Goal: Task Accomplishment & Management: Manage account settings

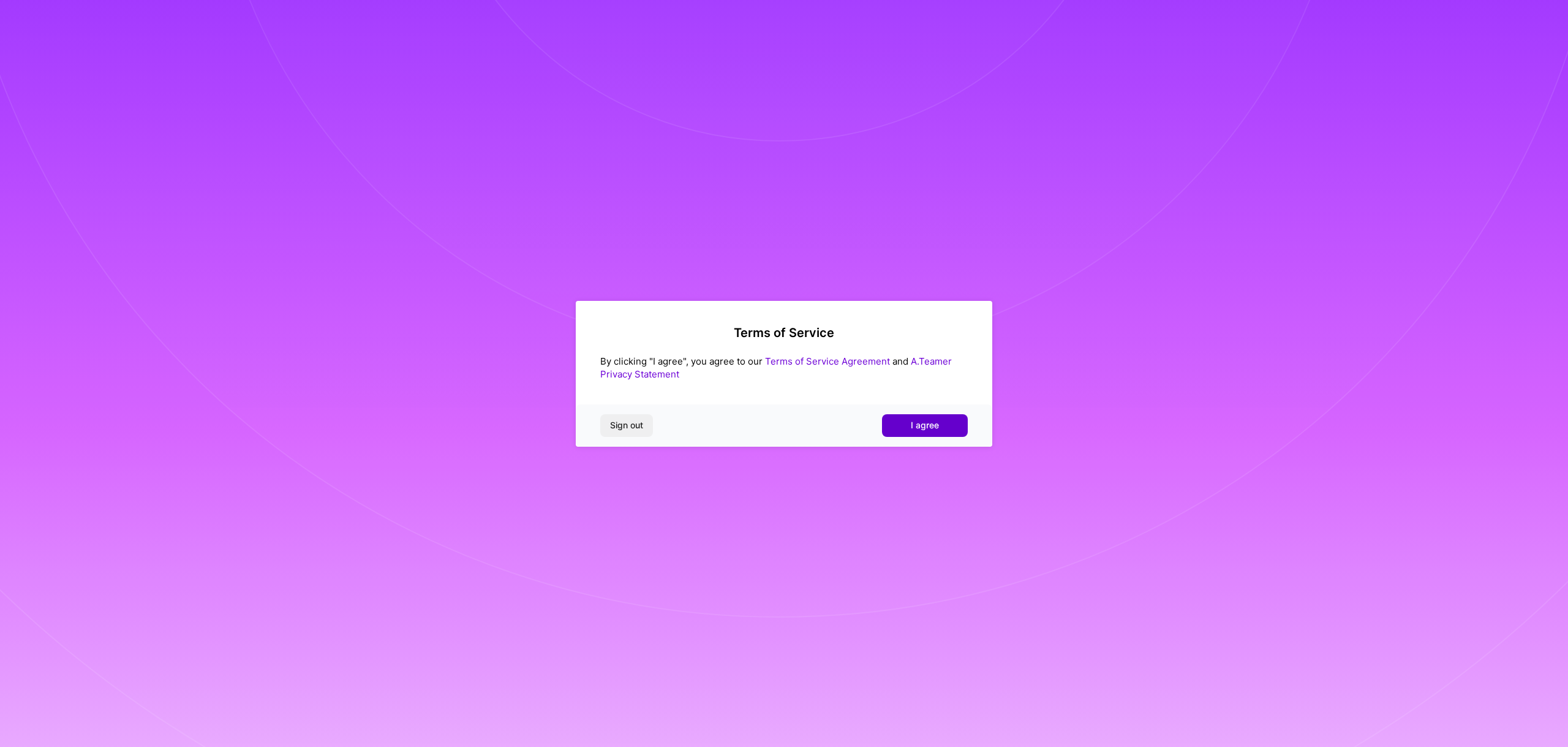
click at [938, 427] on button "I agree" at bounding box center [924, 425] width 86 height 22
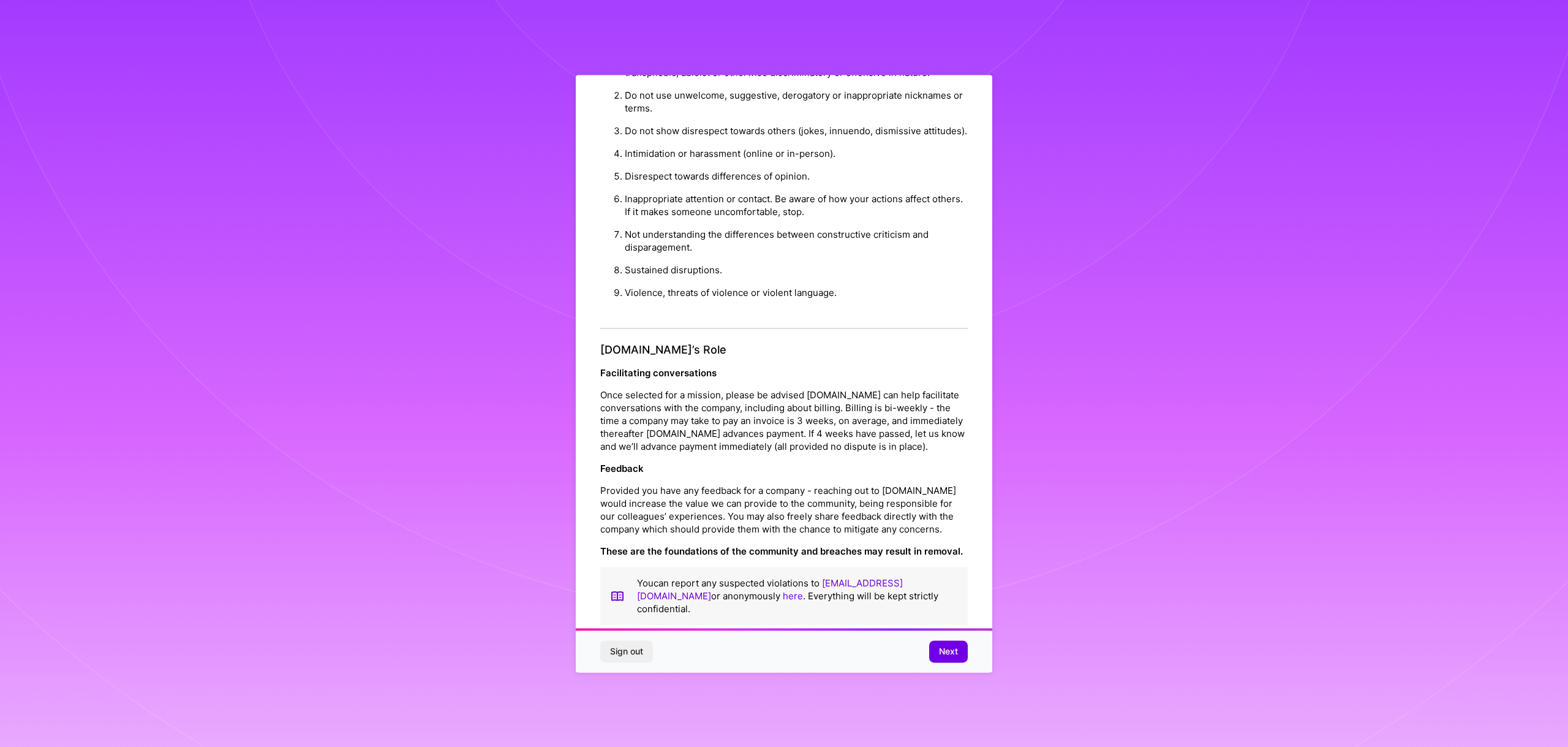
scroll to position [39, 0]
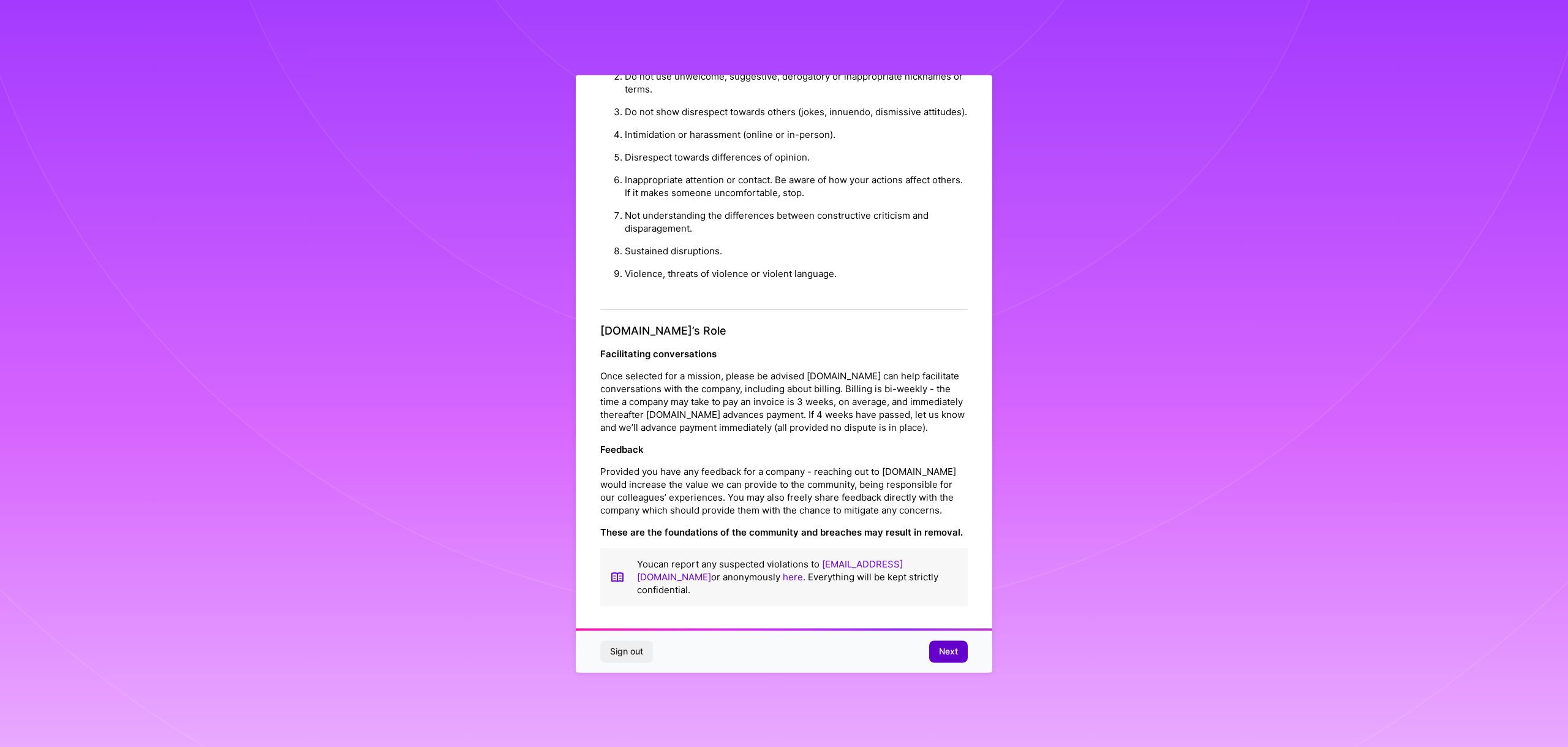
click at [954, 654] on span "Next" at bounding box center [948, 650] width 19 height 12
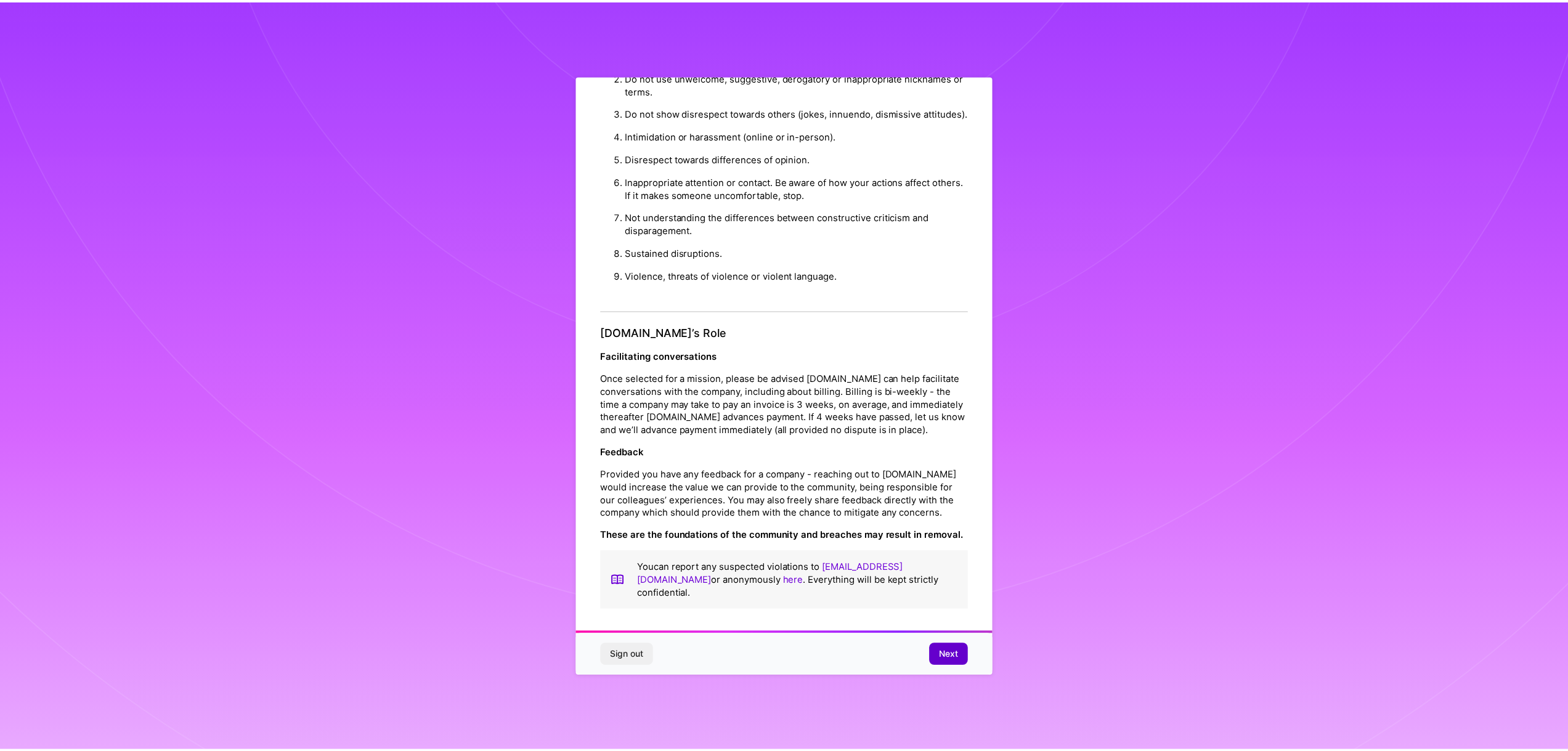
scroll to position [0, 0]
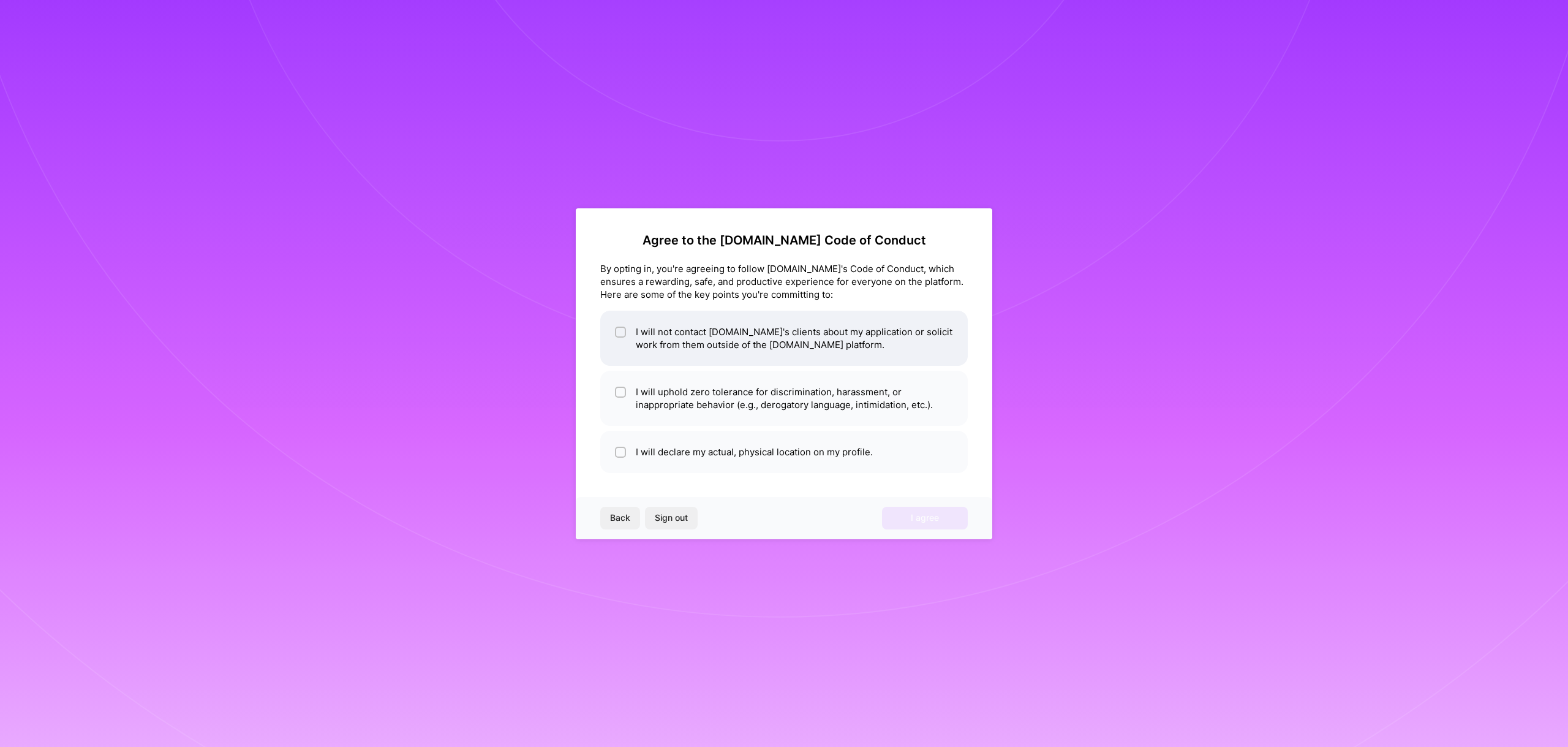
click at [618, 329] on input "checkbox" at bounding box center [621, 332] width 8 height 8
checkbox input "true"
click at [619, 394] on input "checkbox" at bounding box center [621, 392] width 8 height 8
checkbox input "true"
click at [625, 442] on li "I will declare my actual, physical location on my profile." at bounding box center [783, 451] width 367 height 42
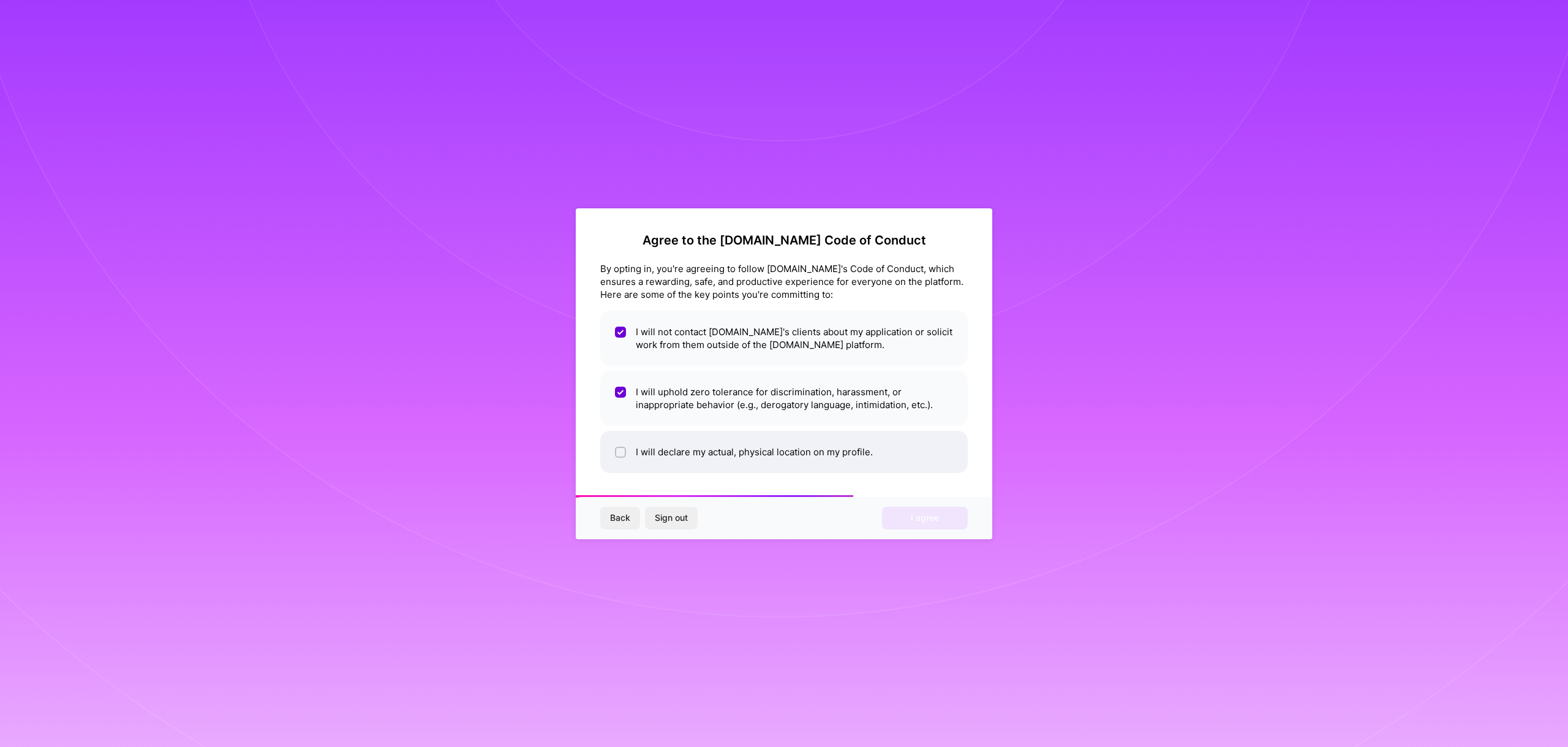
checkbox input "true"
click at [911, 516] on span "I agree" at bounding box center [924, 517] width 28 height 12
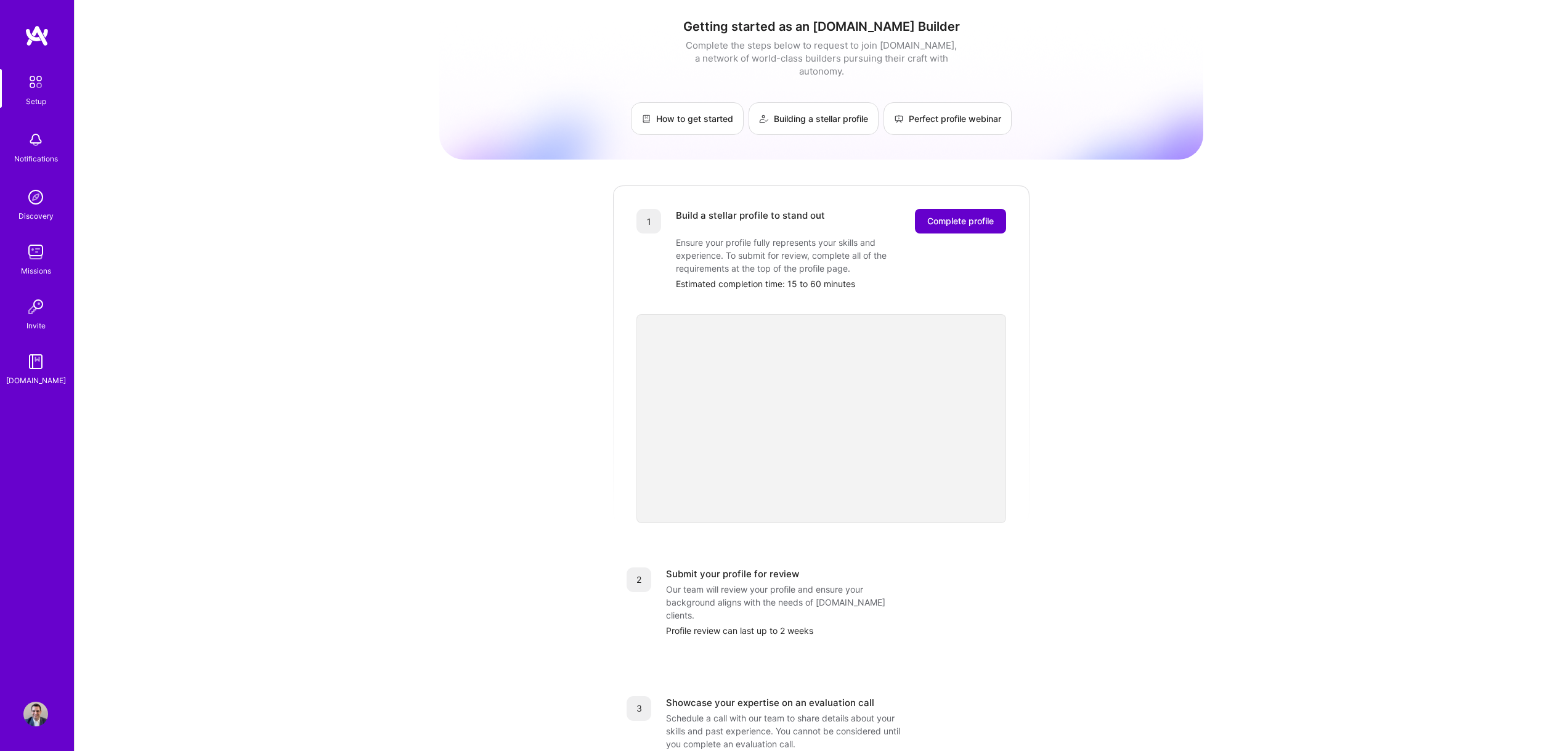
click at [947, 215] on span "Complete profile" at bounding box center [960, 220] width 67 height 12
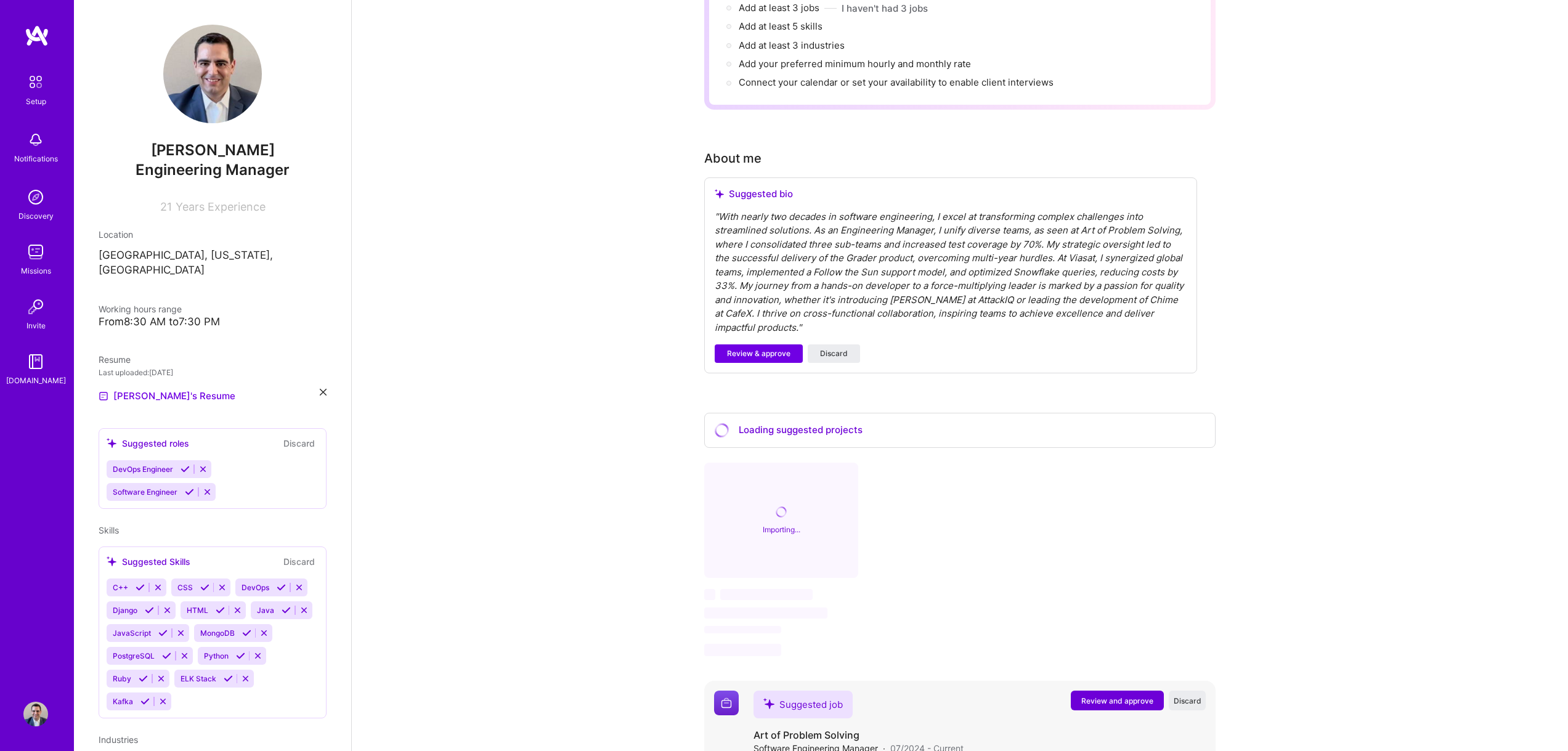
scroll to position [217, 0]
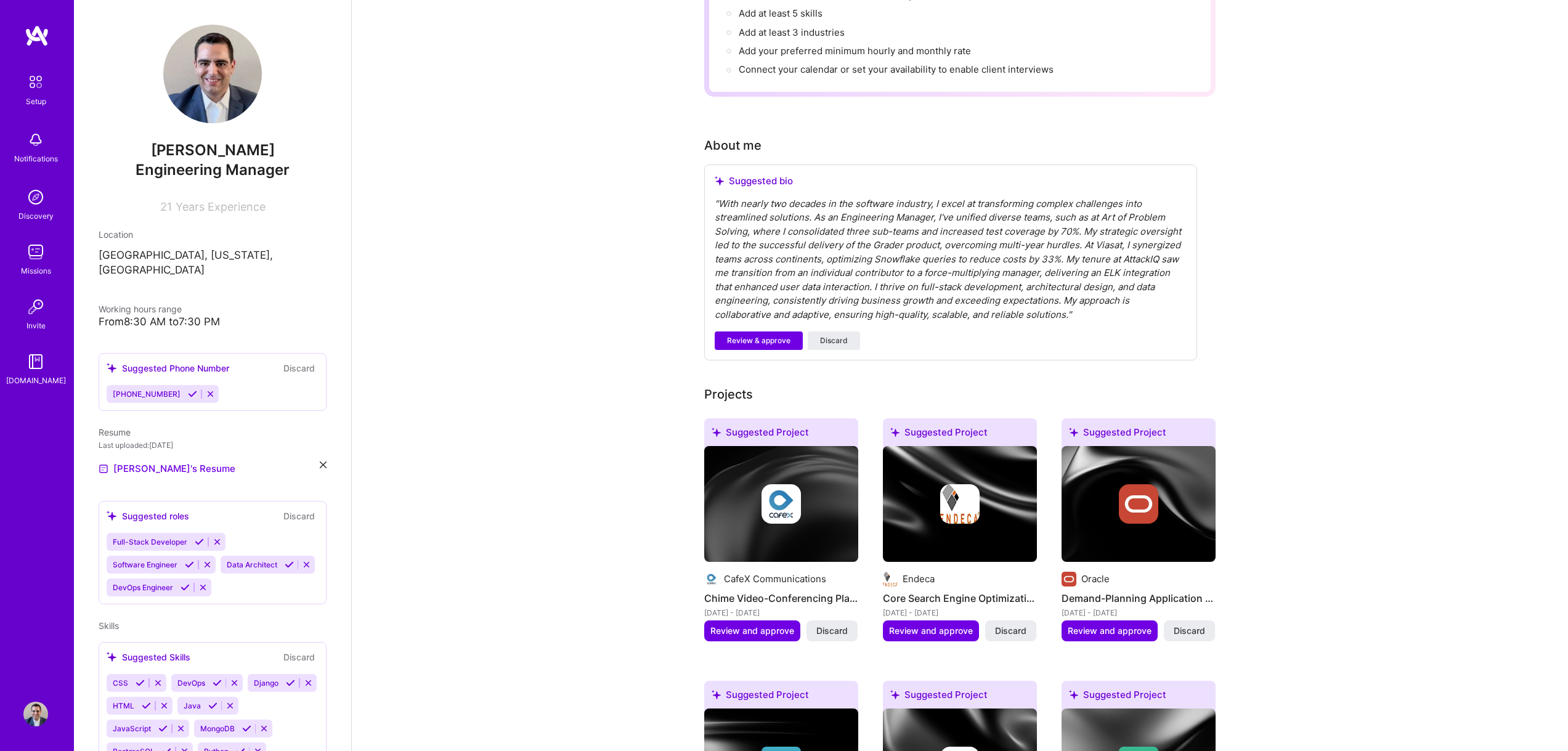
click at [770, 208] on div "" With nearly two decades in the software industry, I excel at transforming com…" at bounding box center [950, 260] width 472 height 125
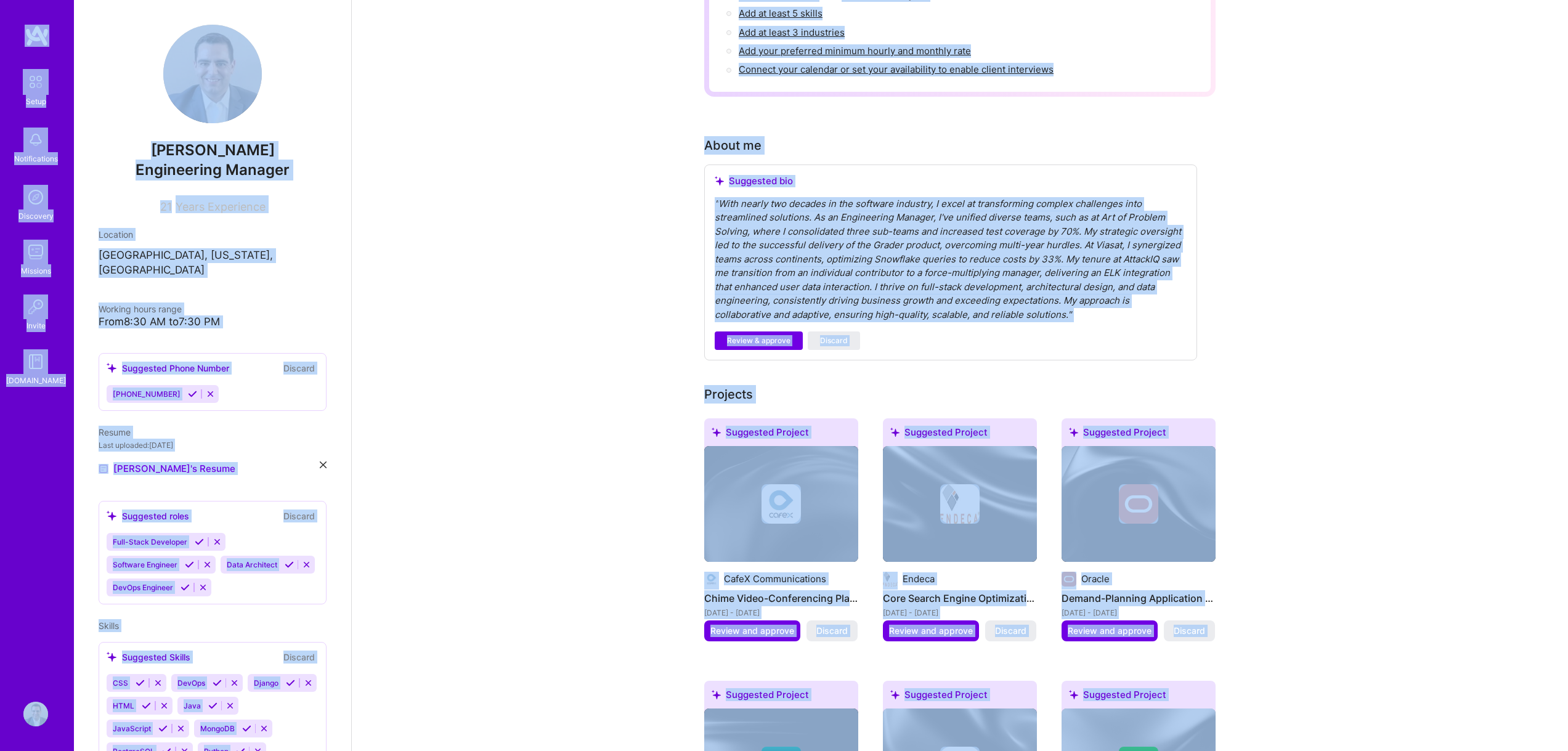
click at [774, 209] on div "" With nearly two decades in the software industry, I excel at transforming com…" at bounding box center [950, 260] width 472 height 125
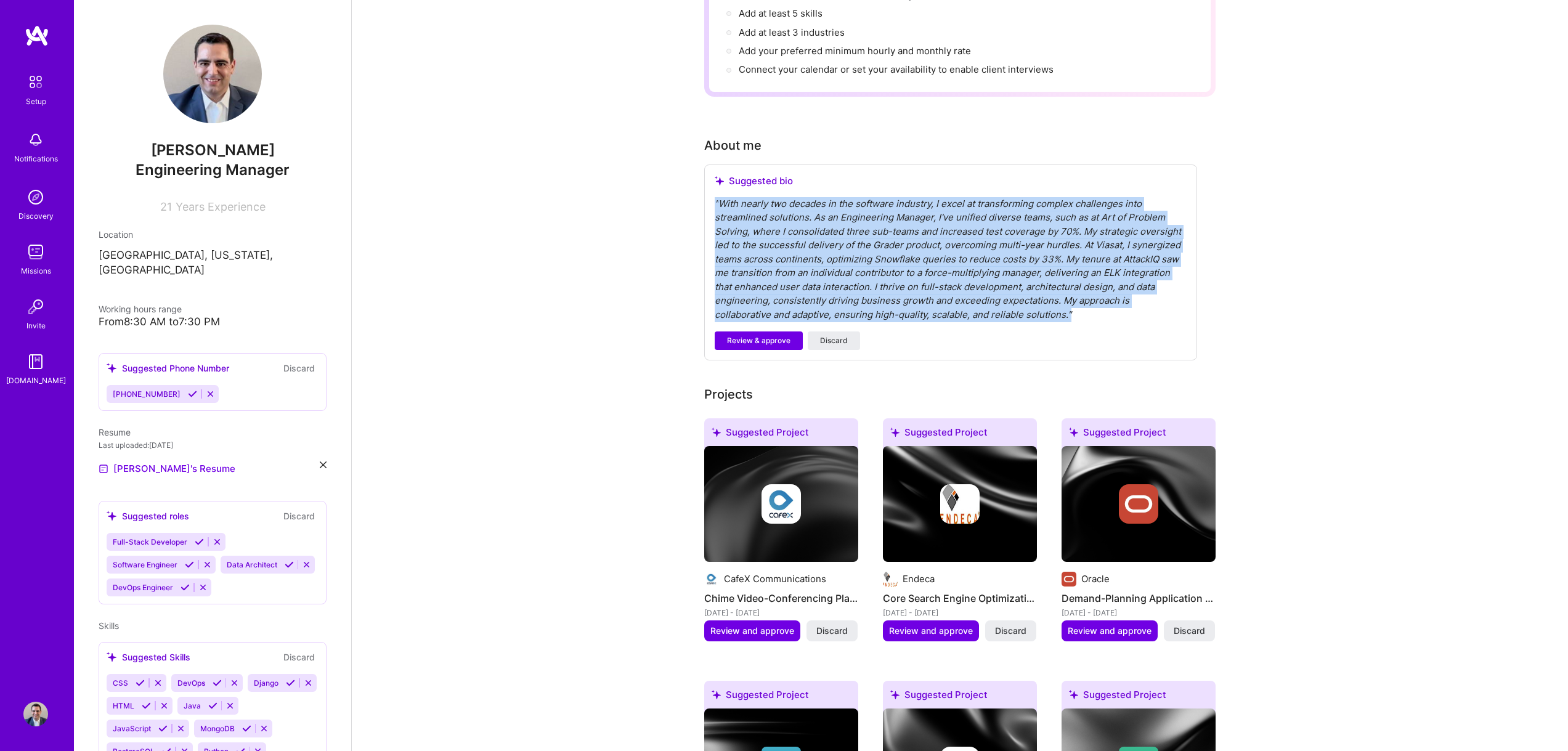
drag, startPoint x: 1101, startPoint y: 293, endPoint x: 701, endPoint y: 188, distance: 413.6
click at [840, 331] on button "Discard" at bounding box center [834, 340] width 52 height 18
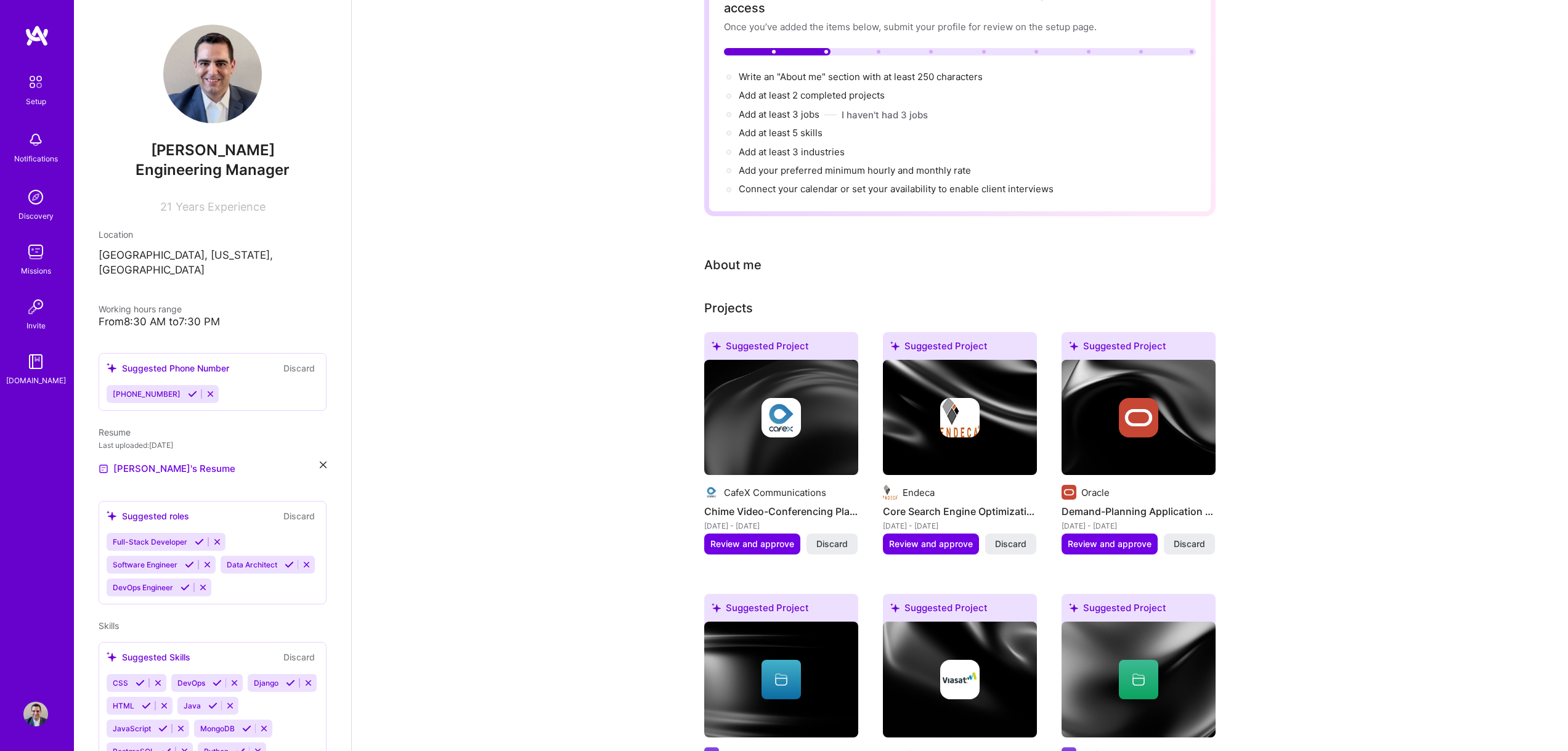
scroll to position [0, 0]
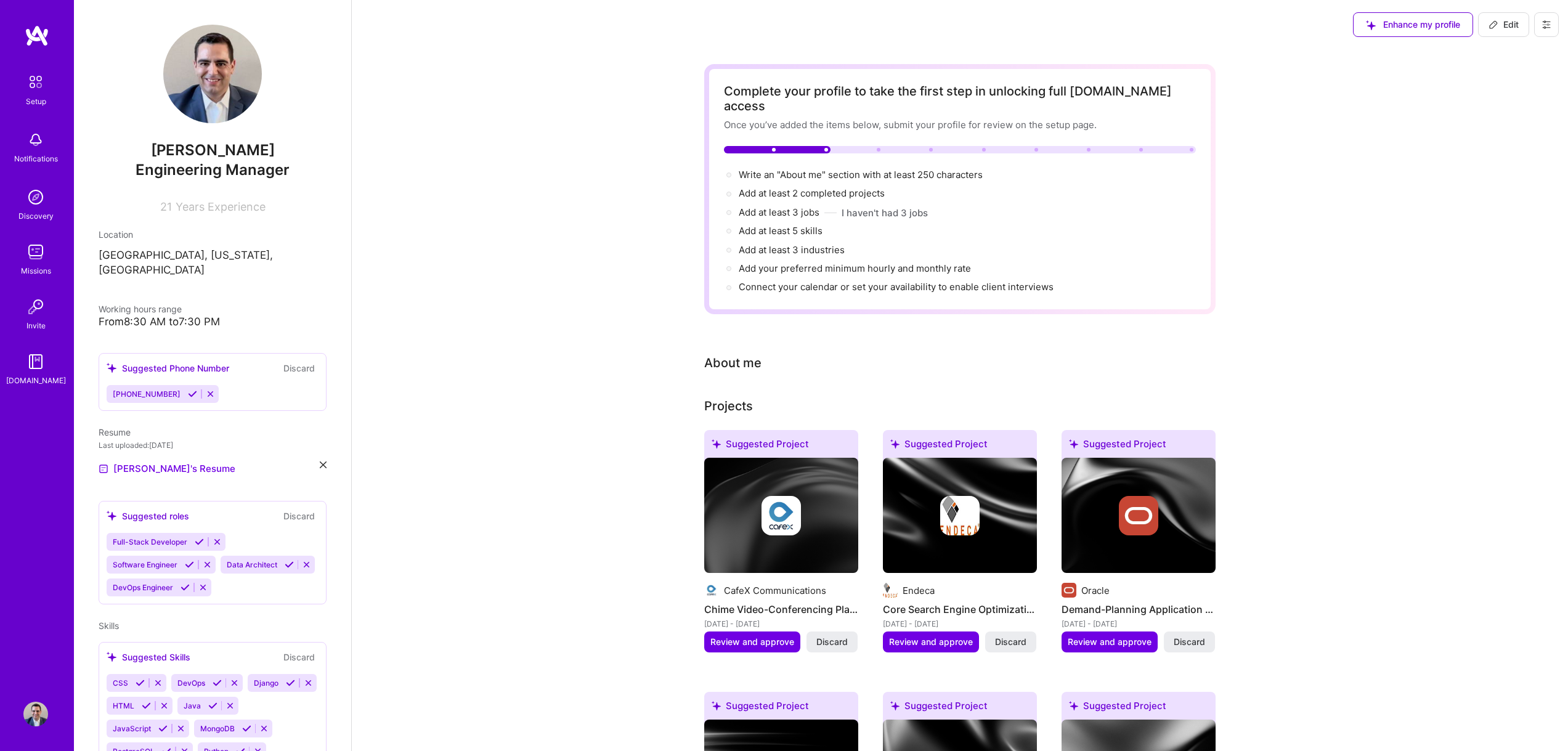
click at [735, 354] on div "About me" at bounding box center [733, 363] width 57 height 18
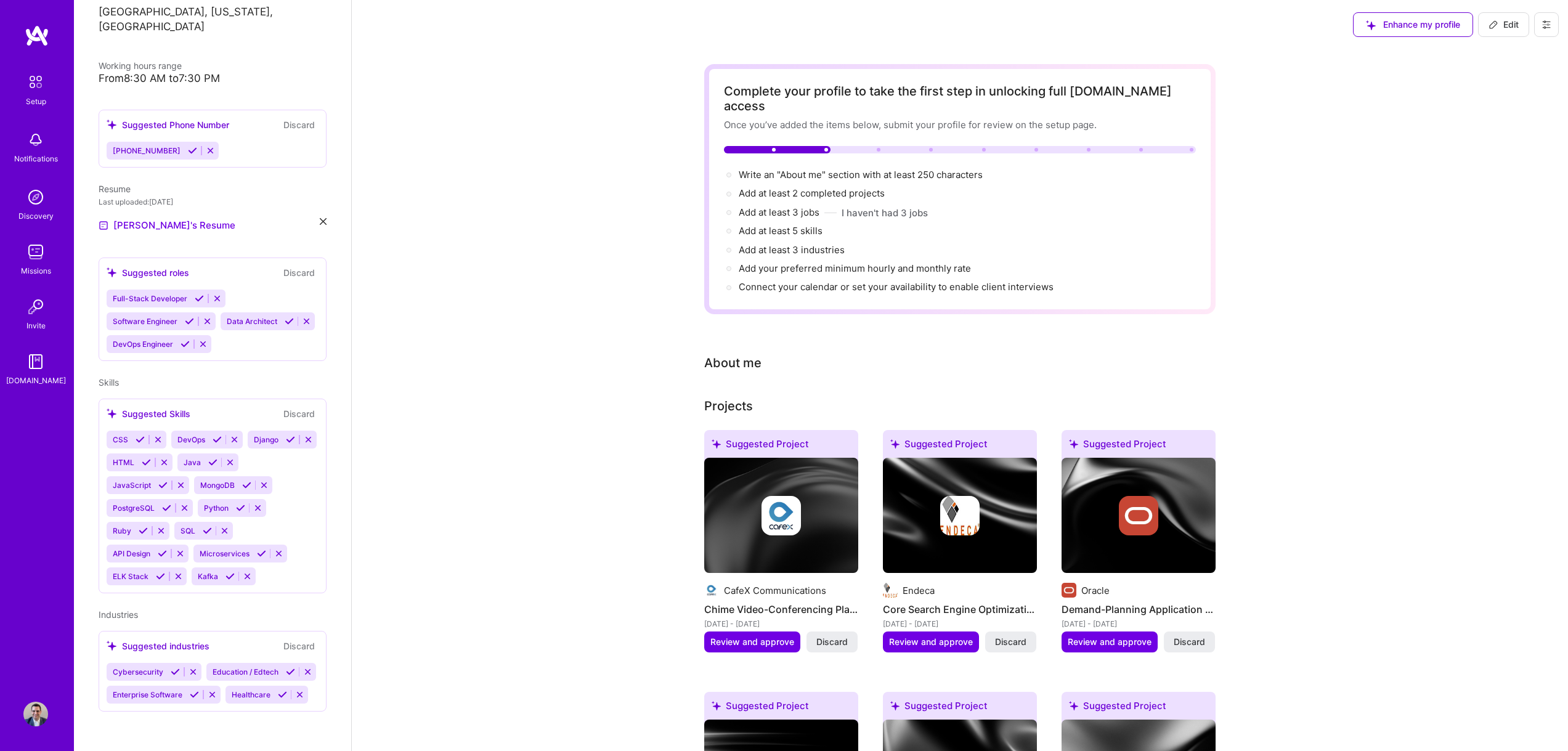
click at [1504, 25] on span "Edit" at bounding box center [1503, 24] width 30 height 12
select select "US"
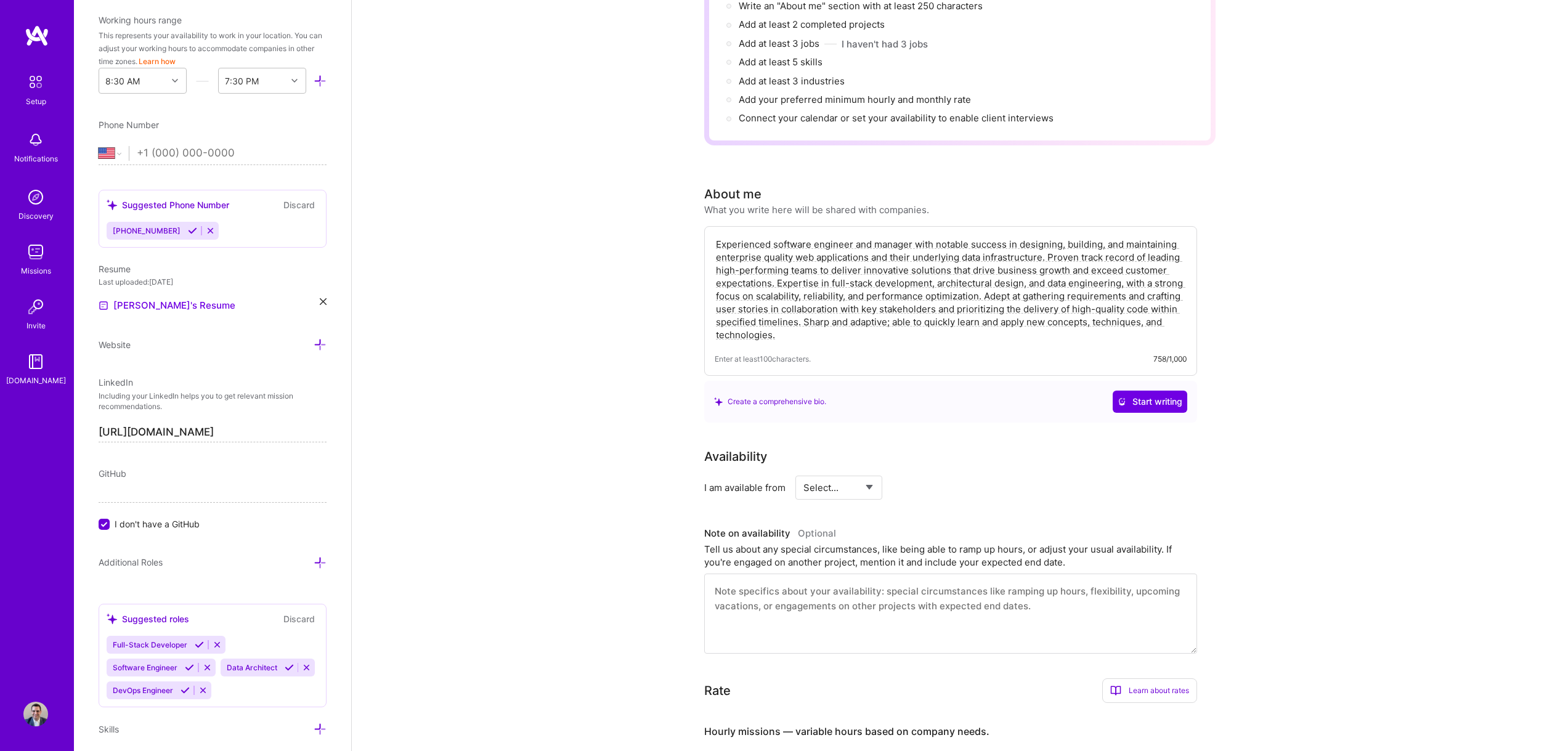
scroll to position [244, 0]
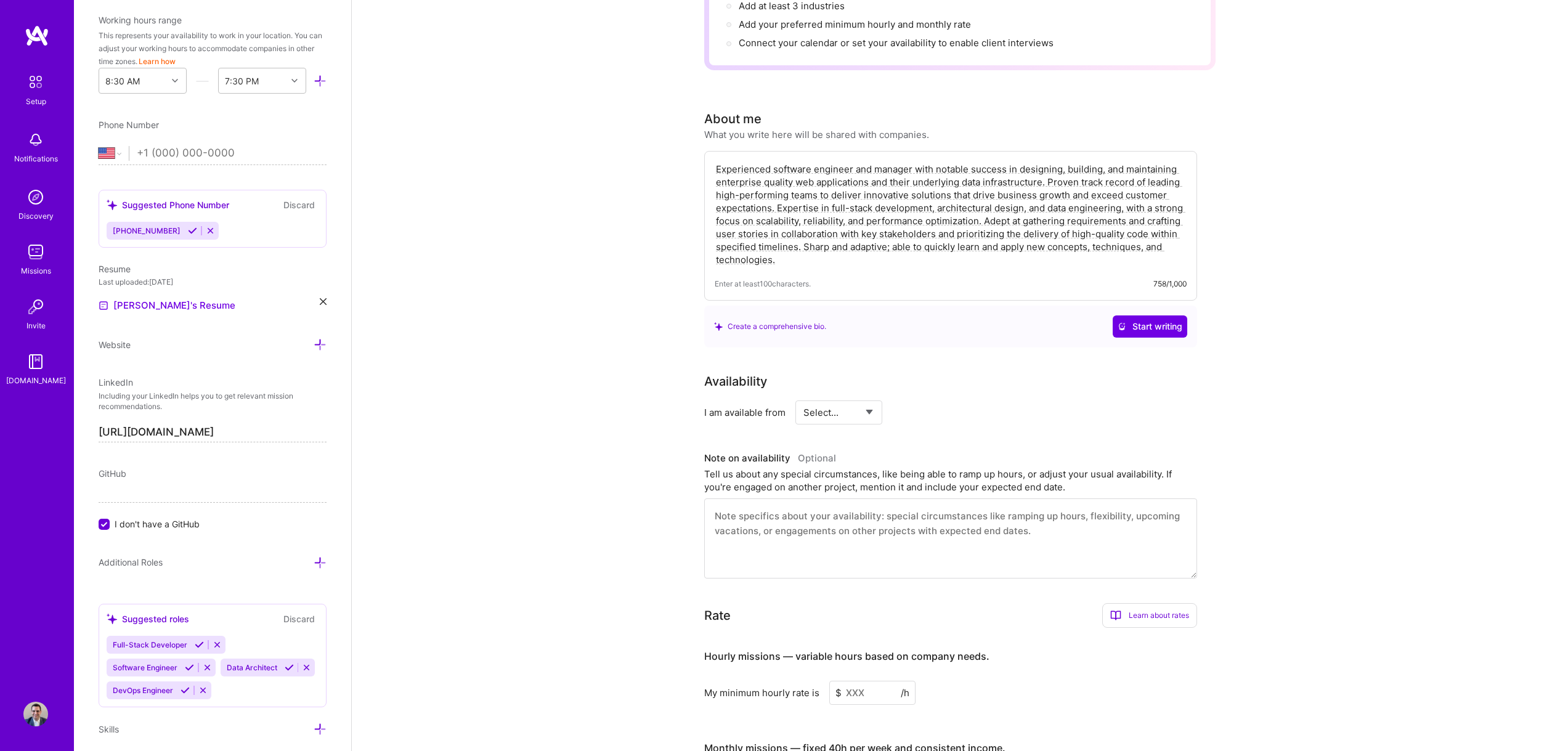
type textarea "Experienced software engineer and manager with notable success in designing, bu…"
click at [844, 401] on select "Select... Right Now Future Date Not Available" at bounding box center [838, 413] width 71 height 31
select select "Future Date"
click at [803, 397] on select "Select... Right Now Future Date Not Available" at bounding box center [838, 413] width 71 height 31
click at [928, 401] on input "[DATE]" at bounding box center [944, 413] width 61 height 24
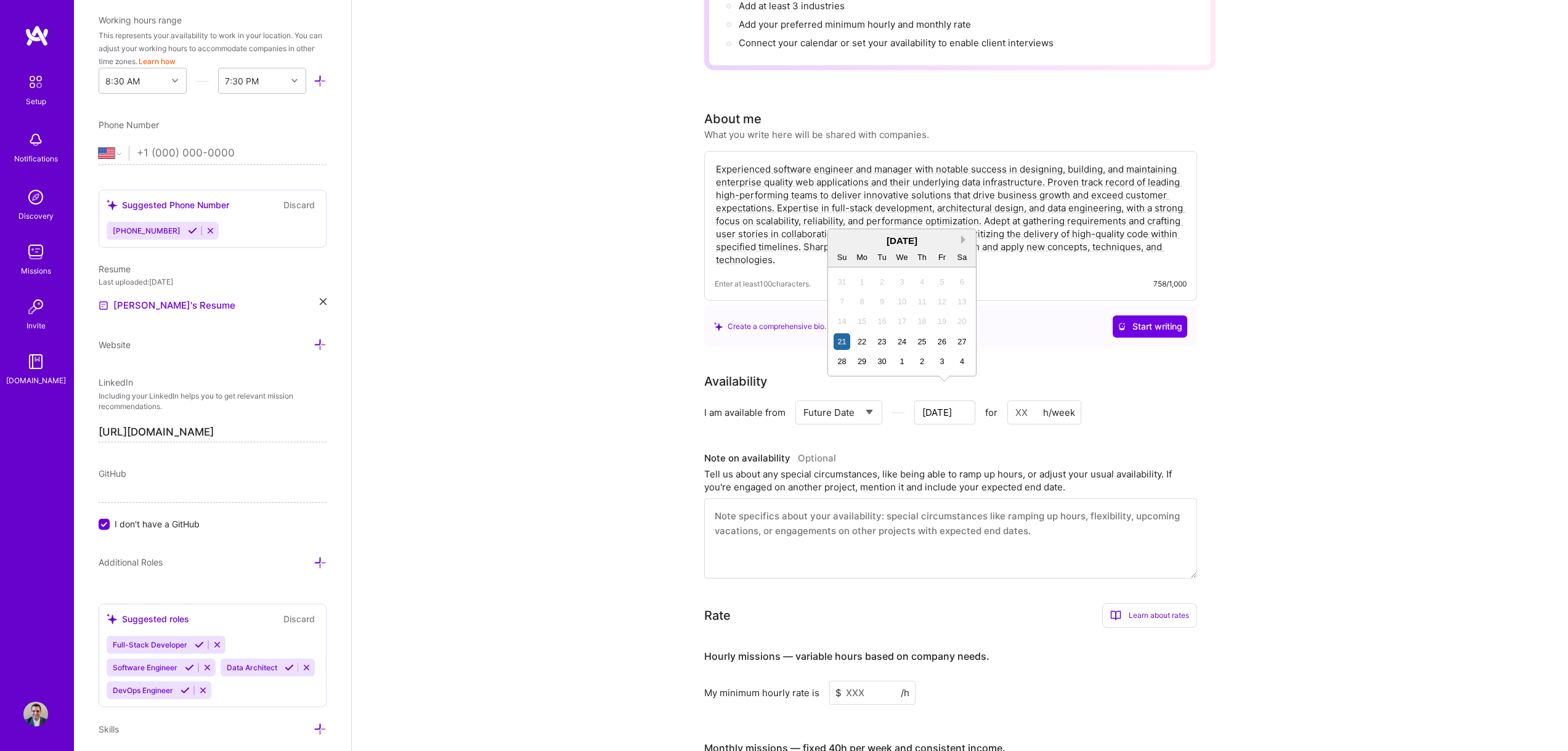
click at [966, 241] on button "Next Month" at bounding box center [965, 239] width 8 height 8
click at [862, 302] on div "6" at bounding box center [862, 302] width 17 height 17
type input "[DATE]"
click at [1023, 401] on input at bounding box center [1043, 413] width 74 height 24
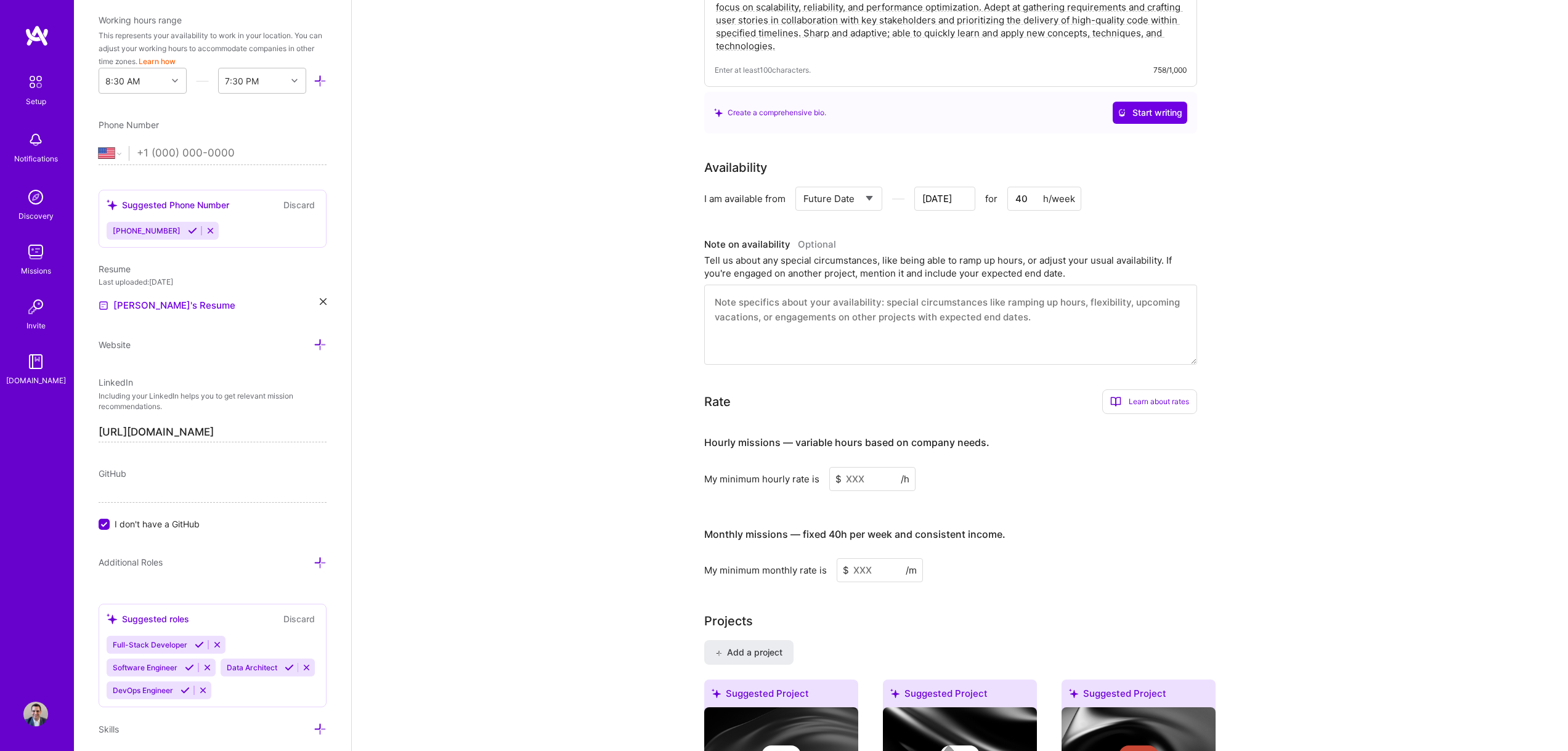
scroll to position [461, 0]
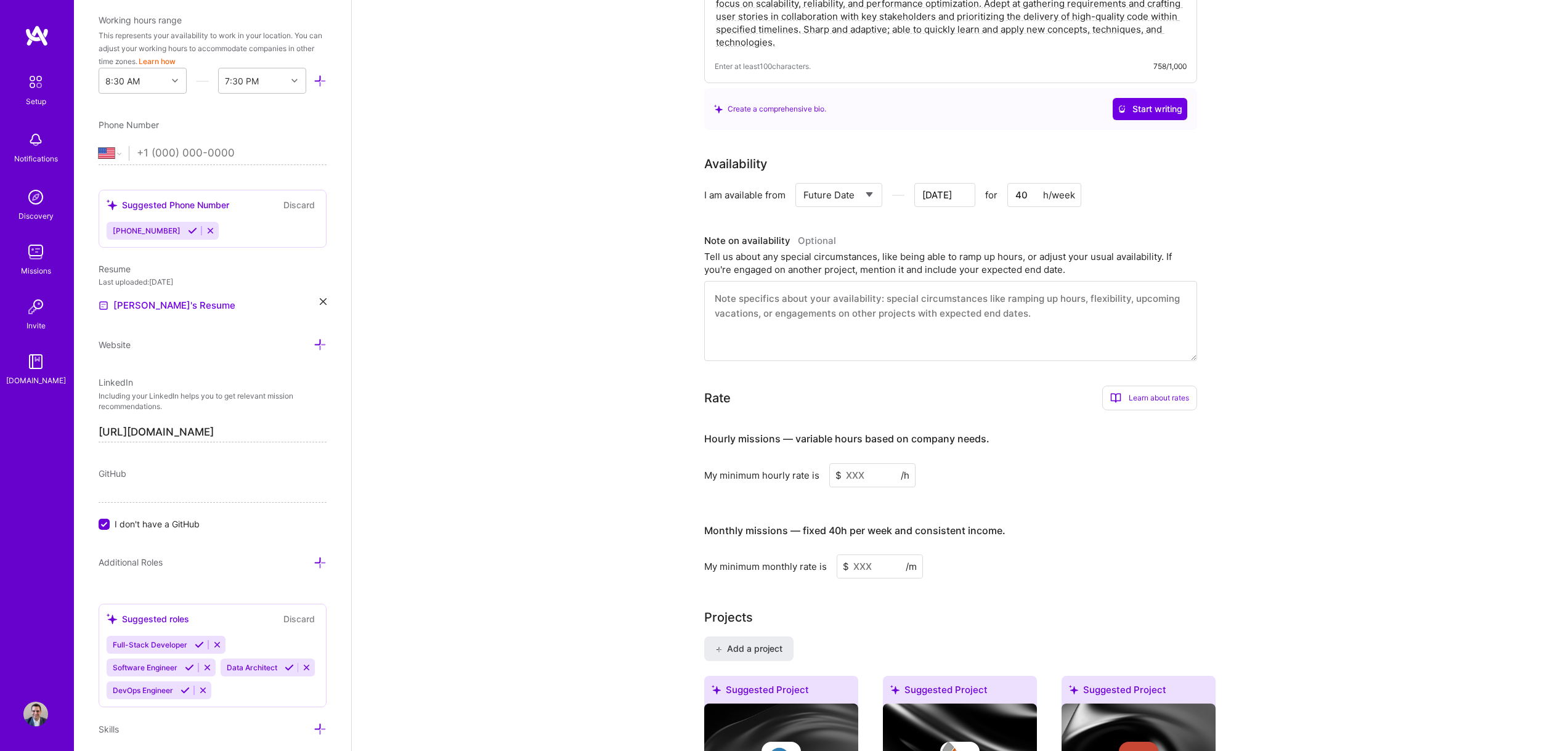
type input "40"
click at [857, 463] on input at bounding box center [872, 475] width 86 height 24
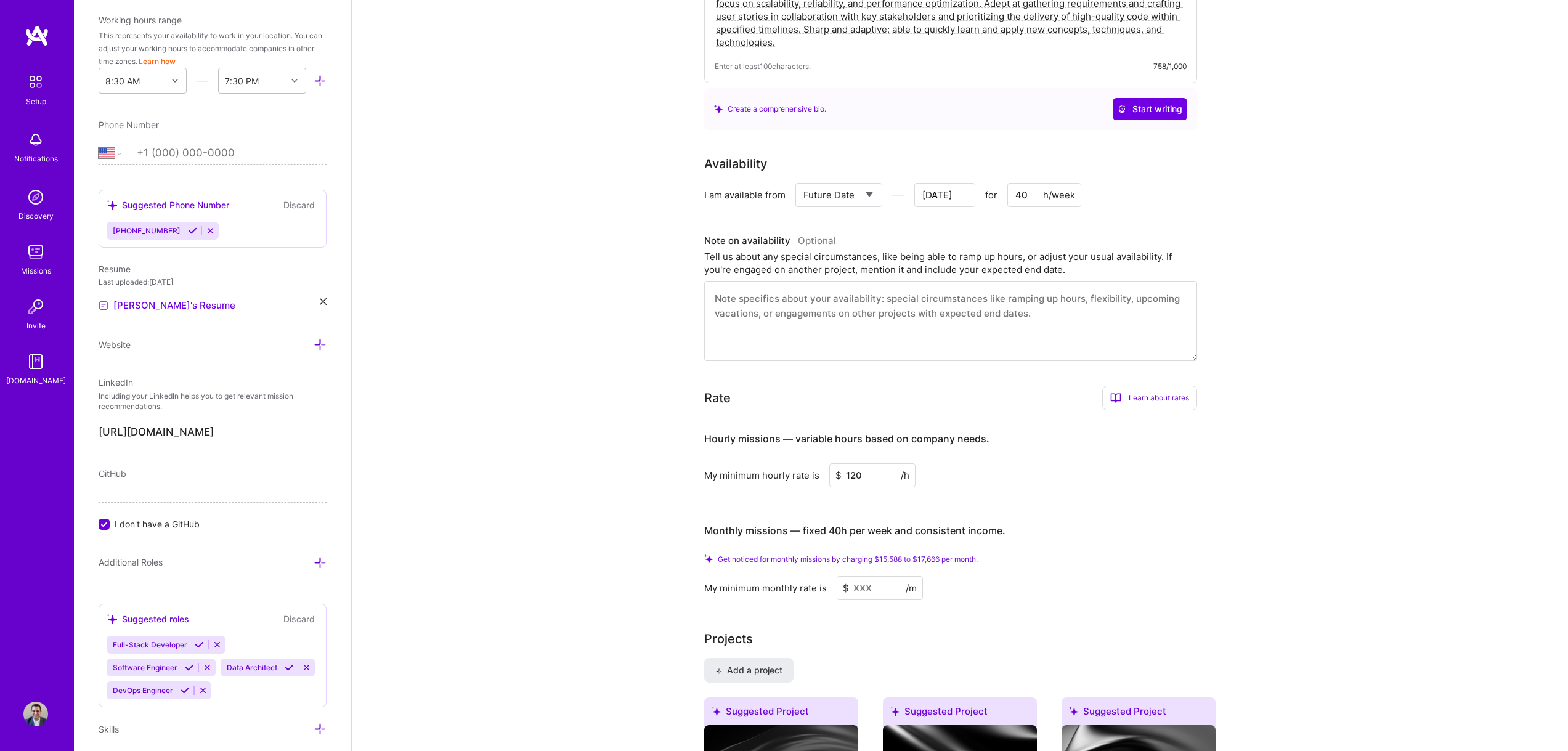
click at [867, 463] on input "120" at bounding box center [872, 475] width 86 height 24
type input "150"
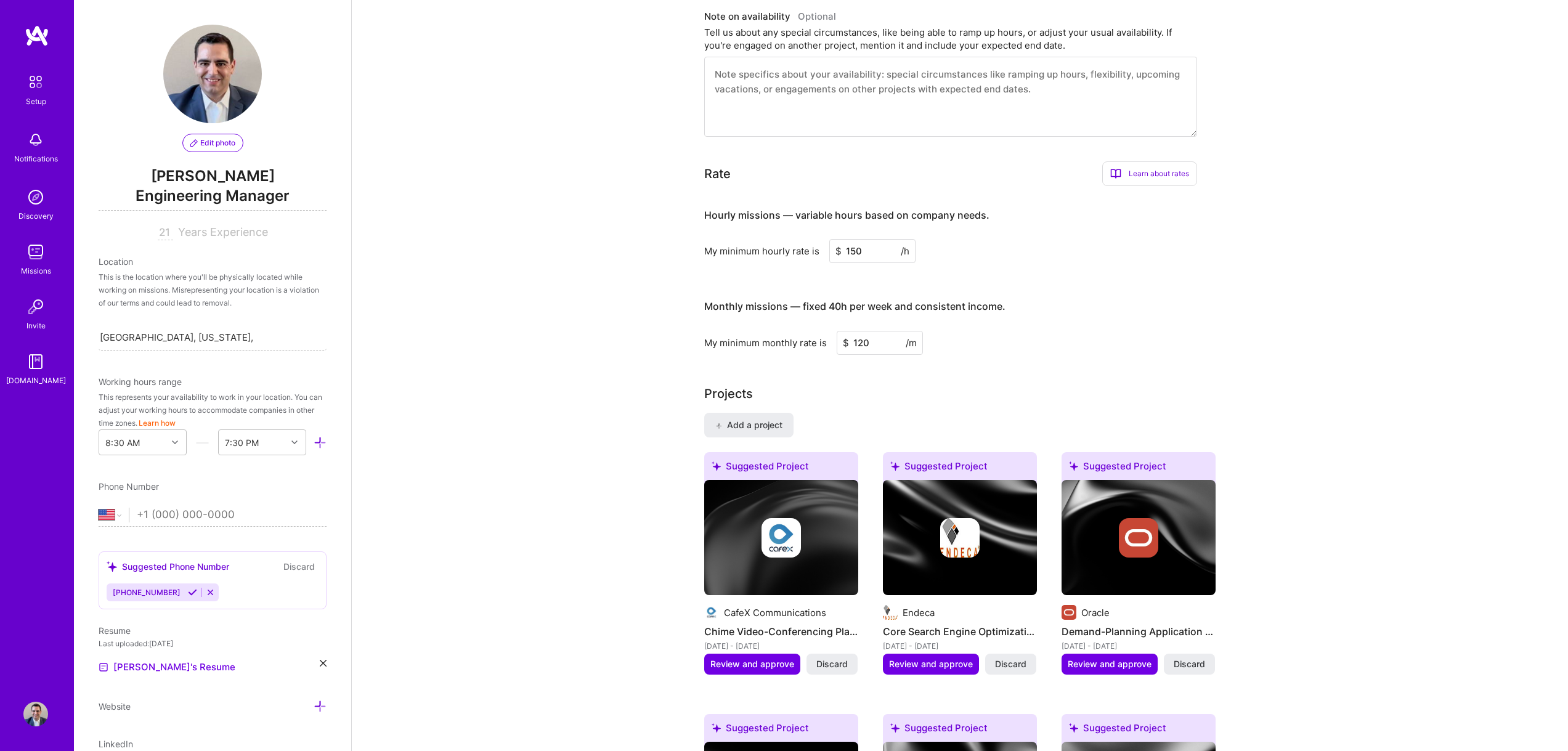
scroll to position [547, 0]
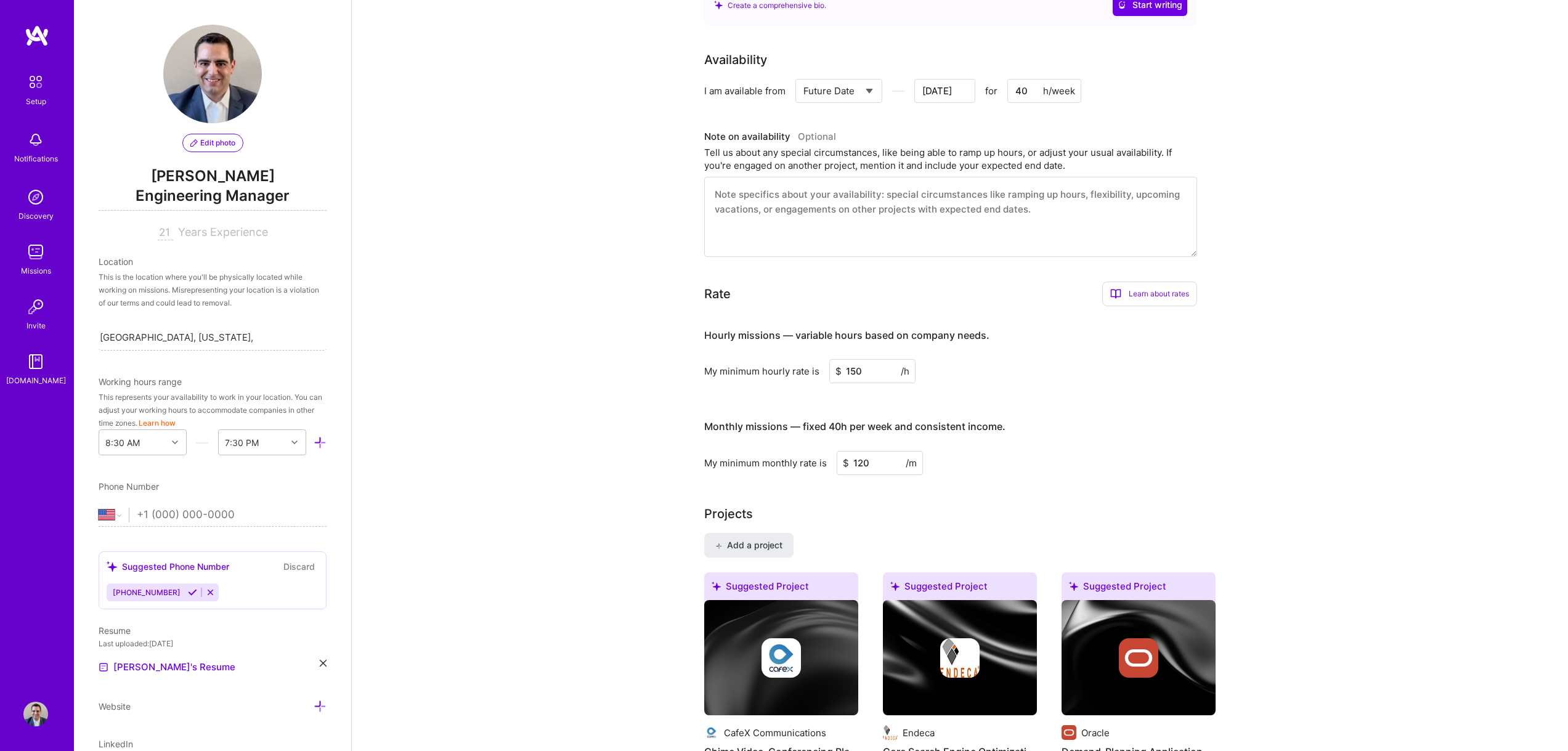
type input "120"
click at [160, 232] on input "21" at bounding box center [165, 233] width 16 height 15
type input "21"
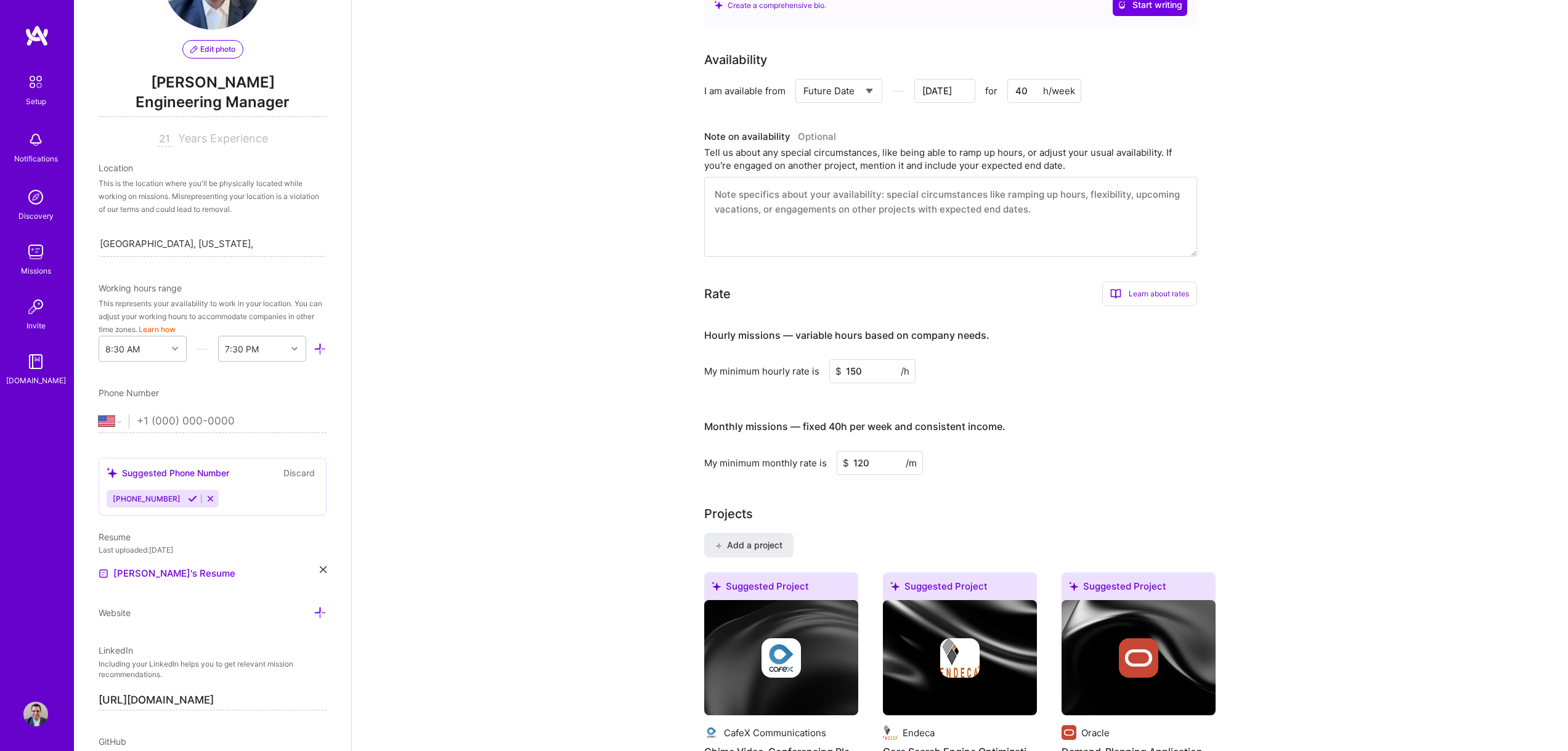
scroll to position [113, 0]
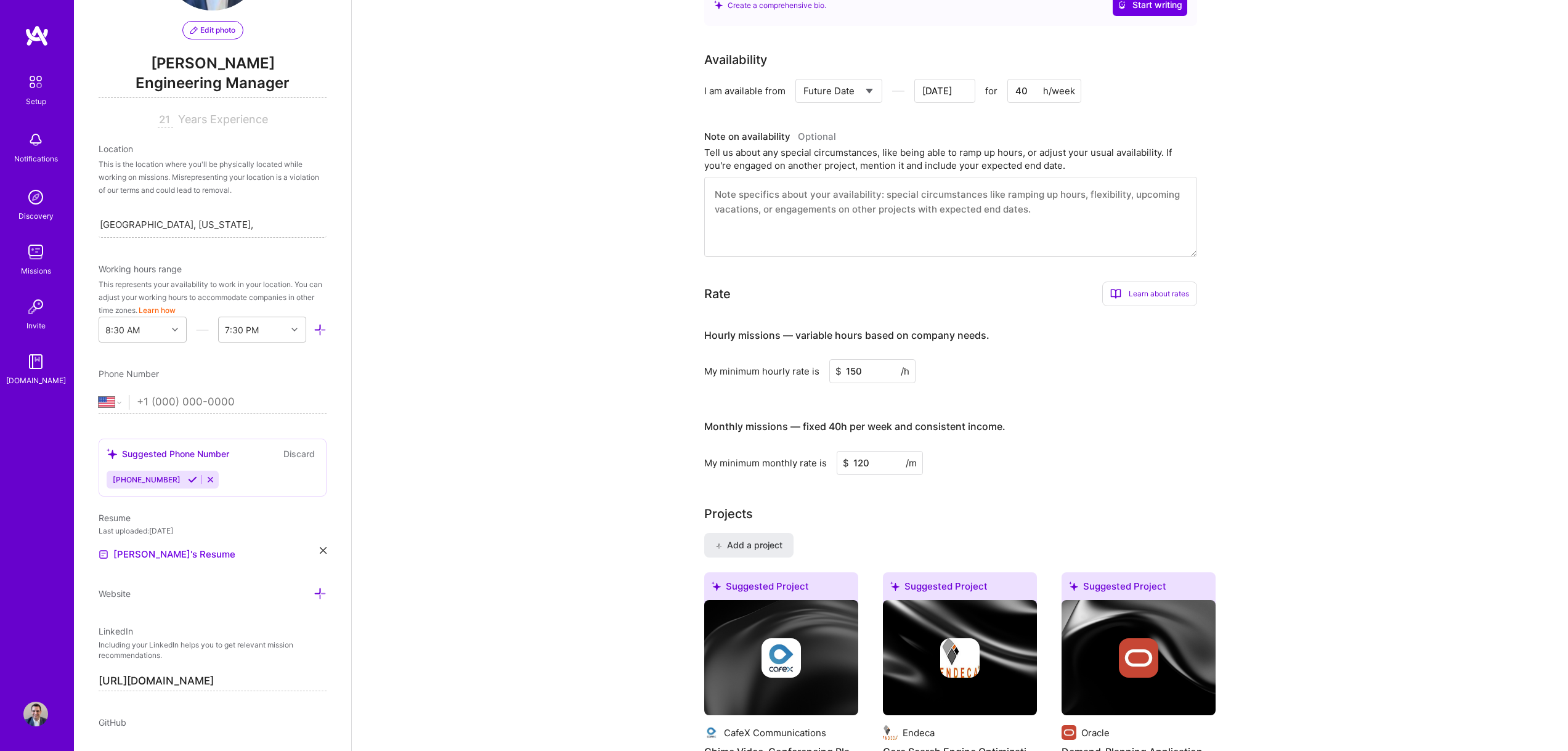
click at [188, 480] on icon at bounding box center [193, 480] width 9 height 9
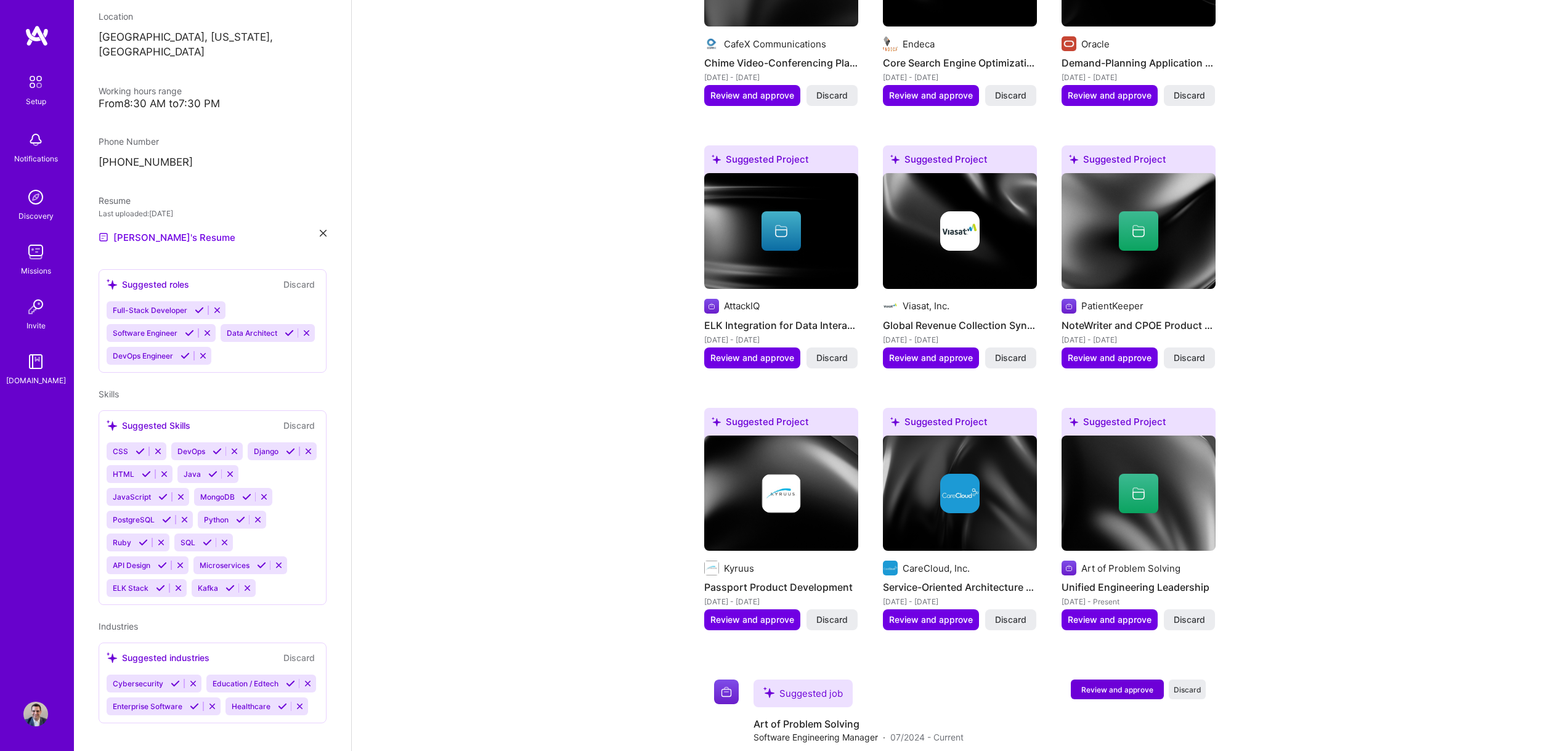
scroll to position [217, 0]
click at [198, 306] on icon at bounding box center [199, 311] width 9 height 9
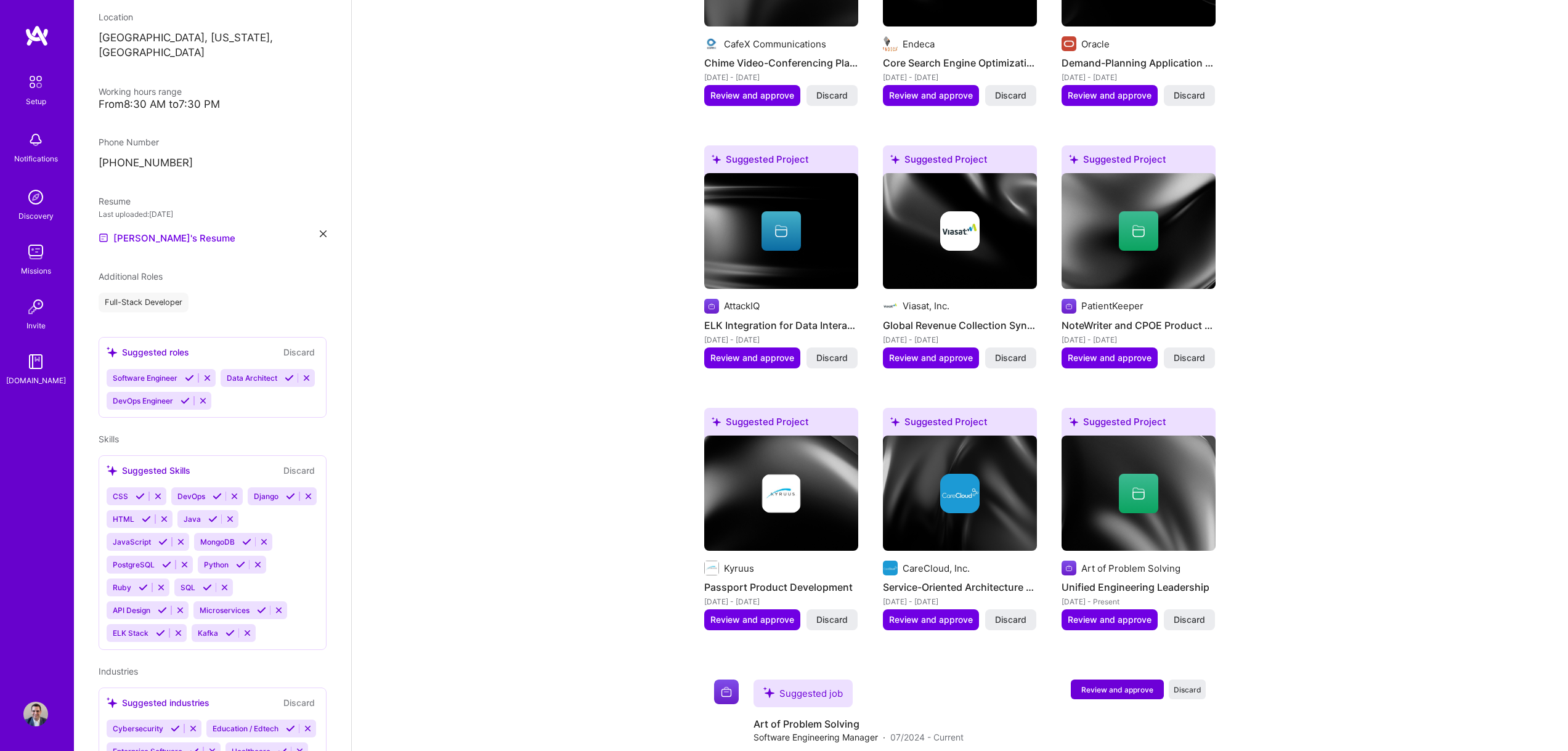
click at [188, 373] on icon at bounding box center [190, 378] width 9 height 9
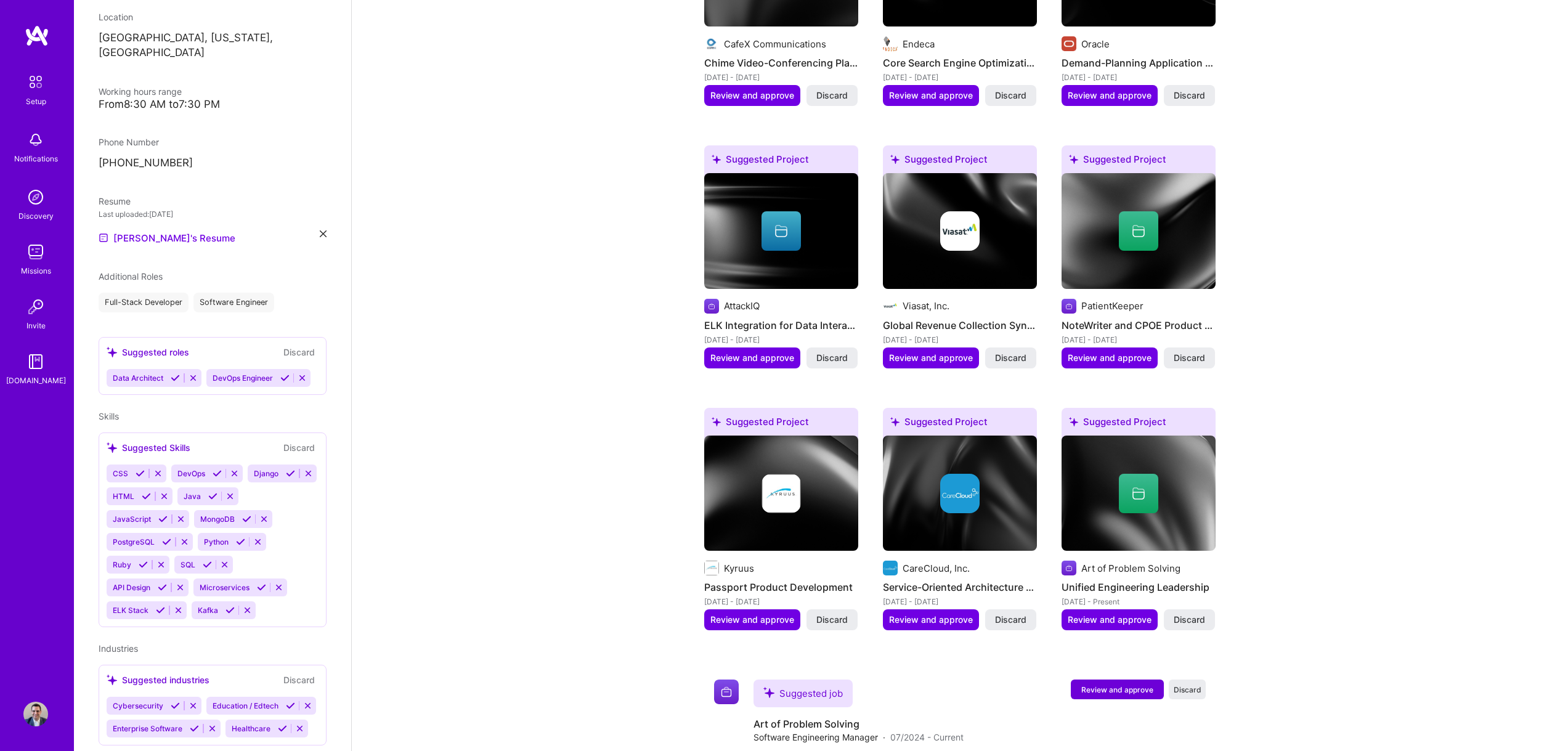
click at [194, 373] on icon at bounding box center [193, 378] width 9 height 9
click at [204, 369] on div "DevOps Engineer" at bounding box center [159, 377] width 105 height 17
click at [207, 373] on icon at bounding box center [203, 378] width 9 height 9
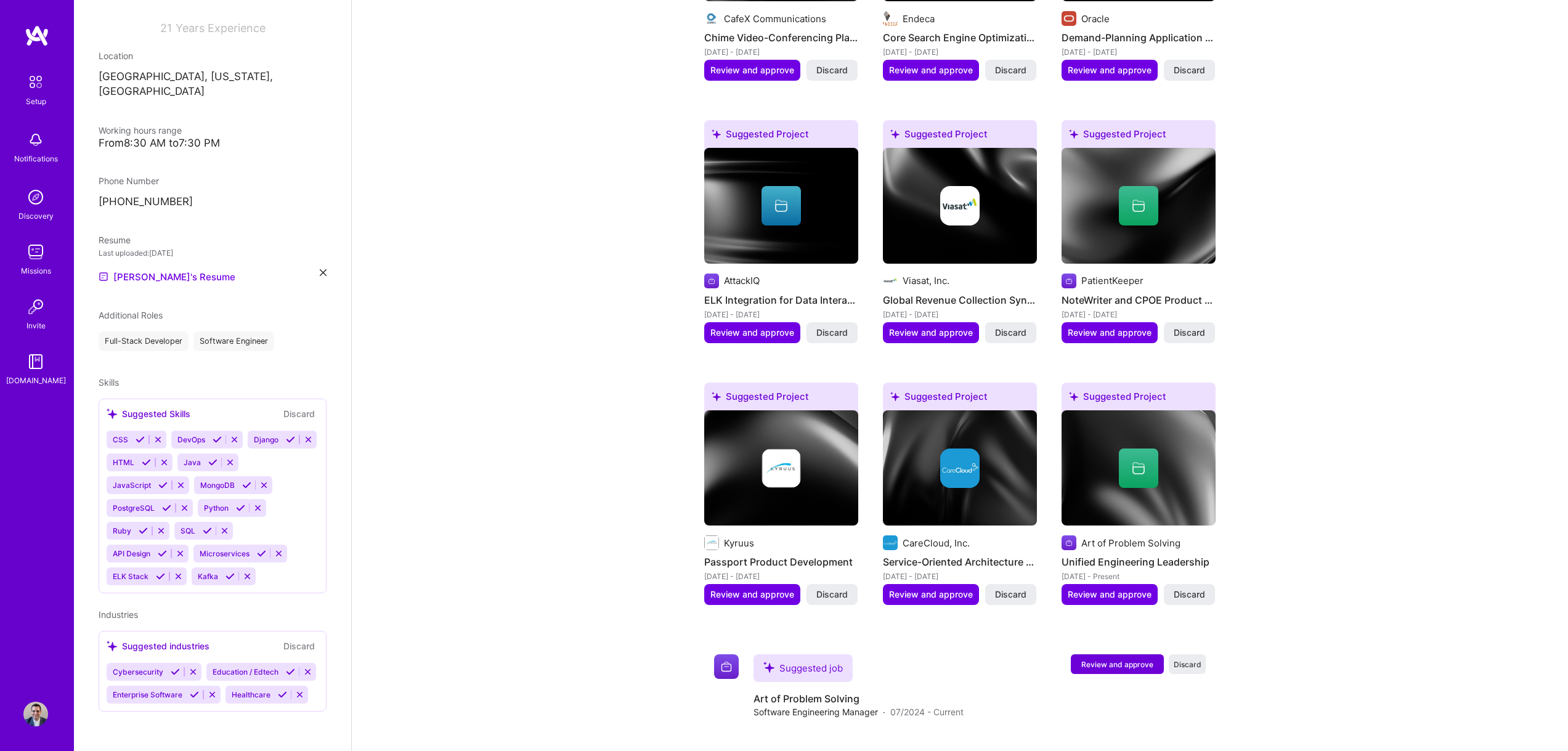
scroll to position [179, 0]
click at [139, 435] on icon at bounding box center [140, 439] width 9 height 9
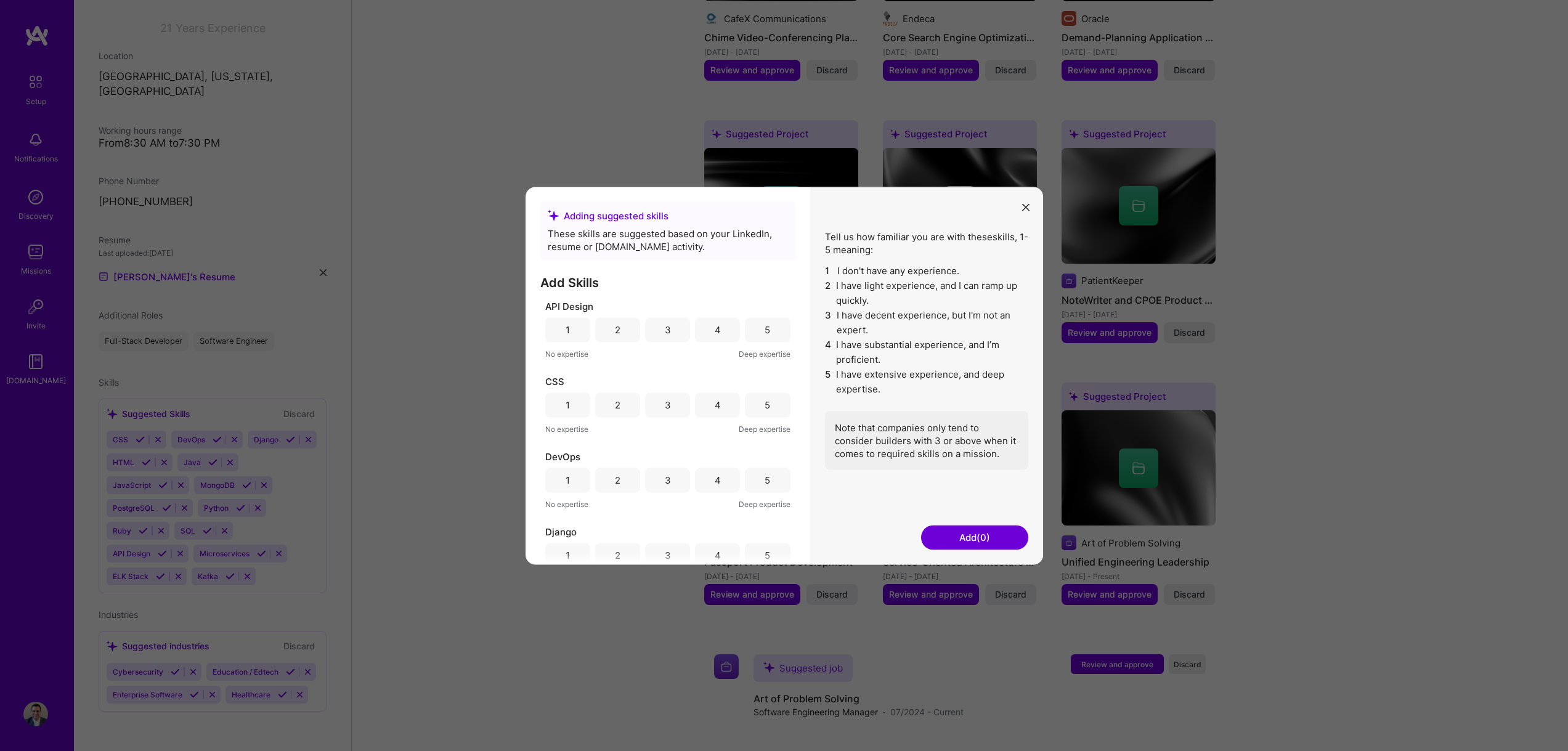
click at [1022, 209] on icon "modal" at bounding box center [1026, 207] width 7 height 7
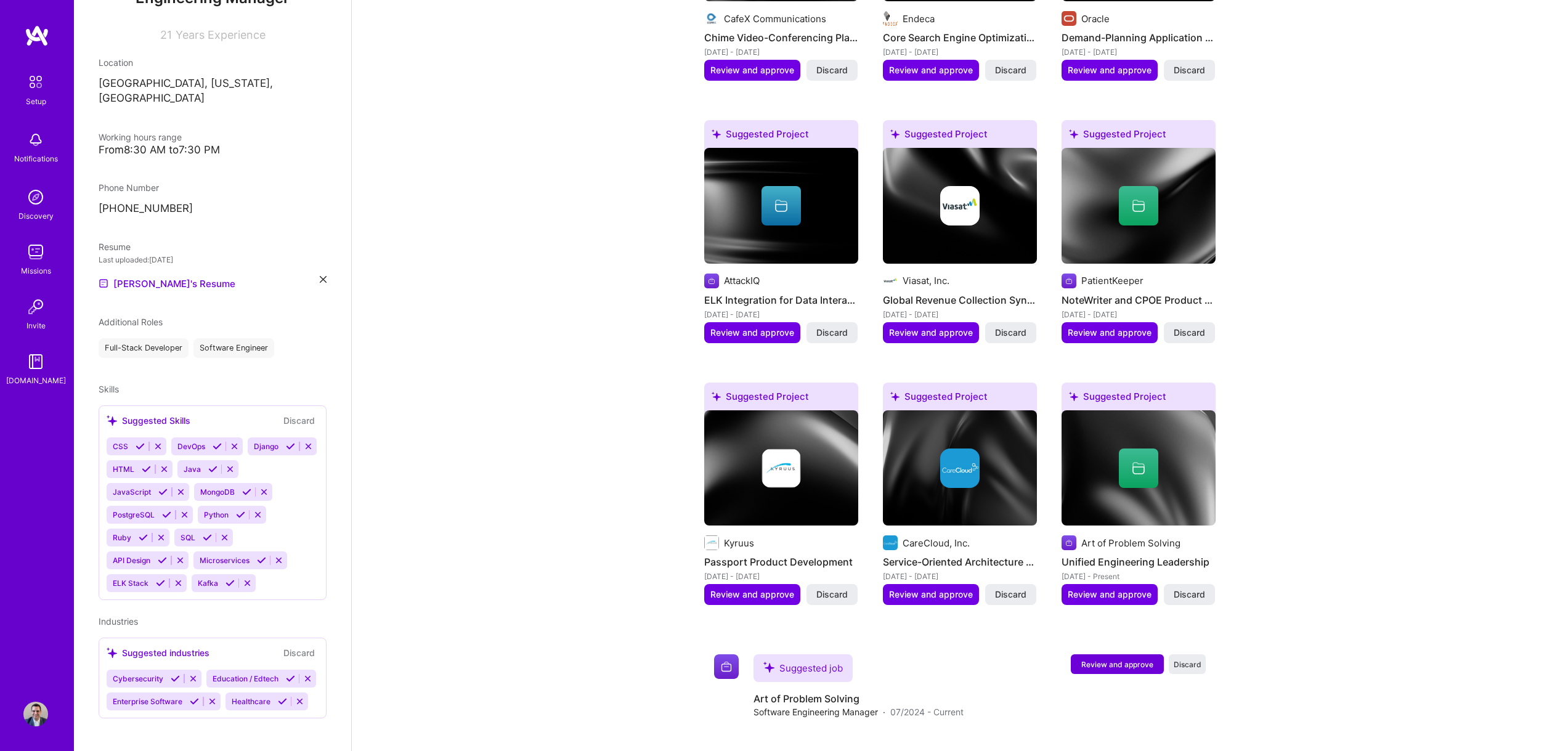
scroll to position [171, 0]
click at [176, 339] on div "Full-Stack Developer" at bounding box center [143, 348] width 90 height 19
click at [259, 339] on div "Software Engineer" at bounding box center [234, 348] width 81 height 19
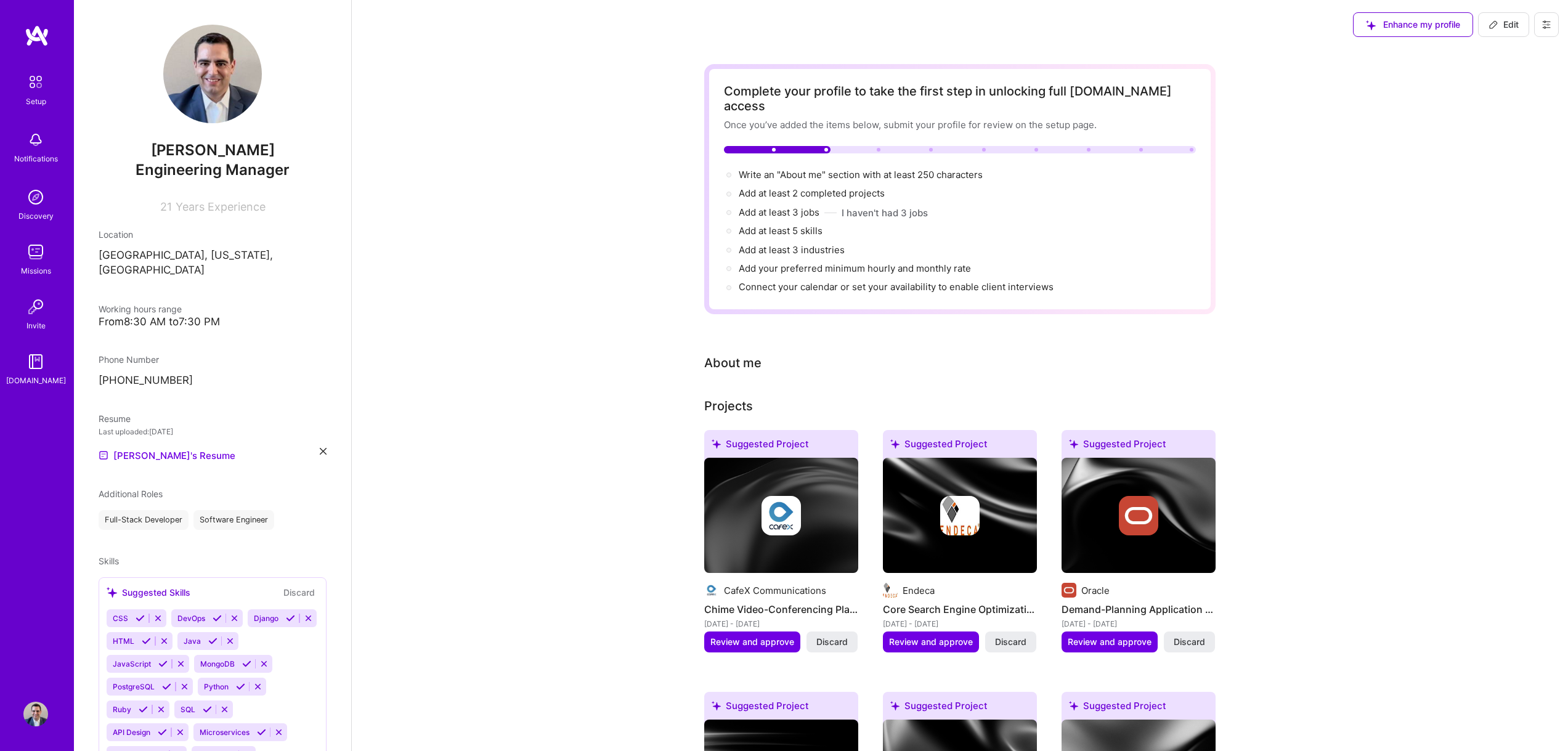
scroll to position [3, 0]
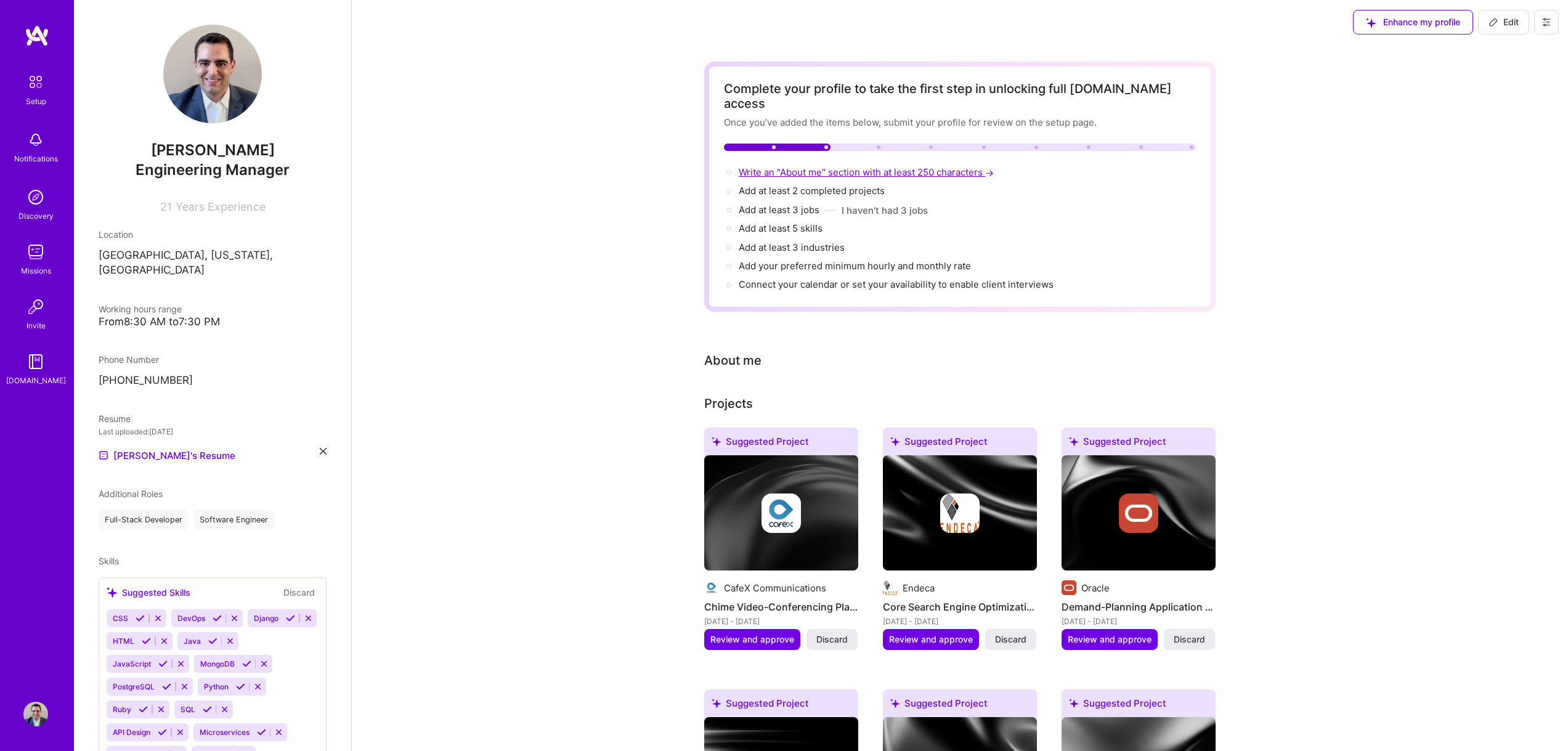
click at [922, 166] on span "Write an "About me" section with at least 250 characters →" at bounding box center [867, 171] width 258 height 12
select select "US"
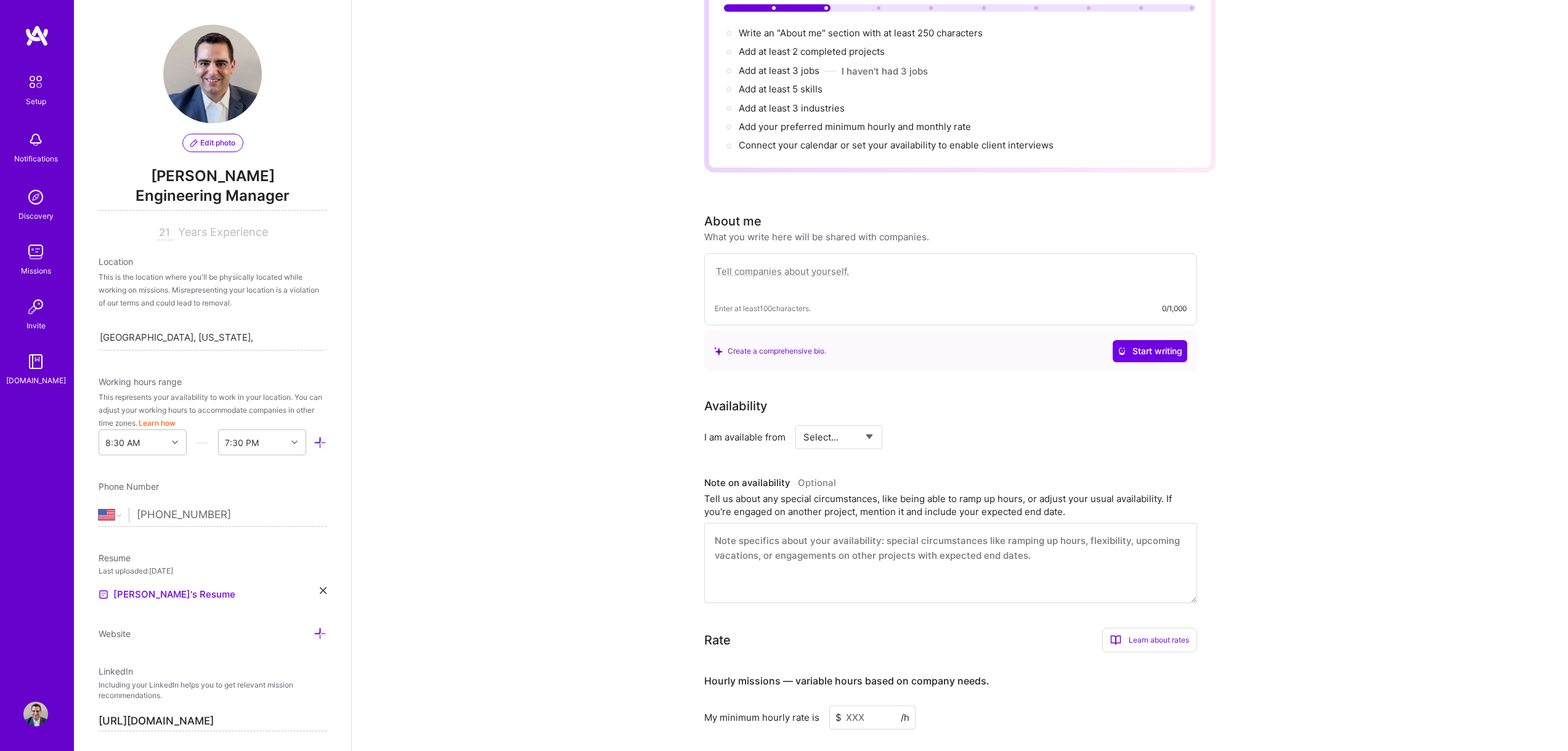
scroll to position [141, 0]
click at [802, 270] on textarea at bounding box center [950, 278] width 472 height 28
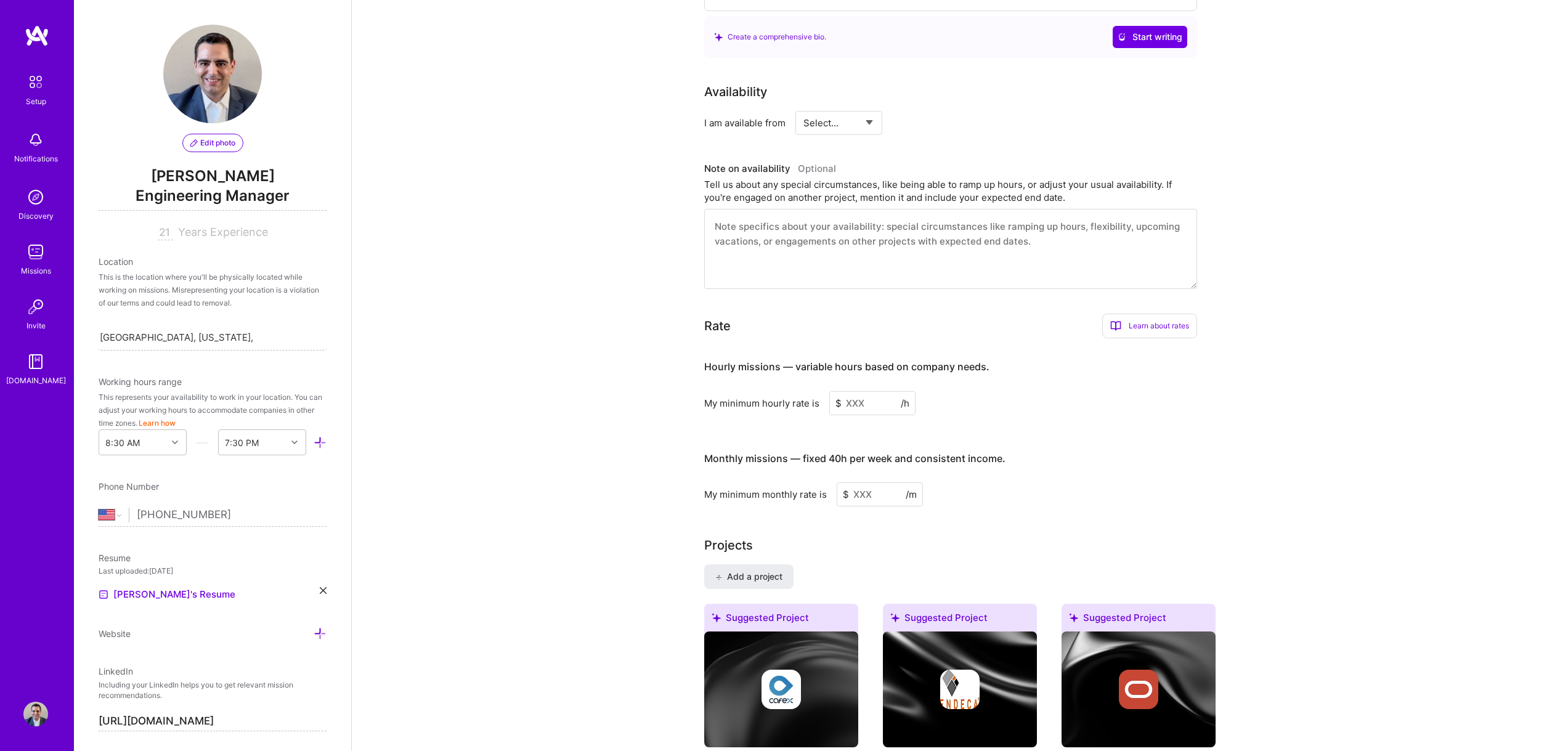
scroll to position [0, 0]
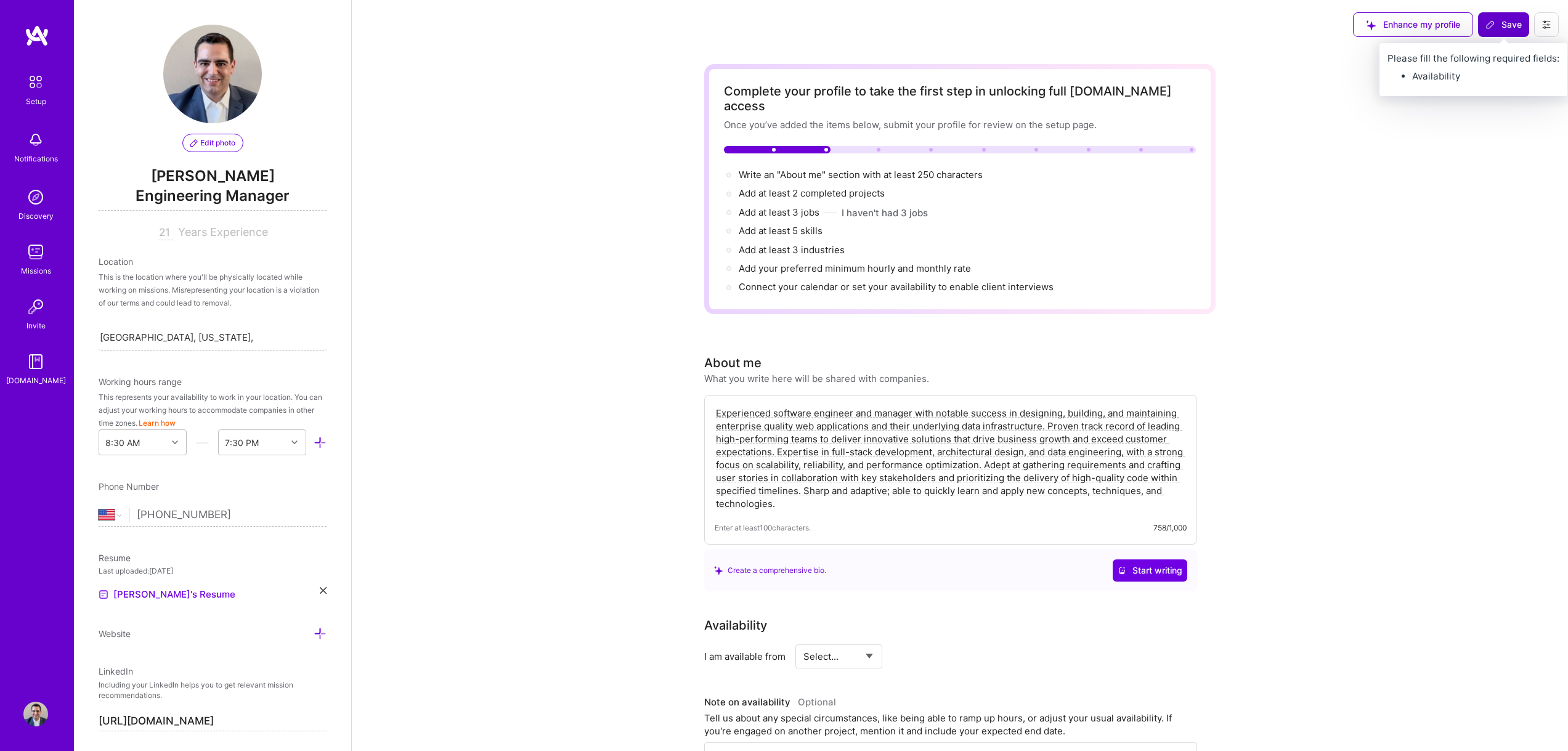
type textarea "Experienced software engineer and manager with notable success in designing, bu…"
click at [1496, 22] on span "Save" at bounding box center [1504, 24] width 37 height 12
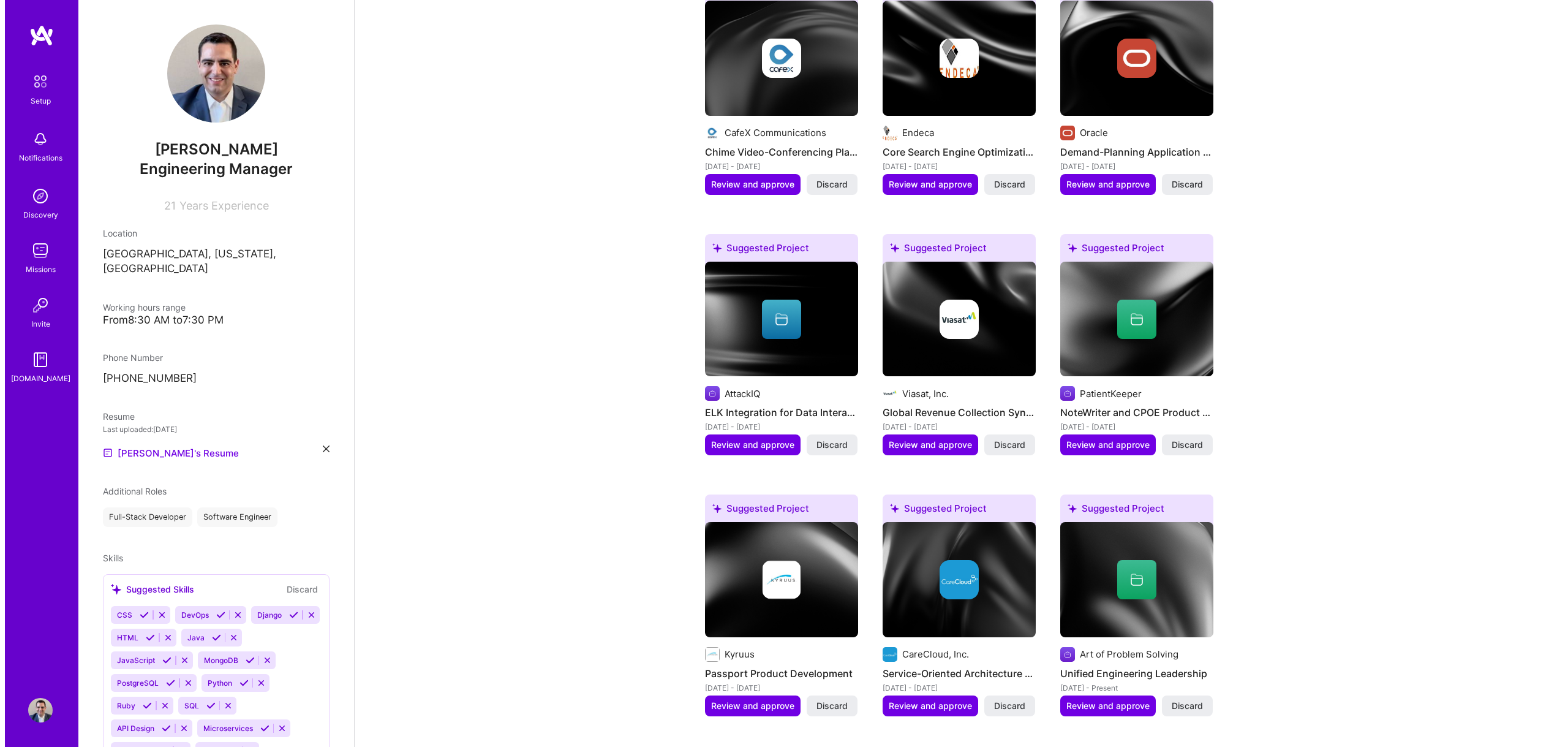
scroll to position [123, 0]
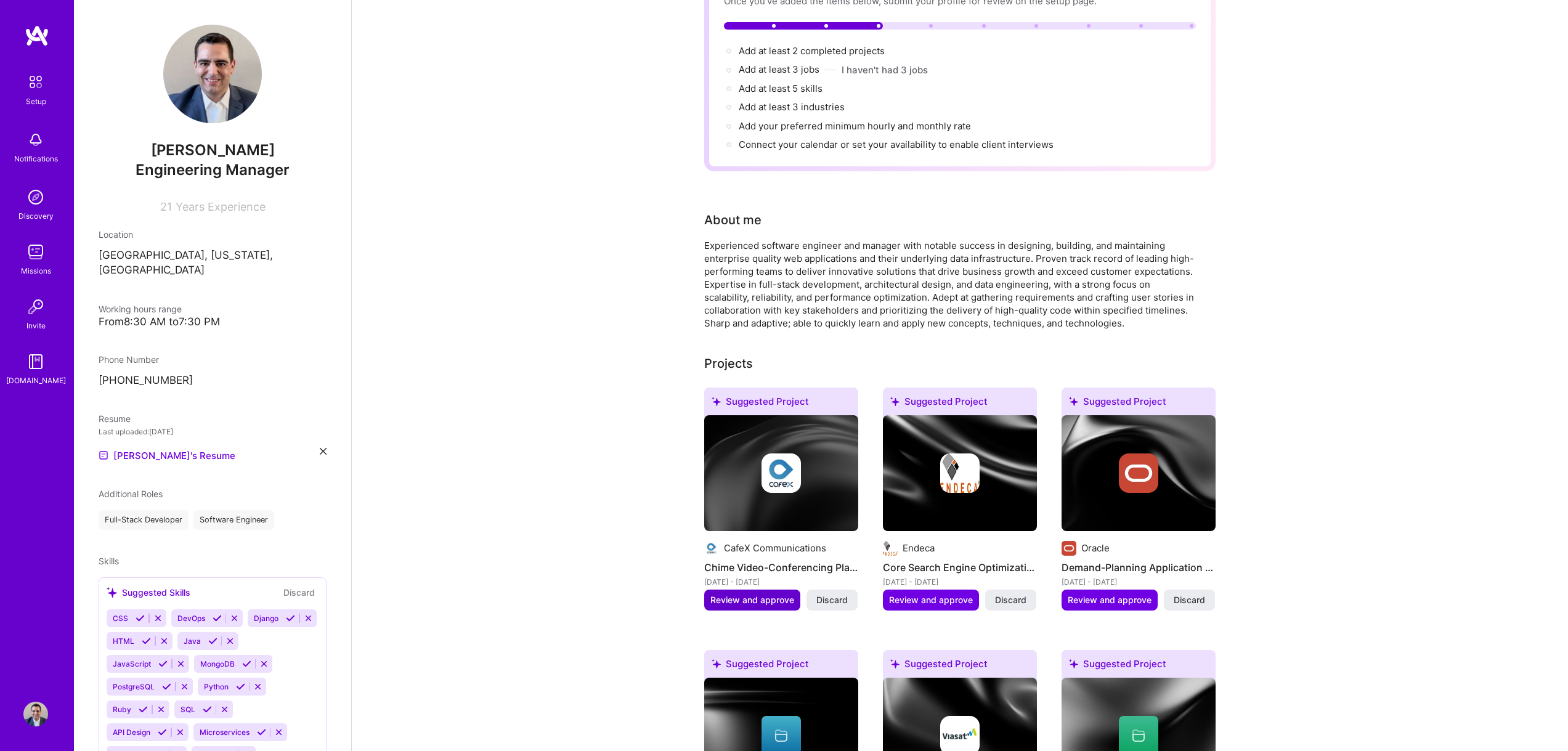
click at [743, 594] on span "Review and approve" at bounding box center [752, 600] width 83 height 12
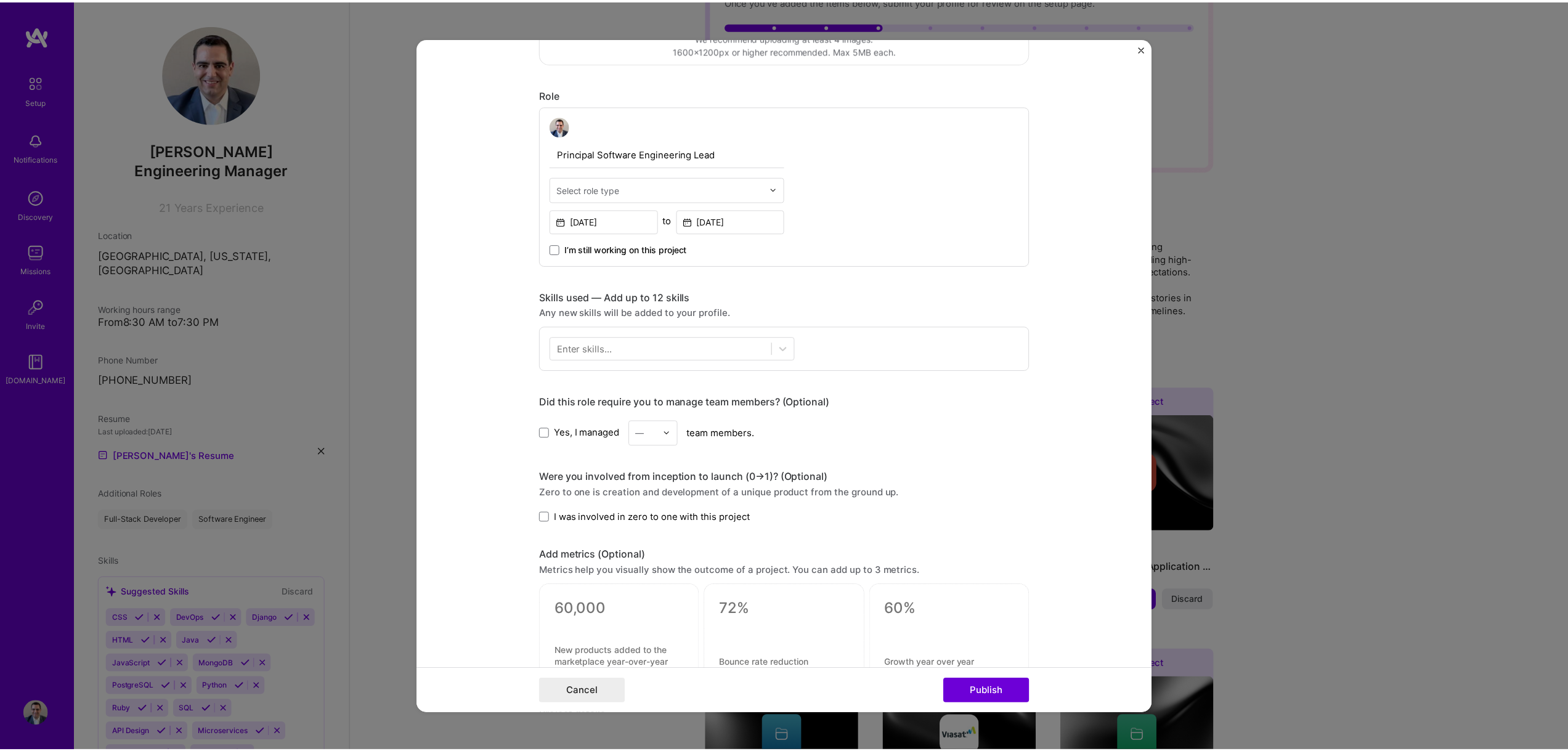
scroll to position [694, 0]
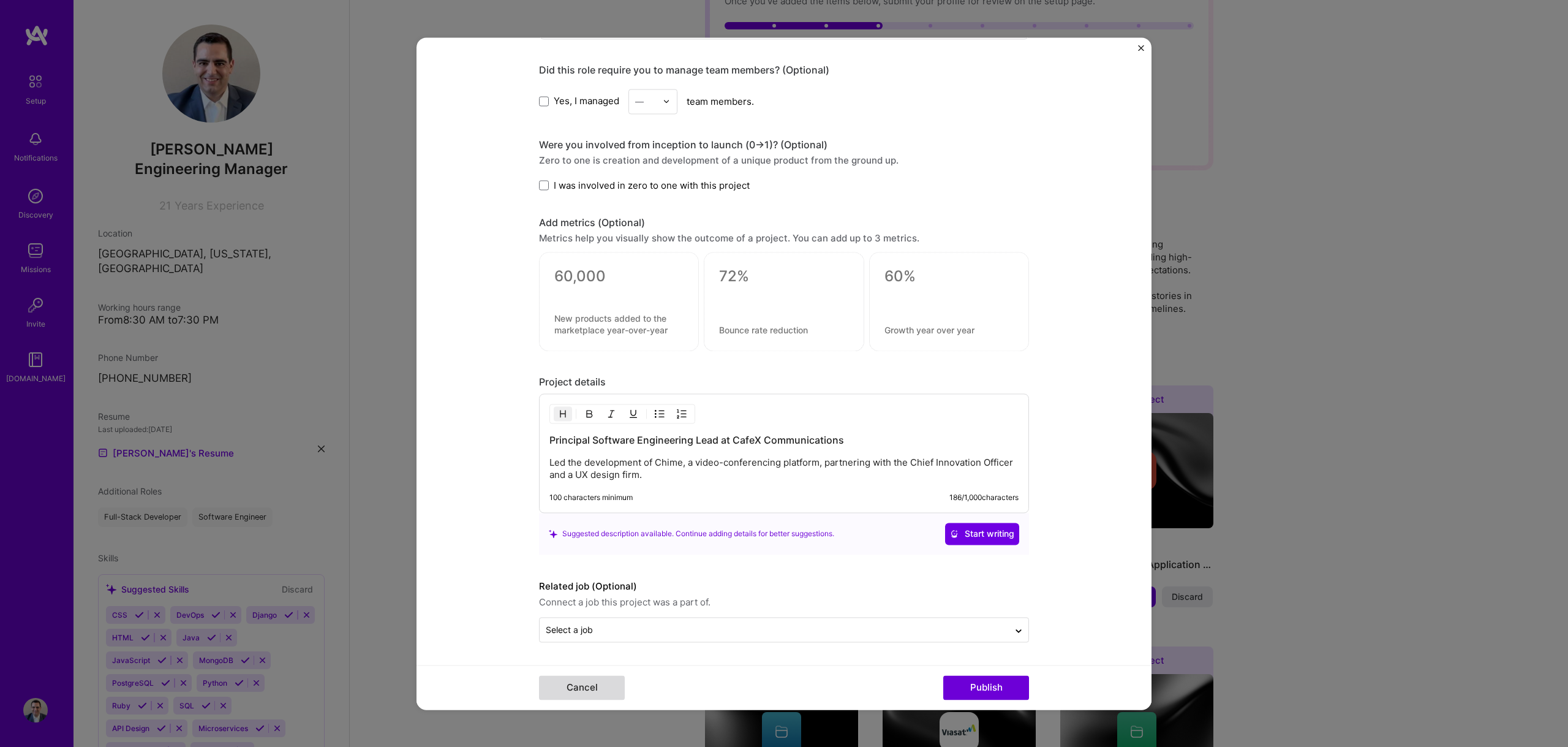
click at [590, 690] on button "Cancel" at bounding box center [582, 687] width 86 height 25
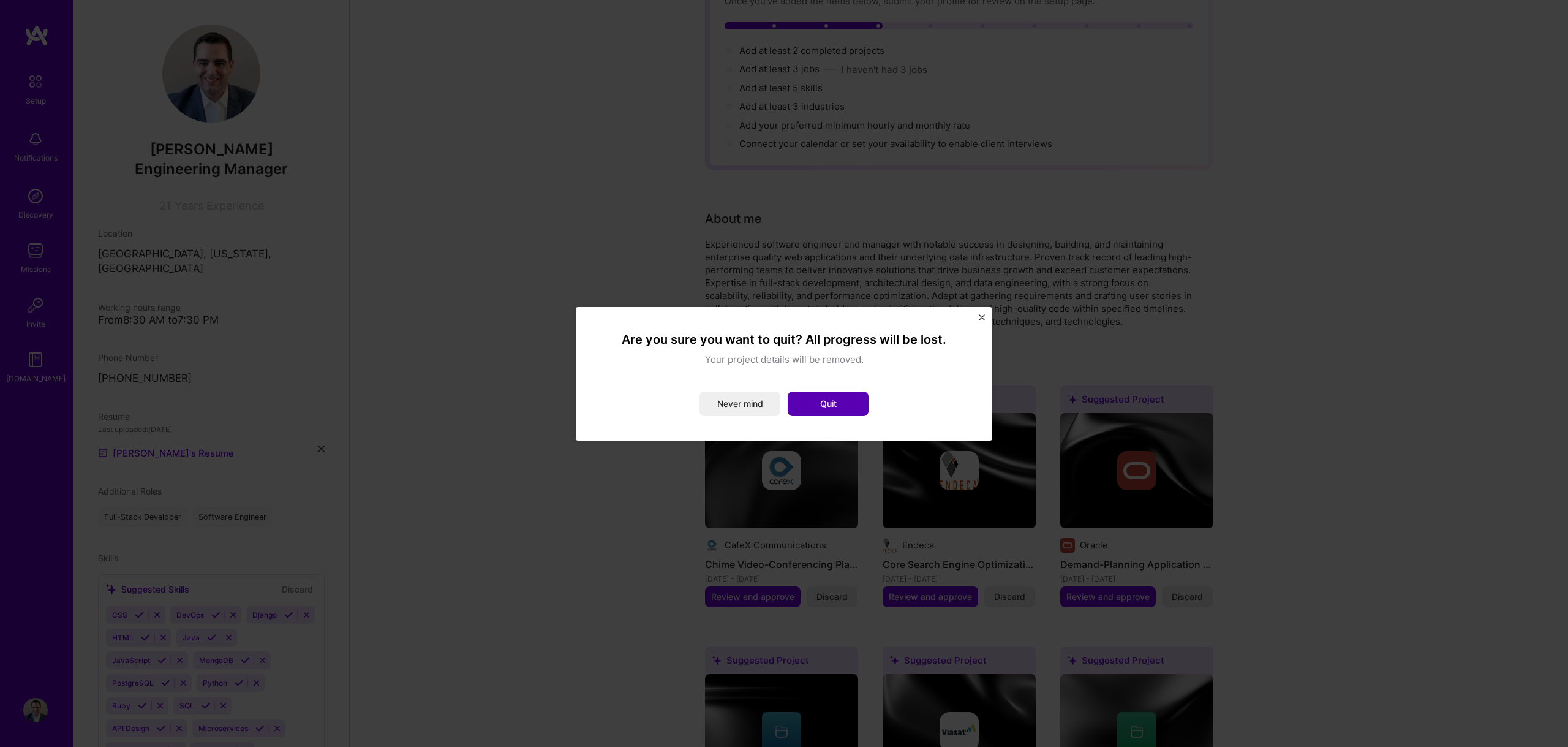
click at [853, 406] on button "Quit" at bounding box center [828, 403] width 81 height 25
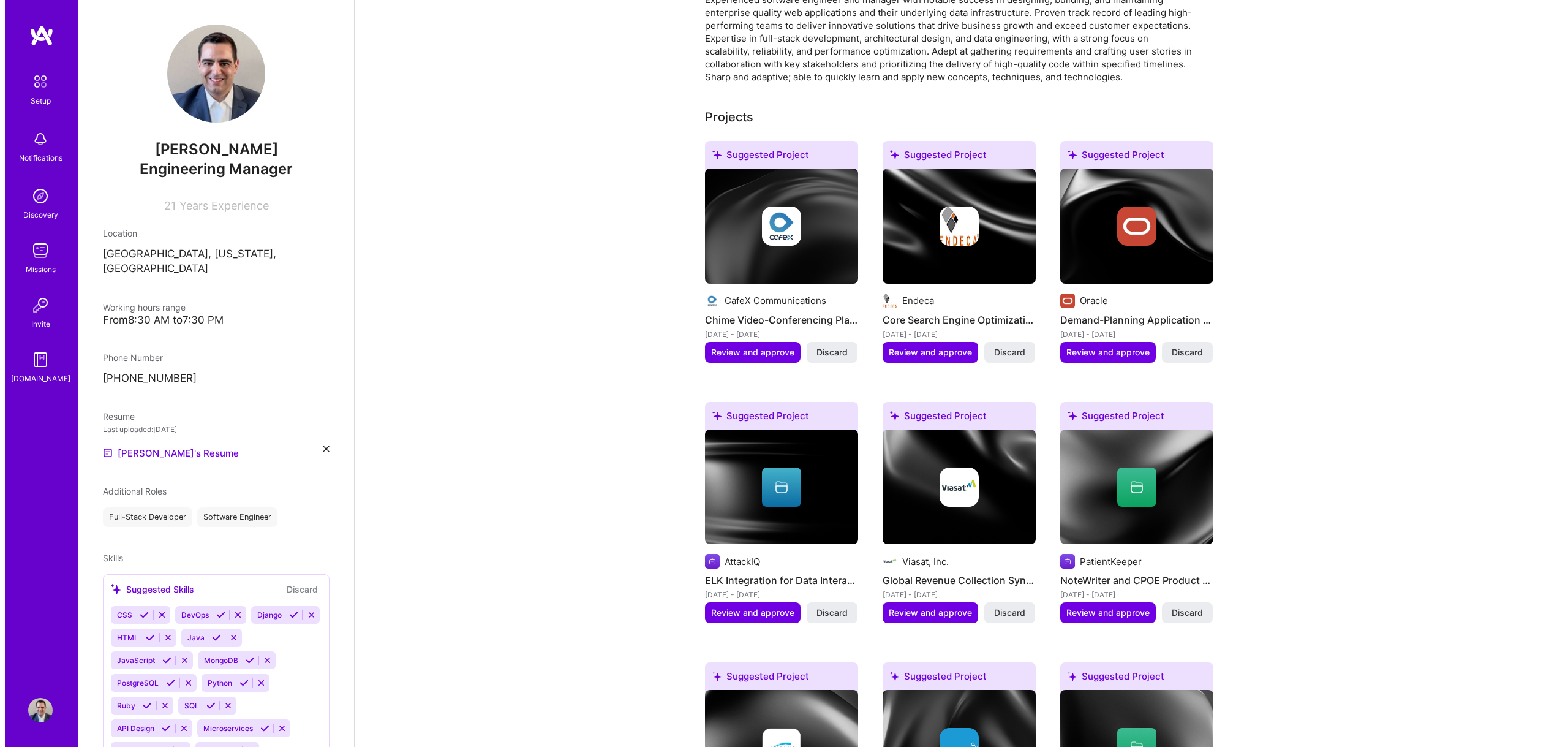
scroll to position [377, 0]
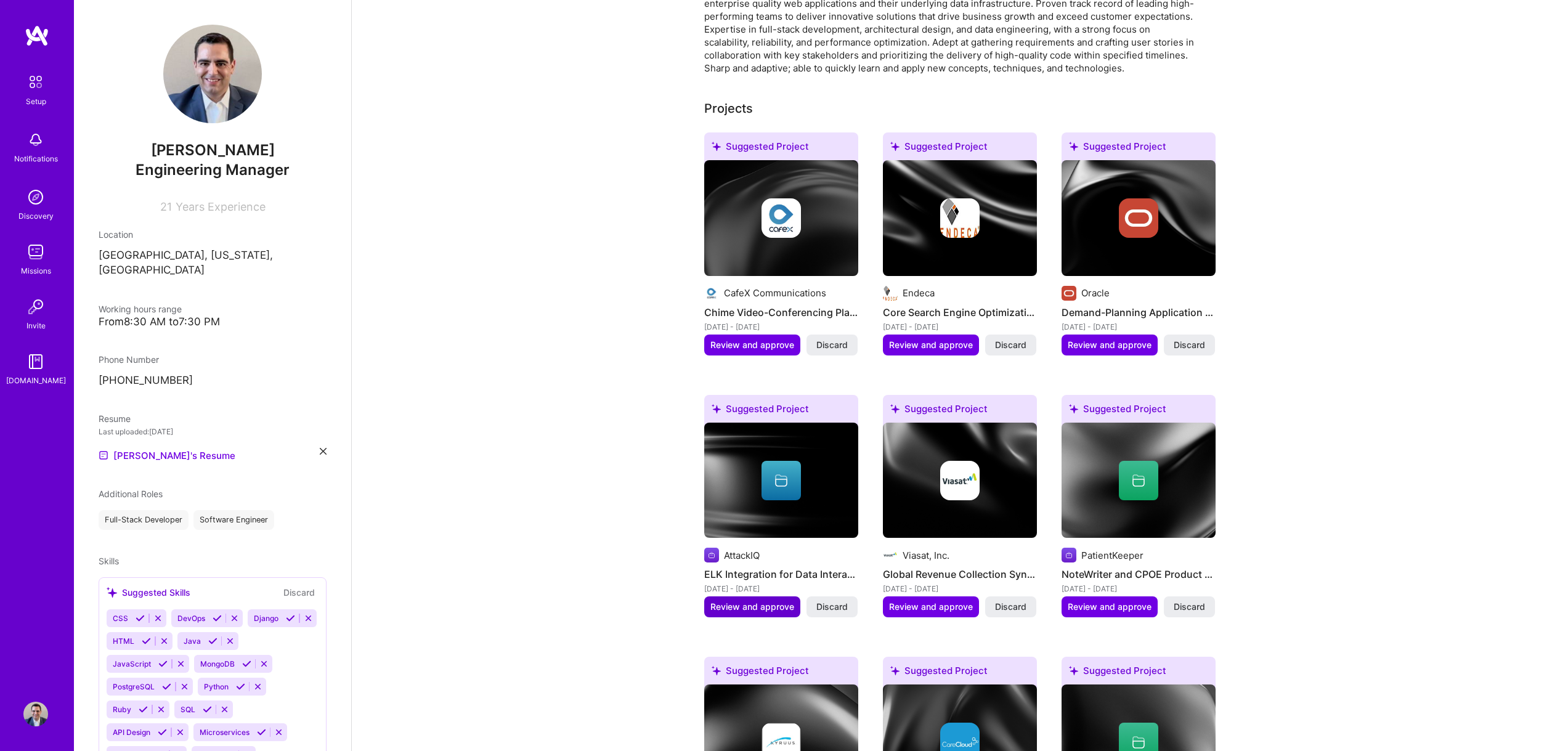
click at [750, 601] on span "Review and approve" at bounding box center [752, 606] width 83 height 12
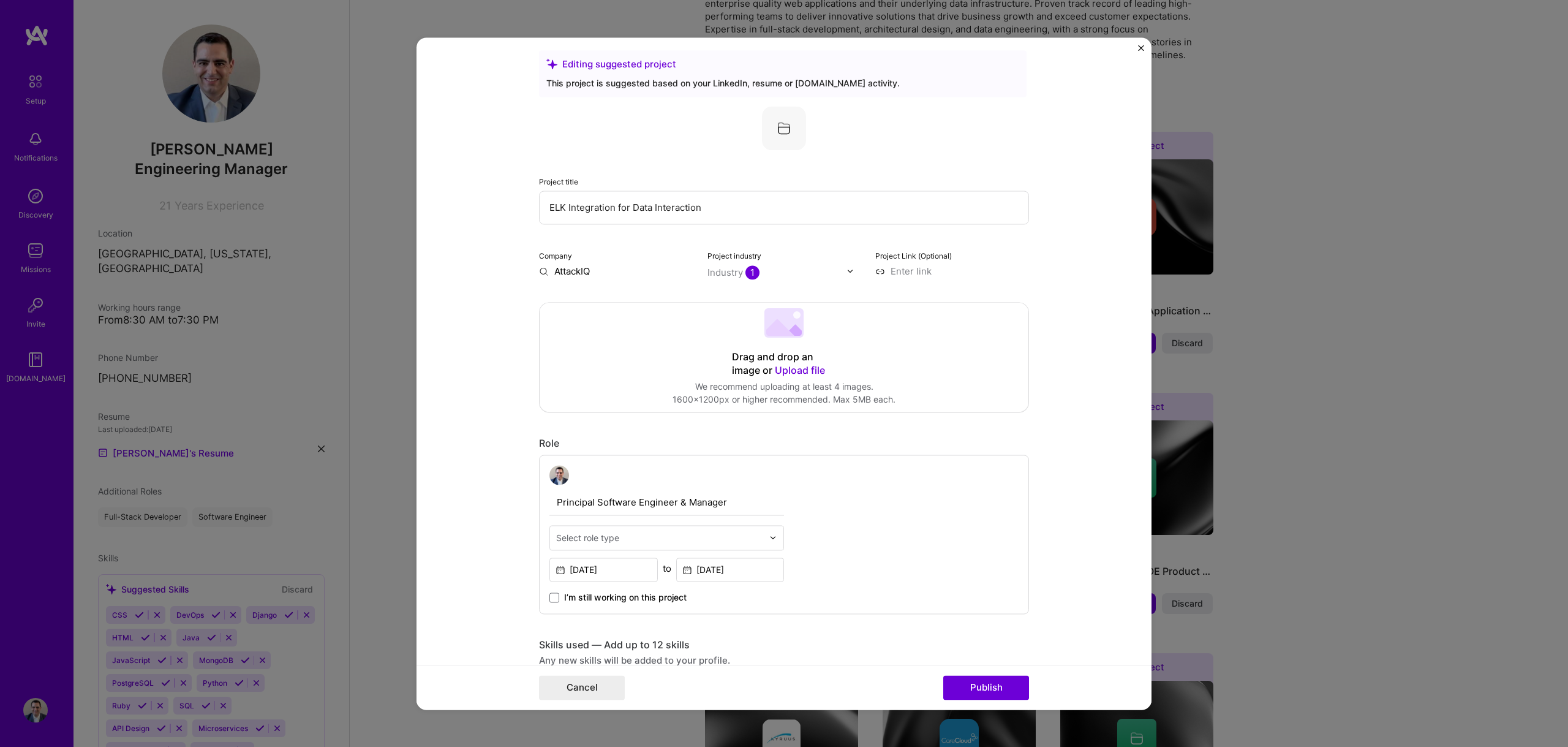
scroll to position [0, 0]
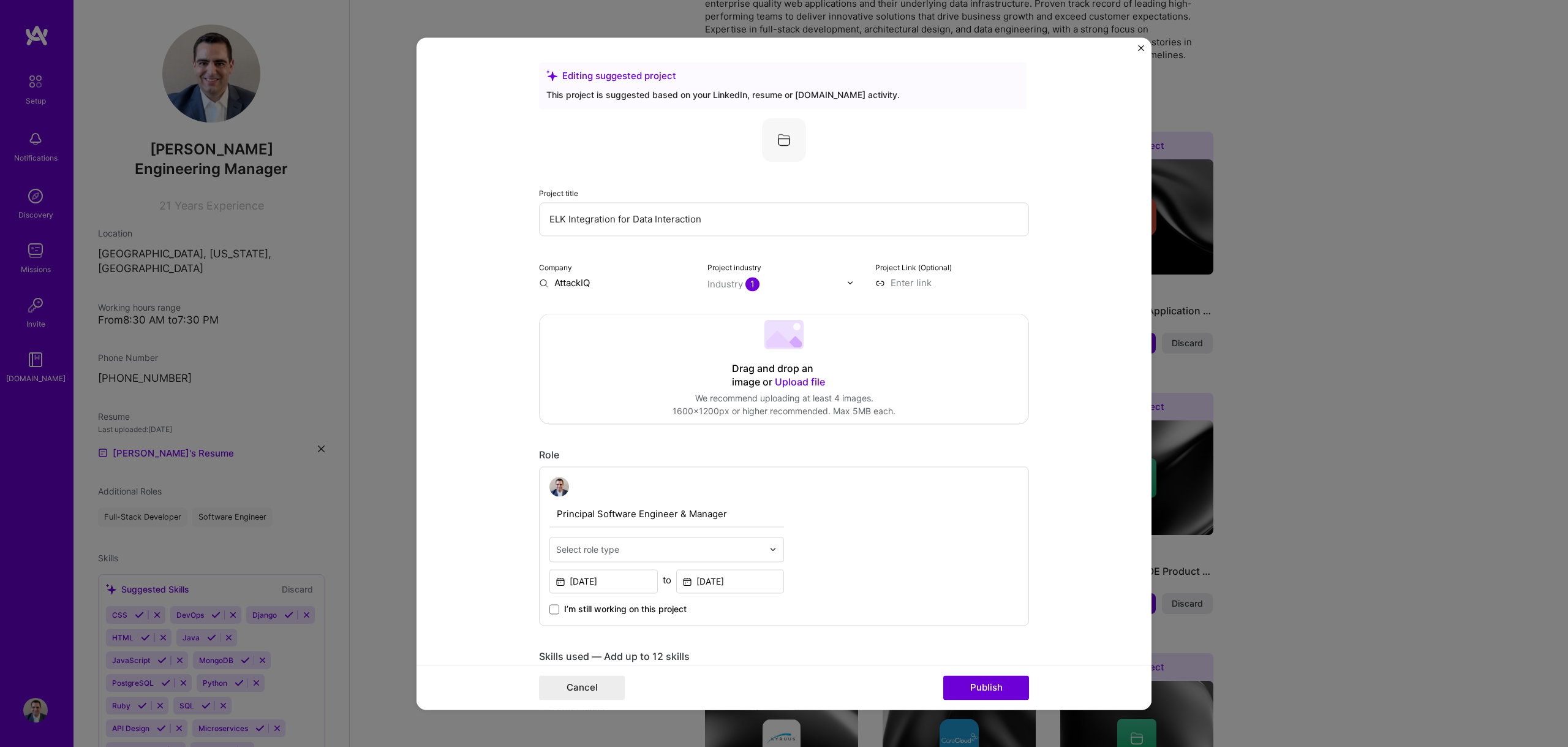
click at [730, 283] on div "Industry 1" at bounding box center [733, 284] width 52 height 13
type input "cyber"
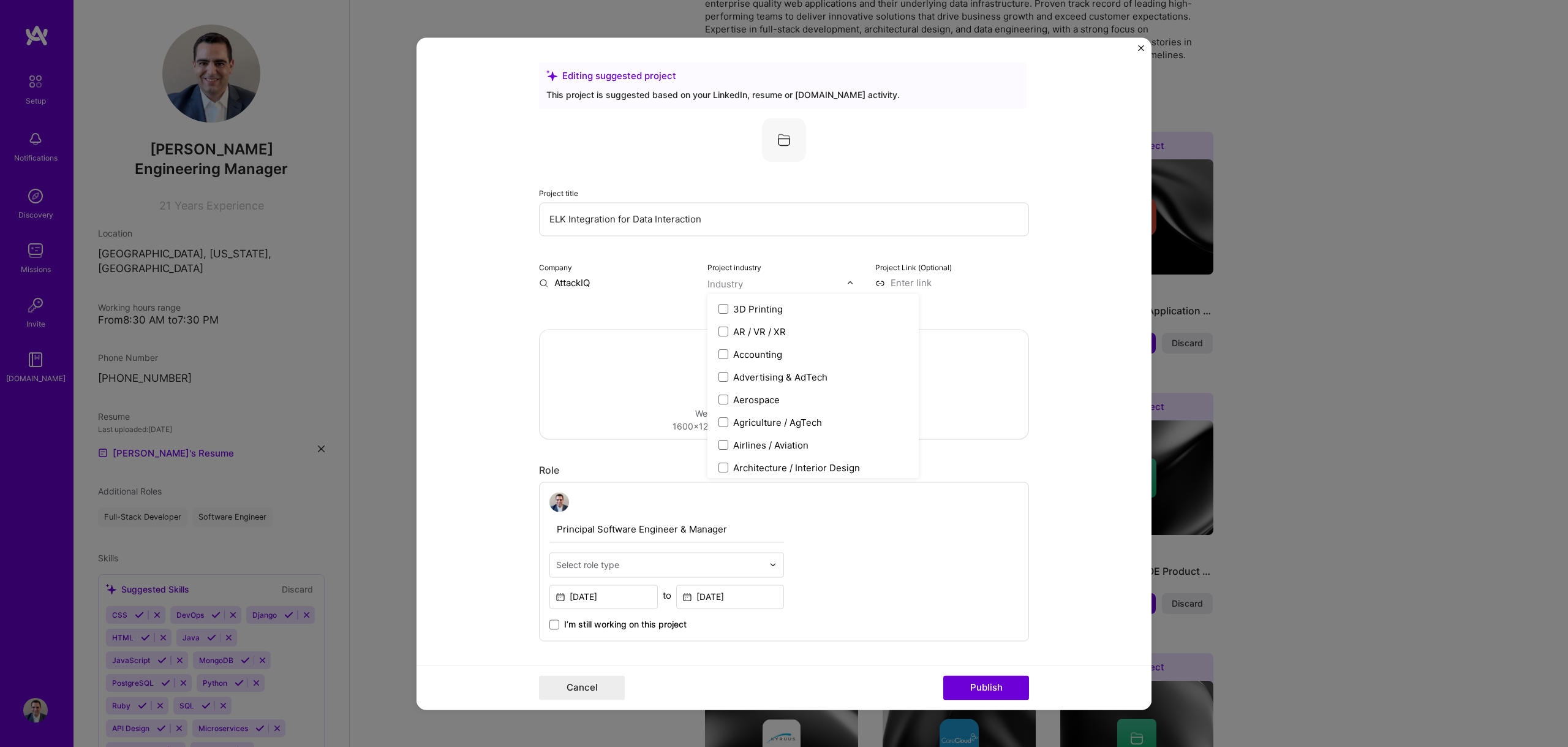
click at [687, 268] on div "Company AttackIQ" at bounding box center [615, 275] width 154 height 29
click at [717, 281] on div "Industry" at bounding box center [725, 284] width 36 height 13
type input "cyber"
click at [737, 307] on div "Cybersecurity" at bounding box center [763, 309] width 61 height 13
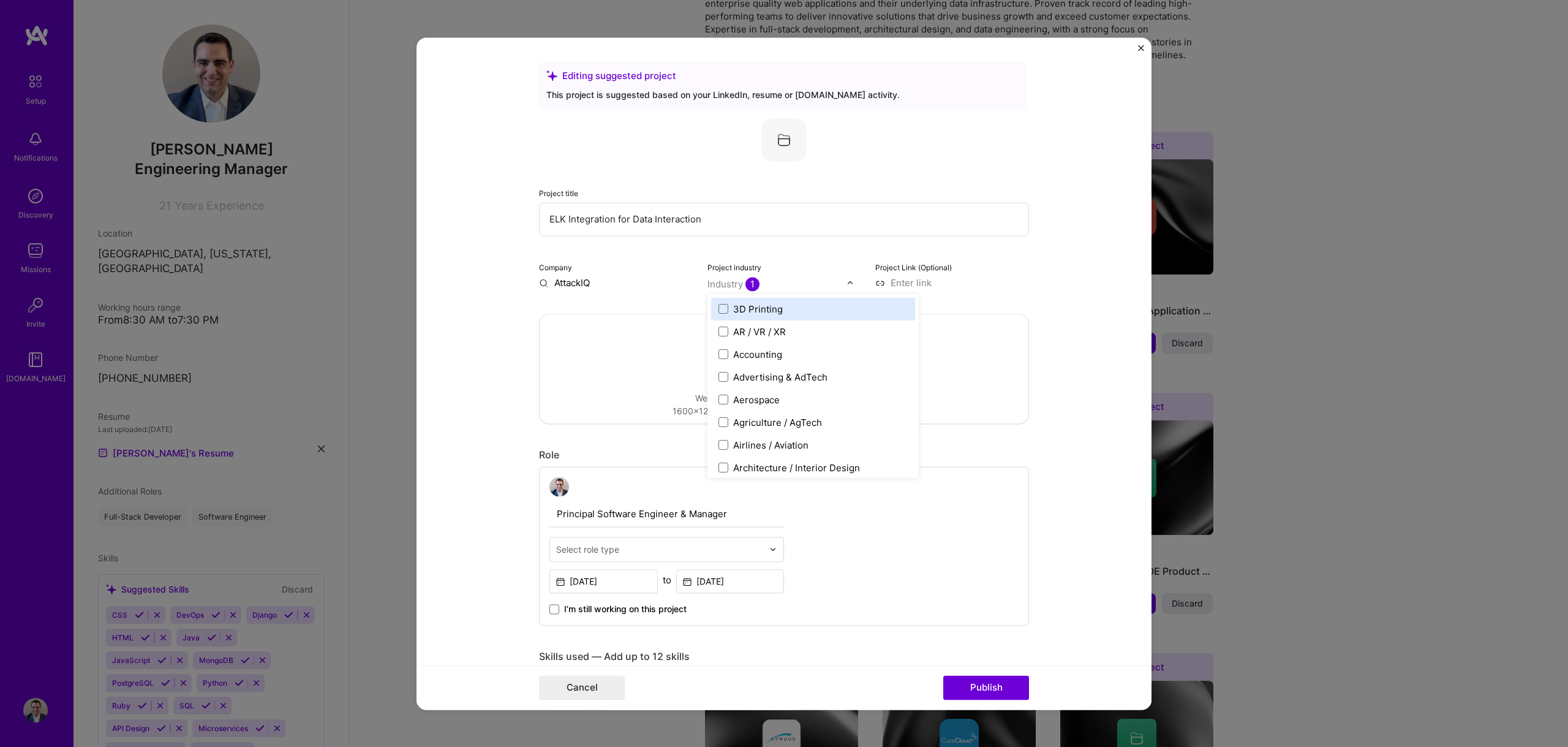
click at [669, 294] on div "Editing suggested project This project is suggested based on your LinkedIn, res…" at bounding box center [783, 715] width 490 height 1306
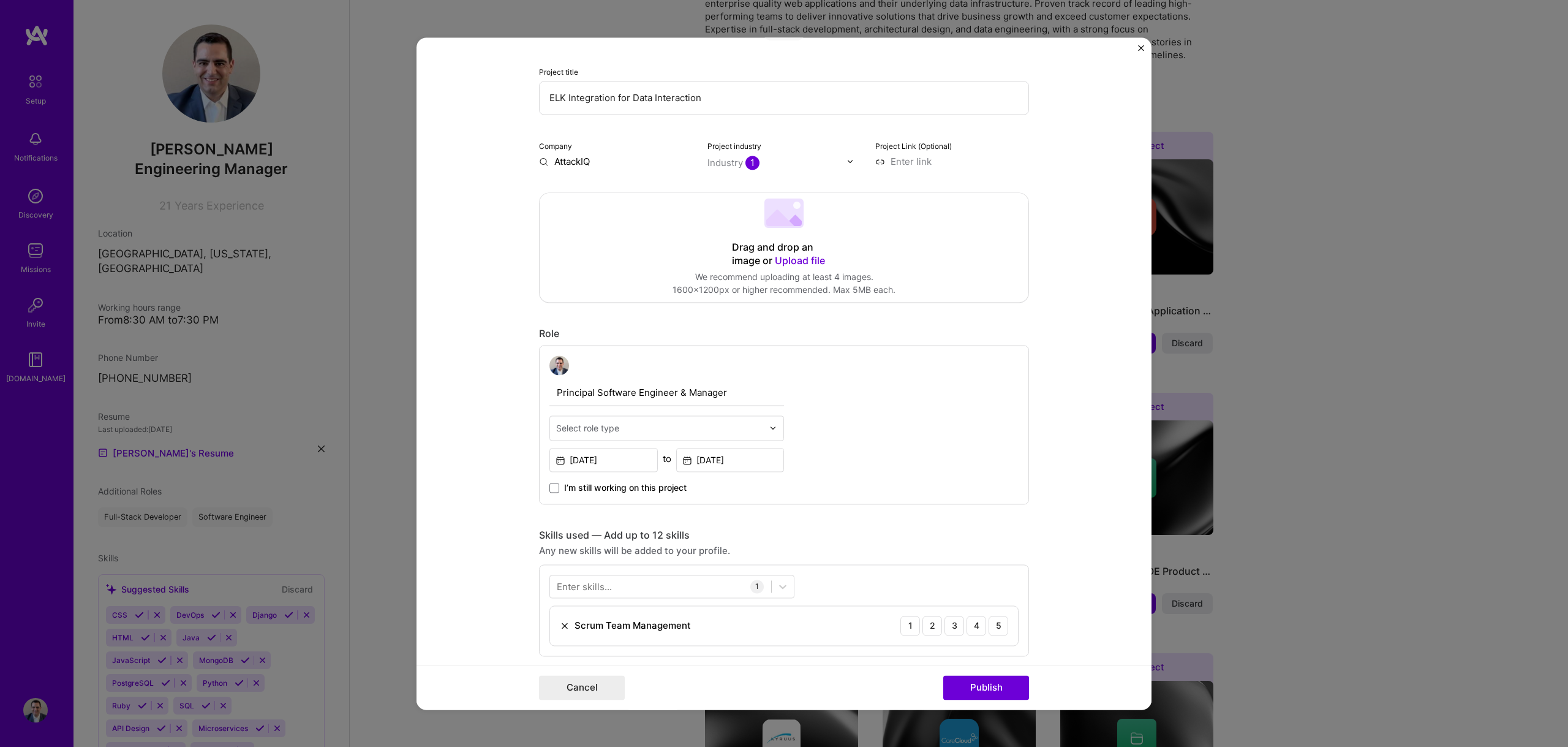
scroll to position [147, 0]
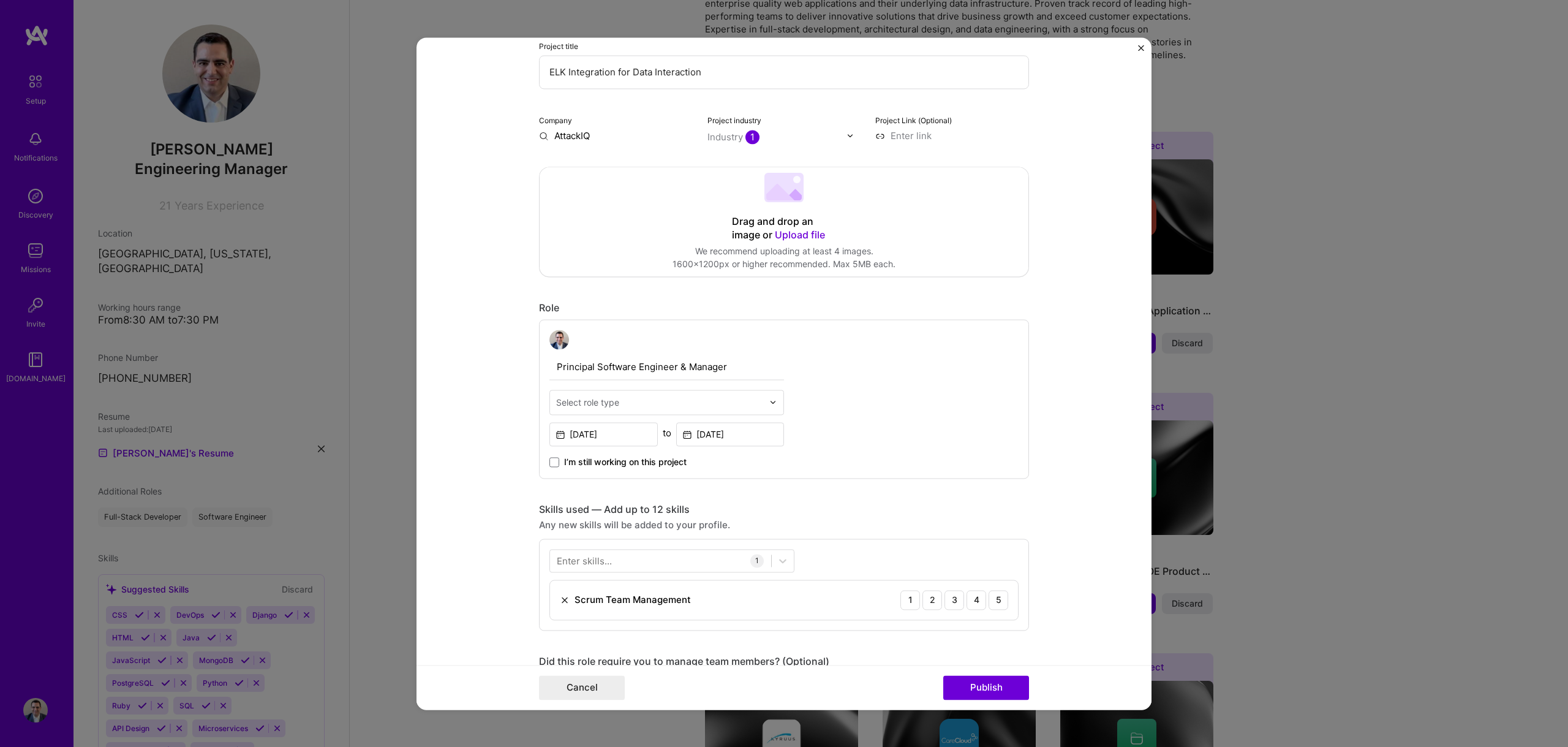
click at [769, 406] on div at bounding box center [776, 402] width 14 height 24
type input "l"
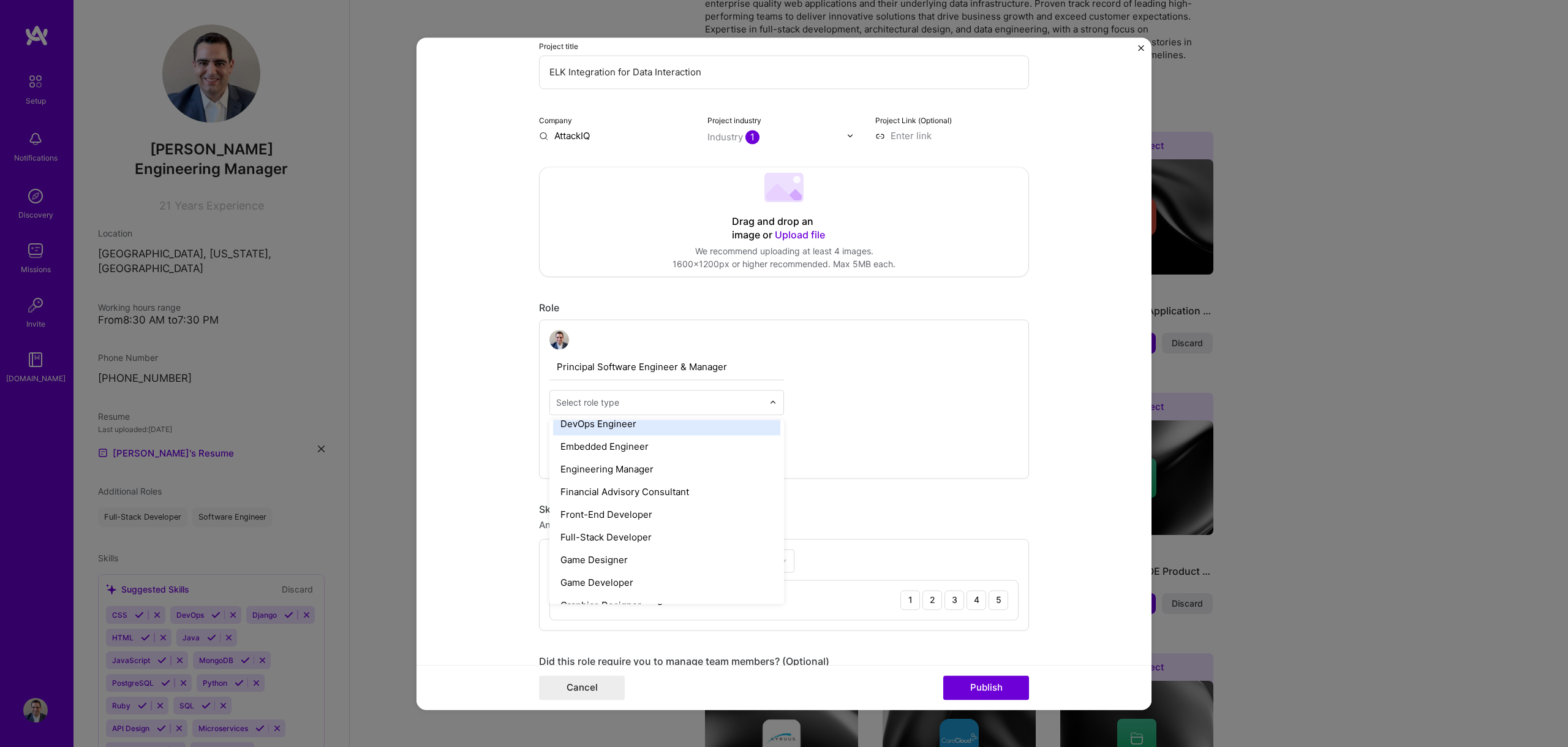
scroll to position [649, 0]
click at [611, 507] on div "Full-Stack Developer" at bounding box center [666, 511] width 227 height 23
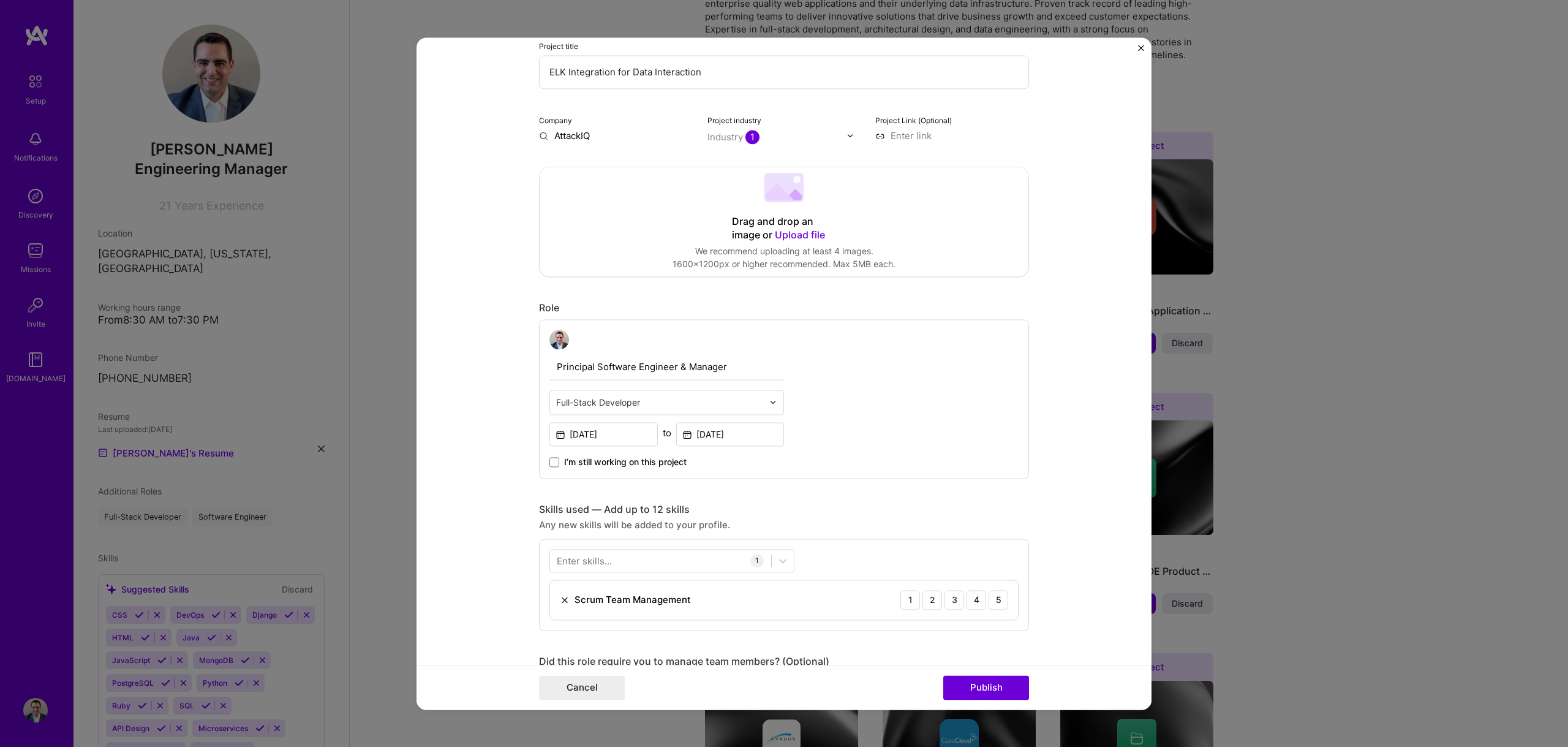
scroll to position [403, 0]
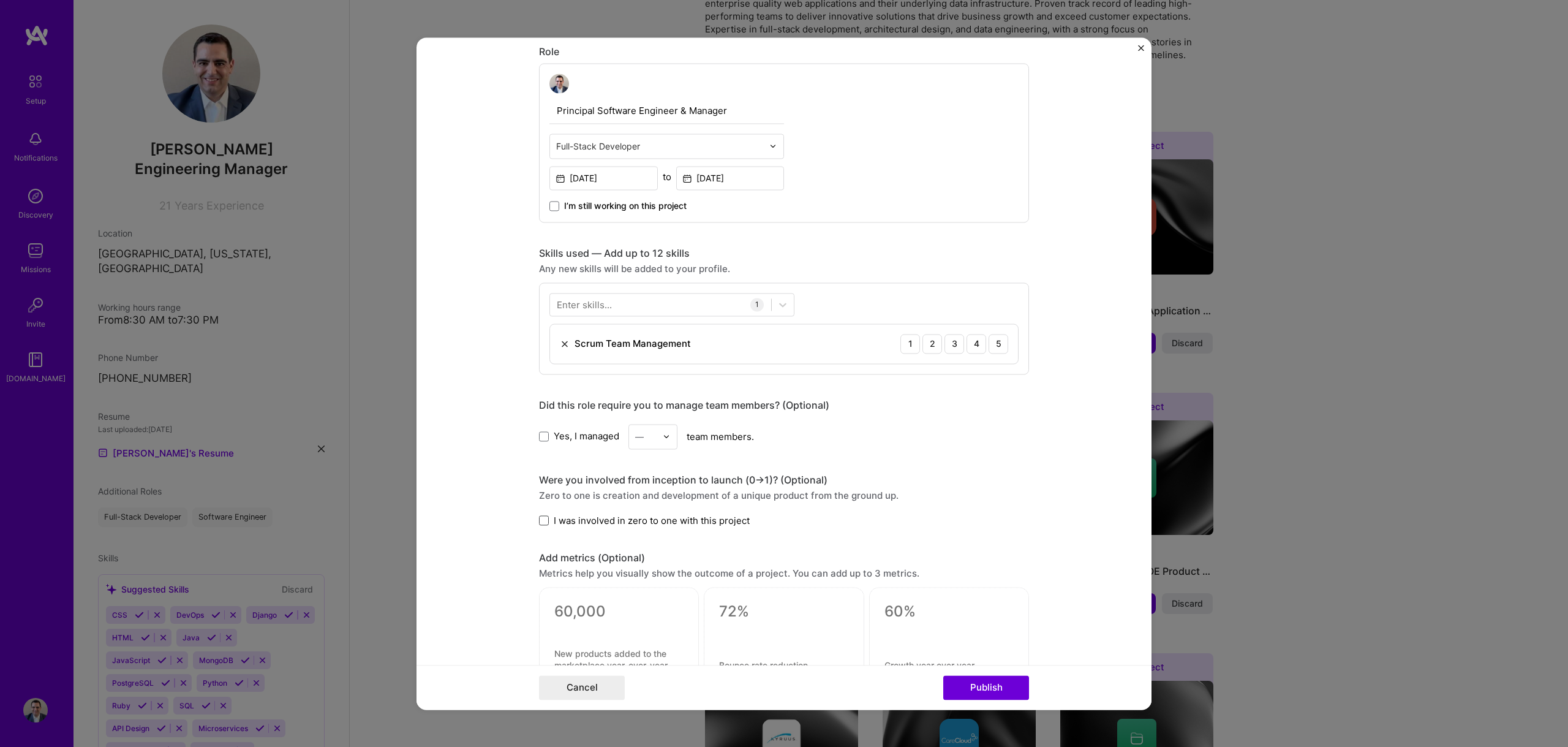
click at [541, 523] on span at bounding box center [543, 521] width 10 height 10
click at [0, 0] on input "I was involved in zero to one with this project" at bounding box center [0, 0] width 0 height 0
click at [542, 439] on span at bounding box center [543, 436] width 10 height 10
click at [0, 0] on input "Yes, I managed" at bounding box center [0, 0] width 0 height 0
click at [657, 436] on div "—" at bounding box center [645, 437] width 34 height 24
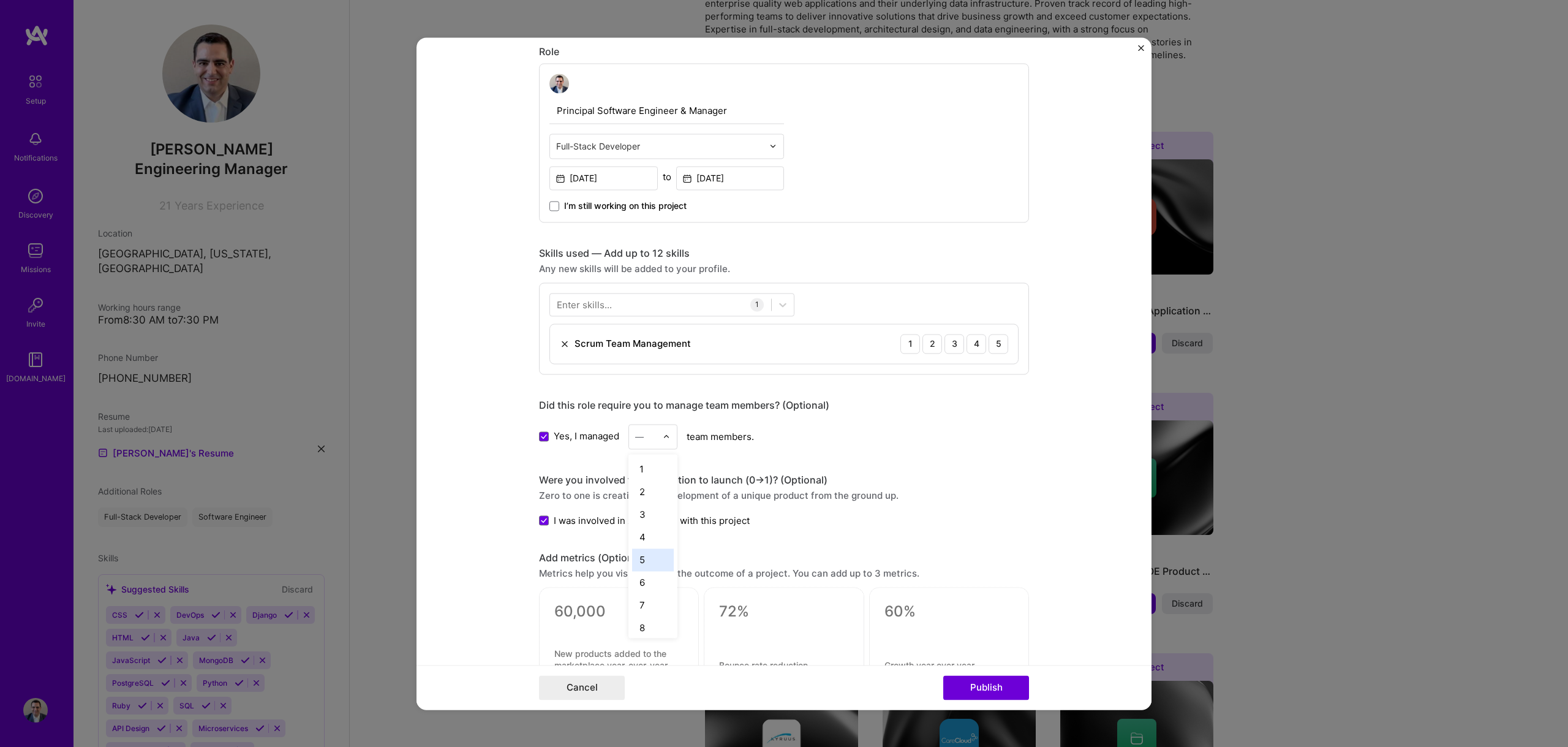
click at [644, 557] on div "5" at bounding box center [653, 559] width 42 height 23
click at [769, 337] on div "Scrum Team Management 1 2 3 4 5" at bounding box center [783, 343] width 468 height 39
click at [995, 343] on div "5" at bounding box center [997, 343] width 19 height 19
click at [975, 348] on div "4" at bounding box center [975, 343] width 19 height 19
click at [658, 304] on div at bounding box center [660, 304] width 222 height 20
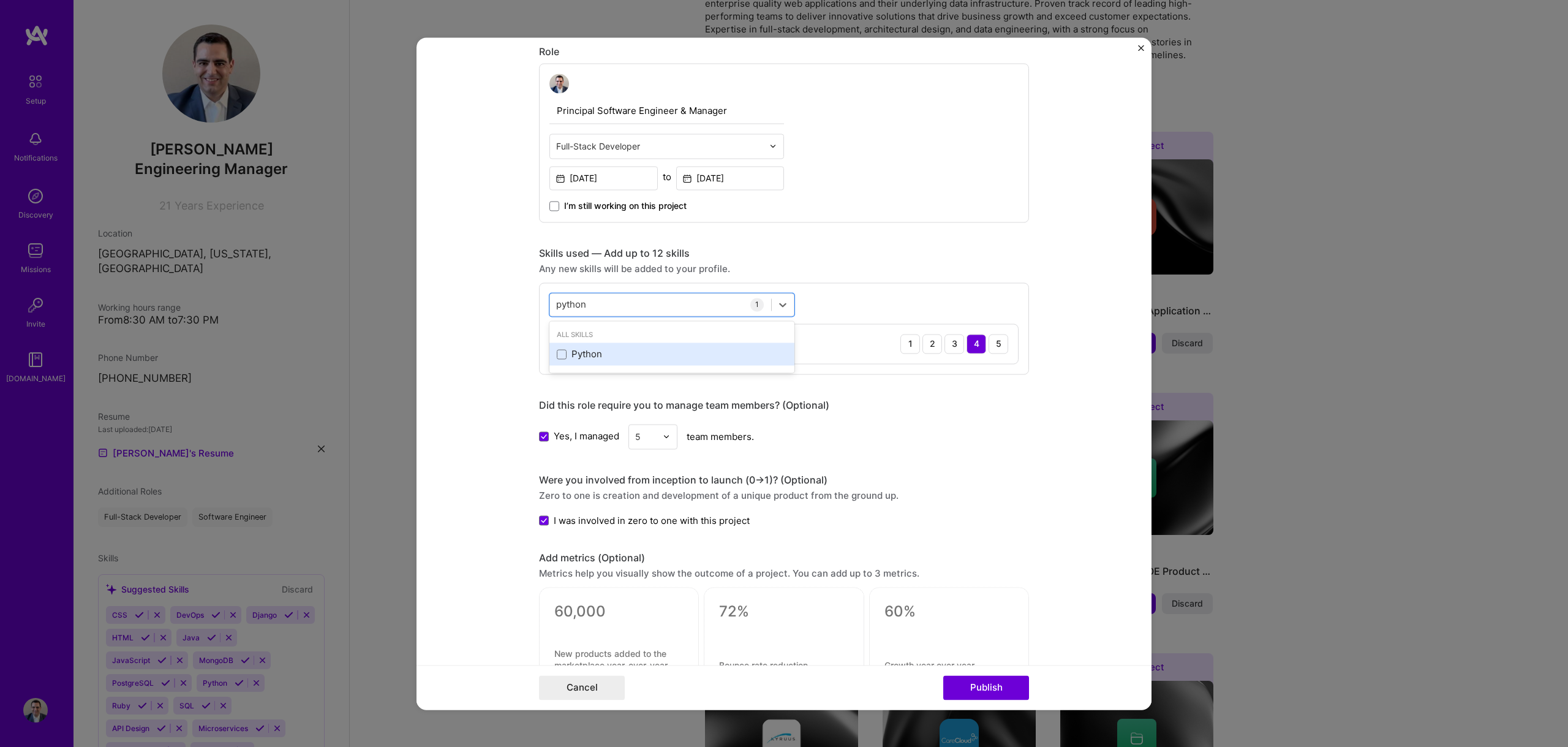
click at [593, 354] on div "Python" at bounding box center [672, 355] width 231 height 13
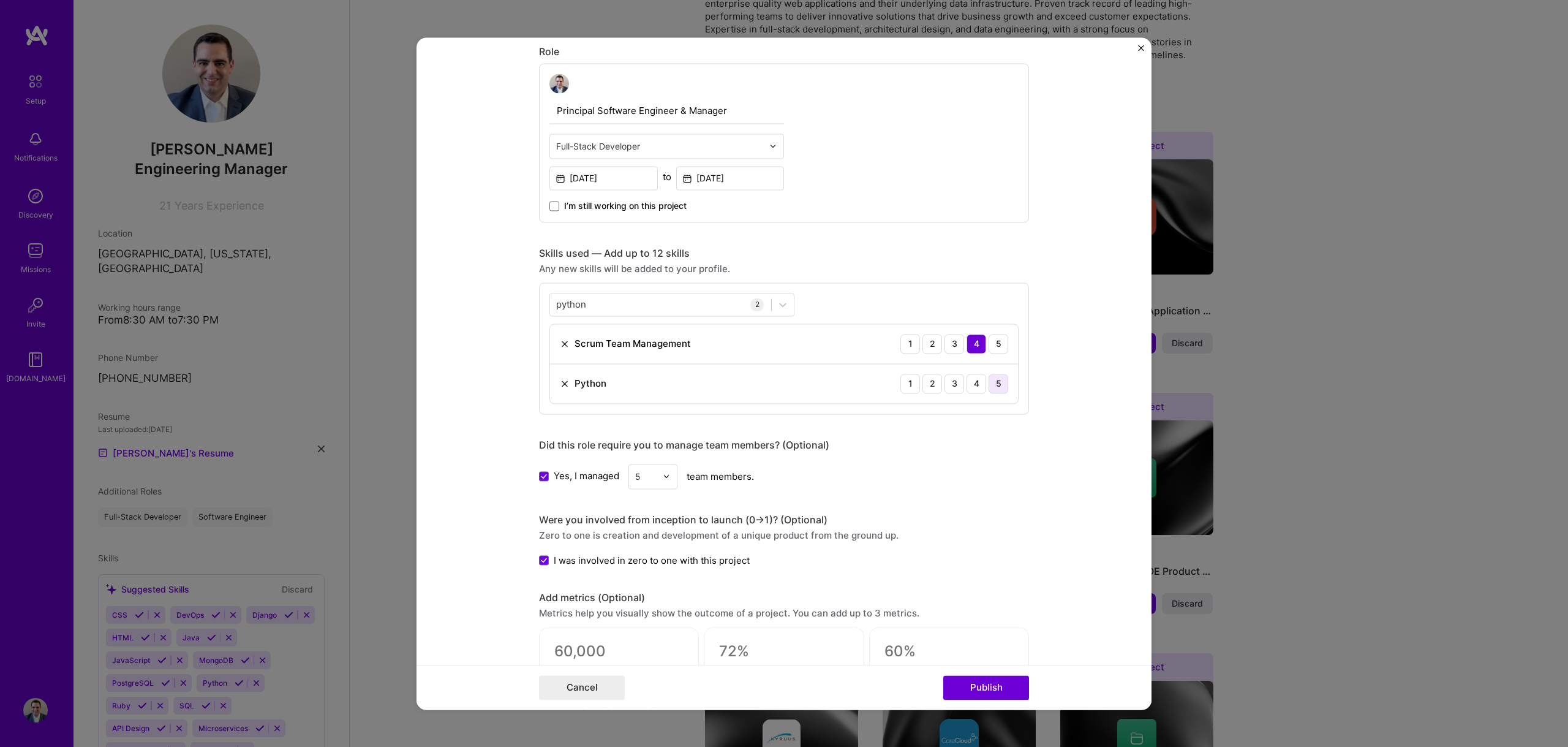
click at [994, 384] on div "5" at bounding box center [997, 383] width 19 height 19
click at [596, 301] on div "python python" at bounding box center [660, 304] width 222 height 20
click at [593, 306] on div "python python" at bounding box center [660, 304] width 222 height 20
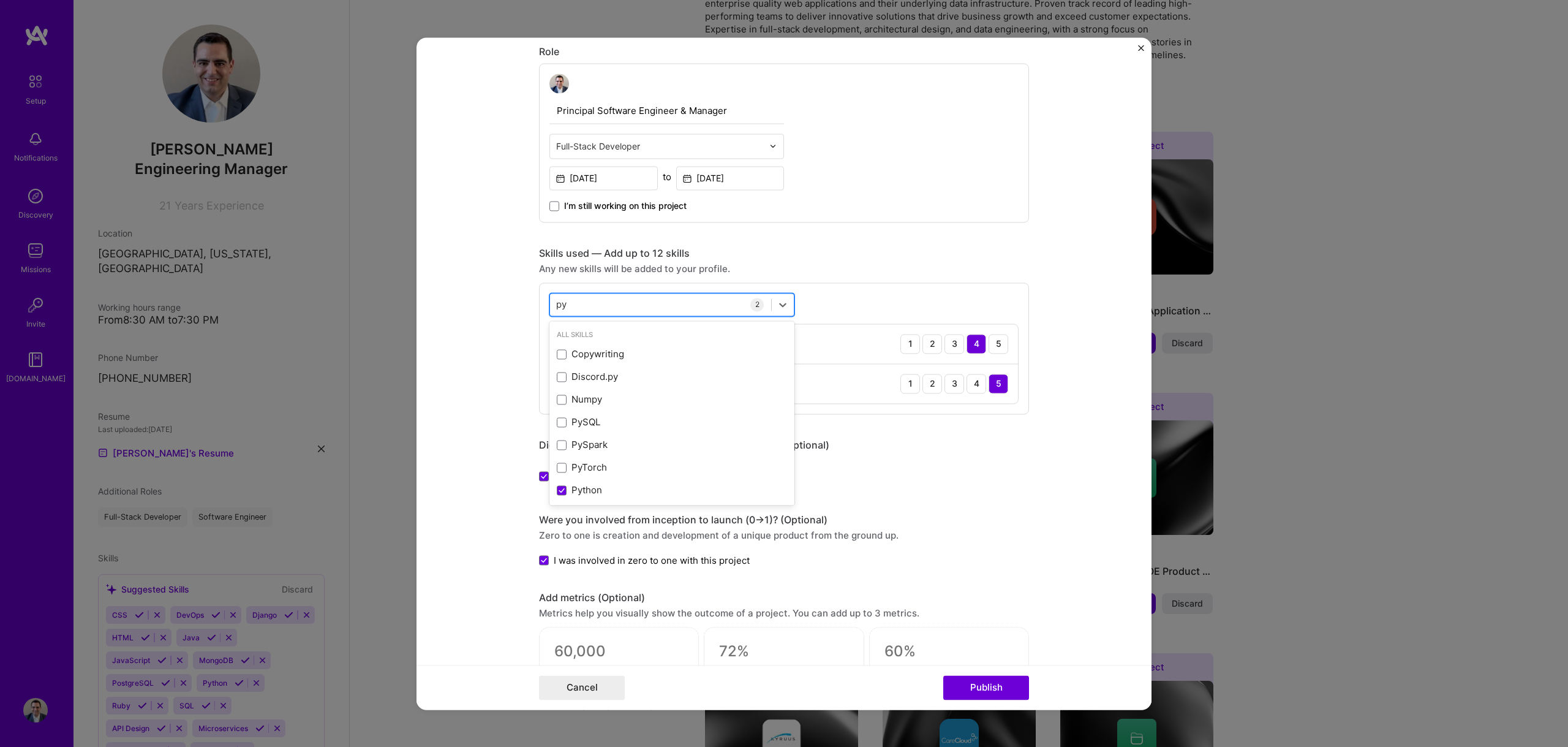
type input "p"
click at [578, 354] on div "Django" at bounding box center [672, 355] width 231 height 13
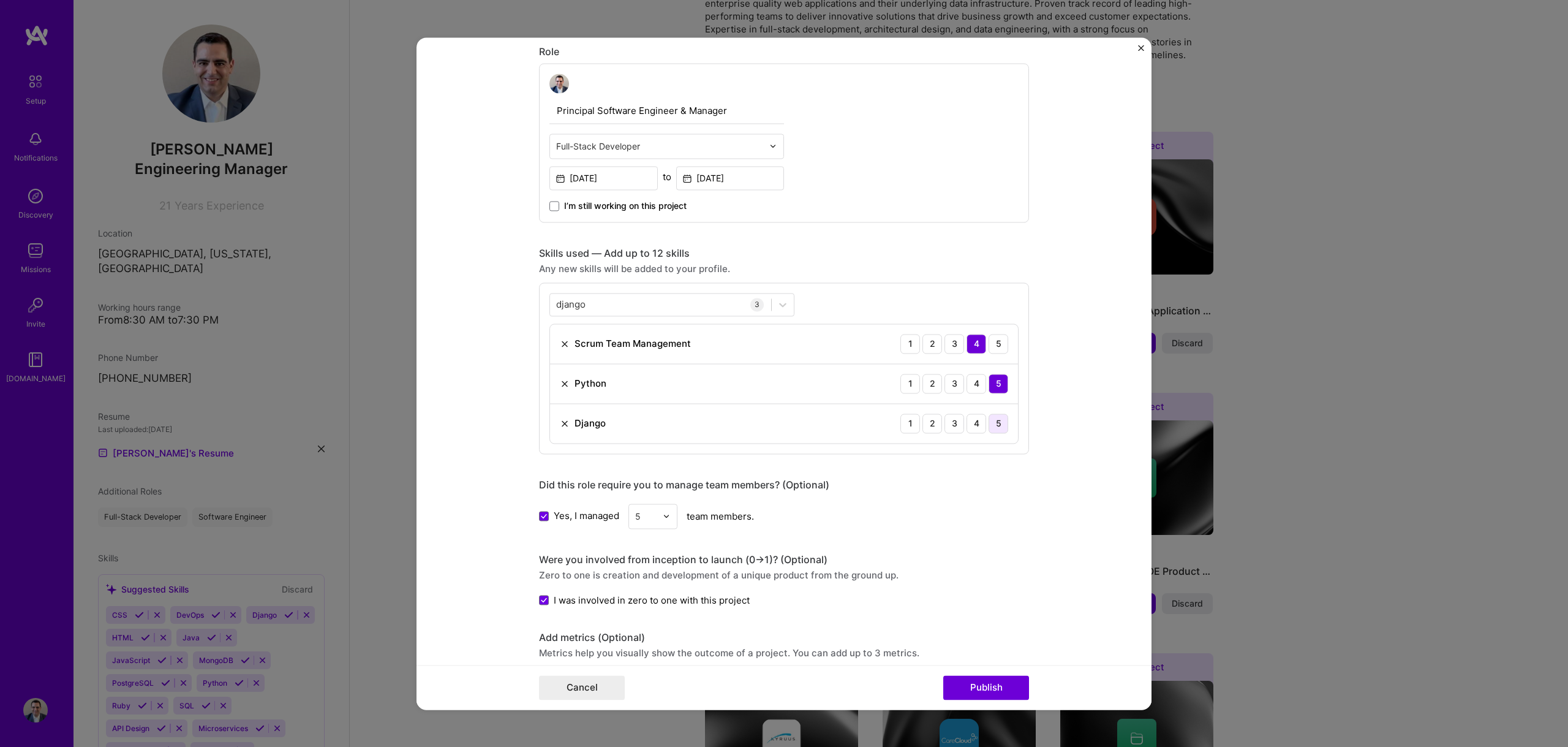
click at [993, 429] on div "5" at bounding box center [997, 422] width 19 height 19
click at [603, 305] on div "django django" at bounding box center [660, 304] width 222 height 20
type input "d"
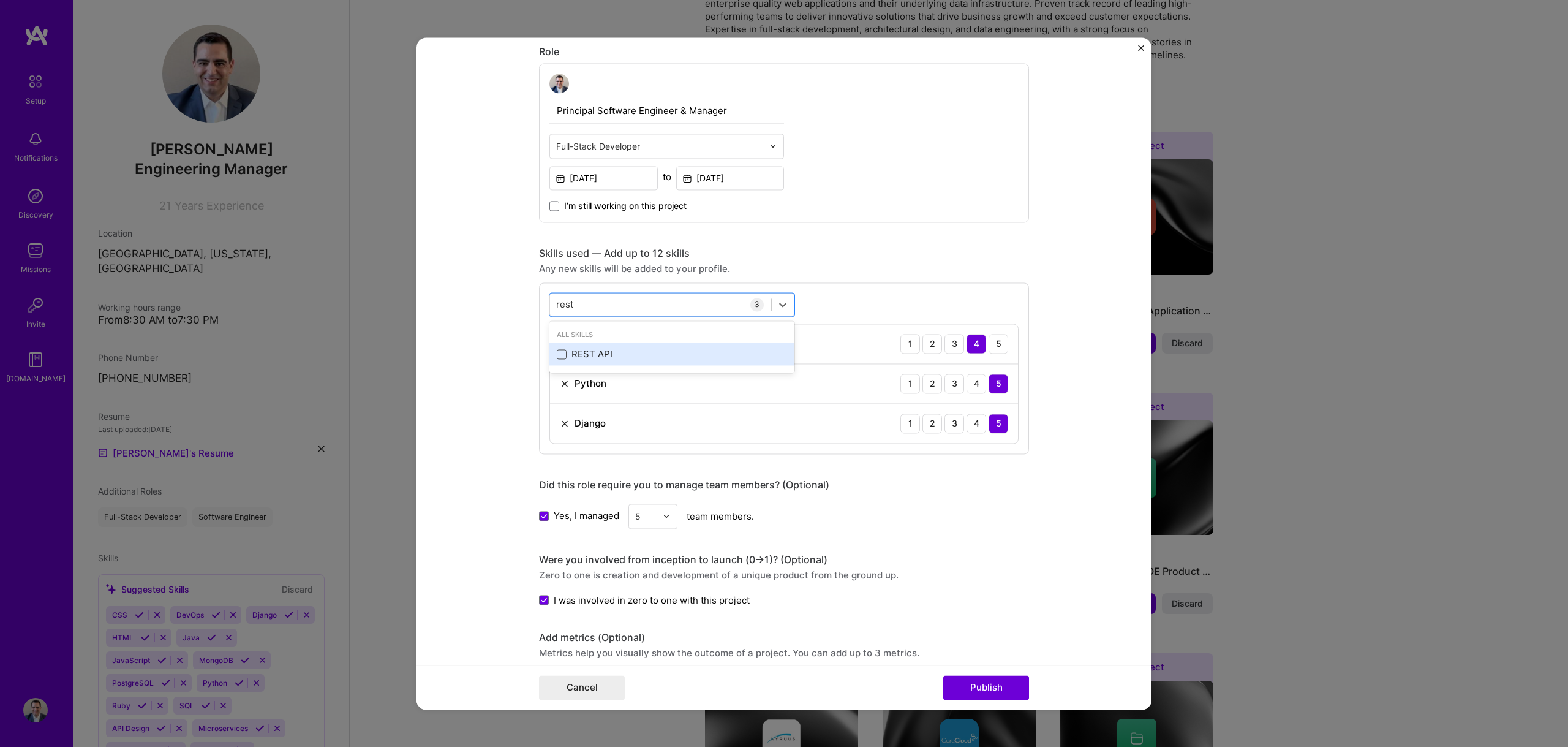
click at [559, 354] on span at bounding box center [562, 354] width 10 height 10
click at [0, 0] on input "checkbox" at bounding box center [0, 0] width 0 height 0
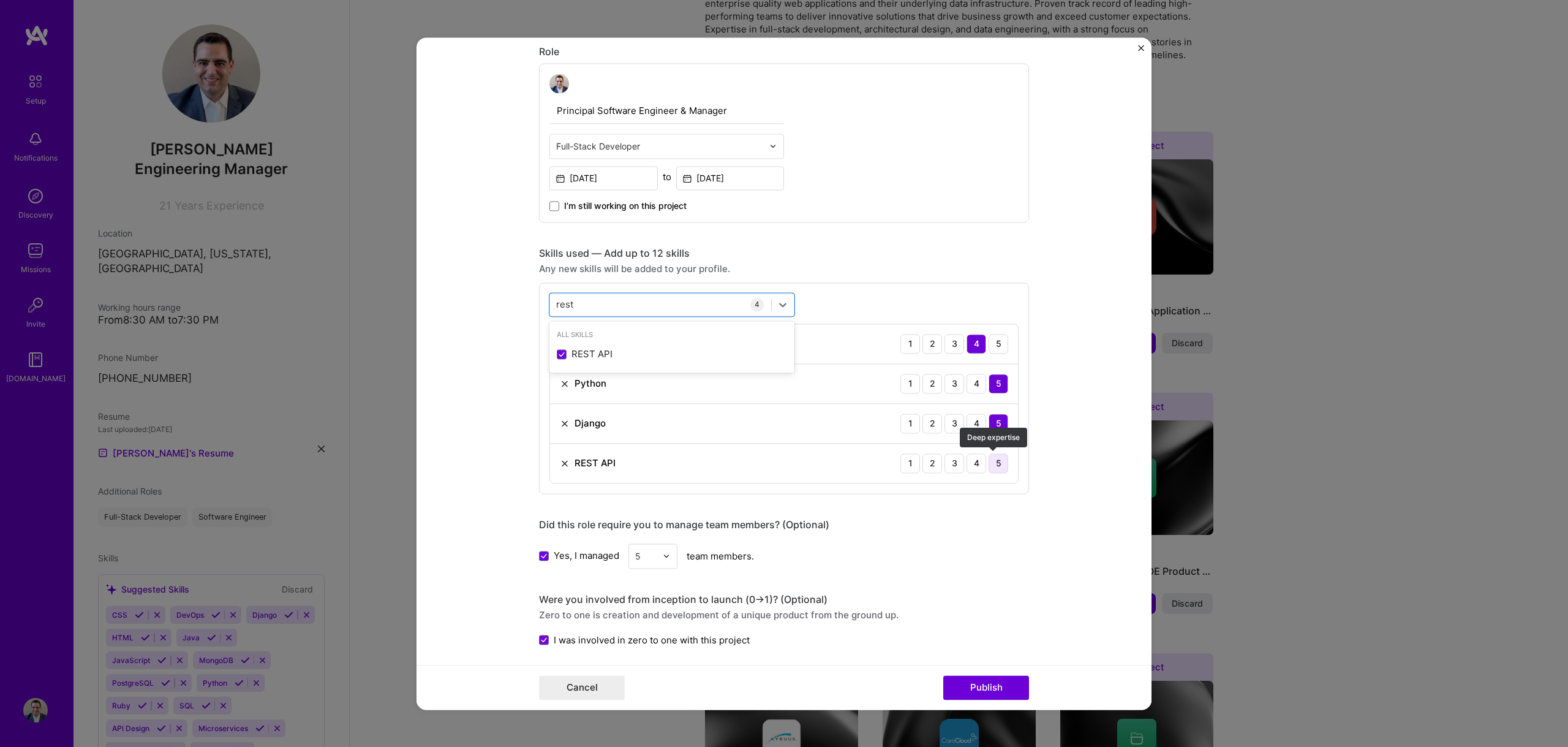
click at [998, 464] on div "5" at bounding box center [997, 462] width 19 height 19
click at [585, 308] on div "rest rest" at bounding box center [660, 304] width 222 height 20
type input "r"
click at [562, 354] on div "Apache Kafka" at bounding box center [672, 355] width 231 height 13
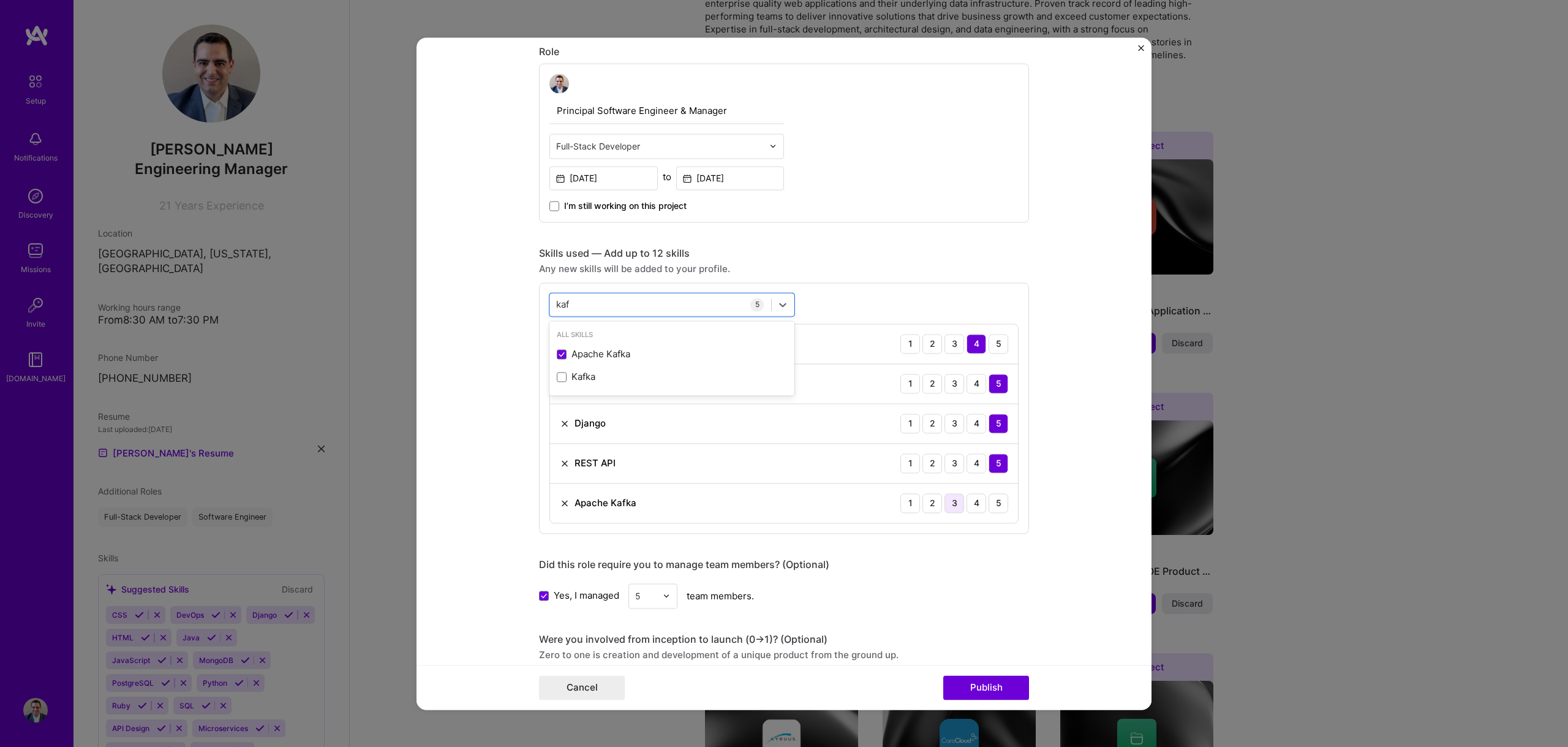
click at [953, 503] on div "3" at bounding box center [954, 503] width 19 height 19
click at [616, 306] on div "kaf kaf" at bounding box center [660, 304] width 222 height 20
click at [606, 300] on div "kaf kaf" at bounding box center [660, 304] width 222 height 20
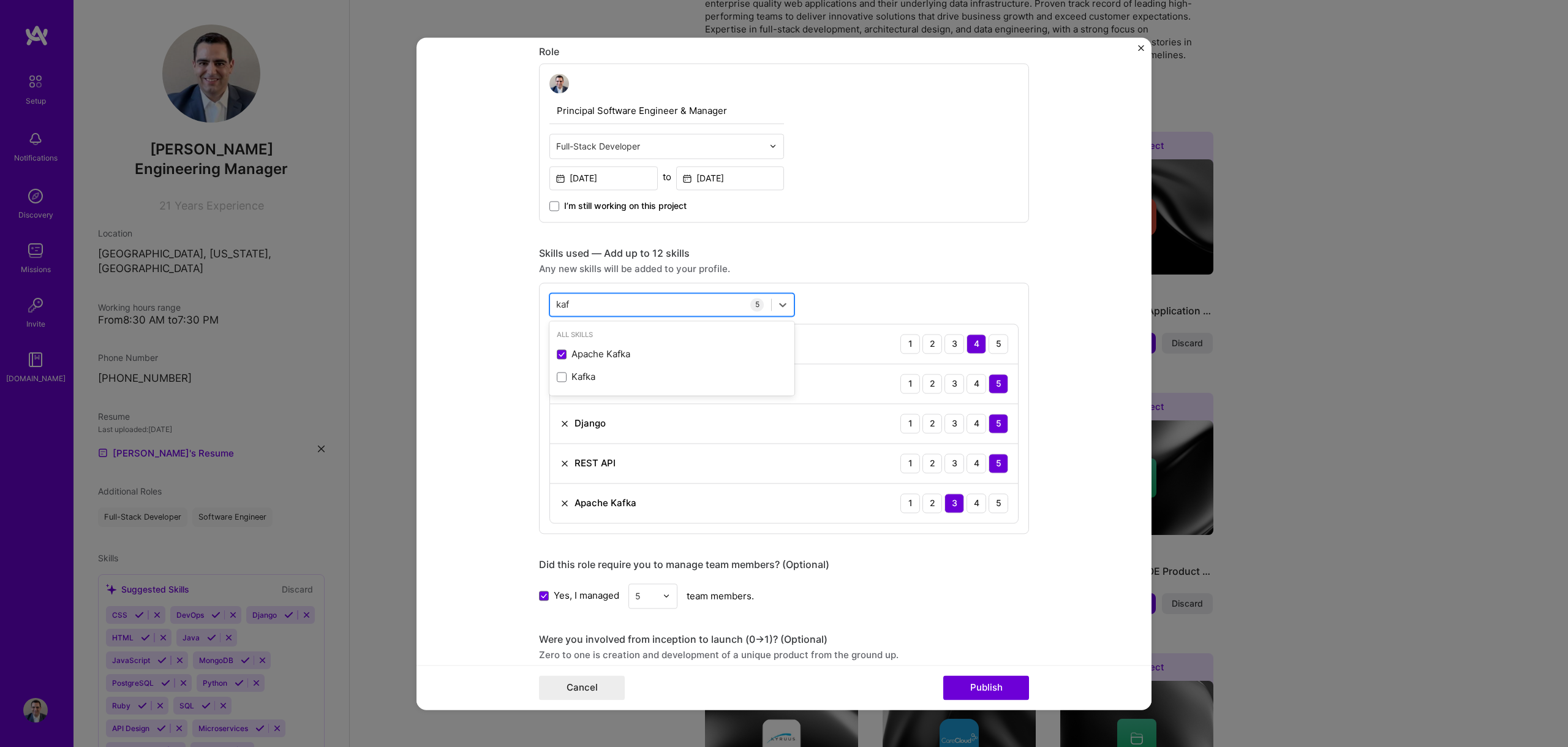
click at [606, 300] on div "kaf kaf" at bounding box center [660, 304] width 222 height 20
type input "k"
click at [589, 351] on div "MongoDB" at bounding box center [672, 355] width 231 height 13
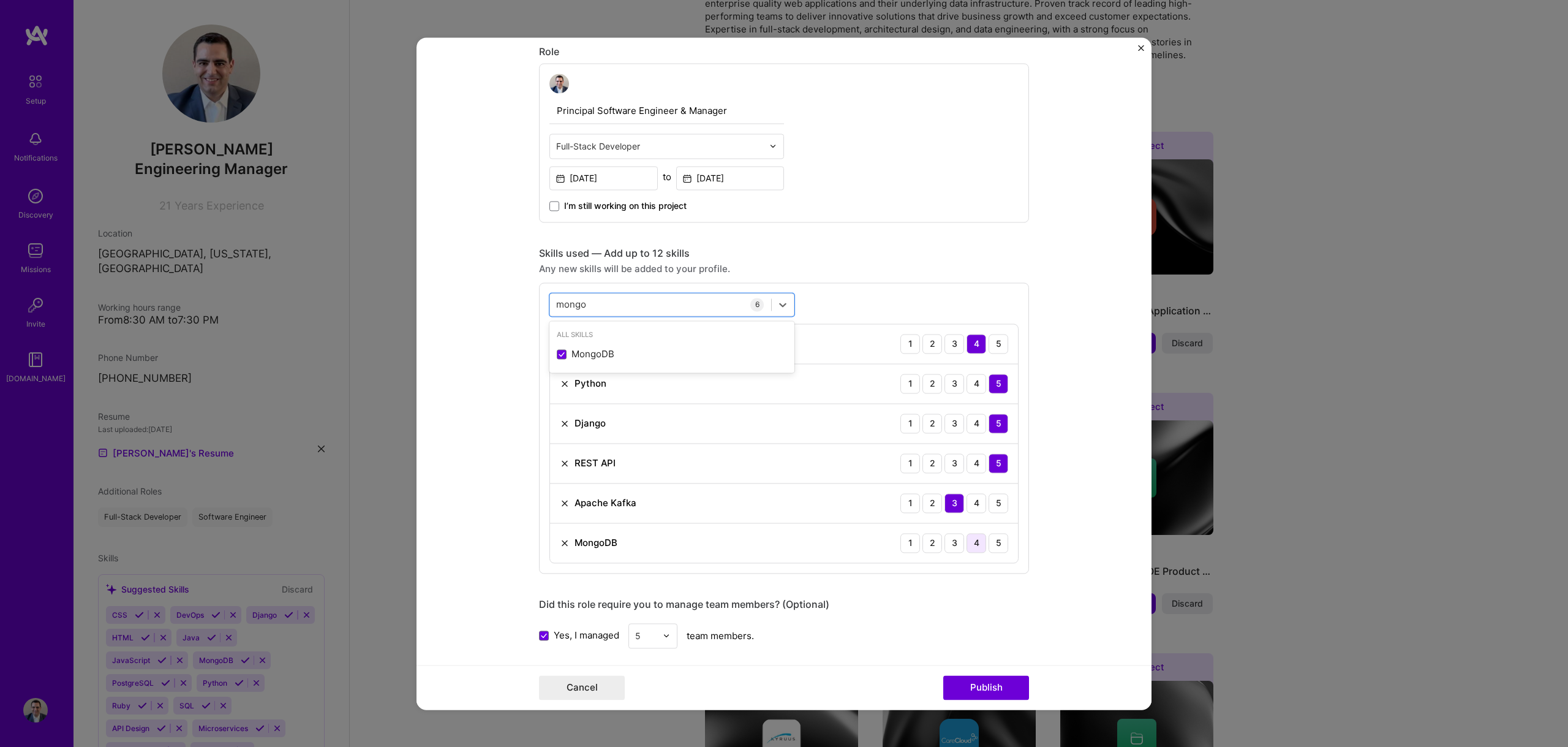
click at [970, 543] on div "4" at bounding box center [975, 542] width 19 height 19
click at [626, 313] on div "[PERSON_NAME]" at bounding box center [660, 304] width 222 height 20
type input "m"
type input "k"
click at [598, 346] on div "Elastic Search" at bounding box center [672, 354] width 245 height 23
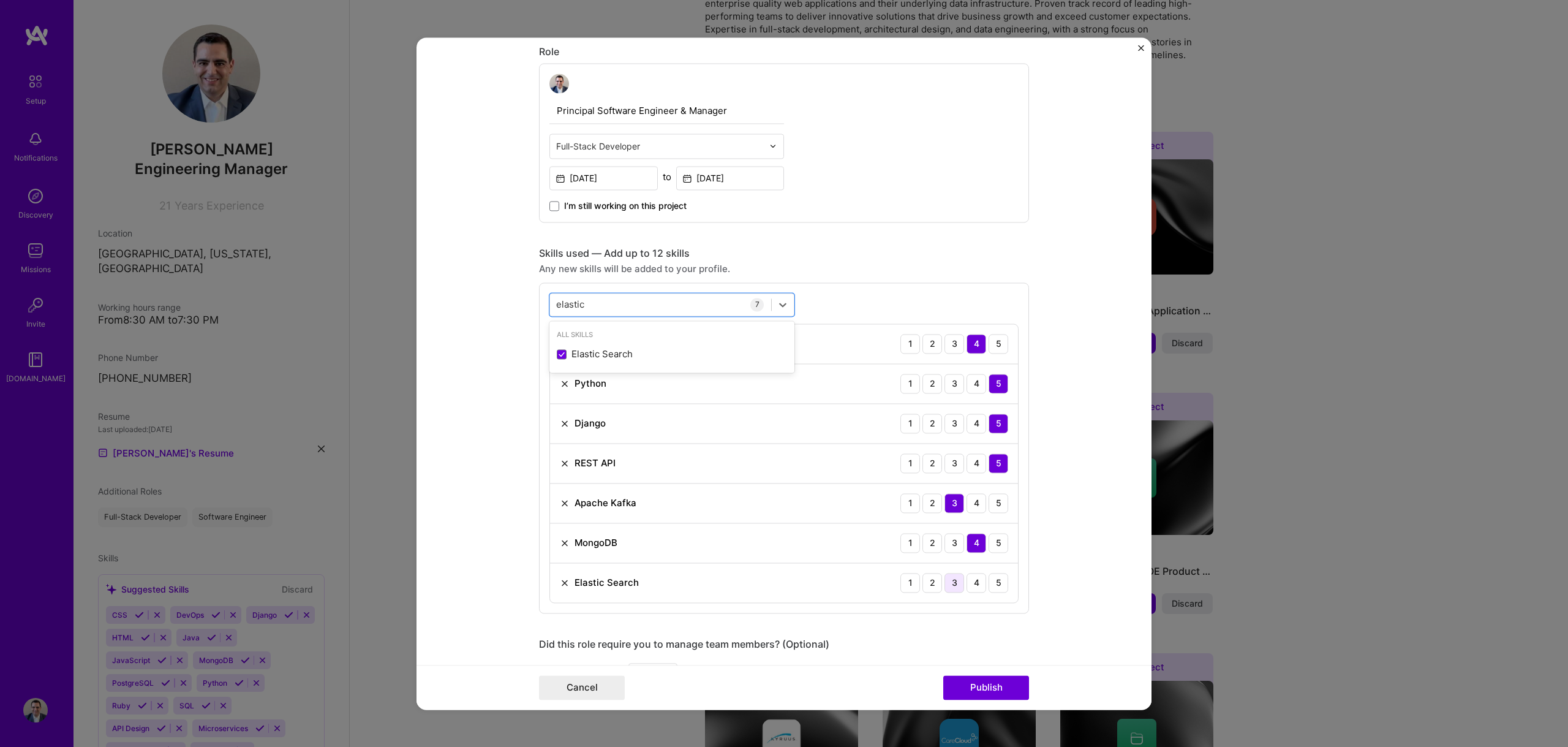
click at [947, 584] on div "3" at bounding box center [954, 582] width 19 height 19
click at [600, 305] on div "elastic elastic" at bounding box center [660, 304] width 222 height 20
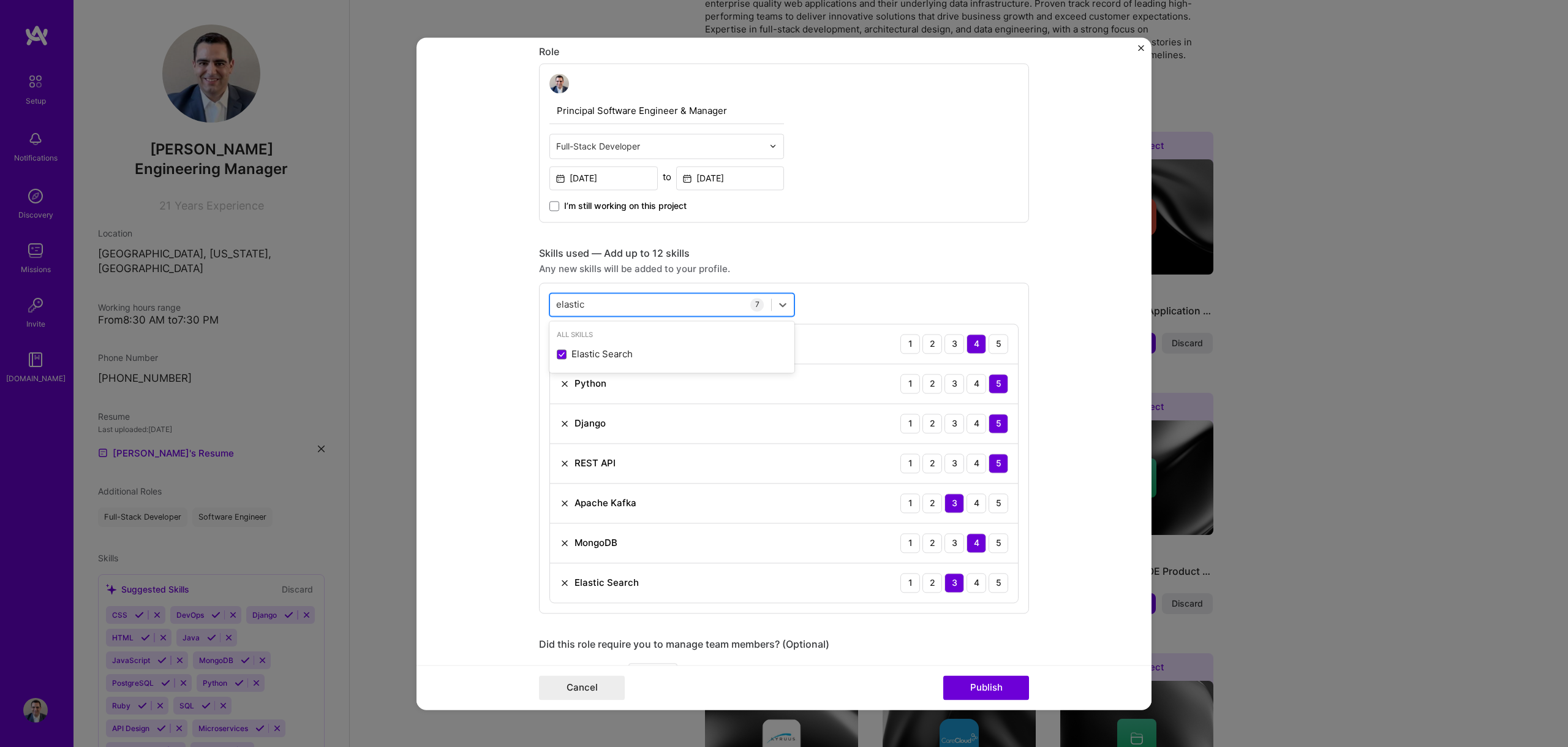
click at [600, 305] on div "elastic elastic" at bounding box center [660, 304] width 222 height 20
type input "e"
type input "l"
type input "k"
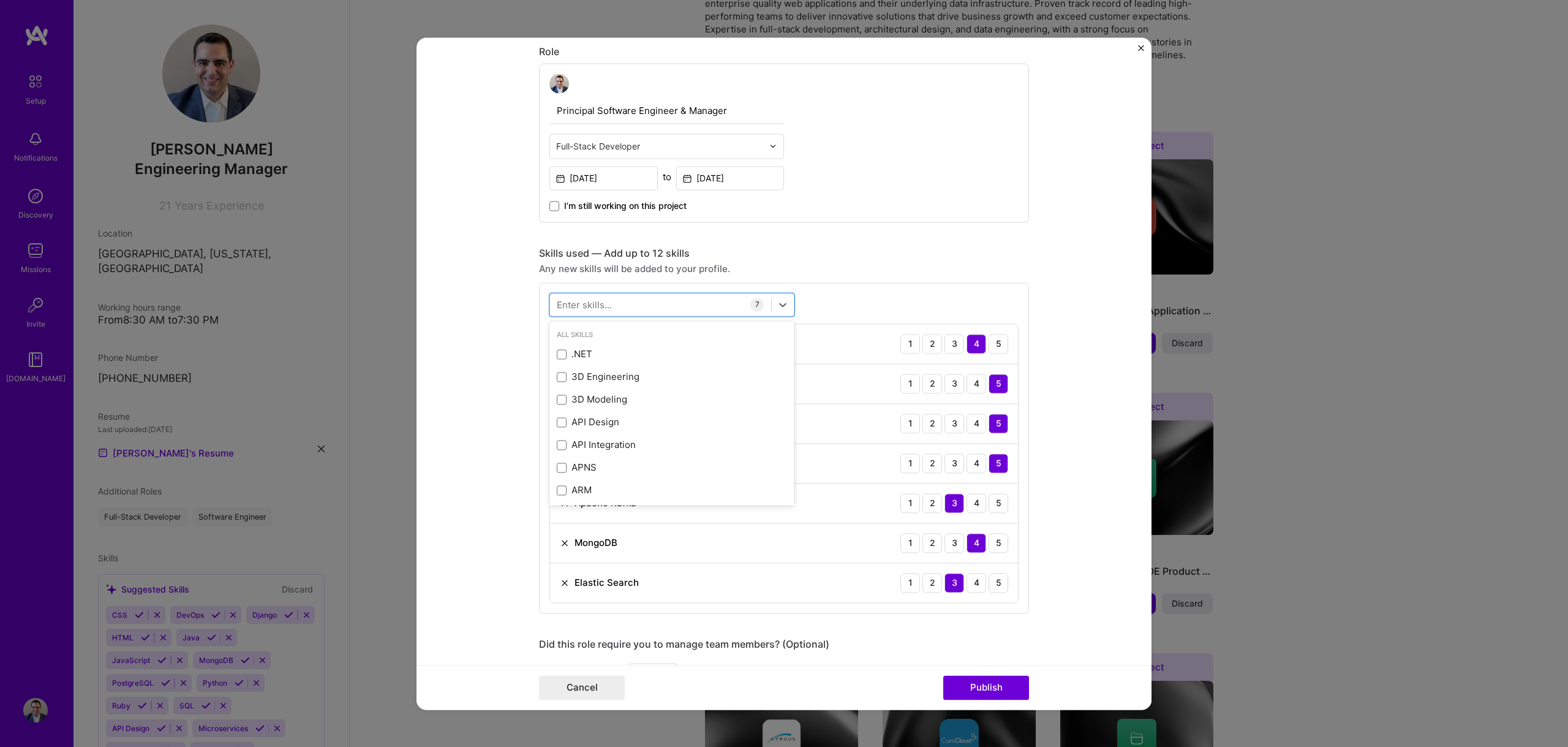
click at [865, 238] on div "Editing suggested project This project is suggested based on your LinkedIn, res…" at bounding box center [783, 431] width 490 height 1545
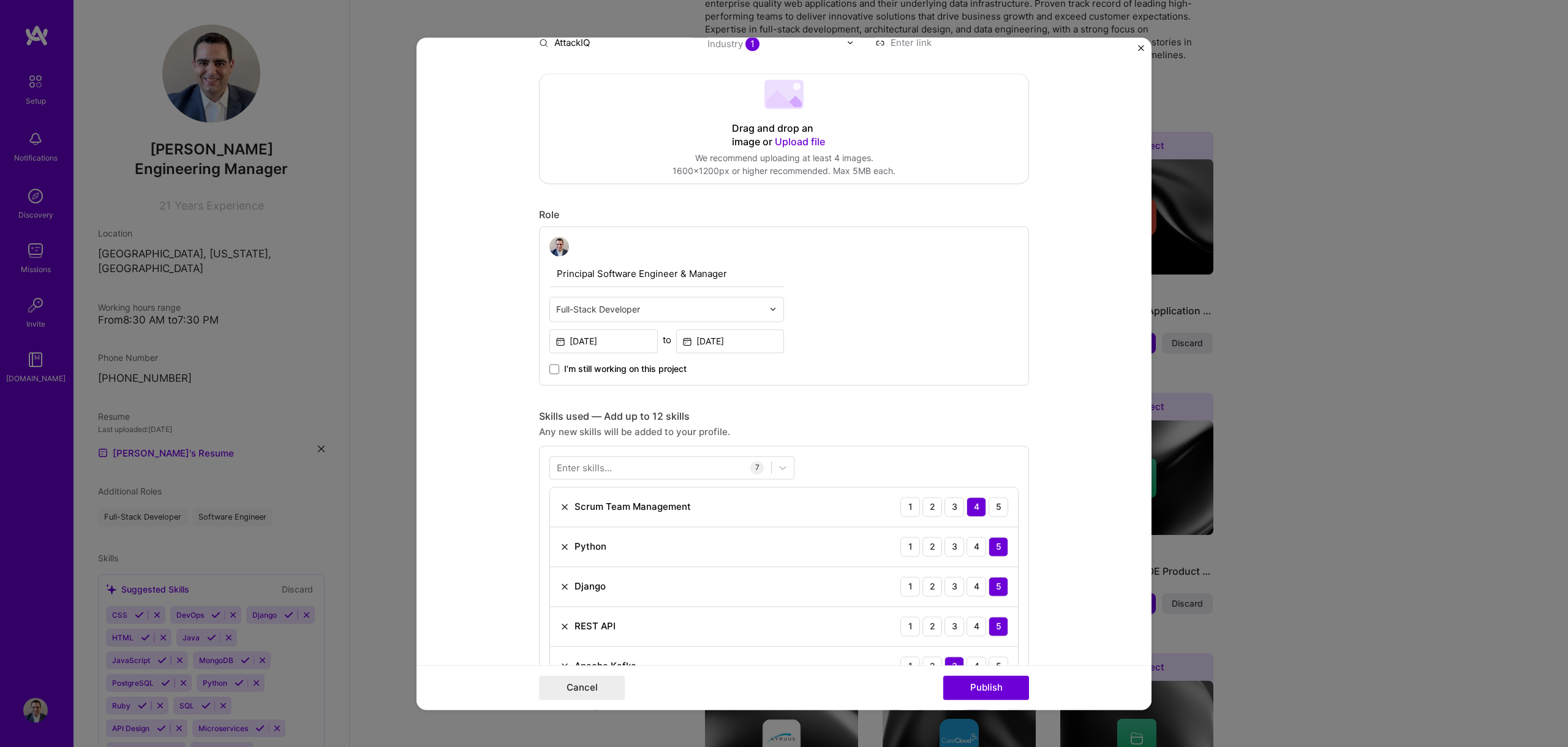
scroll to position [238, 0]
click at [621, 347] on input "[DATE]" at bounding box center [603, 343] width 108 height 24
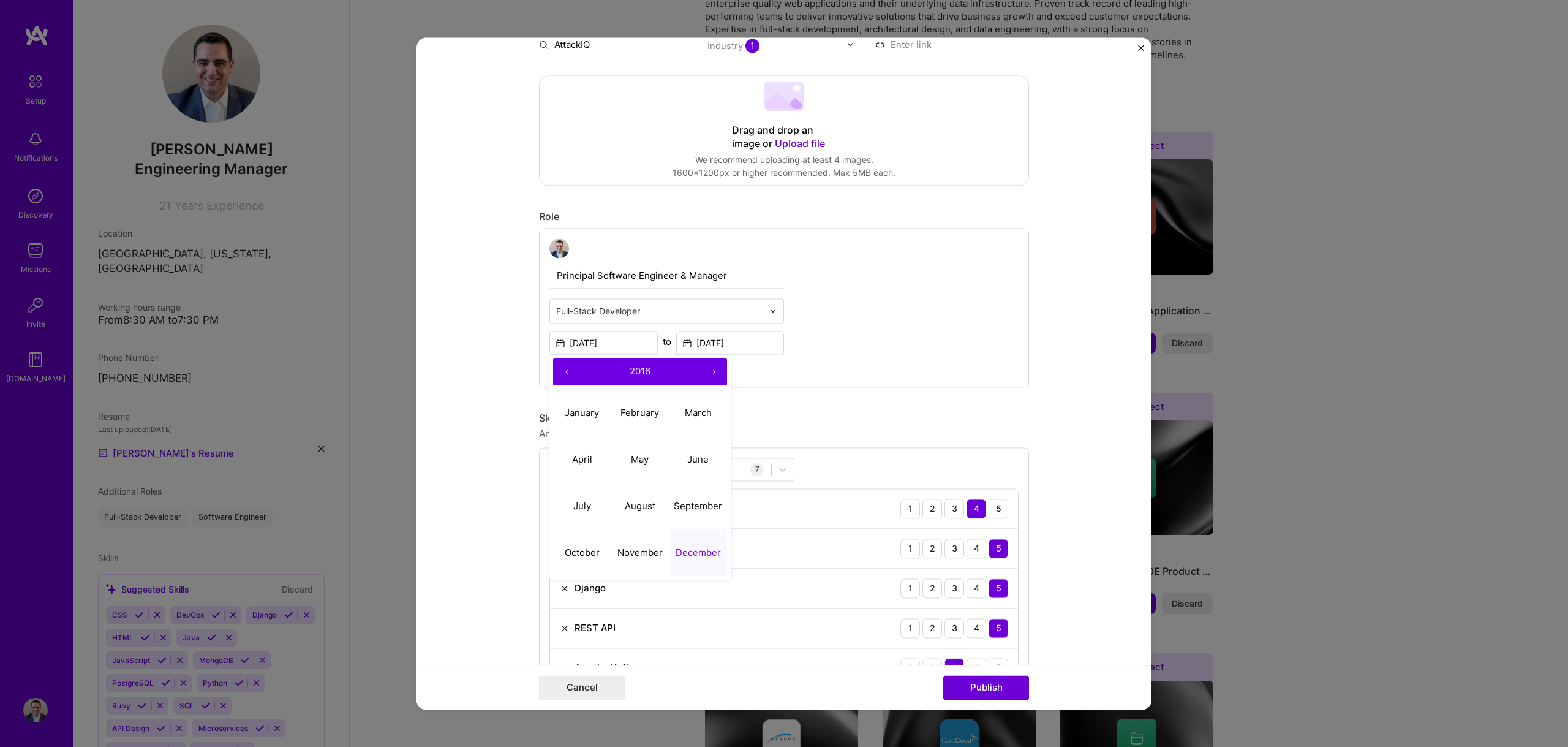
click at [708, 374] on button "›" at bounding box center [714, 372] width 27 height 27
click at [570, 410] on abbr "January" at bounding box center [582, 412] width 35 height 12
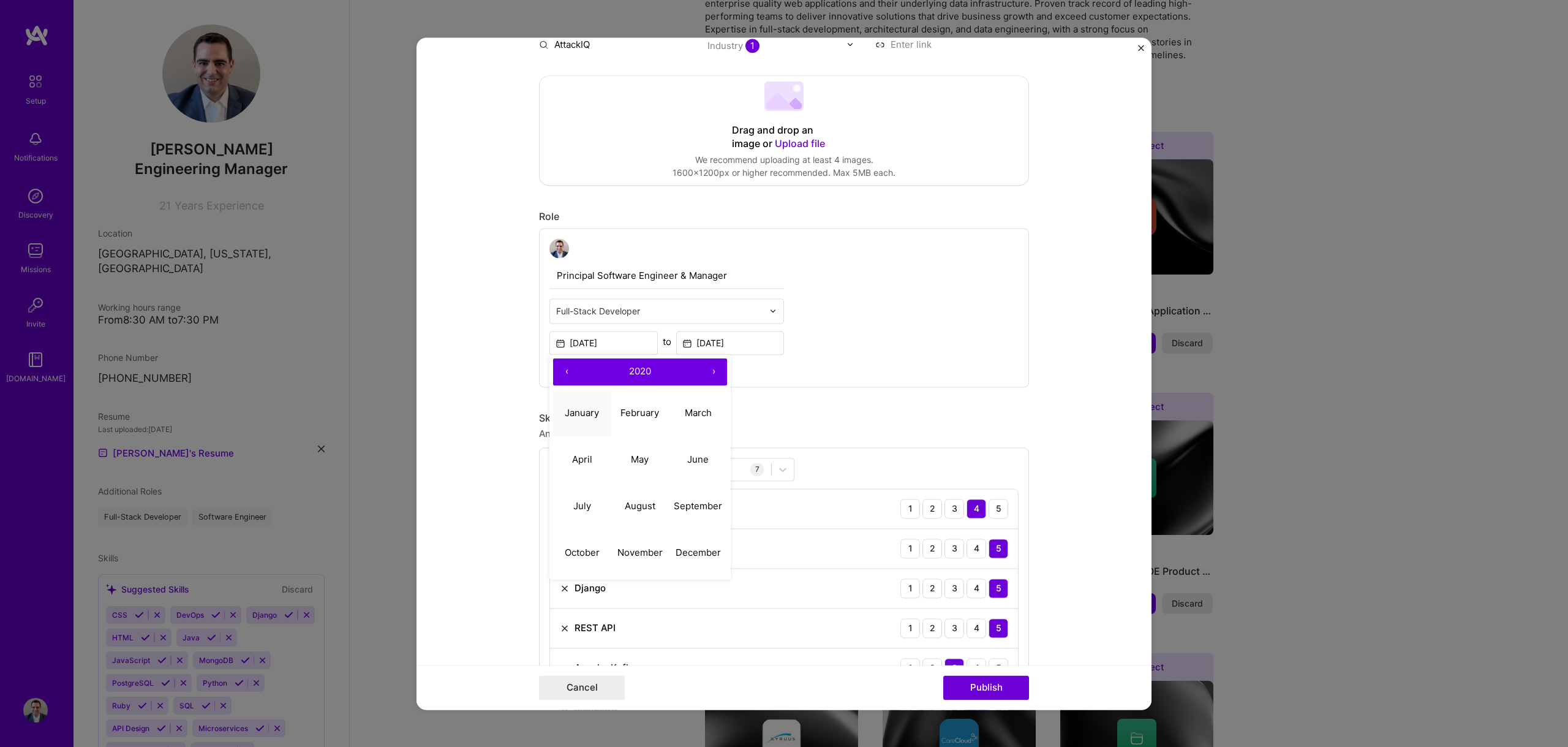
type input "[DATE]"
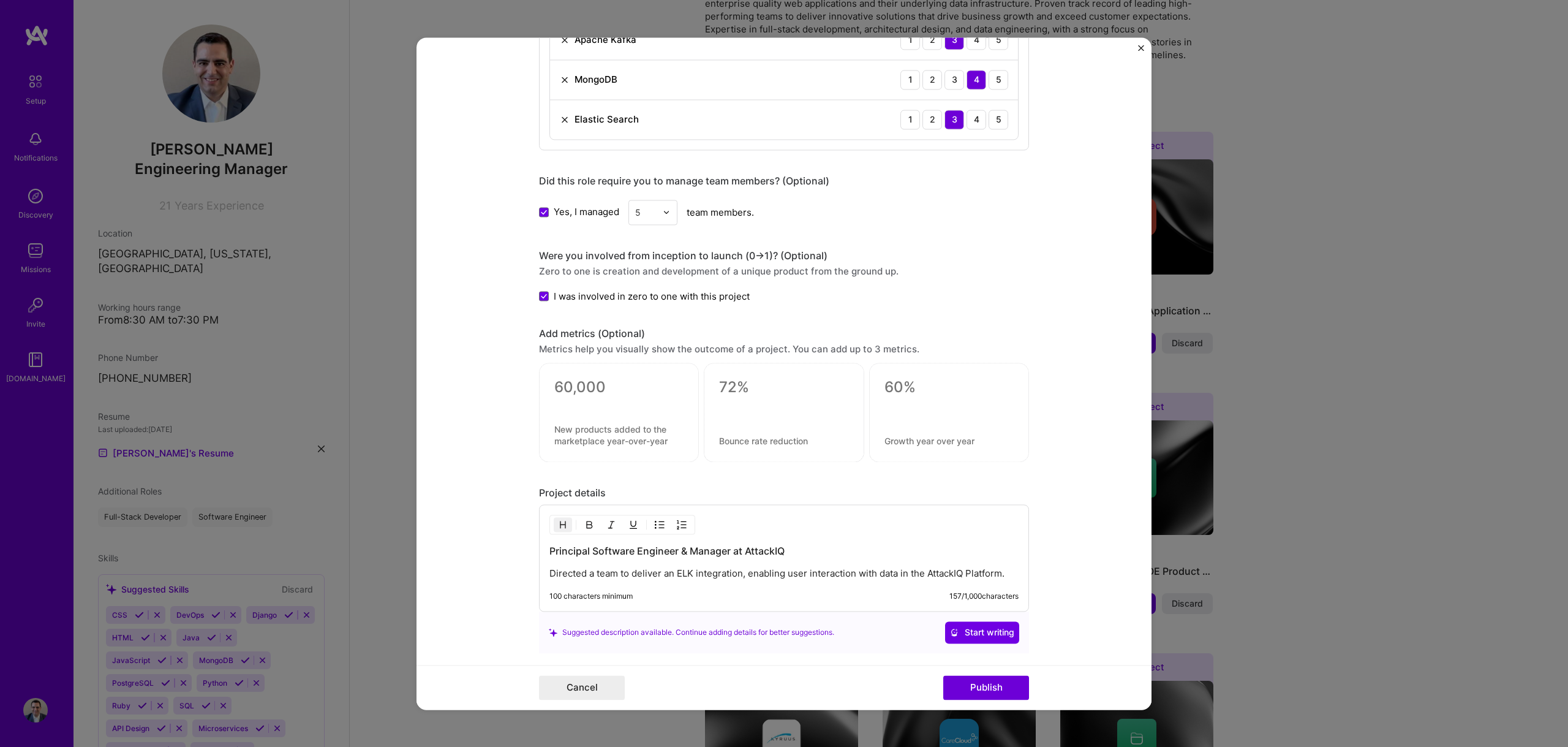
scroll to position [965, 0]
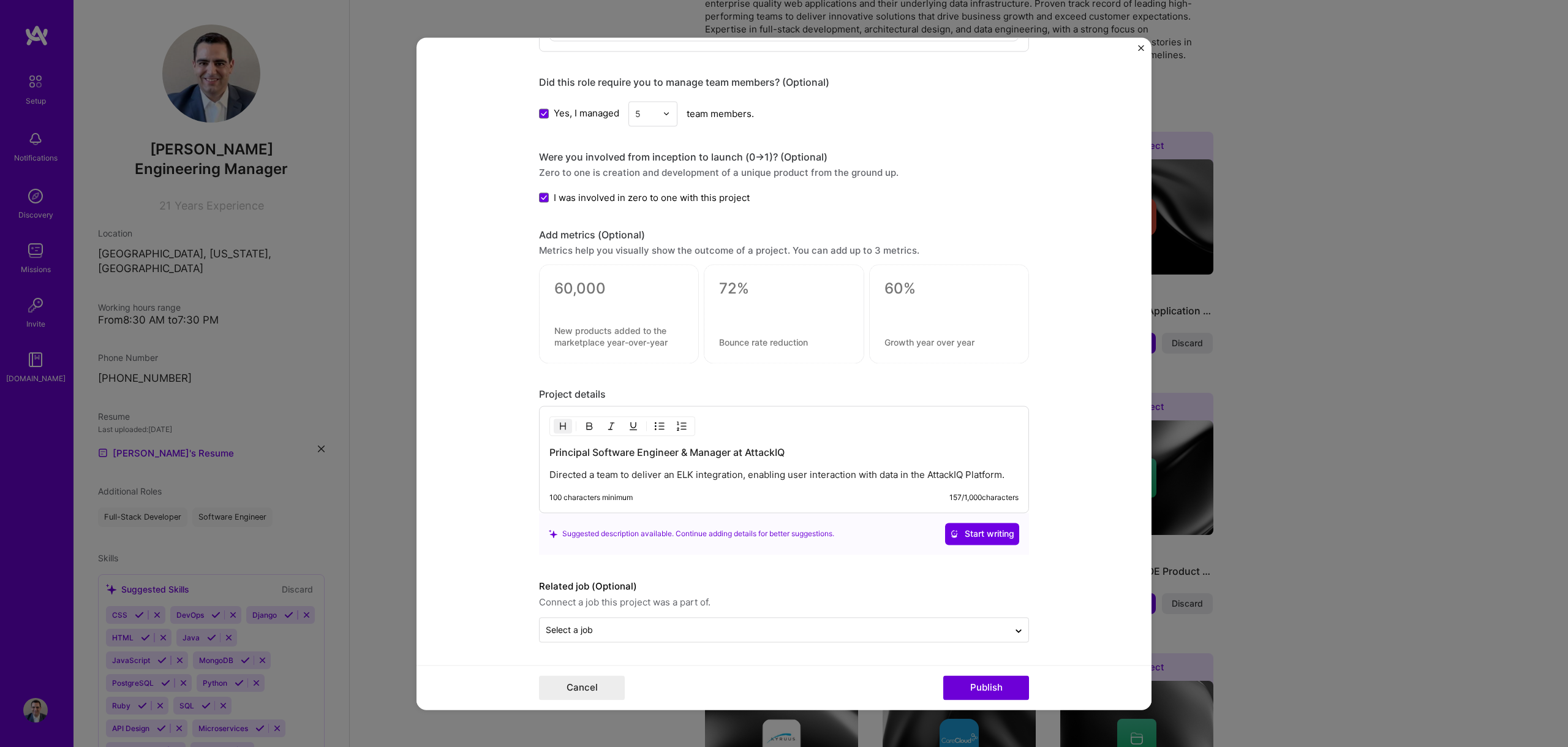
click at [664, 475] on p "Directed a team to deliver an ELK integration, enabling user interaction with d…" at bounding box center [784, 474] width 469 height 12
click at [665, 461] on div "Principal Software Engineer & Manager at AttackIQ Directed a team to deliver an…" at bounding box center [784, 462] width 469 height 36
click at [665, 459] on div "Principal Software Engineer & Manager at AttackIQ Directed a team to deliver an…" at bounding box center [784, 462] width 469 height 36
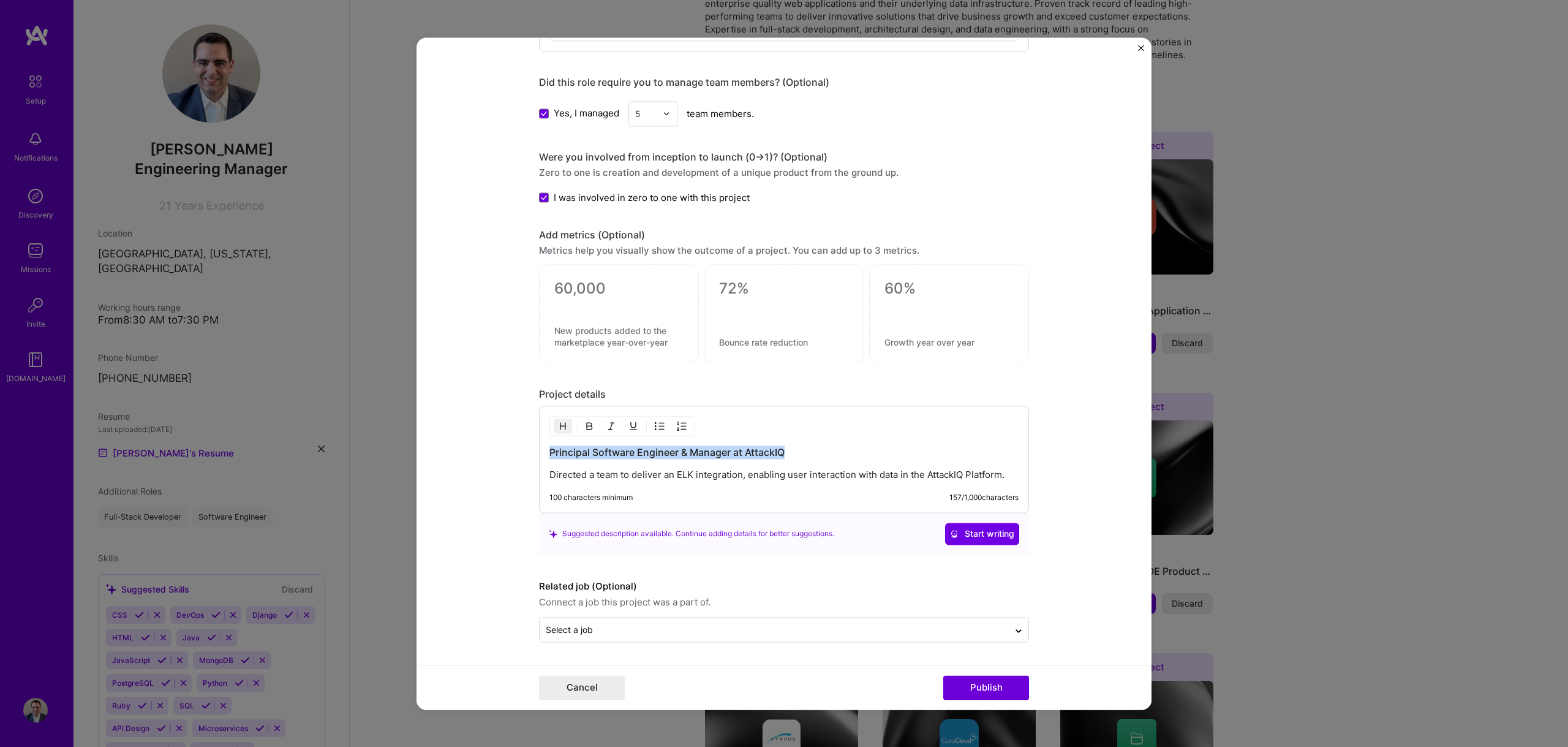
click at [665, 459] on div "Principal Software Engineer & Manager at AttackIQ Directed a team to deliver an…" at bounding box center [784, 462] width 469 height 36
click at [650, 472] on p "Directed a team to deliver an ELK integration, enabling user interaction with d…" at bounding box center [784, 474] width 469 height 12
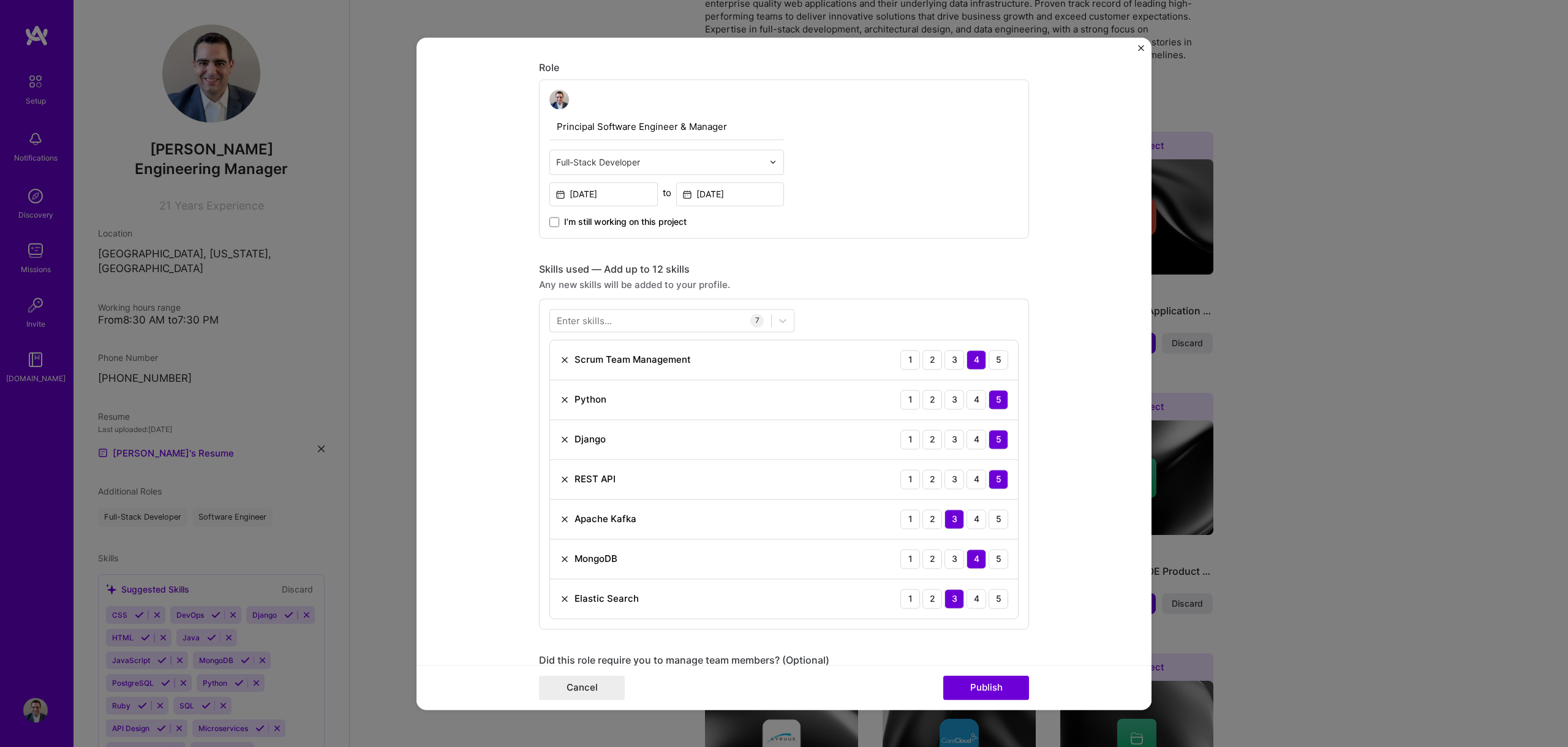
scroll to position [385, 0]
click at [726, 197] on input "[DATE]" at bounding box center [730, 196] width 108 height 24
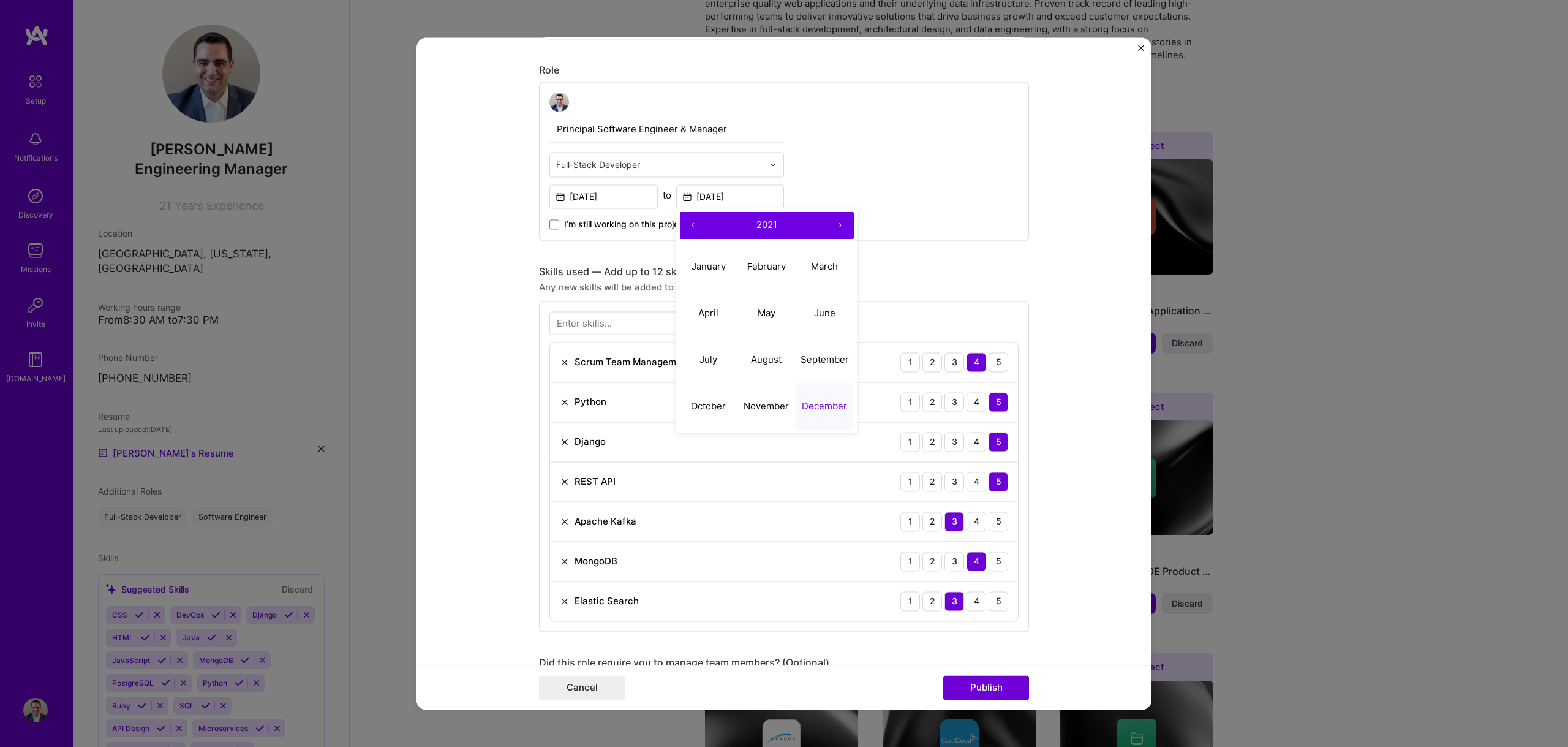
click at [837, 223] on button "›" at bounding box center [841, 225] width 27 height 27
click at [814, 316] on abbr "June" at bounding box center [825, 313] width 22 height 12
type input "[DATE]"
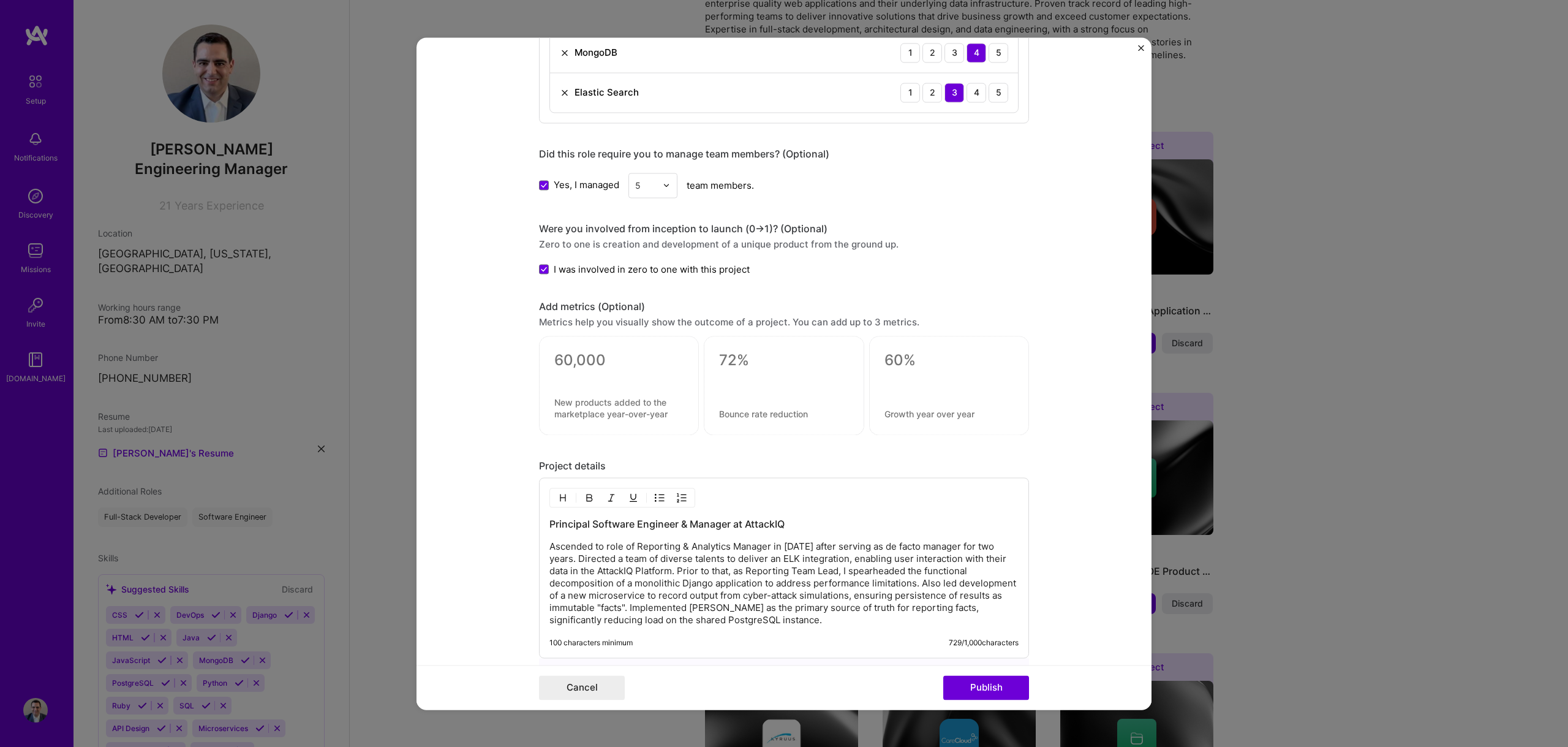
scroll to position [972, 0]
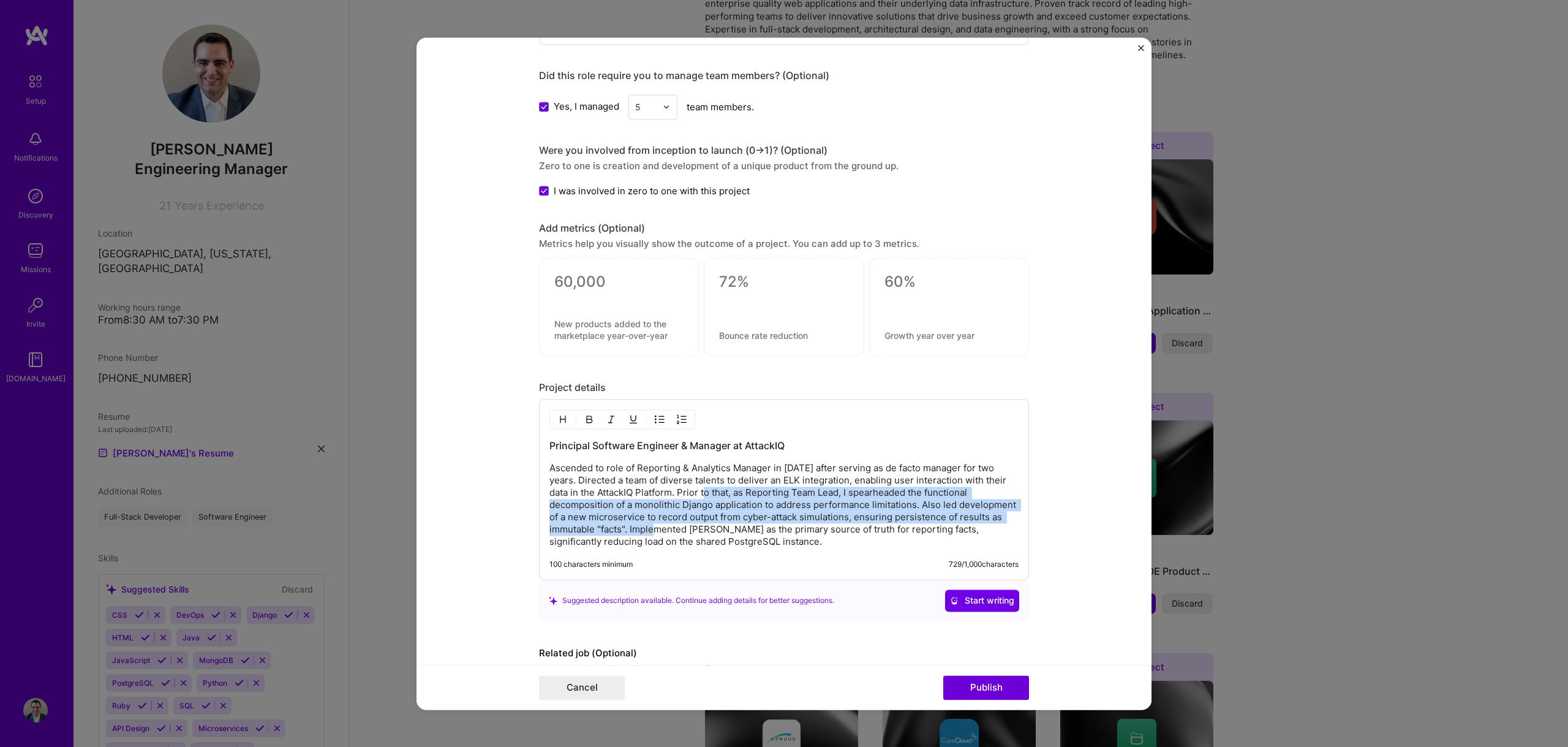
drag, startPoint x: 719, startPoint y: 493, endPoint x: 622, endPoint y: 527, distance: 102.8
click at [622, 527] on p "Ascended to role of Reporting & Analytics Manager in [DATE] after serving as de…" at bounding box center [784, 505] width 469 height 86
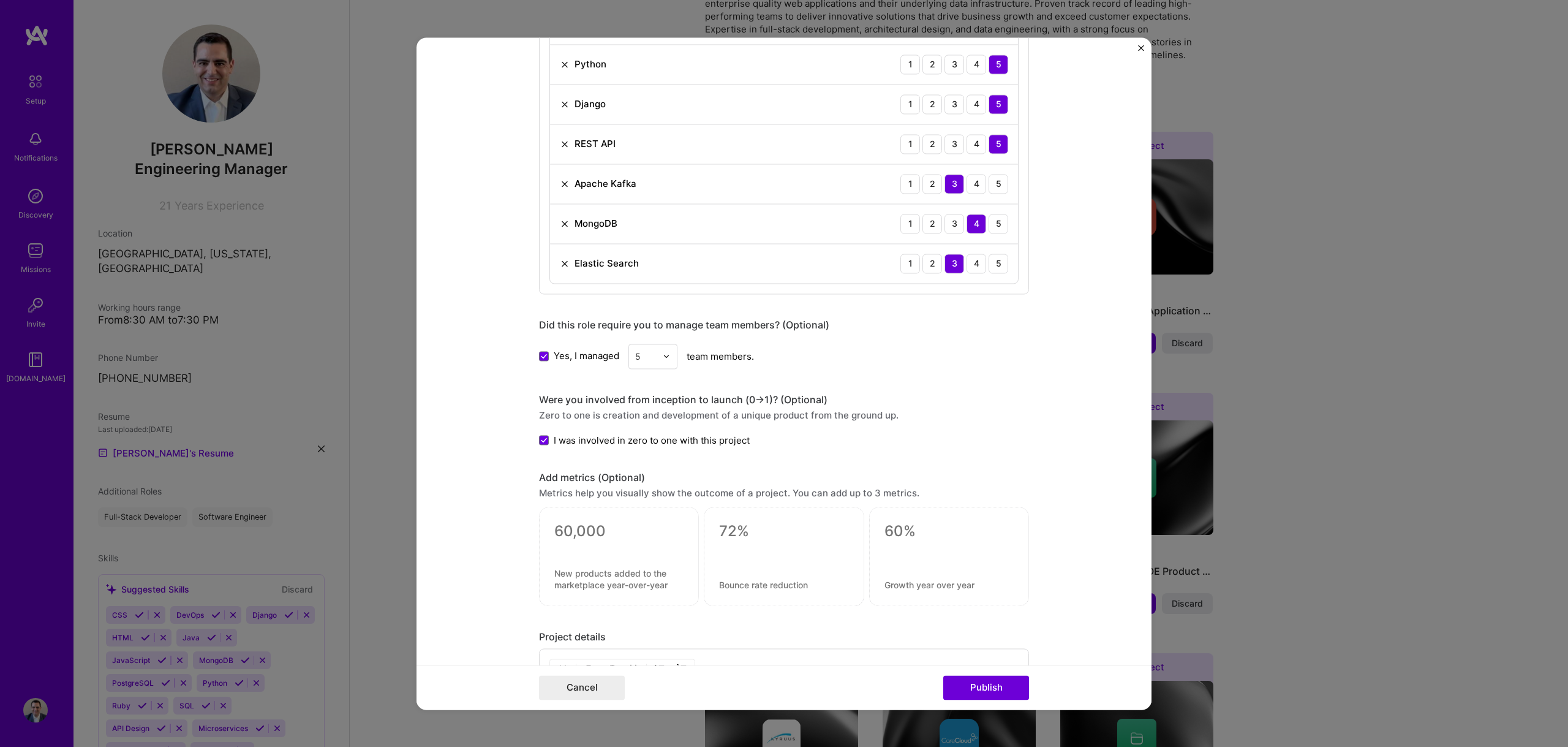
scroll to position [987, 0]
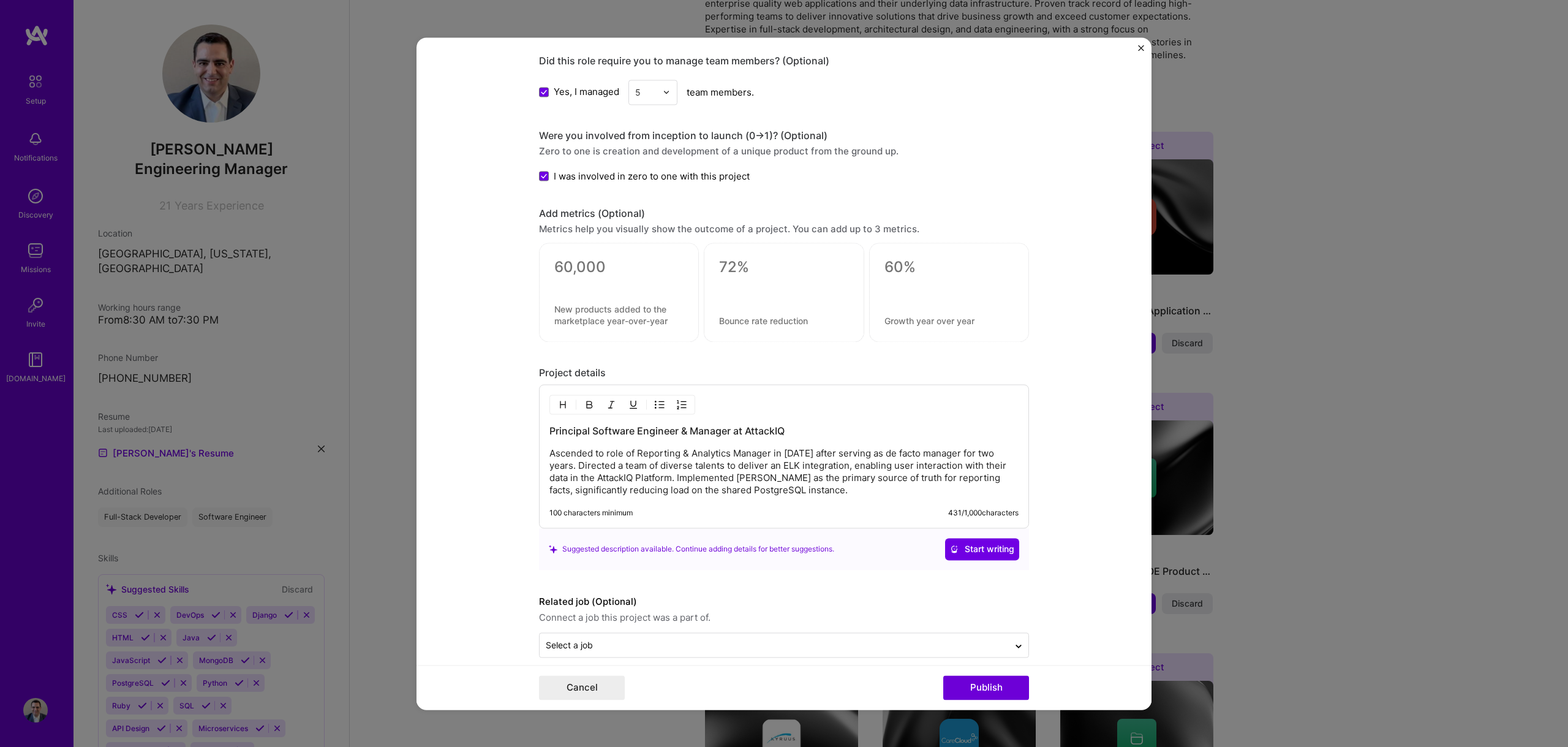
click at [861, 491] on p "Ascended to role of Reporting & Analytics Manager in [DATE] after serving as de…" at bounding box center [784, 472] width 469 height 49
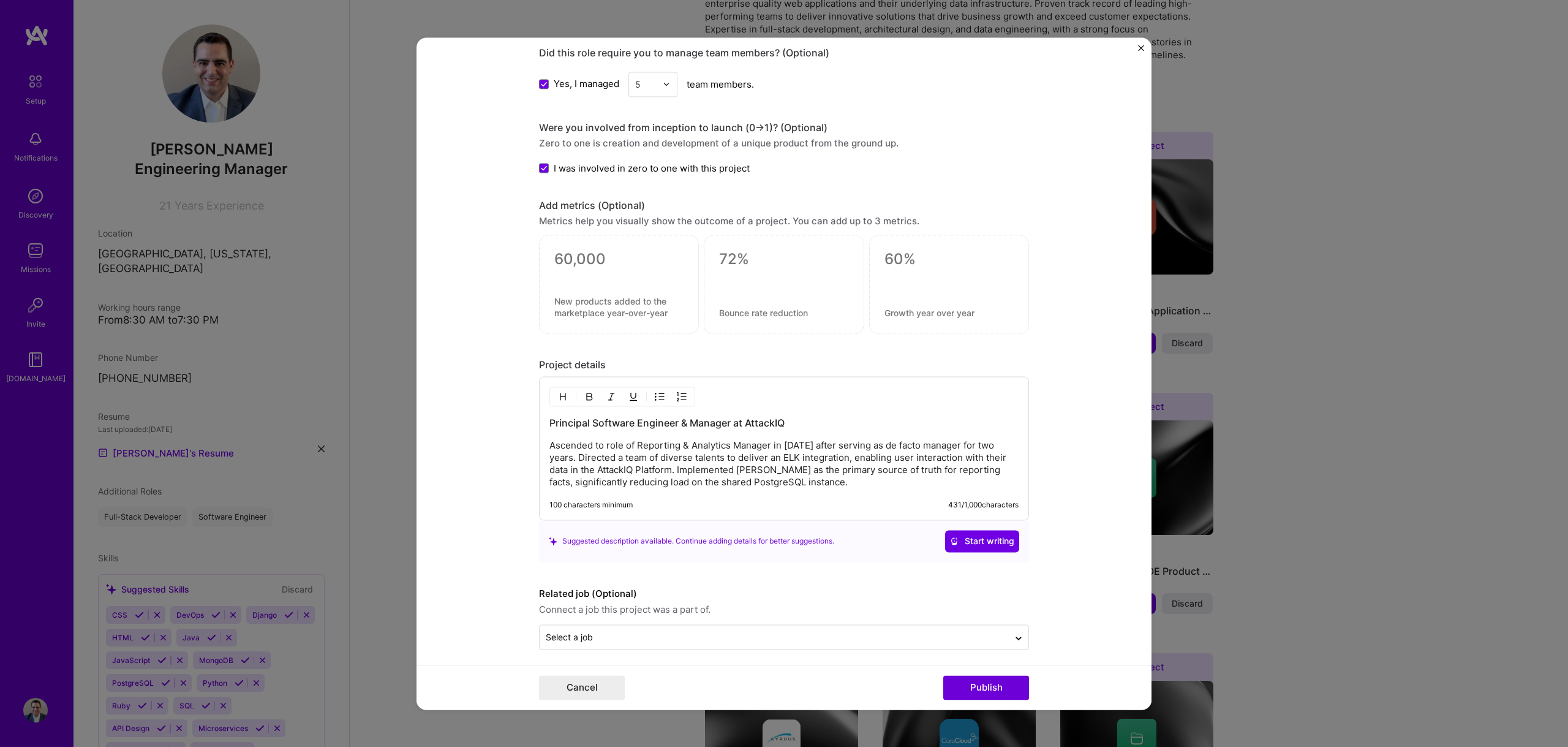
scroll to position [1001, 0]
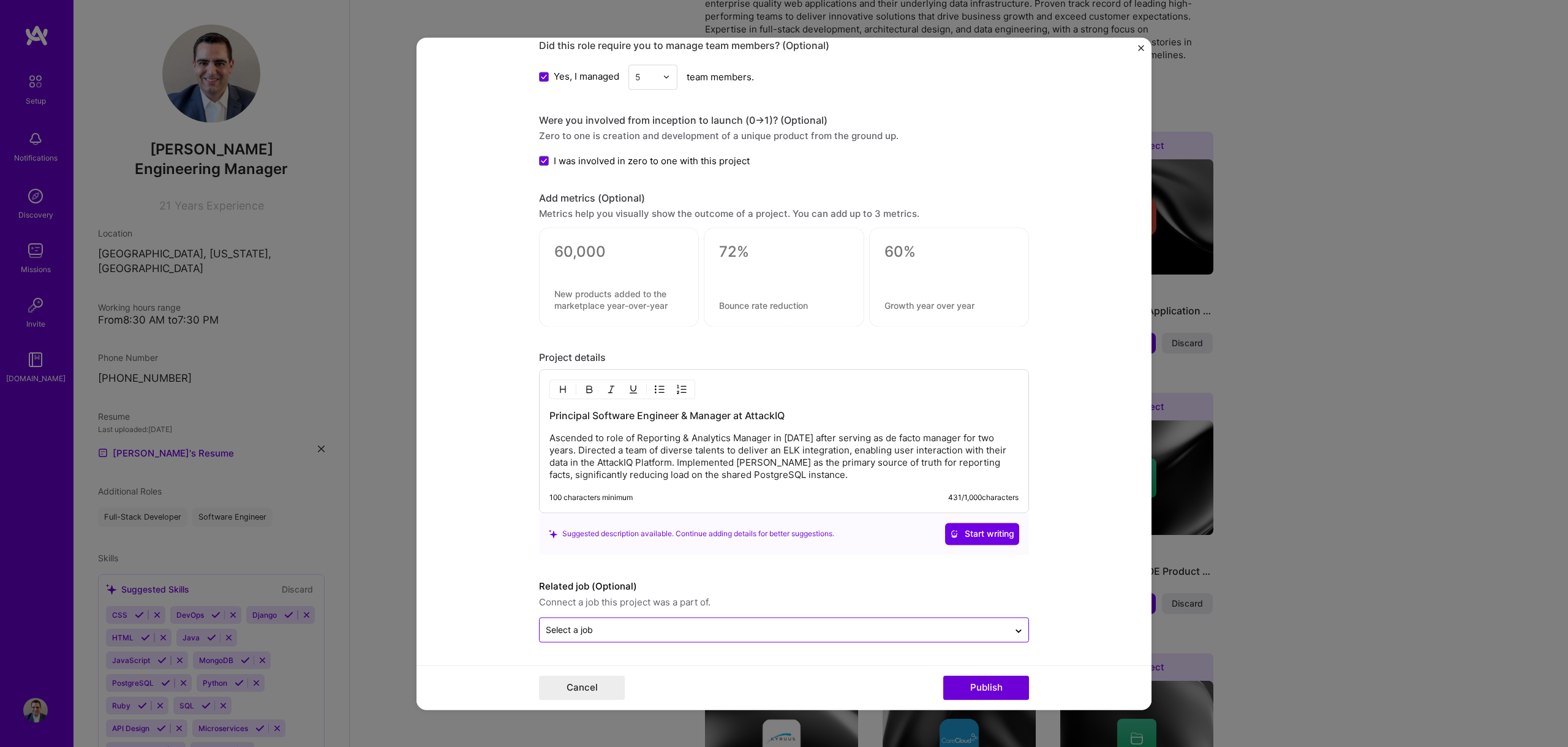
click at [787, 638] on div "Select a job" at bounding box center [774, 629] width 469 height 24
click at [973, 628] on input "text" at bounding box center [774, 629] width 457 height 13
click at [1067, 609] on form "Editing suggested project This project is suggested based on your LinkedIn, res…" at bounding box center [784, 373] width 735 height 672
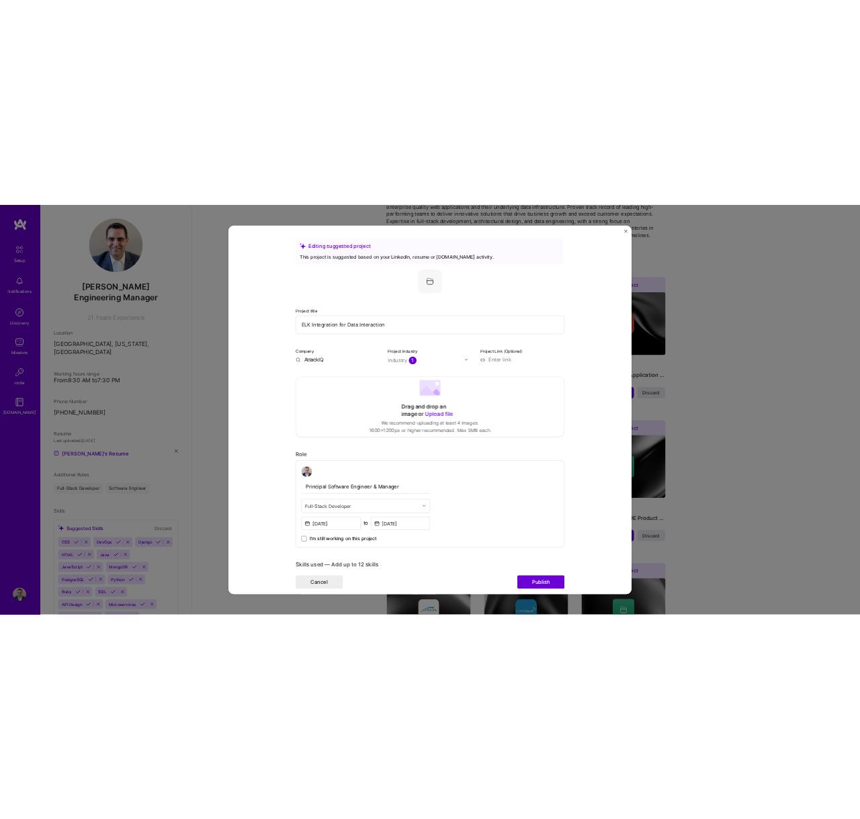
scroll to position [0, 0]
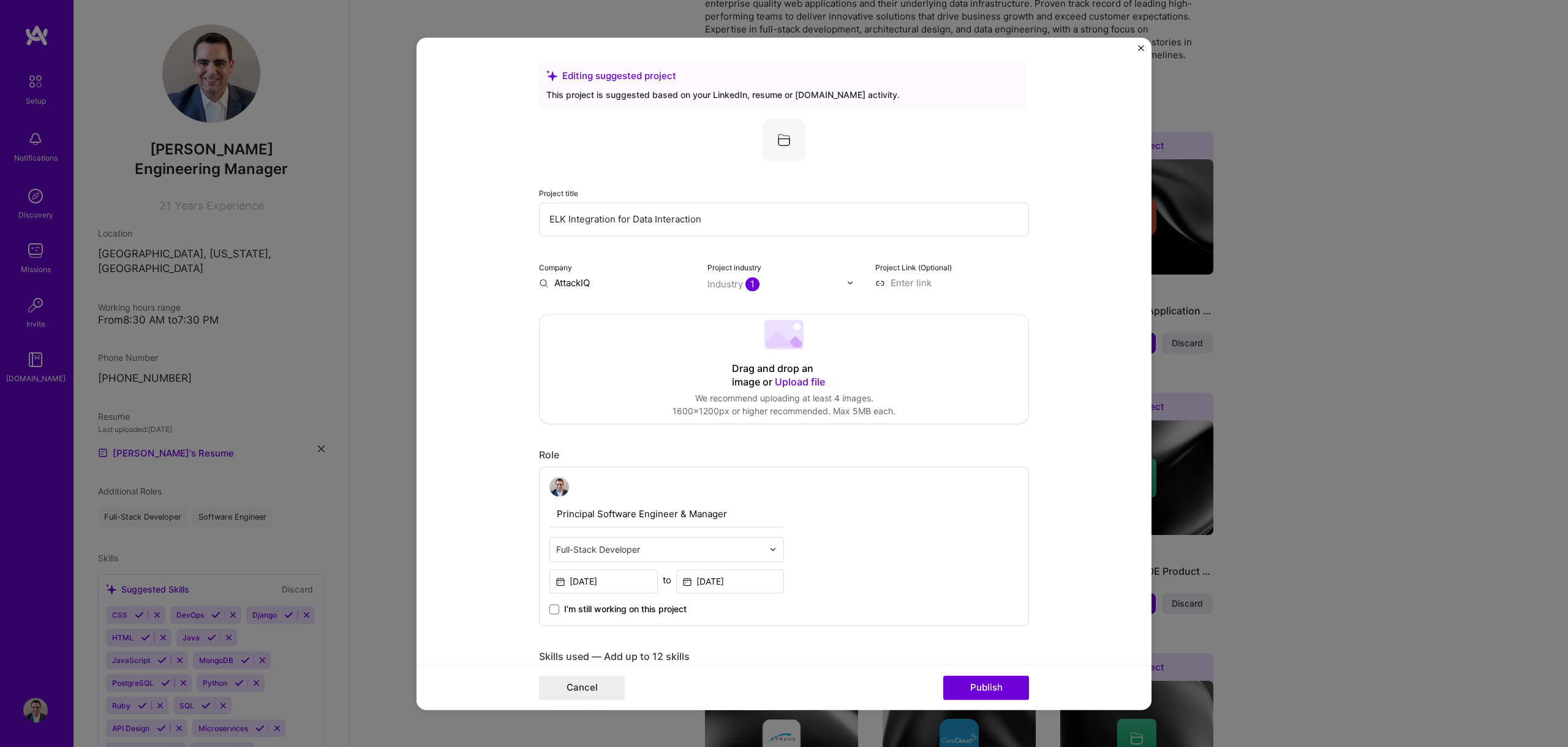
click at [803, 380] on span "Upload file" at bounding box center [799, 381] width 50 height 12
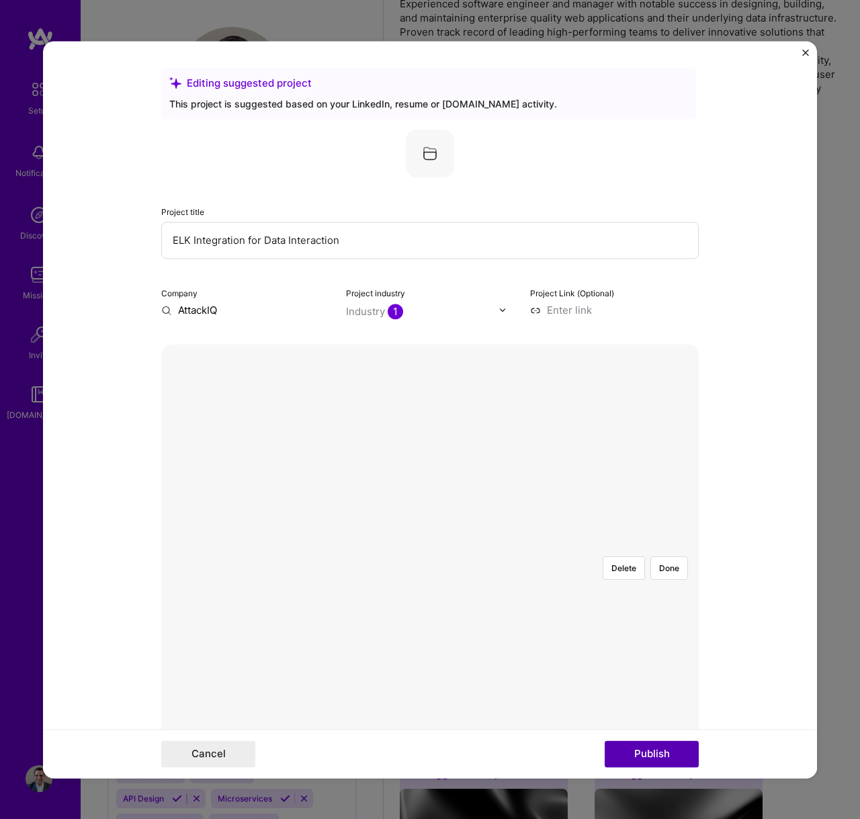
click at [640, 753] on button "Publish" at bounding box center [652, 753] width 94 height 27
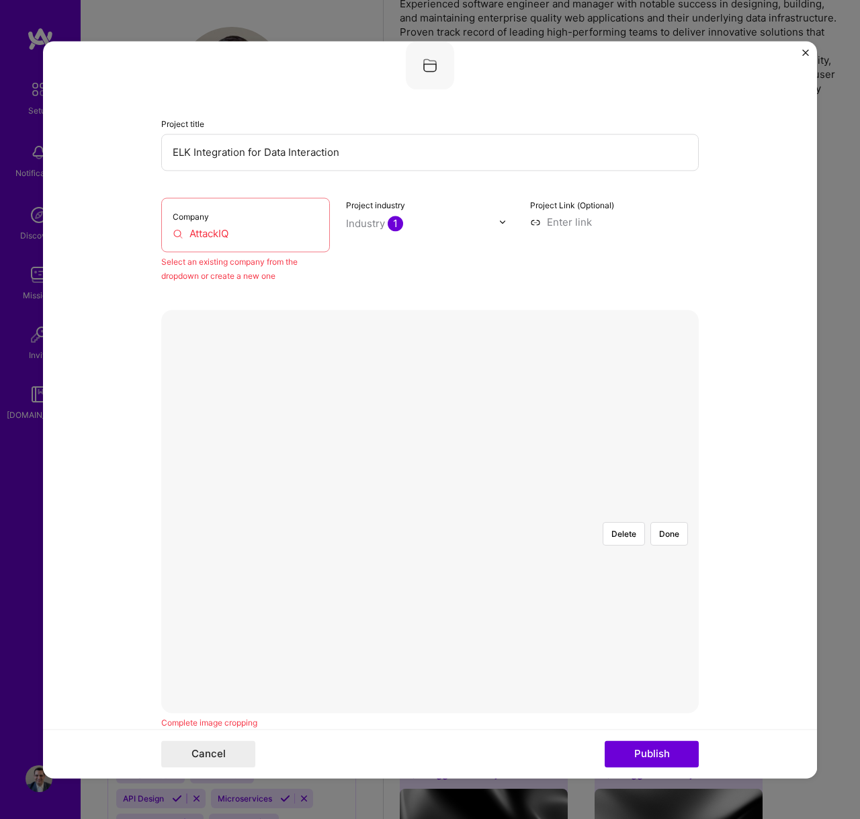
scroll to position [215, 0]
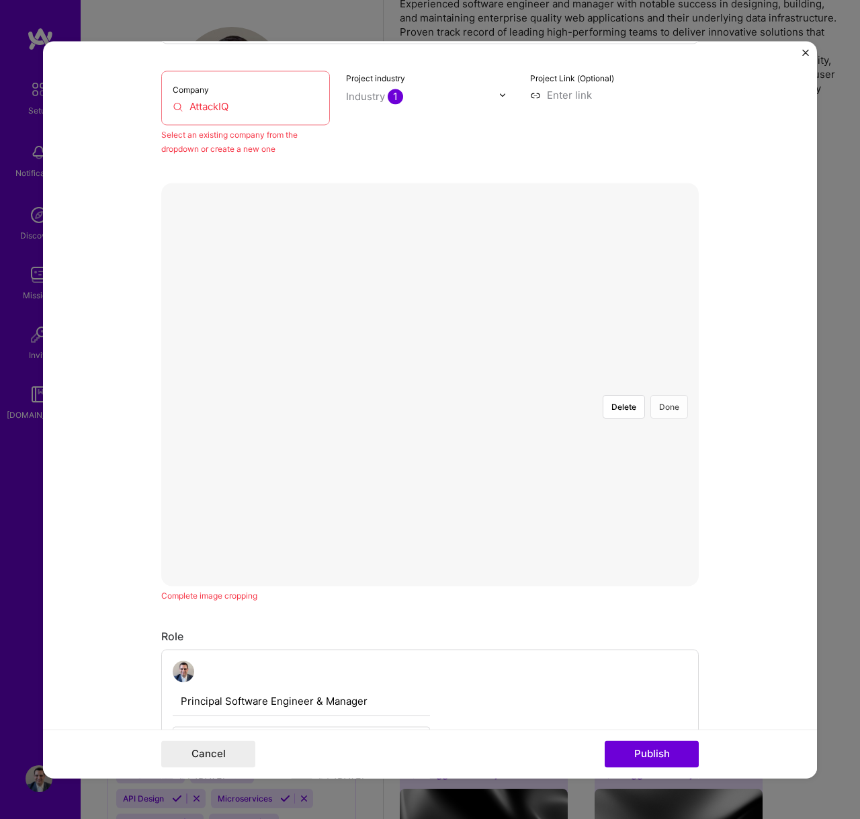
click at [667, 395] on button "Done" at bounding box center [669, 407] width 38 height 24
click at [660, 395] on button "Done" at bounding box center [669, 407] width 38 height 24
click at [671, 395] on button "Done" at bounding box center [669, 407] width 38 height 24
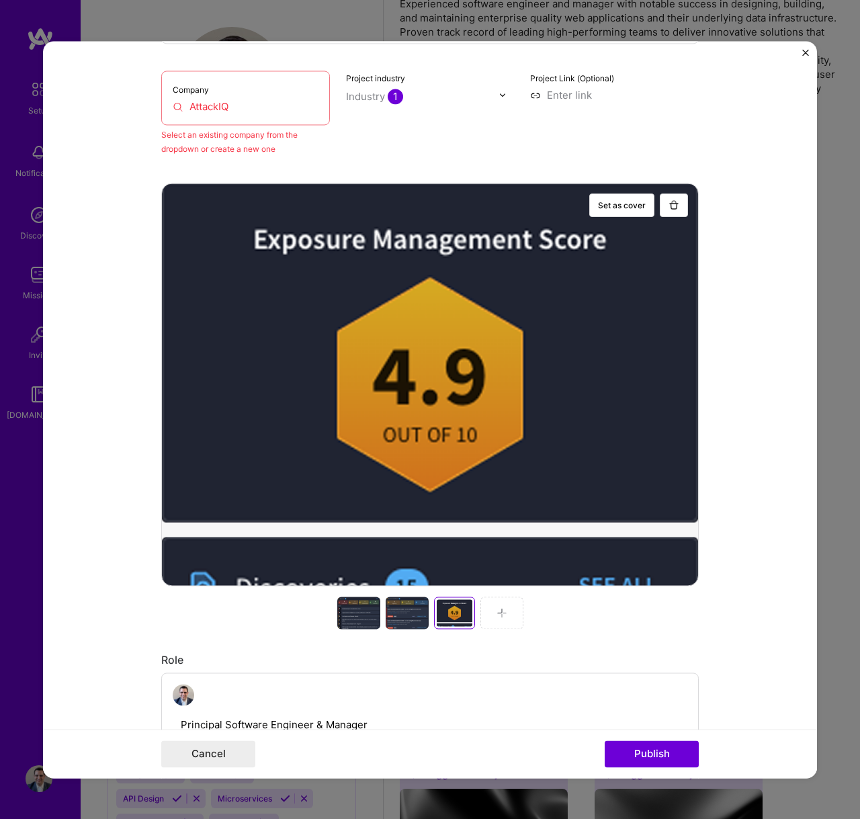
click at [241, 95] on div "Company AttackIQ" at bounding box center [245, 98] width 169 height 54
click at [234, 105] on input "AttackIQ" at bounding box center [246, 106] width 146 height 14
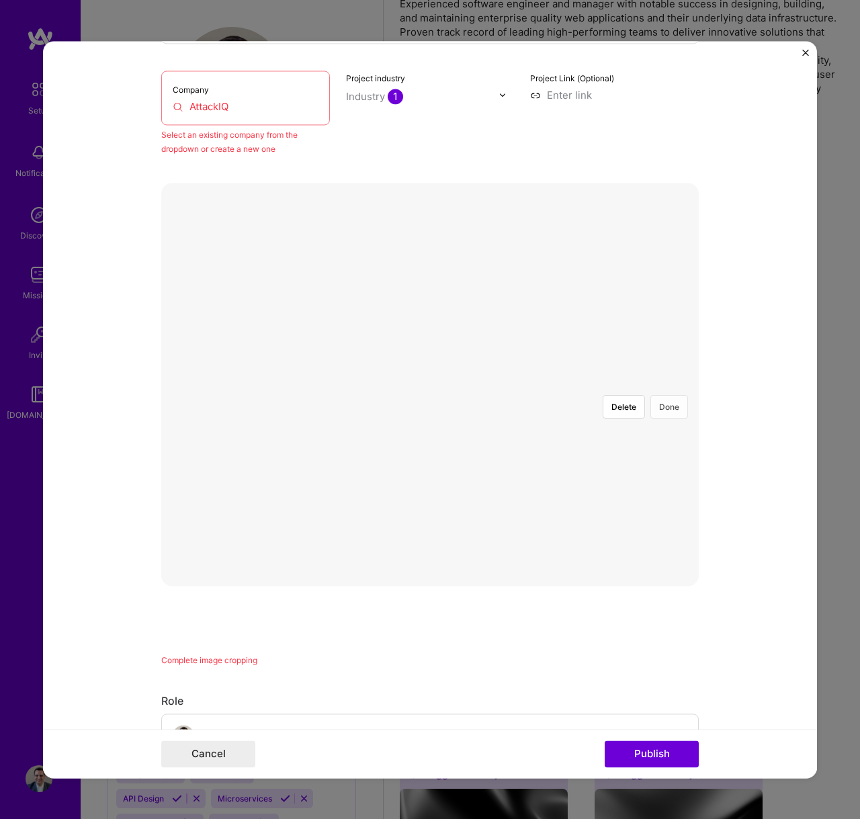
click at [658, 395] on button "Done" at bounding box center [669, 407] width 38 height 24
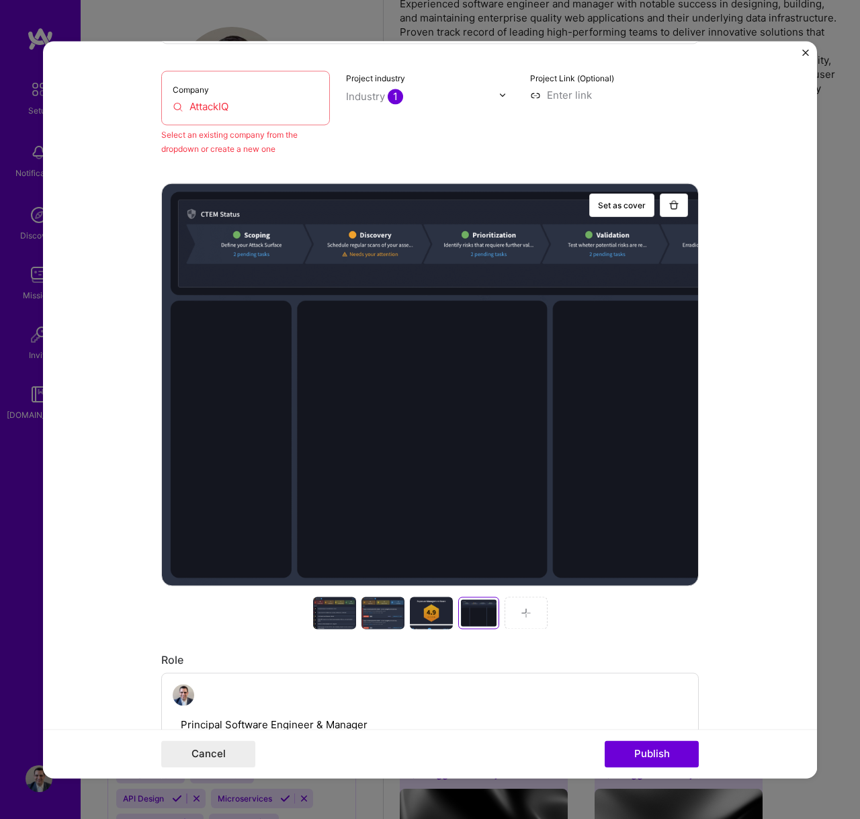
click at [341, 621] on div at bounding box center [334, 613] width 43 height 32
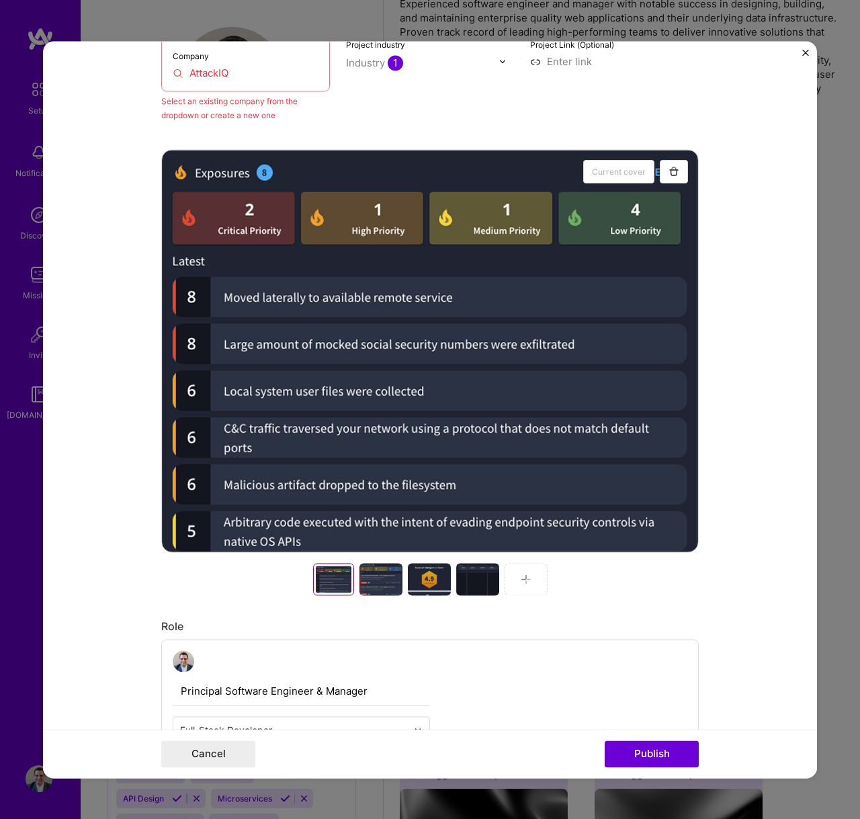
scroll to position [472, 0]
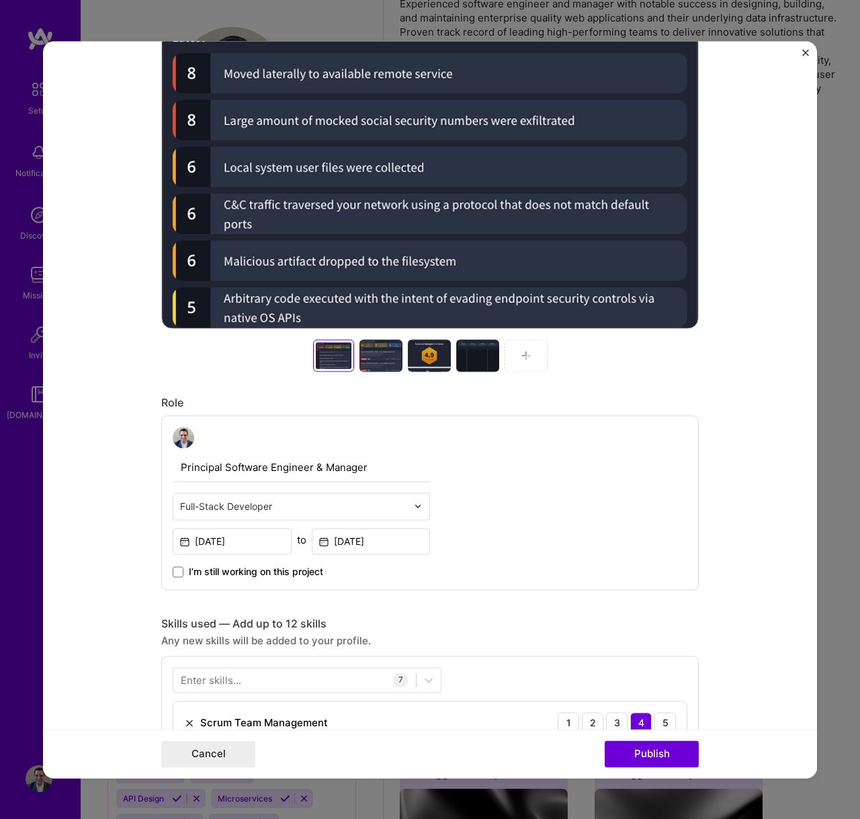
click at [376, 360] on div at bounding box center [380, 355] width 43 height 32
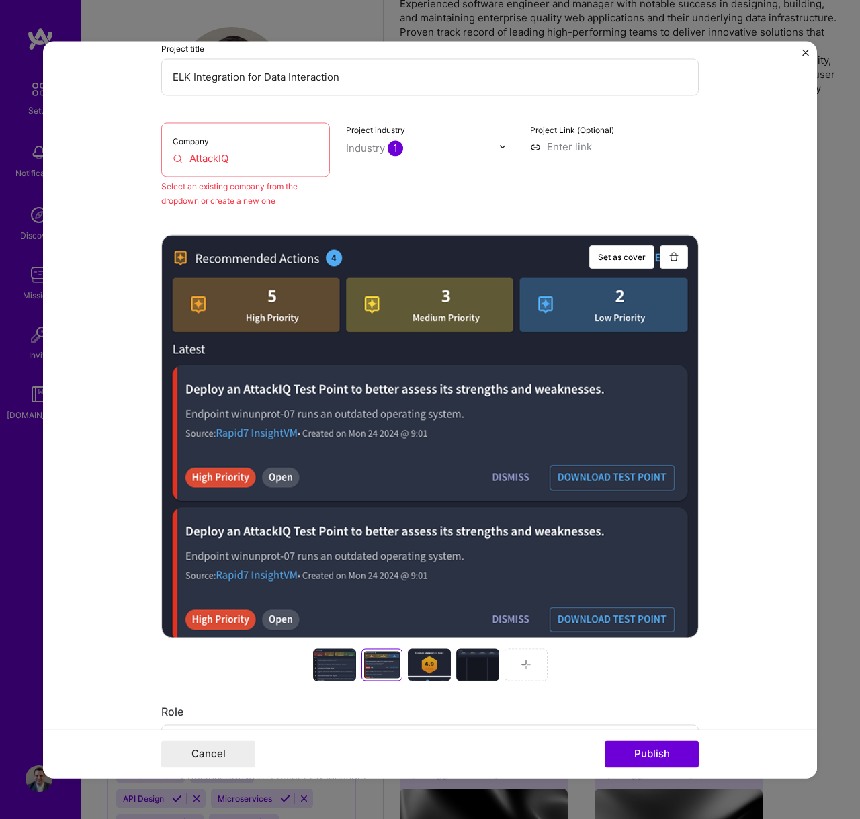
scroll to position [166, 0]
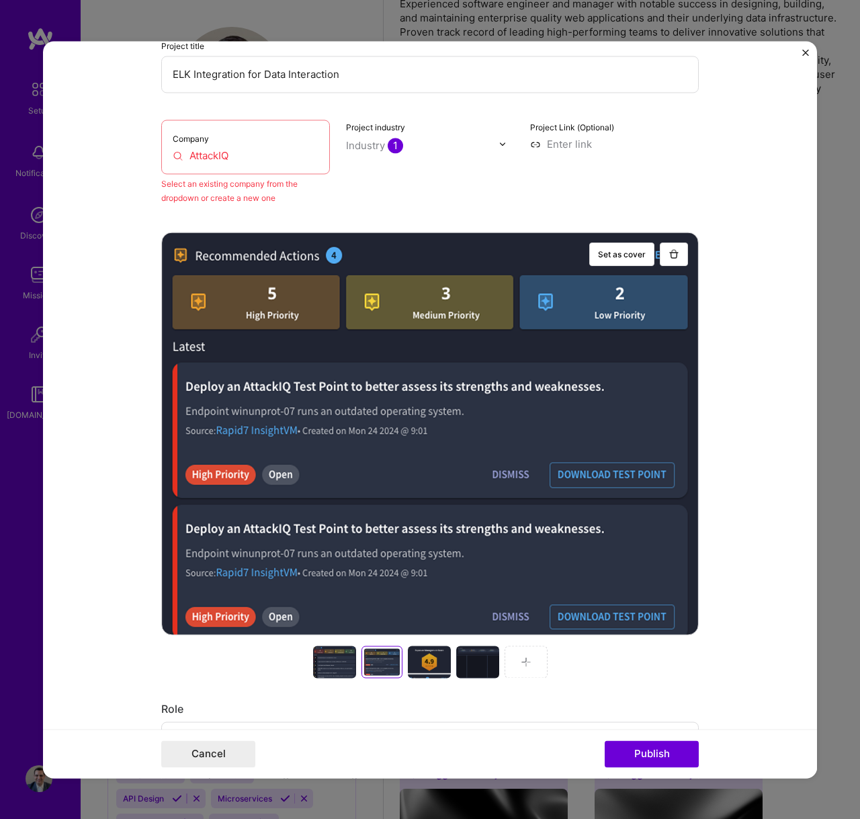
click at [335, 656] on div at bounding box center [334, 662] width 43 height 32
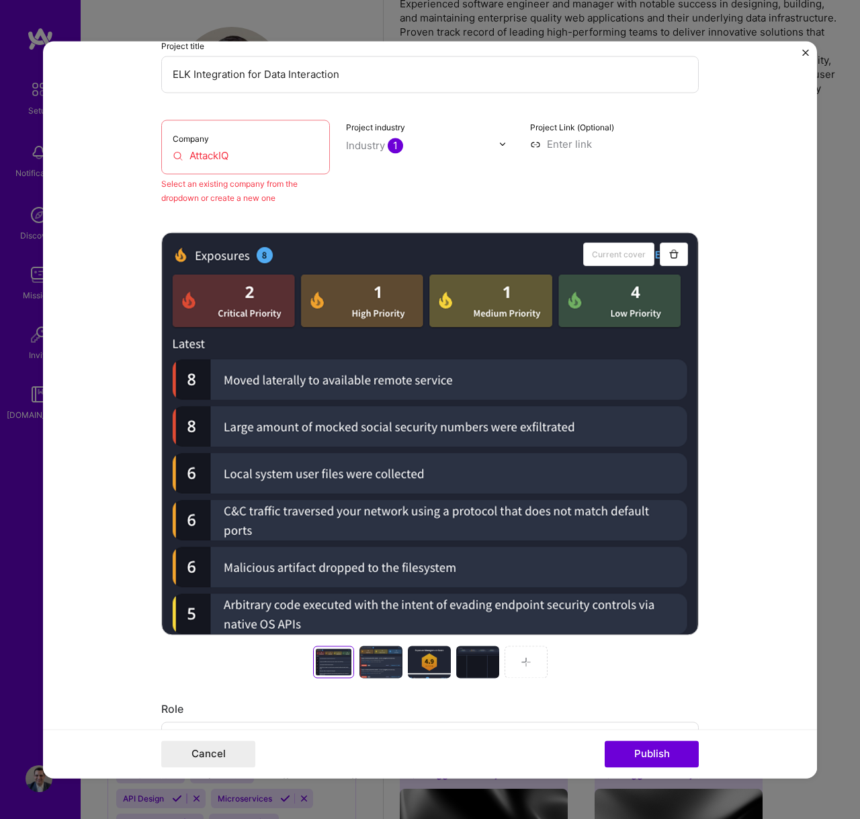
click at [374, 661] on div at bounding box center [380, 662] width 43 height 32
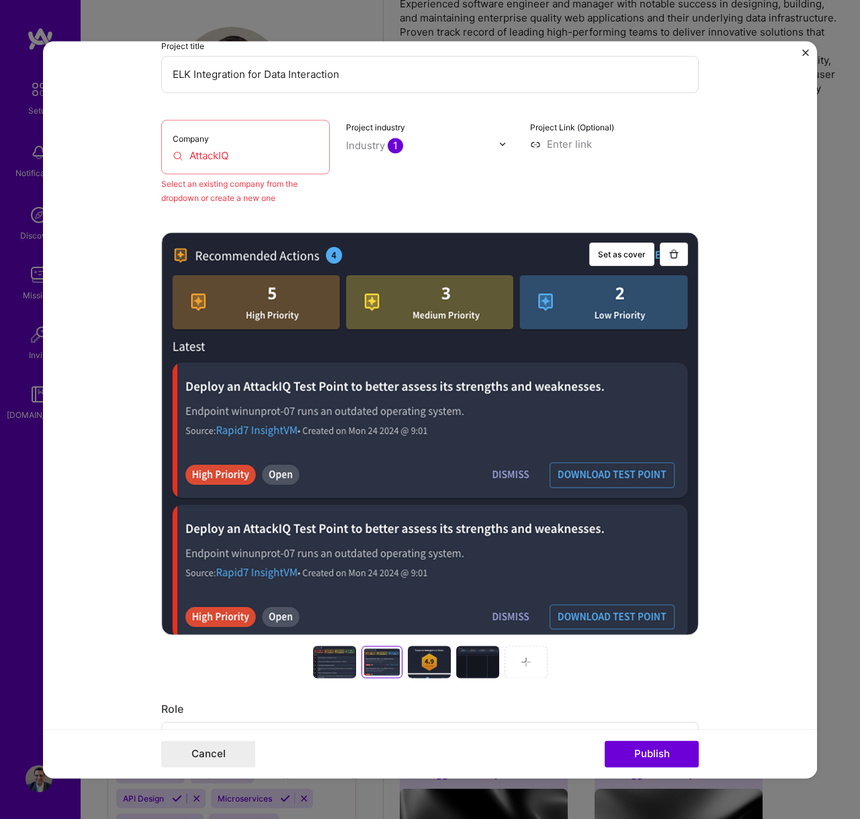
click at [336, 660] on div at bounding box center [334, 662] width 43 height 32
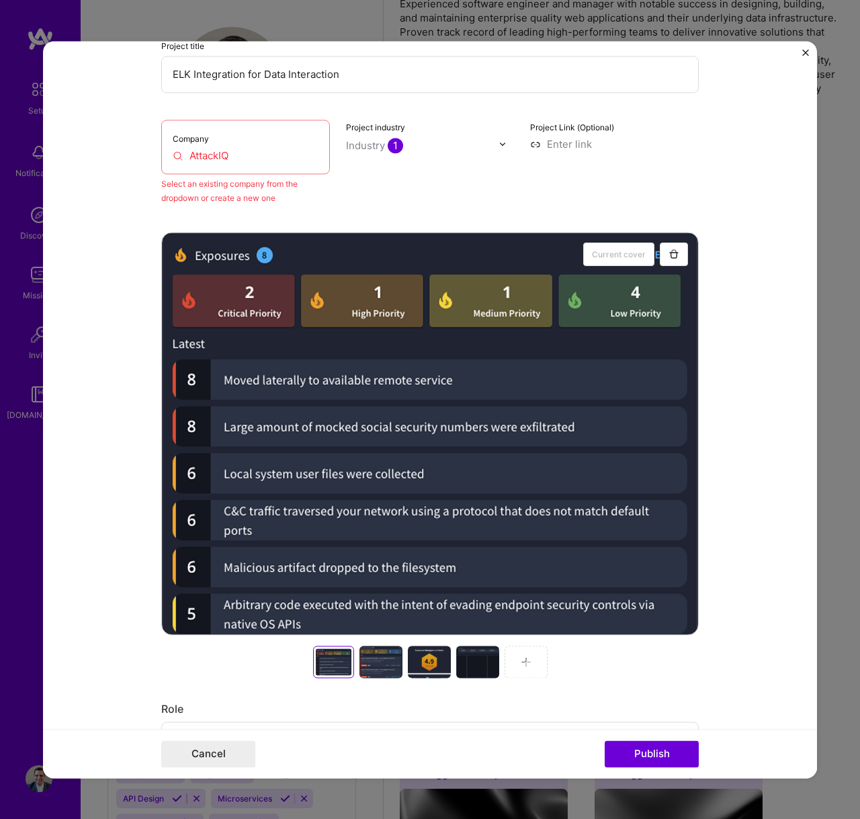
click at [380, 657] on div at bounding box center [380, 662] width 43 height 32
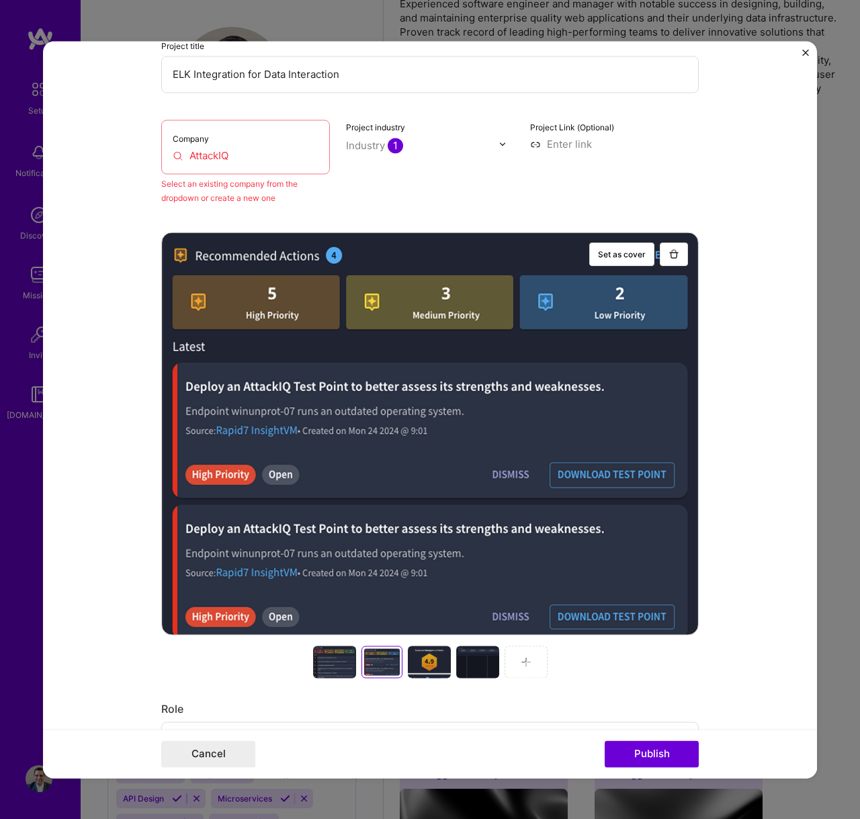
click at [327, 663] on div at bounding box center [334, 662] width 43 height 32
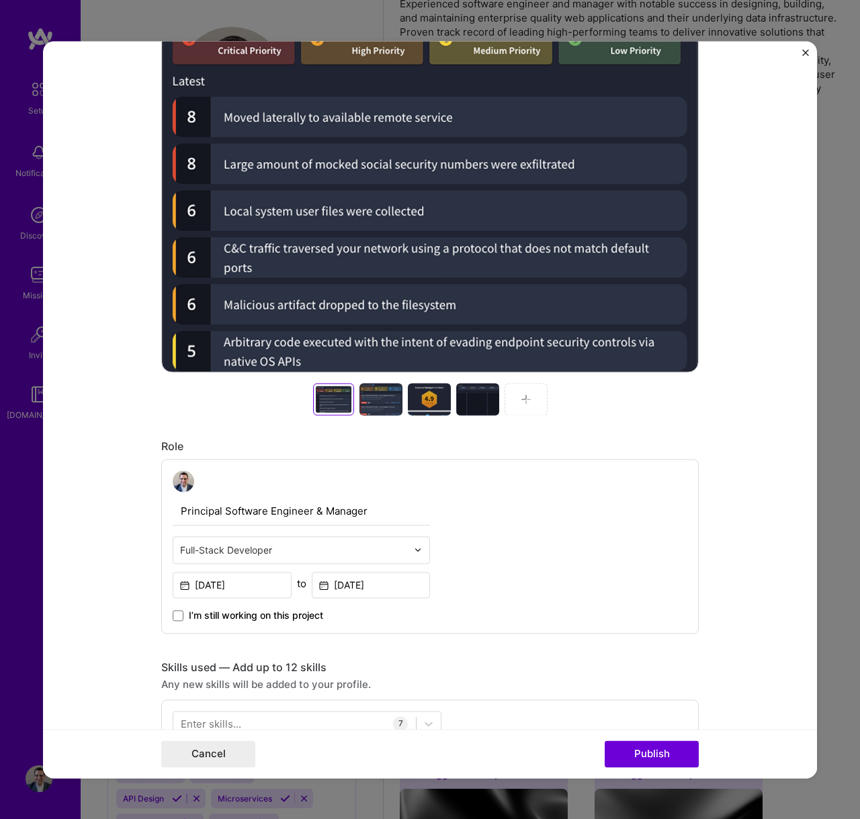
scroll to position [552, 0]
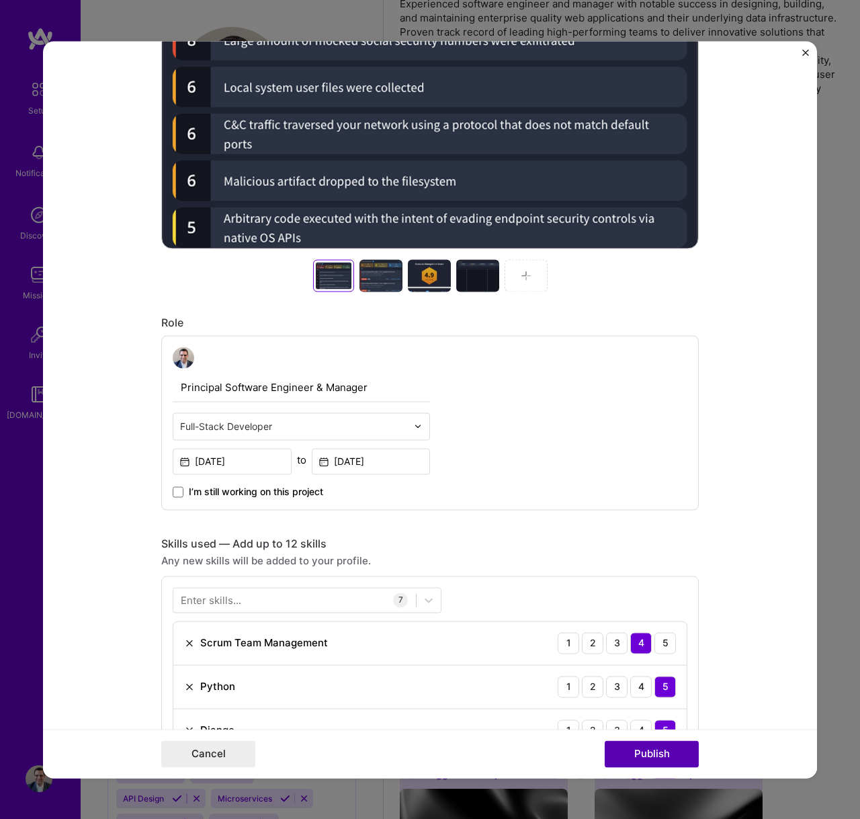
click at [666, 763] on button "Publish" at bounding box center [652, 753] width 94 height 27
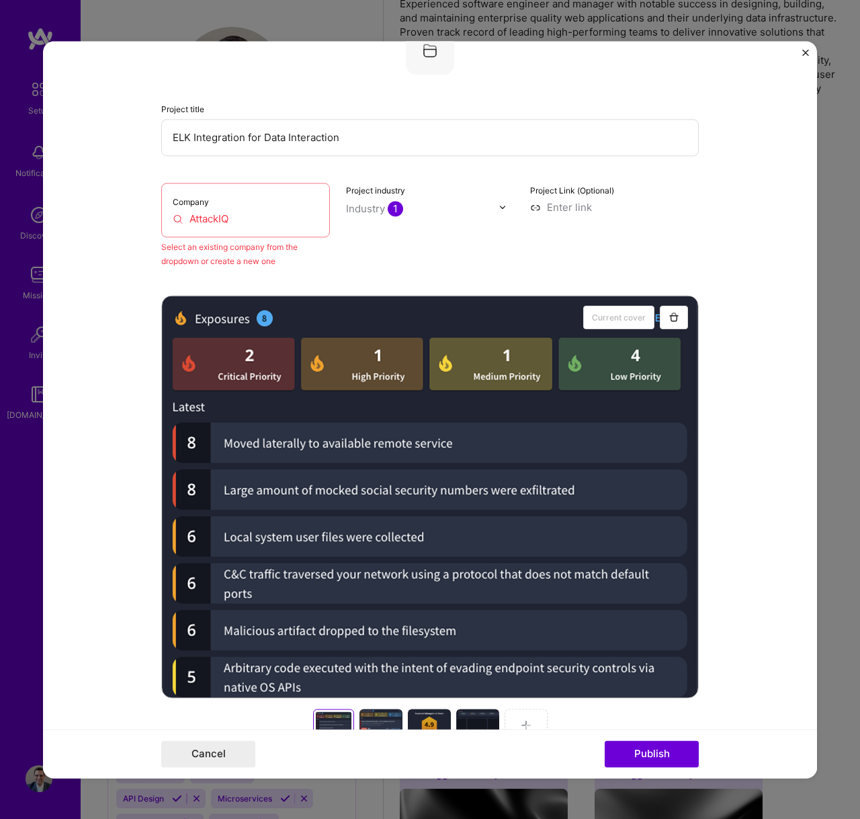
scroll to position [88, 0]
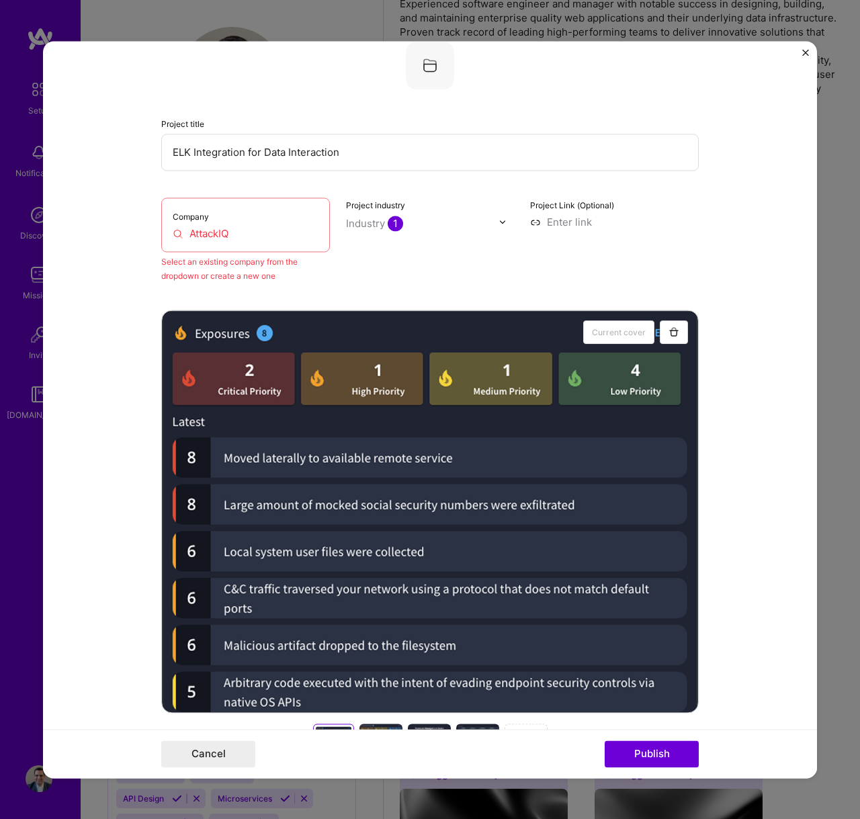
click at [270, 227] on input "AttackIQ" at bounding box center [246, 233] width 146 height 14
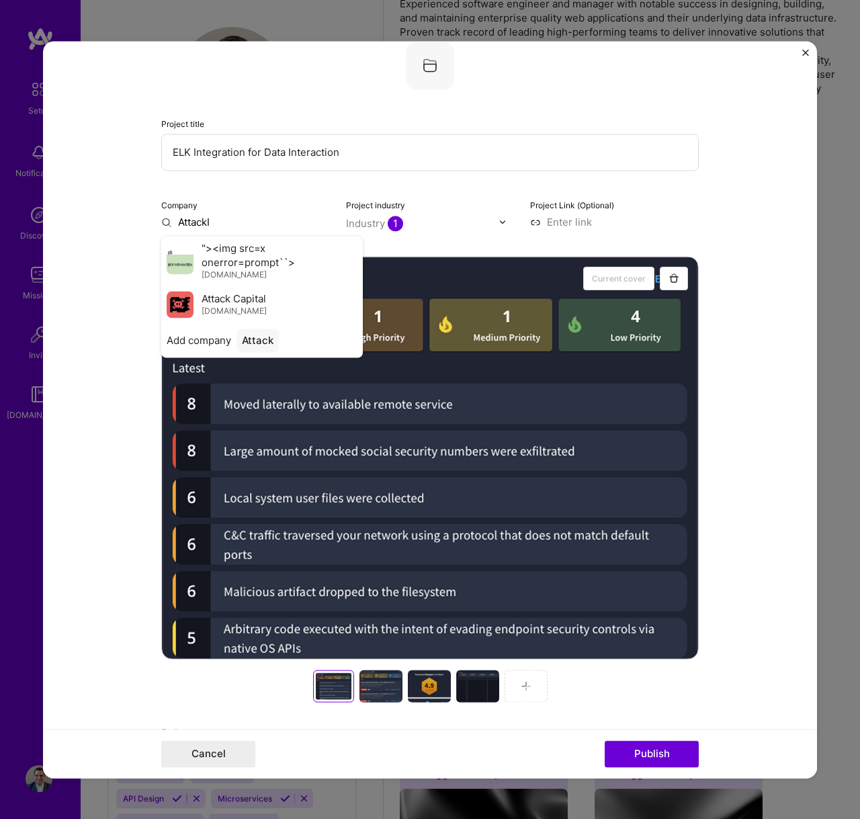
type input "AttackIQ"
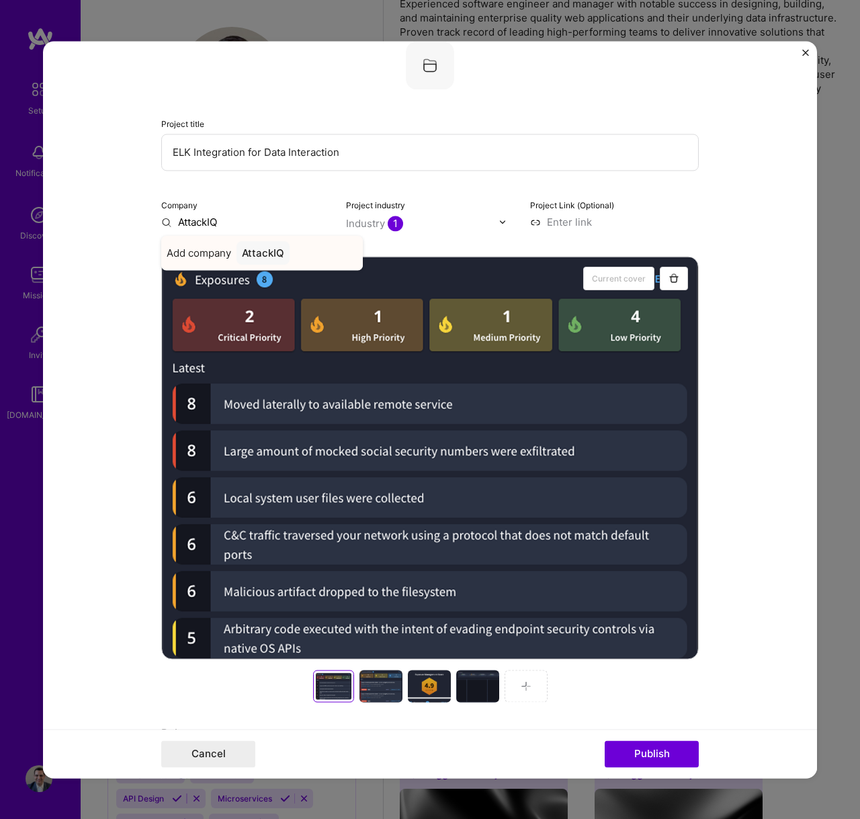
click at [251, 248] on div "AttackIQ" at bounding box center [262, 253] width 53 height 24
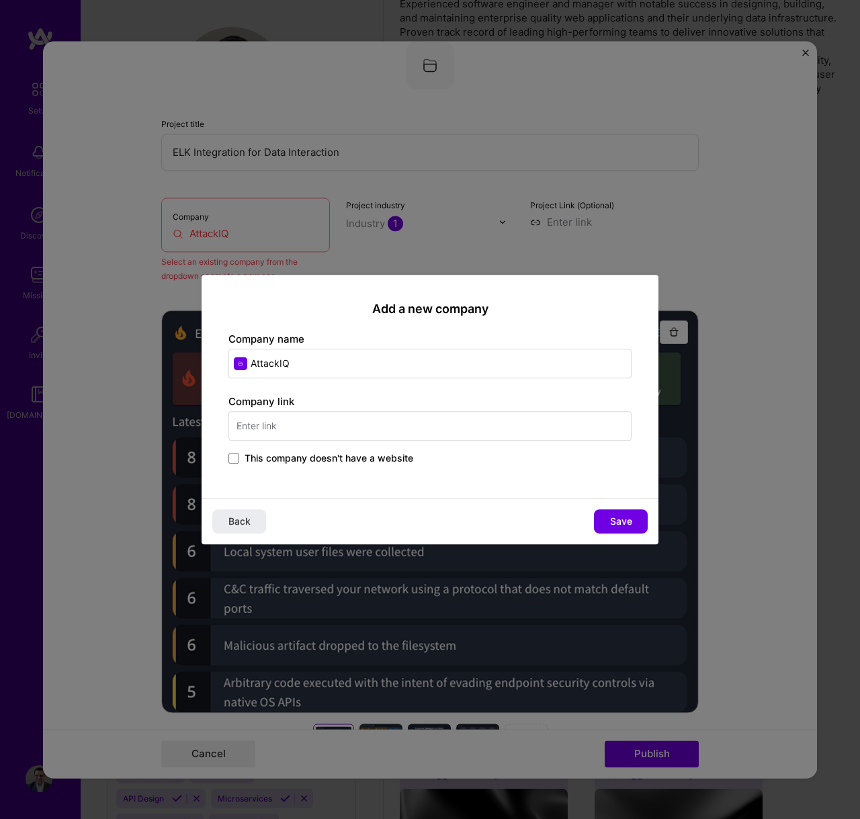
click at [286, 421] on input "text" at bounding box center [429, 426] width 403 height 30
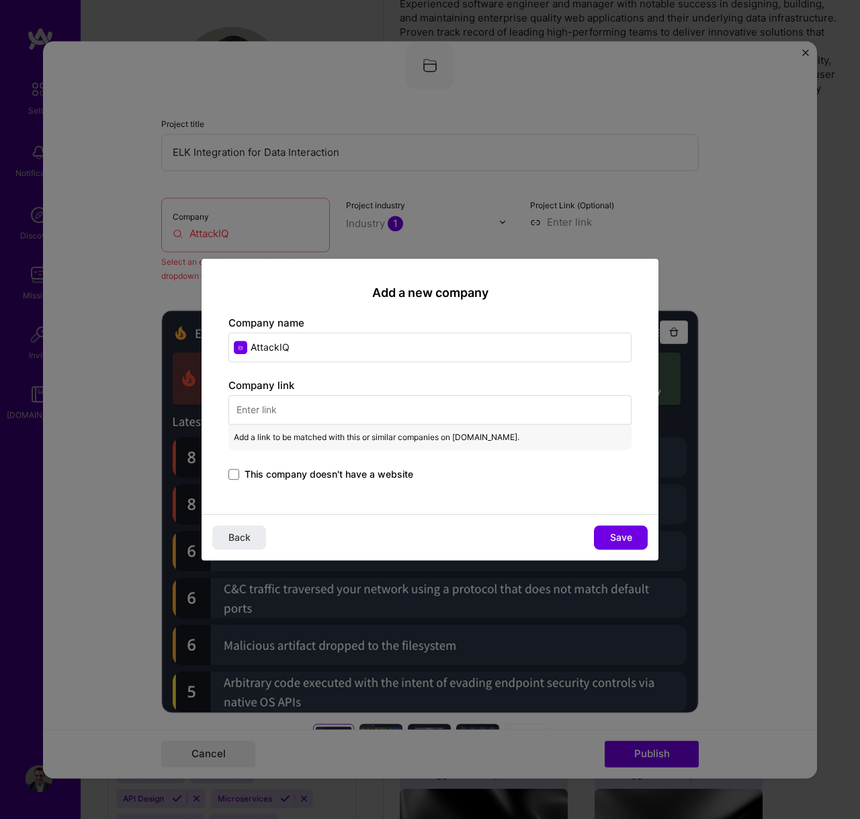
paste input "[URL][DOMAIN_NAME]"
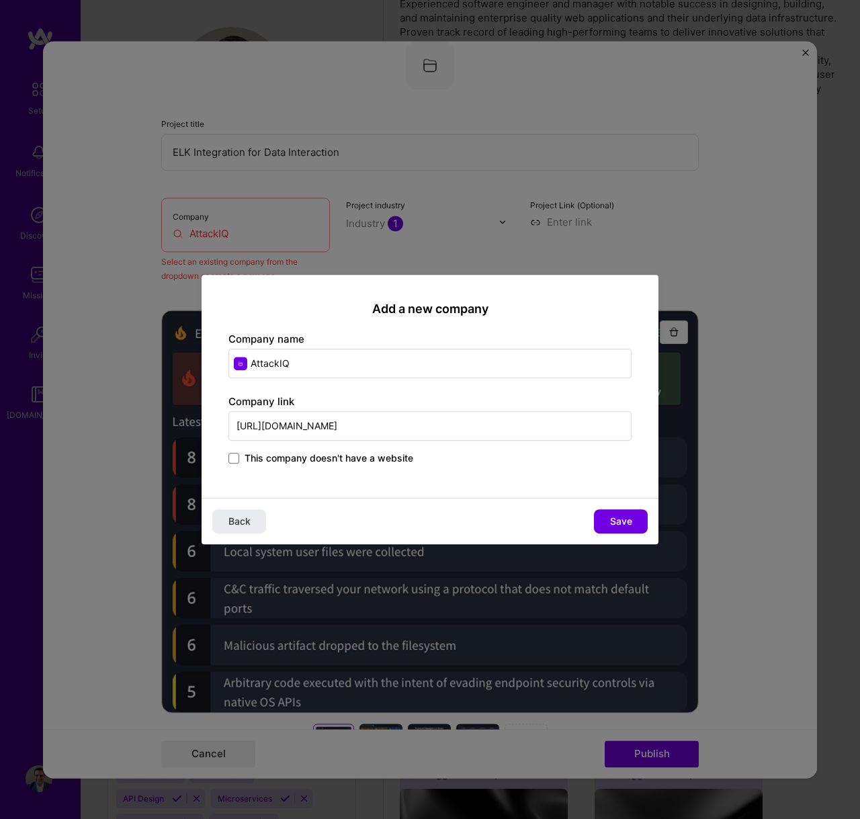
drag, startPoint x: 354, startPoint y: 426, endPoint x: 900, endPoint y: 429, distance: 546.2
click at [400, 424] on input "[URL][DOMAIN_NAME]" at bounding box center [429, 426] width 403 height 30
drag, startPoint x: 357, startPoint y: 429, endPoint x: 681, endPoint y: 440, distance: 324.0
click at [681, 440] on div "Add a new company Company name AttackIQ Company link [URL][DOMAIN_NAME] This co…" at bounding box center [430, 409] width 860 height 819
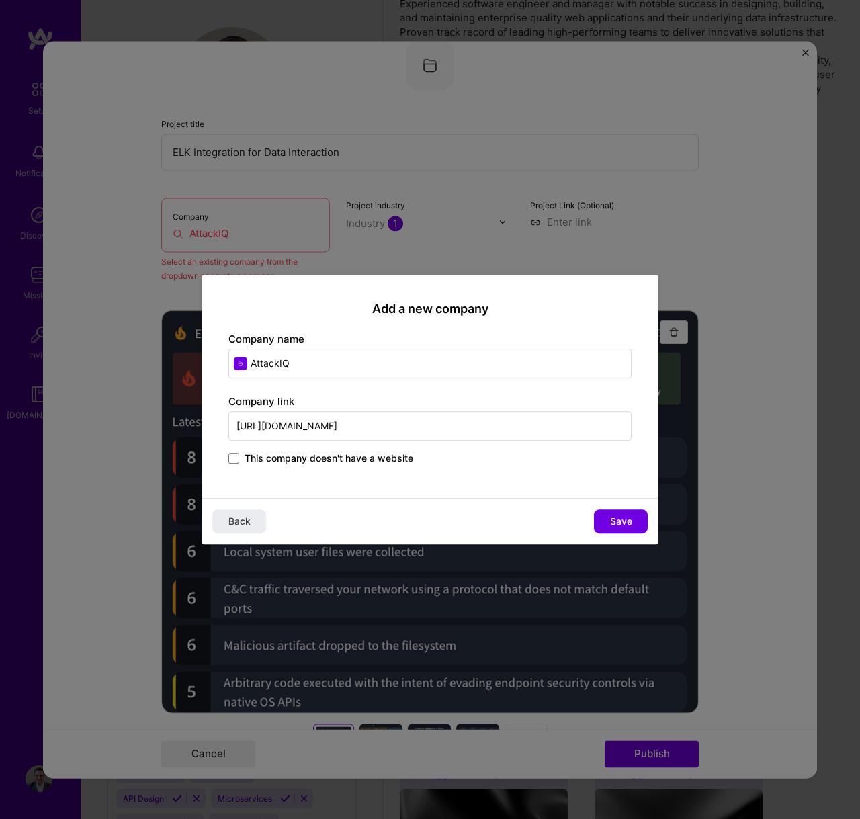
click at [462, 419] on input "[URL][DOMAIN_NAME]" at bounding box center [429, 426] width 403 height 30
drag, startPoint x: 356, startPoint y: 426, endPoint x: 604, endPoint y: 432, distance: 248.0
click at [604, 432] on input "[URL][DOMAIN_NAME]" at bounding box center [429, 426] width 403 height 30
type input "[URL][DOMAIN_NAME]"
click at [609, 515] on button "Save" at bounding box center [621, 521] width 54 height 24
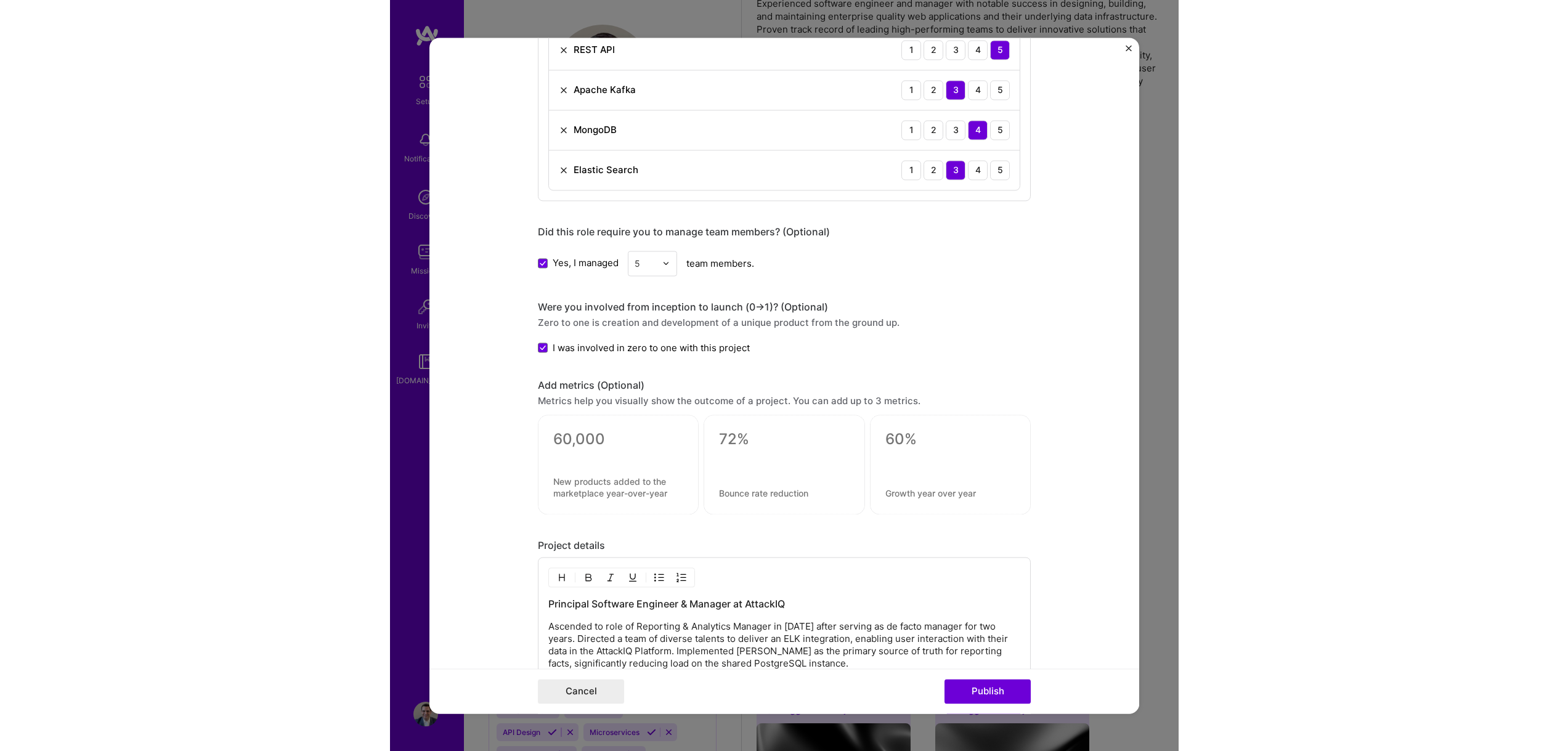
scroll to position [1303, 0]
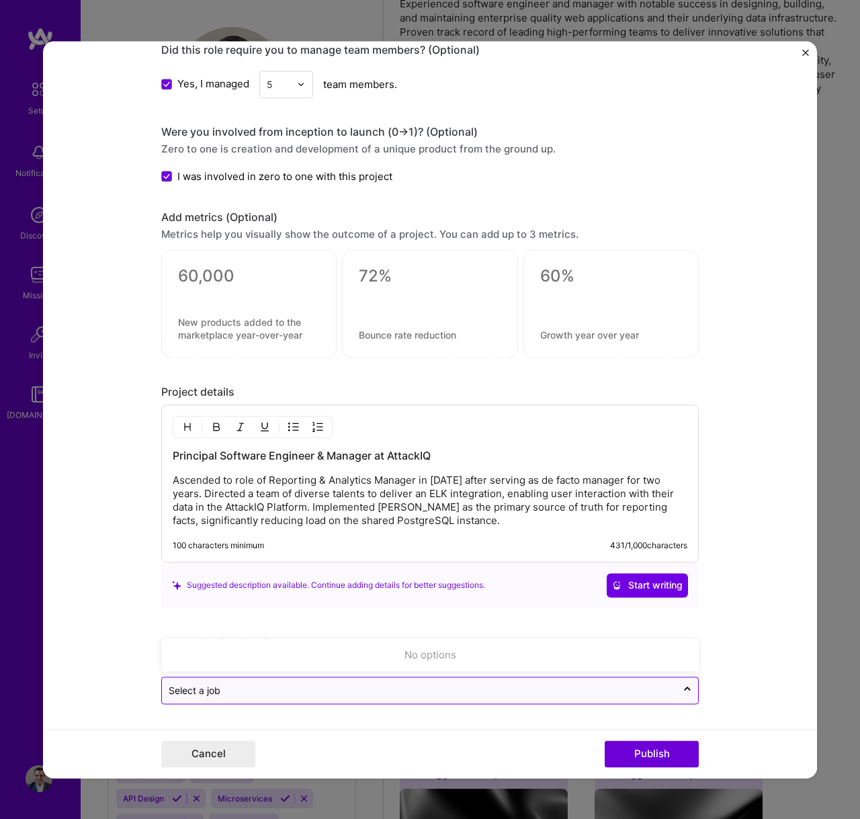
click at [378, 699] on div at bounding box center [419, 690] width 501 height 17
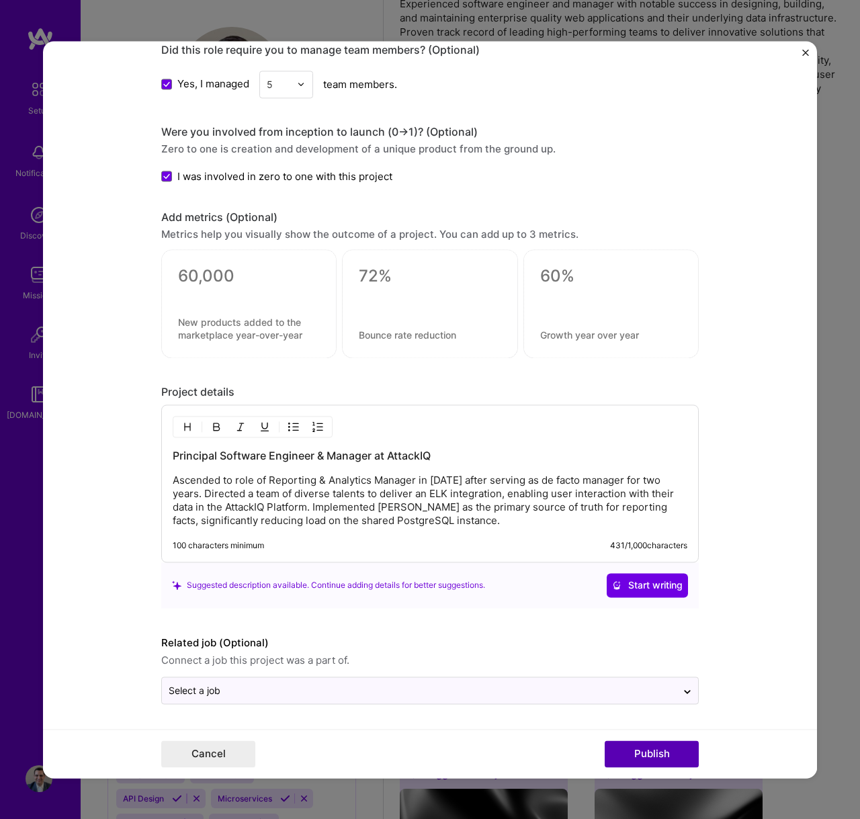
click at [647, 761] on button "Publish" at bounding box center [652, 753] width 94 height 27
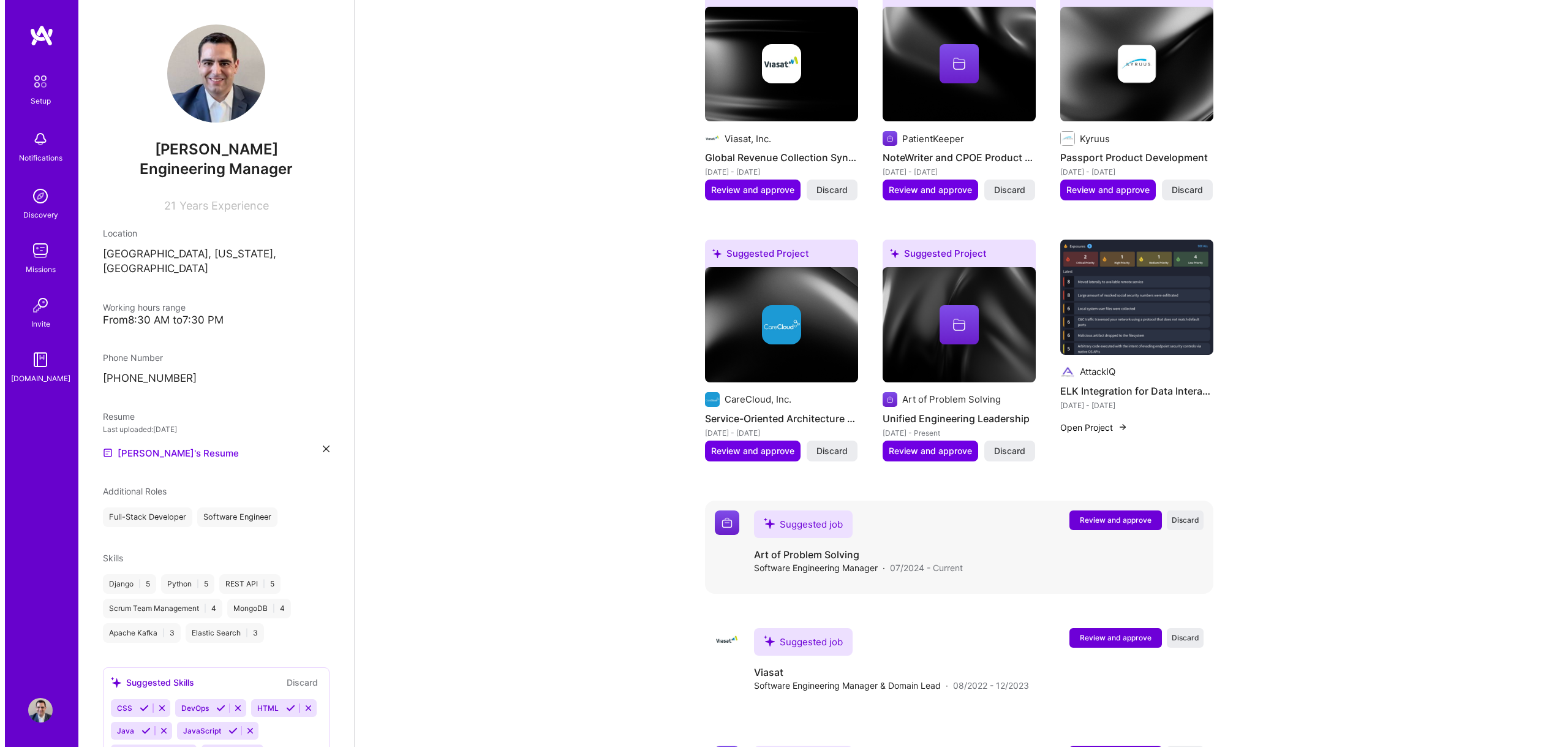
scroll to position [830, 0]
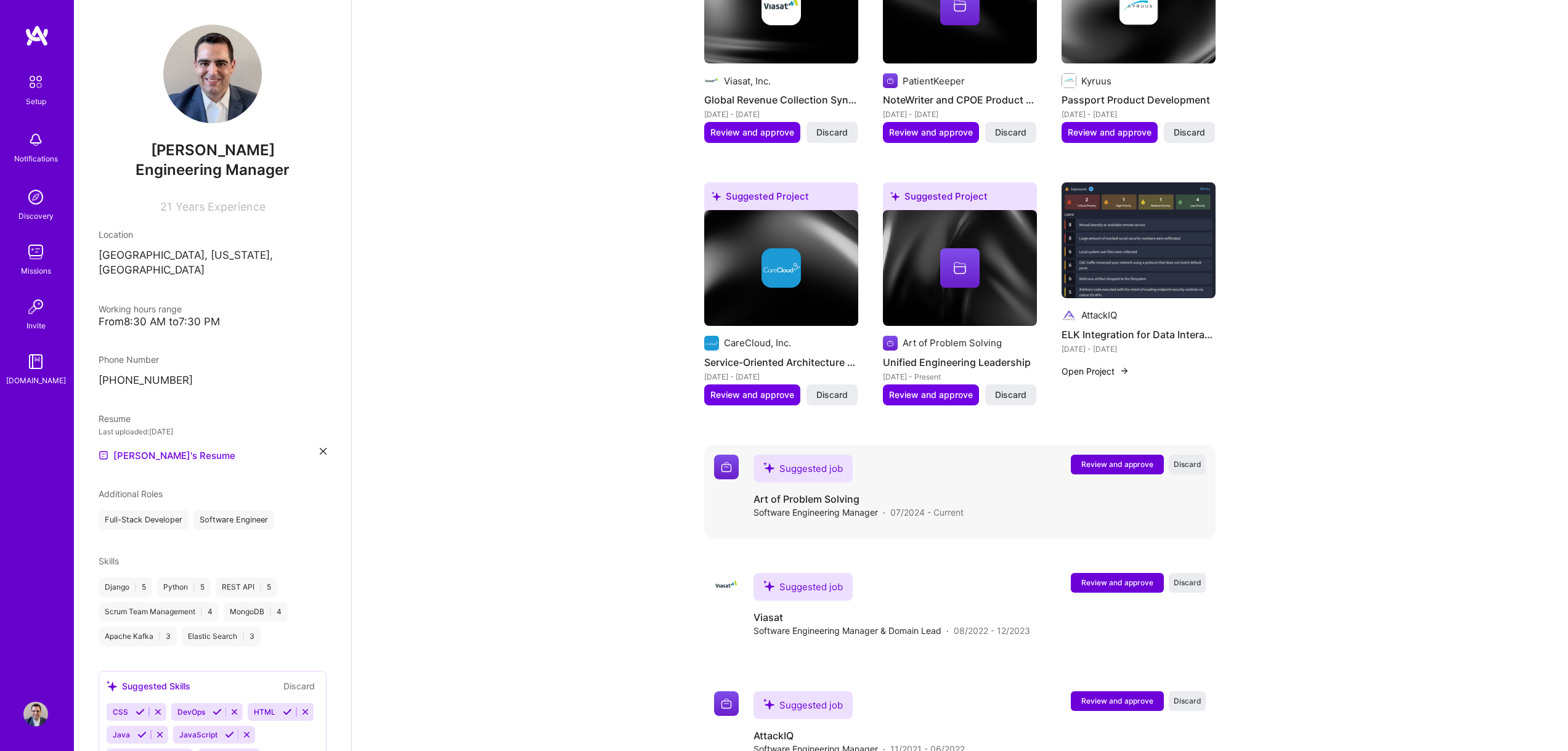
click at [1079, 455] on button "Review and approve" at bounding box center [1117, 464] width 93 height 19
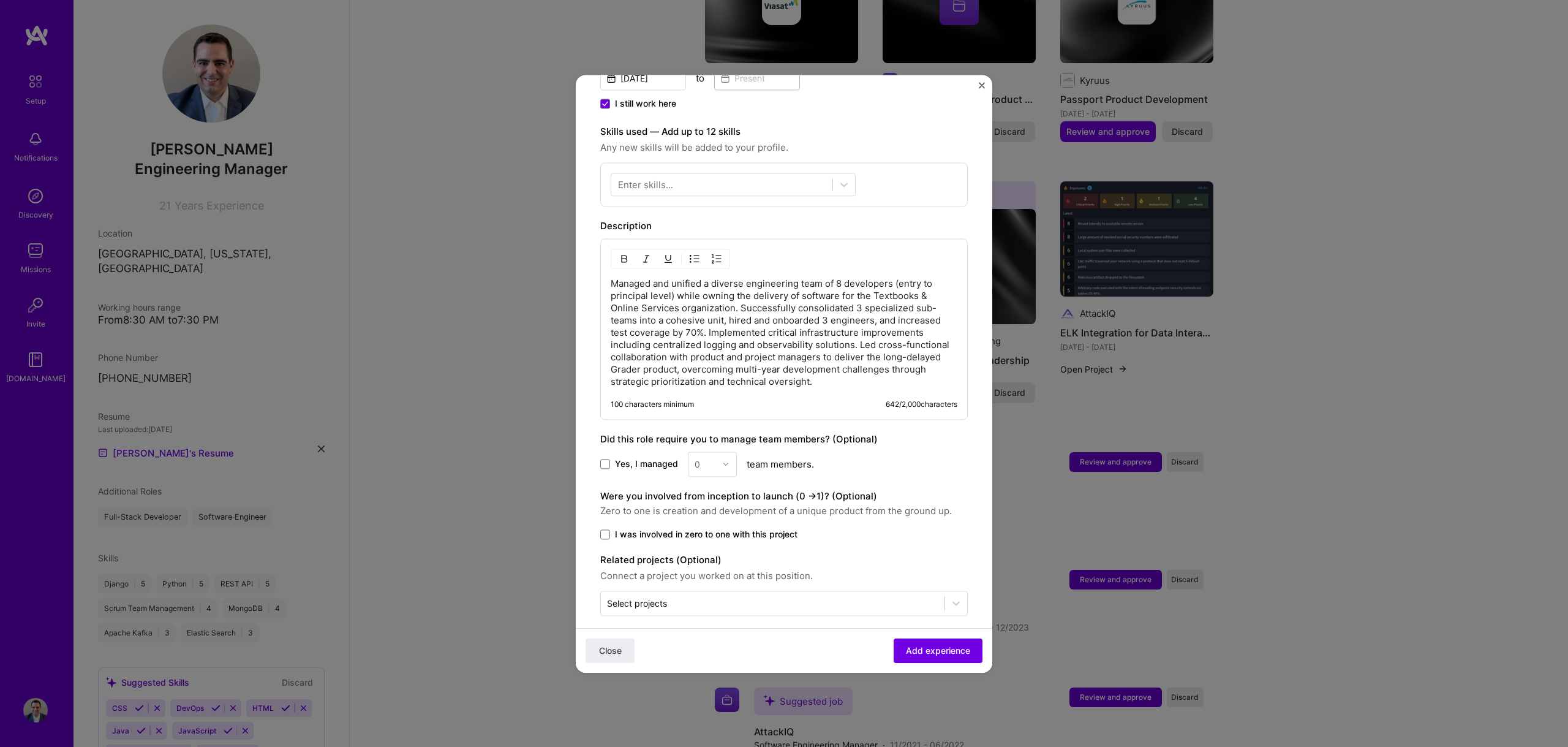
scroll to position [0, 0]
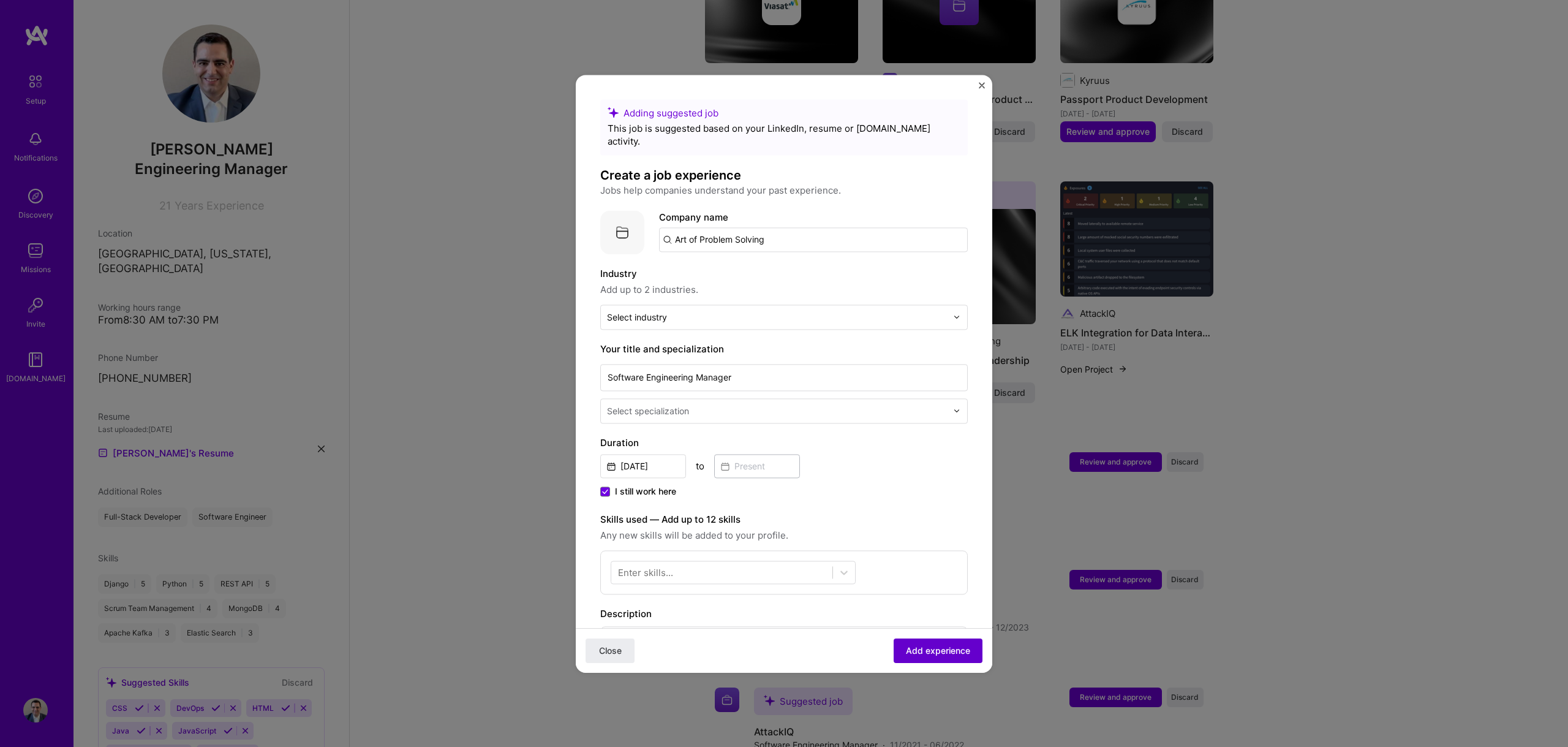
click at [933, 650] on span "Add experience" at bounding box center [938, 649] width 65 height 12
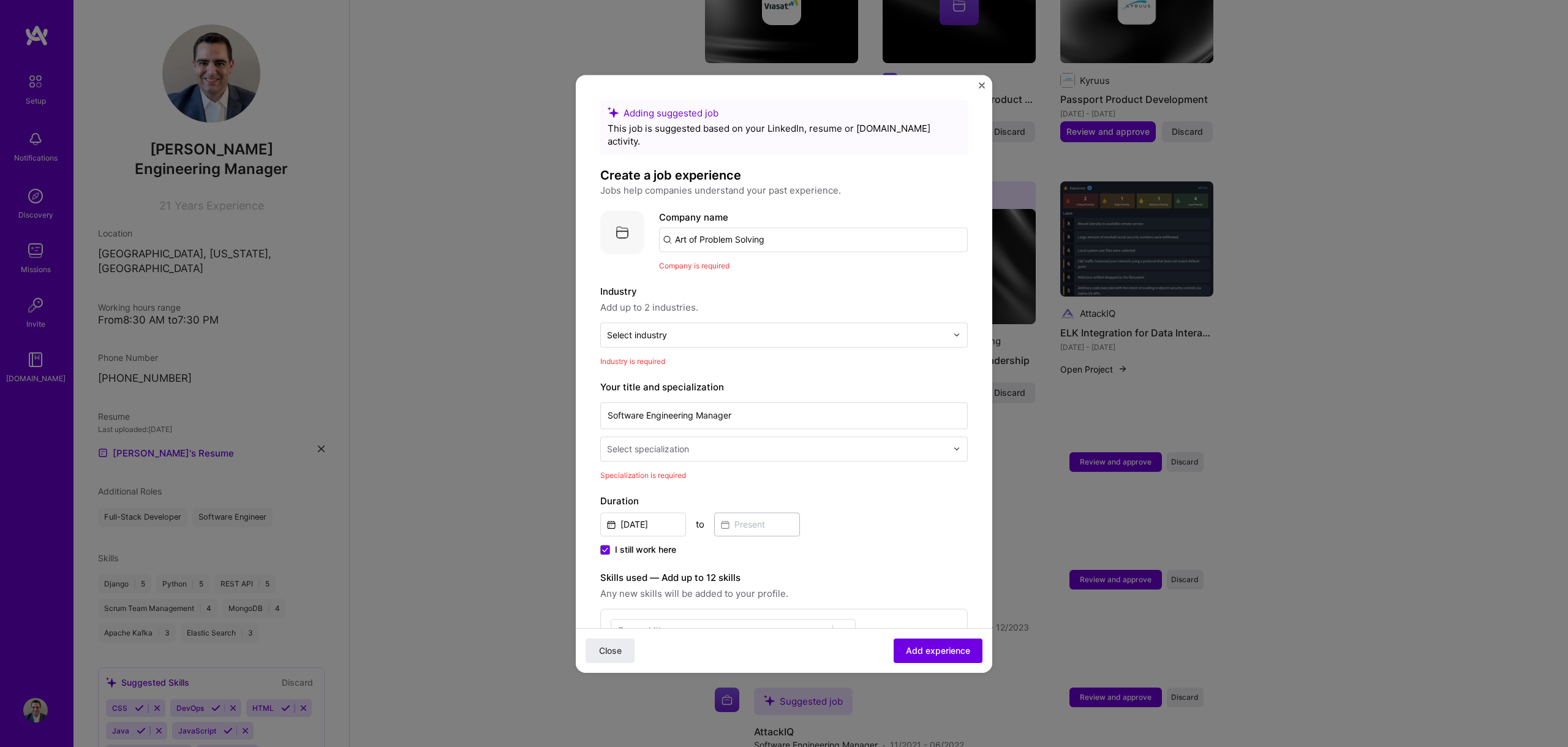
click at [799, 227] on input "Art of Problem Solving" at bounding box center [813, 239] width 309 height 25
type input "Art of Problem Solving"
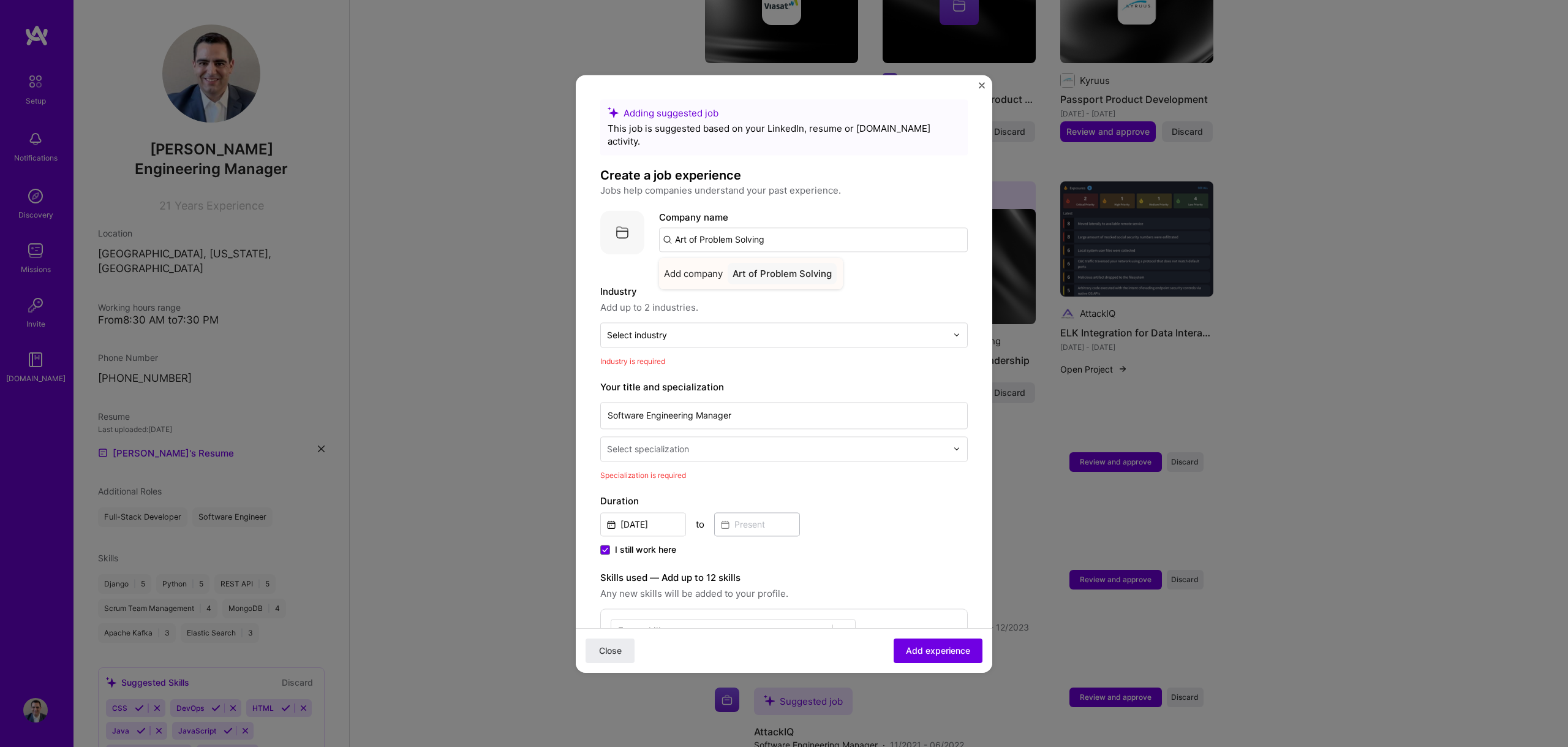
click at [814, 263] on div "Art of Problem Solving" at bounding box center [782, 274] width 109 height 22
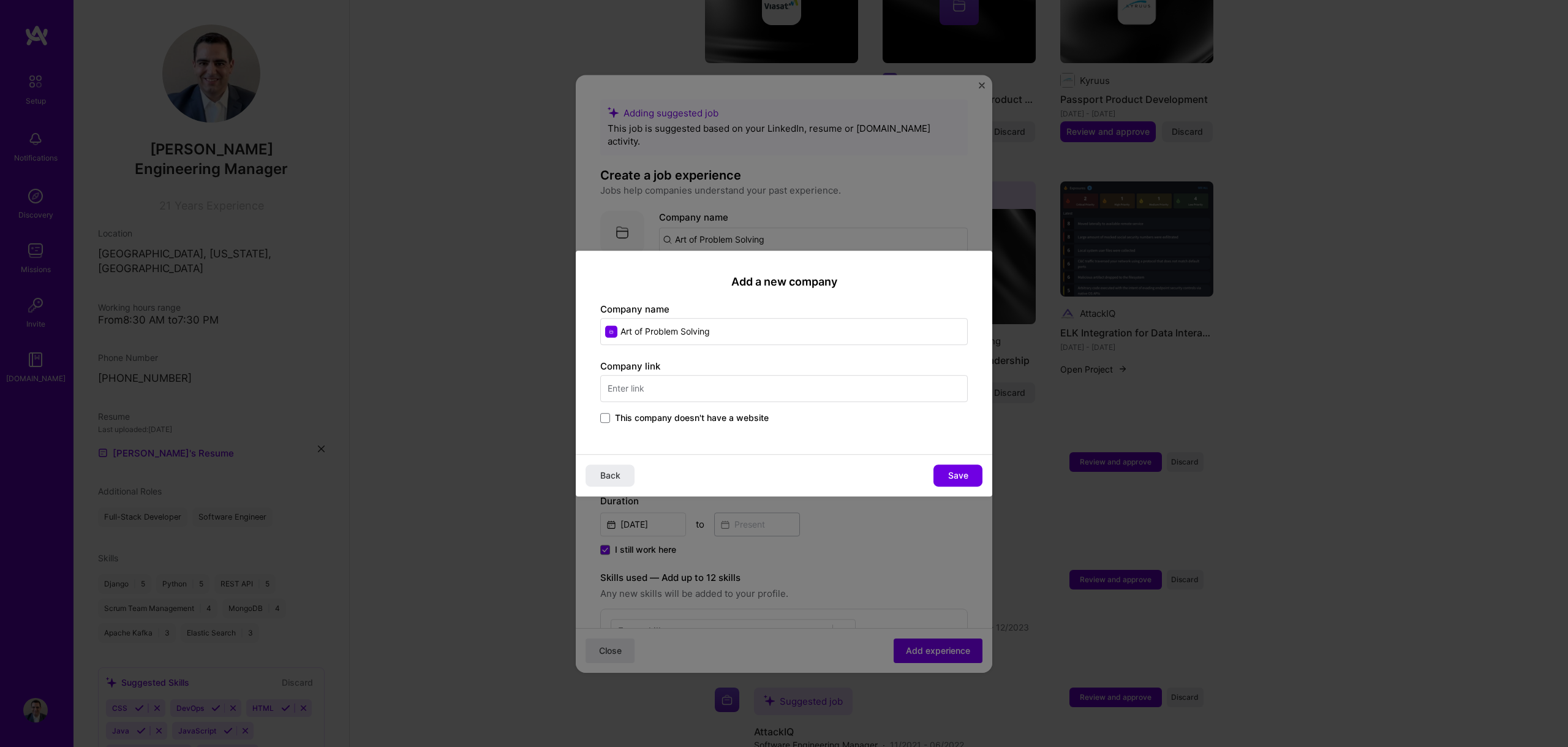
click at [681, 388] on input "text" at bounding box center [783, 389] width 367 height 27
type input "[URL][DOMAIN_NAME]"
click at [965, 471] on span "Save" at bounding box center [958, 475] width 20 height 12
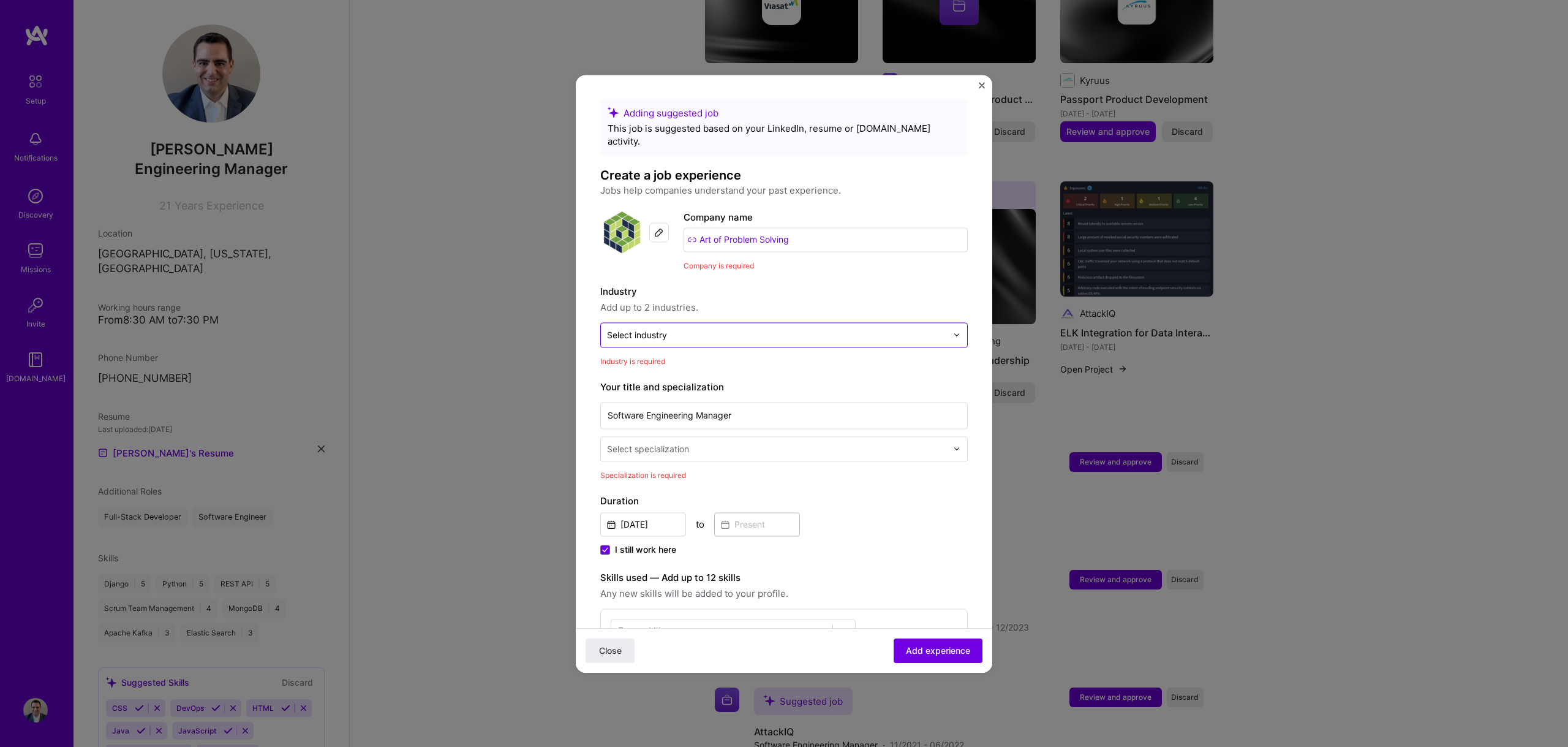
click at [717, 328] on input "text" at bounding box center [777, 335] width 340 height 13
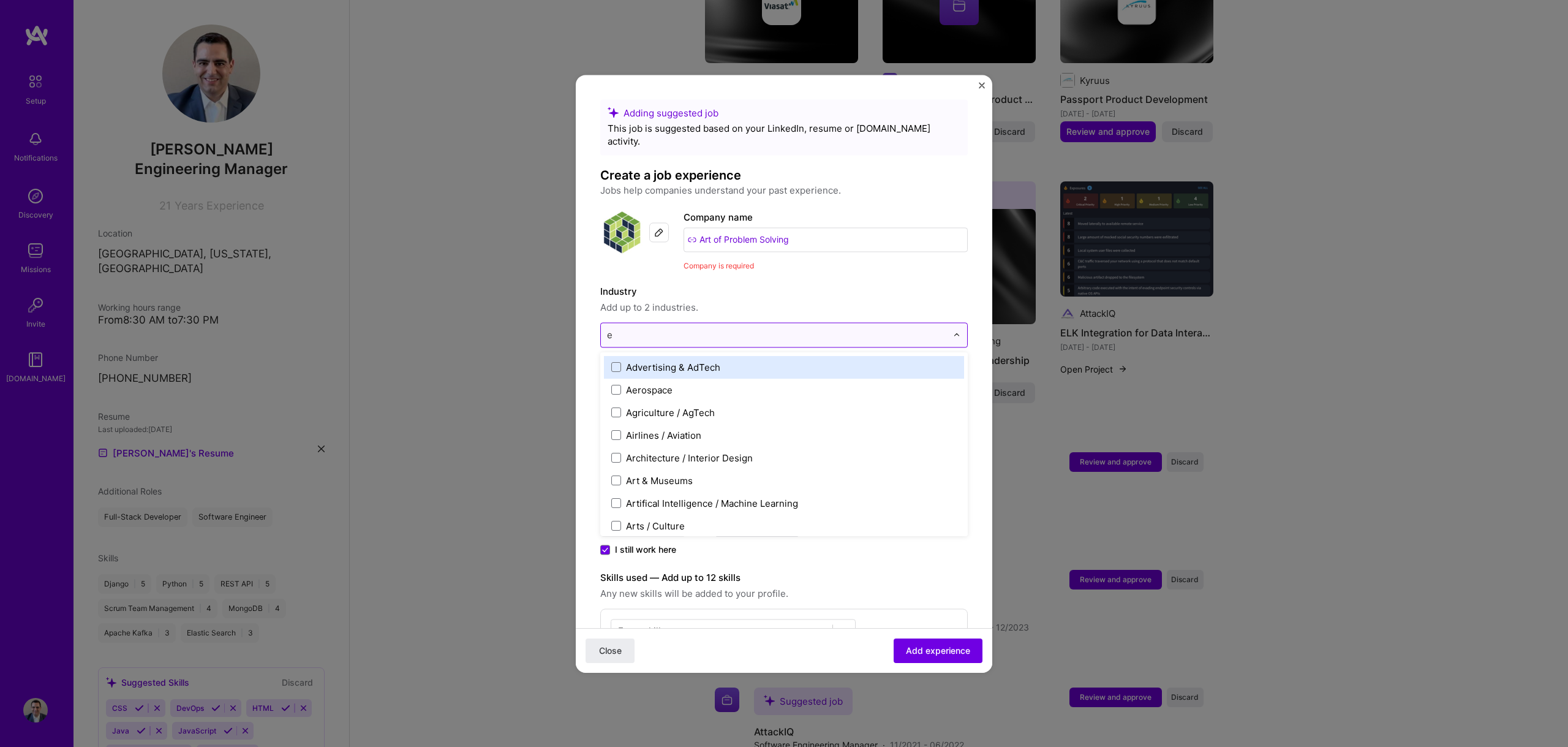
type input "ed"
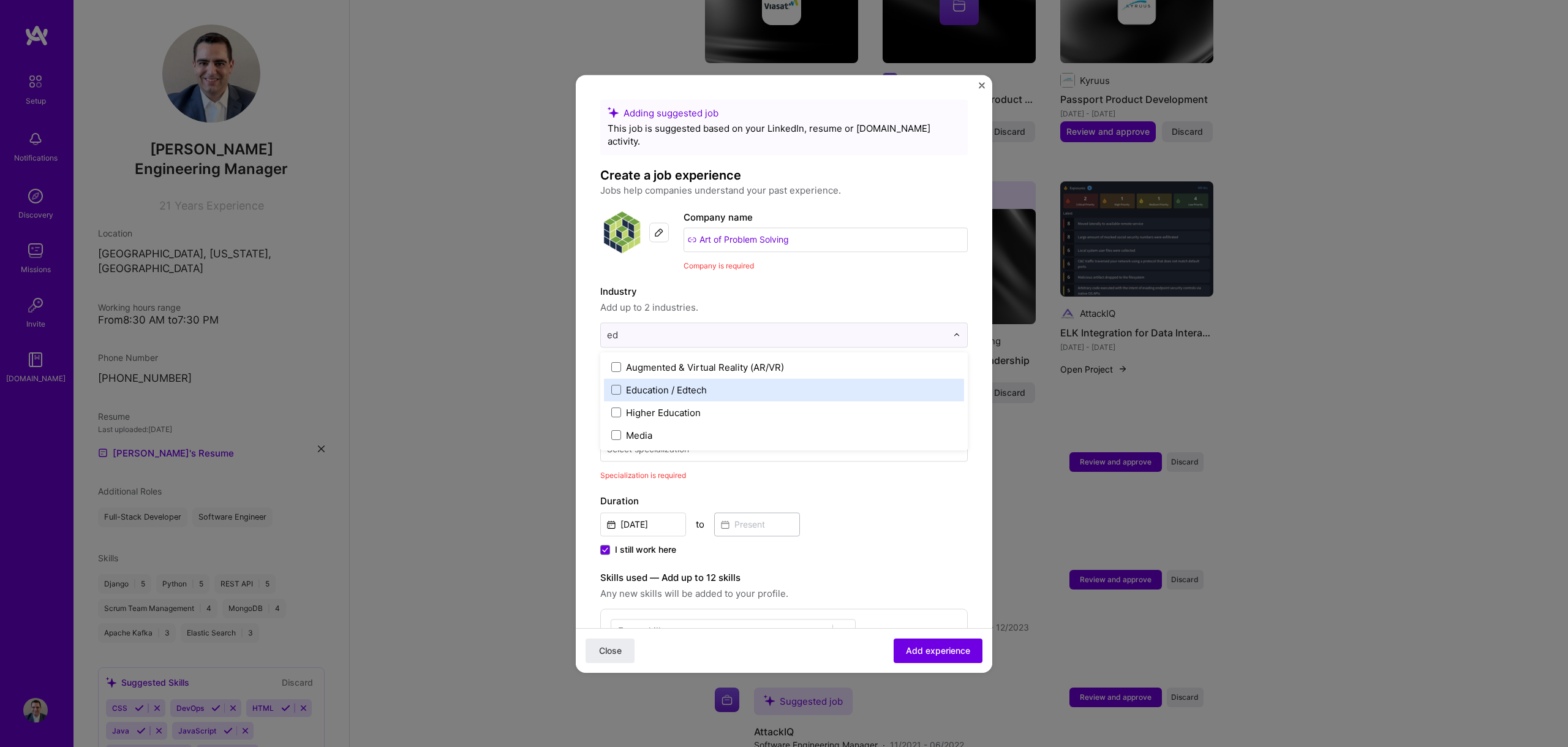
click at [686, 379] on div "Education / Edtech" at bounding box center [783, 389] width 360 height 23
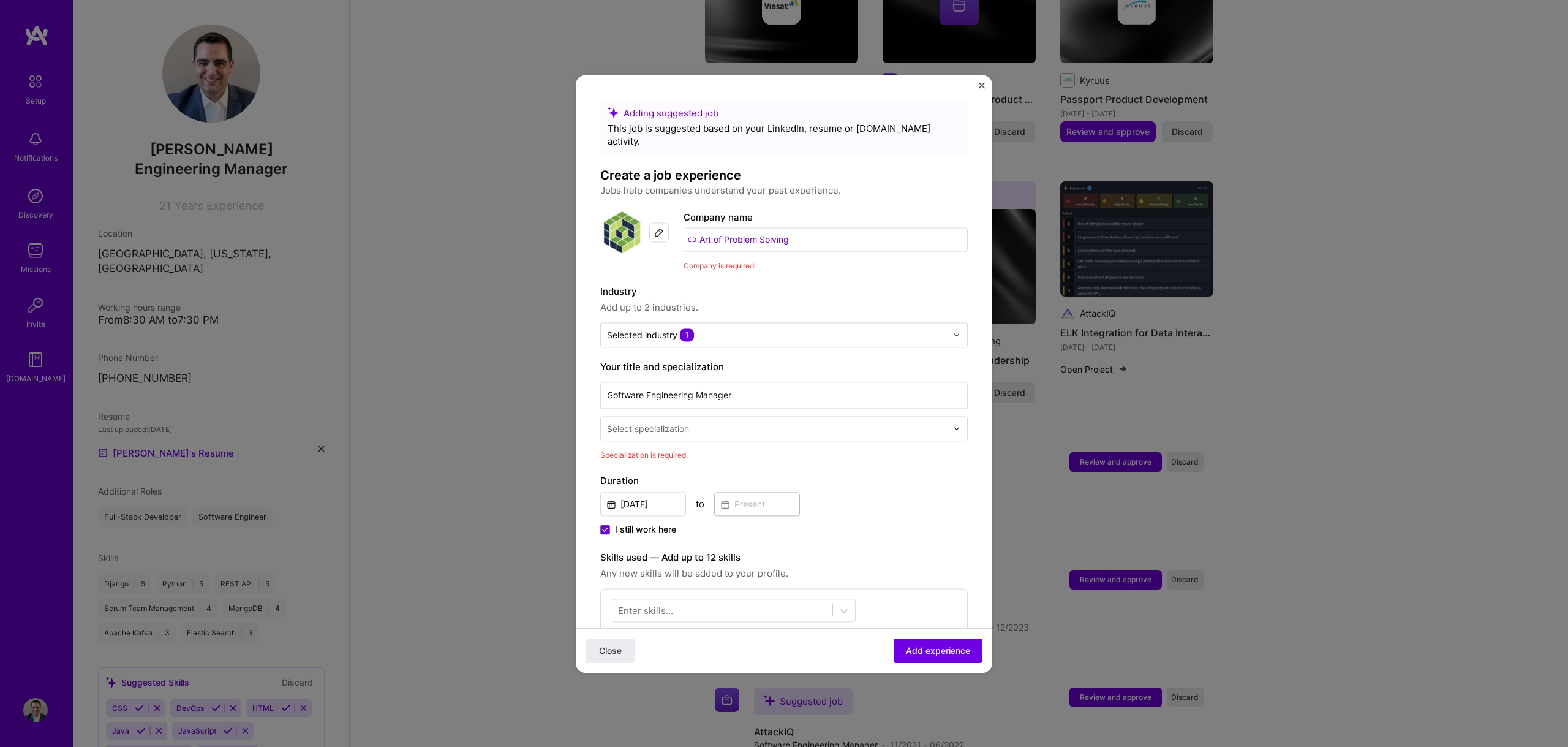
click at [814, 285] on label "Industry" at bounding box center [783, 292] width 367 height 15
click at [703, 422] on input "text" at bounding box center [779, 429] width 343 height 13
click at [805, 341] on div "Adding suggested job This job is suggested based on your LinkedIn, resume or [D…" at bounding box center [783, 580] width 367 height 962
click at [707, 422] on input "text" at bounding box center [779, 429] width 343 height 13
type input "w"
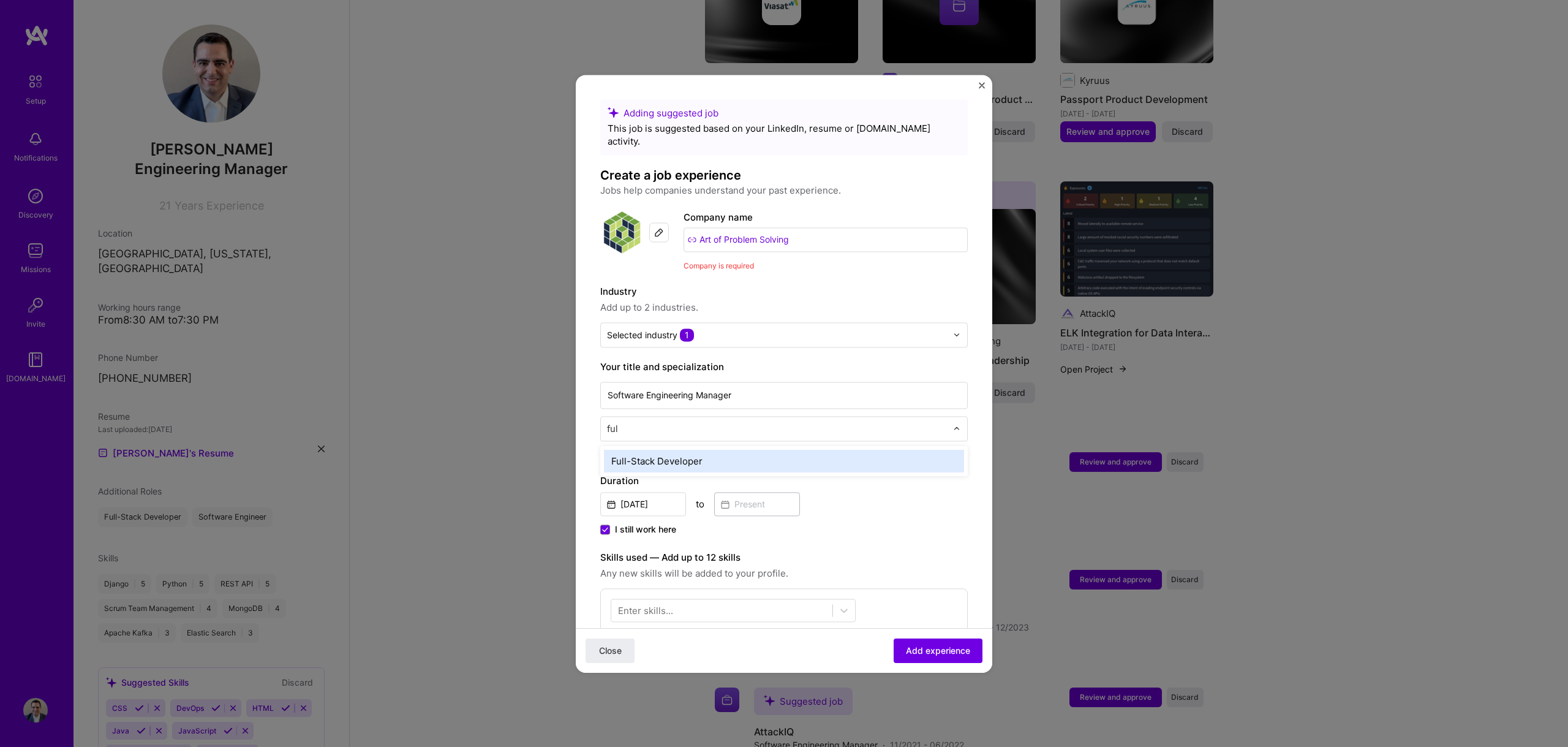
type input "full"
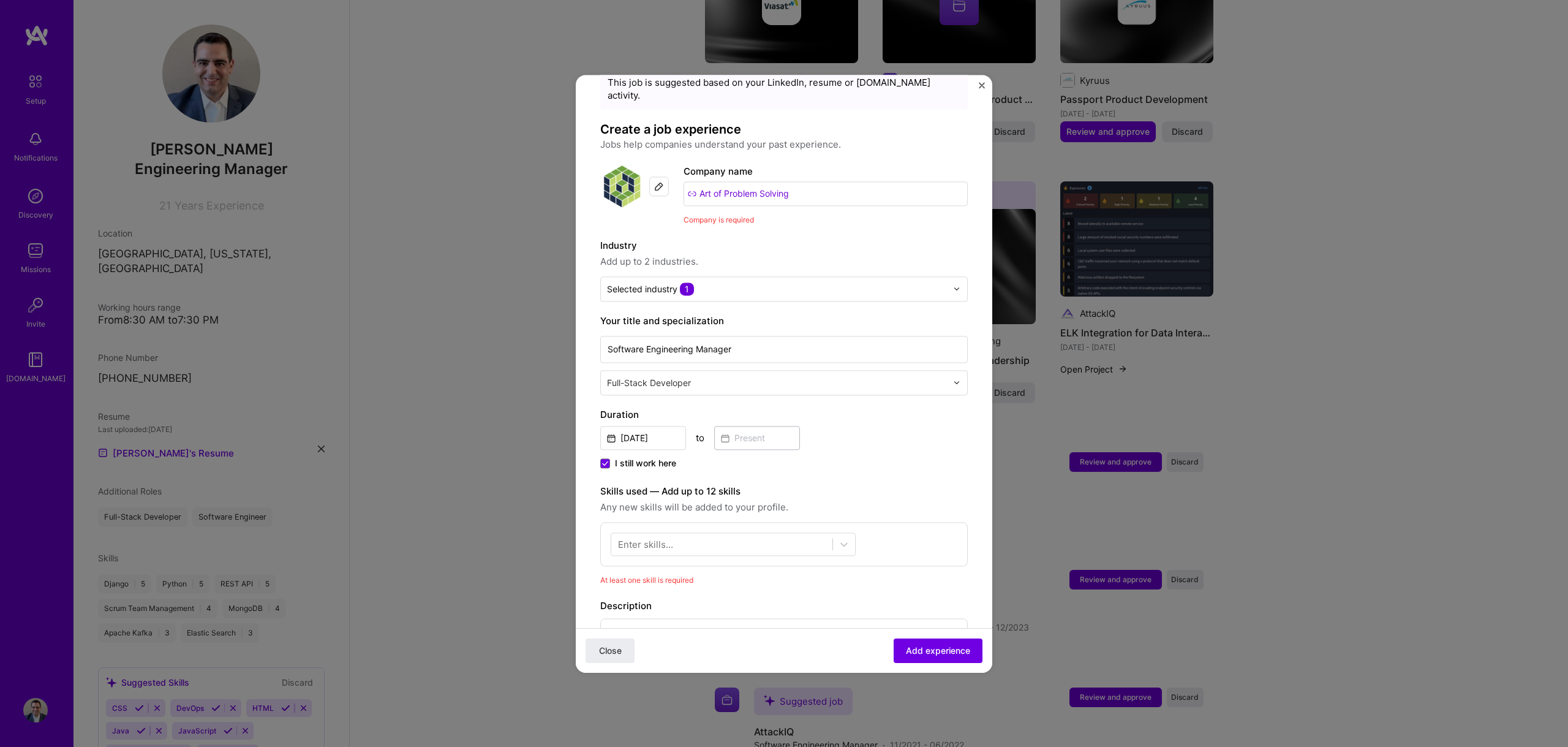
scroll to position [290, 0]
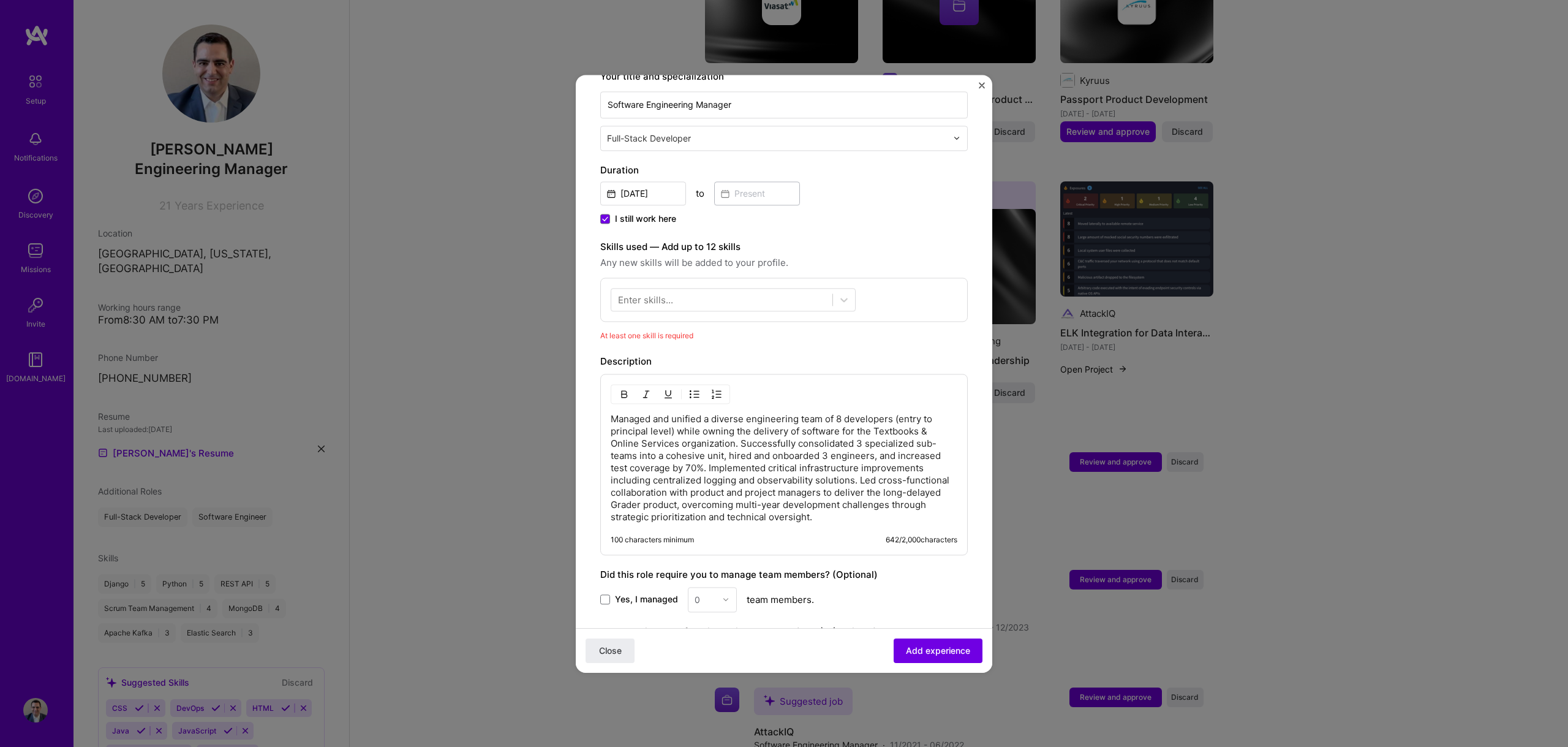
click at [672, 293] on div "Enter skills..." at bounding box center [645, 299] width 55 height 13
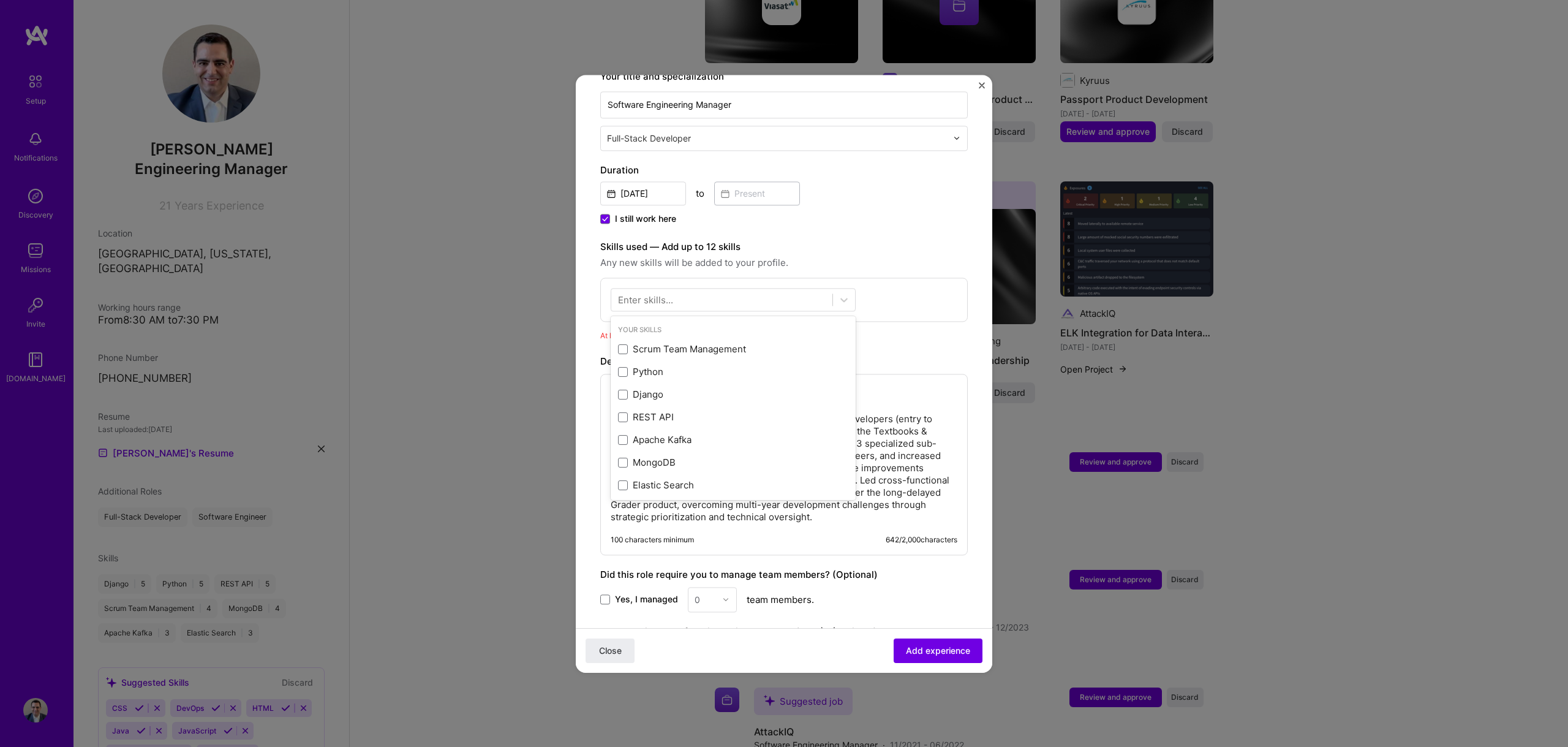
click at [672, 293] on div "Enter skills..." at bounding box center [645, 299] width 55 height 13
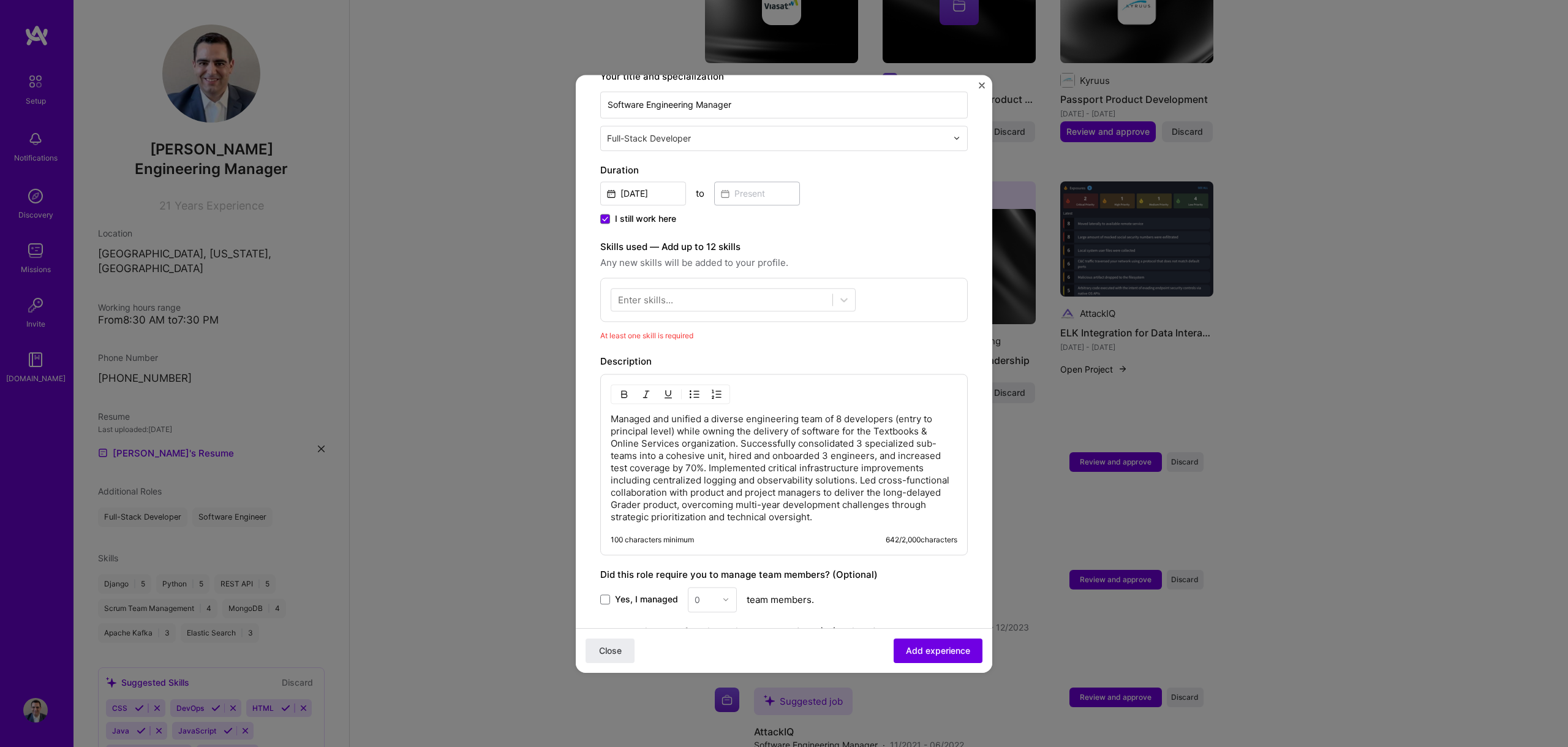
click at [672, 293] on div "Enter skills..." at bounding box center [645, 299] width 55 height 13
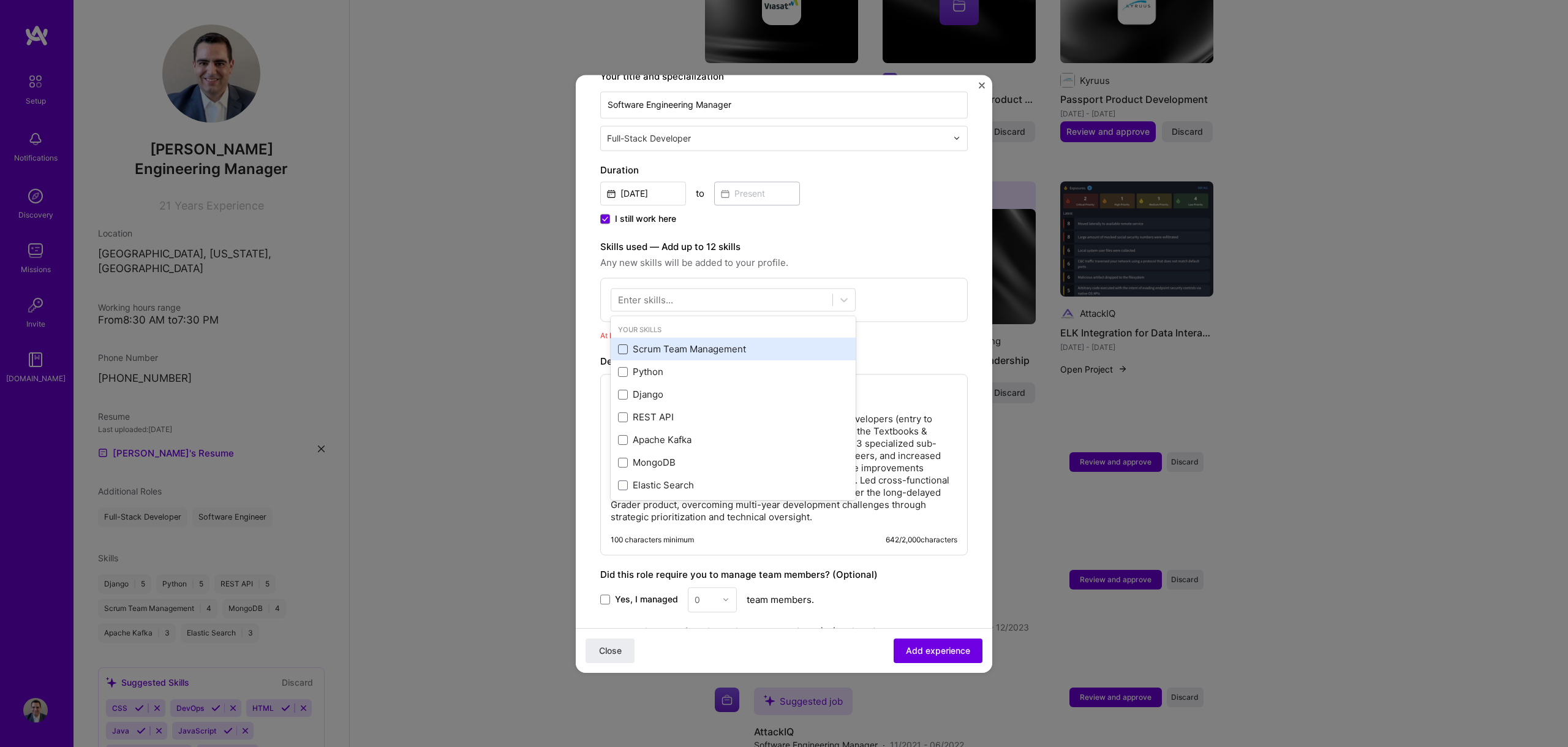
click at [624, 345] on span at bounding box center [623, 349] width 10 height 10
click at [0, 0] on input "checkbox" at bounding box center [0, 0] width 0 height 0
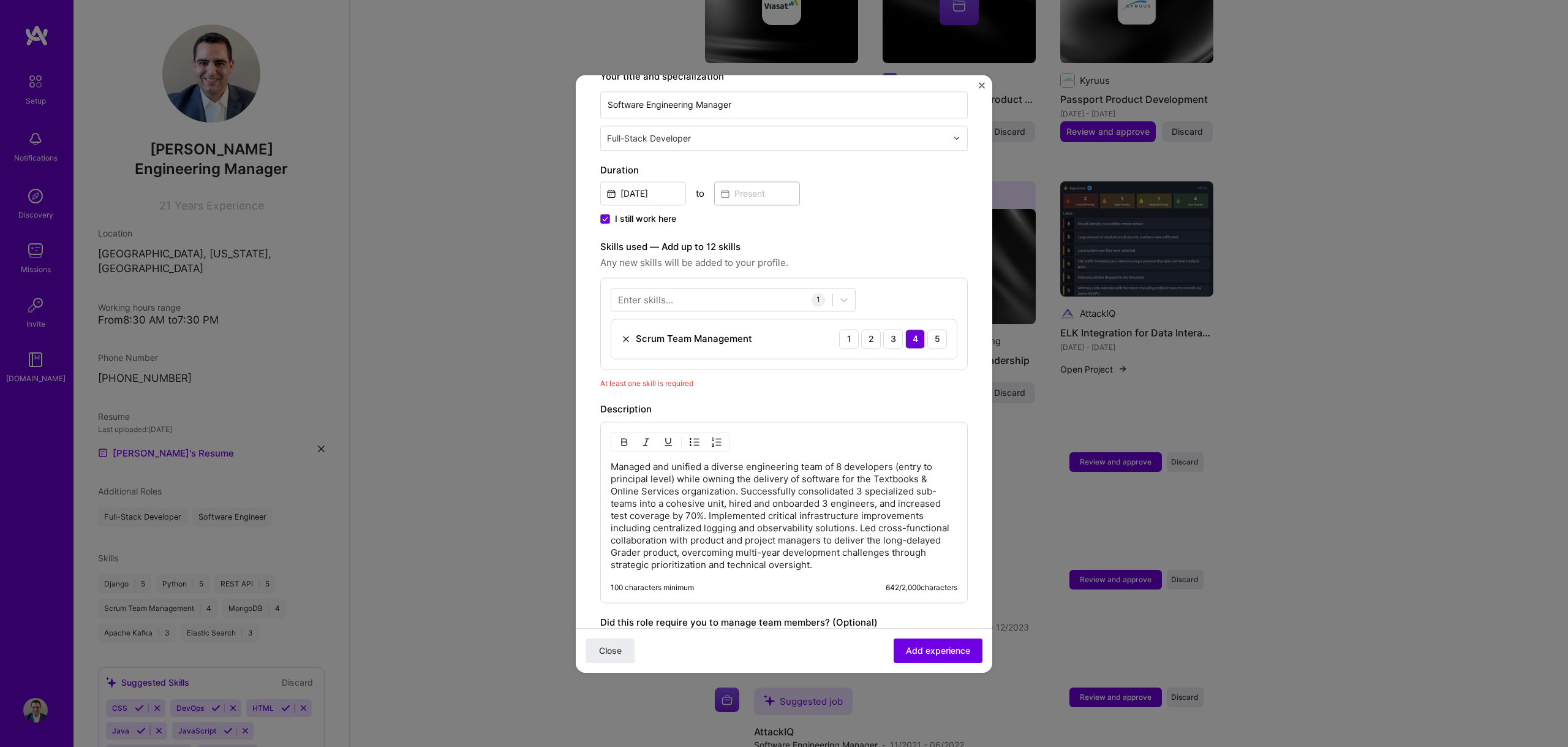
click at [895, 288] on div "Enter skills... 1 Scrum Team Management 1 2 3 4 5" at bounding box center [783, 323] width 367 height 92
click at [769, 289] on div at bounding box center [721, 299] width 222 height 20
click at [665, 343] on div "TypeScript" at bounding box center [733, 349] width 231 height 13
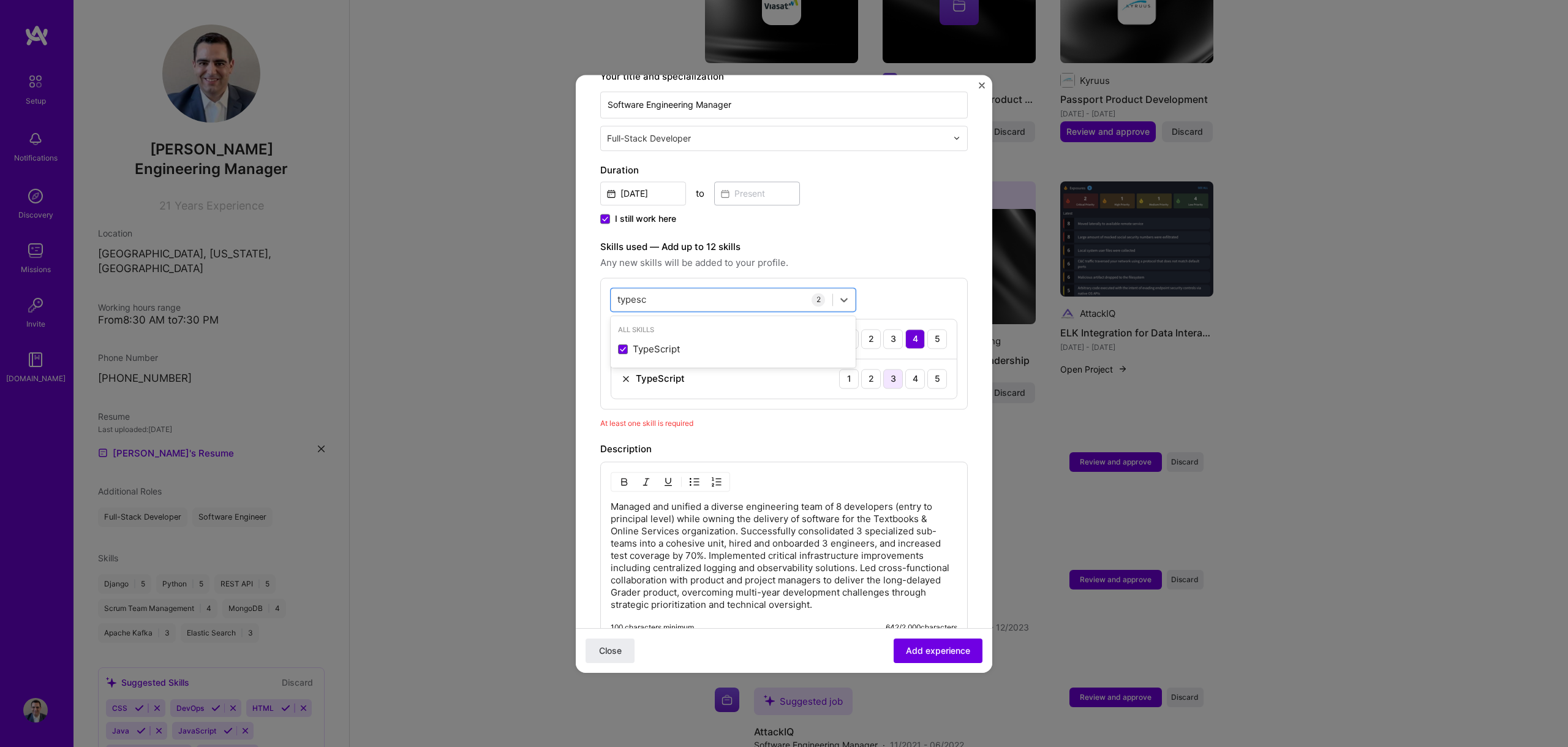
click at [883, 368] on div "3" at bounding box center [892, 378] width 19 height 19
click at [673, 289] on div "typesc typesc" at bounding box center [721, 299] width 222 height 20
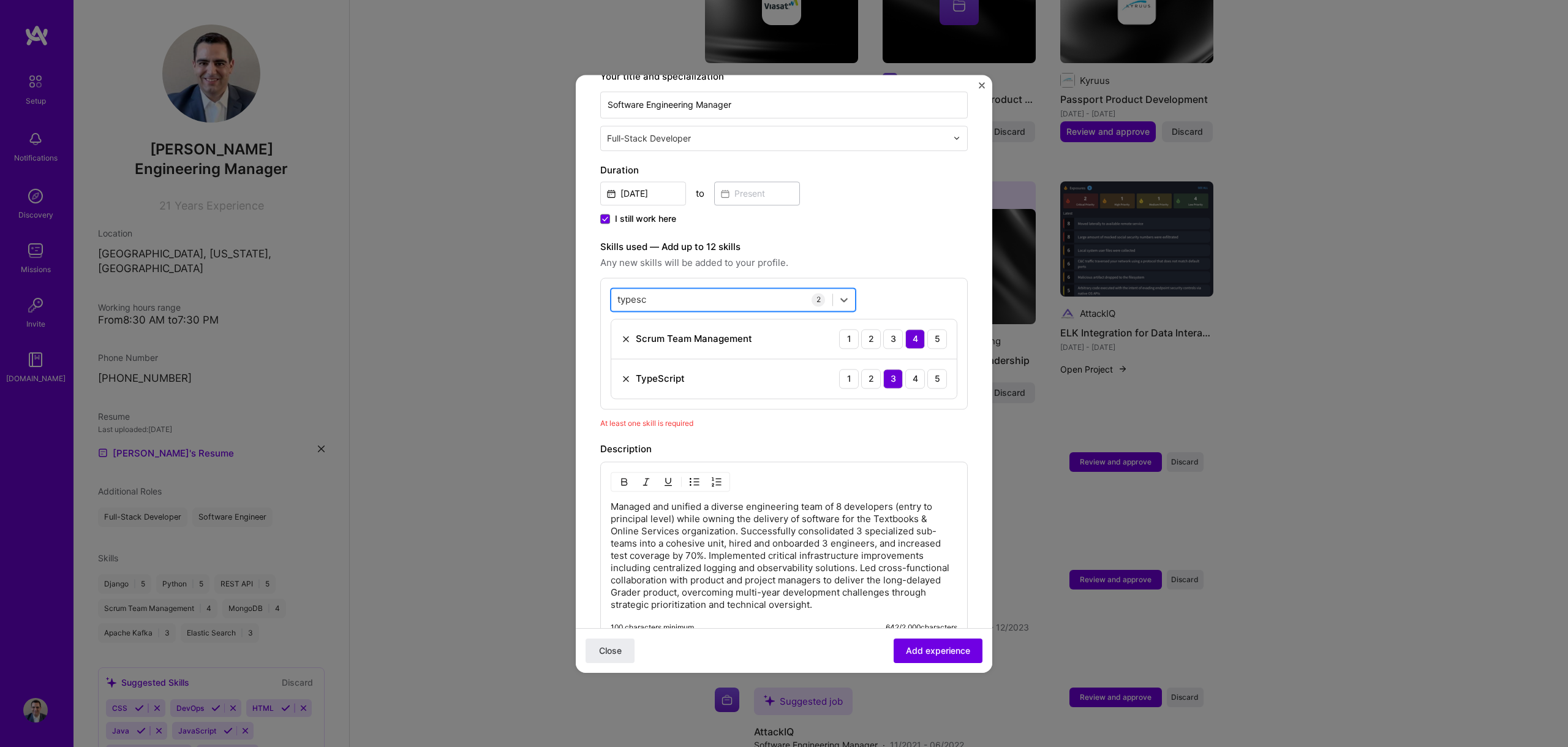
click at [673, 289] on div "typesc typesc" at bounding box center [721, 299] width 222 height 20
type input "t"
click at [645, 366] on div "React" at bounding box center [733, 372] width 231 height 13
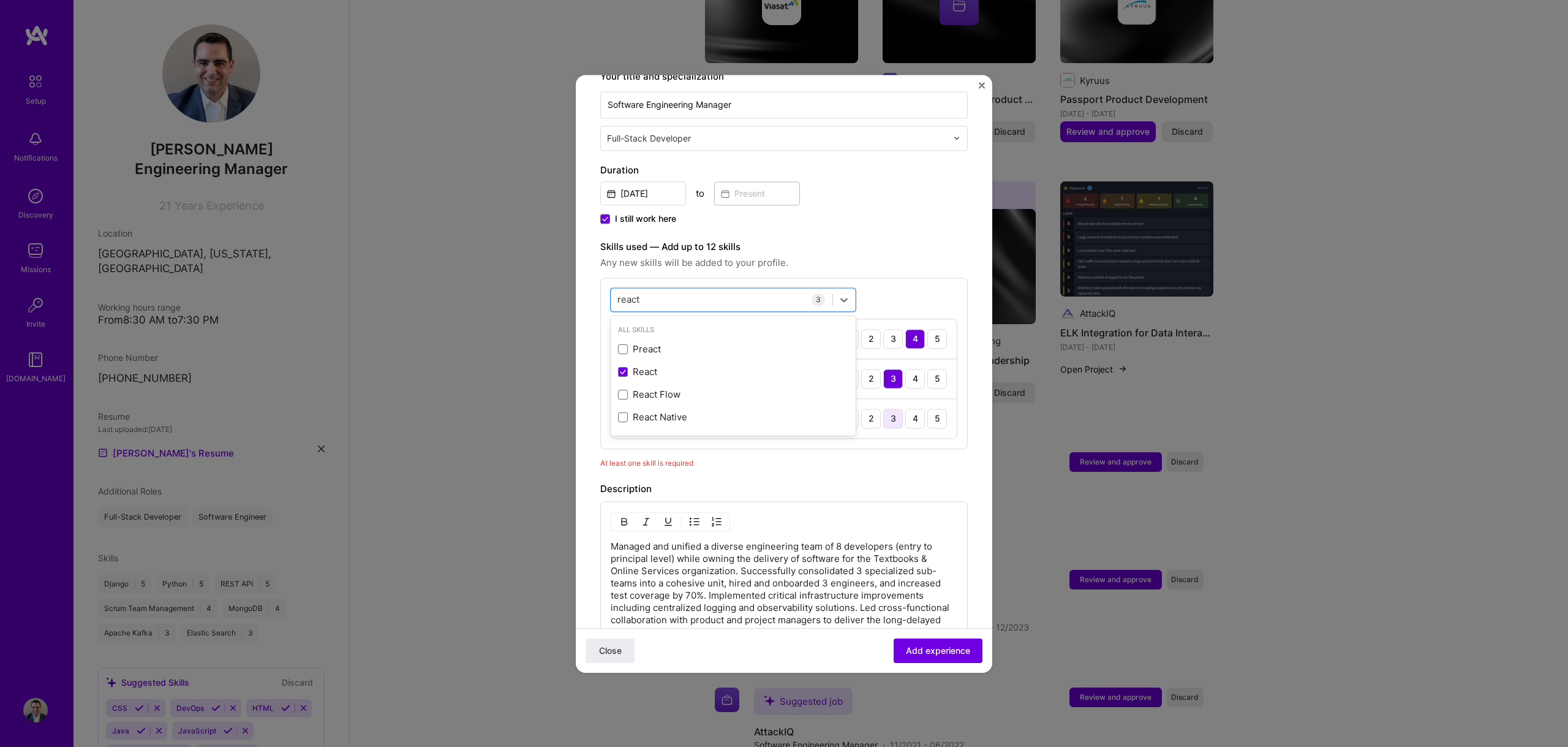
click at [883, 409] on div "3" at bounding box center [892, 418] width 19 height 19
click at [652, 289] on div "react react" at bounding box center [721, 299] width 222 height 20
click at [654, 289] on div "react react" at bounding box center [721, 299] width 222 height 20
click at [656, 289] on div "react react" at bounding box center [721, 299] width 222 height 20
type input "r"
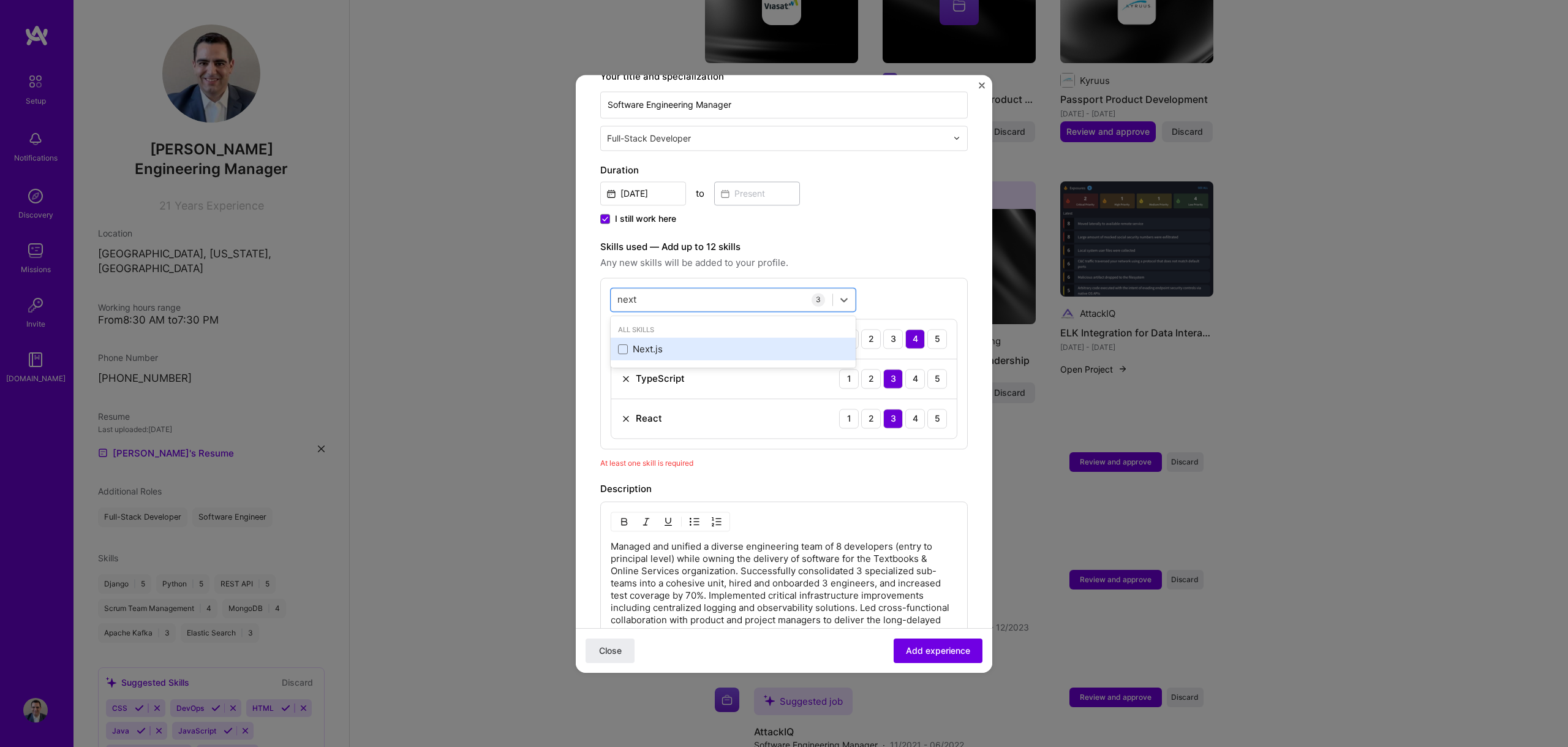
click at [639, 343] on div "Next.js" at bounding box center [733, 349] width 245 height 23
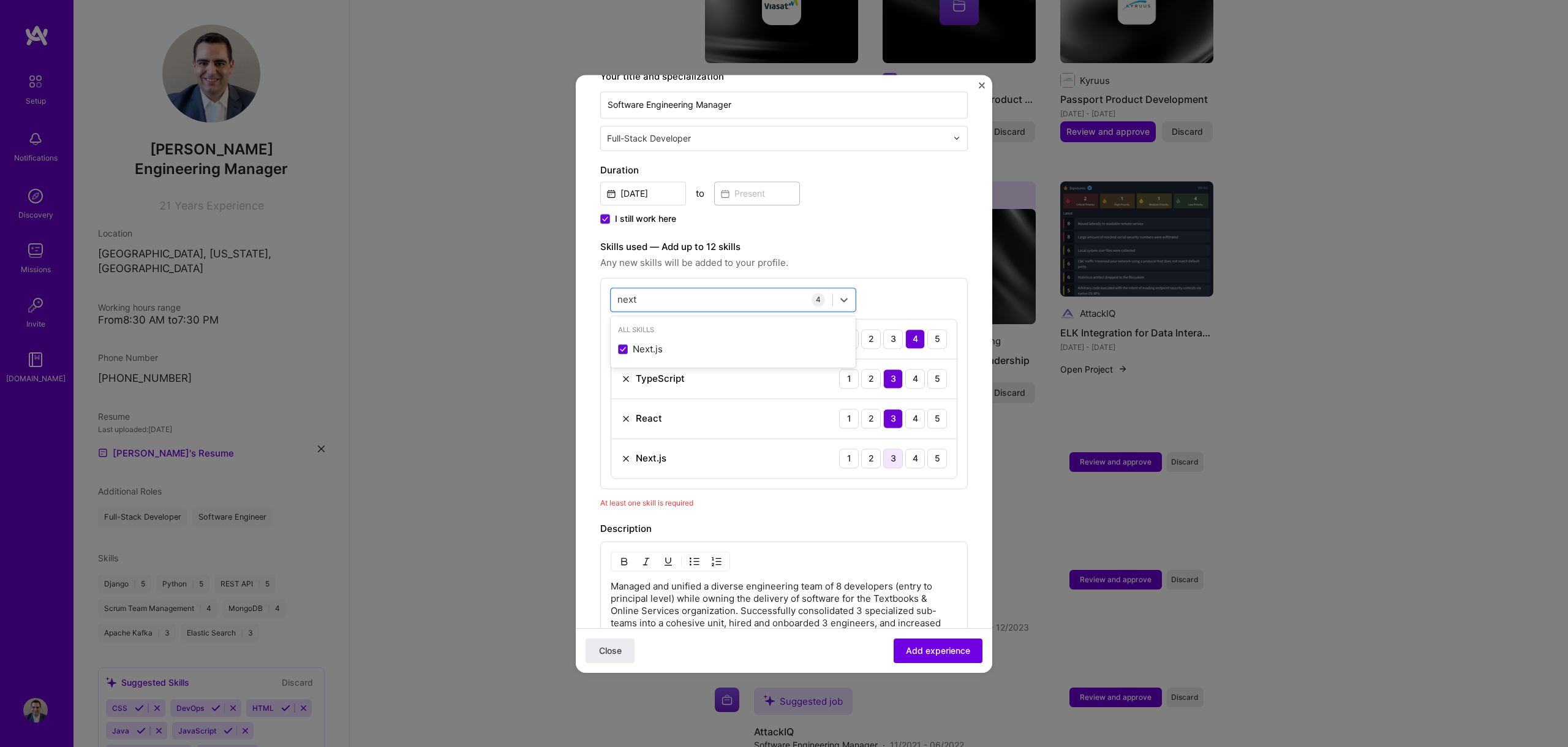
click at [887, 449] on div "3" at bounding box center [892, 458] width 19 height 19
click at [733, 289] on div "next next" at bounding box center [721, 299] width 222 height 20
type input "n"
click at [650, 343] on div "PostgreSQL" at bounding box center [733, 349] width 231 height 13
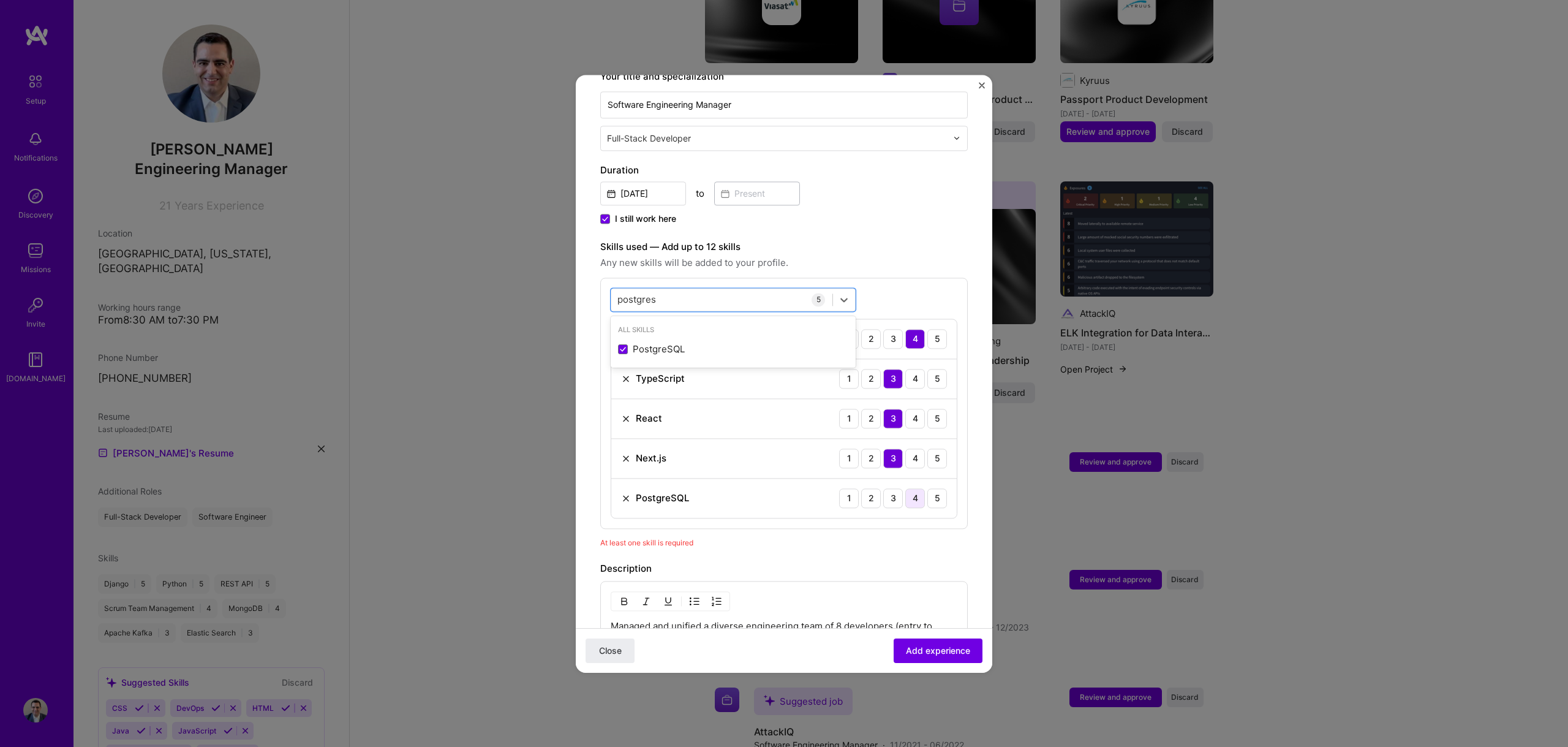
click at [913, 488] on div "4" at bounding box center [914, 497] width 19 height 19
click at [732, 289] on div "postgres postgres" at bounding box center [721, 299] width 222 height 20
click at [688, 289] on div "postgres postgres" at bounding box center [721, 299] width 222 height 20
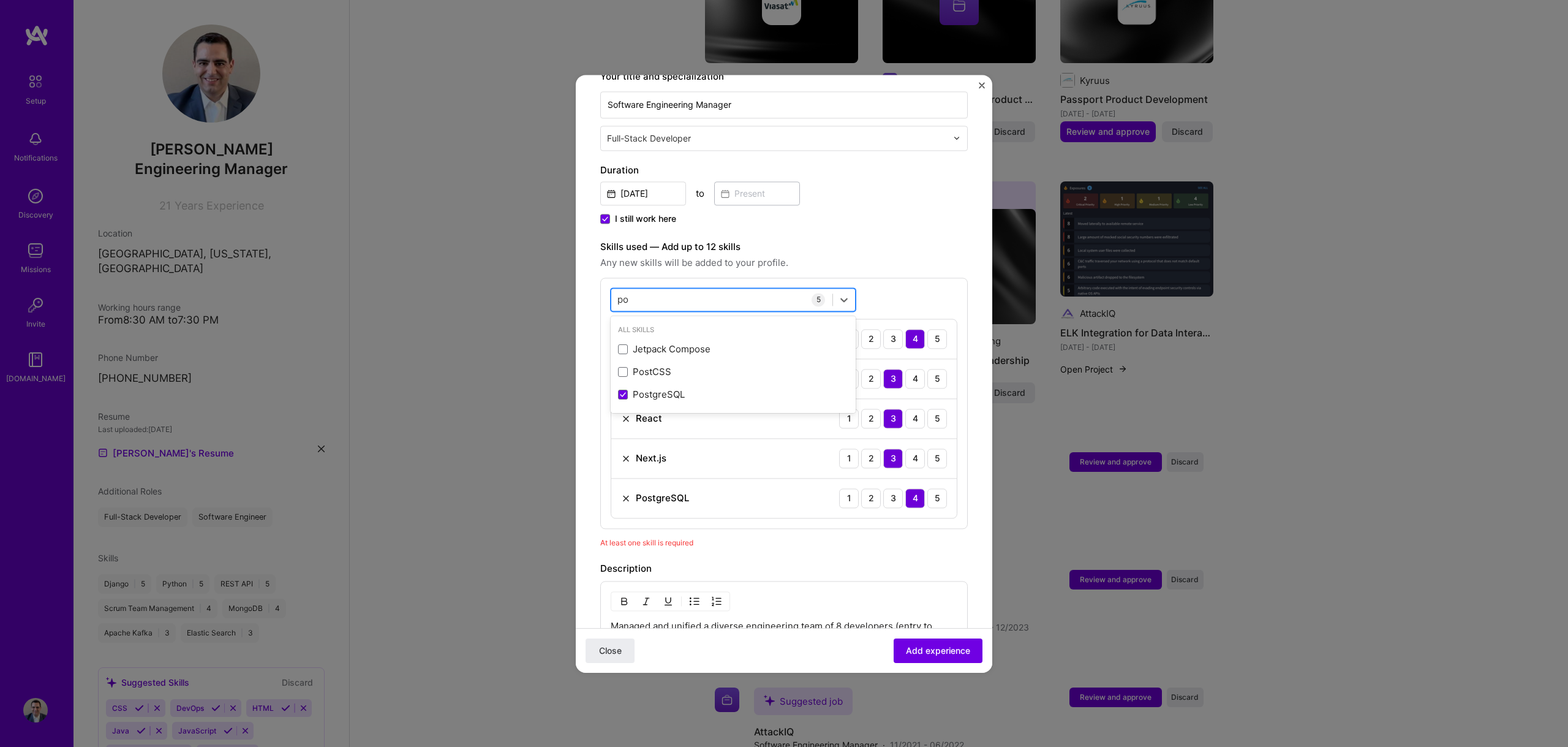
type input "p"
click at [643, 343] on div "Redis" at bounding box center [733, 349] width 231 height 13
click at [887, 528] on div "3" at bounding box center [892, 537] width 19 height 19
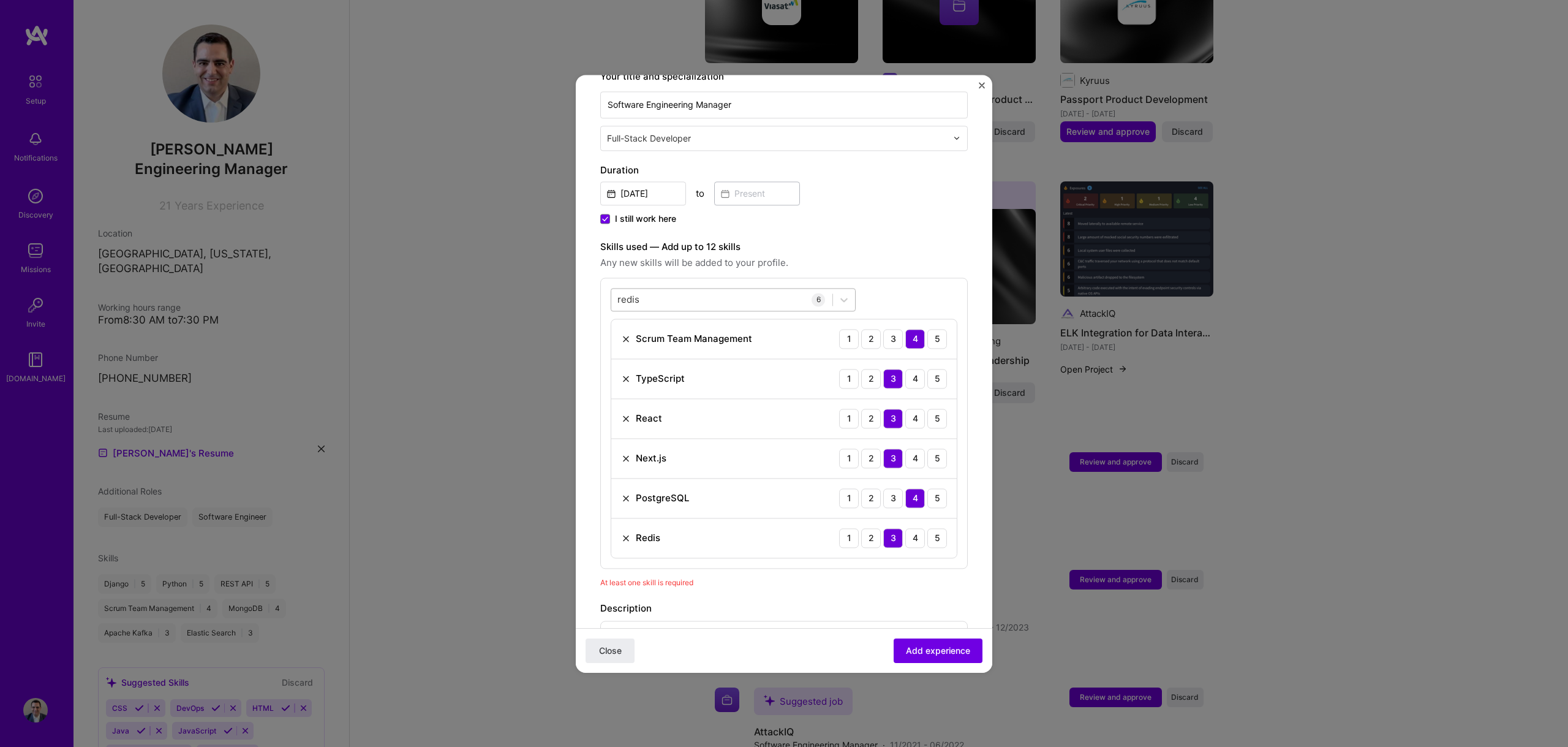
click at [673, 289] on div "redis redis" at bounding box center [721, 299] width 222 height 20
type input "r"
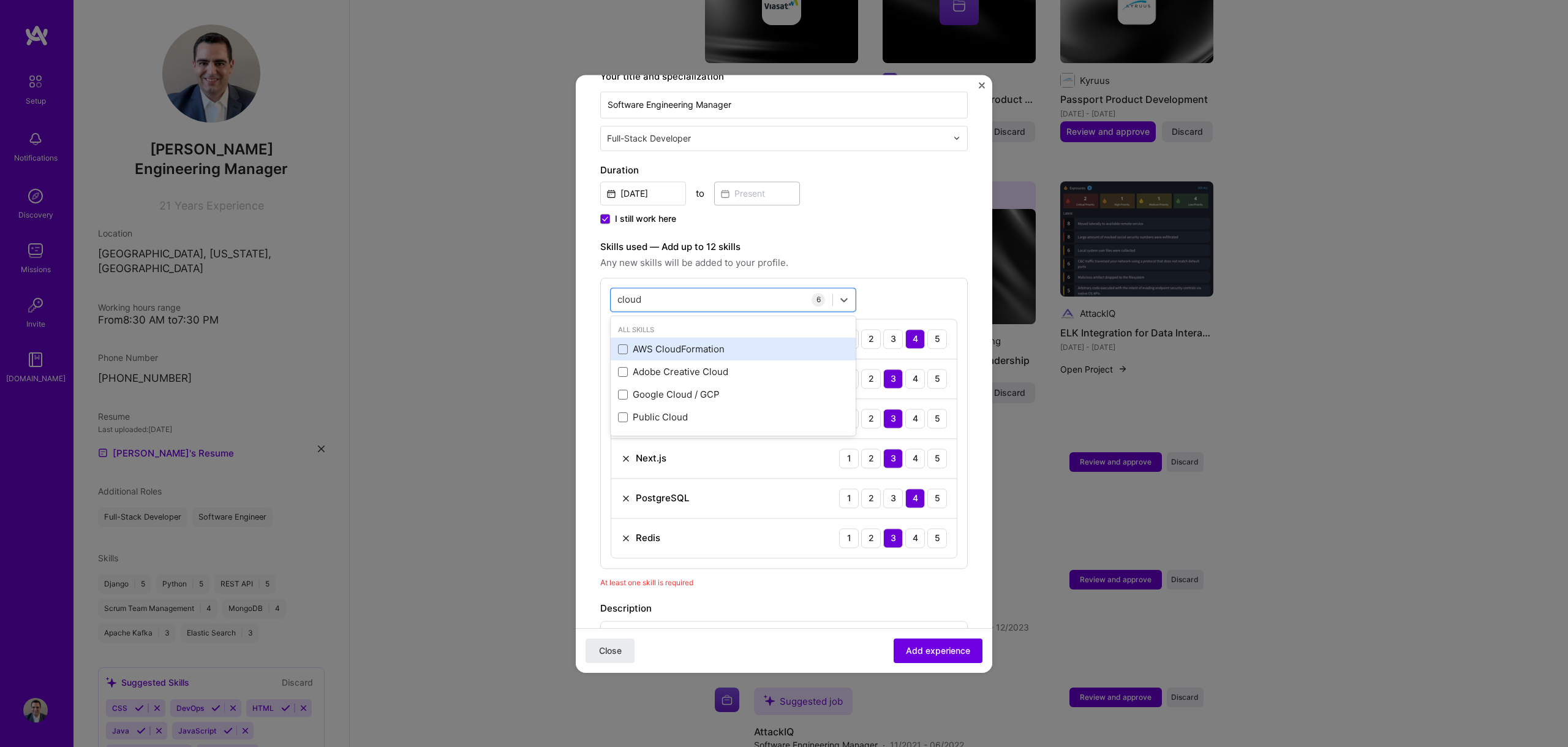
click at [660, 343] on div "AWS CloudFormation" at bounding box center [733, 349] width 231 height 13
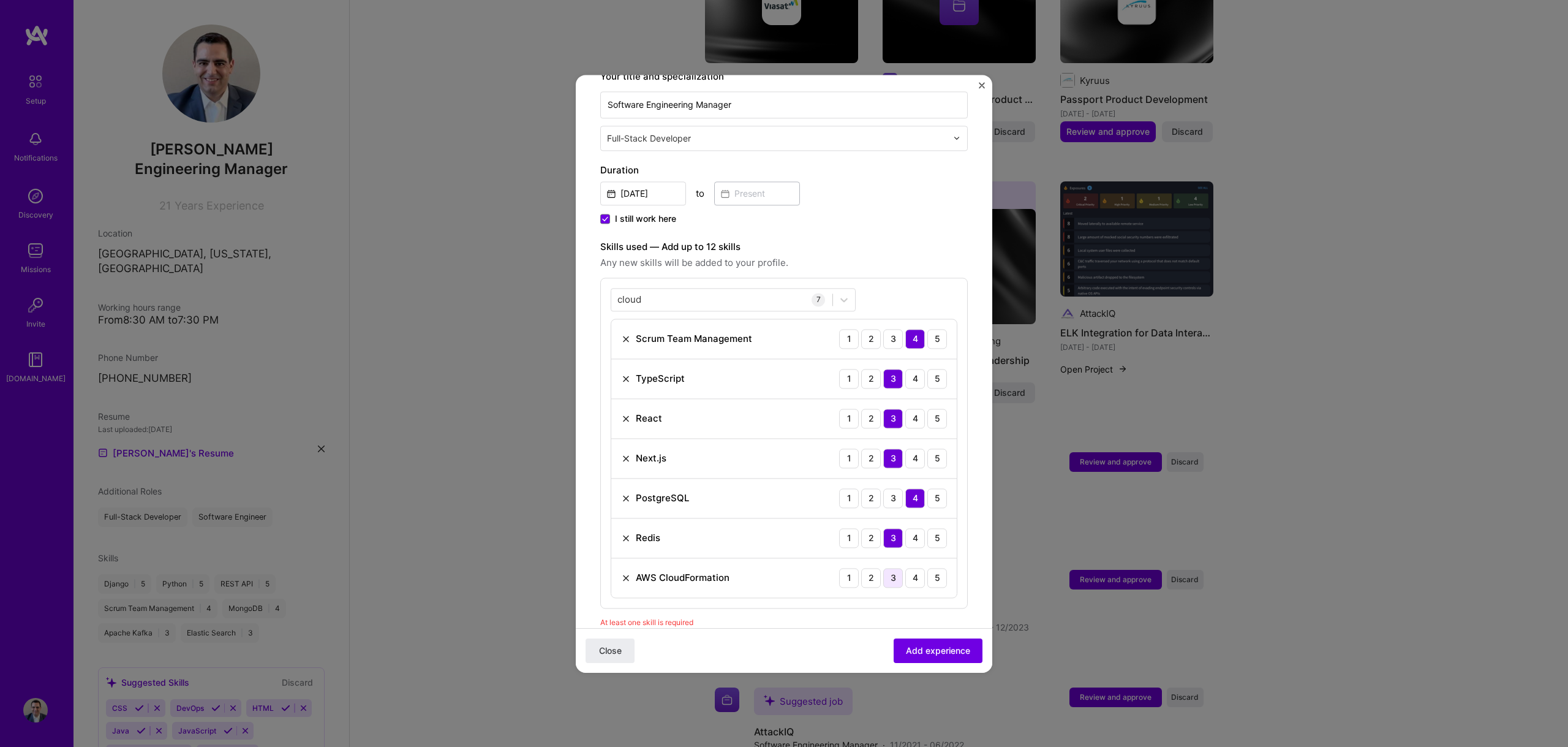
click at [883, 568] on div "3" at bounding box center [892, 577] width 19 height 19
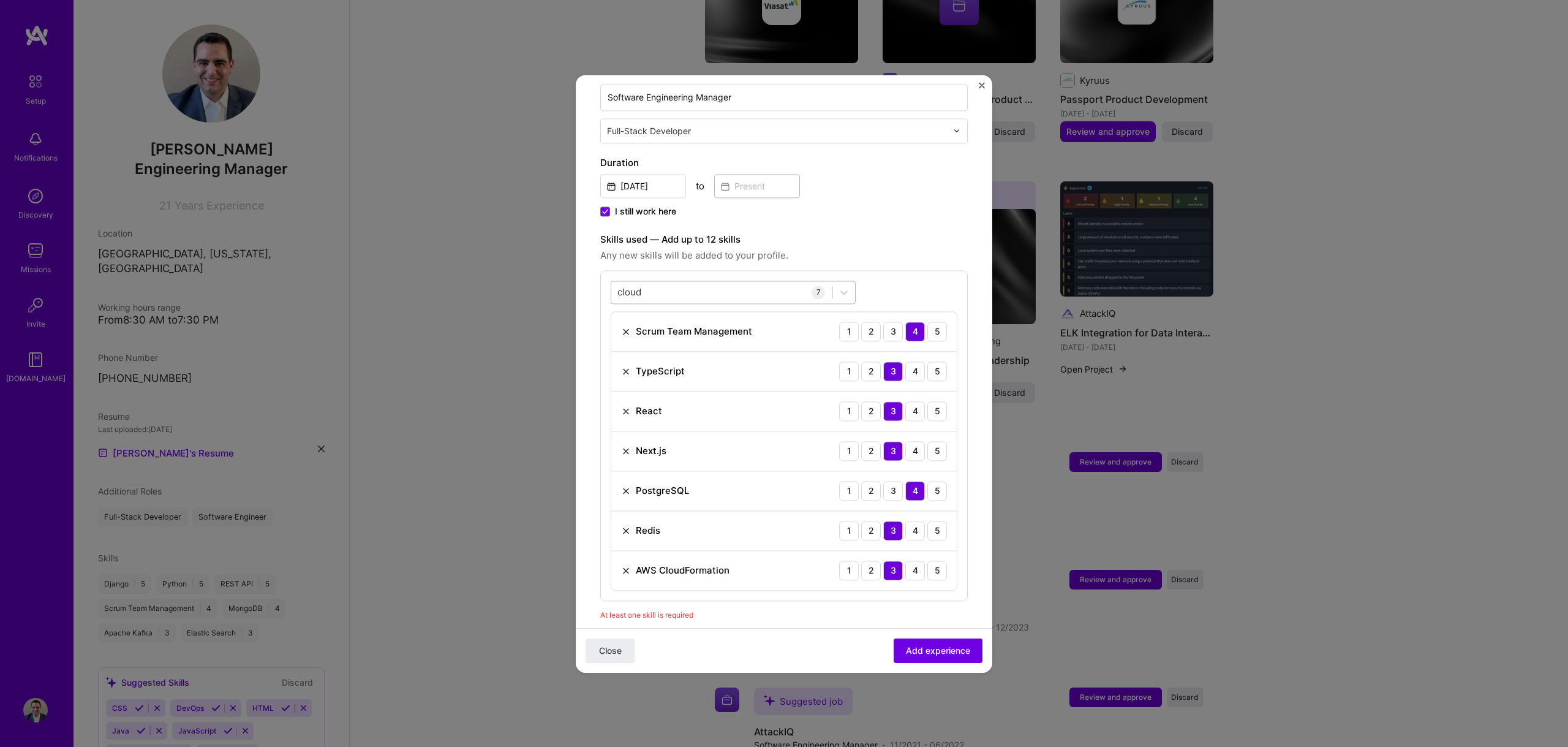
click at [740, 282] on div "cloud cloud" at bounding box center [721, 292] width 222 height 20
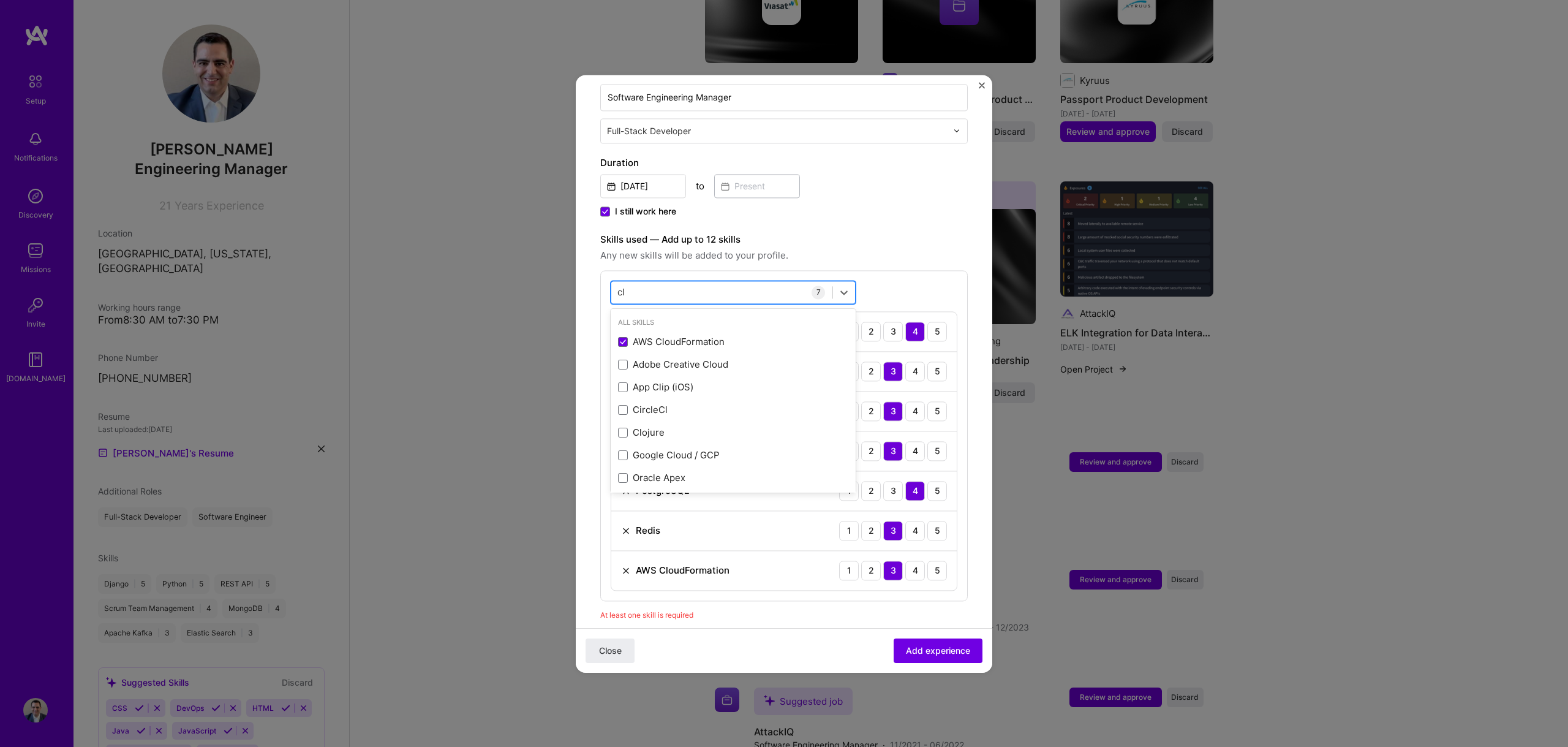
type input "c"
click at [655, 331] on div "DataDog" at bounding box center [733, 342] width 245 height 23
click at [884, 600] on div "3" at bounding box center [892, 609] width 19 height 19
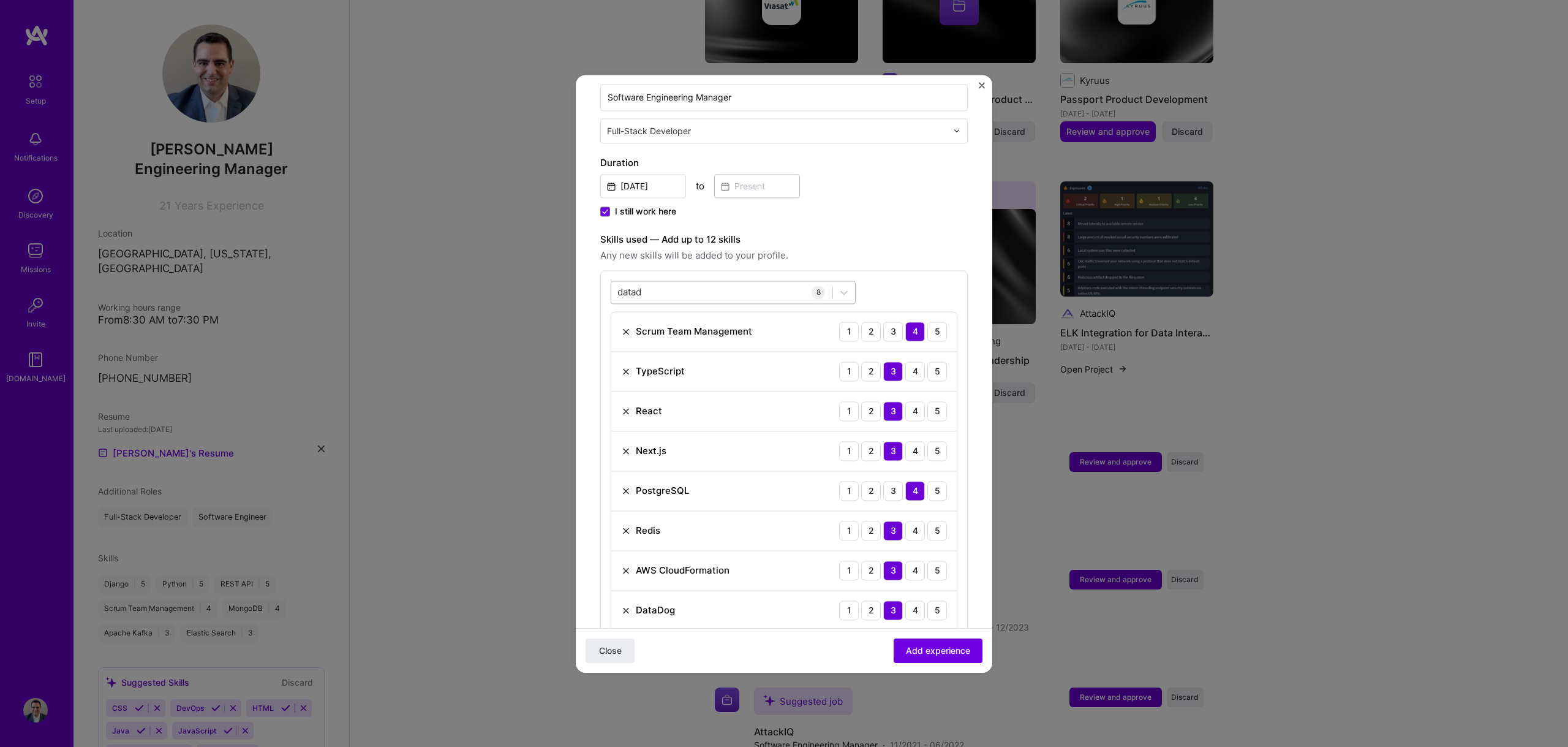
click at [668, 282] on div "datad datad" at bounding box center [721, 292] width 222 height 20
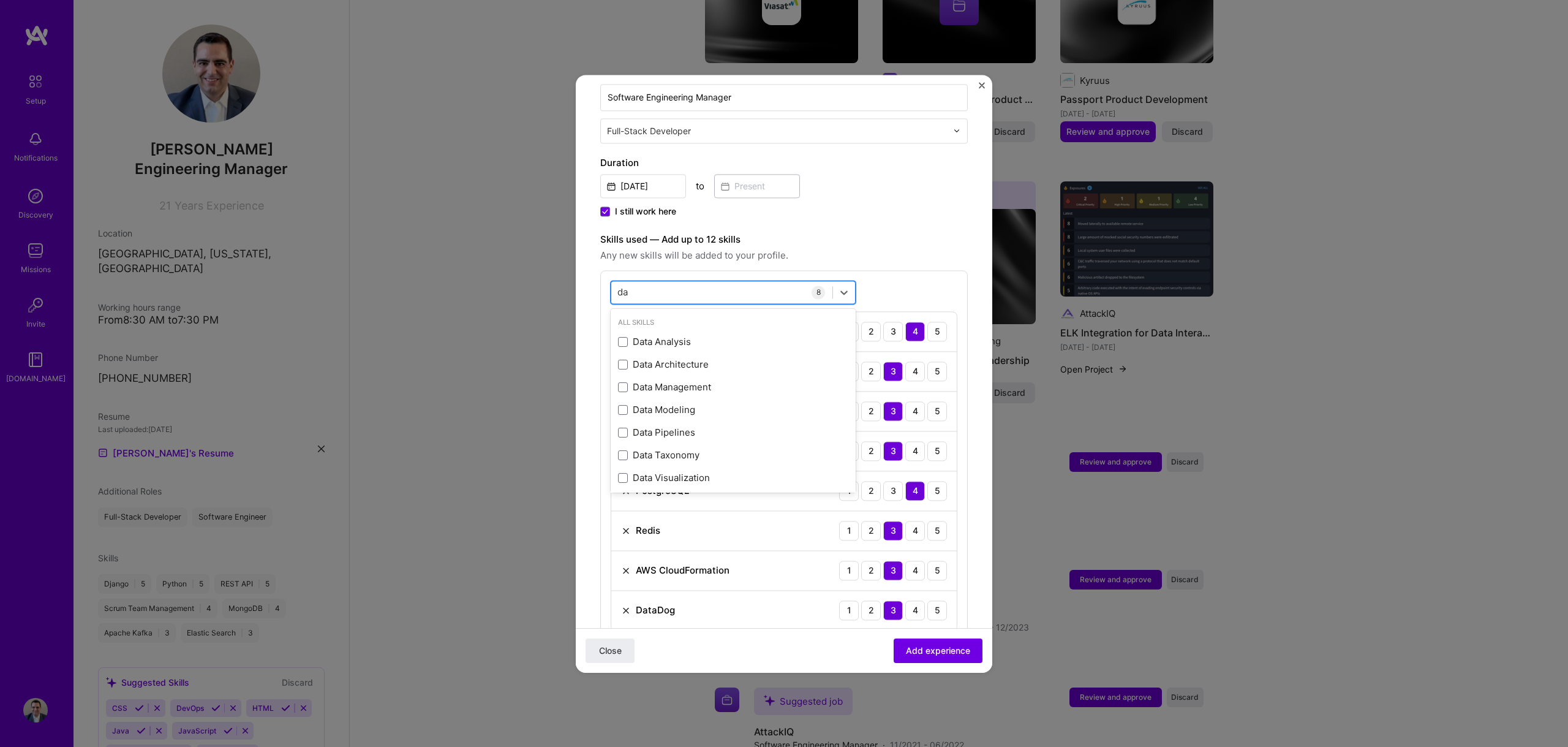
type input "d"
click at [634, 336] on div "CircleCl" at bounding box center [733, 342] width 231 height 13
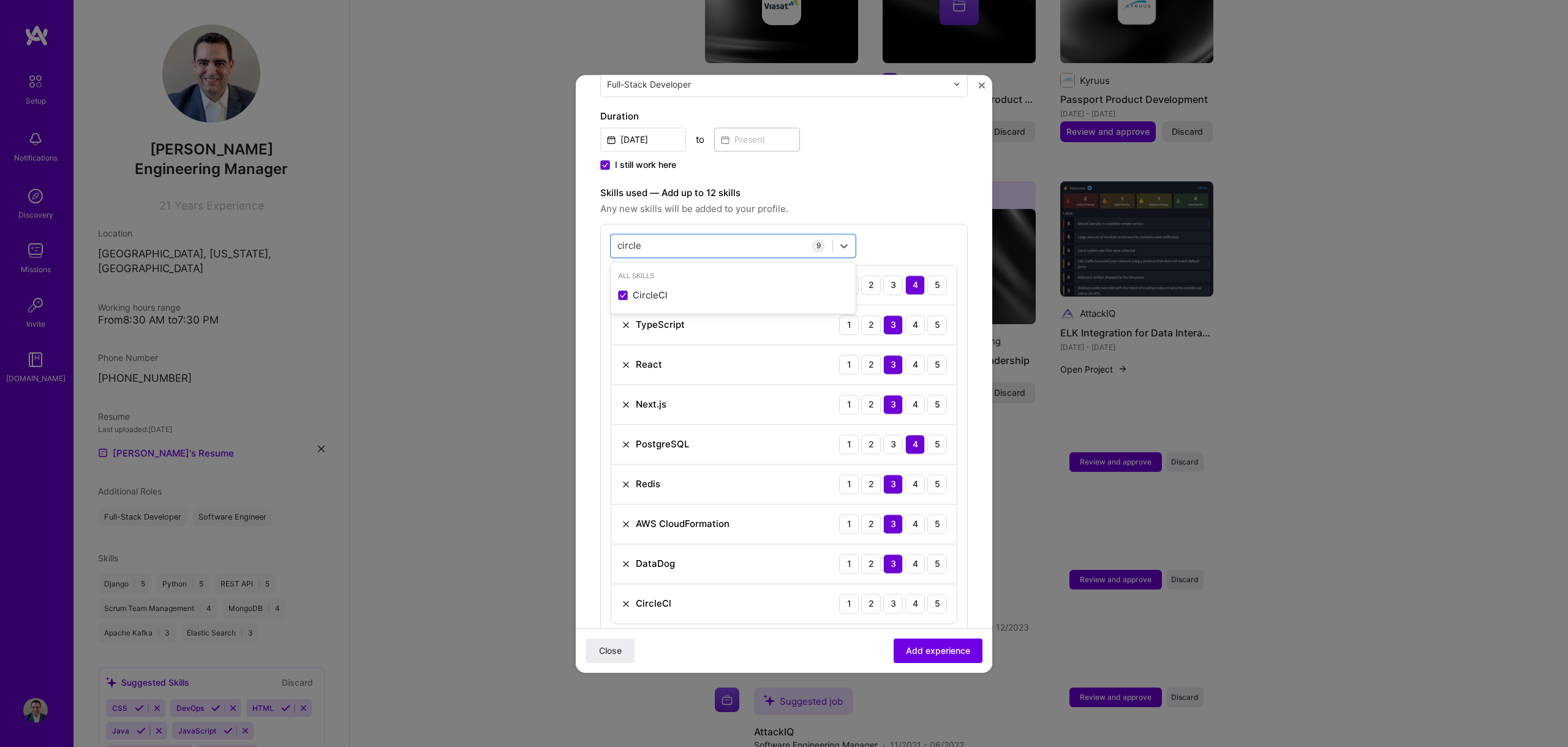
scroll to position [532, 0]
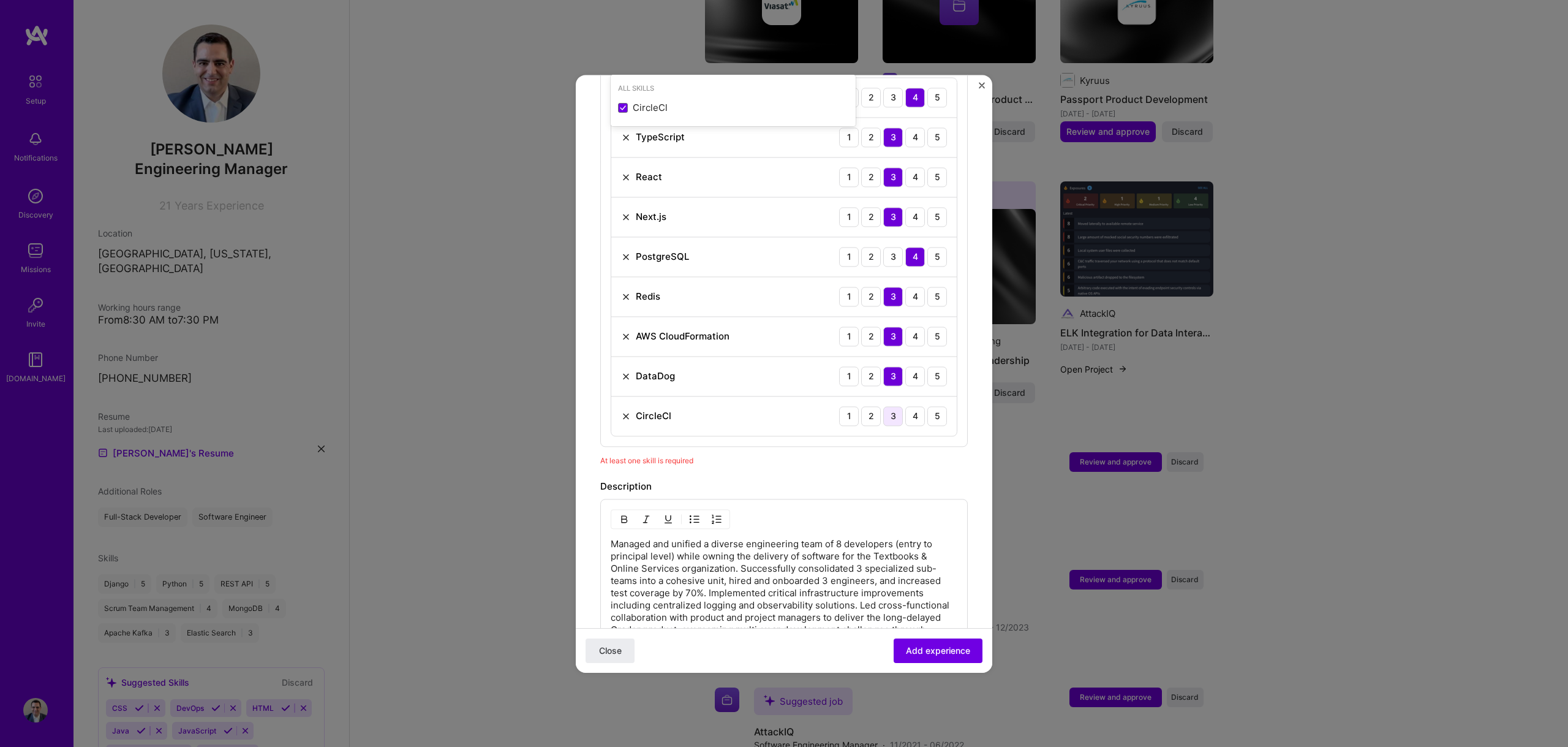
click at [884, 406] on div "3" at bounding box center [892, 415] width 19 height 19
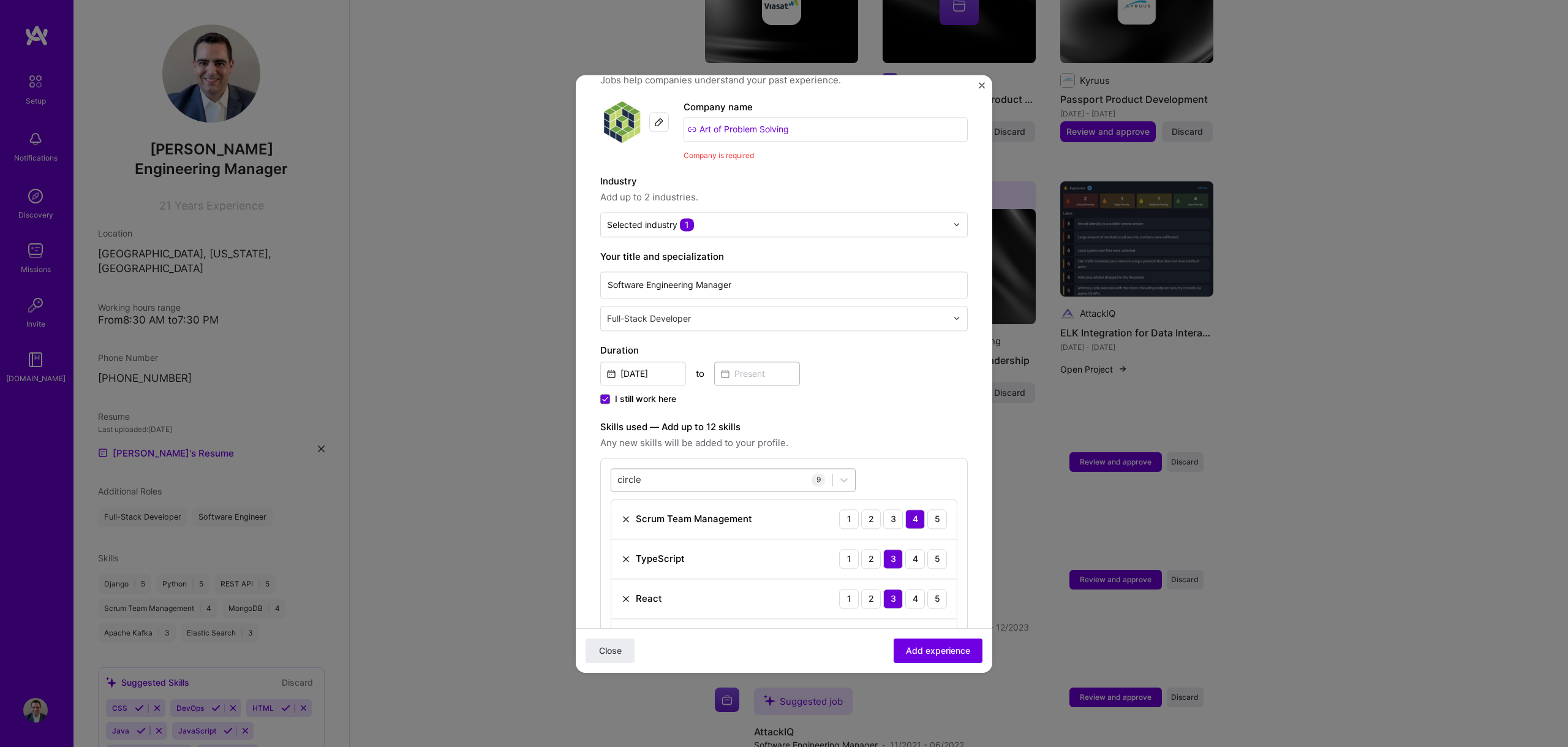
scroll to position [135, 0]
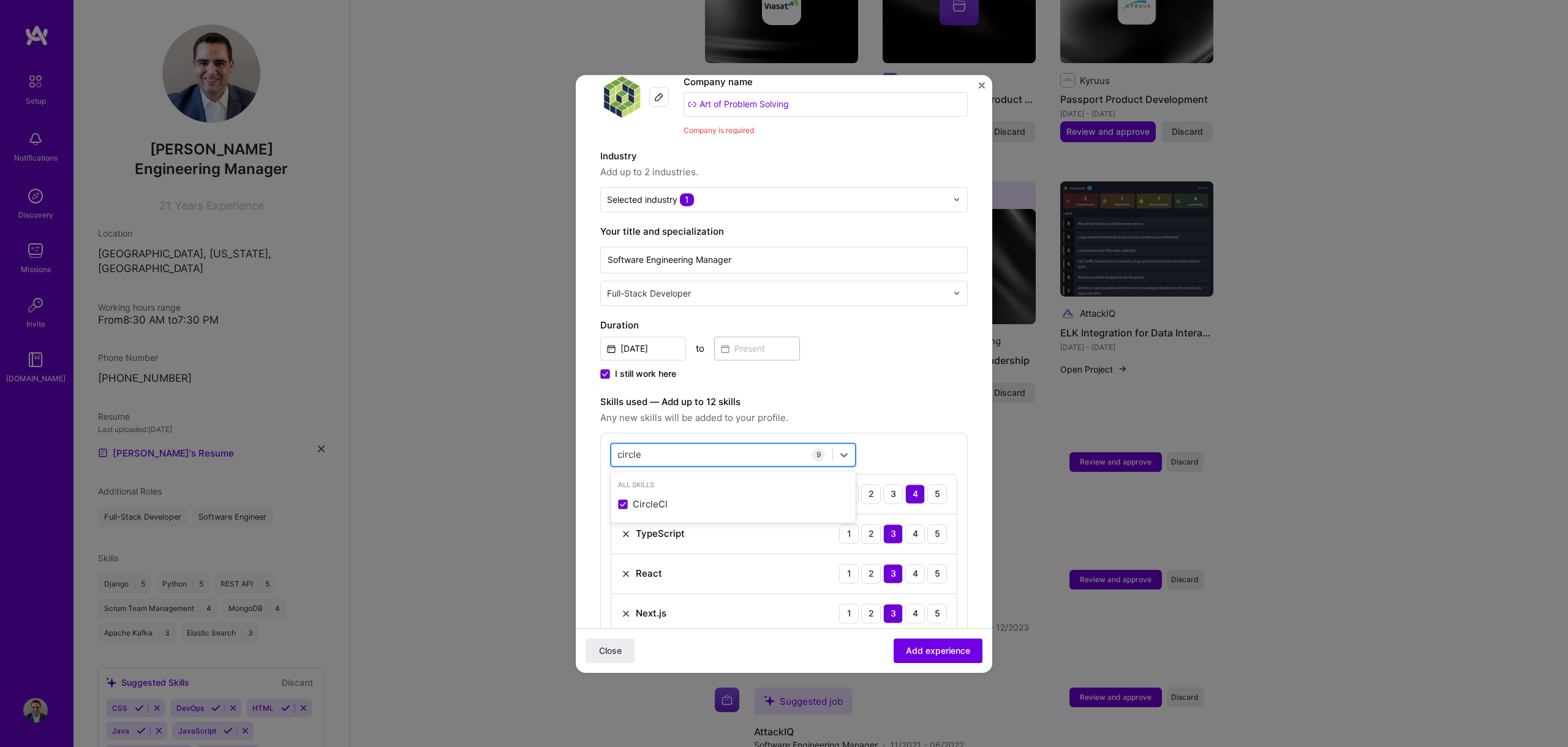
click at [668, 445] on div "circle circle" at bounding box center [721, 454] width 222 height 20
click at [666, 444] on div "circle circle" at bounding box center [721, 454] width 222 height 20
type input "c"
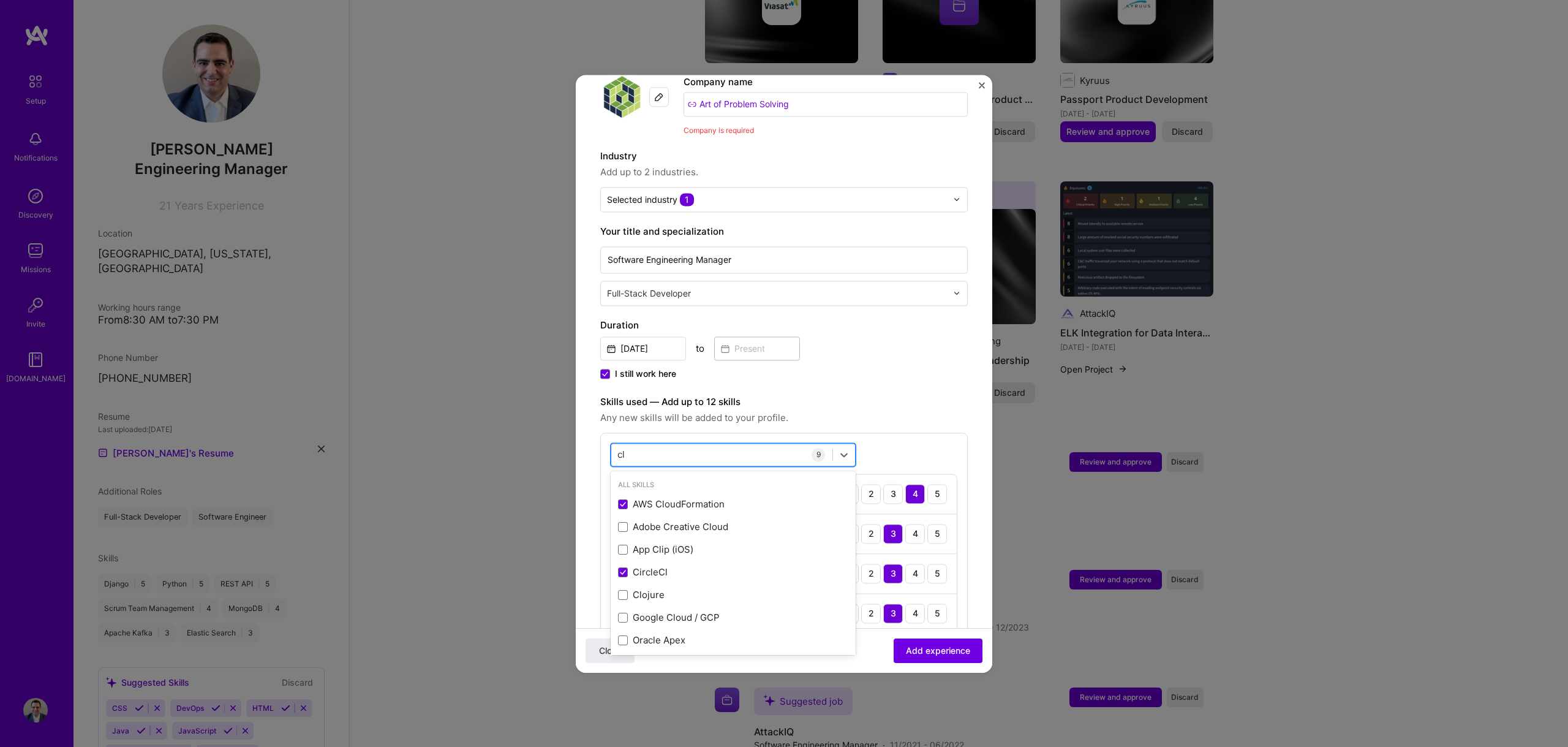
type input "c"
type input "s"
click at [649, 444] on div "aws aws" at bounding box center [721, 454] width 222 height 20
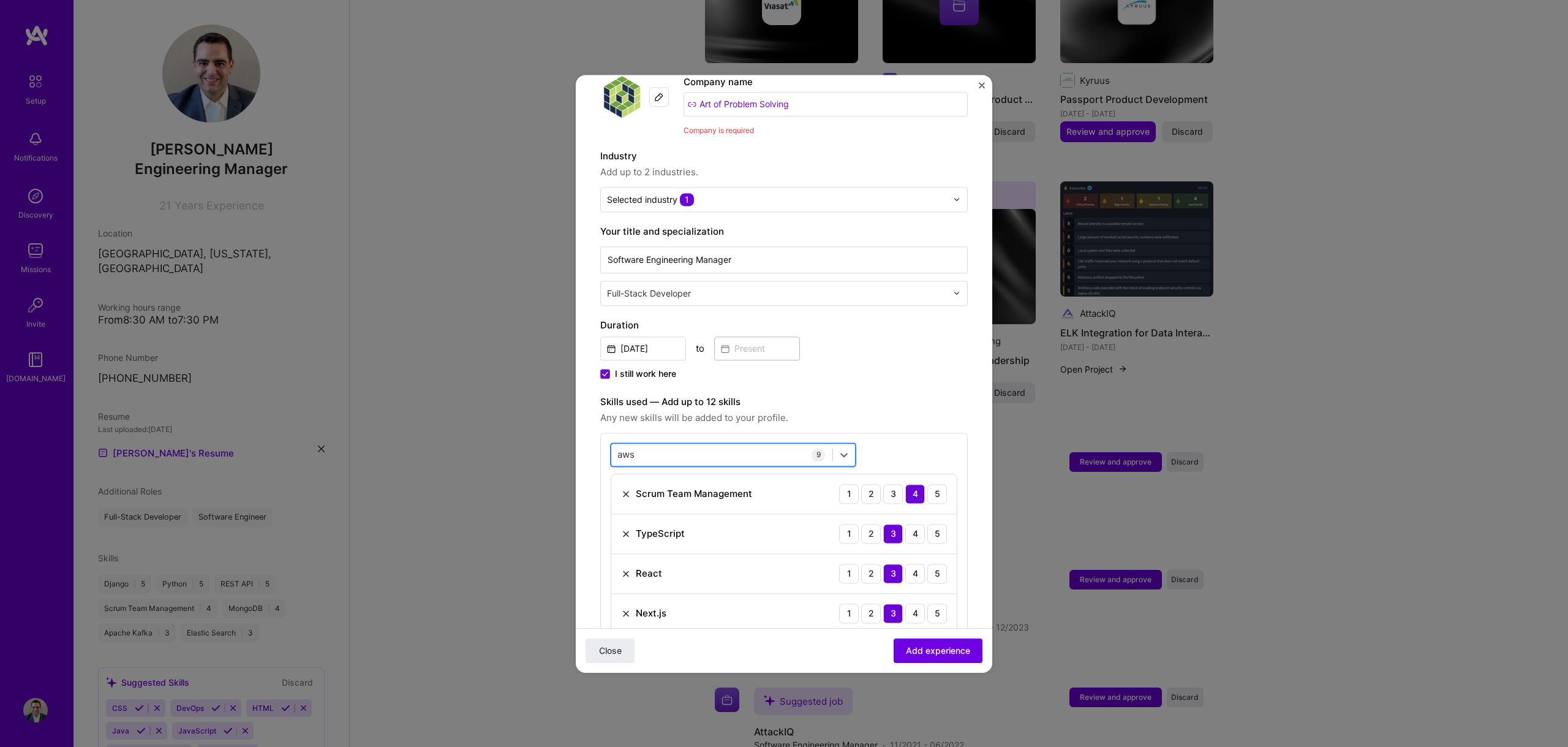
click at [649, 444] on div "aws aws" at bounding box center [721, 454] width 222 height 20
type input "a"
click at [619, 500] on span at bounding box center [623, 504] width 10 height 10
click at [0, 0] on input "checkbox" at bounding box center [0, 0] width 0 height 0
click at [665, 444] on div "eks eks" at bounding box center [721, 454] width 222 height 20
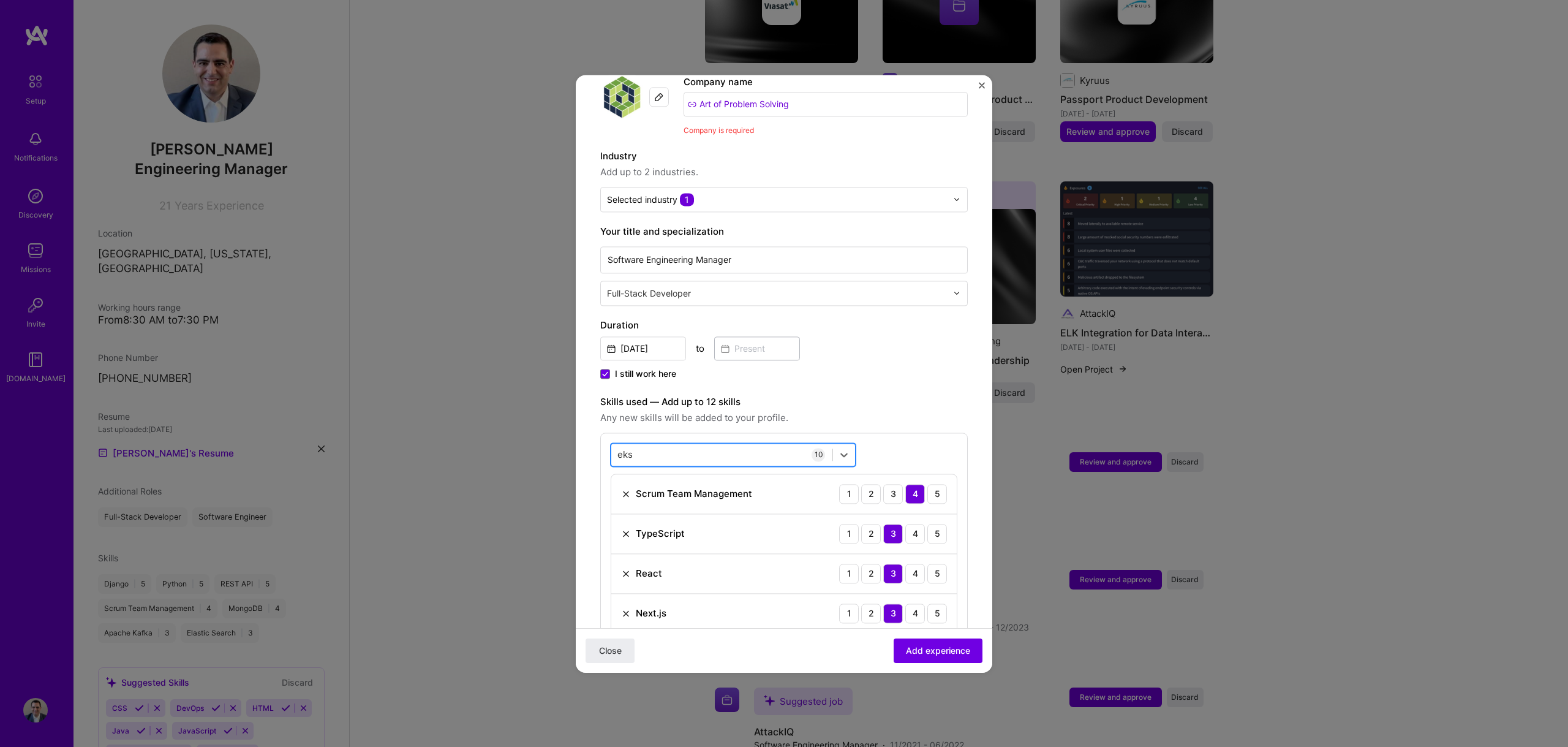
click at [665, 444] on div "eks eks" at bounding box center [721, 454] width 222 height 20
type input "e"
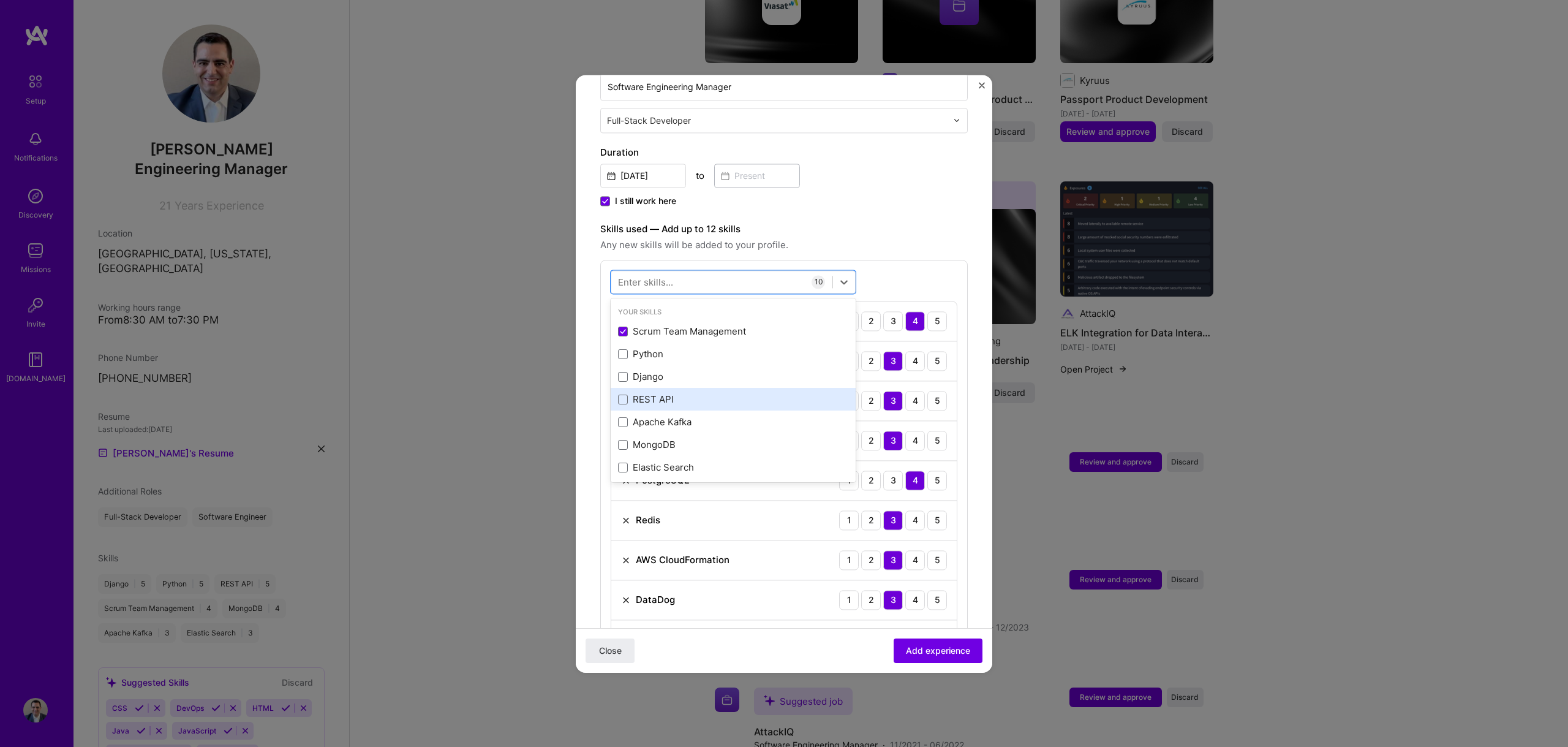
scroll to position [24, 0]
click at [891, 238] on span "Any new skills will be added to your profile." at bounding box center [783, 245] width 367 height 15
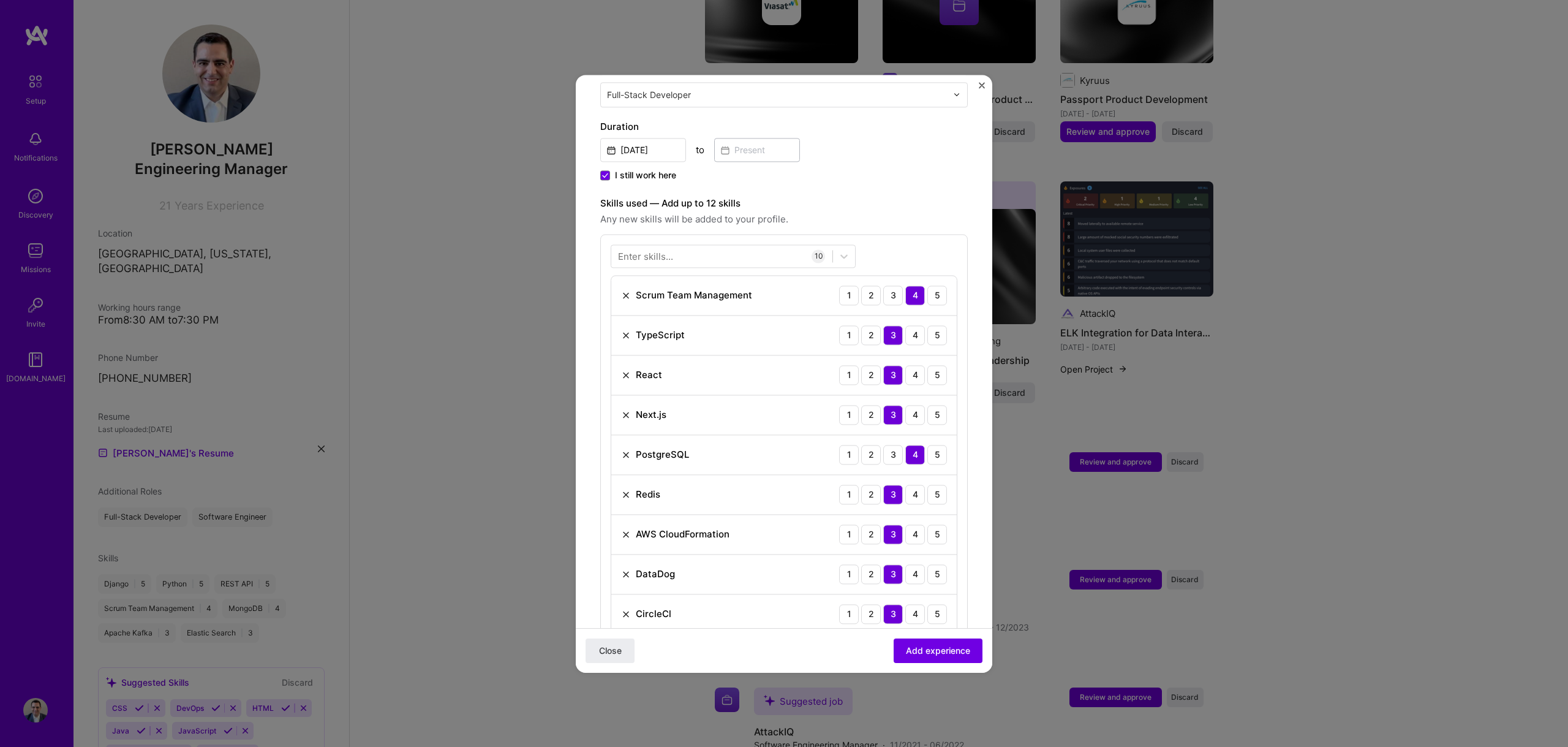
scroll to position [443, 0]
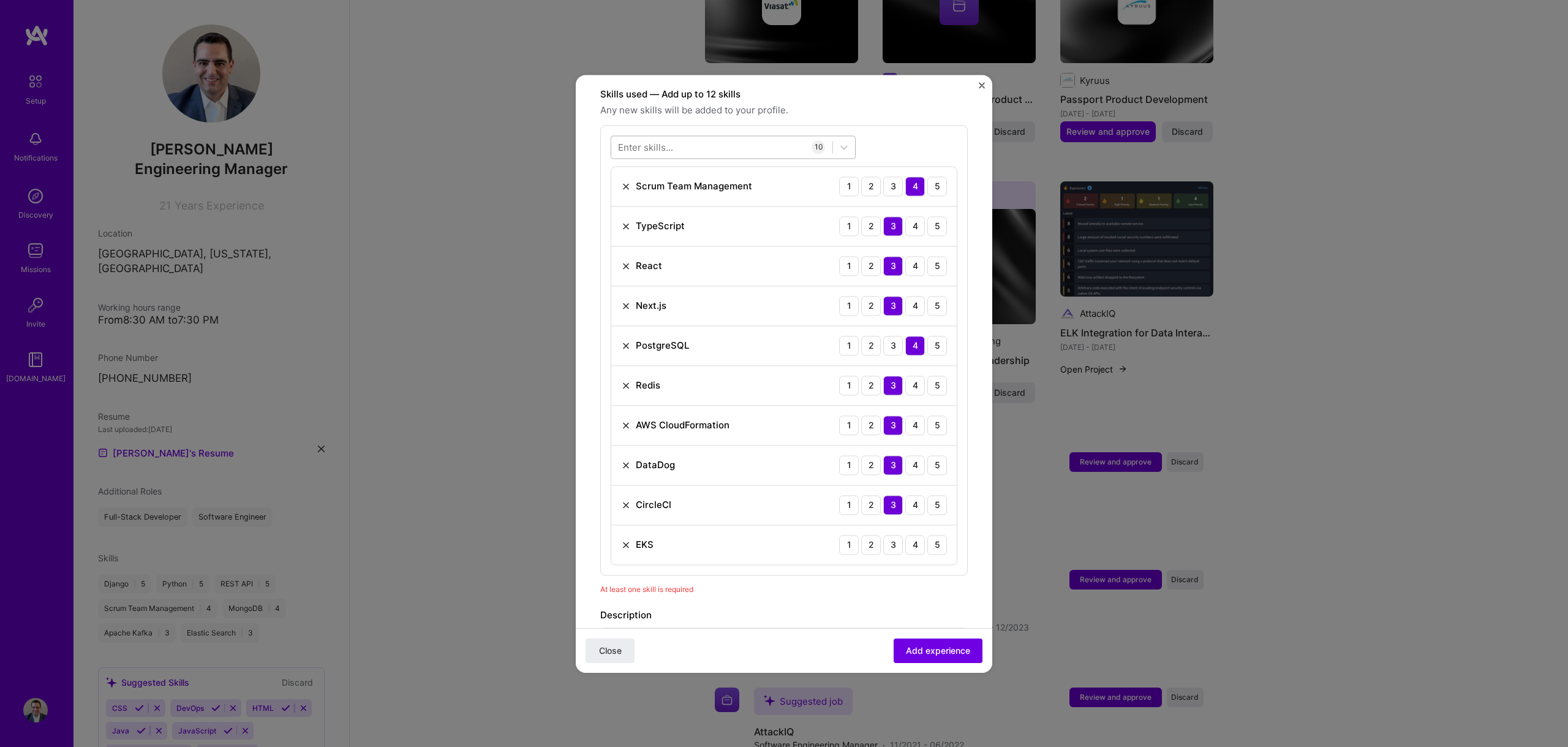
click at [704, 137] on div at bounding box center [721, 147] width 222 height 20
click at [634, 191] on div "PHP" at bounding box center [733, 197] width 231 height 13
click at [885, 536] on div "3" at bounding box center [892, 545] width 19 height 19
click at [861, 575] on div "2" at bounding box center [871, 584] width 19 height 19
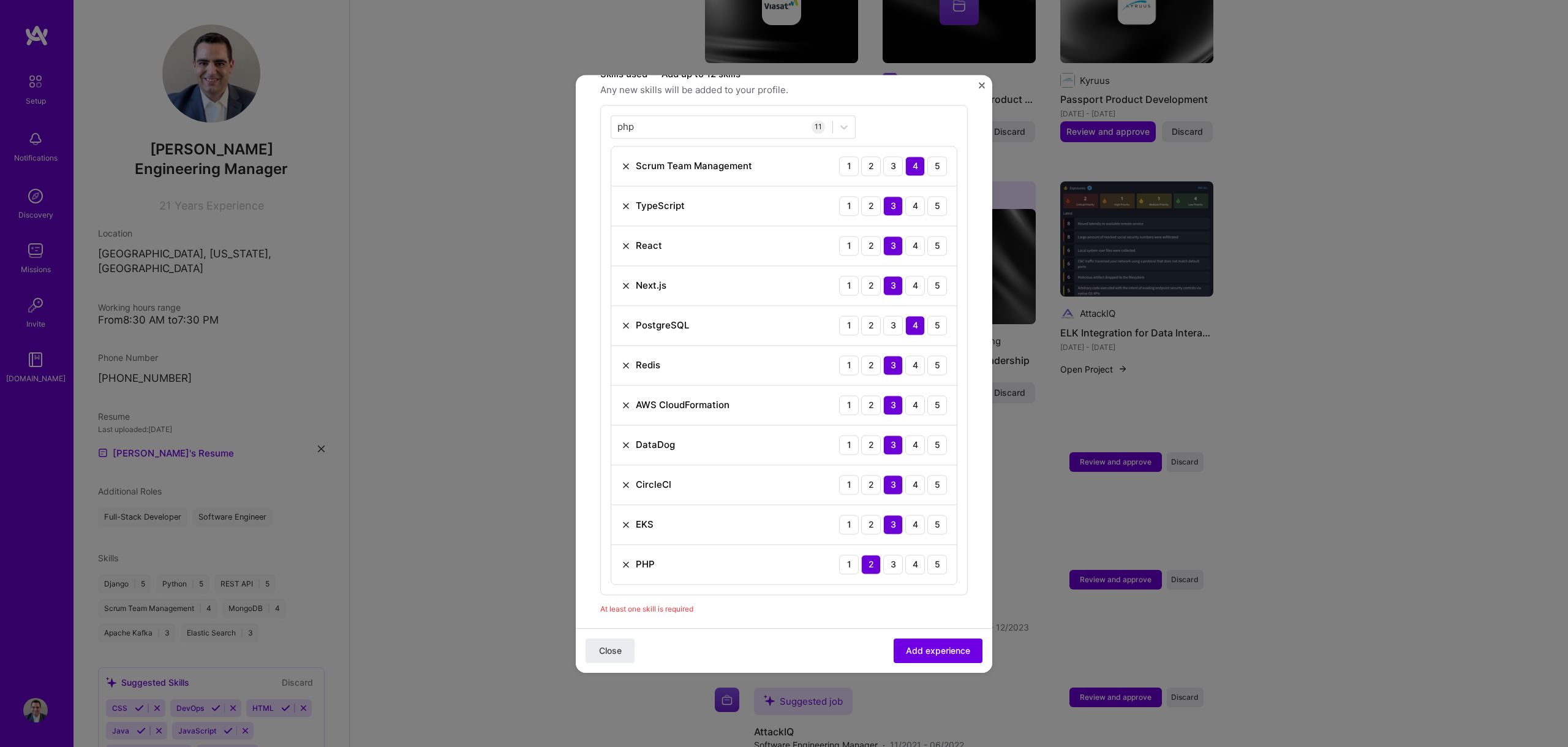
scroll to position [462, 0]
click at [685, 117] on div "php php" at bounding box center [721, 127] width 222 height 20
type input "p"
click at [648, 171] on div "GitHub" at bounding box center [733, 177] width 231 height 13
type input "github"
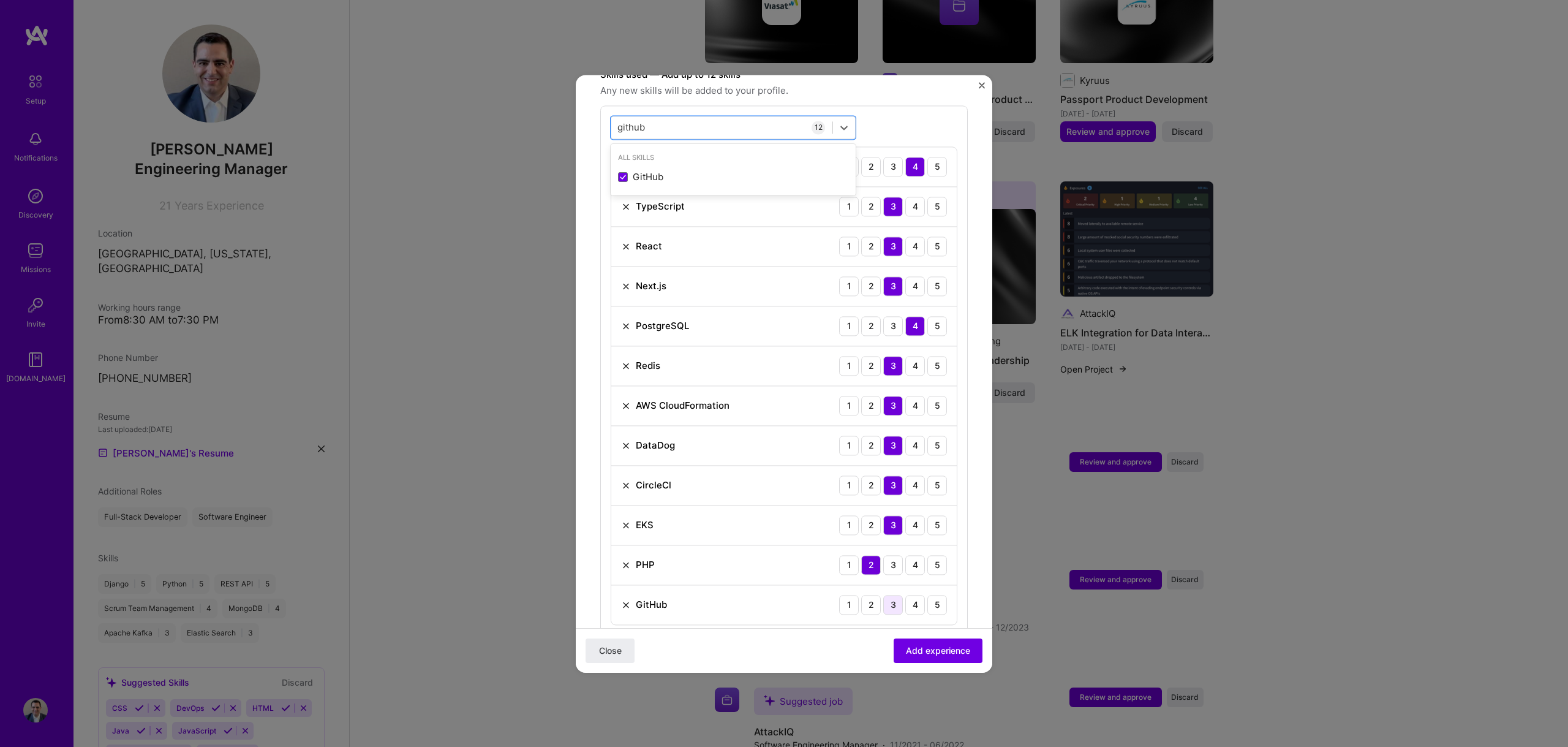
click at [887, 595] on div "3" at bounding box center [892, 604] width 19 height 19
click at [915, 650] on span "Add experience" at bounding box center [938, 649] width 65 height 12
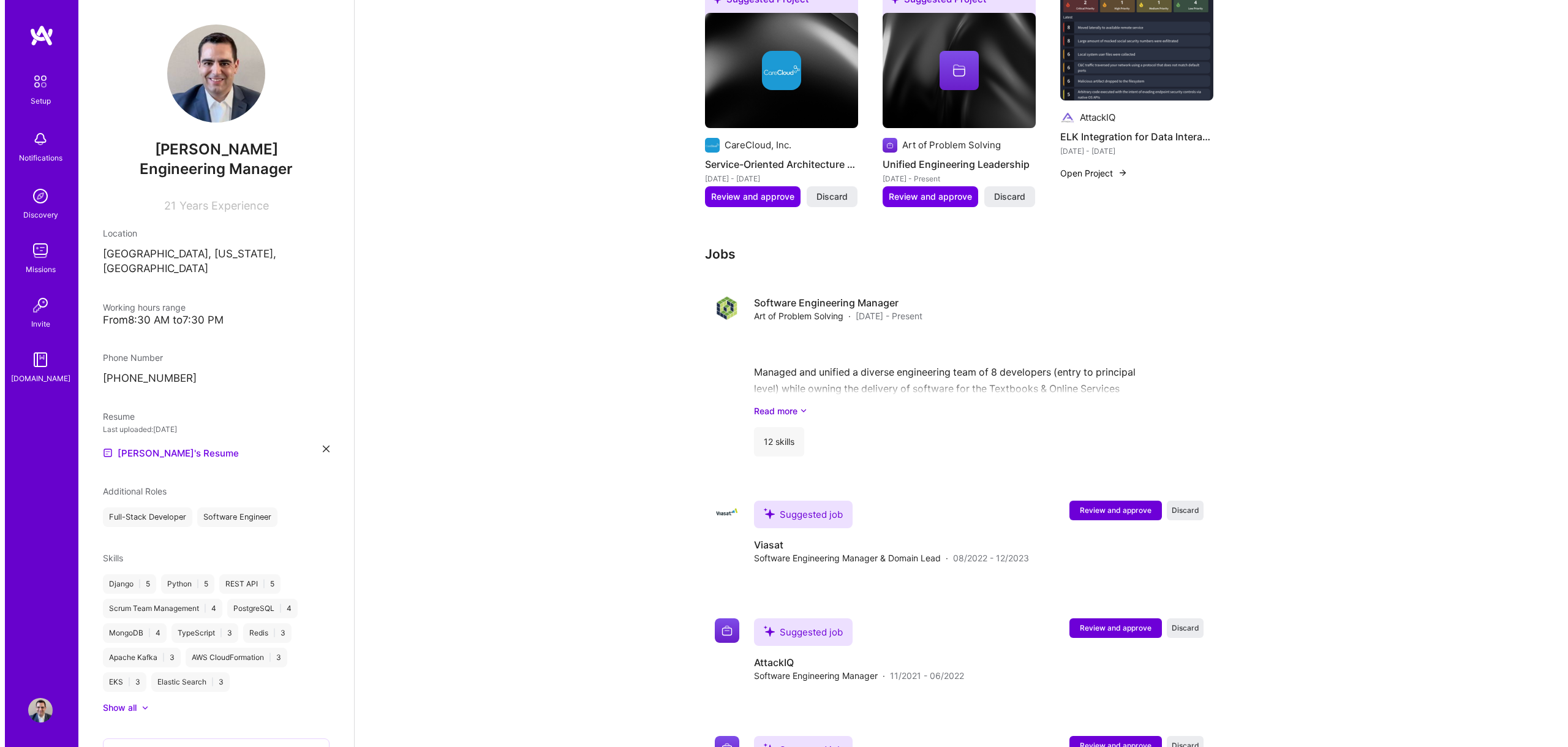
scroll to position [1121, 0]
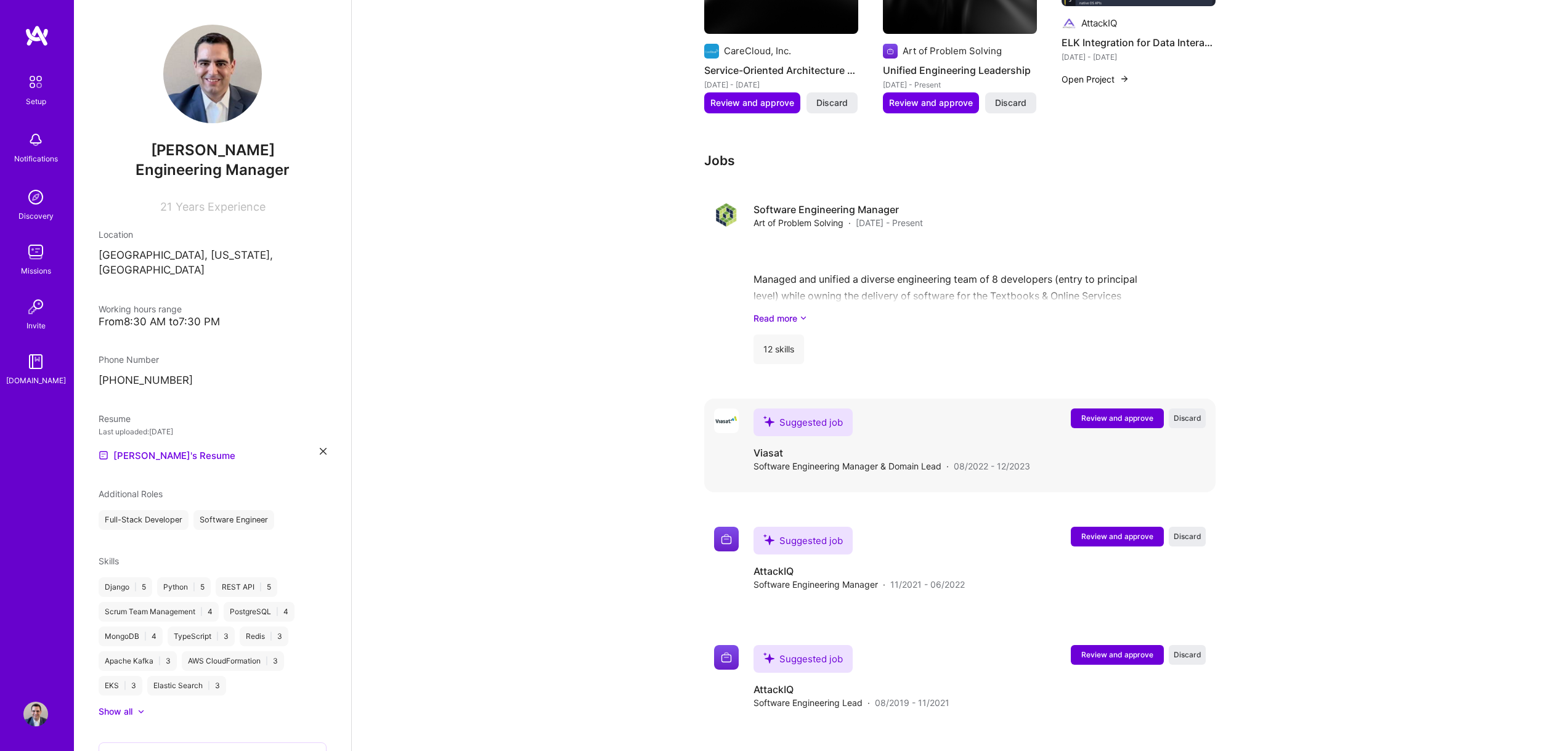
click at [1101, 413] on span "Review and approve" at bounding box center [1117, 417] width 72 height 10
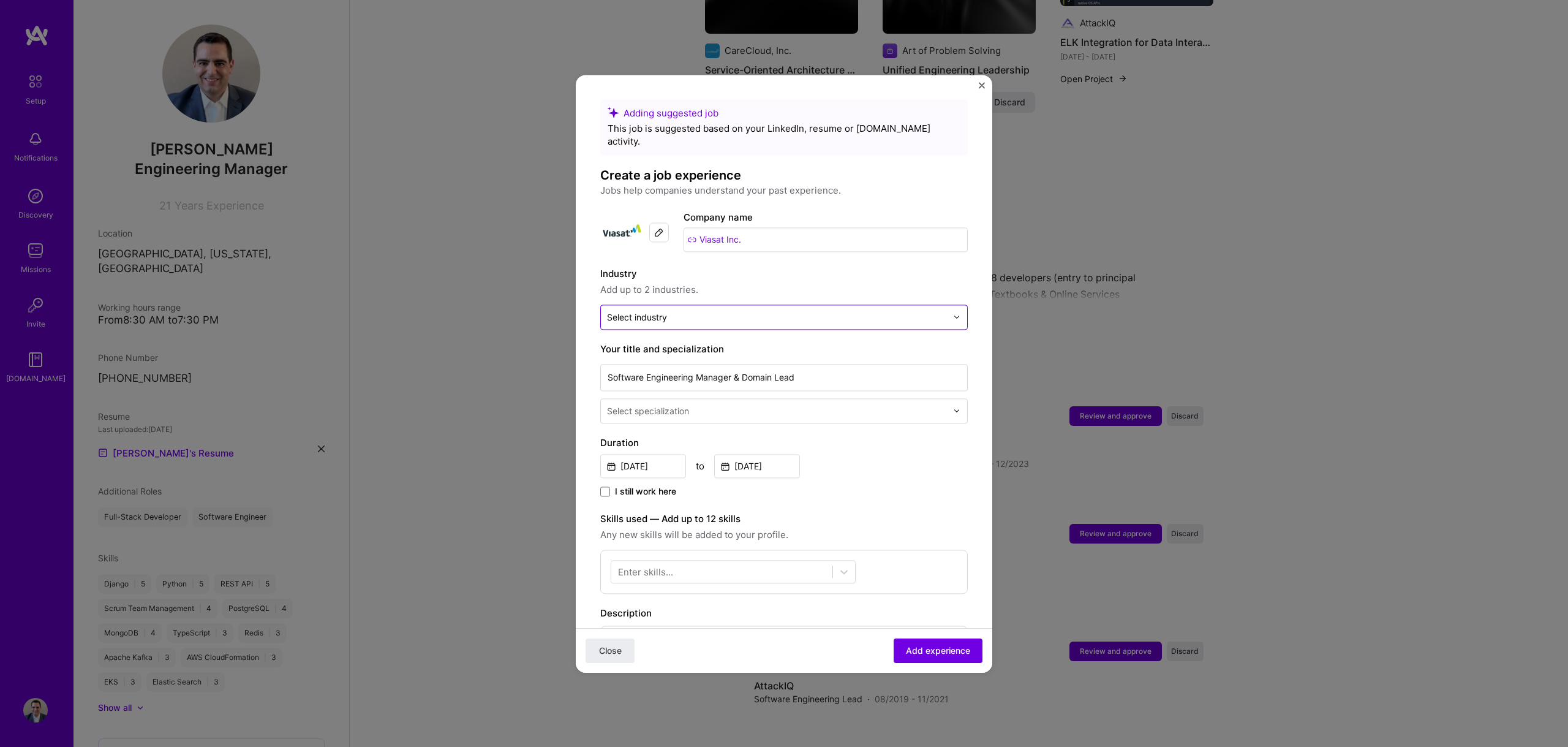
click at [764, 311] on input "text" at bounding box center [777, 317] width 340 height 13
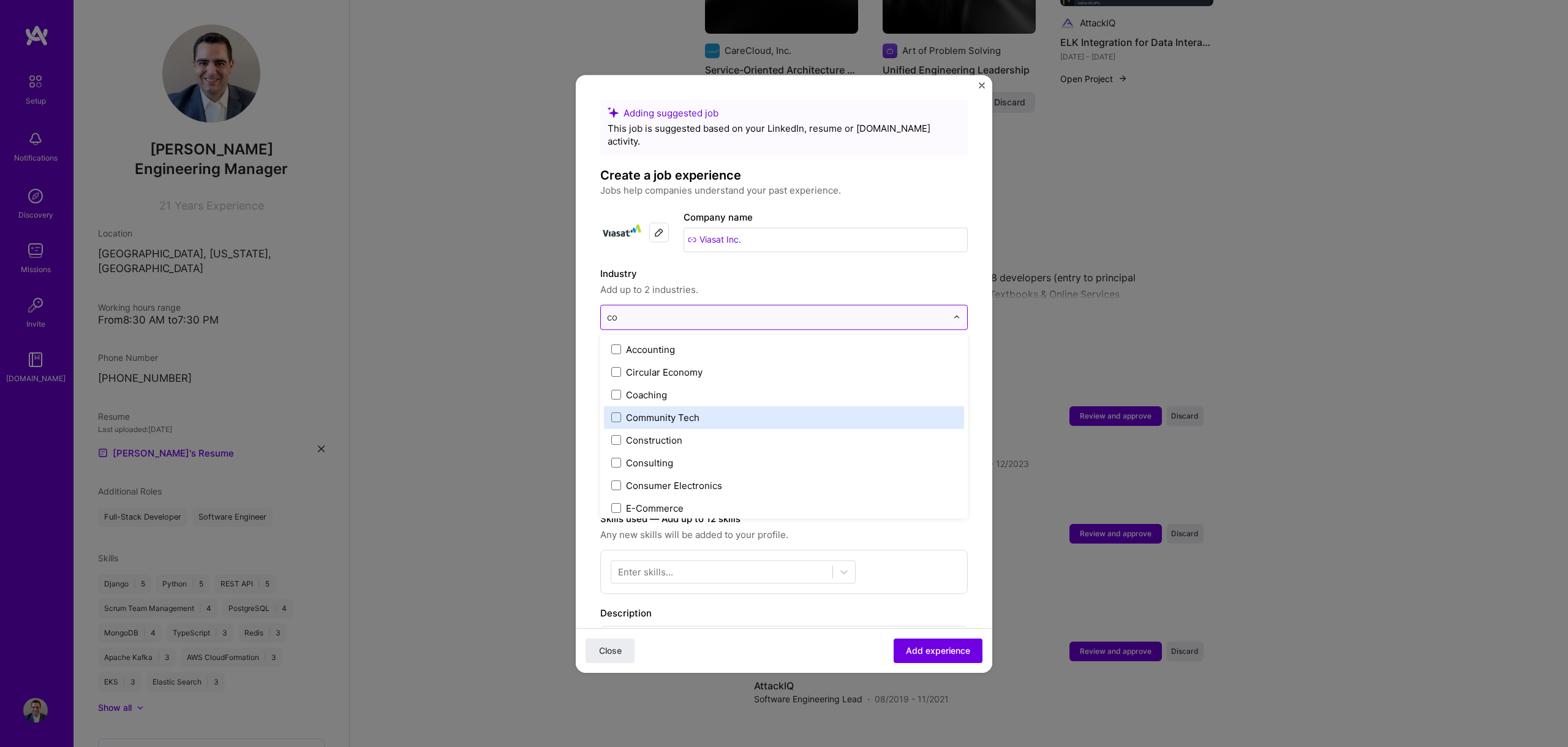
type input "c"
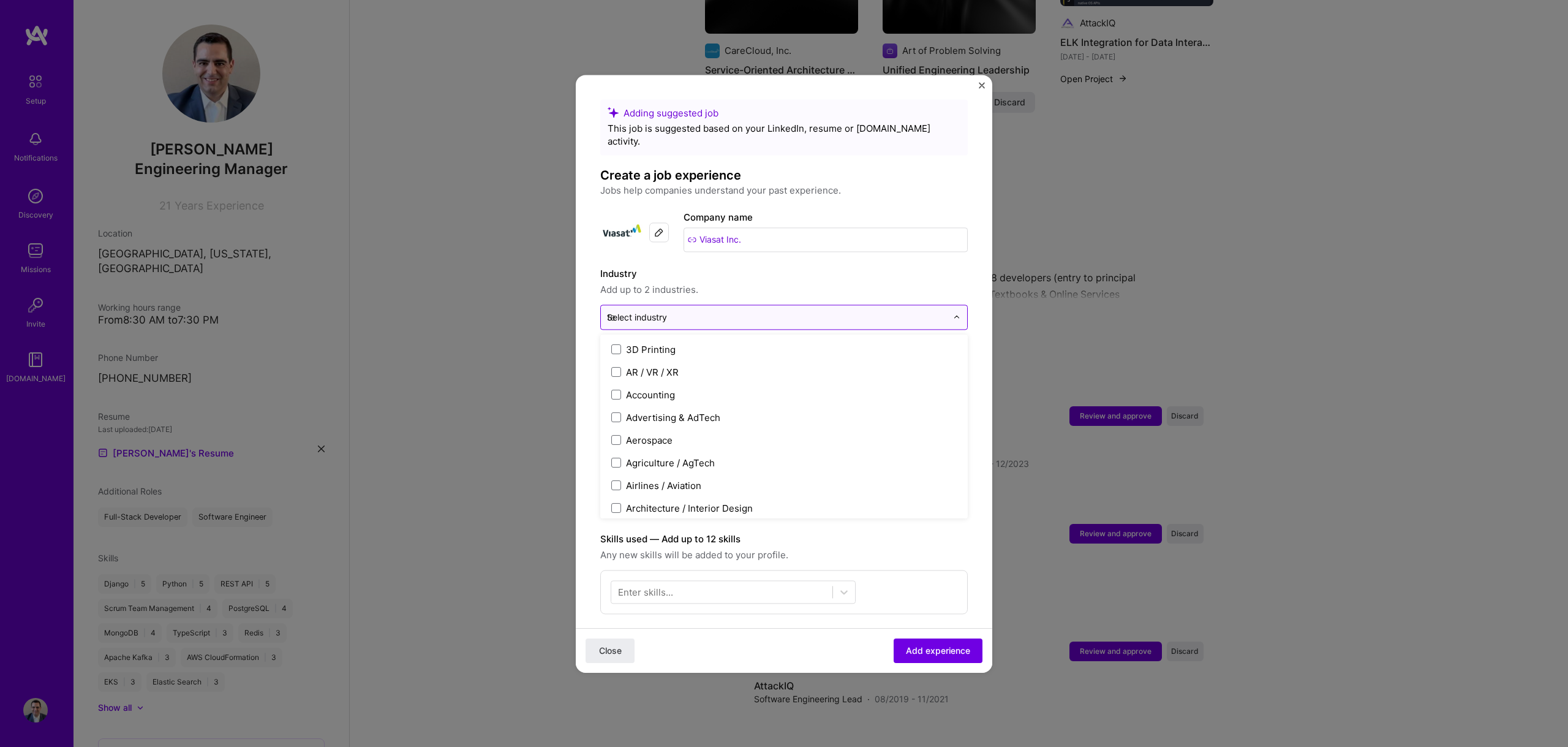
type input "tel"
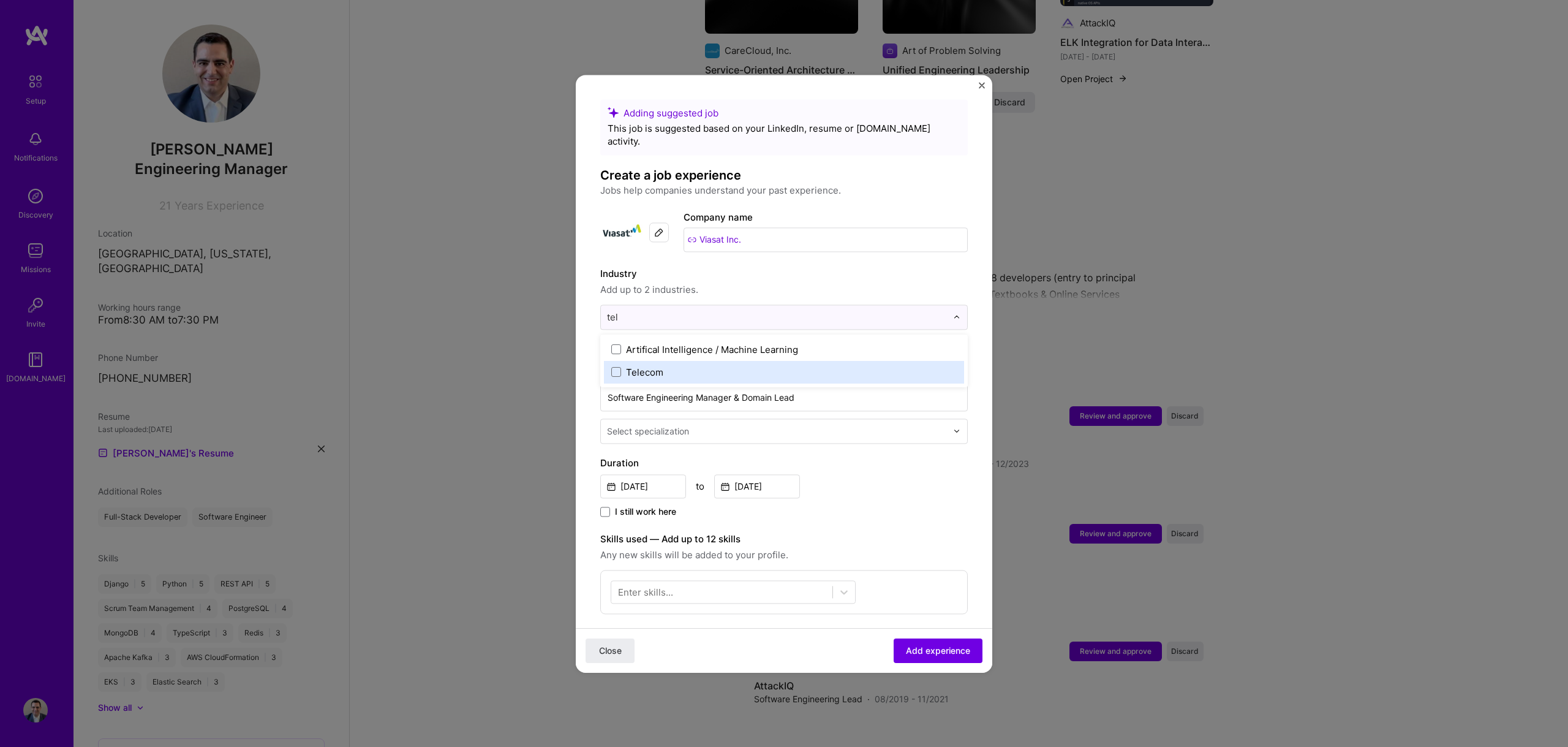
click at [669, 366] on label "Telecom" at bounding box center [783, 372] width 346 height 13
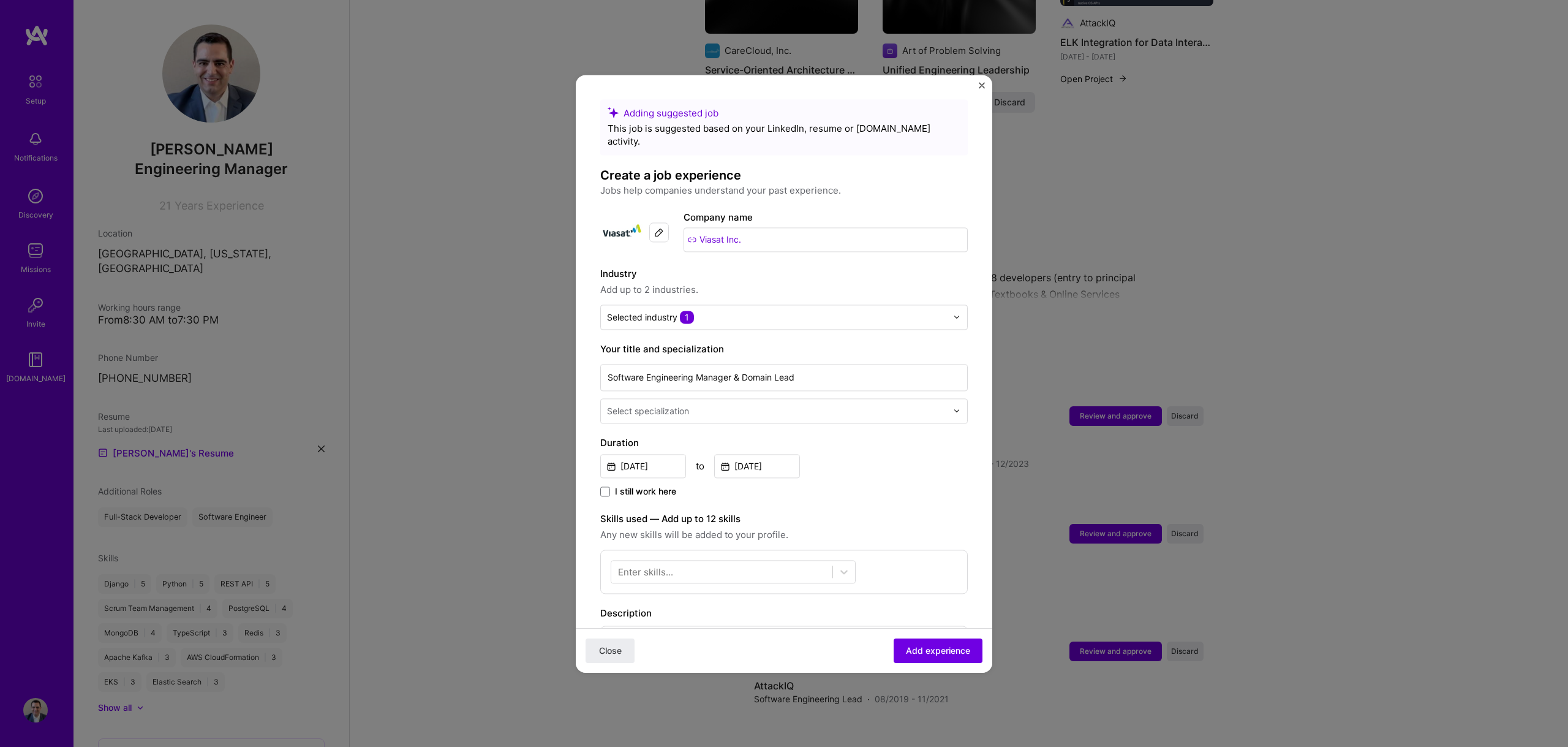
click at [776, 268] on div "Industry Add up to 2 industries." at bounding box center [783, 282] width 367 height 31
click at [667, 404] on div "Select specialization" at bounding box center [648, 410] width 82 height 13
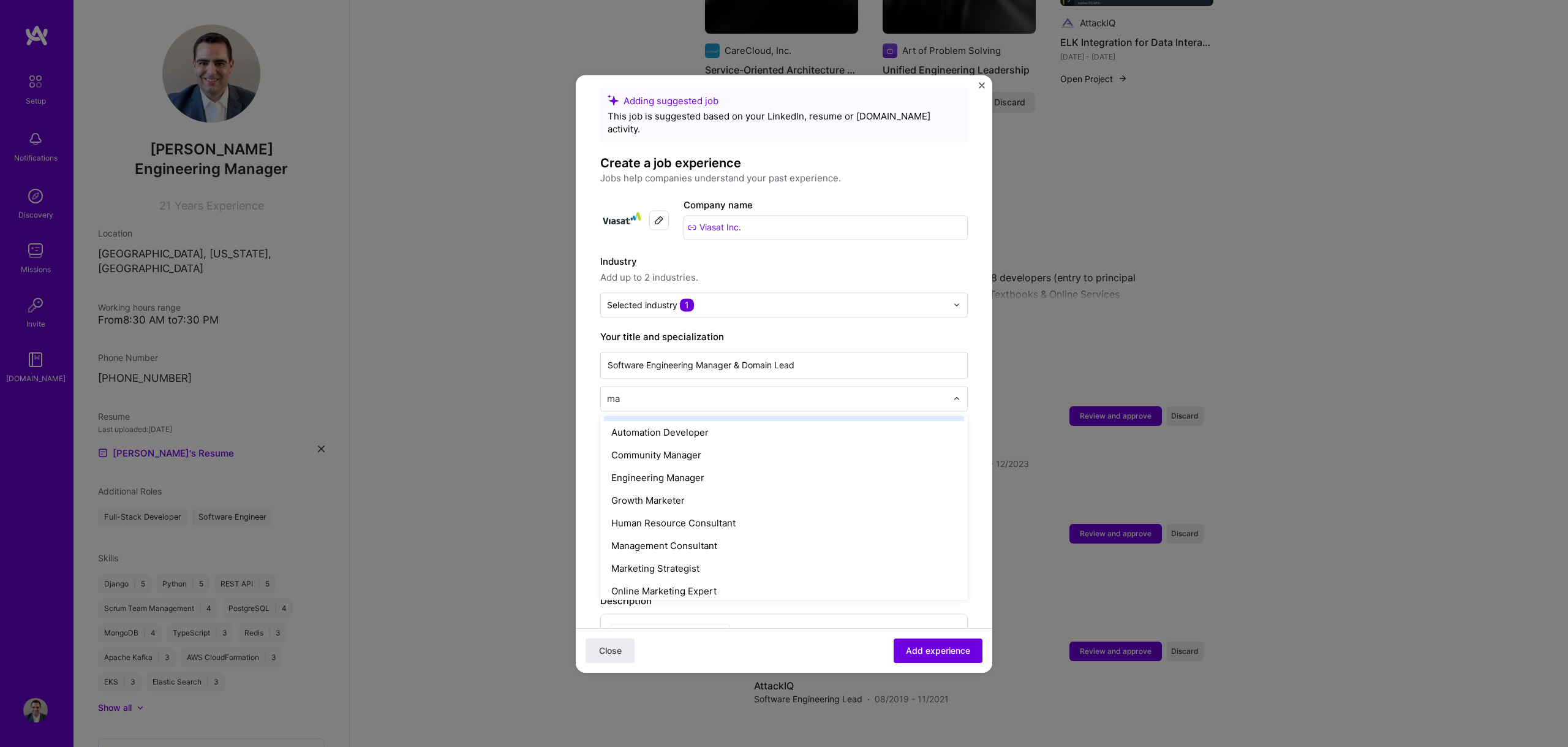
scroll to position [0, 0]
type input "m"
type input "l"
type input "manager"
click at [651, 465] on div "Engineering Manager" at bounding box center [783, 476] width 360 height 23
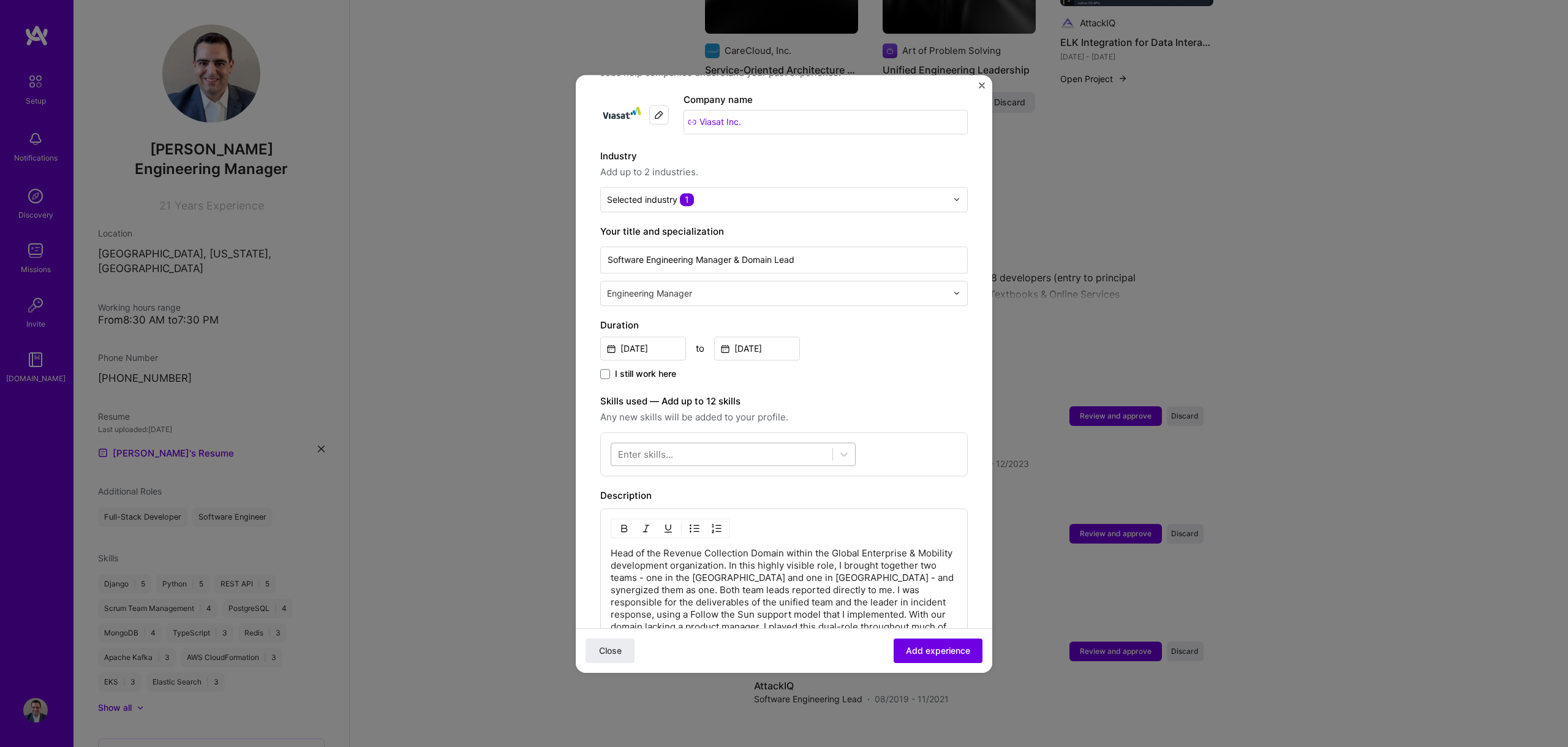
scroll to position [117, 0]
click at [703, 445] on div at bounding box center [721, 455] width 222 height 20
click at [665, 499] on div "Python" at bounding box center [733, 505] width 231 height 13
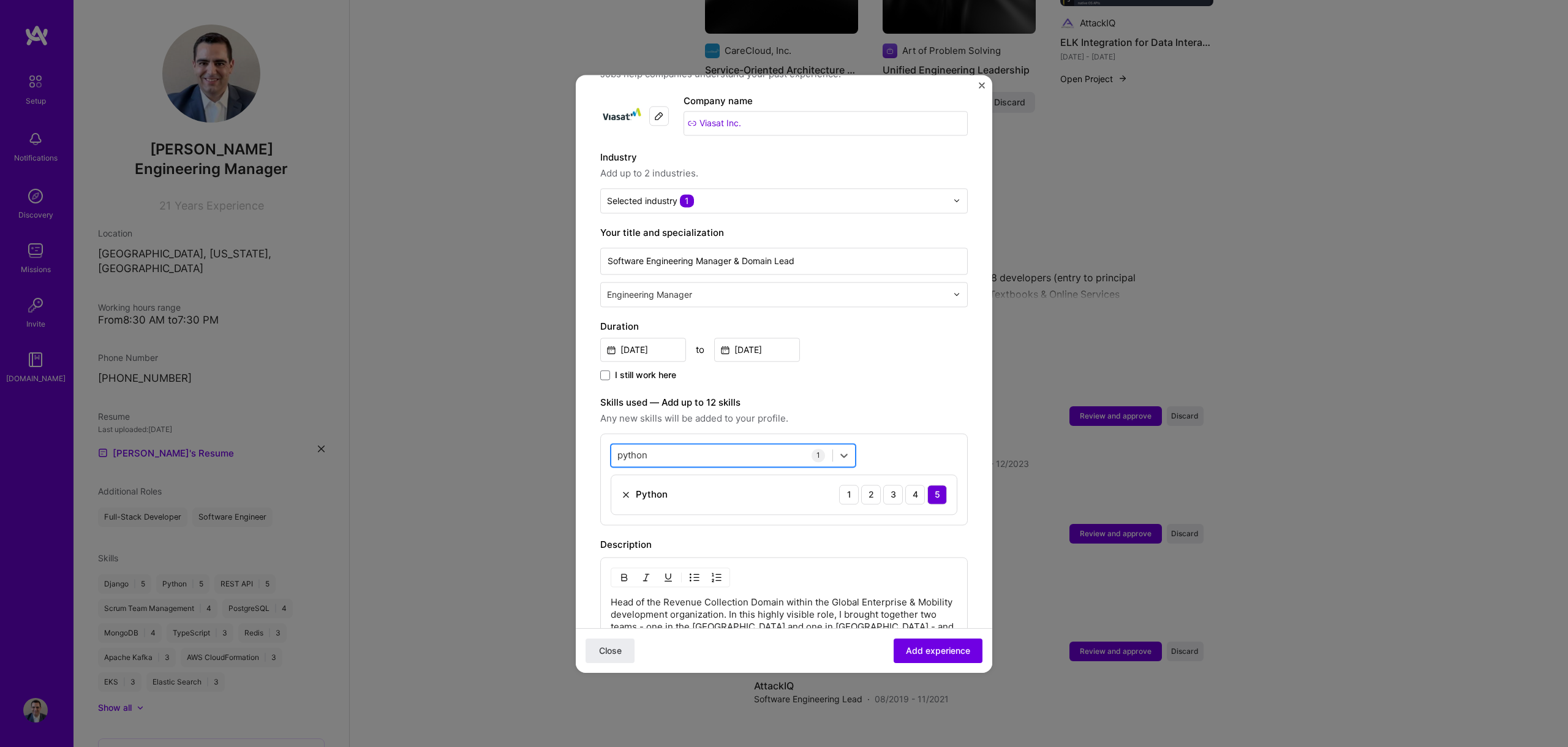
click at [744, 445] on div "python python" at bounding box center [721, 455] width 222 height 20
click at [662, 445] on div "python python" at bounding box center [721, 455] width 222 height 20
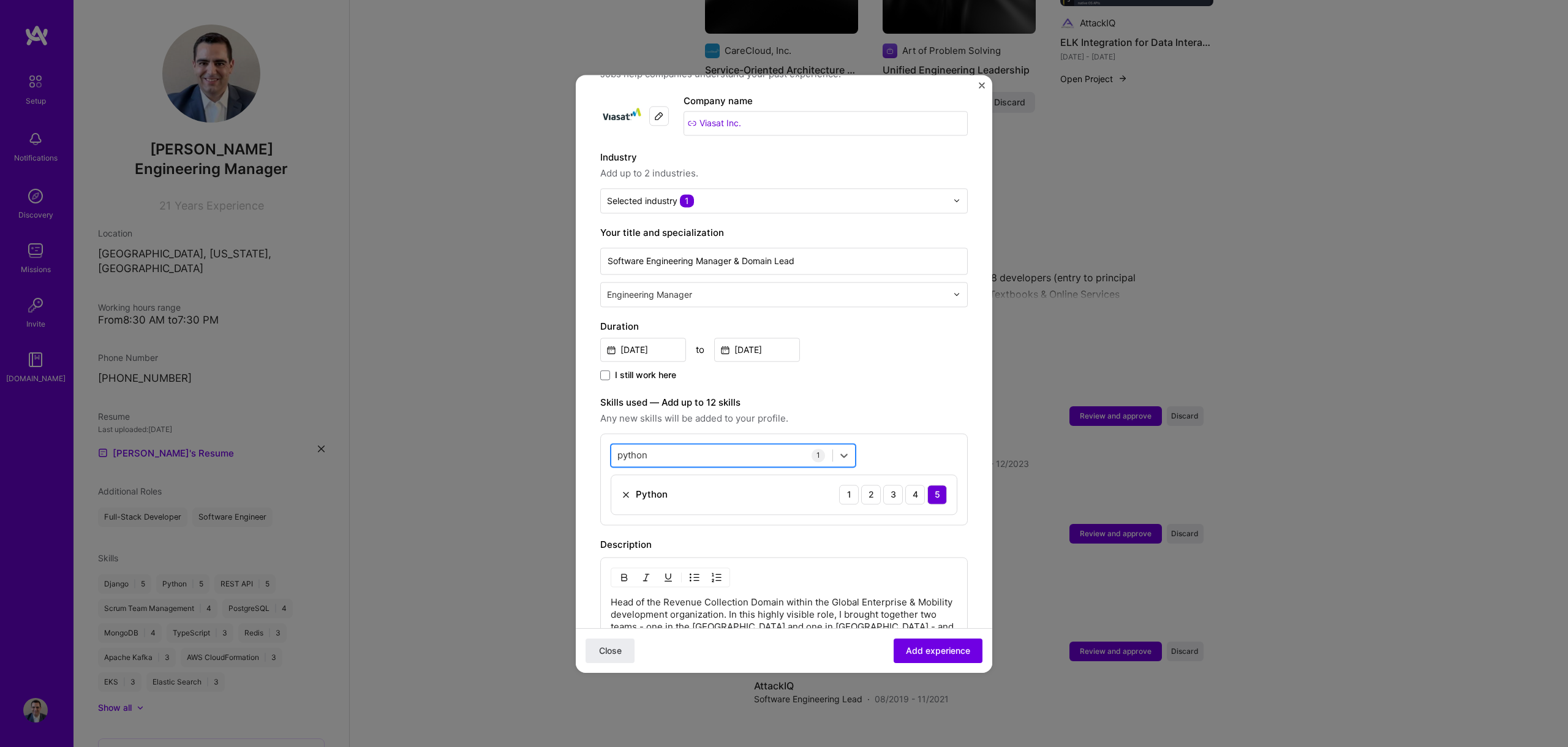
click at [662, 445] on div "python python" at bounding box center [721, 455] width 222 height 20
click at [637, 449] on input "python" at bounding box center [633, 455] width 31 height 13
click at [642, 499] on div "Airflow" at bounding box center [733, 505] width 231 height 13
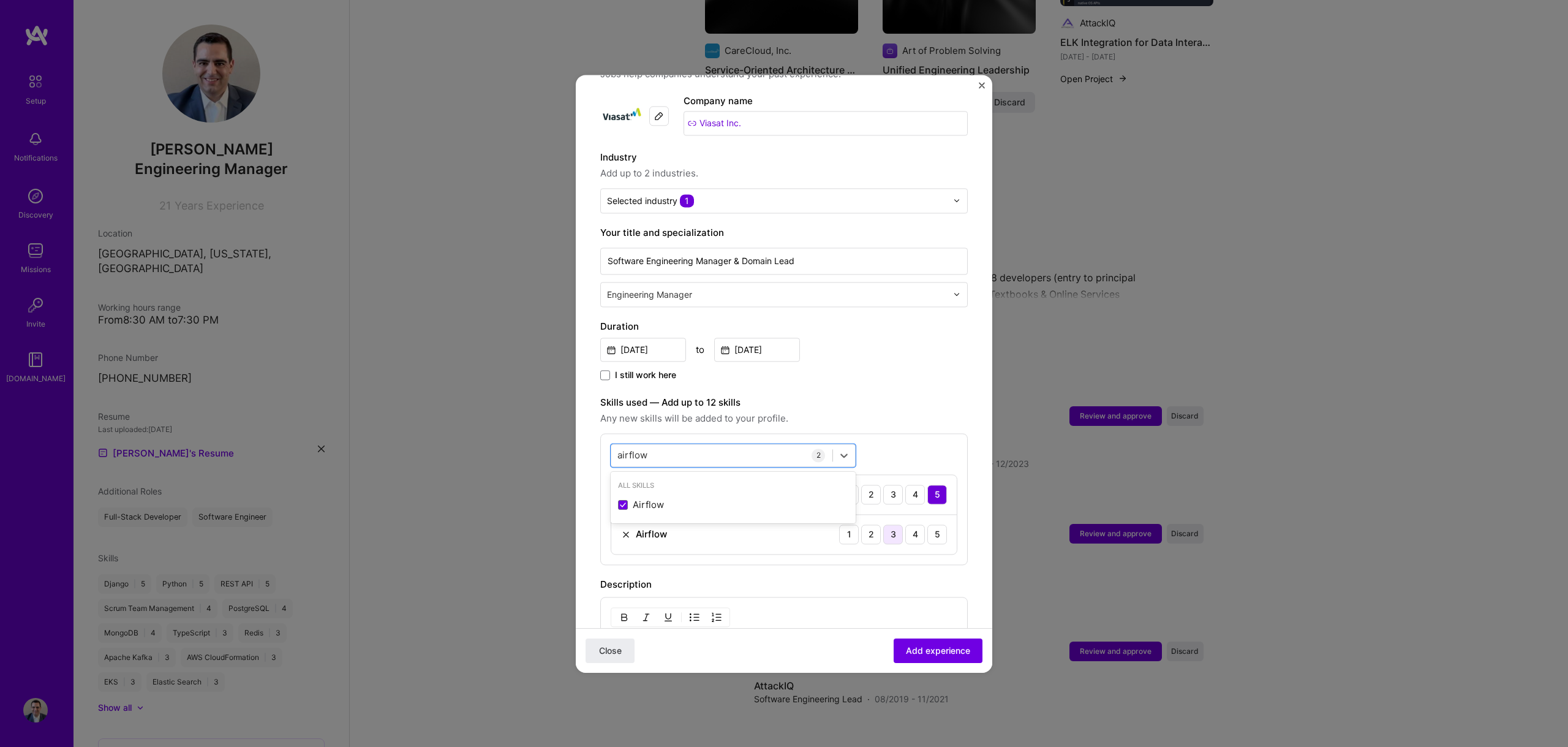
click at [888, 526] on div "3" at bounding box center [892, 534] width 19 height 19
click at [689, 445] on div "airflow airflow" at bounding box center [721, 455] width 222 height 20
type input "a"
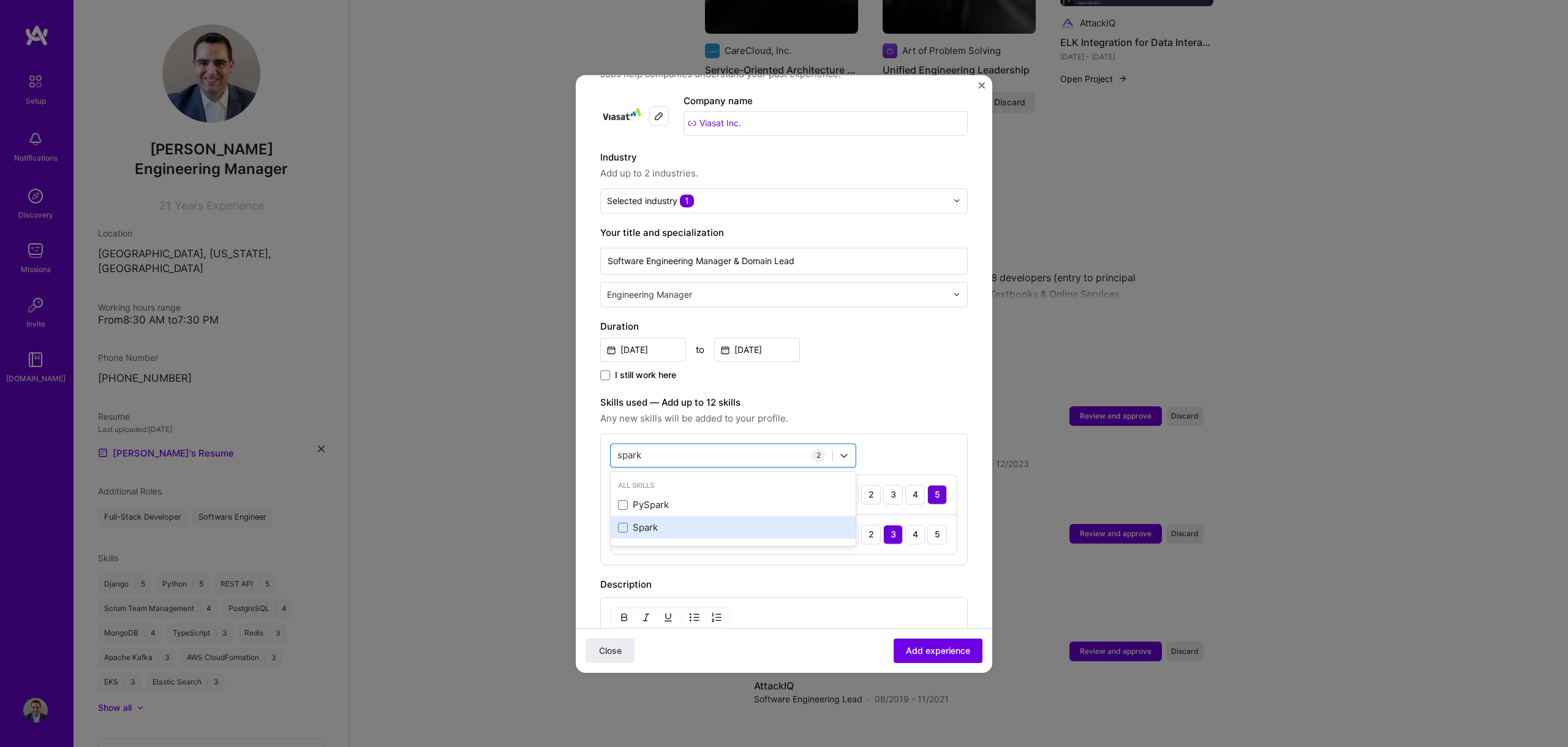
click at [635, 522] on div "Spark" at bounding box center [733, 528] width 231 height 13
click at [883, 565] on div "3" at bounding box center [892, 574] width 19 height 19
click at [672, 445] on div "spark spark" at bounding box center [721, 455] width 222 height 20
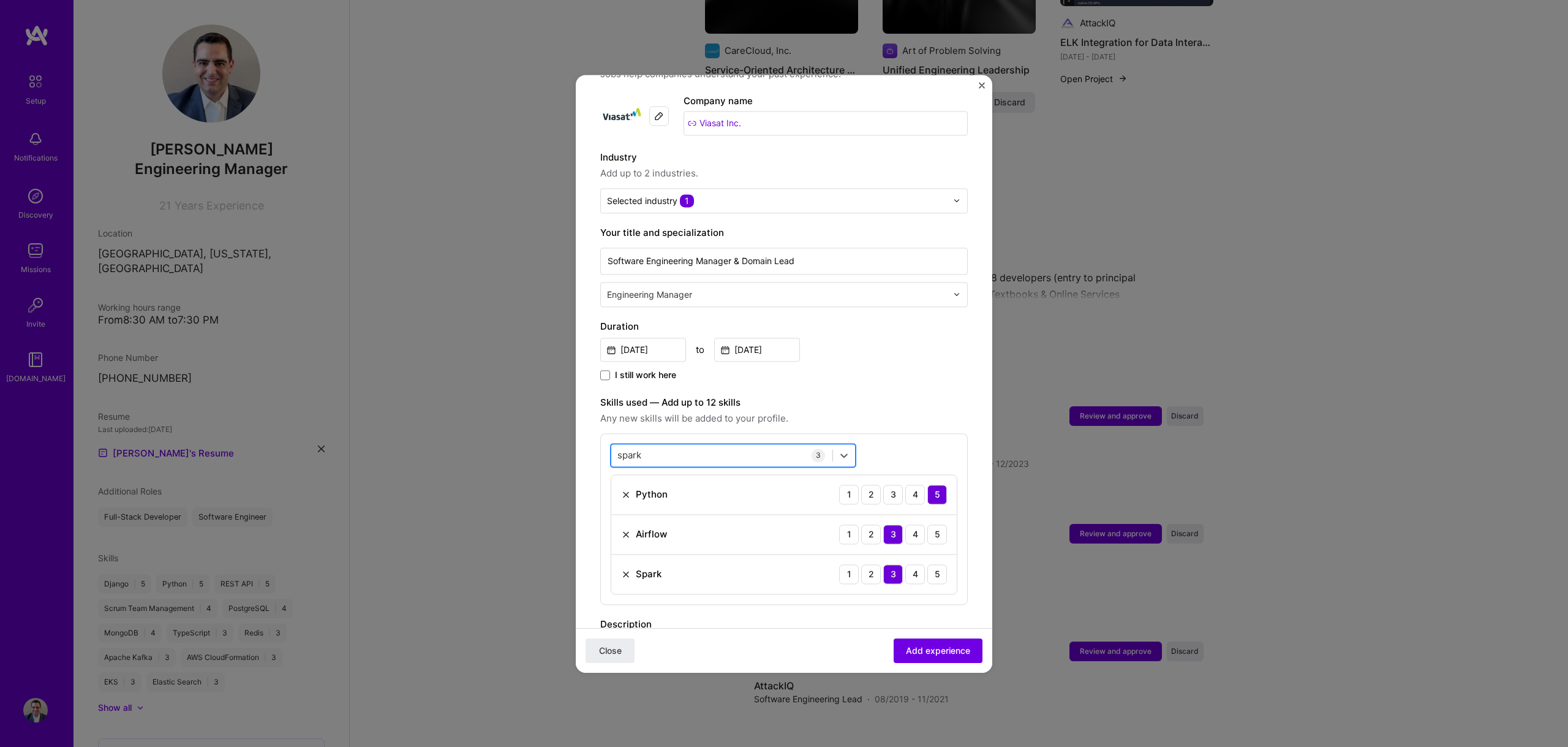
click at [672, 445] on div "spark spark" at bounding box center [721, 455] width 222 height 20
type input "s"
click at [664, 499] on div "Kubernetes" at bounding box center [733, 505] width 231 height 13
click at [886, 604] on div "3" at bounding box center [892, 613] width 19 height 19
click at [686, 445] on div "[PERSON_NAME]" at bounding box center [721, 455] width 222 height 20
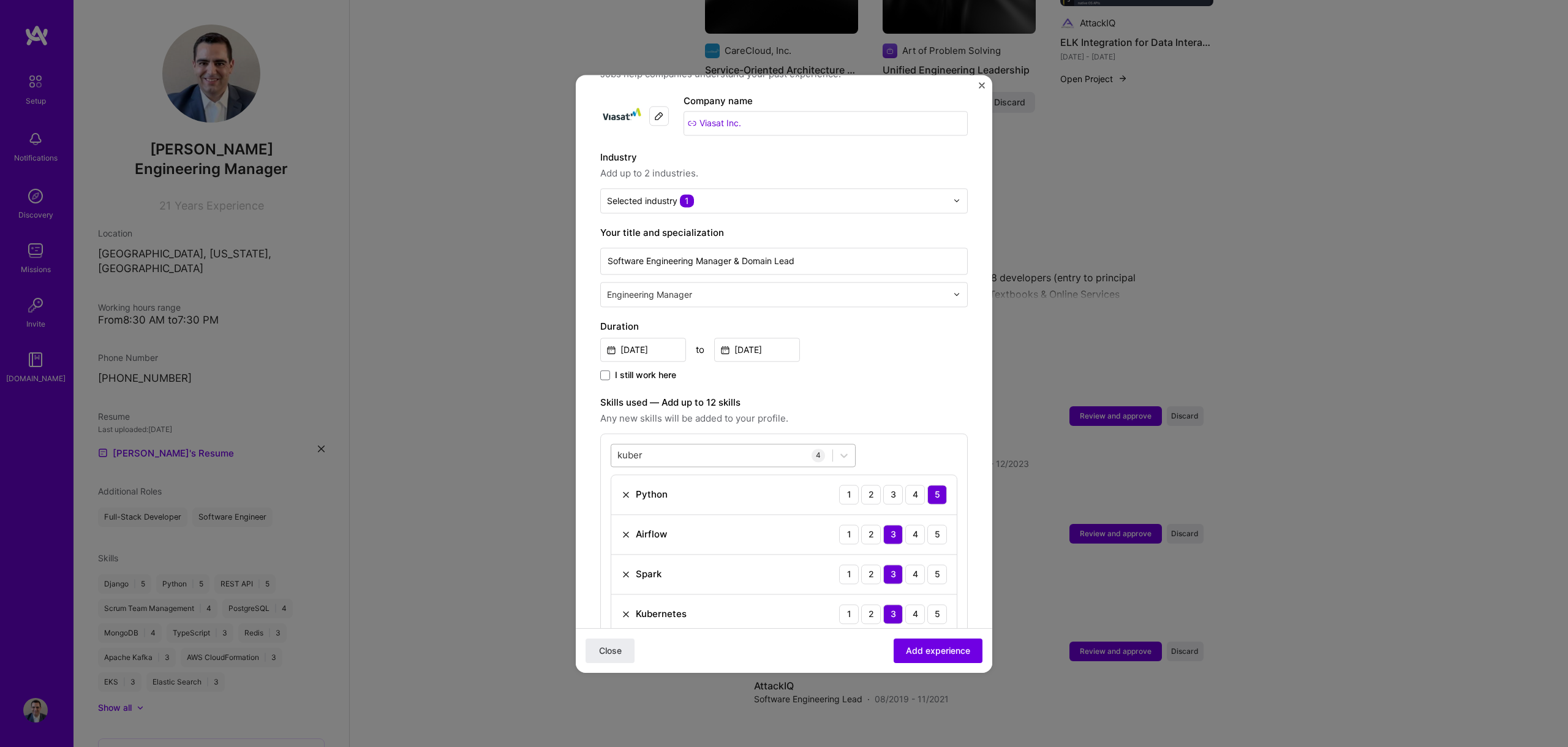
click at [686, 445] on div "[PERSON_NAME]" at bounding box center [721, 455] width 222 height 20
type input "k"
type input "r"
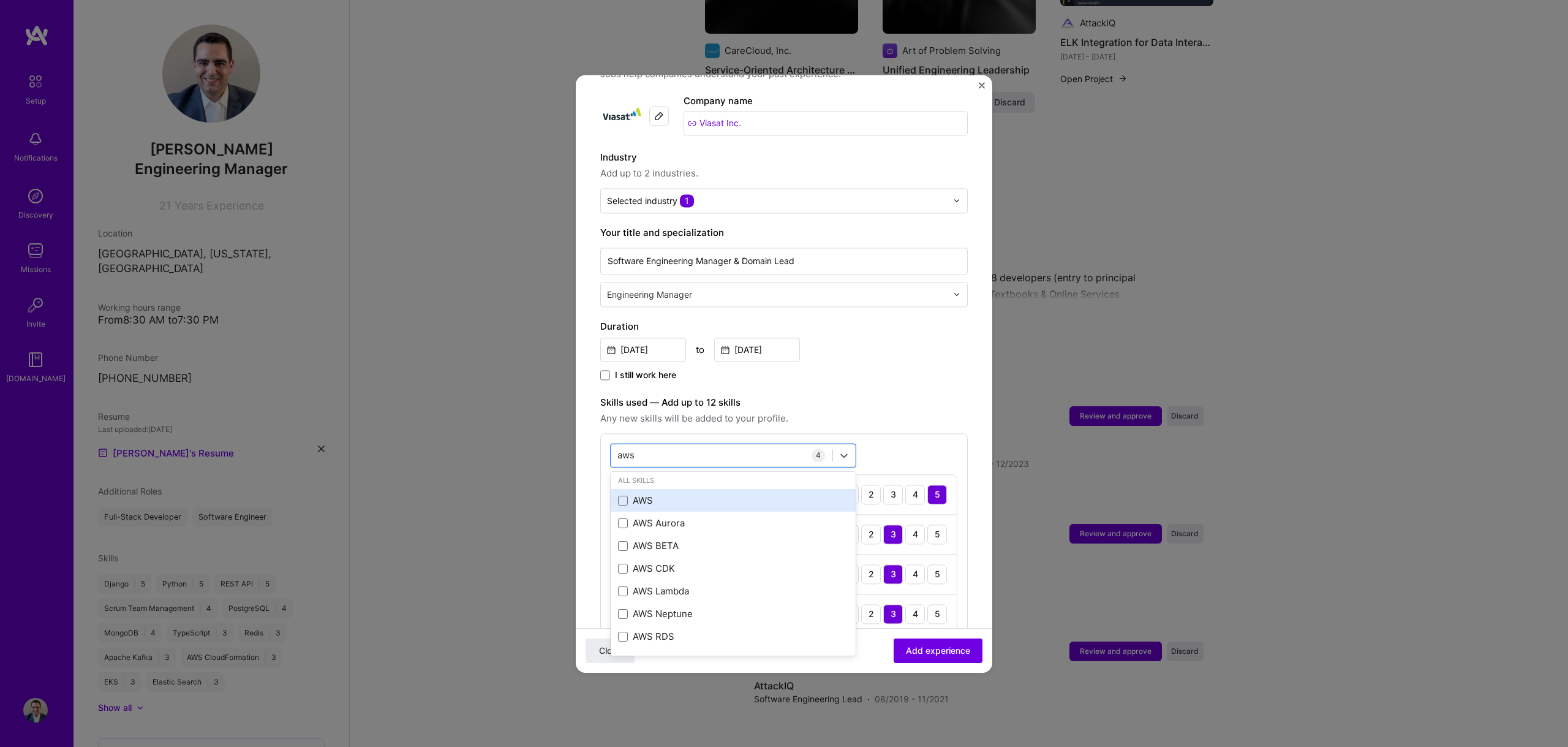
click at [677, 494] on div "AWS" at bounding box center [733, 501] width 231 height 13
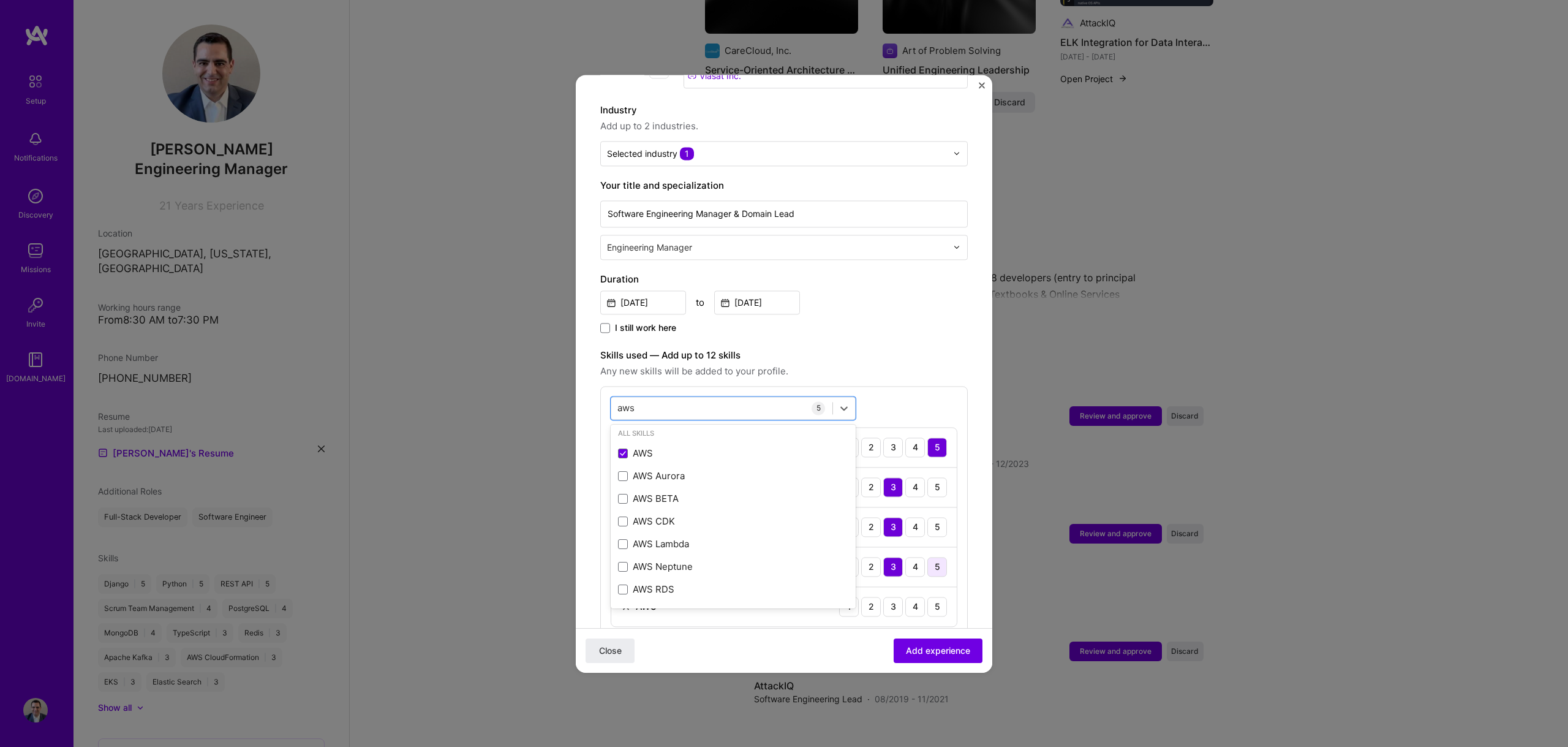
scroll to position [220, 0]
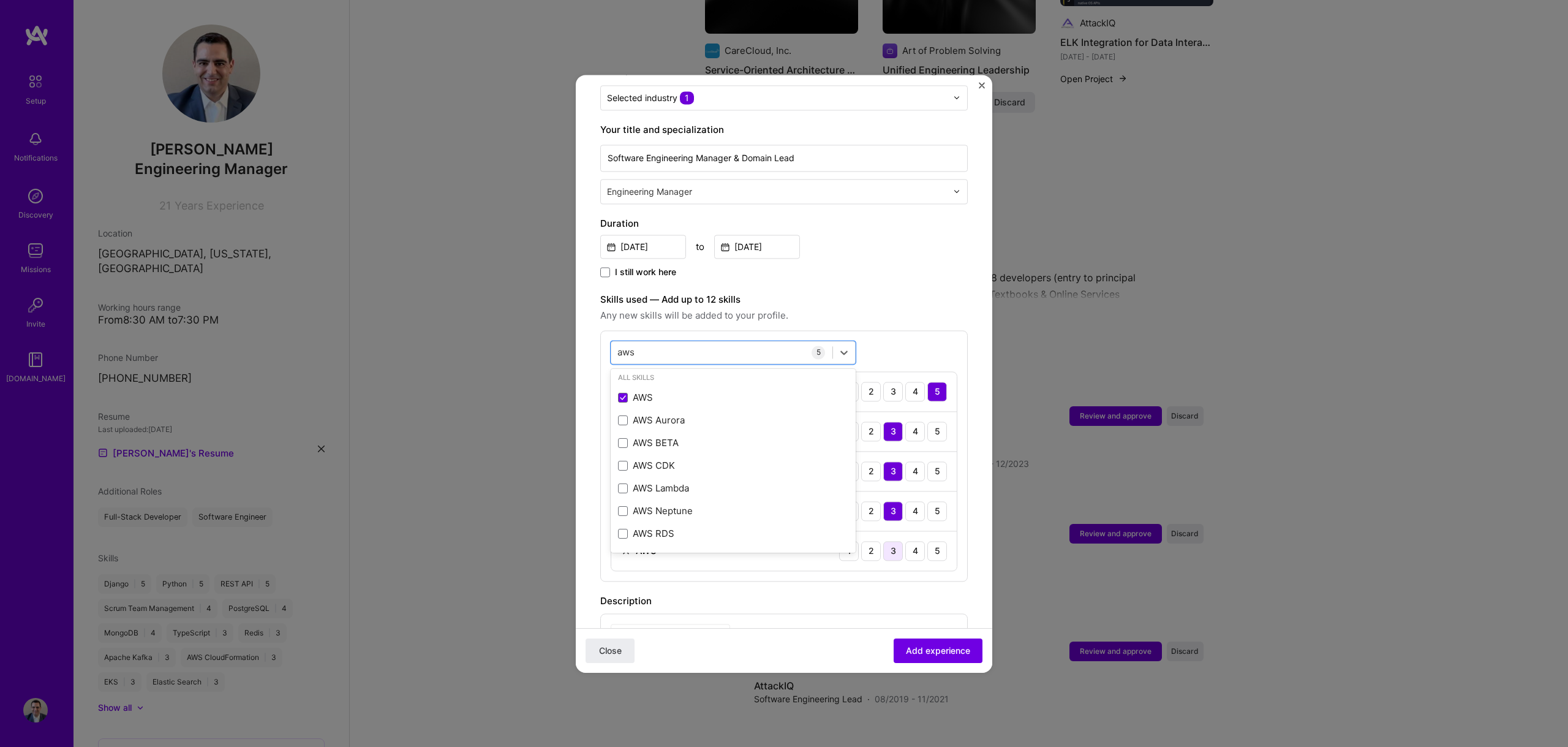
click at [885, 541] on div "3" at bounding box center [892, 550] width 19 height 19
click at [694, 342] on div "aws aws" at bounding box center [721, 352] width 222 height 20
type input "a"
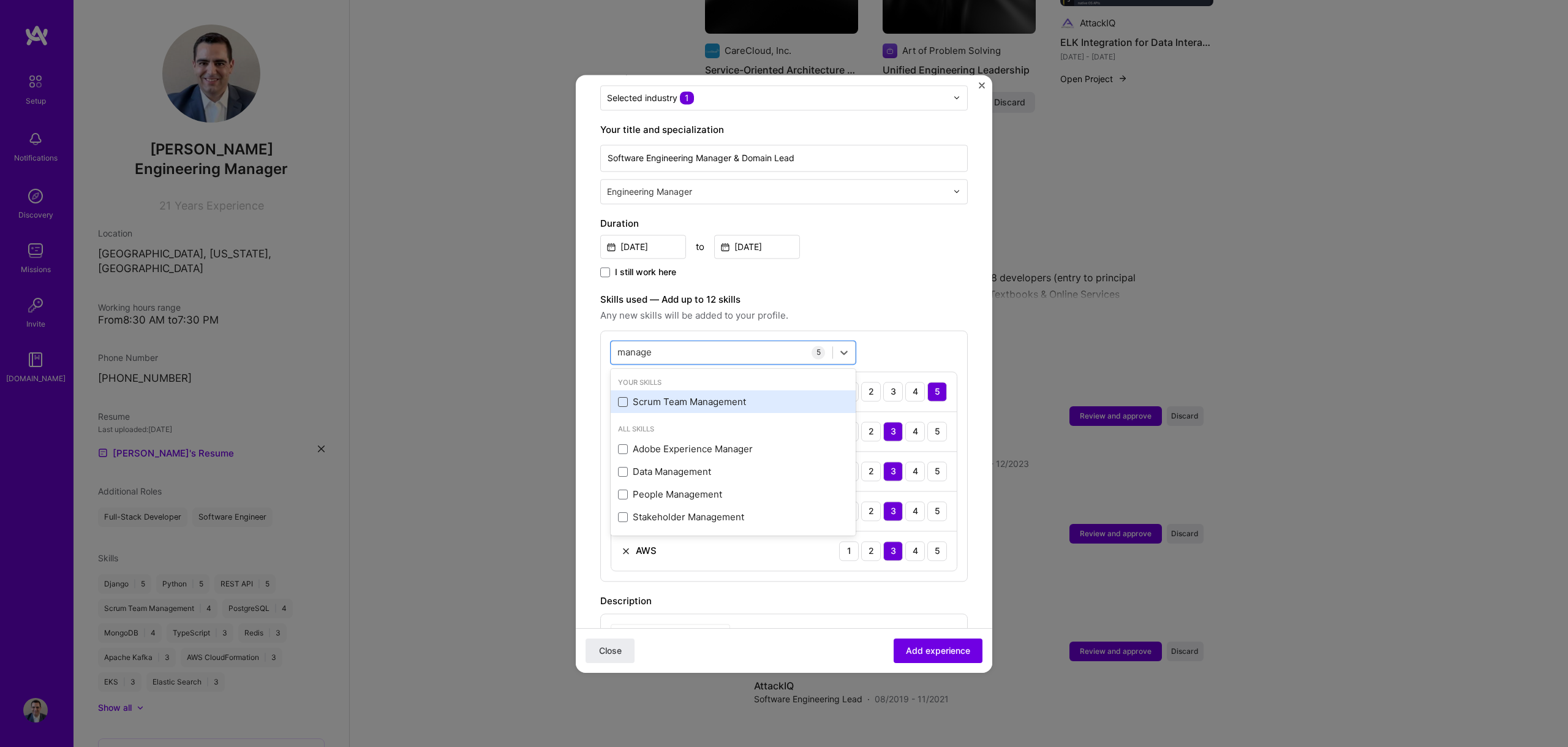
click at [619, 397] on span at bounding box center [623, 401] width 10 height 10
click at [0, 0] on input "checkbox" at bounding box center [0, 0] width 0 height 0
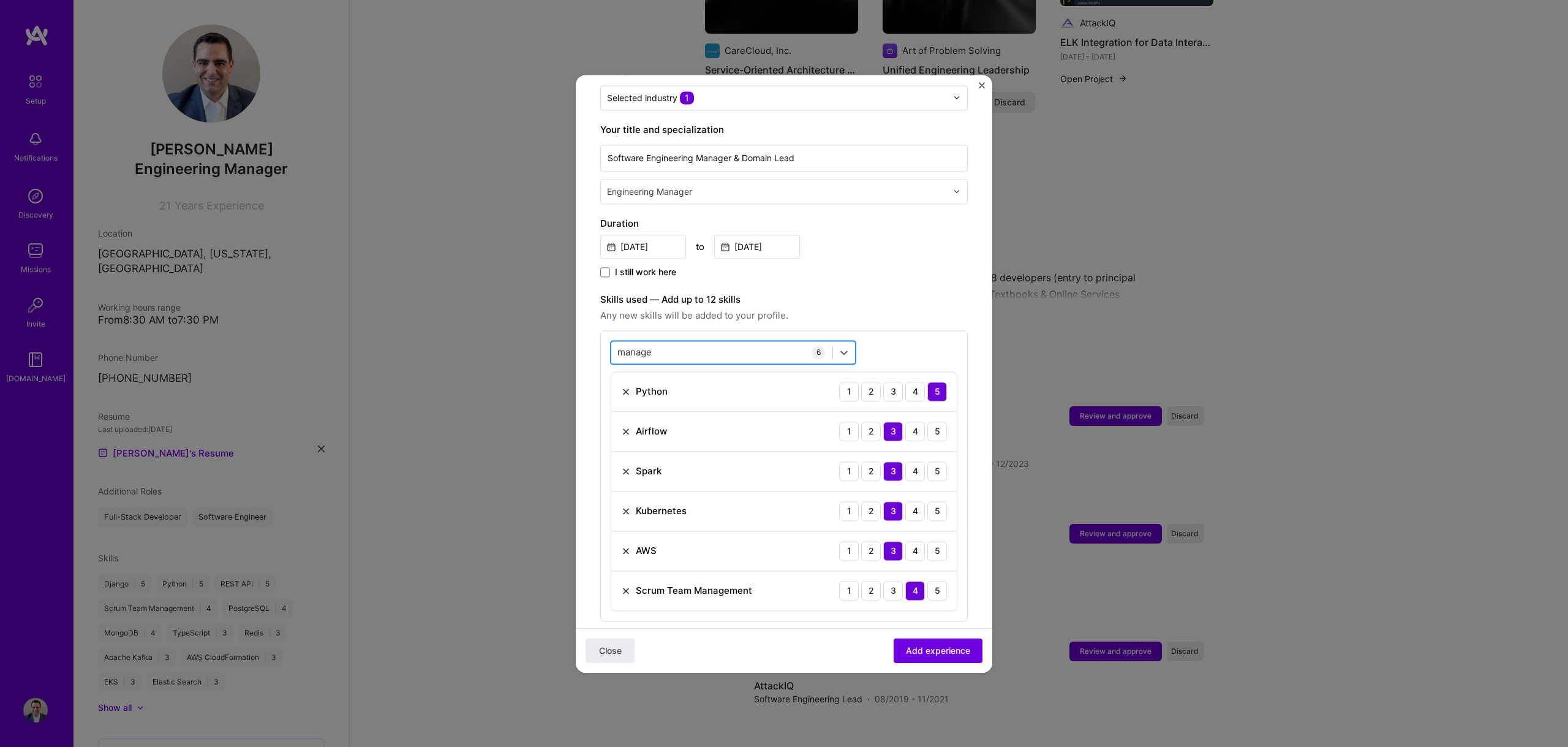
click at [693, 342] on div "manage manage" at bounding box center [721, 352] width 222 height 20
click at [621, 490] on span at bounding box center [623, 494] width 10 height 10
click at [0, 0] on input "checkbox" at bounding box center [0, 0] width 0 height 0
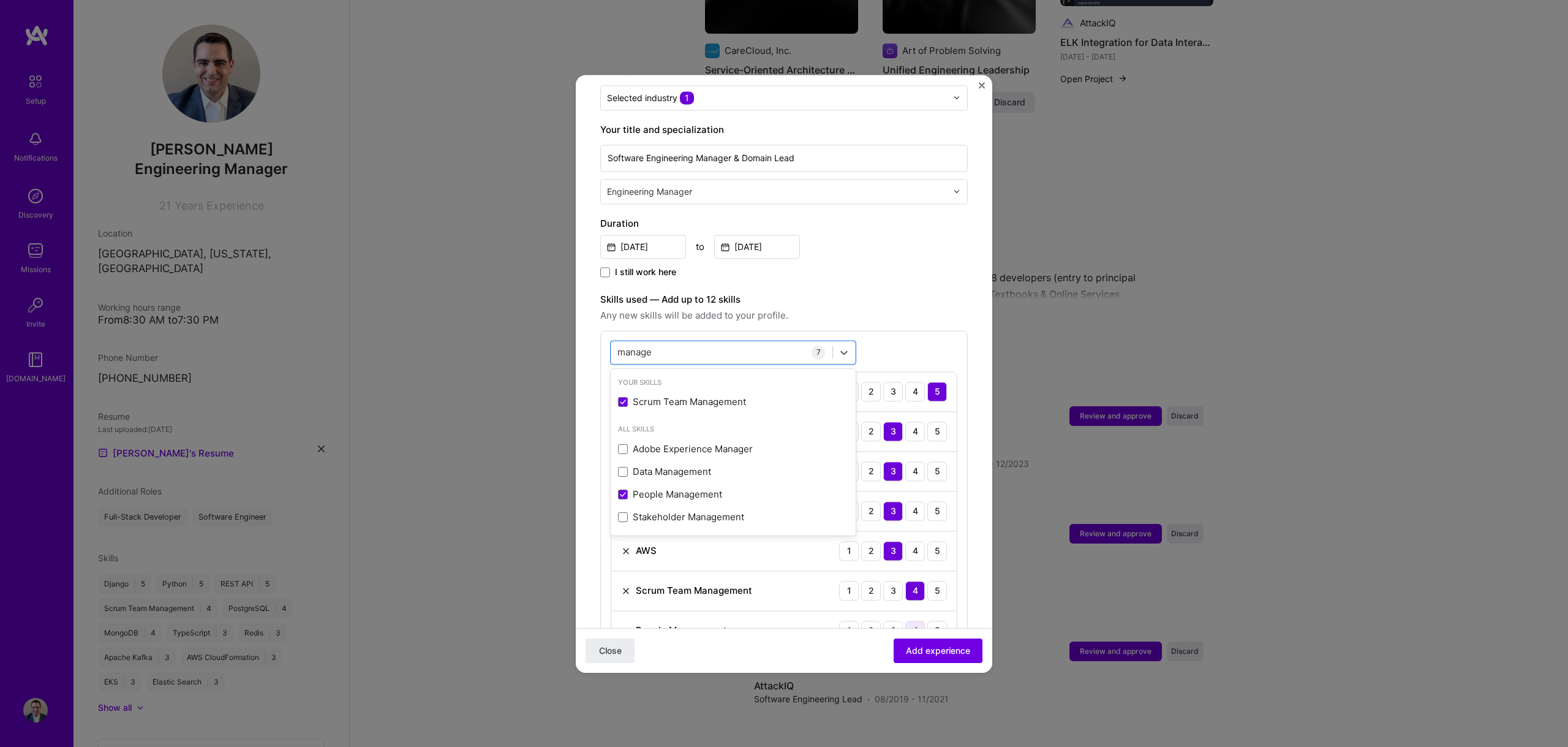
click at [906, 621] on div "4" at bounding box center [914, 630] width 19 height 19
click at [670, 342] on div "manage manage" at bounding box center [721, 352] width 222 height 20
click at [687, 511] on div "Stakeholder Management" at bounding box center [733, 517] width 231 height 13
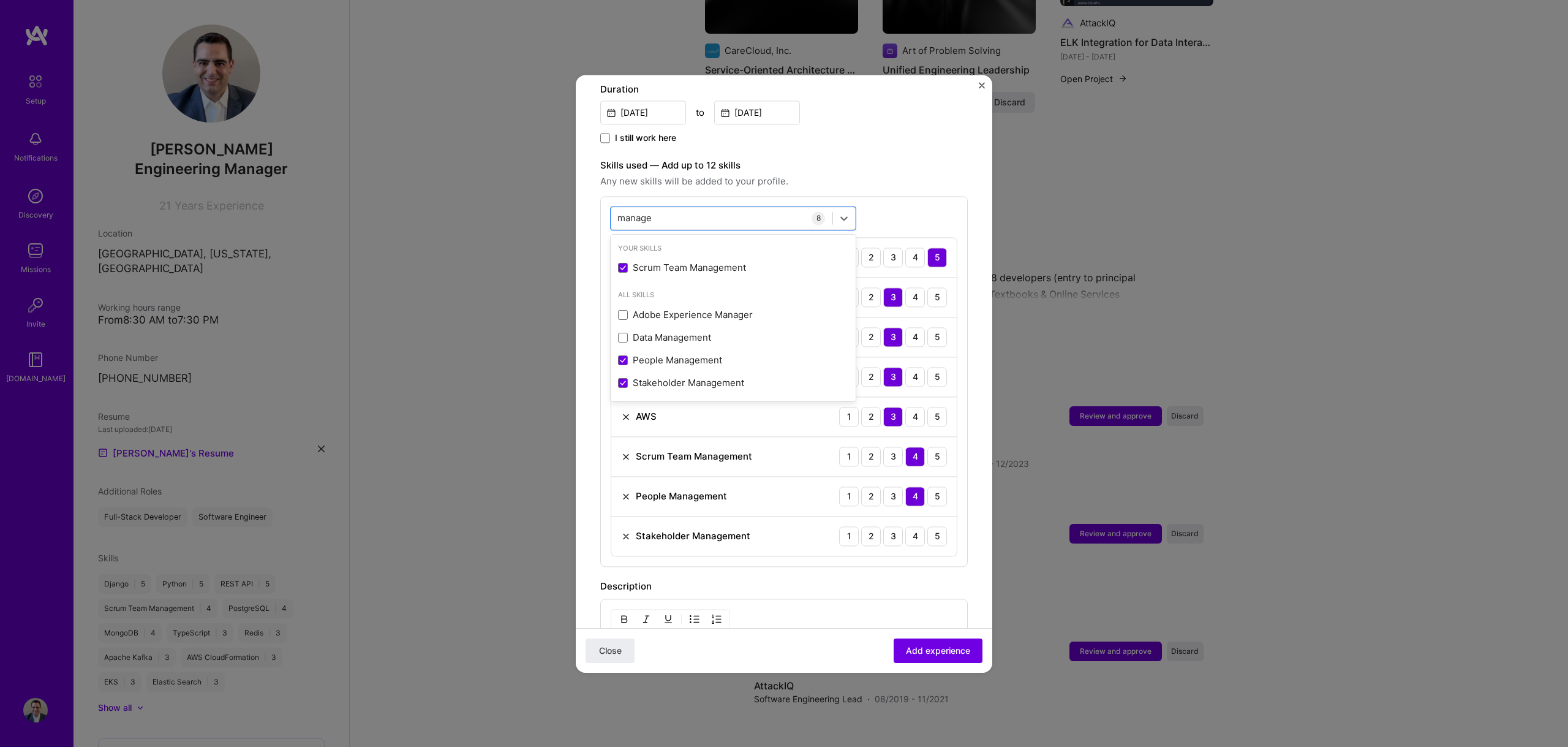
scroll to position [469, 0]
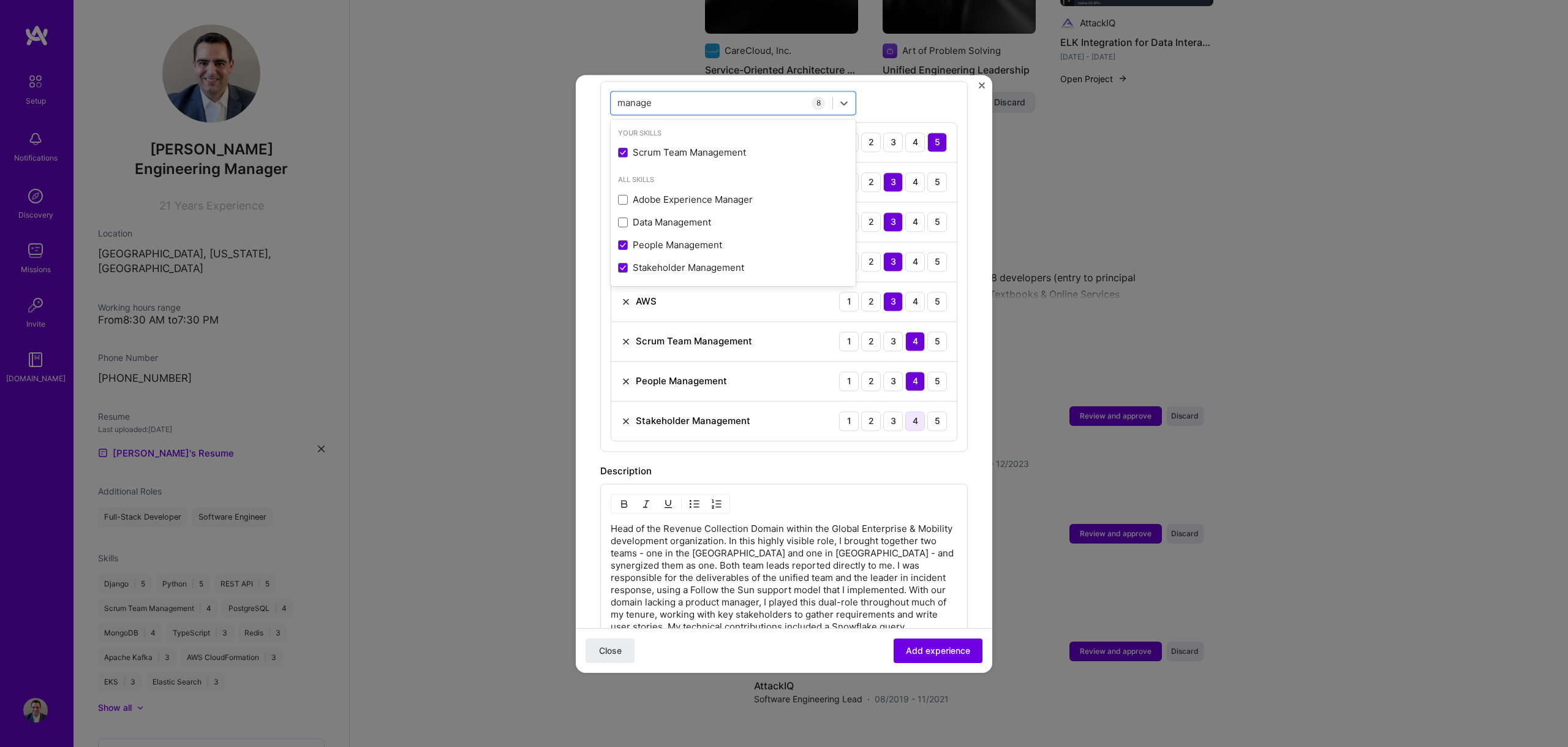
click at [913, 411] on div "4" at bounding box center [914, 420] width 19 height 19
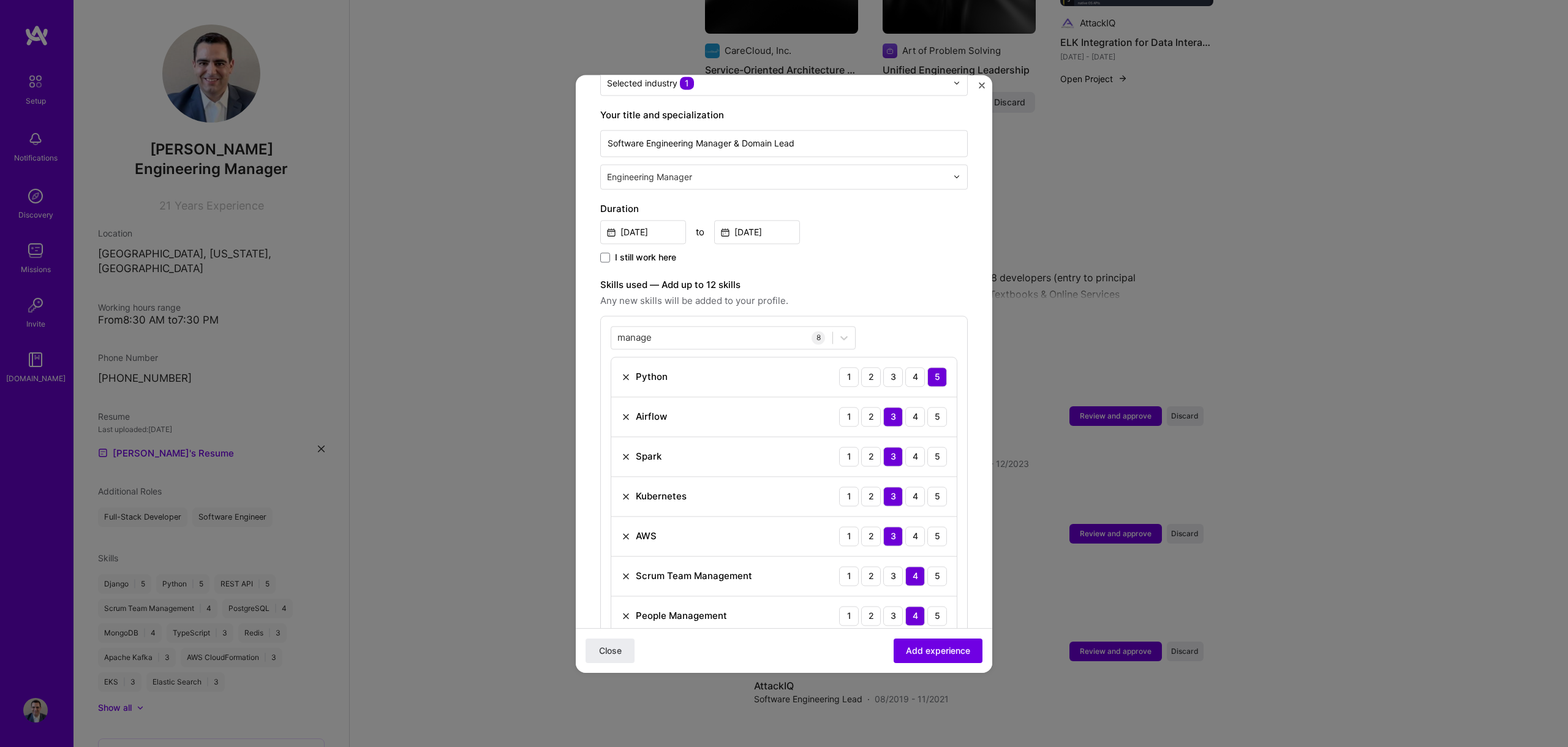
scroll to position [315, 0]
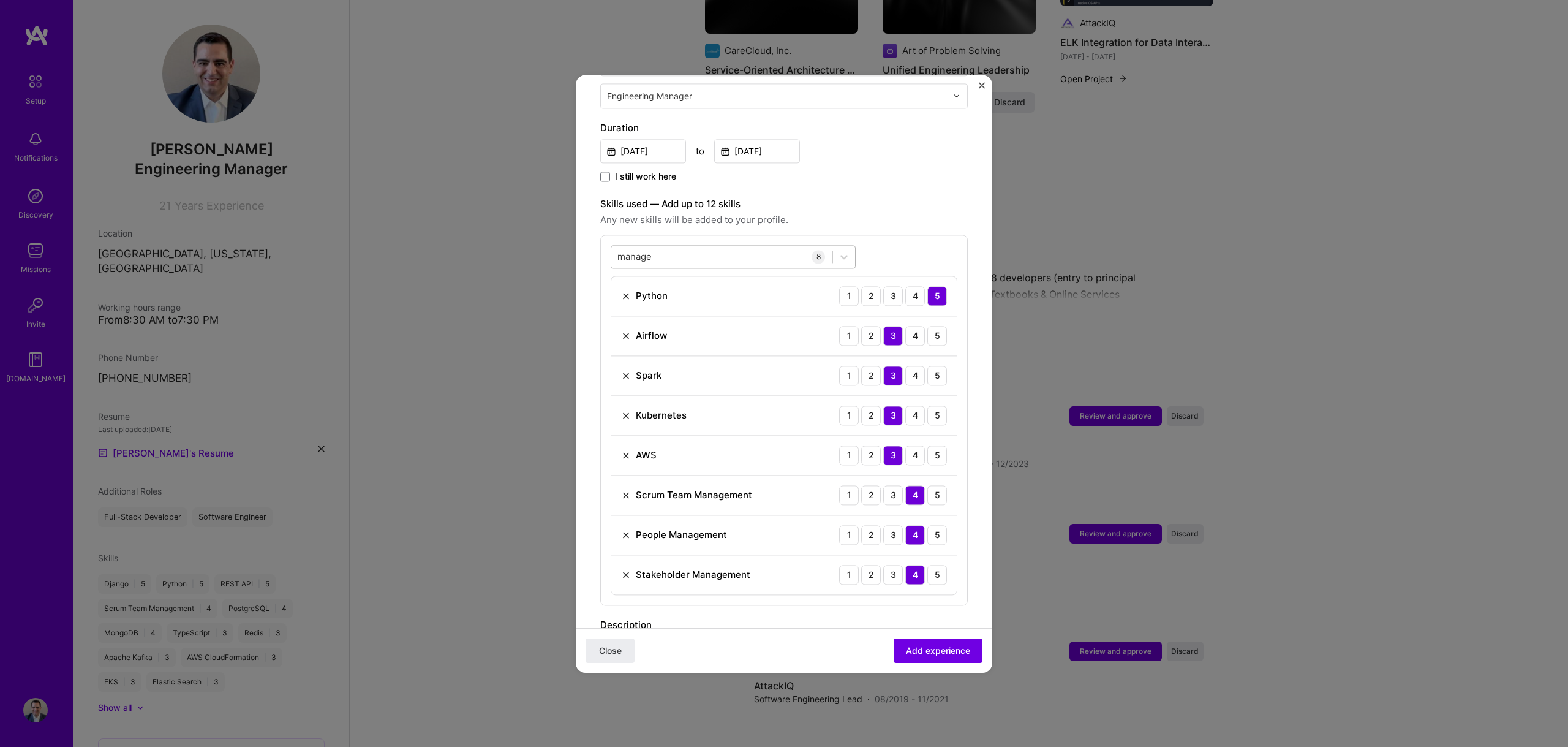
click at [699, 246] on div "manage manage" at bounding box center [721, 256] width 222 height 20
type input "m"
click at [642, 300] on div "Snowflake" at bounding box center [733, 306] width 231 height 13
click at [883, 605] on div "3" at bounding box center [892, 614] width 19 height 19
click at [721, 246] on div "snowfl snowfl" at bounding box center [721, 256] width 222 height 20
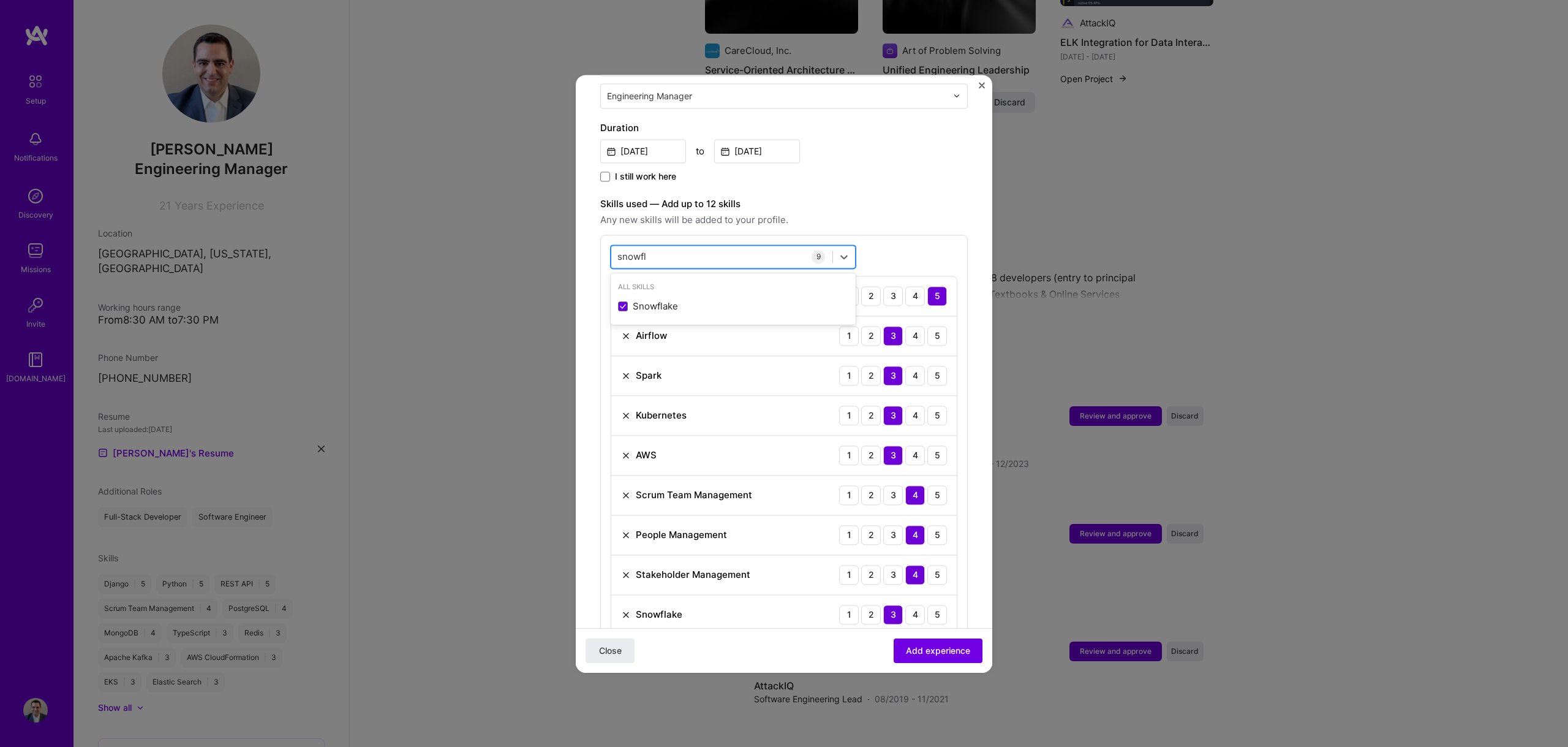
click at [721, 246] on div "snowfl snowfl" at bounding box center [721, 256] width 222 height 20
type input "s"
type input "u"
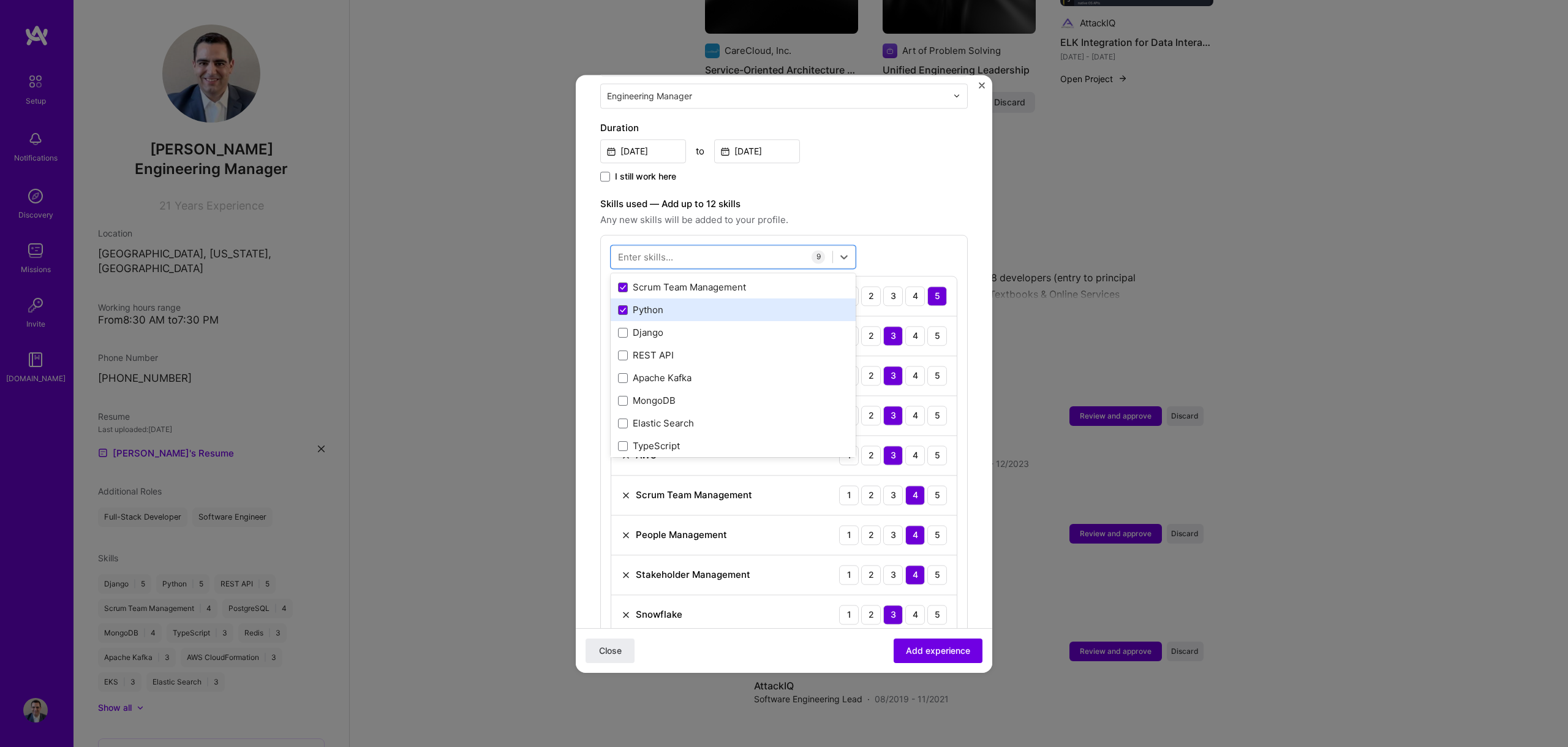
scroll to position [19, 0]
click at [653, 371] on div "Apache Kafka" at bounding box center [733, 378] width 231 height 13
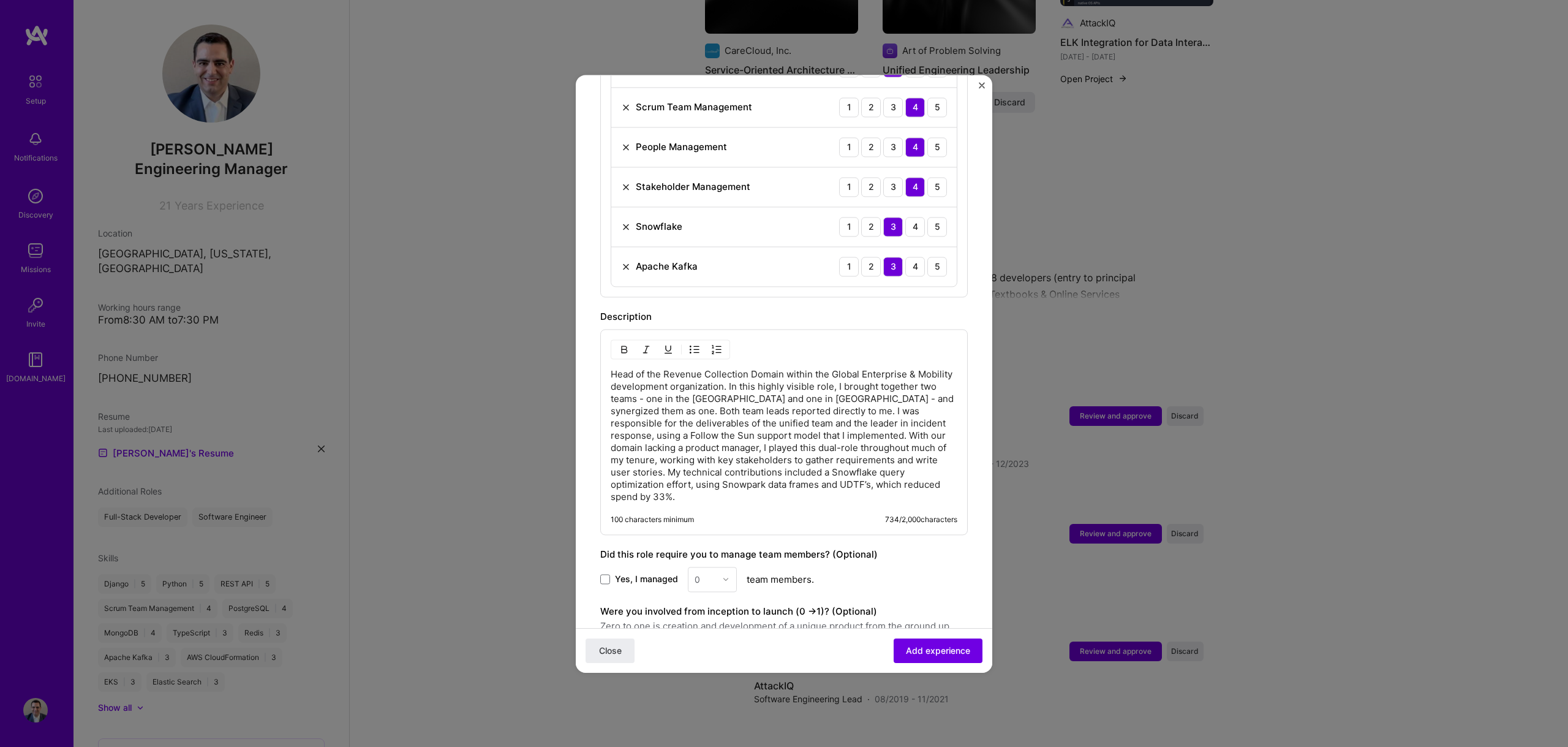
scroll to position [362, 0]
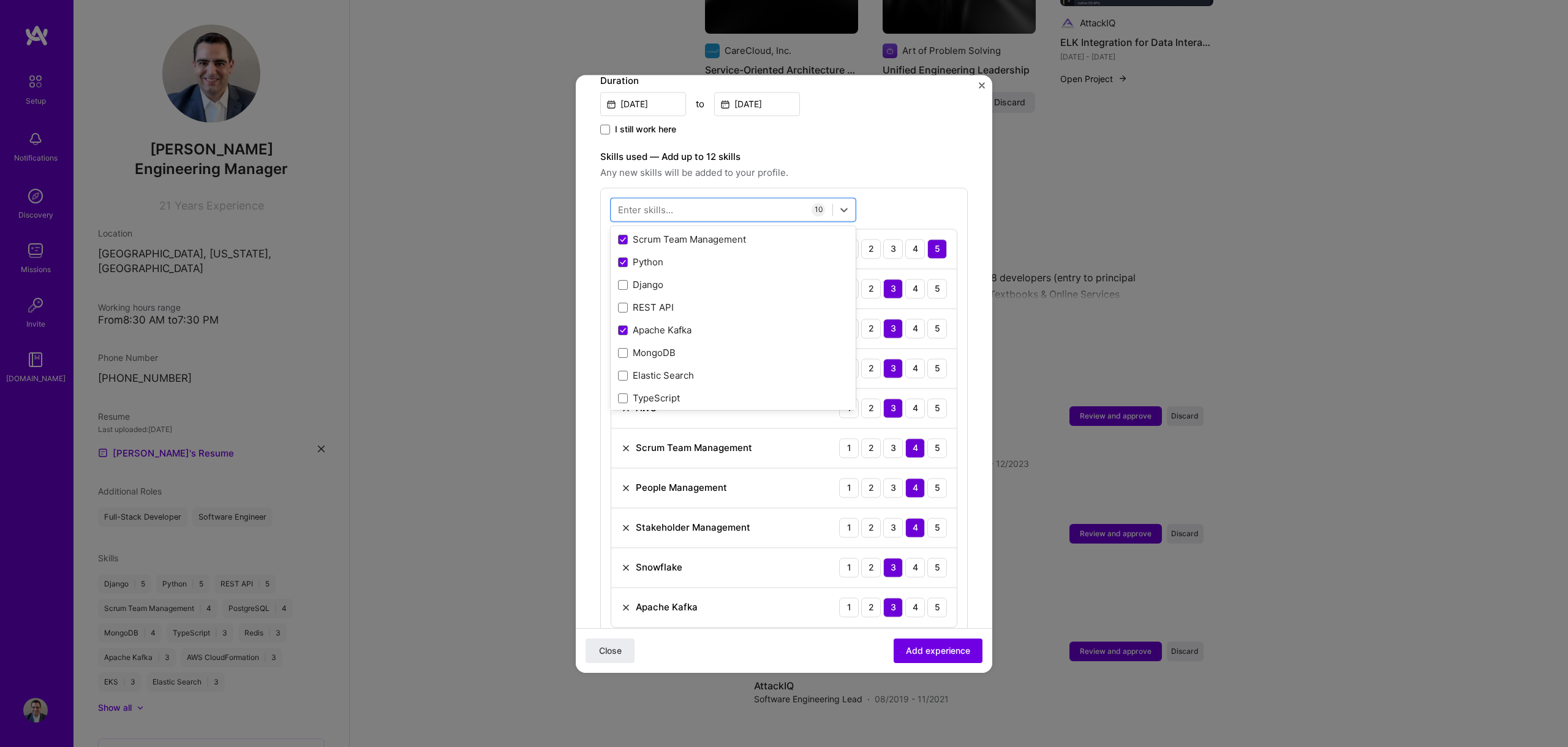
click at [950, 150] on label "Skills used — Add up to 12 skills" at bounding box center [783, 157] width 367 height 15
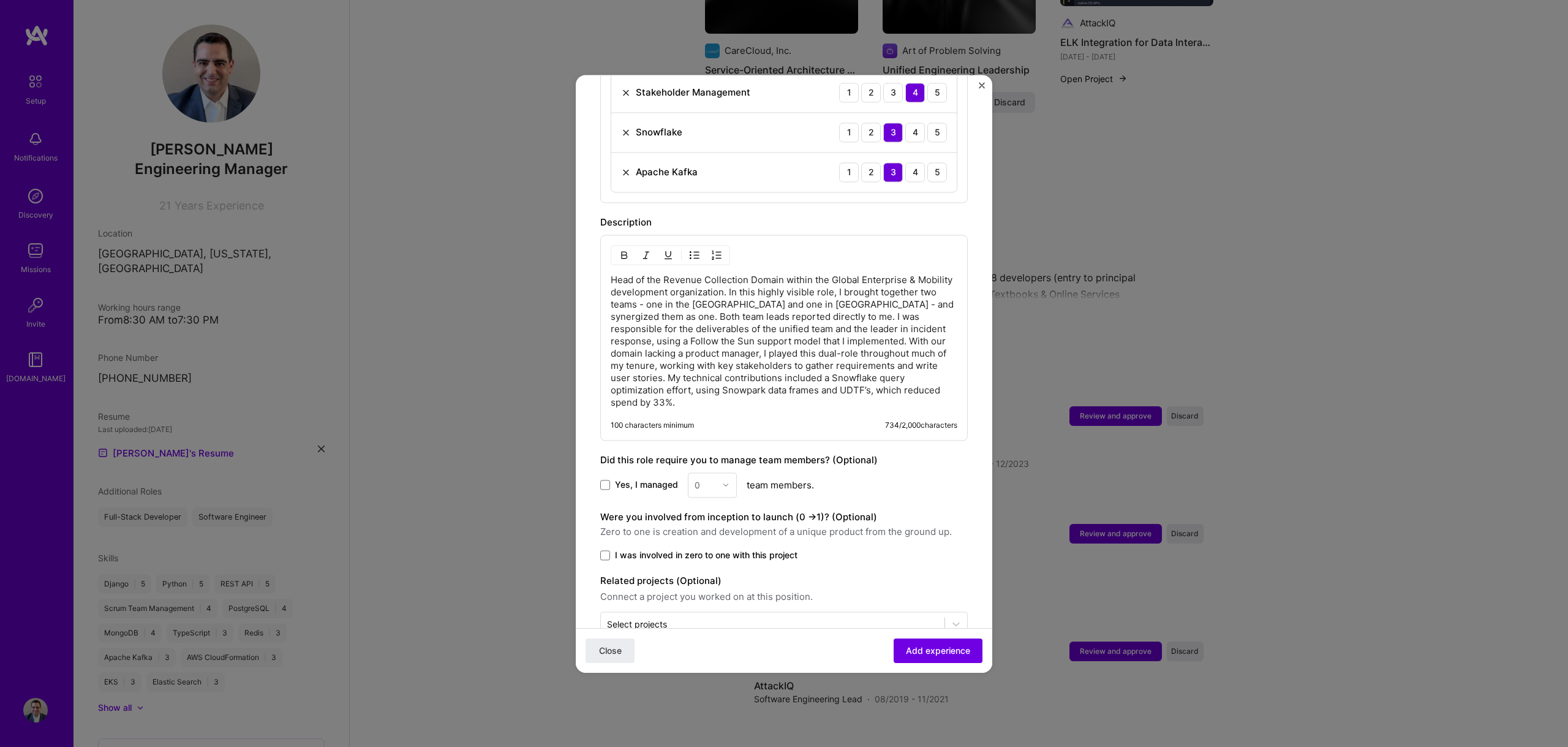
scroll to position [805, 0]
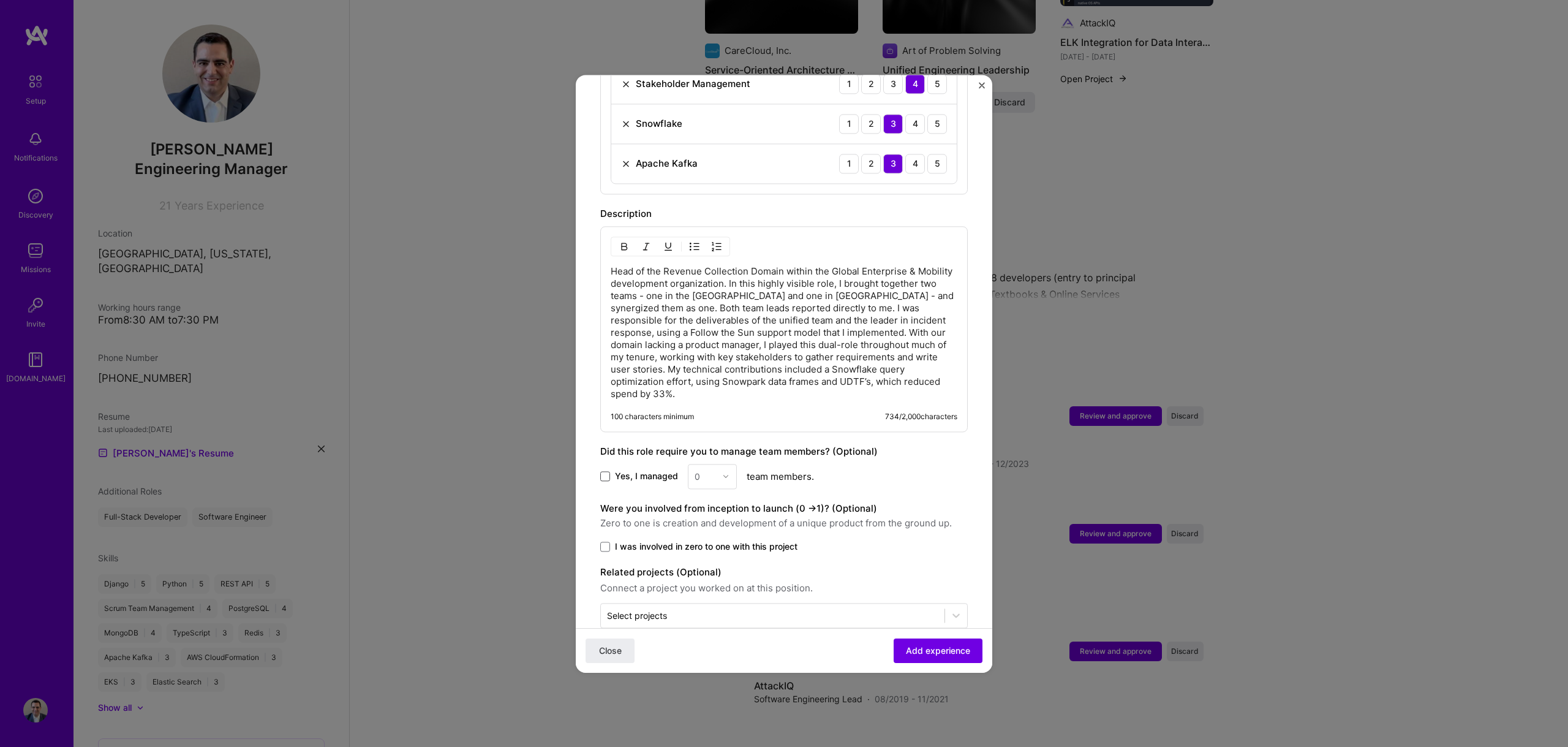
click at [605, 472] on span at bounding box center [604, 476] width 10 height 10
click at [0, 0] on input "Yes, I managed" at bounding box center [0, 0] width 0 height 0
click at [720, 464] on div "0" at bounding box center [705, 476] width 34 height 24
click at [711, 572] on div "10" at bounding box center [712, 583] width 42 height 23
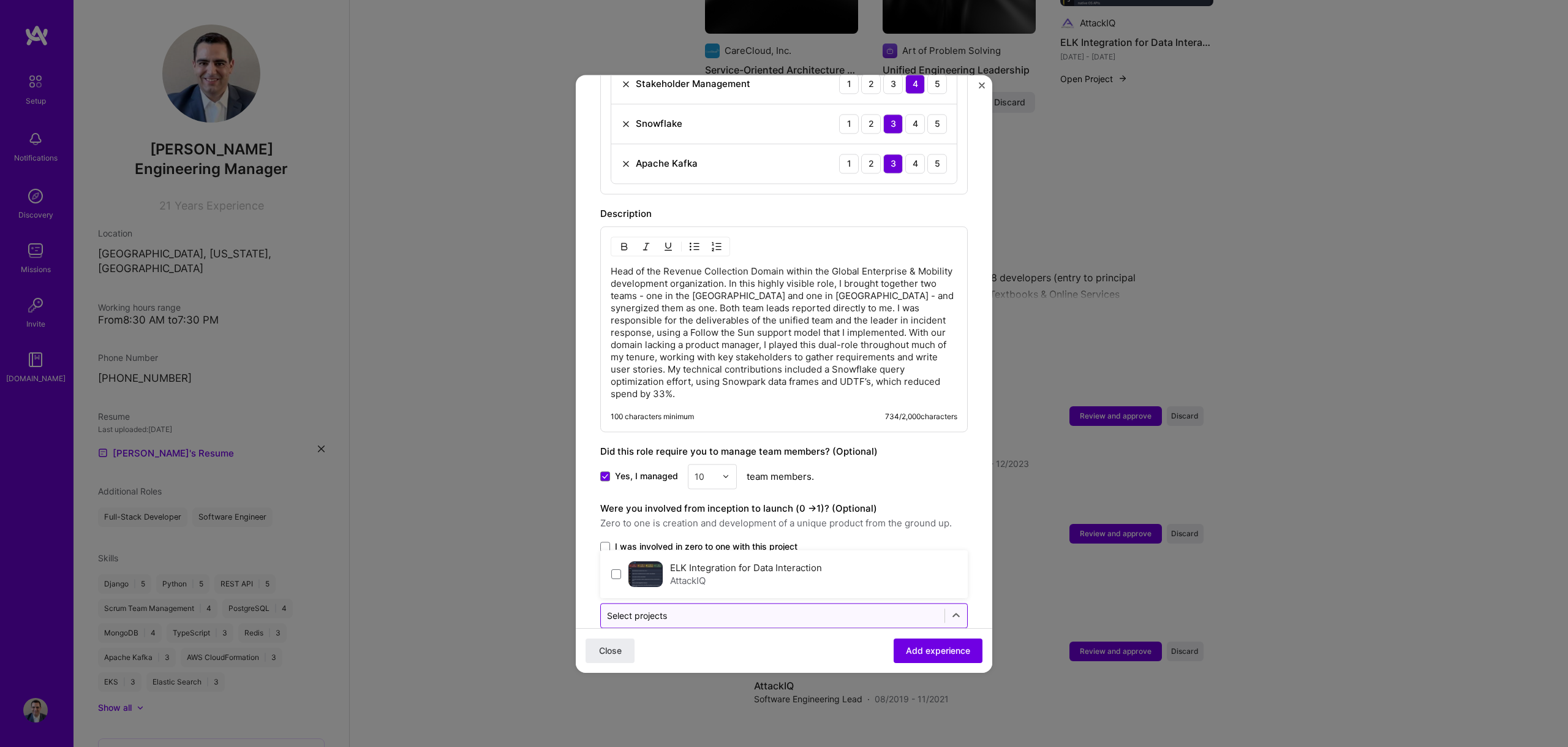
click at [667, 609] on div "Select projects" at bounding box center [637, 616] width 60 height 13
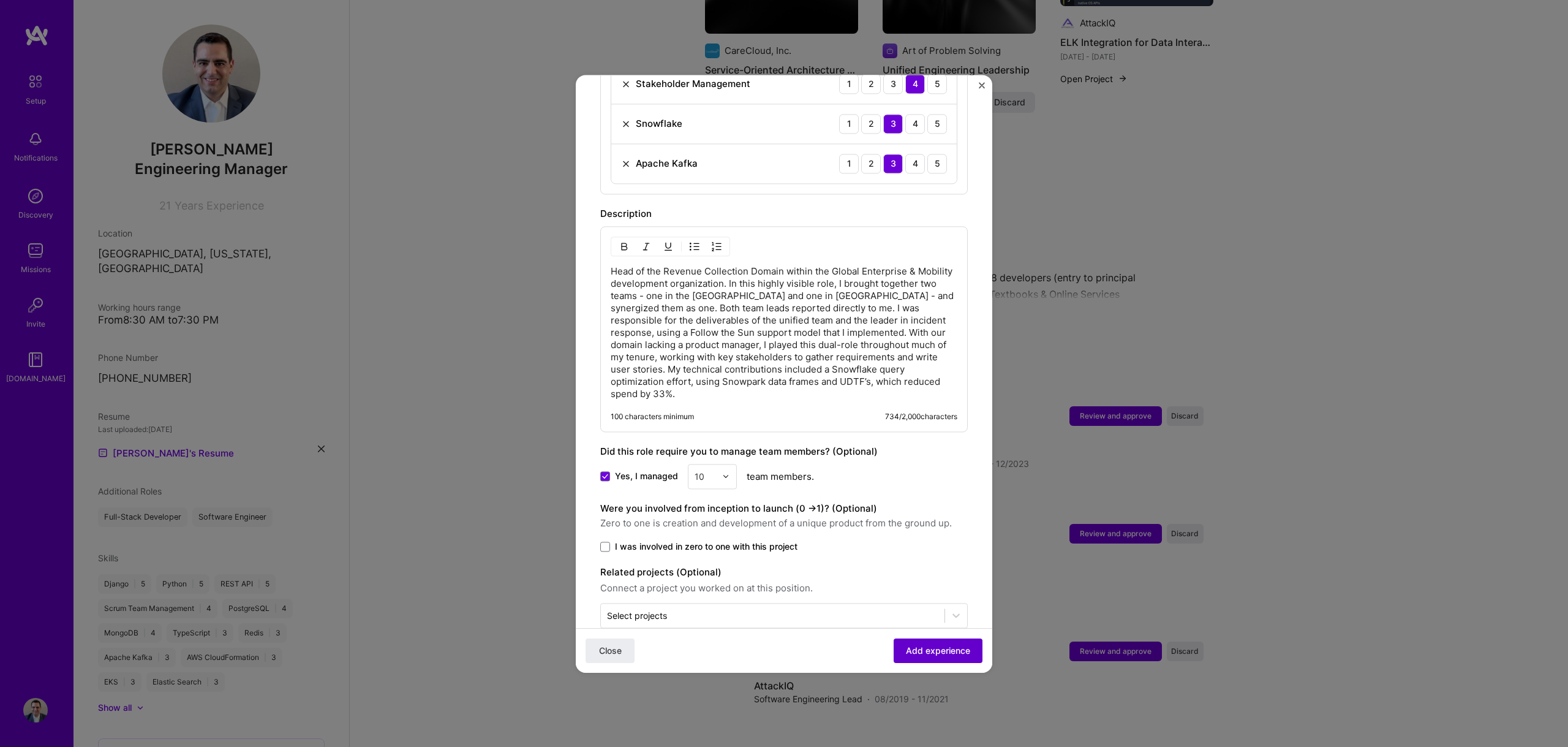
click at [912, 650] on span "Add experience" at bounding box center [938, 649] width 65 height 12
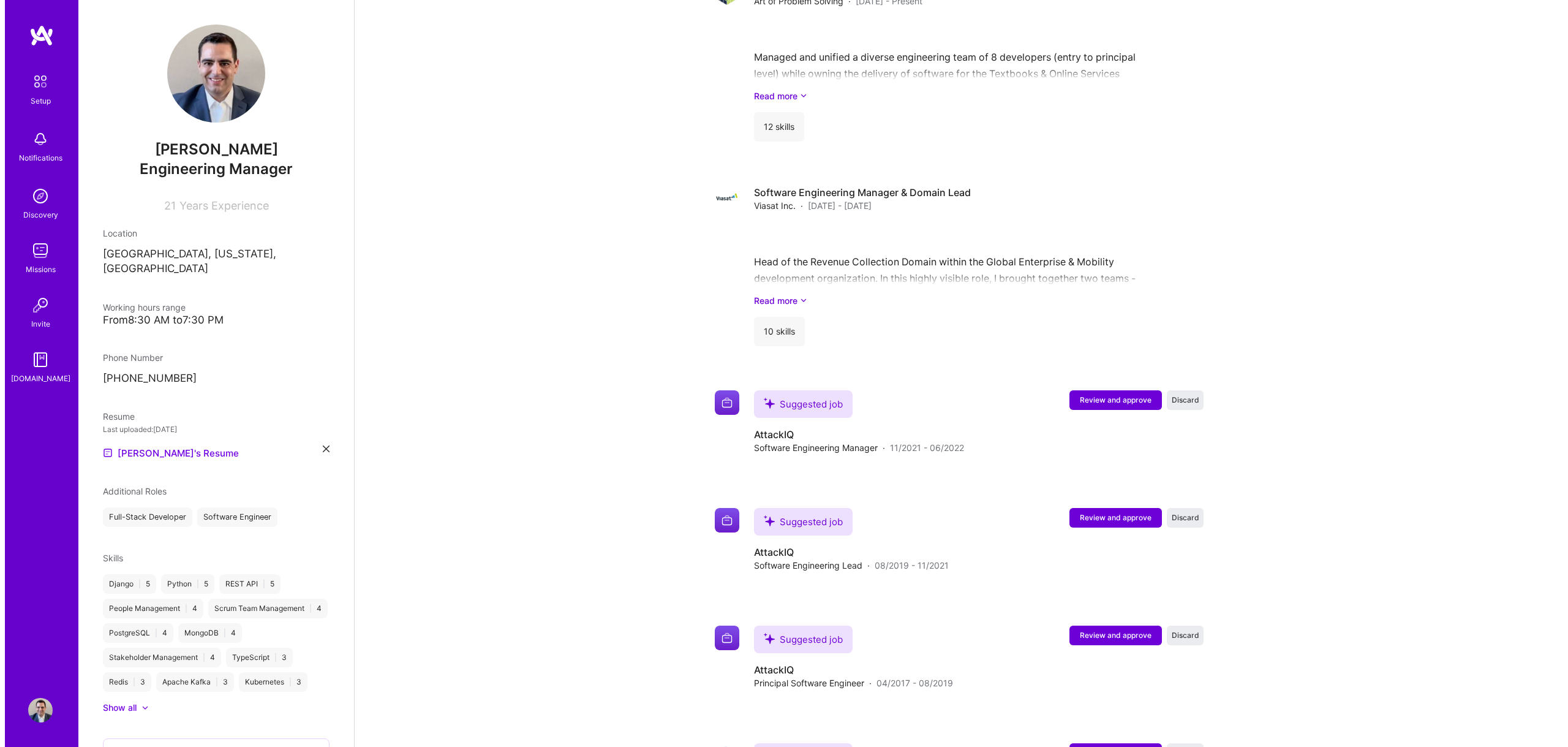
scroll to position [1364, 0]
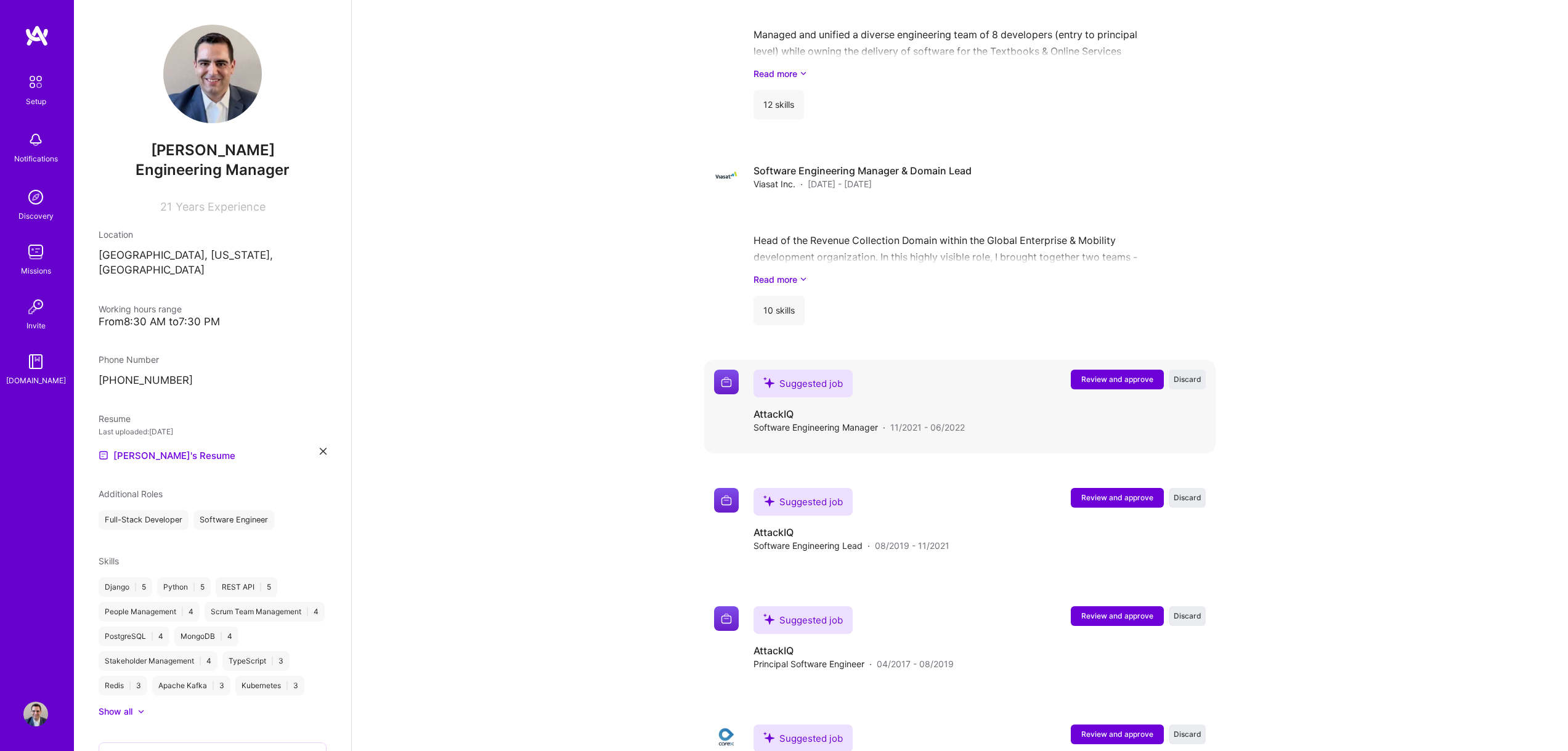
click at [1099, 374] on span "Review and approve" at bounding box center [1117, 379] width 72 height 10
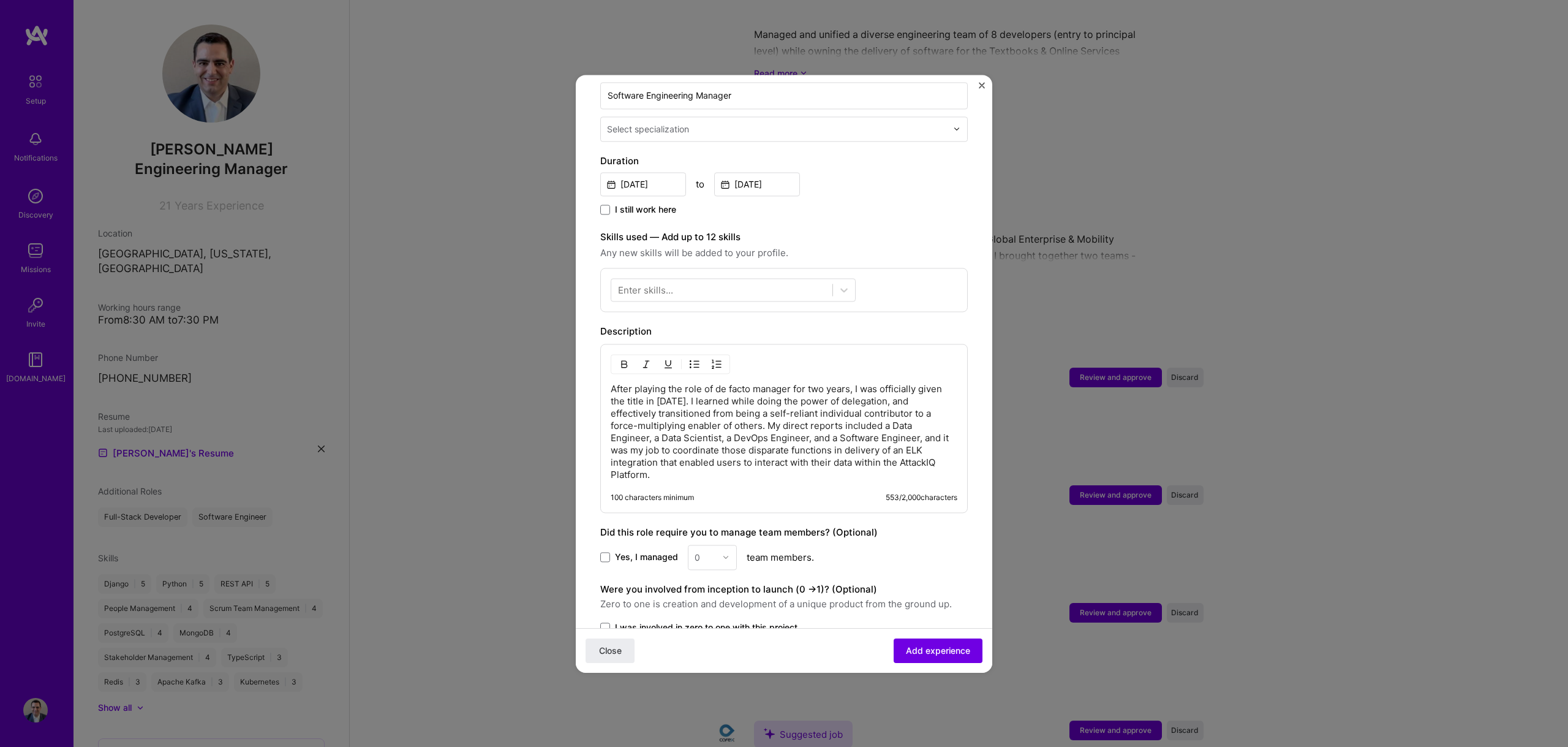
scroll to position [0, 0]
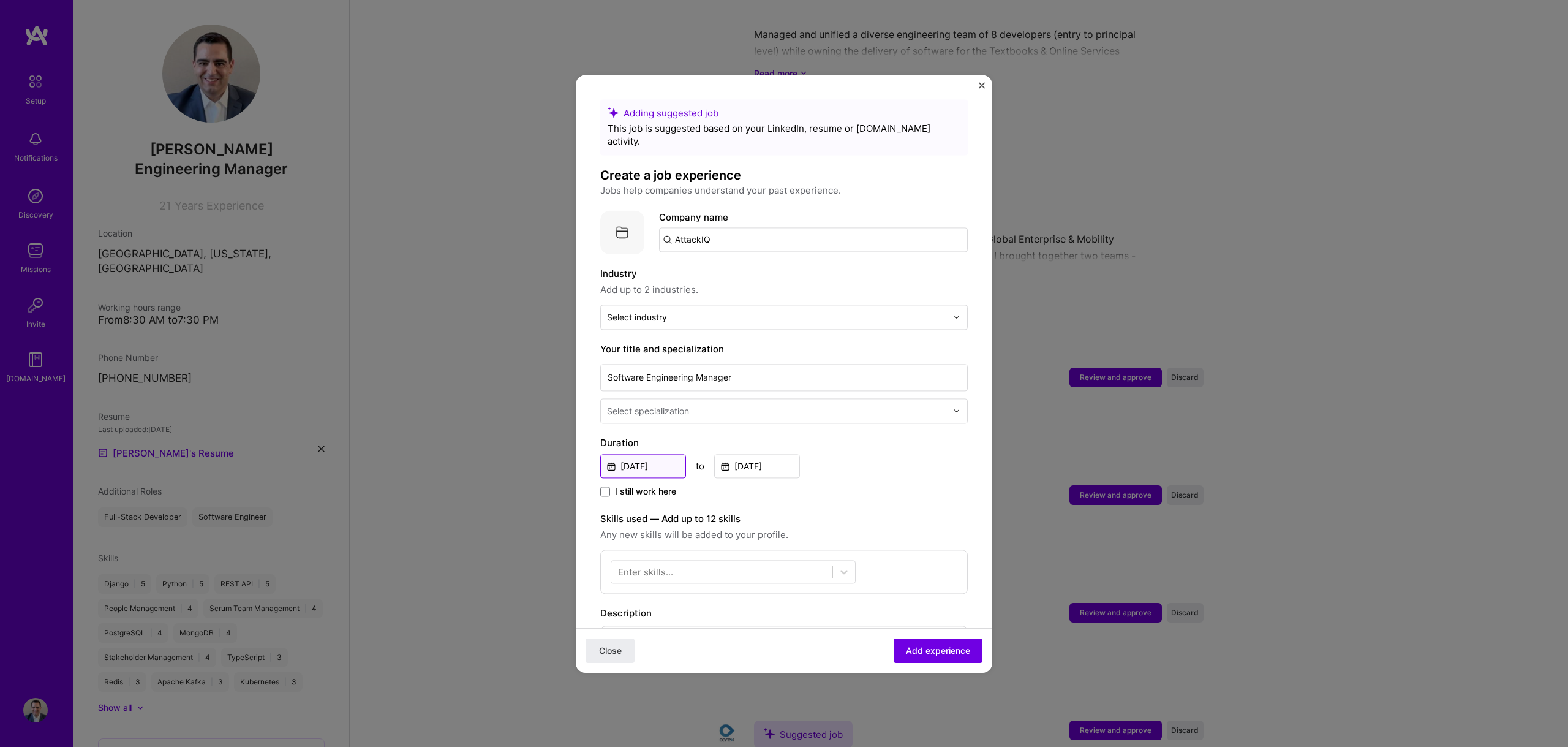
click at [656, 456] on input "[DATE]" at bounding box center [643, 466] width 86 height 24
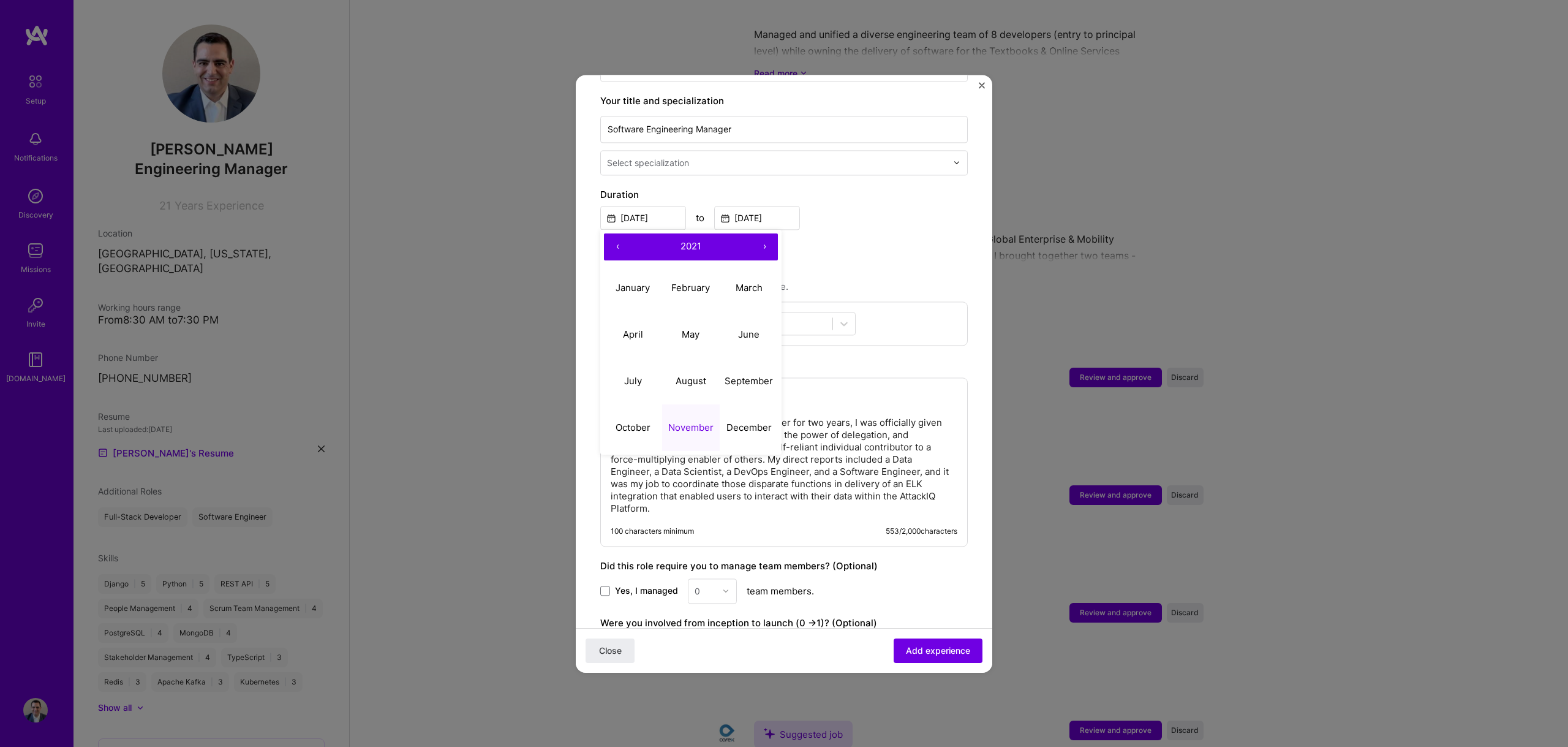
click at [840, 379] on div "After playing the role of de facto manager for two years, I was officially give…" at bounding box center [783, 462] width 367 height 169
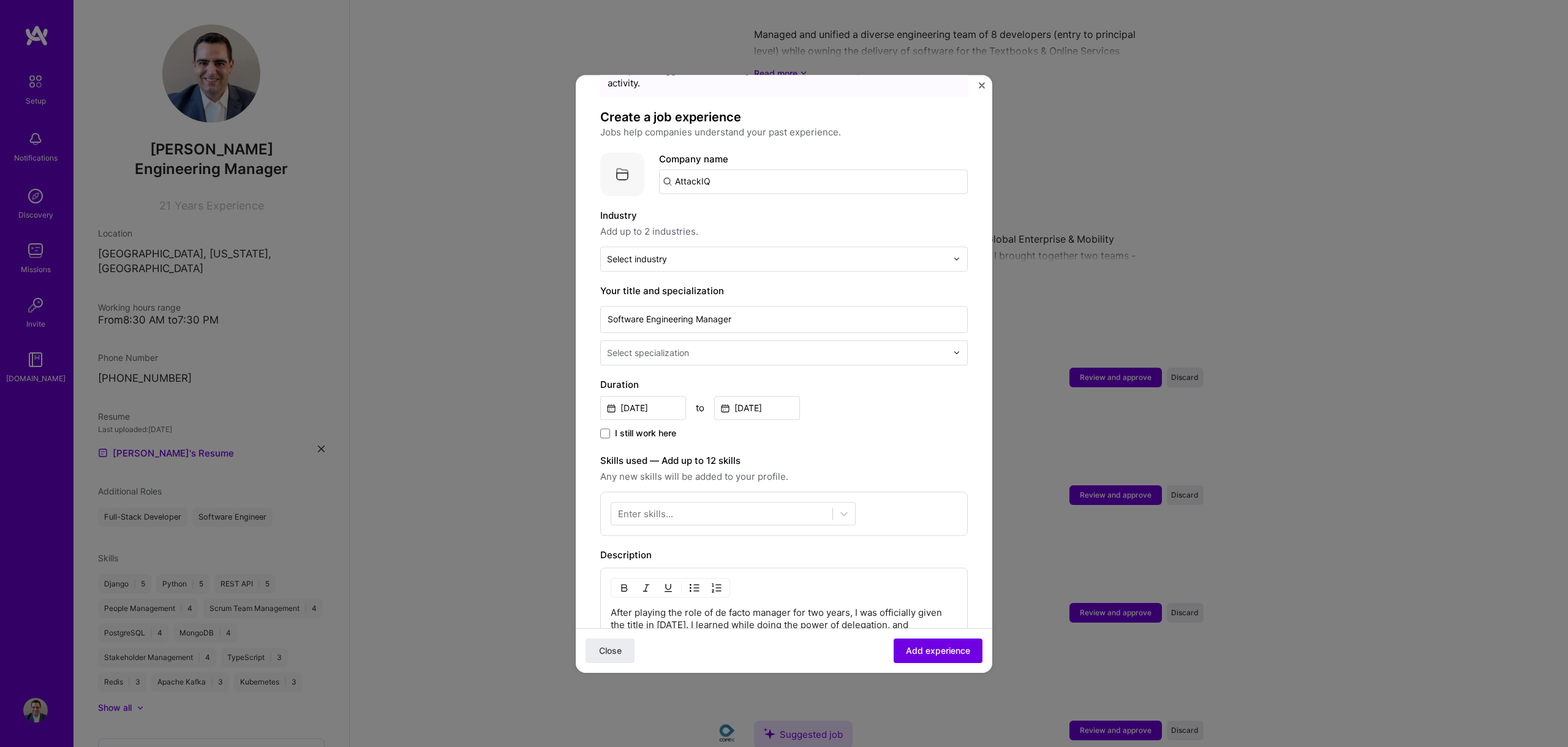
scroll to position [0, 0]
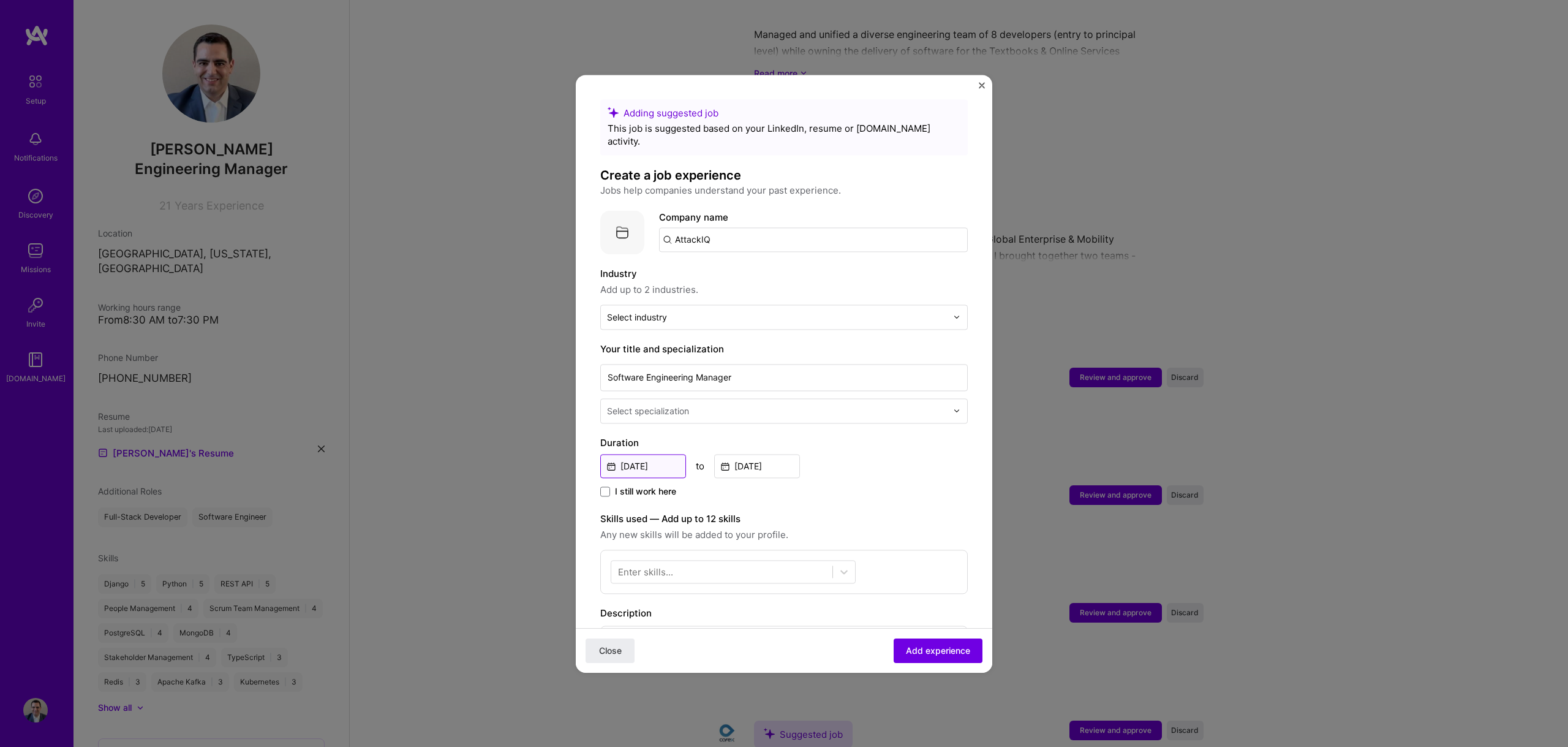
click at [638, 454] on input "[DATE]" at bounding box center [643, 466] width 86 height 24
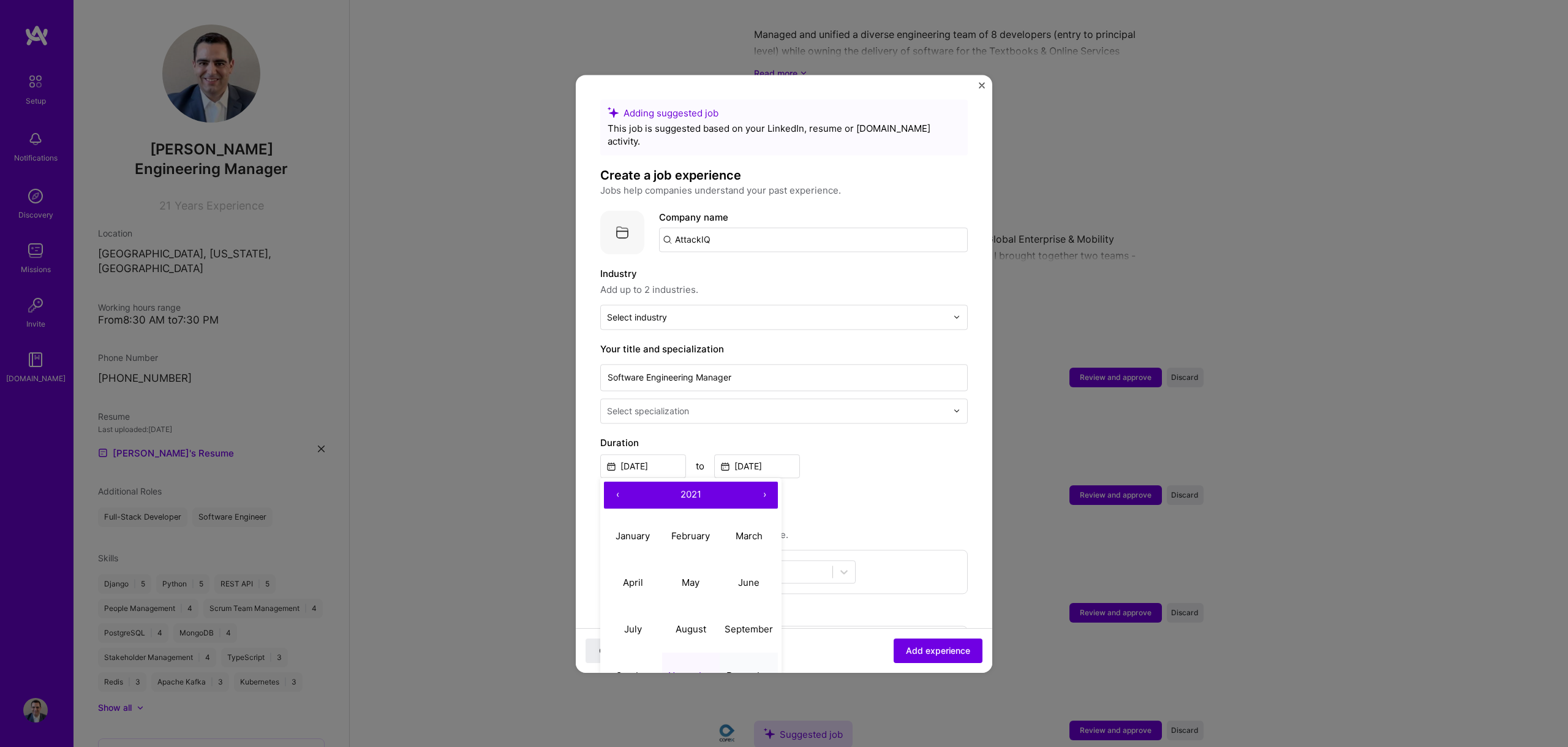
click at [738, 669] on abbr "December" at bounding box center [749, 675] width 46 height 12
type input "[DATE]"
click at [678, 309] on div at bounding box center [777, 316] width 340 height 16
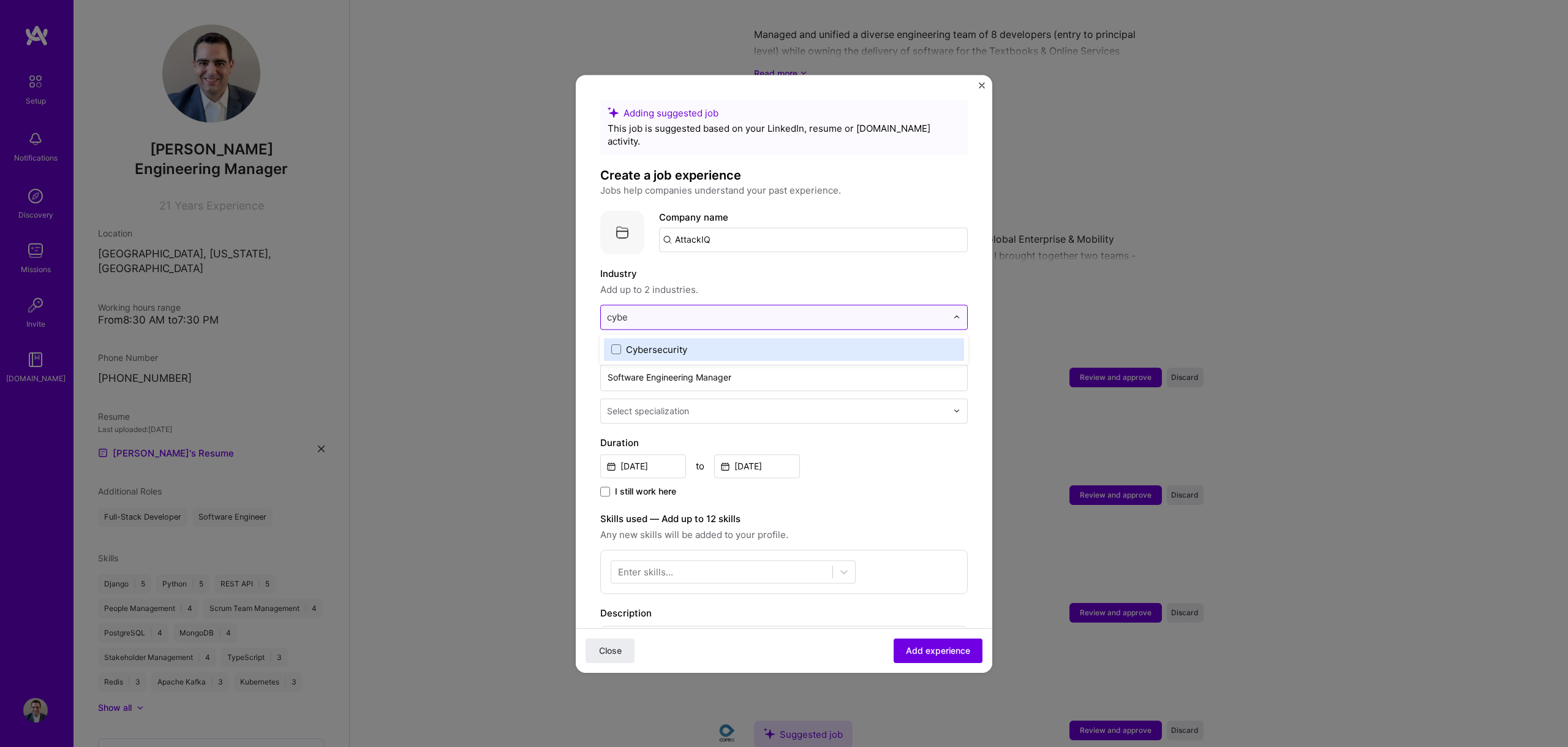
type input "cyber"
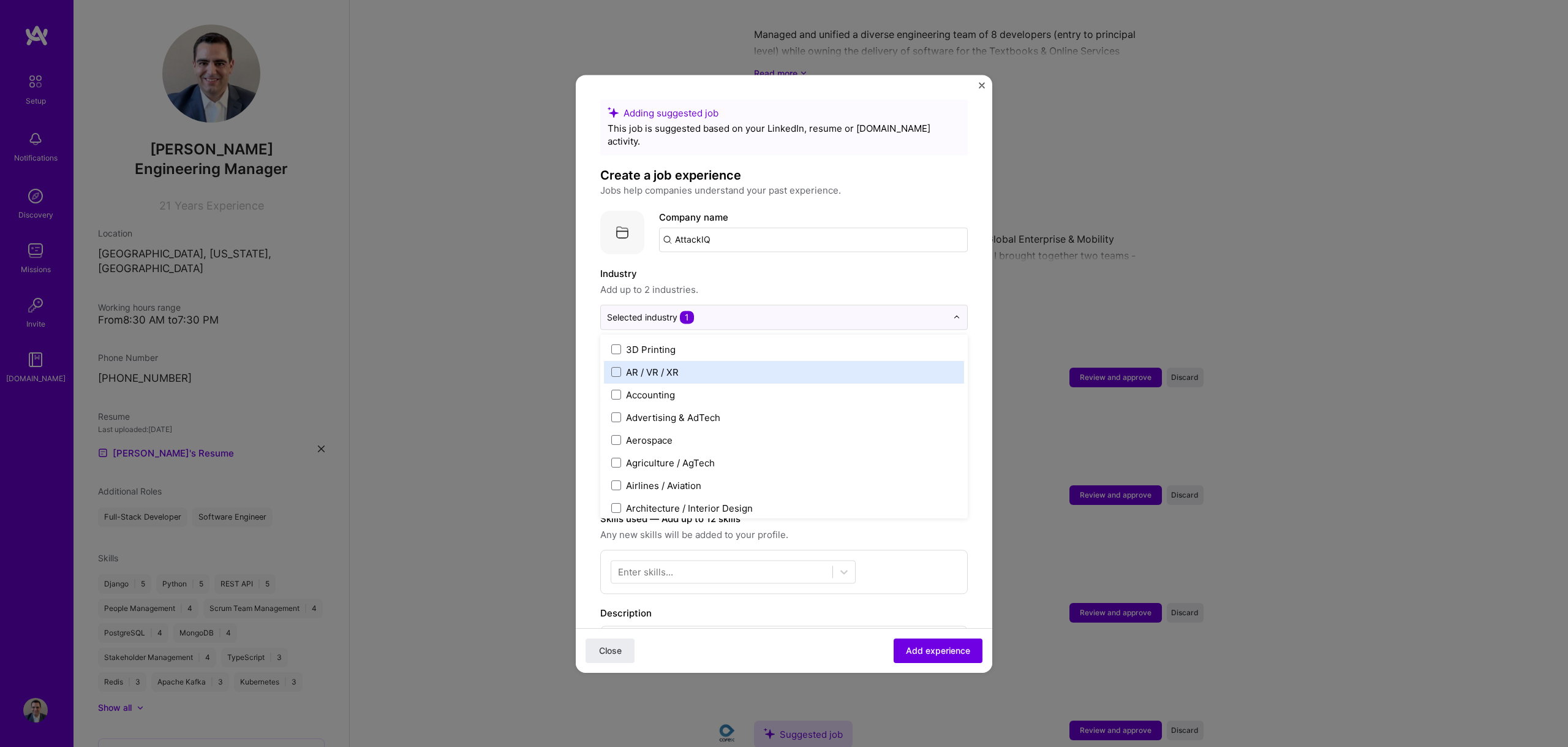
scroll to position [3, 0]
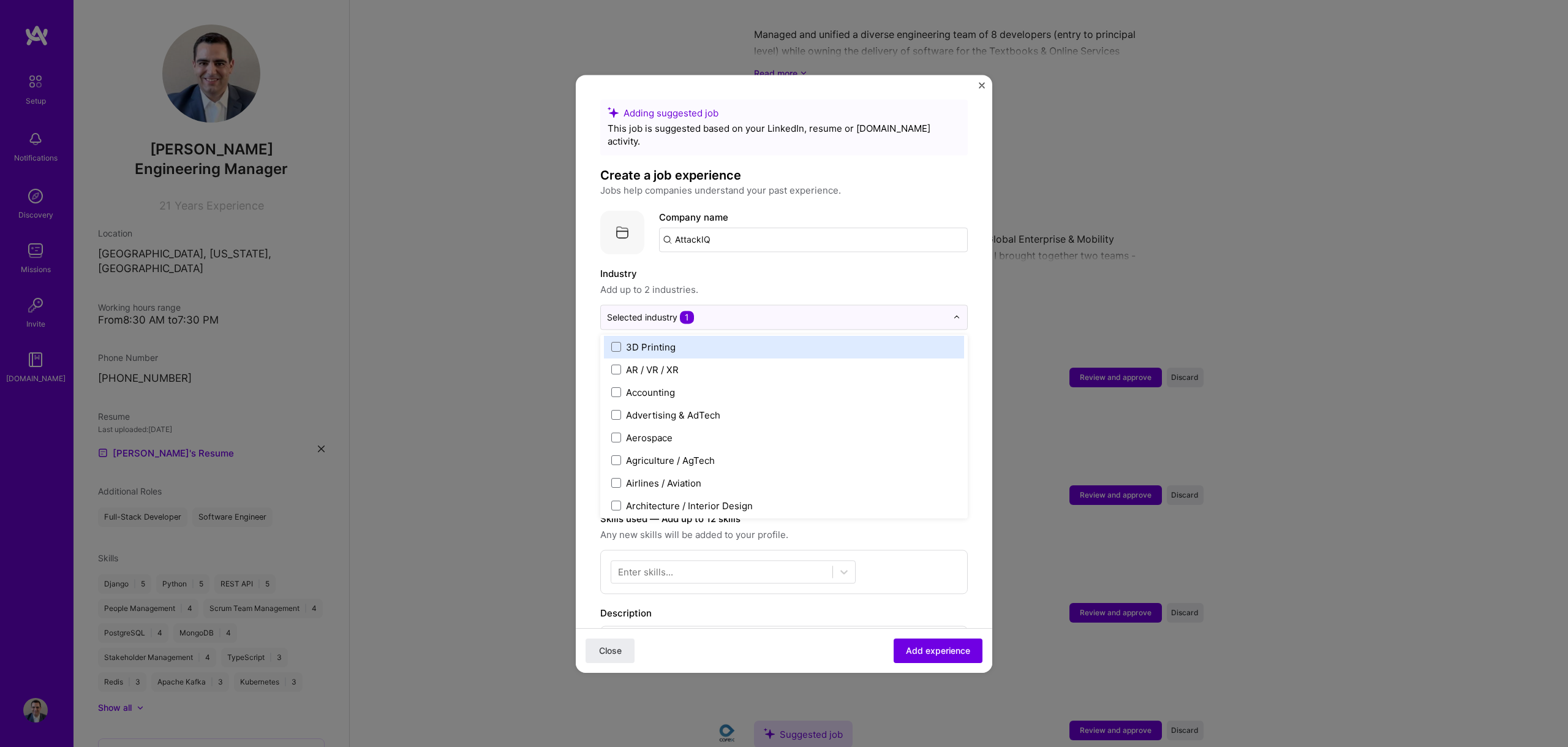
click at [751, 266] on label "Industry" at bounding box center [783, 274] width 367 height 15
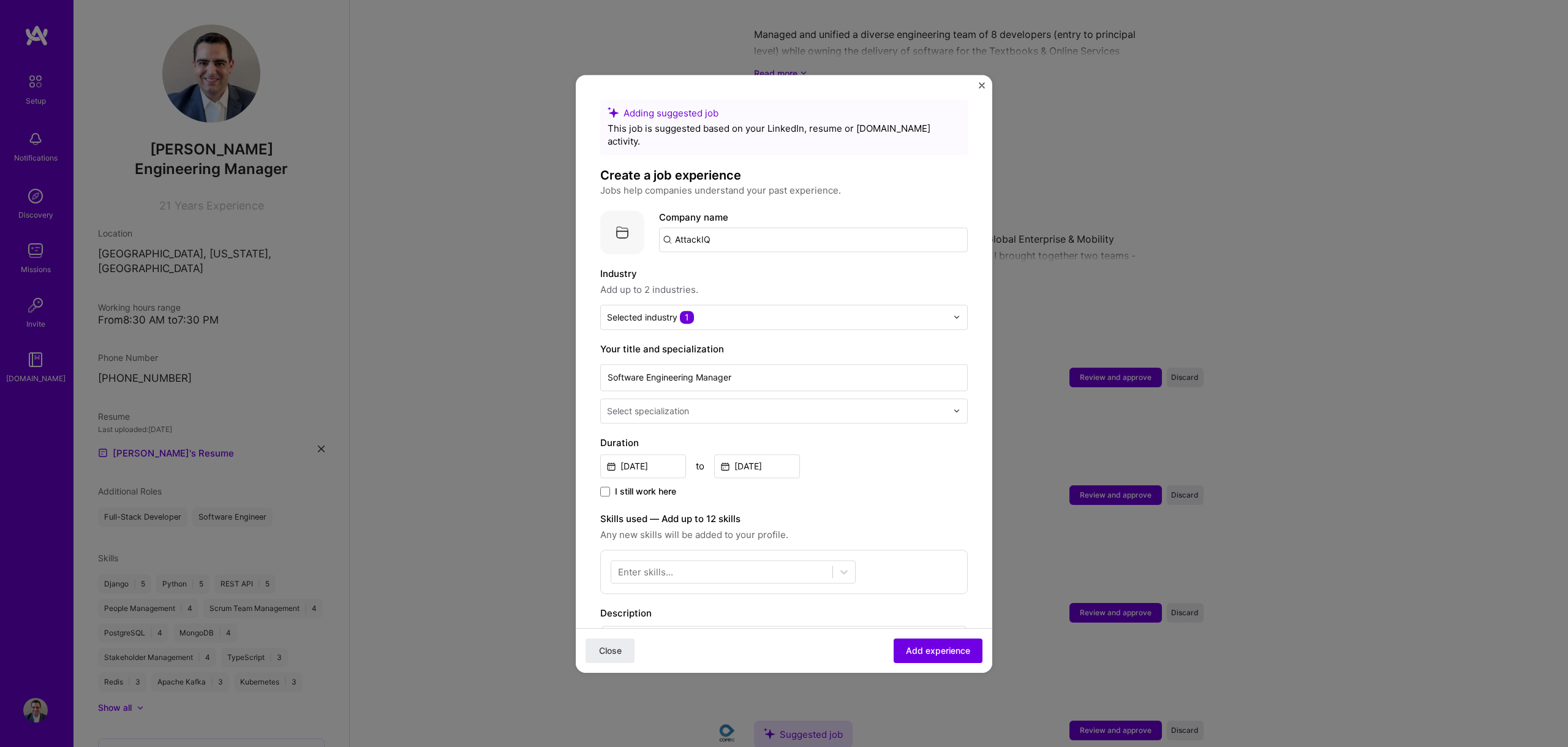
click at [653, 404] on div "Select specialization" at bounding box center [648, 410] width 82 height 13
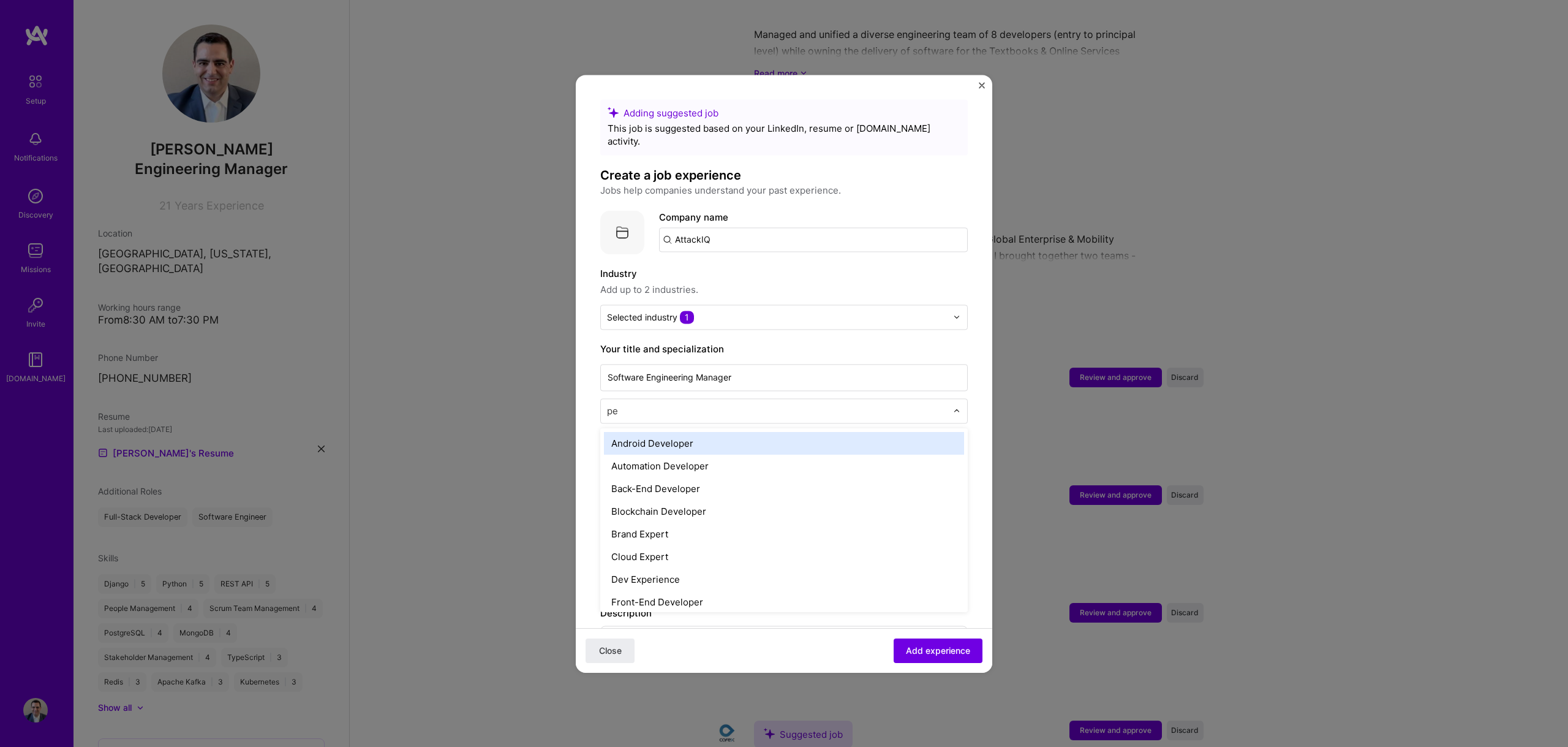
type input "p"
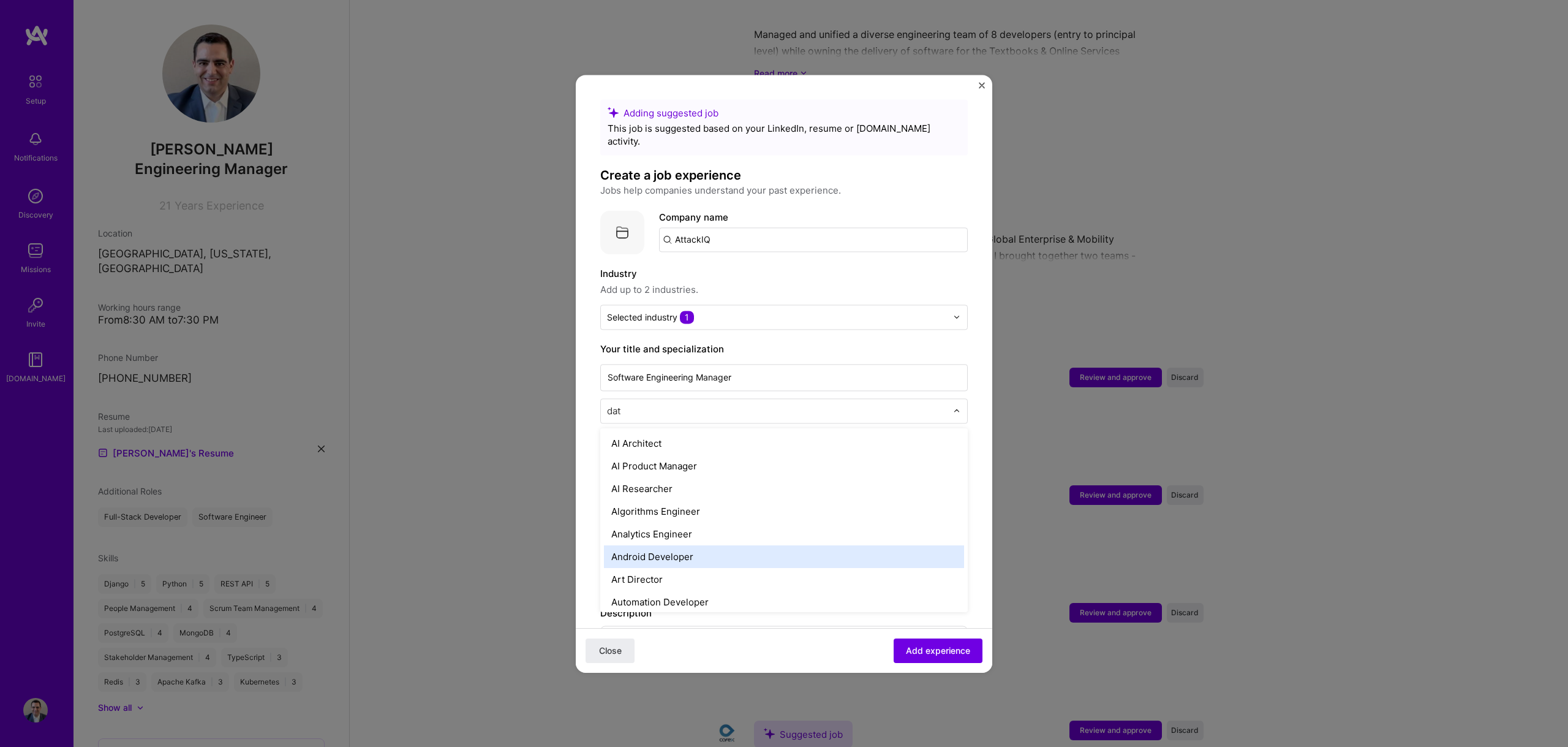
type input "data"
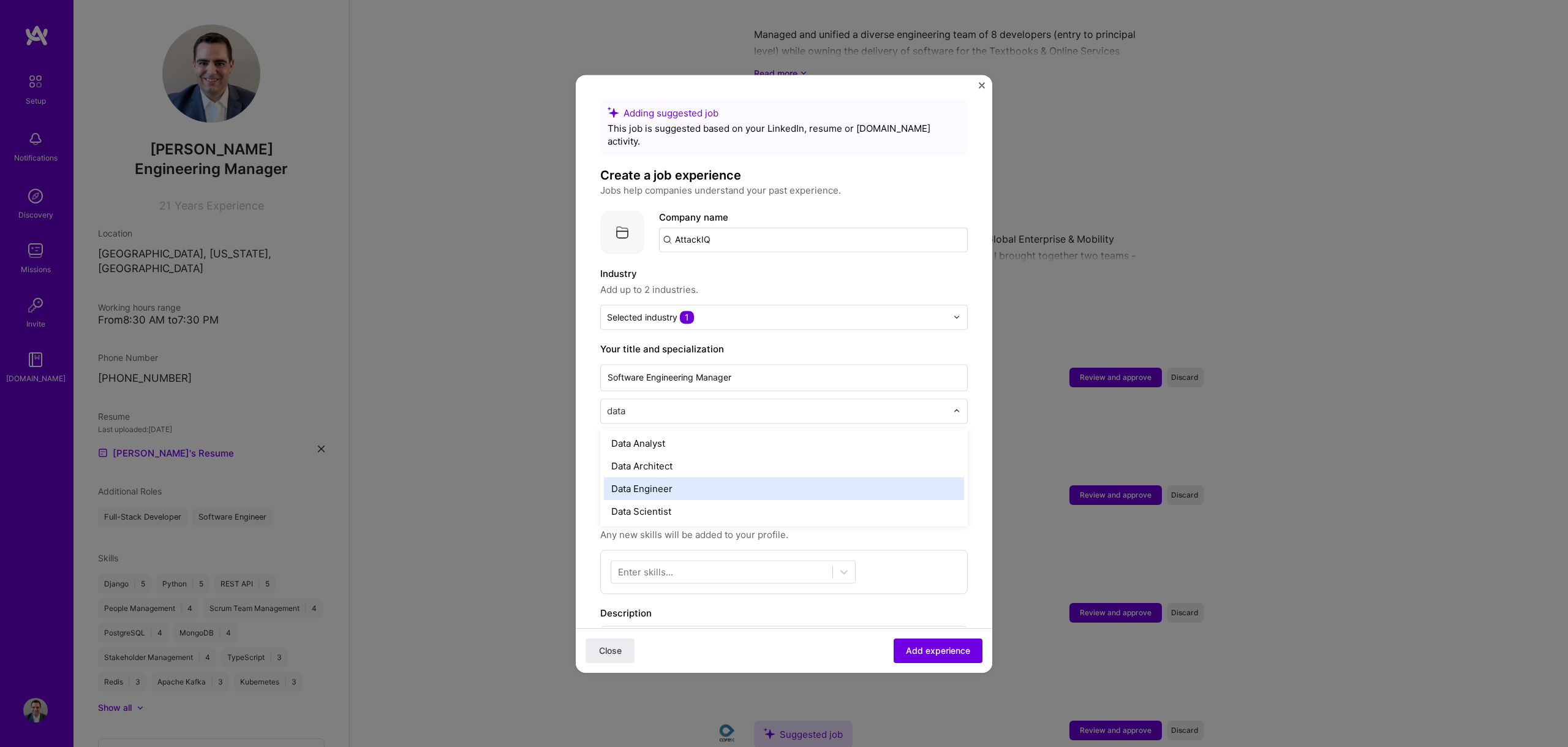
click at [646, 477] on div "Data Engineer" at bounding box center [783, 488] width 360 height 23
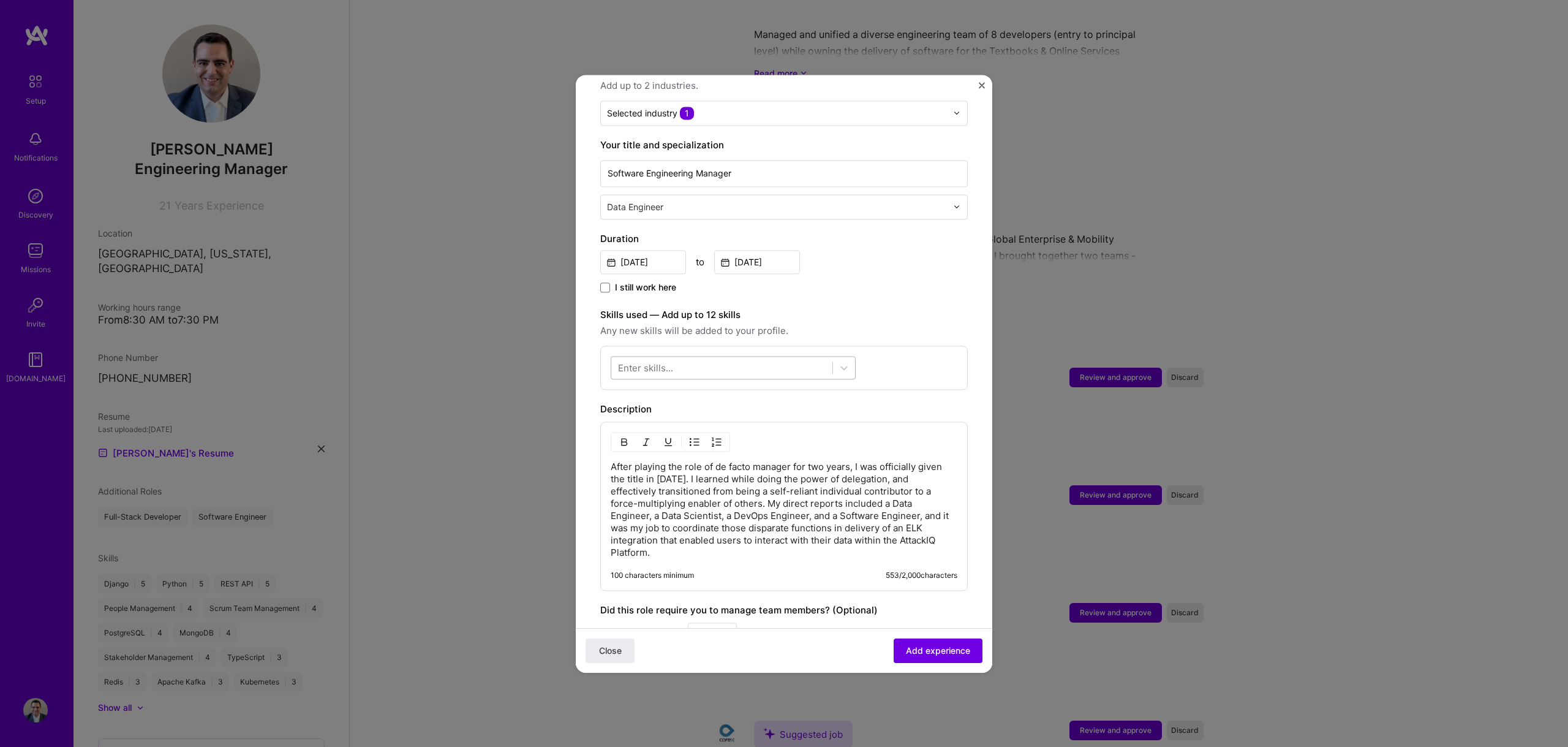
scroll to position [220, 0]
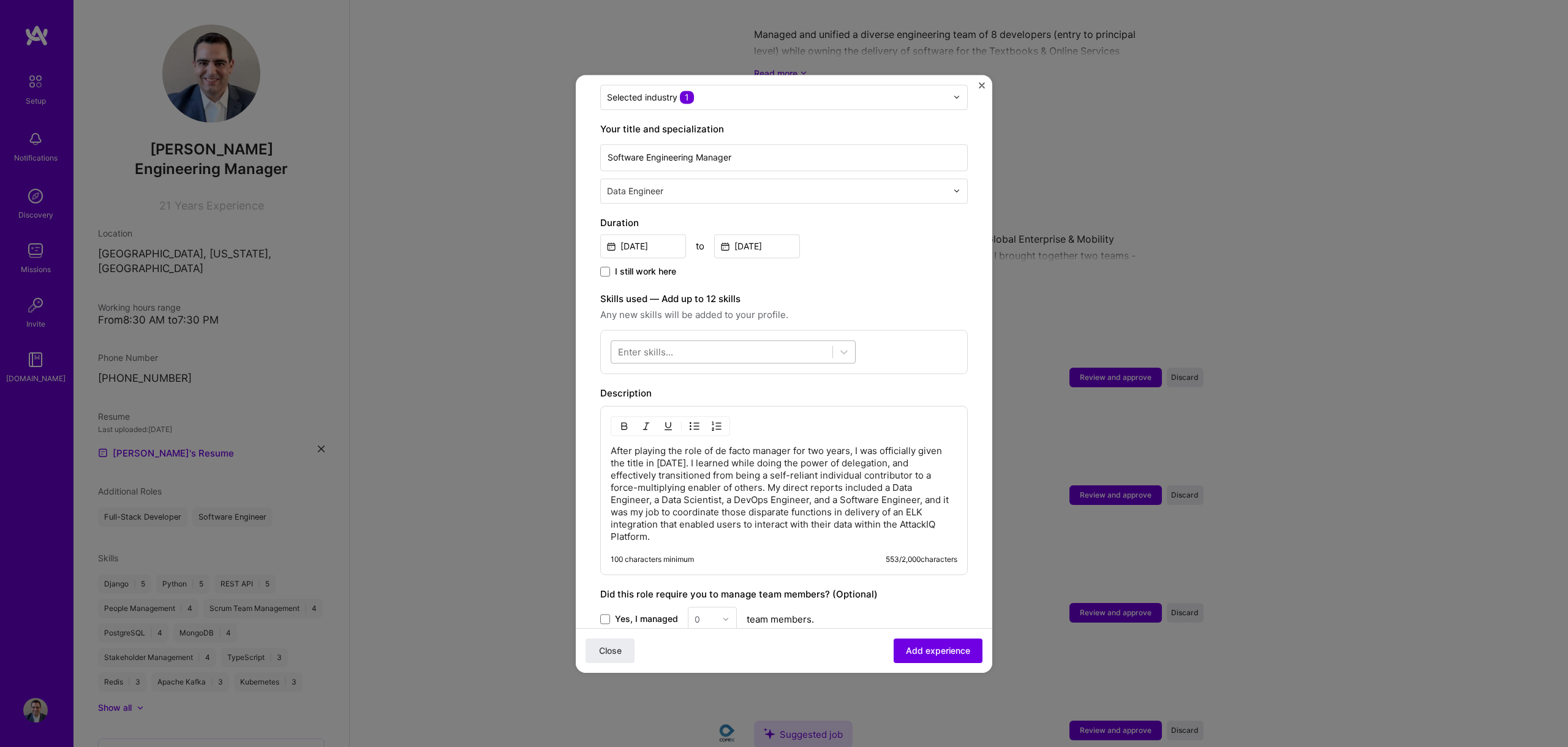
click at [691, 341] on div at bounding box center [721, 351] width 222 height 20
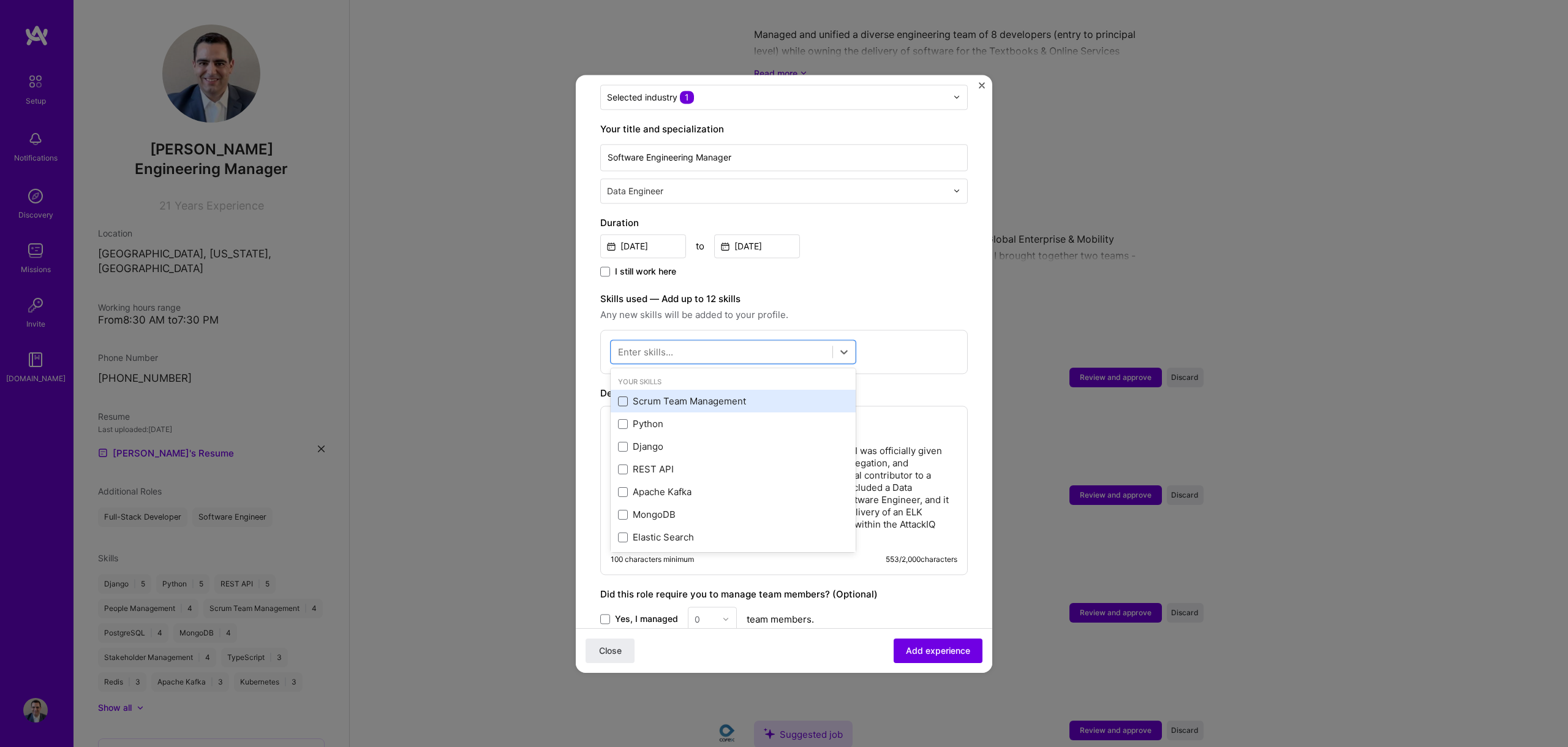
click at [624, 397] on span at bounding box center [623, 401] width 10 height 10
click at [0, 0] on input "checkbox" at bounding box center [0, 0] width 0 height 0
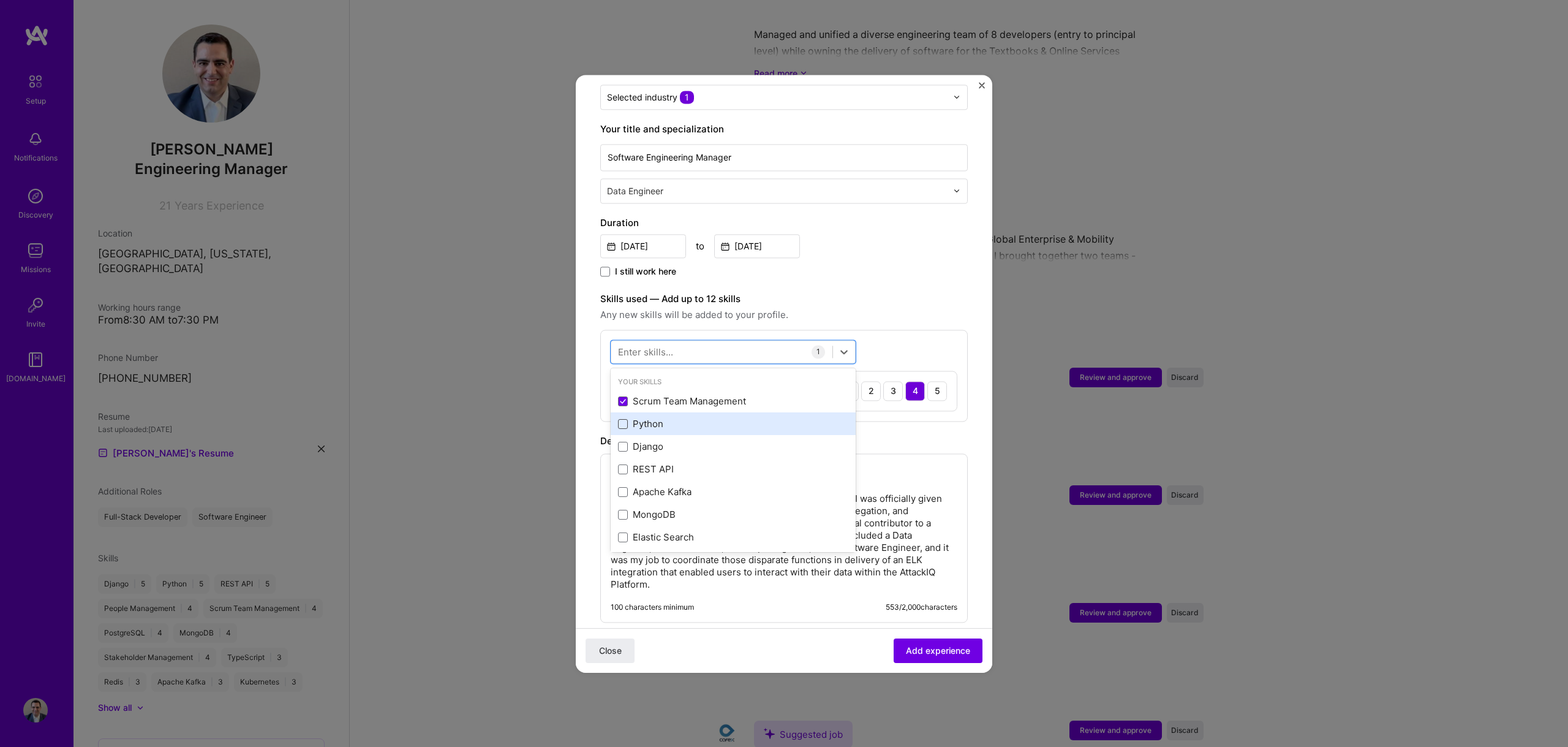
click at [621, 420] on span at bounding box center [623, 424] width 10 height 10
click at [0, 0] on input "checkbox" at bounding box center [0, 0] width 0 height 0
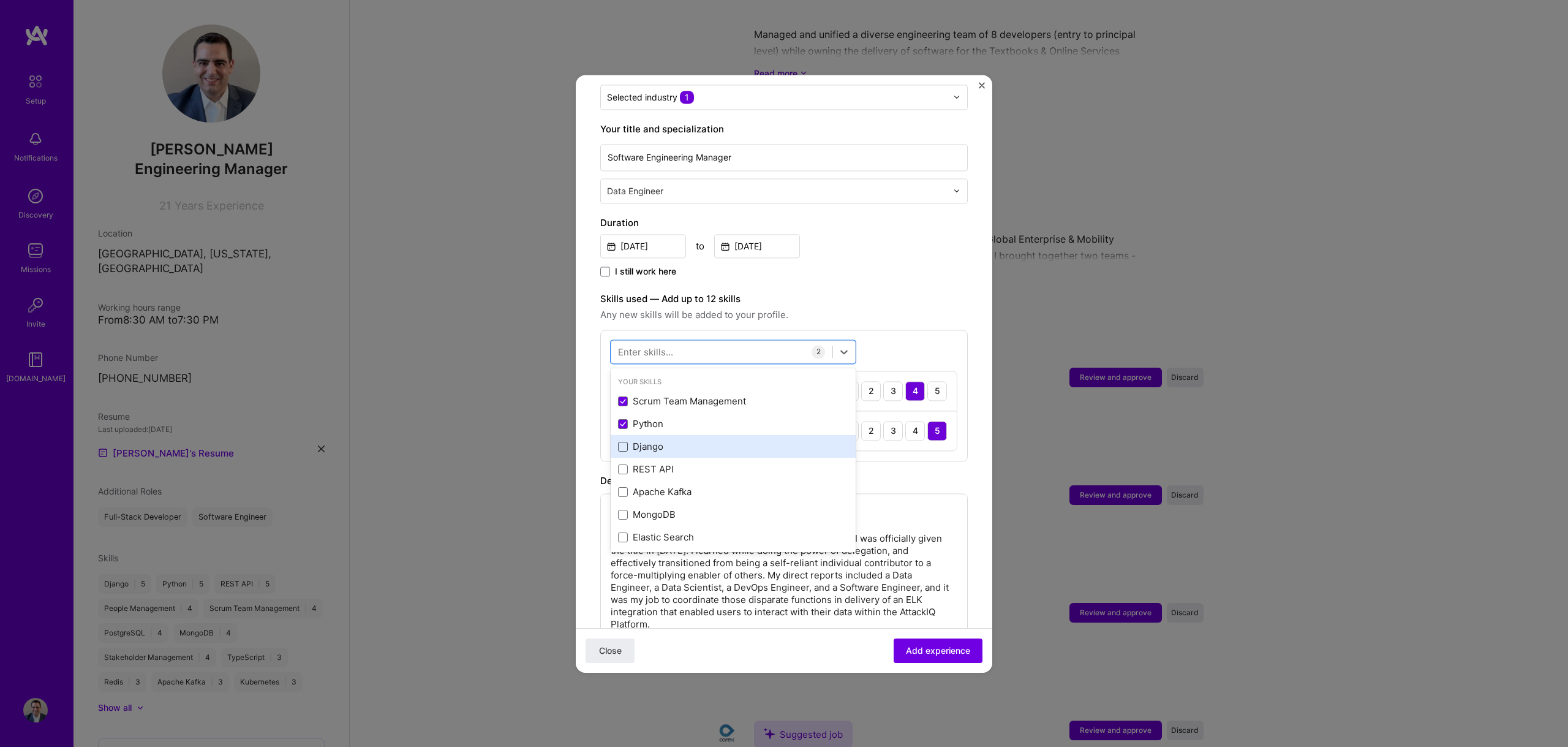
click at [618, 441] on span at bounding box center [623, 446] width 10 height 10
click at [0, 0] on input "checkbox" at bounding box center [0, 0] width 0 height 0
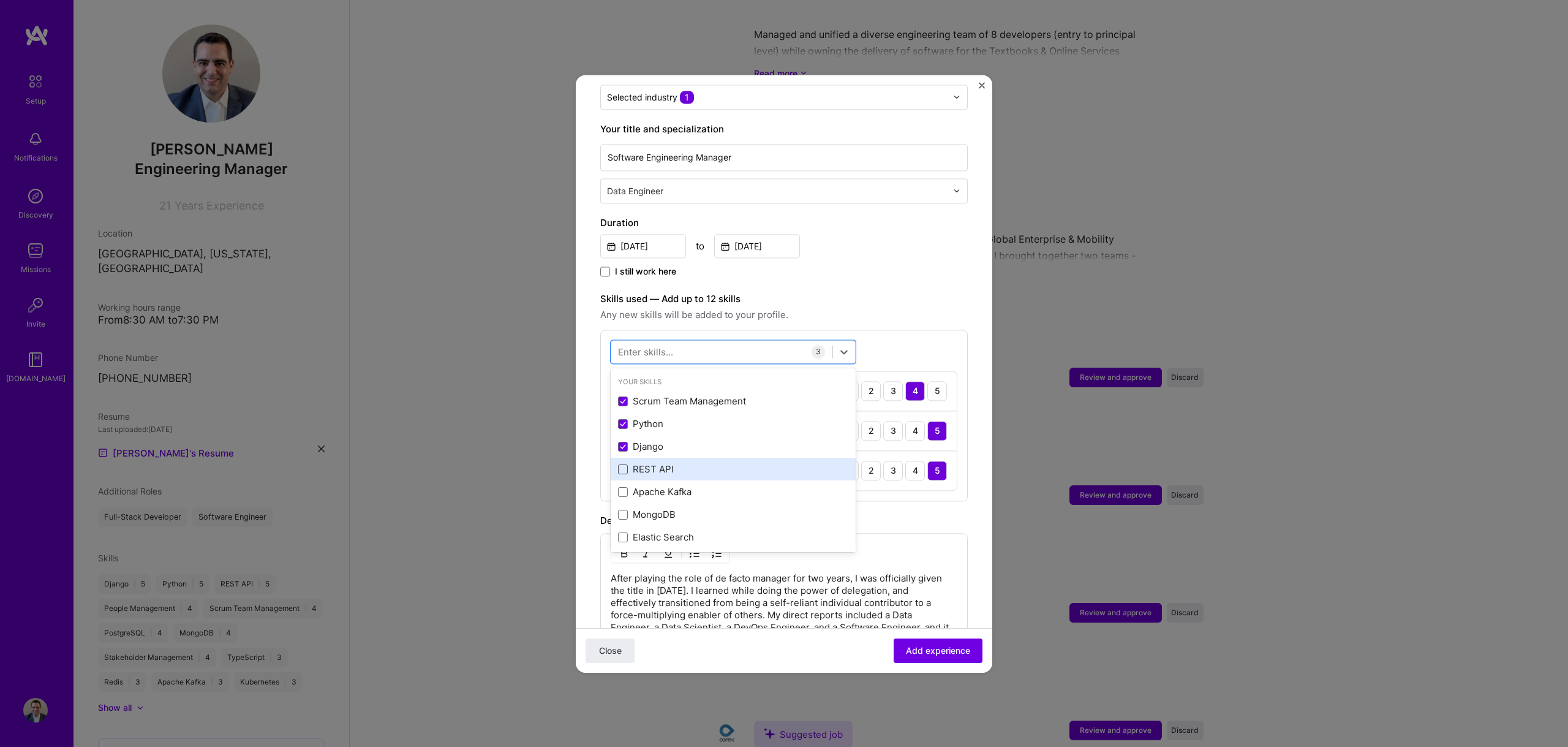
click at [623, 464] on span at bounding box center [623, 469] width 10 height 10
click at [0, 0] on input "checkbox" at bounding box center [0, 0] width 0 height 0
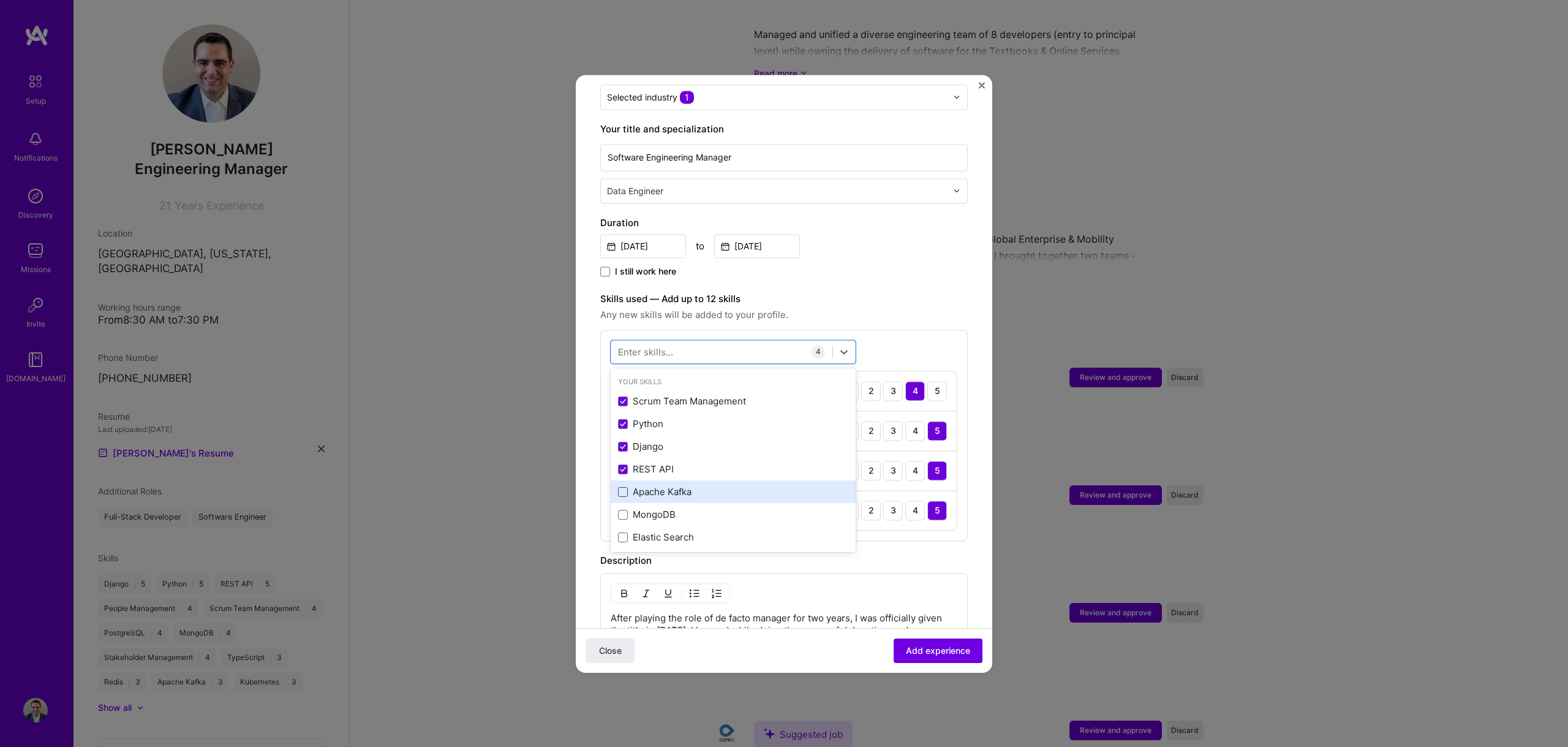
click at [622, 487] on span at bounding box center [623, 492] width 10 height 10
click at [0, 0] on input "checkbox" at bounding box center [0, 0] width 0 height 0
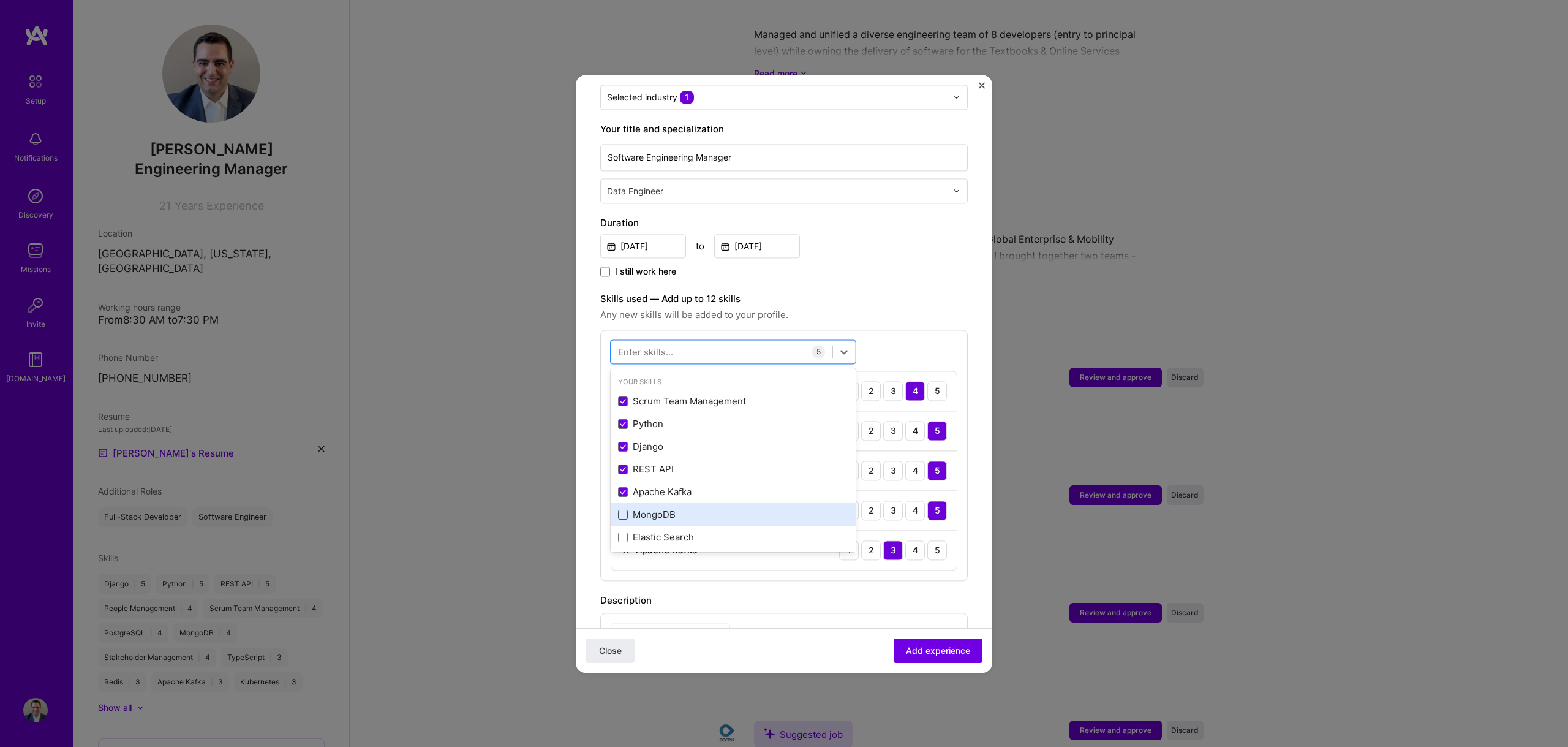
click at [623, 510] on span at bounding box center [623, 514] width 10 height 10
click at [0, 0] on input "checkbox" at bounding box center [0, 0] width 0 height 0
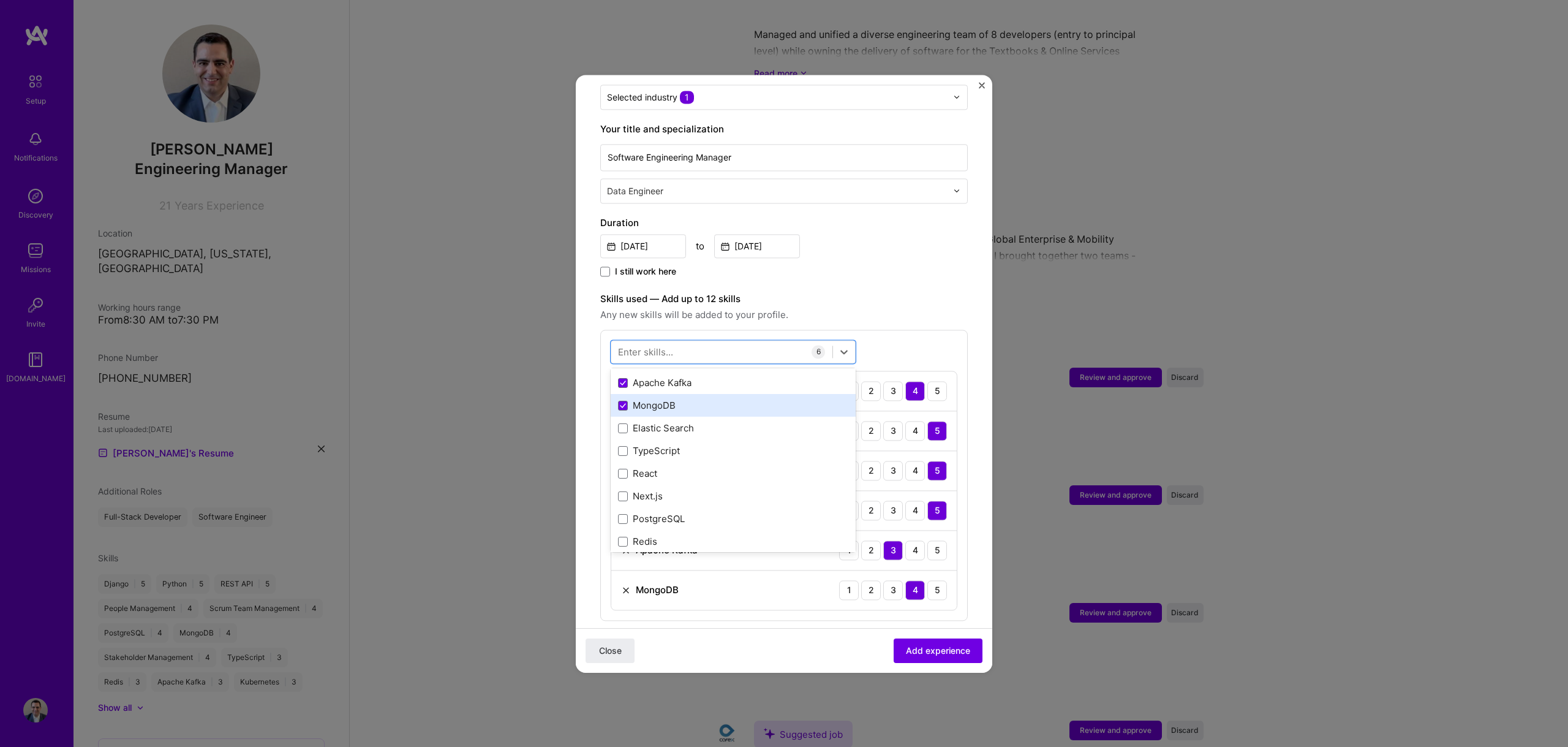
scroll to position [100, 0]
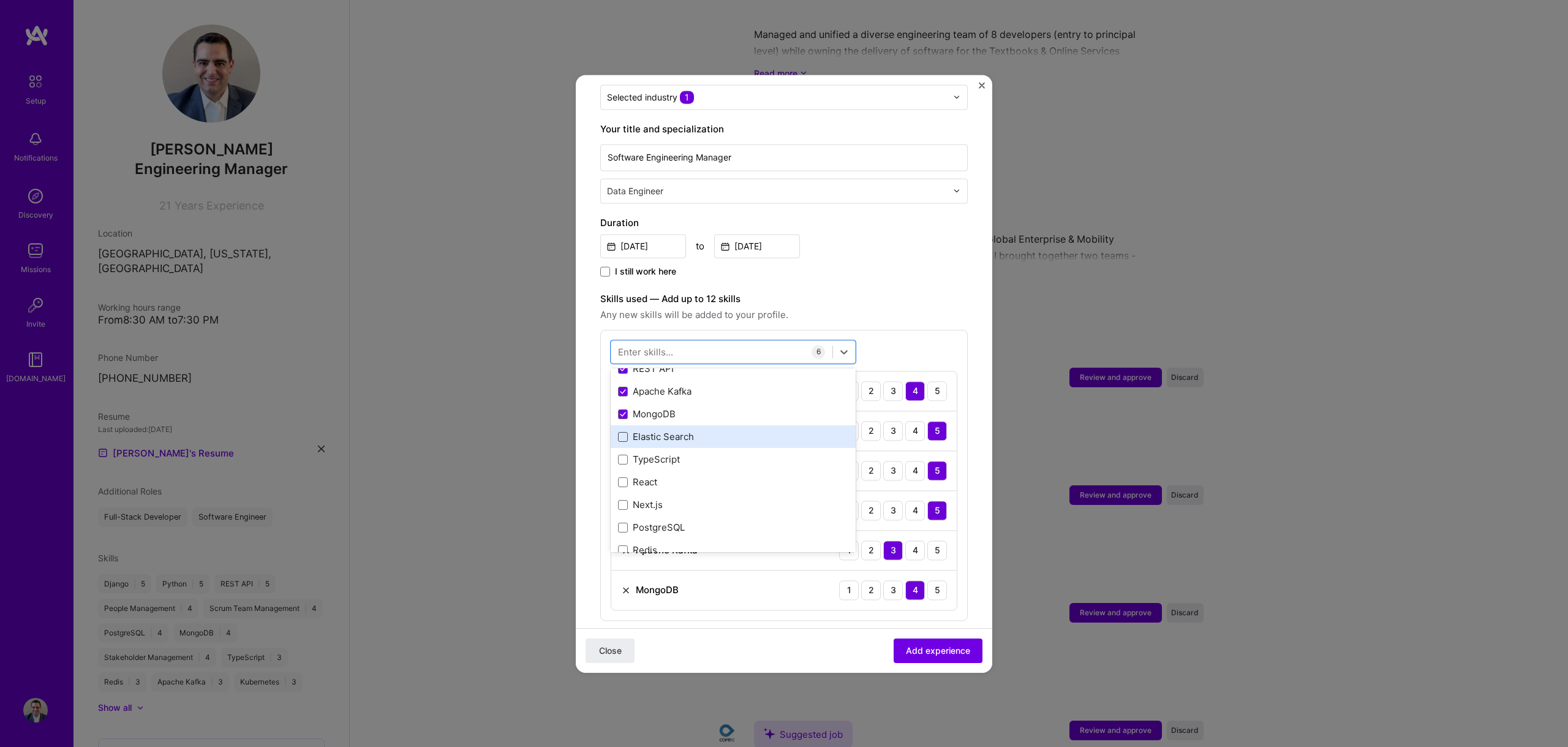
click at [621, 431] on div "Elastic Search" at bounding box center [733, 437] width 231 height 13
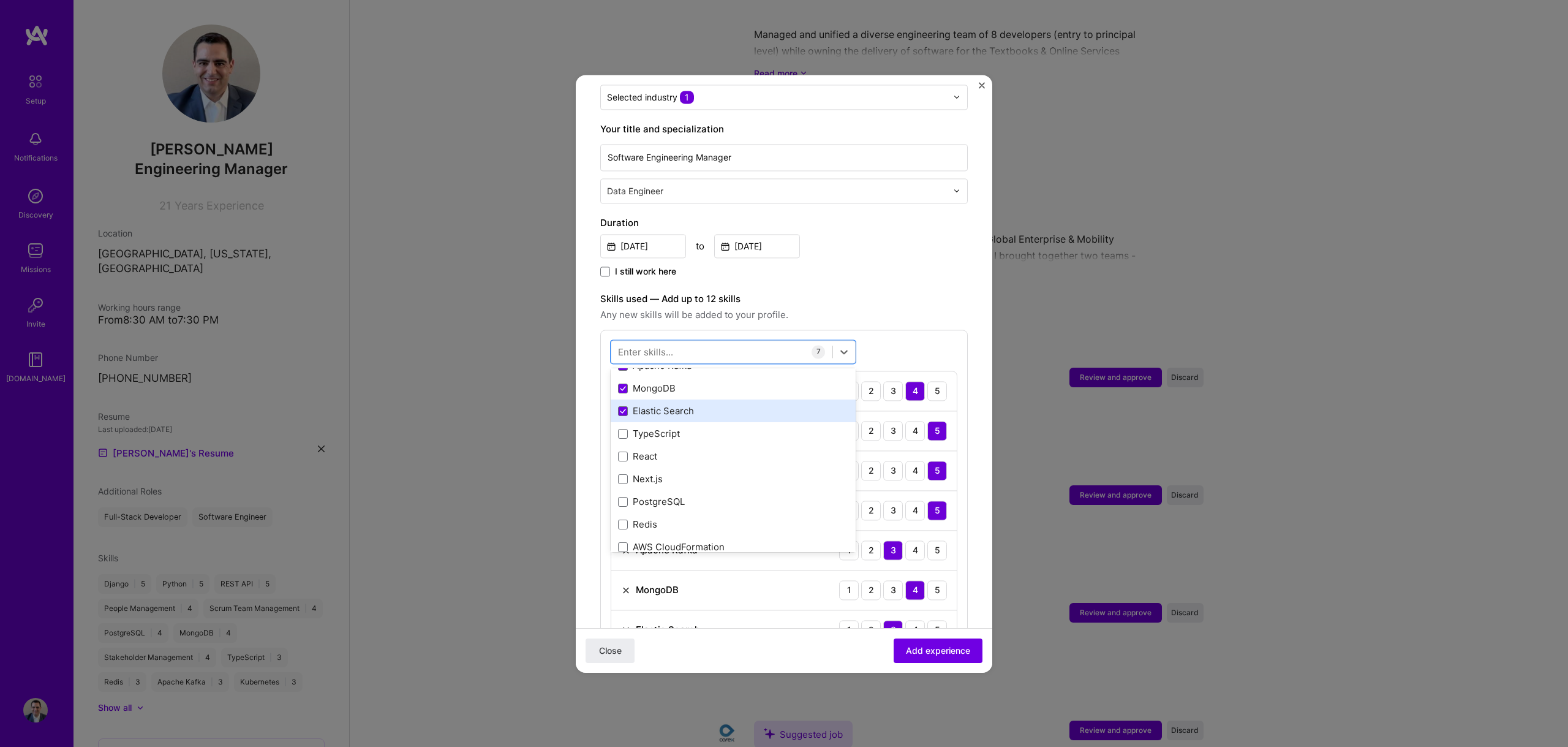
scroll to position [134, 0]
click at [623, 489] on span at bounding box center [623, 493] width 10 height 10
click at [0, 0] on input "checkbox" at bounding box center [0, 0] width 0 height 0
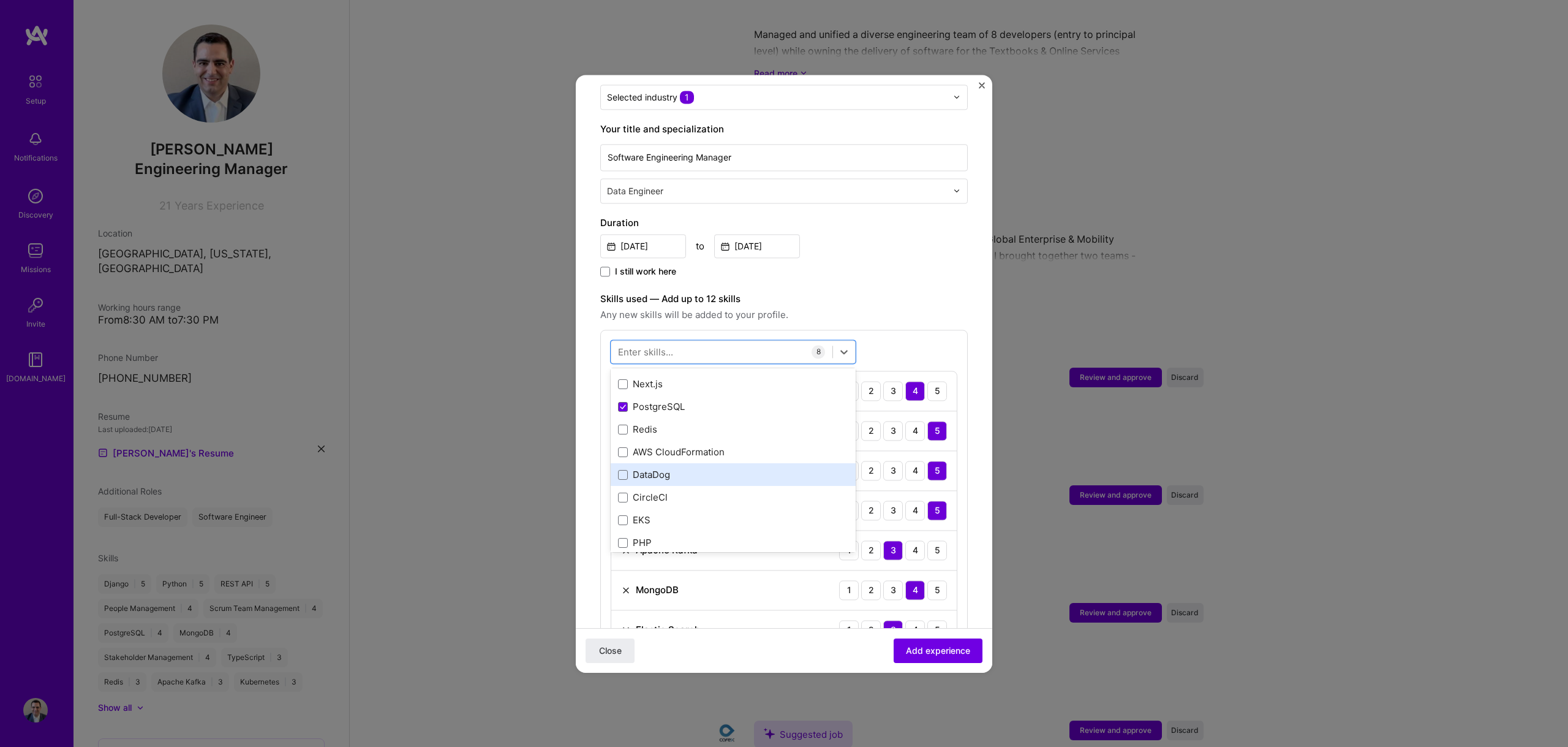
scroll to position [222, 0]
click at [623, 424] on span at bounding box center [623, 429] width 10 height 10
click at [0, 0] on input "checkbox" at bounding box center [0, 0] width 0 height 0
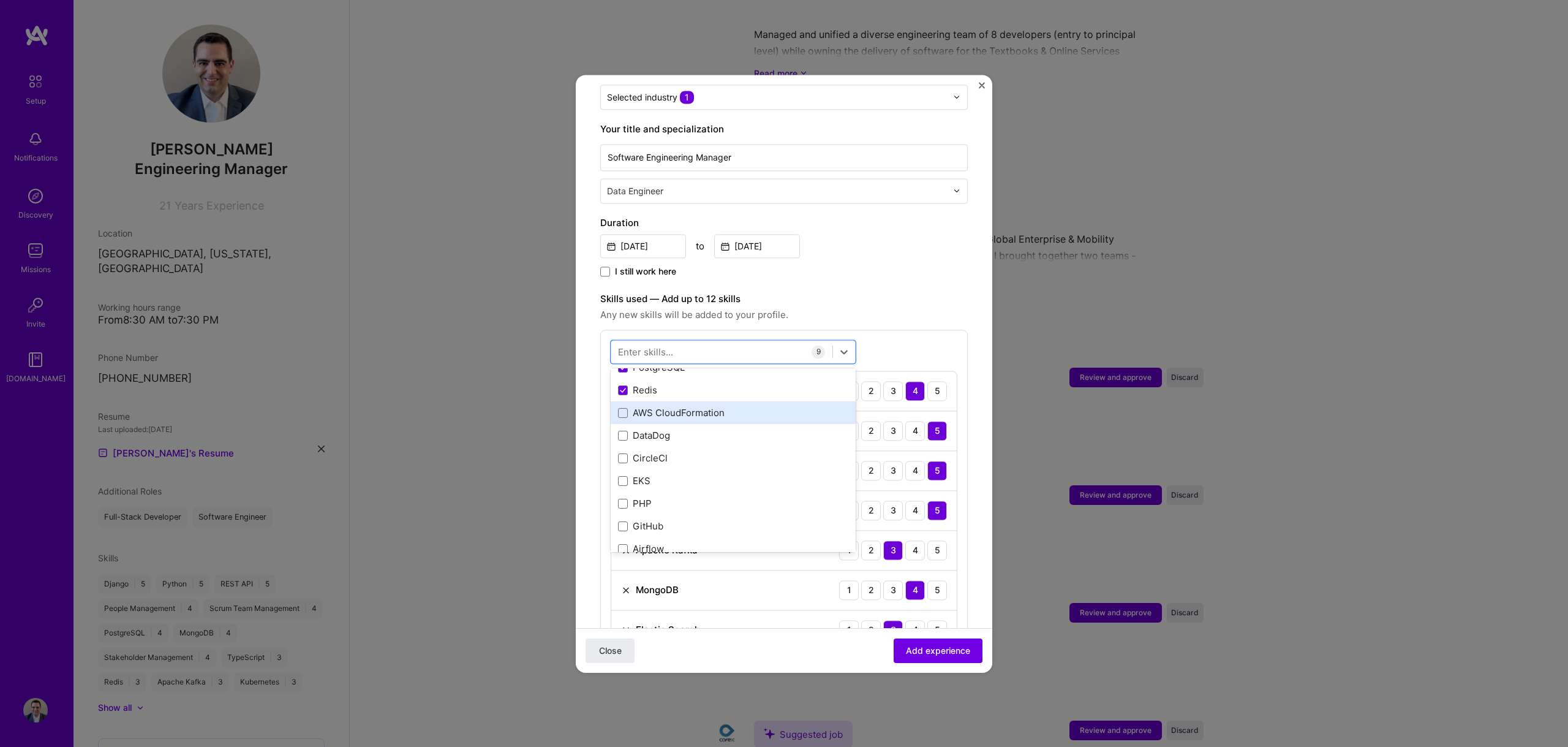
scroll to position [263, 0]
click at [621, 429] on span at bounding box center [623, 433] width 10 height 10
click at [0, 0] on input "checkbox" at bounding box center [0, 0] width 0 height 0
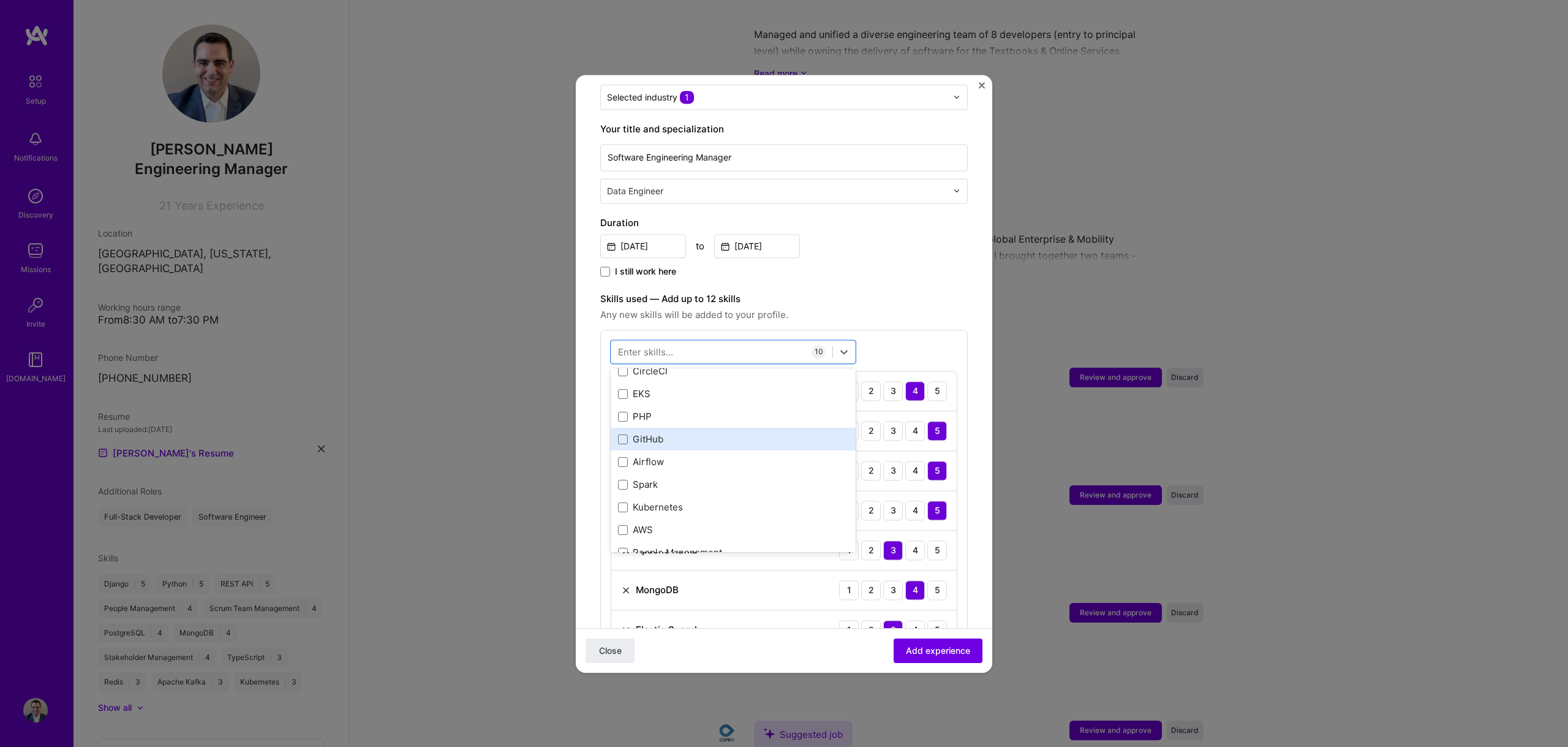
scroll to position [349, 0]
drag, startPoint x: 621, startPoint y: 427, endPoint x: 623, endPoint y: 435, distance: 8.2
click at [621, 432] on span at bounding box center [623, 437] width 10 height 10
click at [0, 0] on input "checkbox" at bounding box center [0, 0] width 0 height 0
click at [621, 494] on div "Kubernetes" at bounding box center [733, 505] width 245 height 23
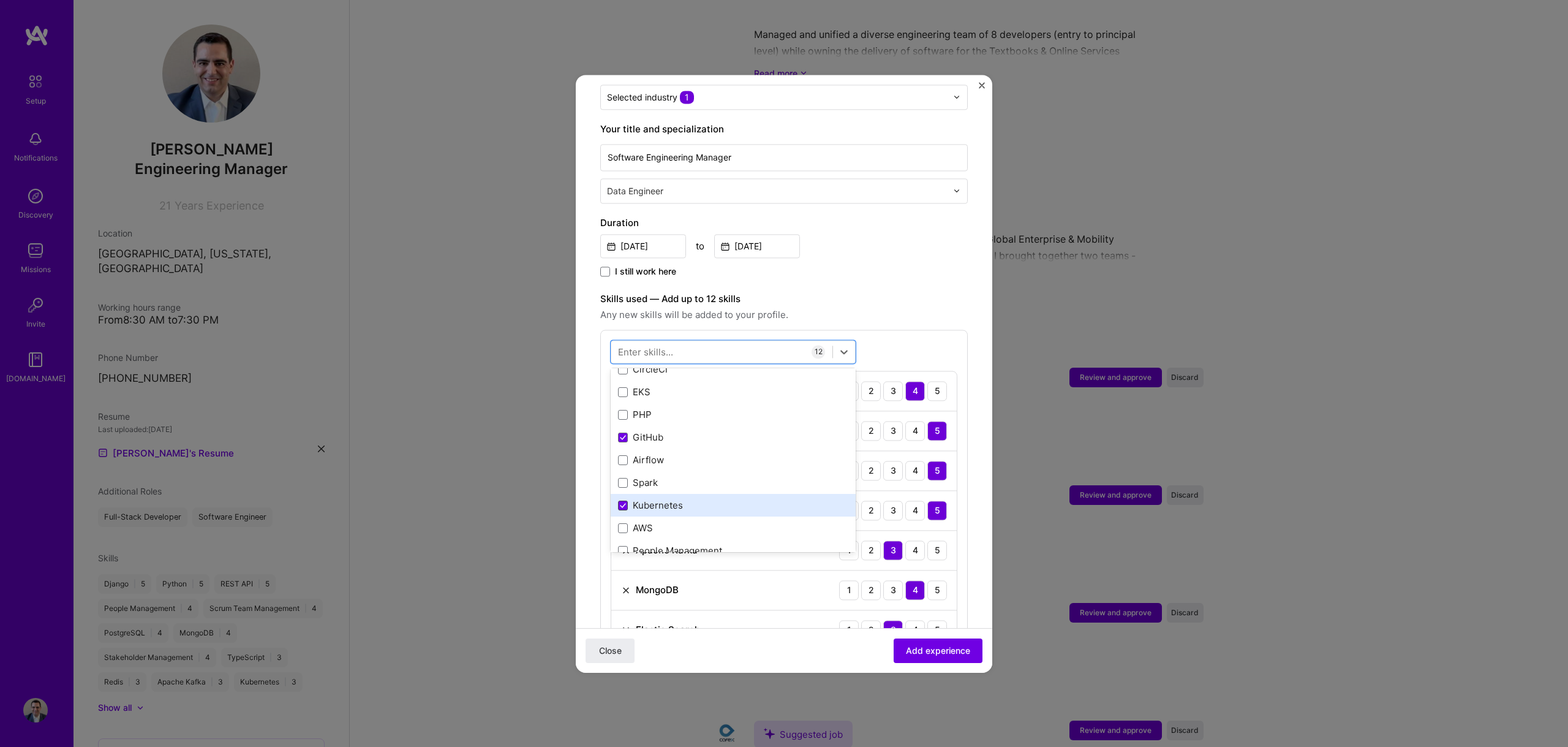
scroll to position [453, 0]
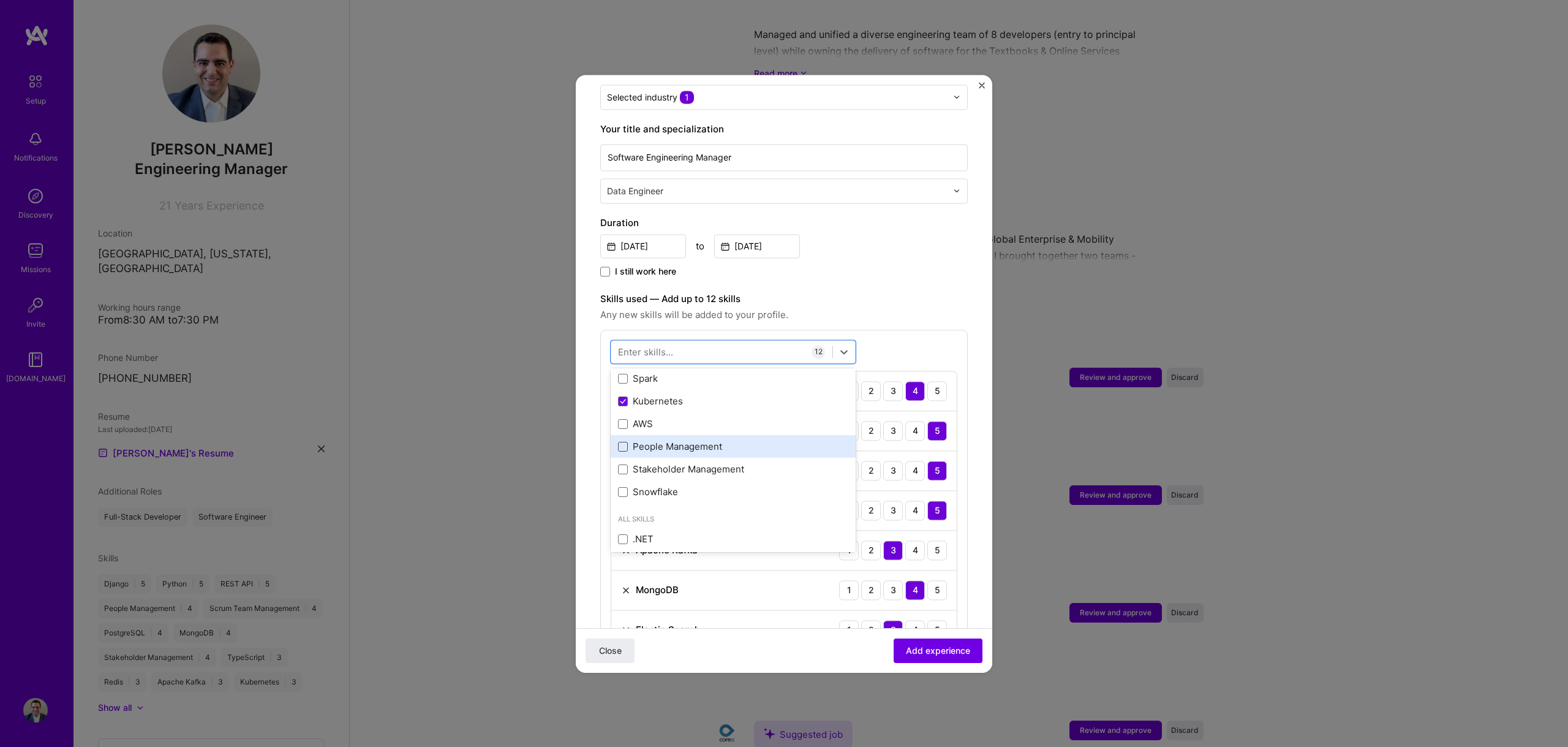
click at [626, 441] on span at bounding box center [623, 446] width 10 height 10
click at [0, 0] on input "checkbox" at bounding box center [0, 0] width 0 height 0
click at [626, 464] on span at bounding box center [623, 469] width 10 height 10
click at [0, 0] on input "checkbox" at bounding box center [0, 0] width 0 height 0
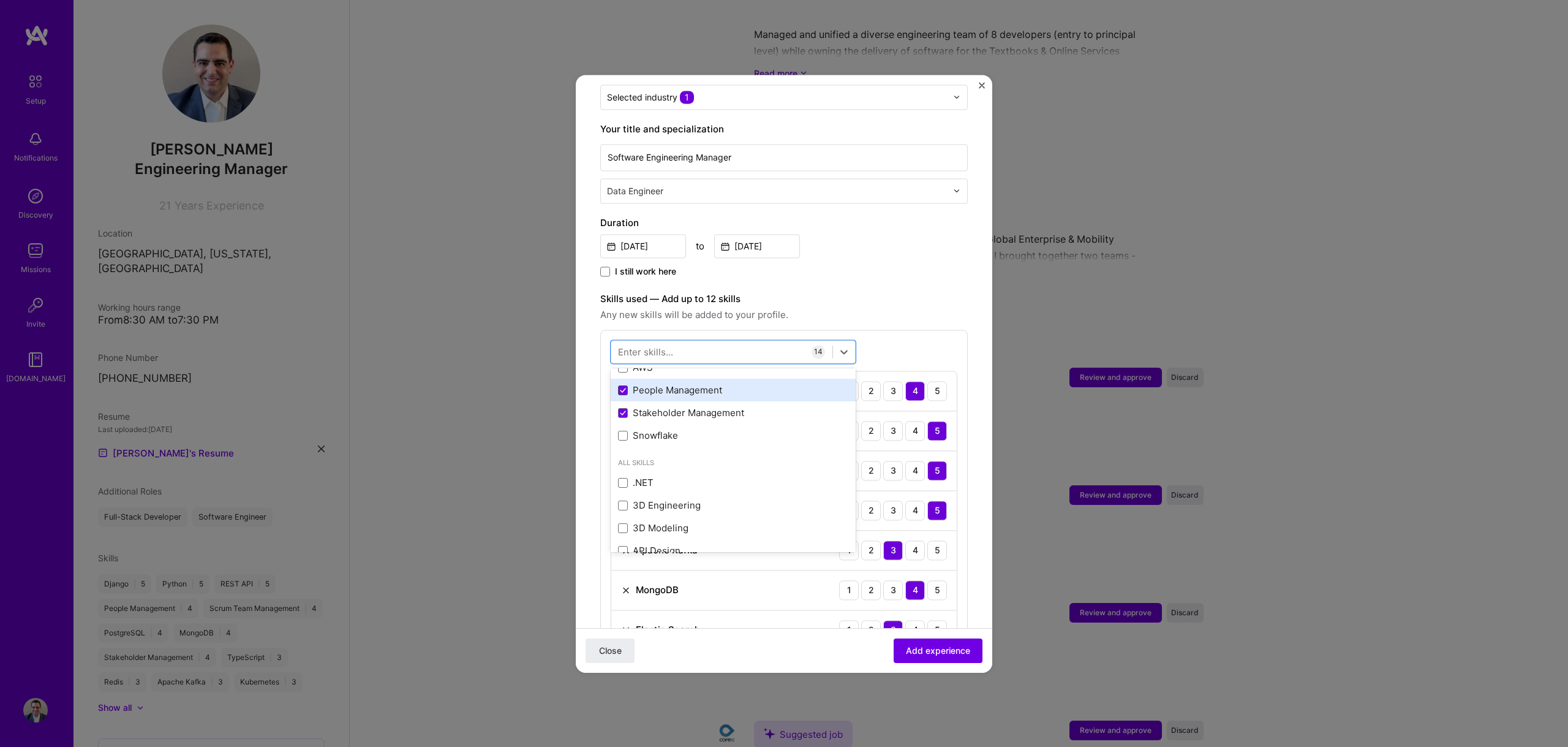
click at [621, 389] on icon at bounding box center [623, 390] width 5 height 4
click at [0, 0] on input "checkbox" at bounding box center [0, 0] width 0 height 0
click at [623, 408] on span at bounding box center [623, 412] width 10 height 10
click at [0, 0] on input "checkbox" at bounding box center [0, 0] width 0 height 0
click at [899, 265] on div "I still work here" at bounding box center [783, 272] width 367 height 14
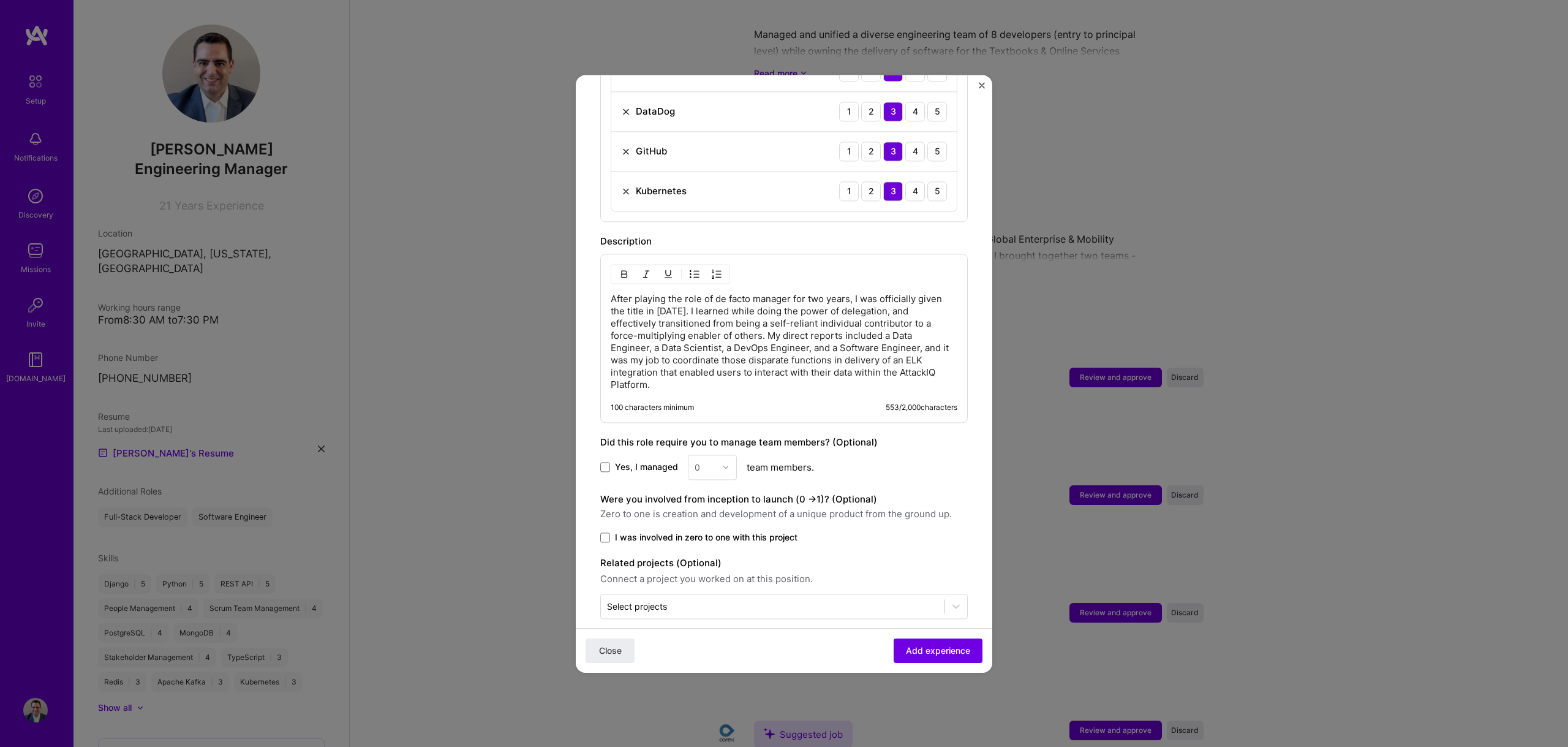
scroll to position [861, 0]
click at [607, 459] on span at bounding box center [604, 463] width 10 height 10
click at [0, 0] on input "Yes, I managed" at bounding box center [0, 0] width 0 height 0
click at [723, 461] on img at bounding box center [726, 464] width 7 height 7
click at [705, 576] on div "5" at bounding box center [712, 587] width 42 height 23
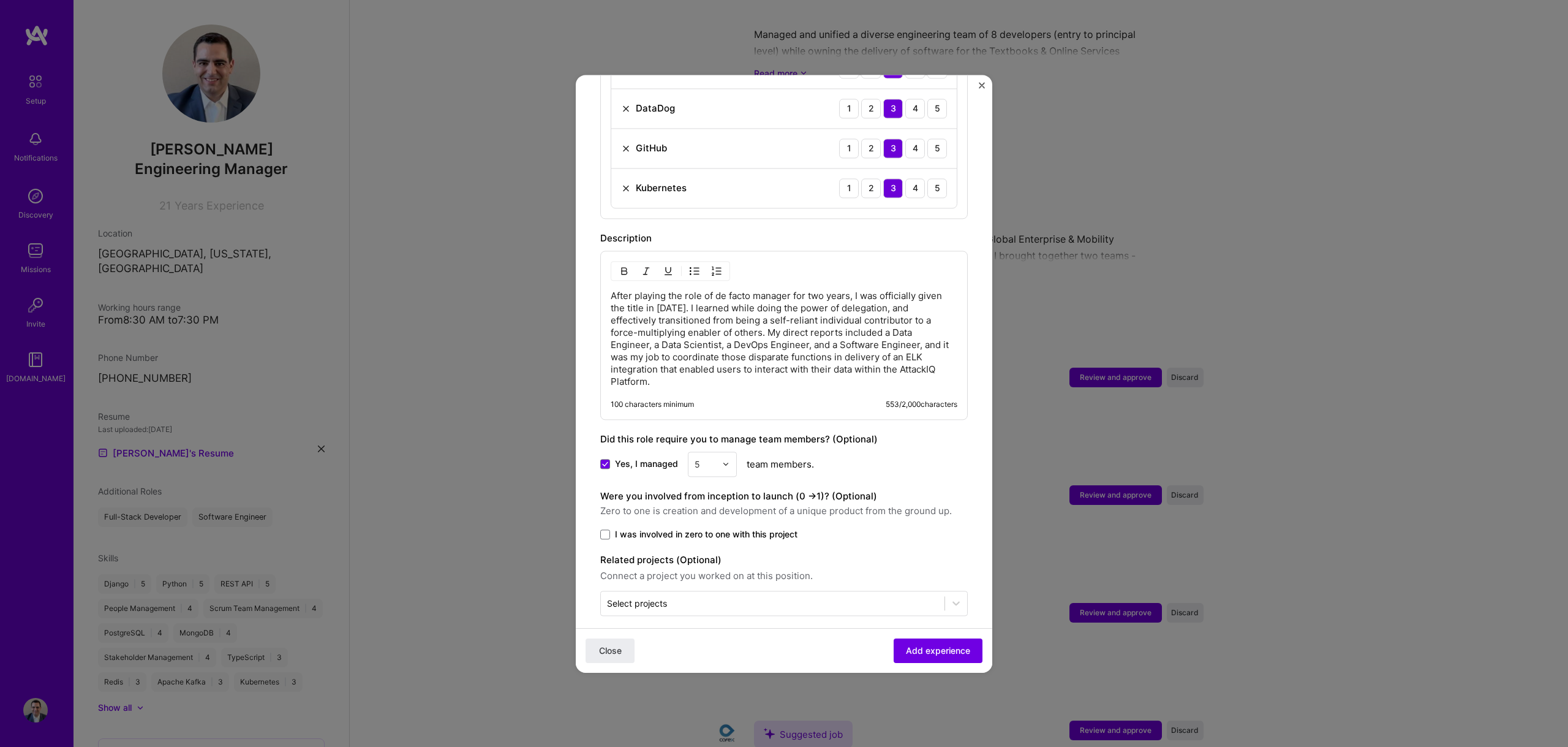
click at [607, 529] on span at bounding box center [604, 534] width 10 height 10
click at [0, 0] on input "I was involved in zero to one with this project" at bounding box center [0, 0] width 0 height 0
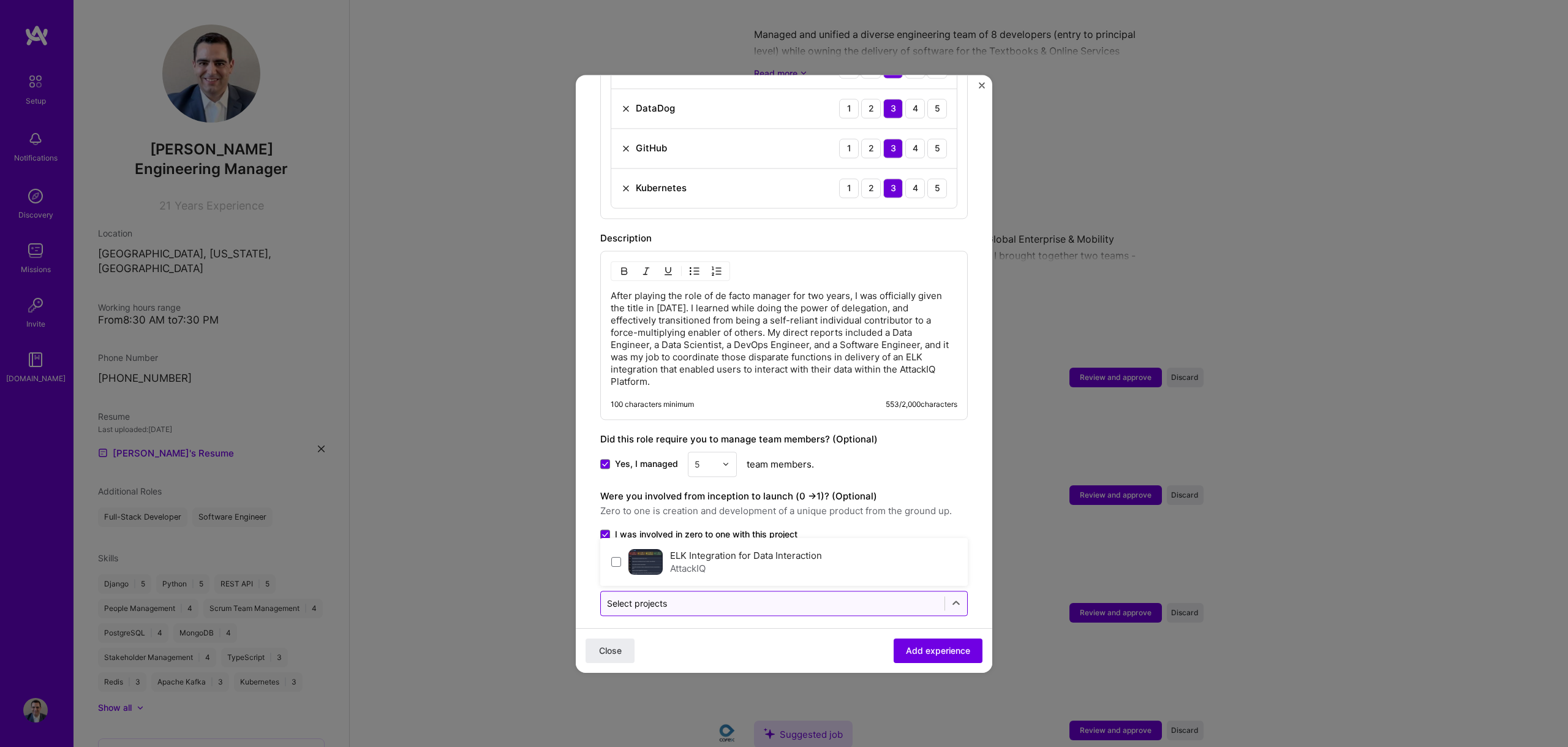
click at [684, 597] on input "text" at bounding box center [772, 603] width 331 height 13
click at [683, 562] on div "AttackIQ" at bounding box center [746, 568] width 152 height 13
click at [931, 652] on span "Add experience" at bounding box center [938, 649] width 65 height 12
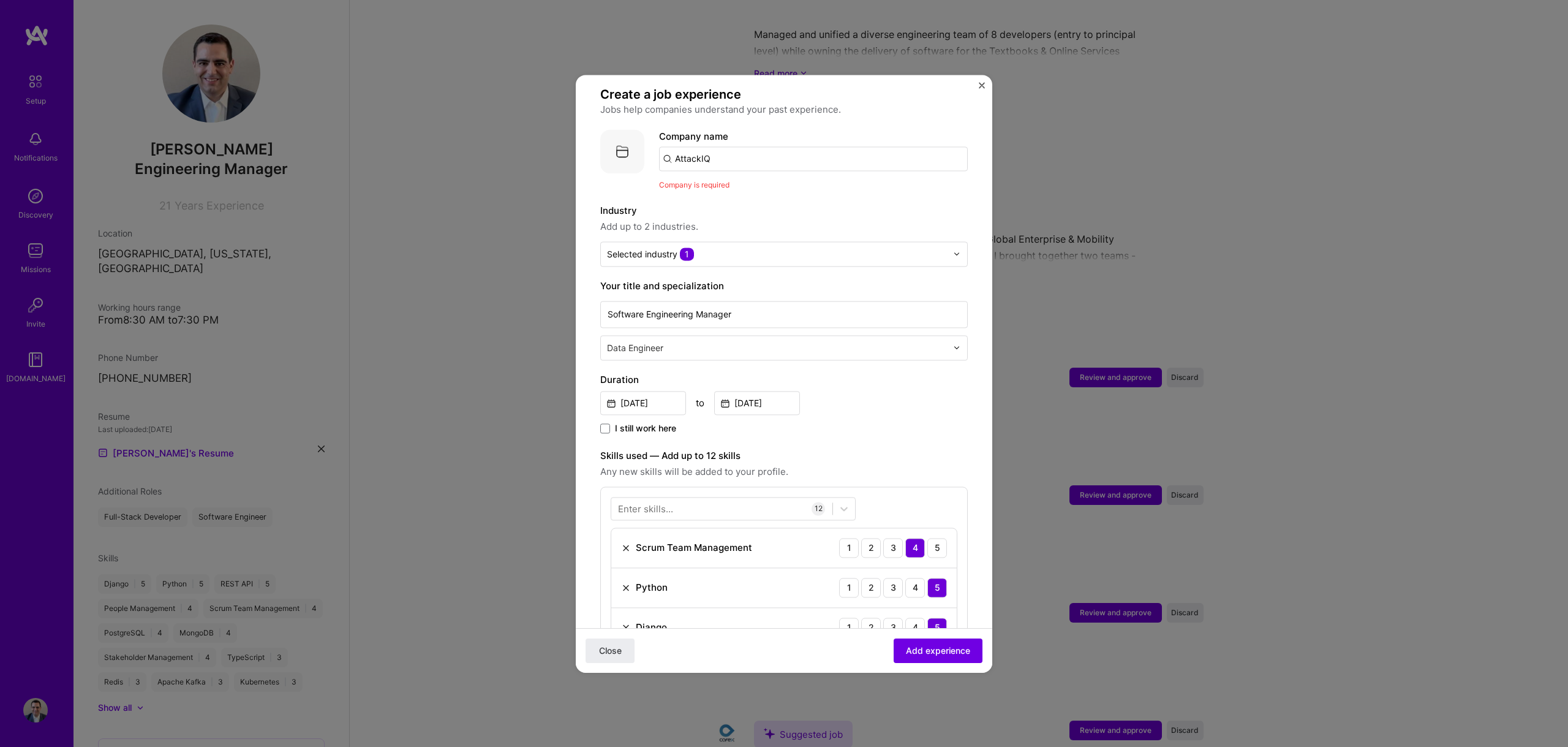
scroll to position [0, 0]
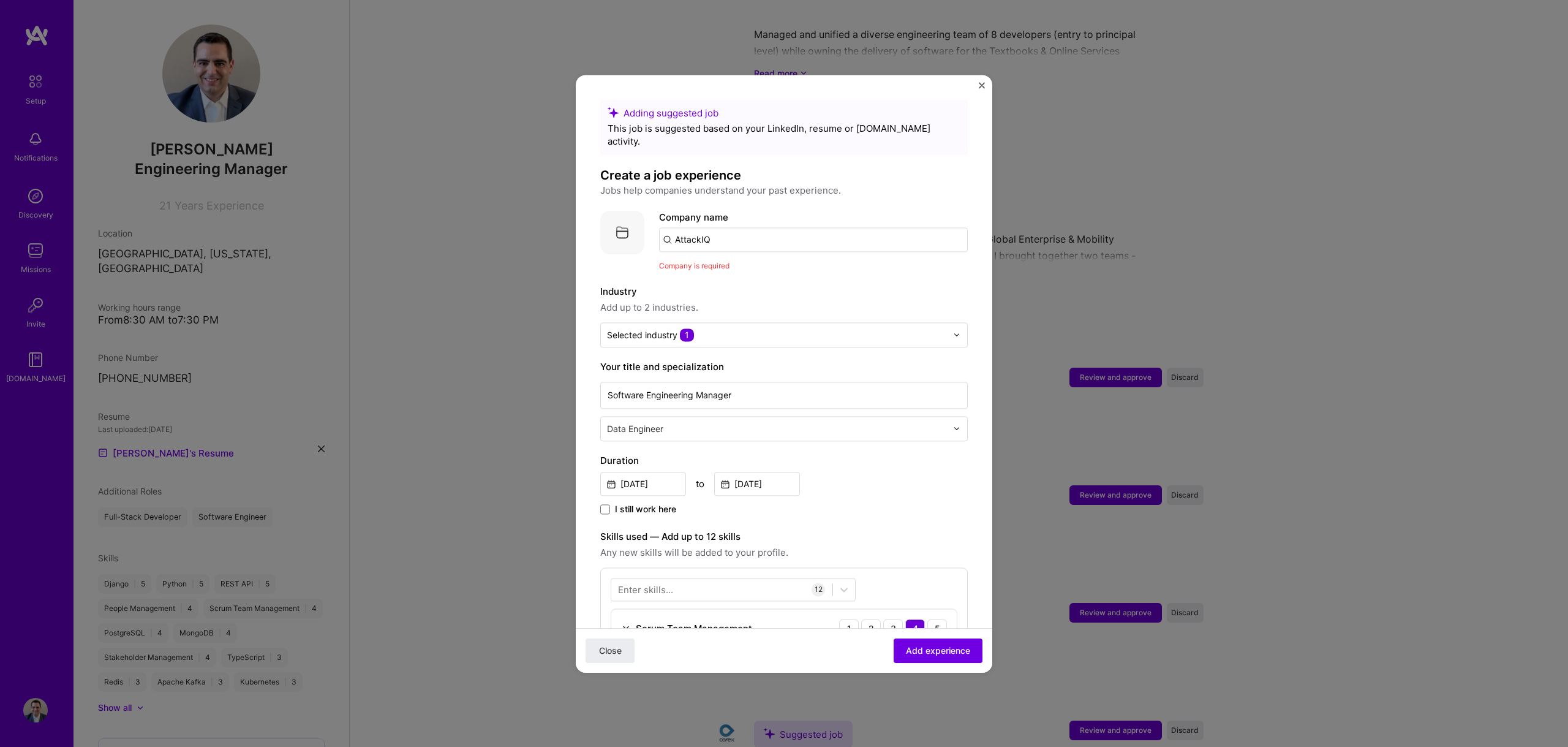
click at [740, 233] on input "AttackIQ" at bounding box center [813, 239] width 309 height 25
type input "AttackIQ"
click at [724, 264] on span "AttackIQ" at bounding box center [713, 270] width 36 height 13
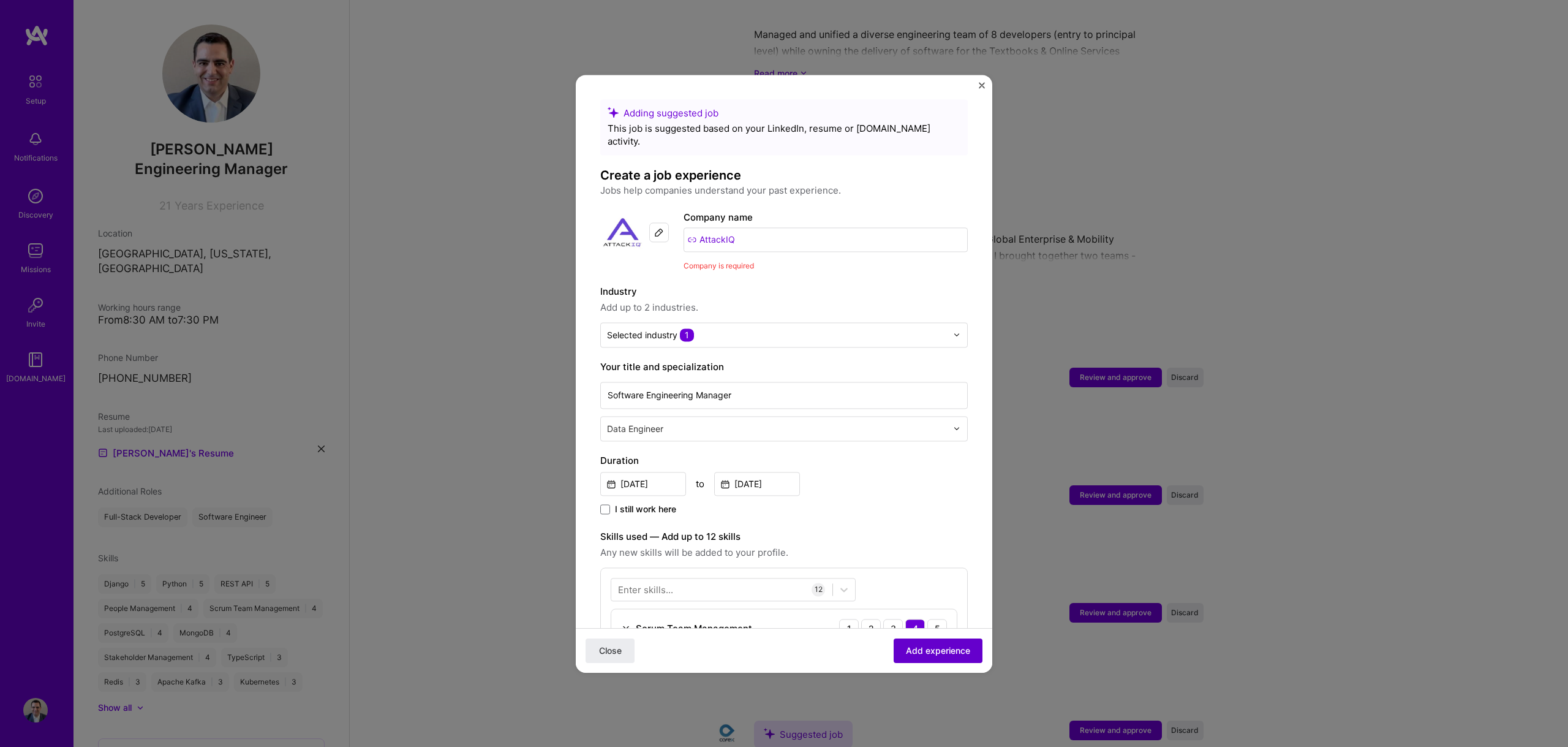
click at [931, 652] on span "Add experience" at bounding box center [938, 649] width 65 height 12
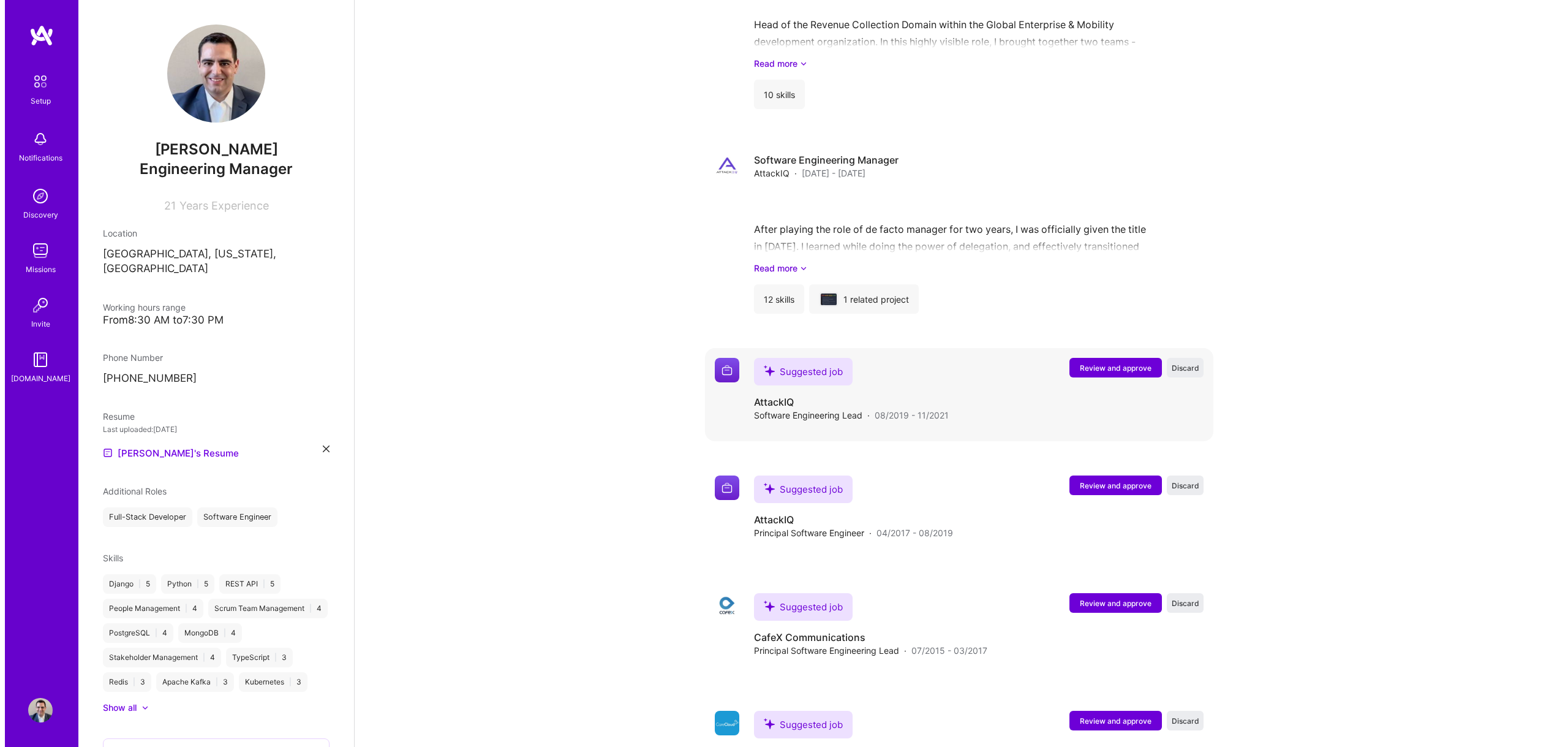
scroll to position [1613, 0]
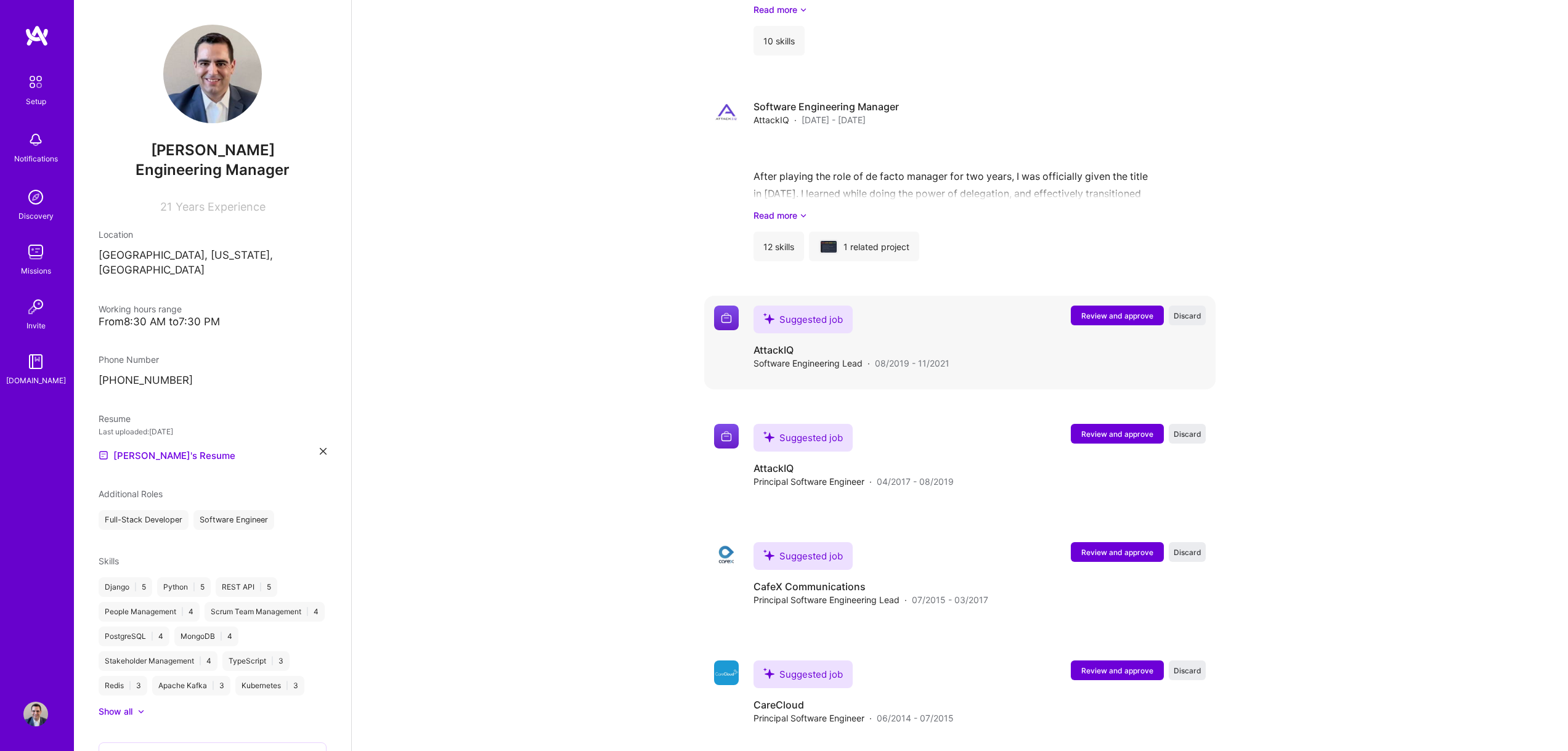
click at [1093, 311] on span "Review and approve" at bounding box center [1117, 315] width 72 height 10
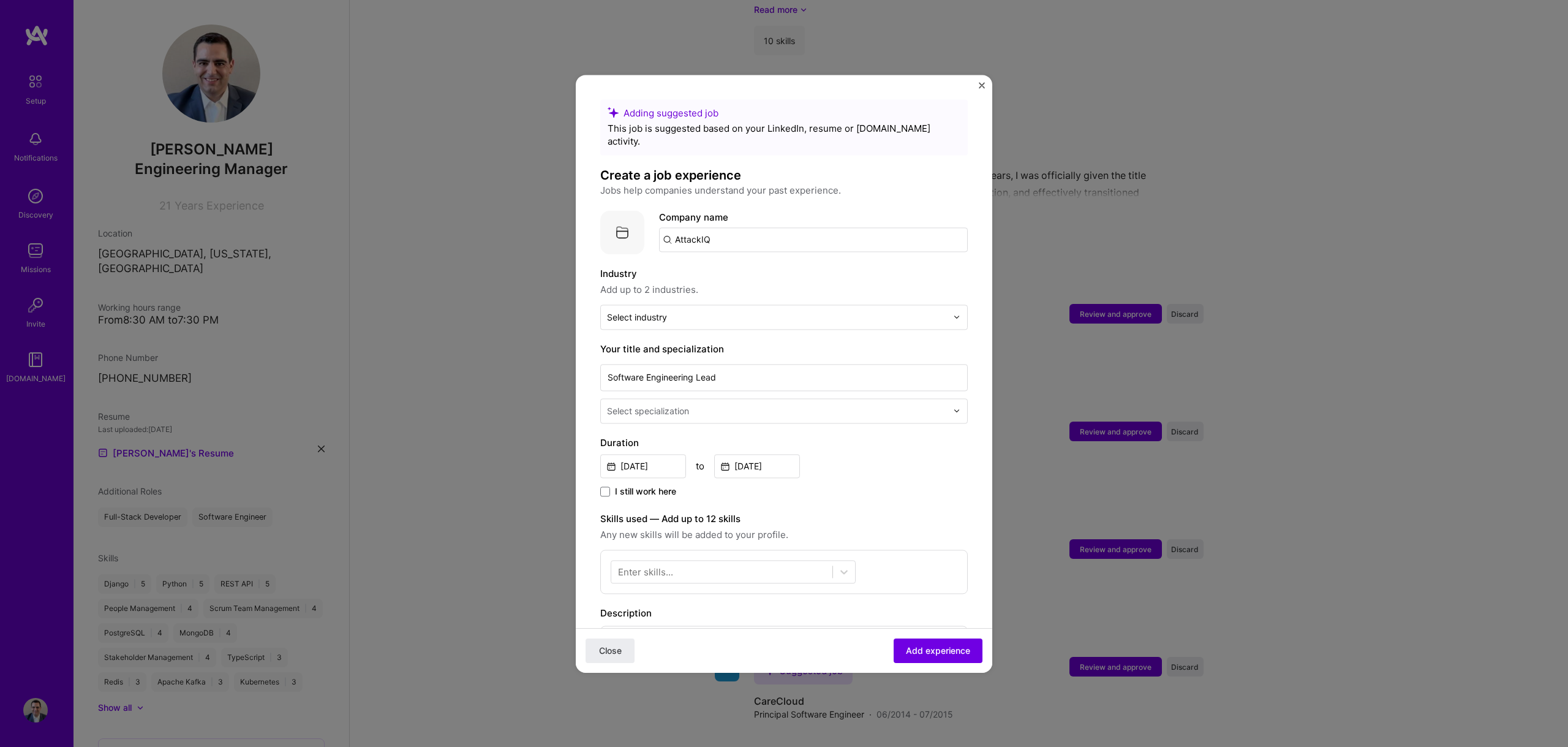
click at [753, 227] on input "AttackIQ" at bounding box center [813, 239] width 309 height 25
type input "AttackIQ"
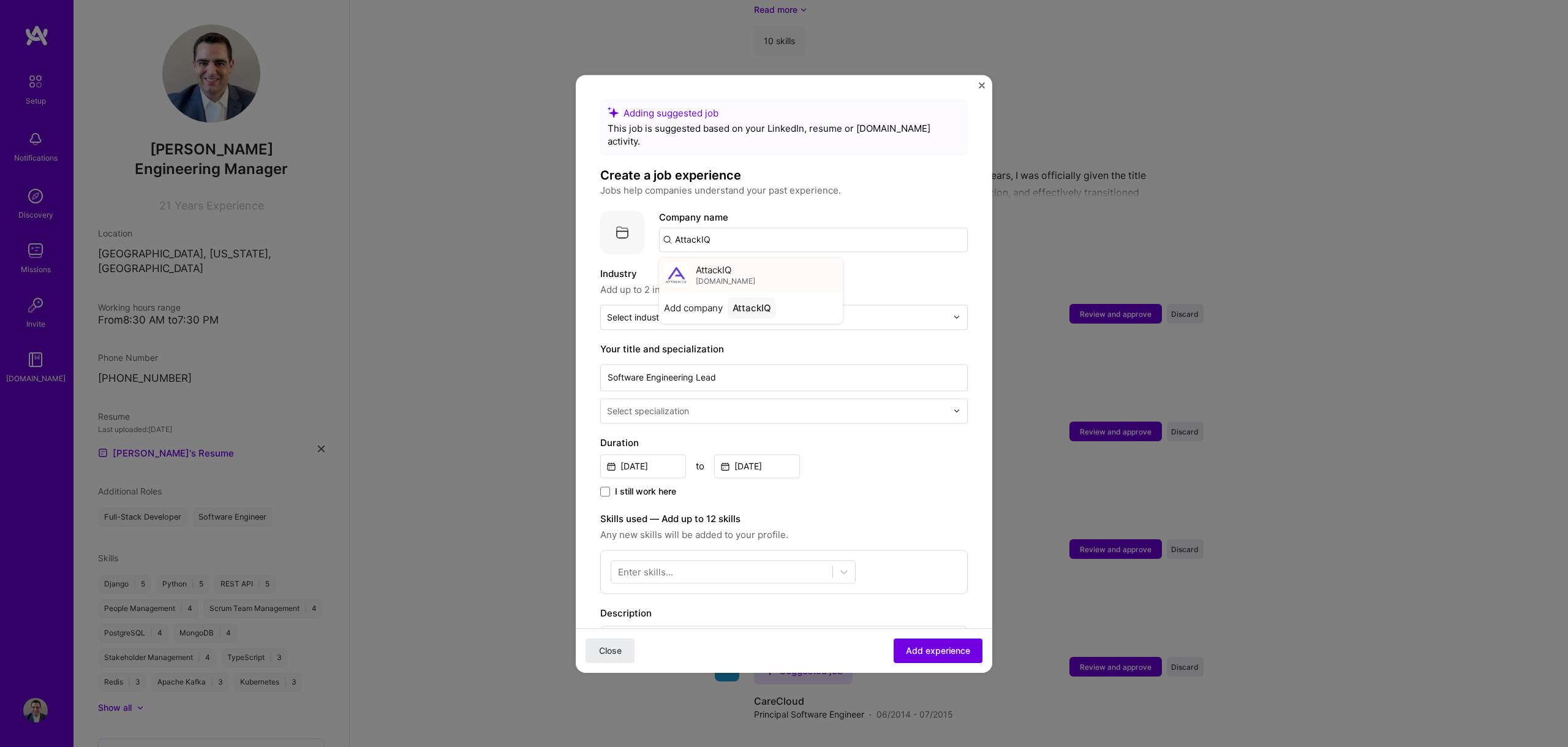
click at [725, 264] on span "AttackIQ" at bounding box center [713, 270] width 36 height 13
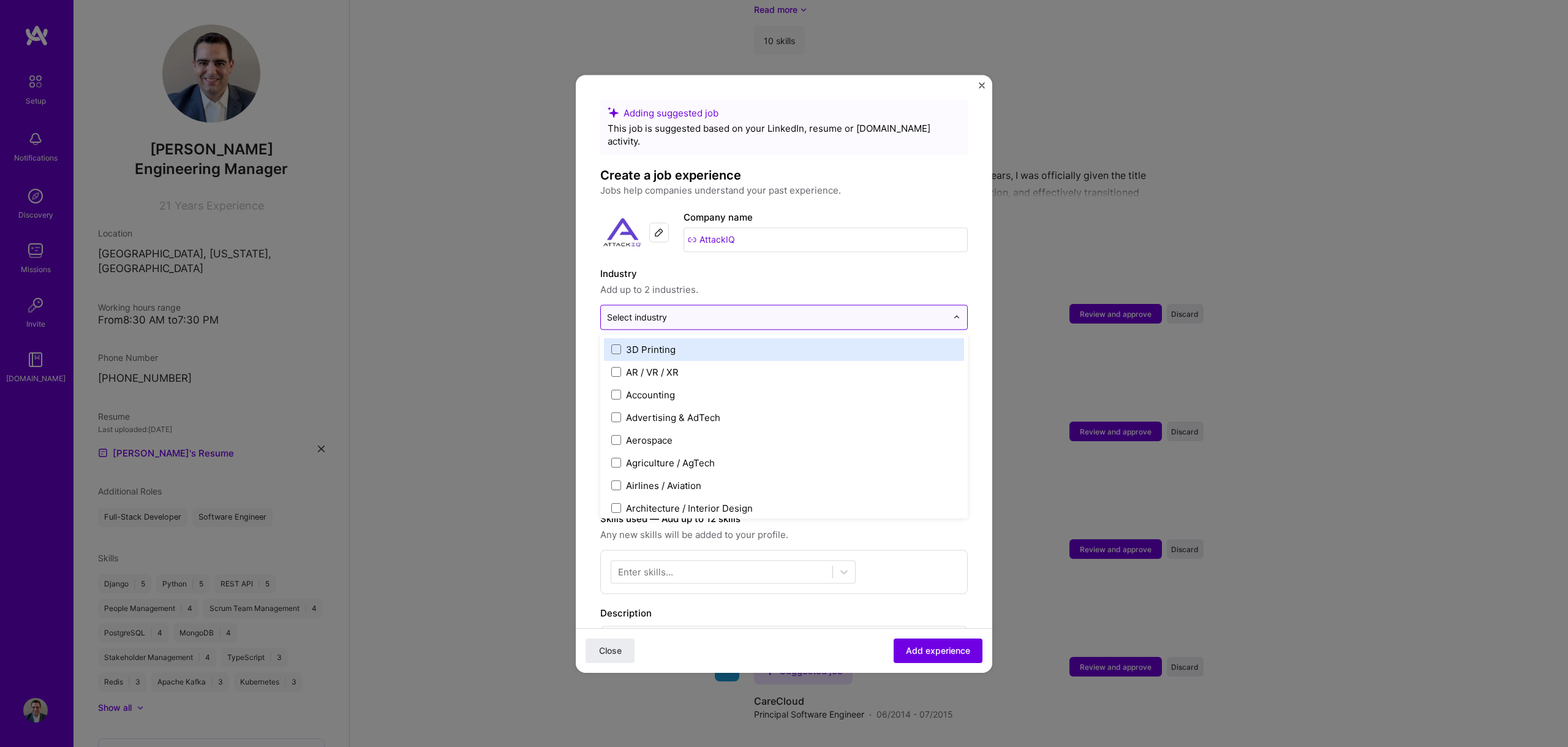
click at [709, 311] on input "text" at bounding box center [777, 317] width 340 height 13
type input "cyber"
click at [838, 268] on label "Industry" at bounding box center [783, 274] width 367 height 15
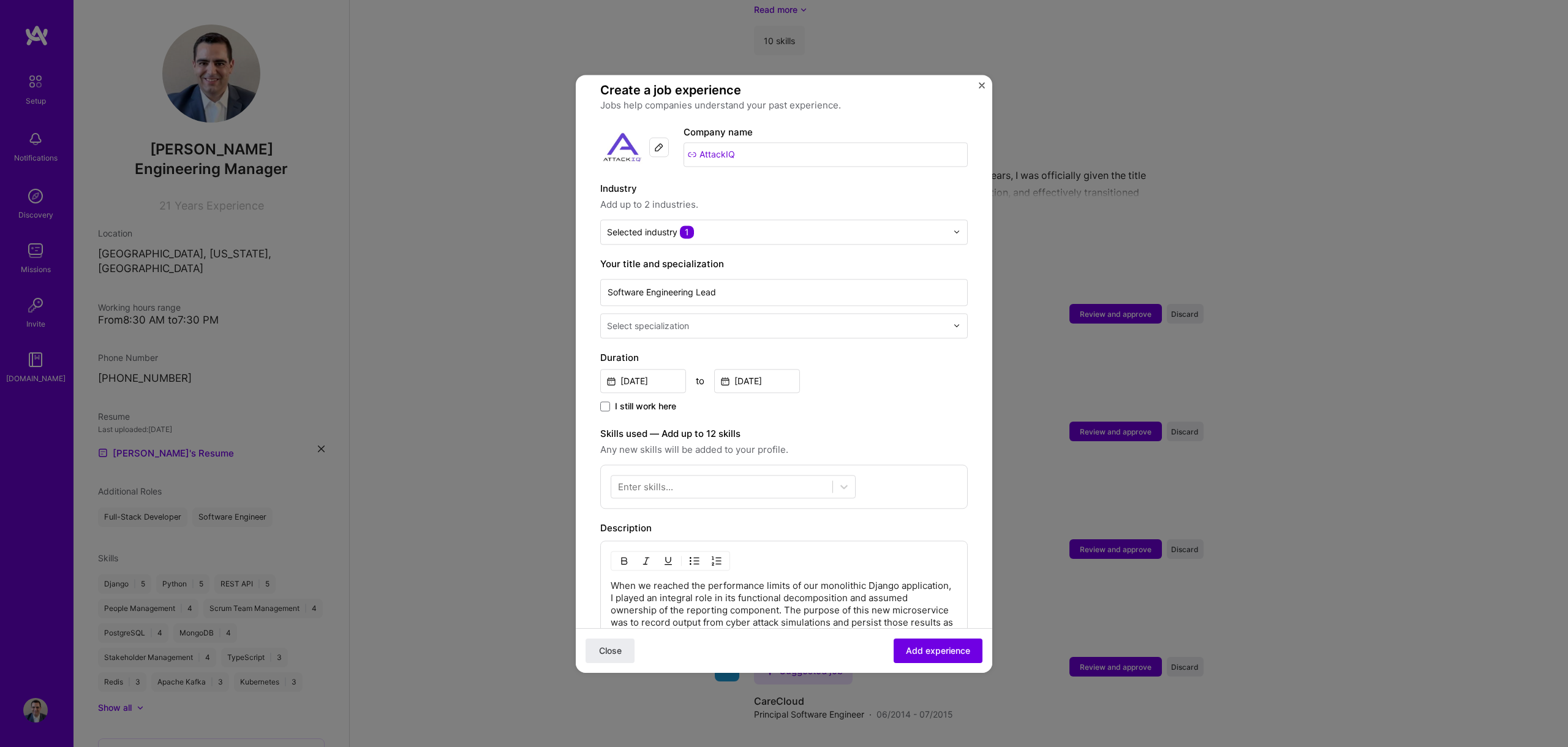
scroll to position [108, 0]
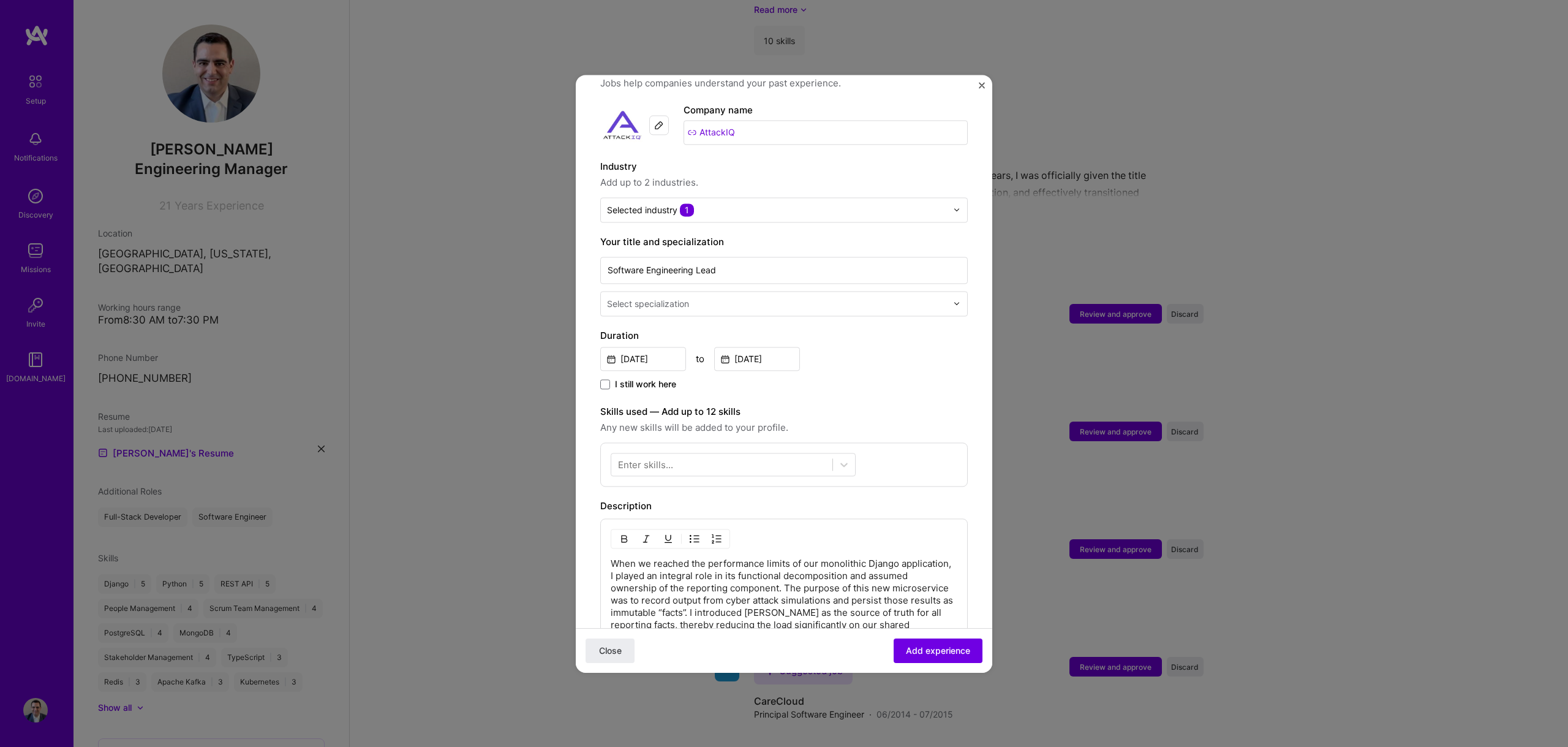
click at [693, 297] on input "text" at bounding box center [779, 304] width 343 height 13
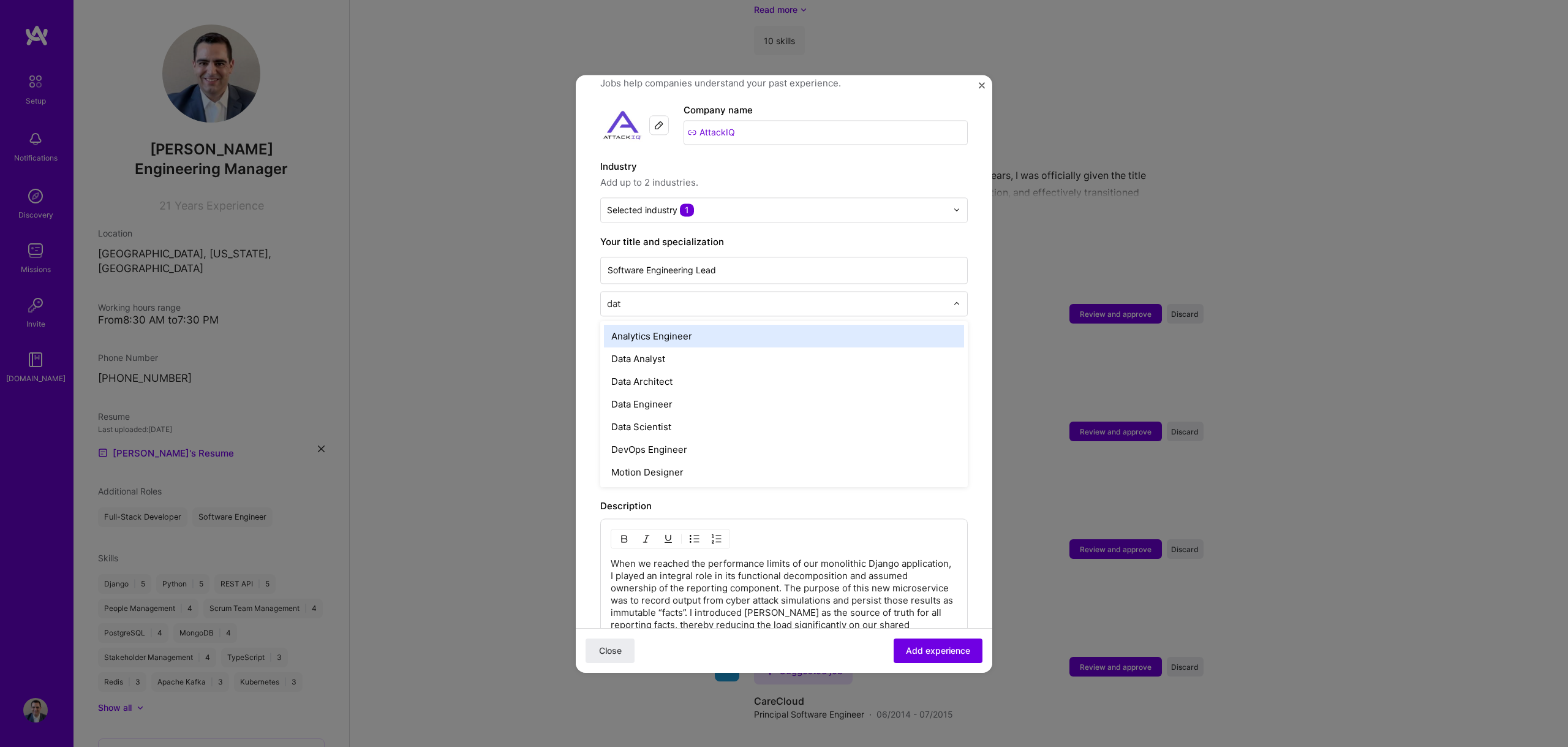
type input "data"
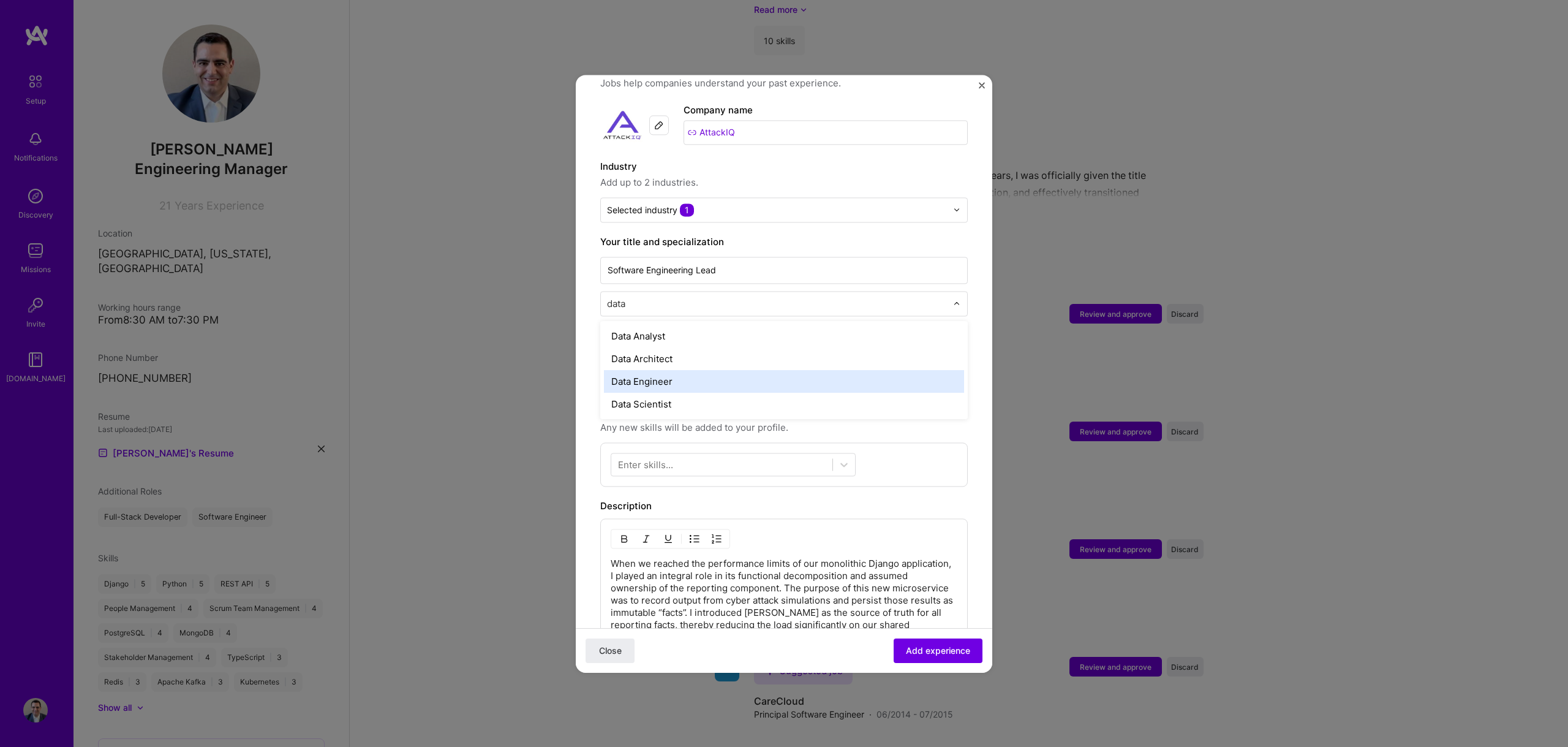
click at [660, 370] on div "Data Engineer" at bounding box center [783, 381] width 360 height 23
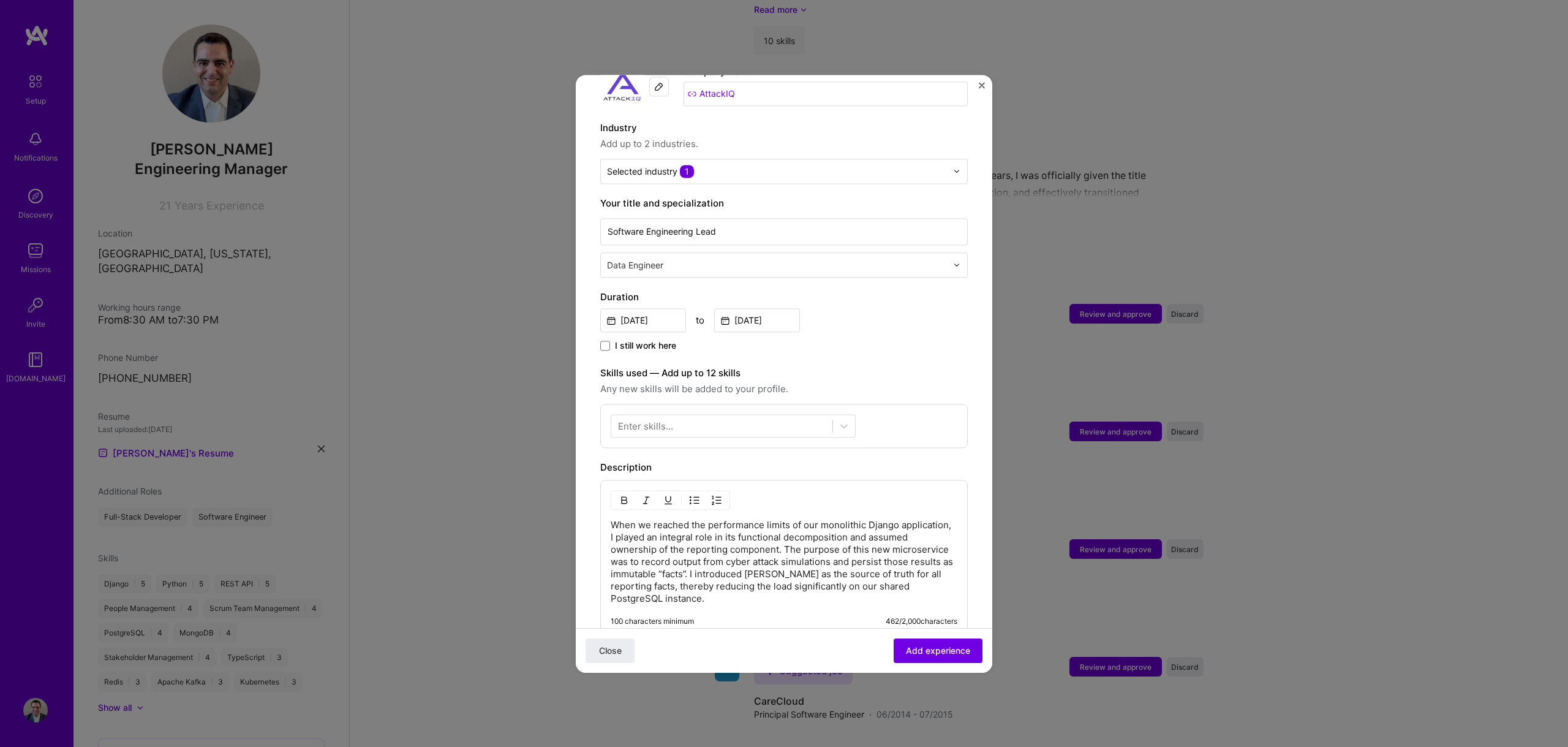
scroll to position [261, 0]
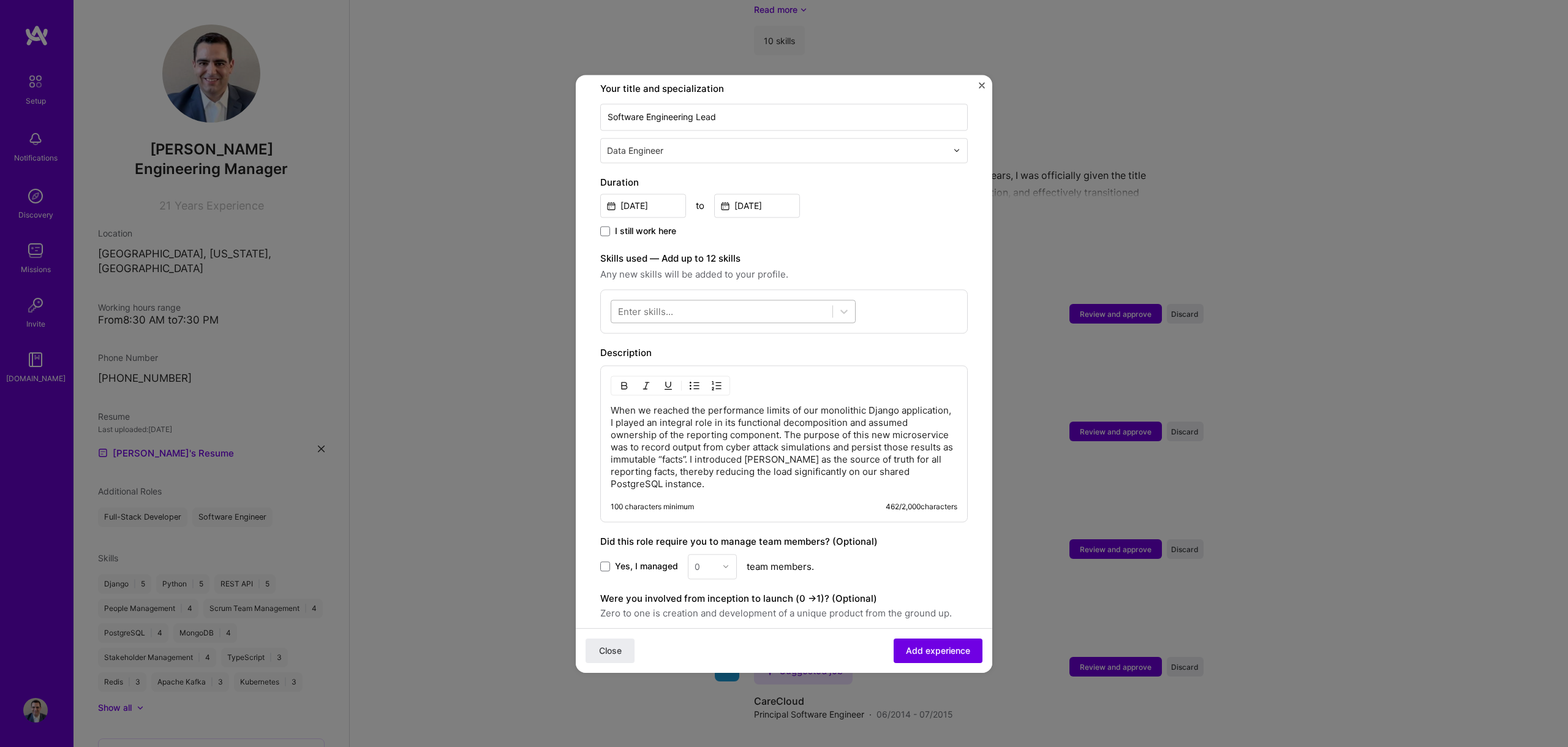
click at [753, 301] on div at bounding box center [721, 311] width 222 height 20
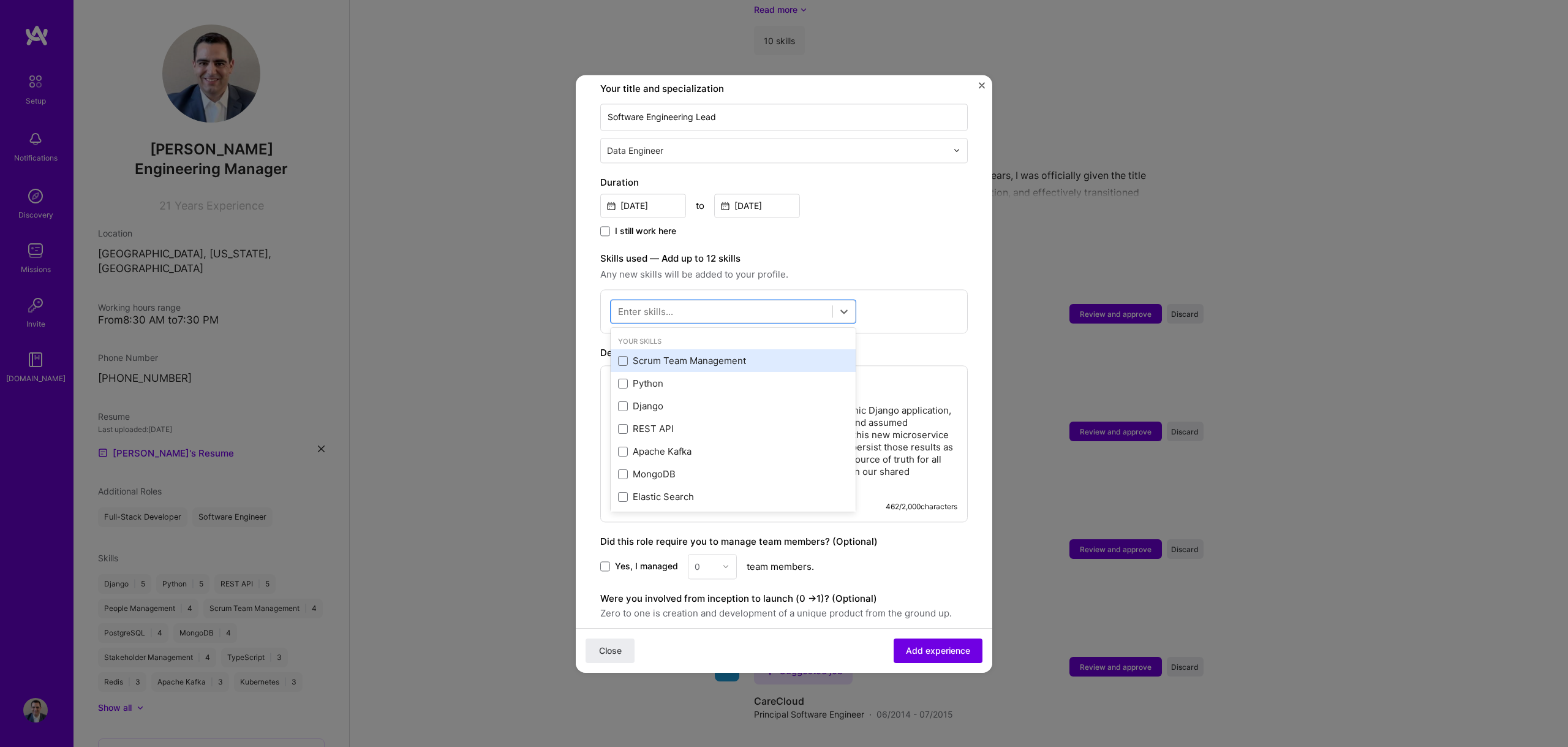
click at [664, 358] on div "Scrum Team Management" at bounding box center [733, 361] width 245 height 23
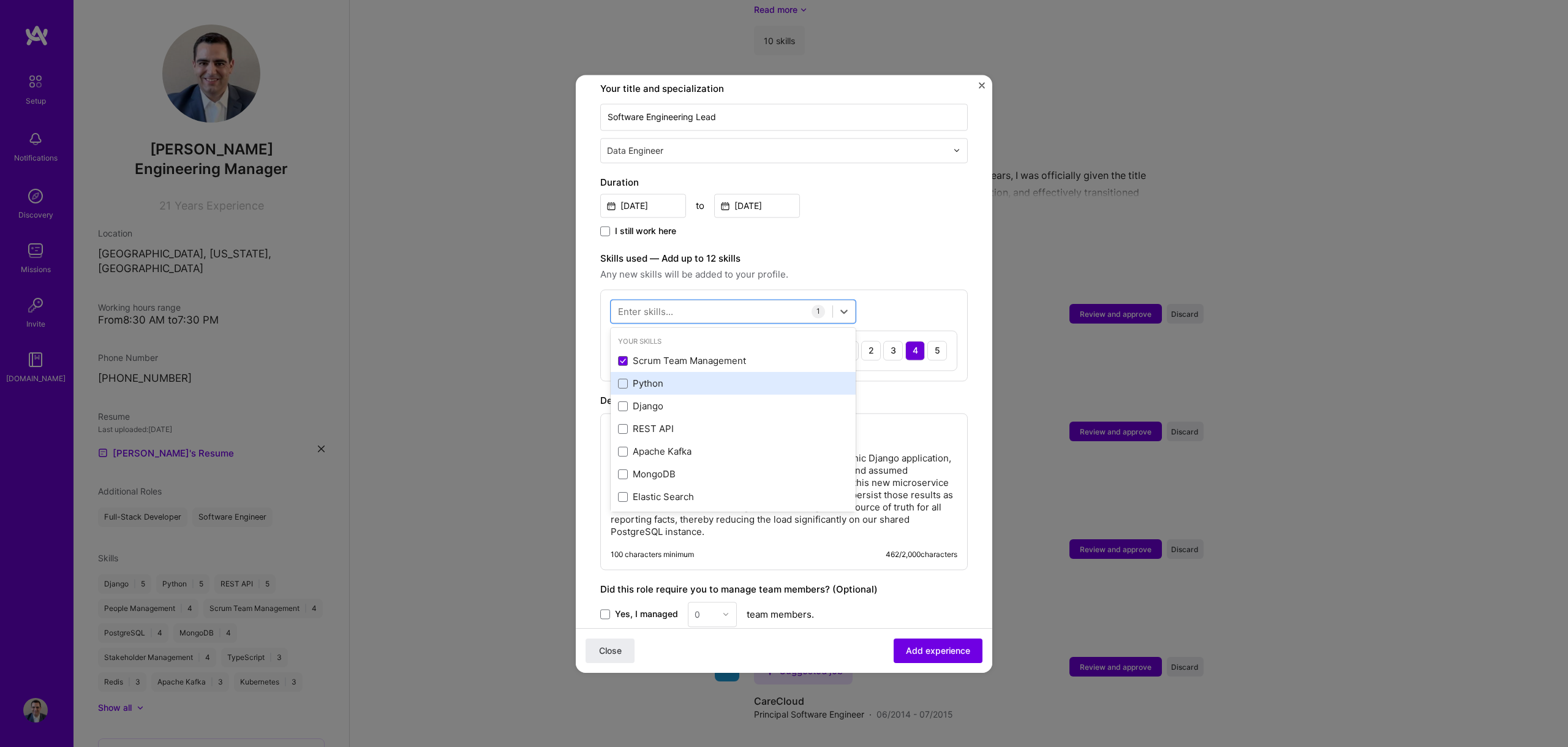
click at [635, 378] on div "Python" at bounding box center [733, 384] width 231 height 13
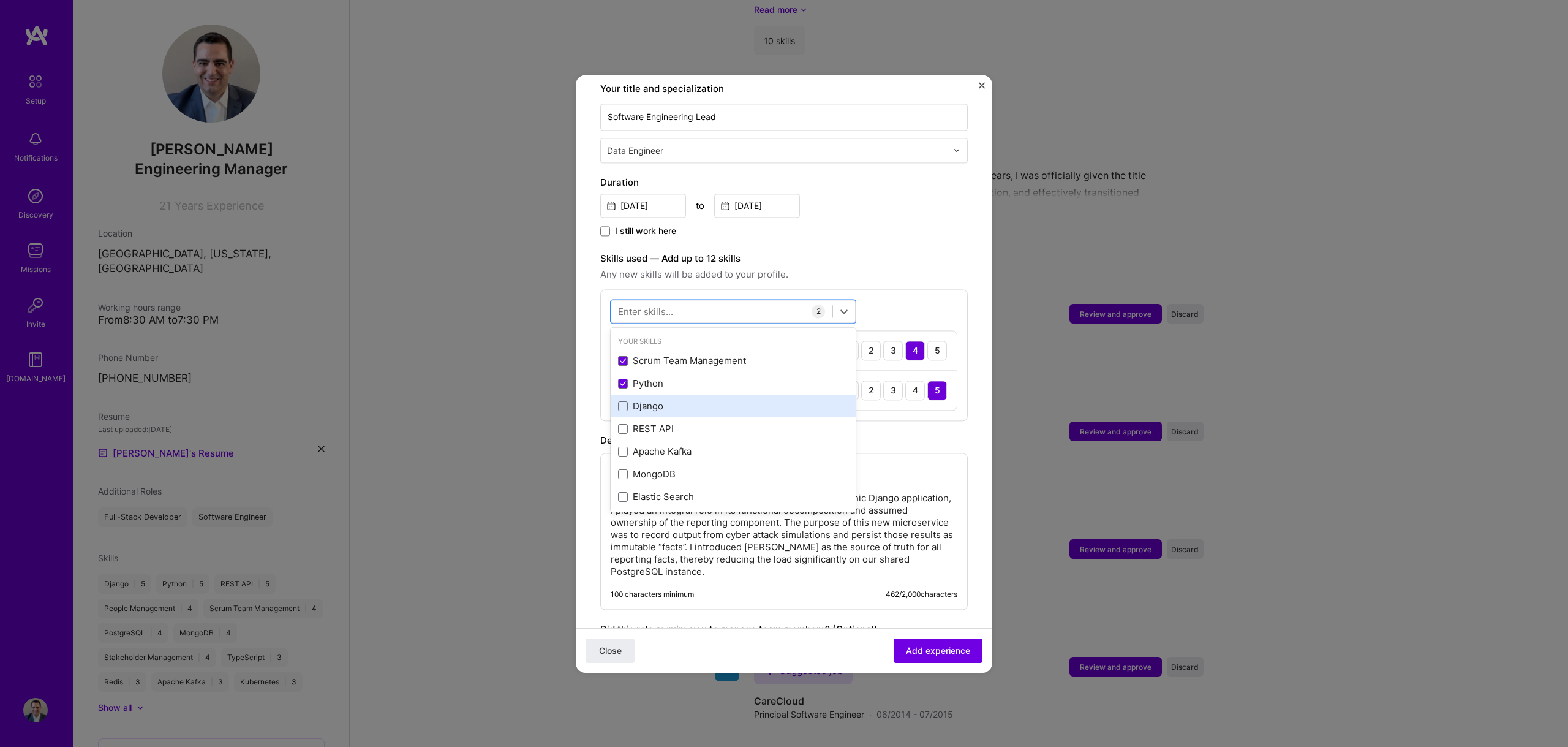
click at [637, 400] on div "Django" at bounding box center [733, 407] width 231 height 13
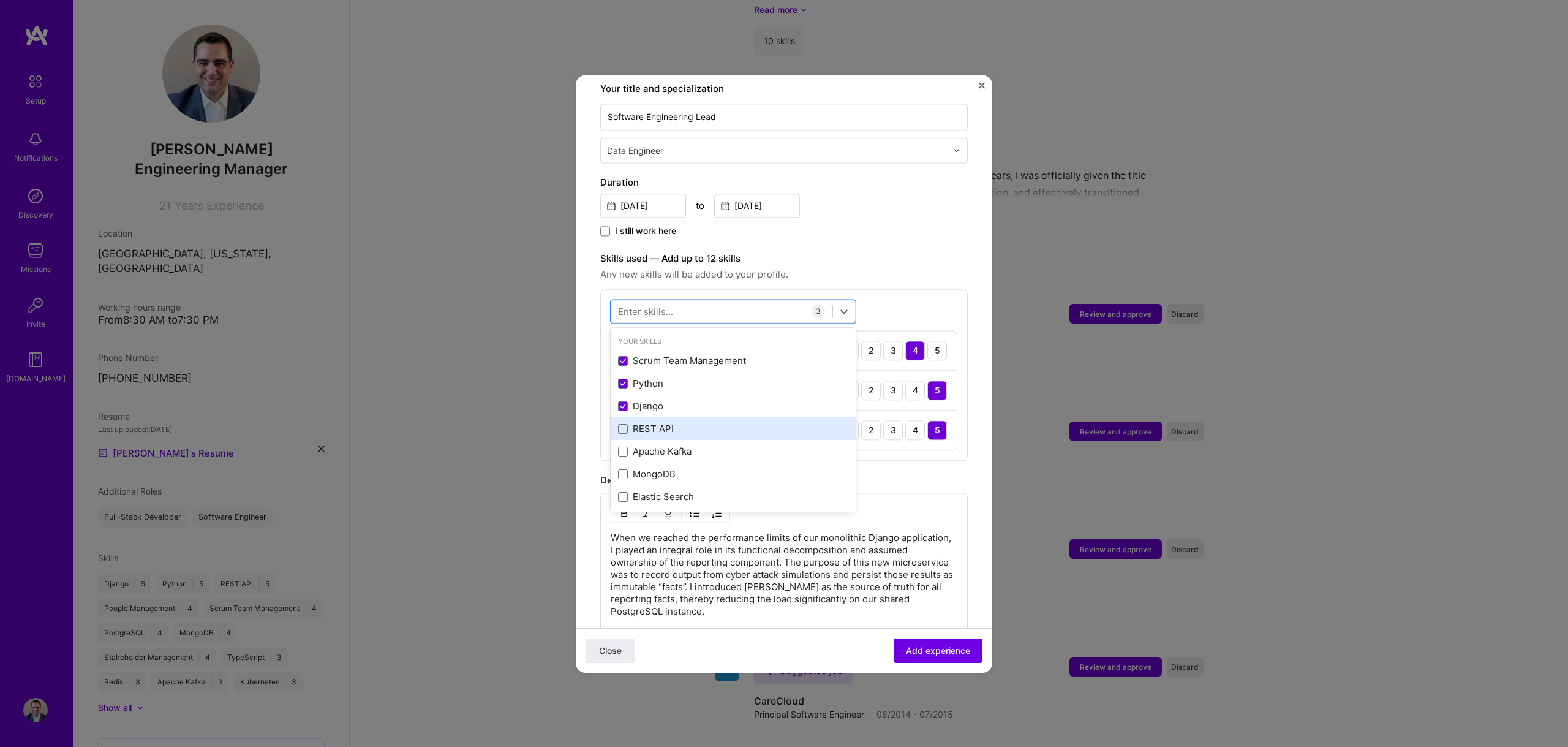
click at [639, 423] on div "REST API" at bounding box center [733, 430] width 231 height 13
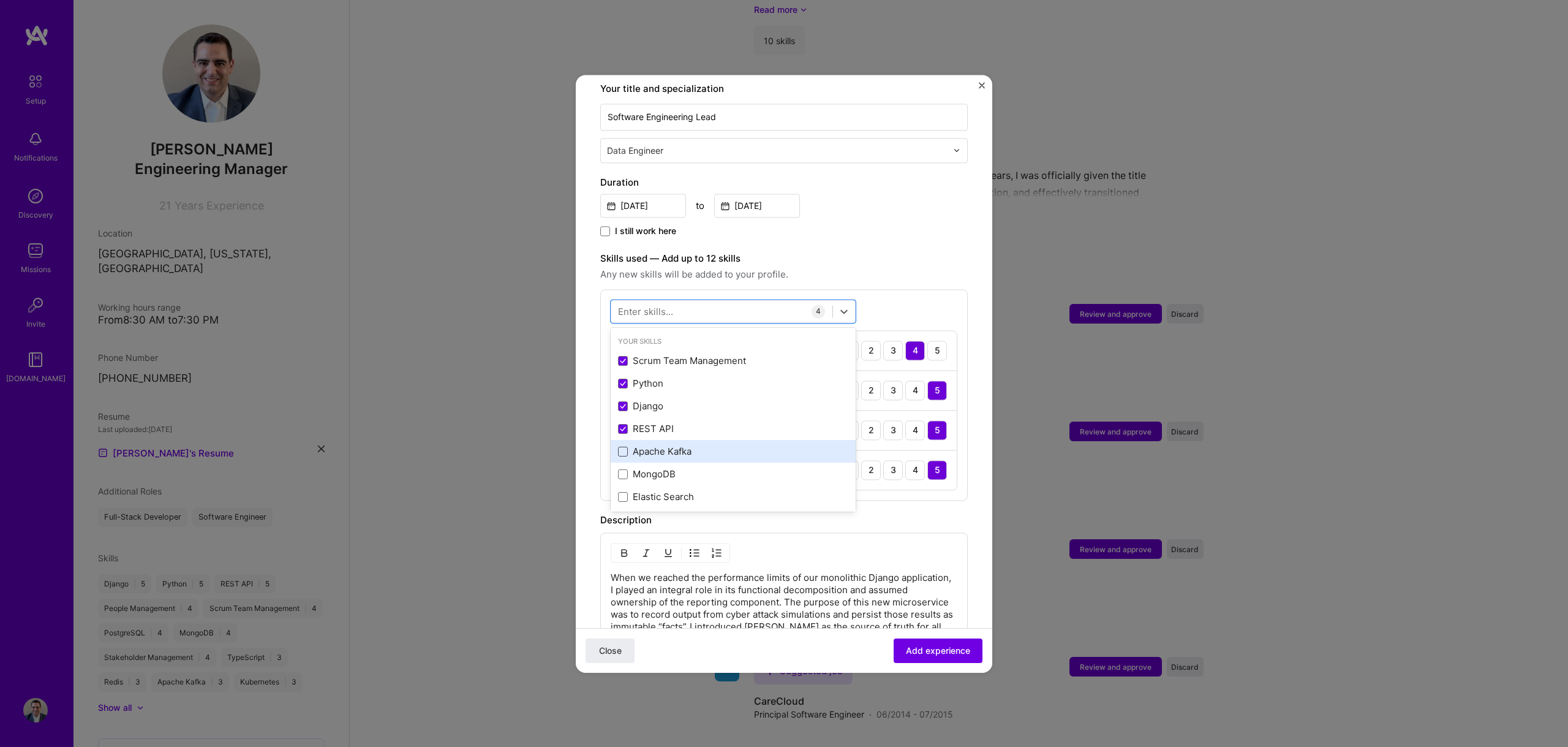
click at [624, 447] on span at bounding box center [623, 451] width 10 height 10
click at [0, 0] on input "checkbox" at bounding box center [0, 0] width 0 height 0
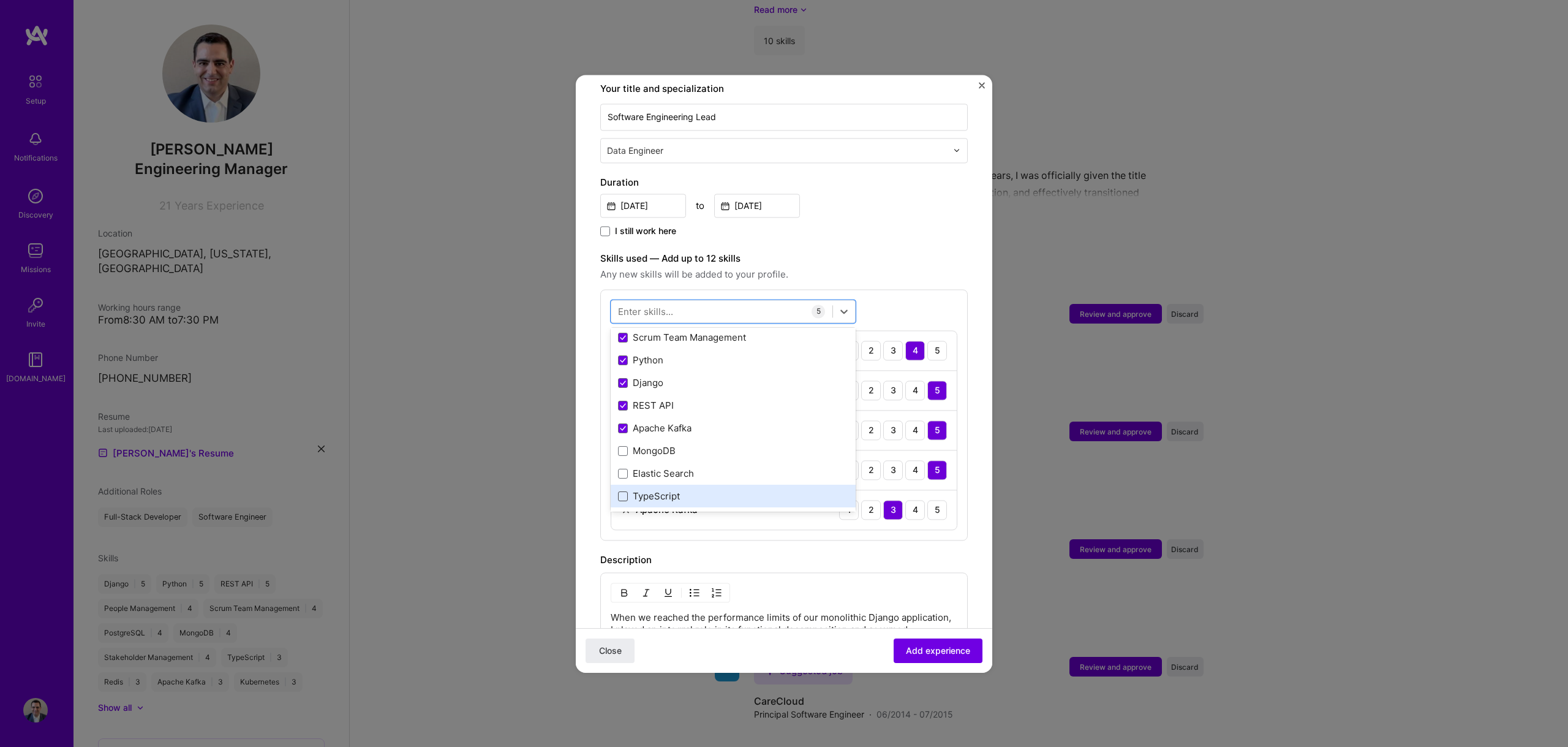
scroll to position [63, 0]
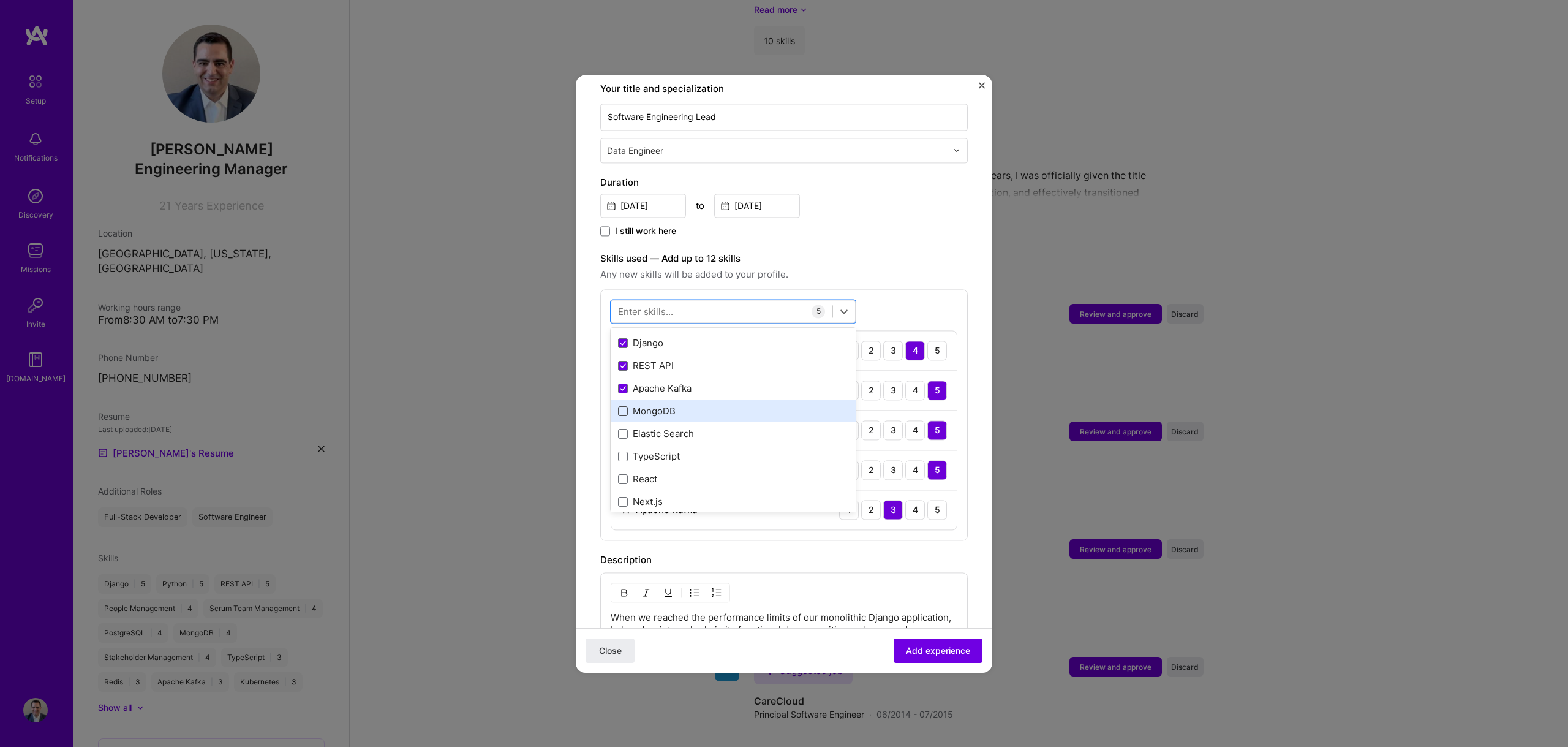
click at [623, 406] on span at bounding box center [623, 410] width 10 height 10
click at [0, 0] on input "checkbox" at bounding box center [0, 0] width 0 height 0
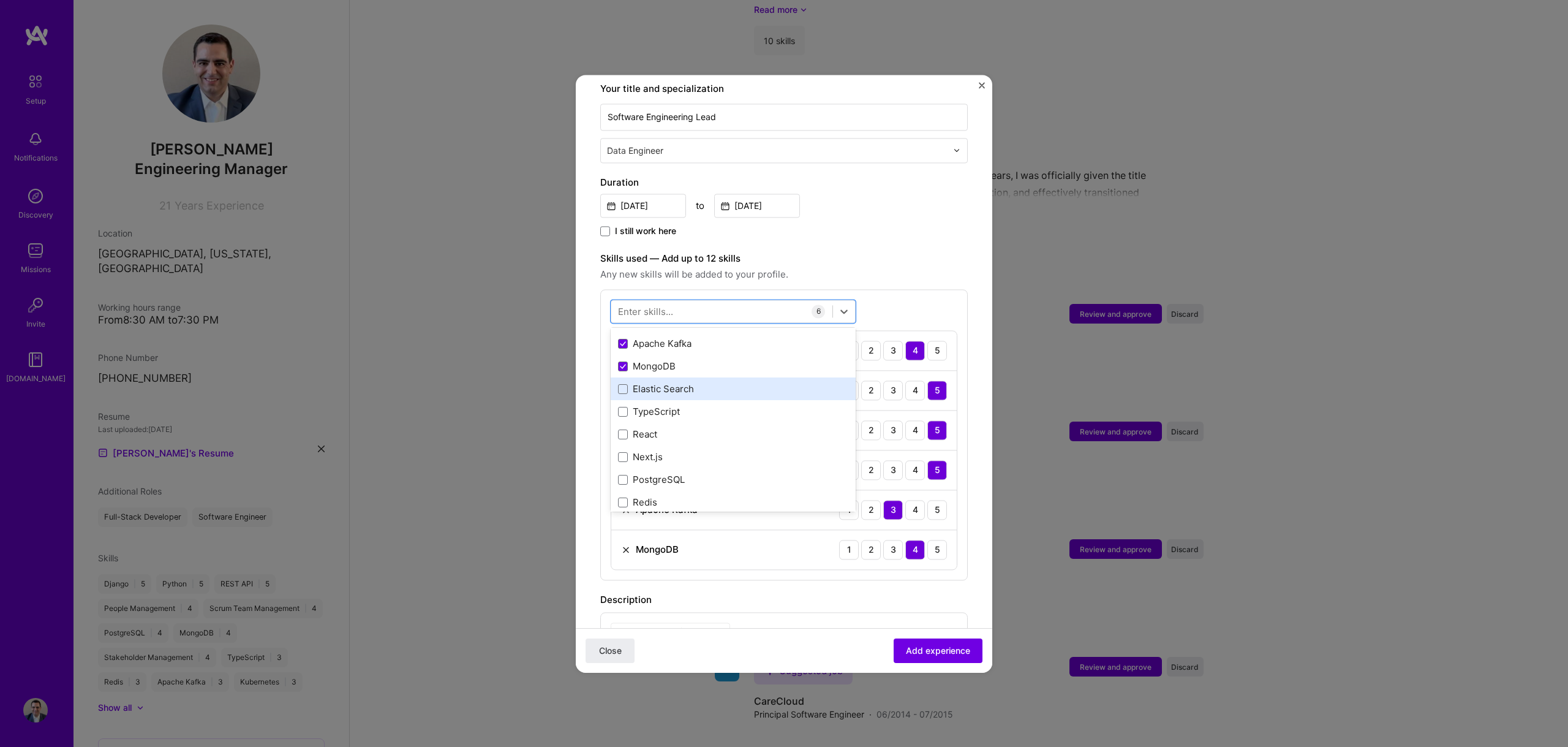
scroll to position [110, 0]
click at [623, 472] on span at bounding box center [623, 477] width 10 height 10
click at [0, 0] on input "checkbox" at bounding box center [0, 0] width 0 height 0
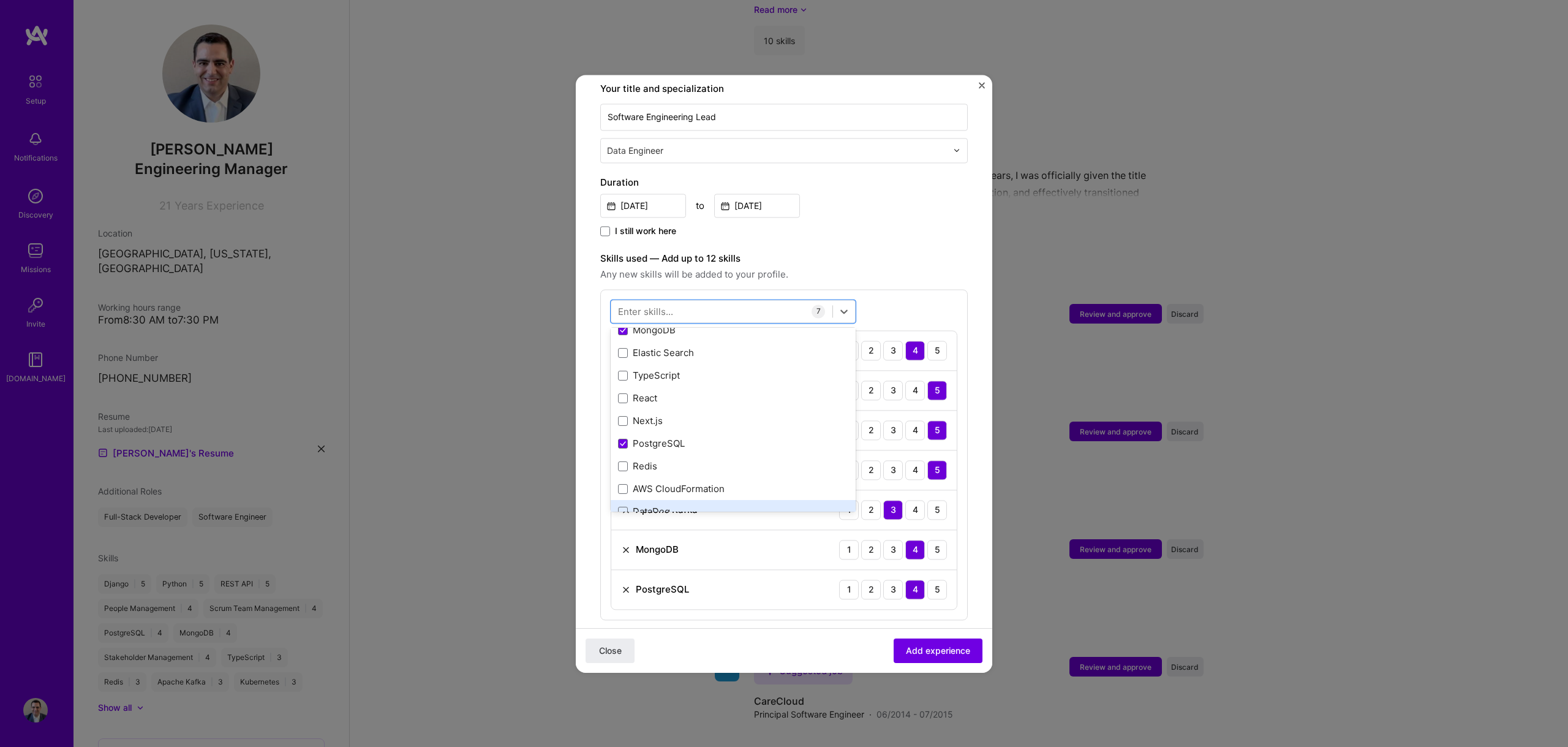
scroll to position [210, 0]
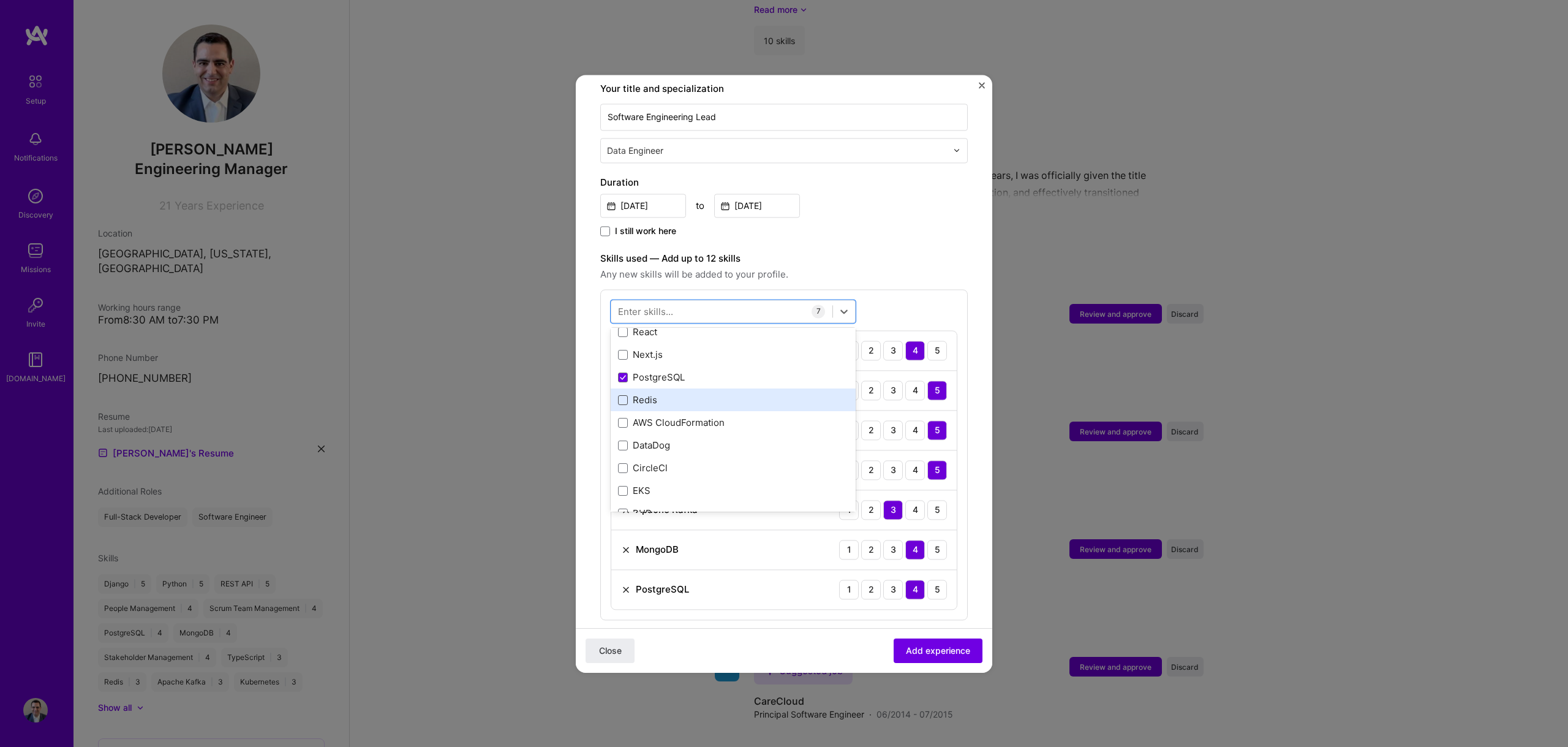
click at [623, 395] on span at bounding box center [623, 399] width 10 height 10
click at [0, 0] on input "checkbox" at bounding box center [0, 0] width 0 height 0
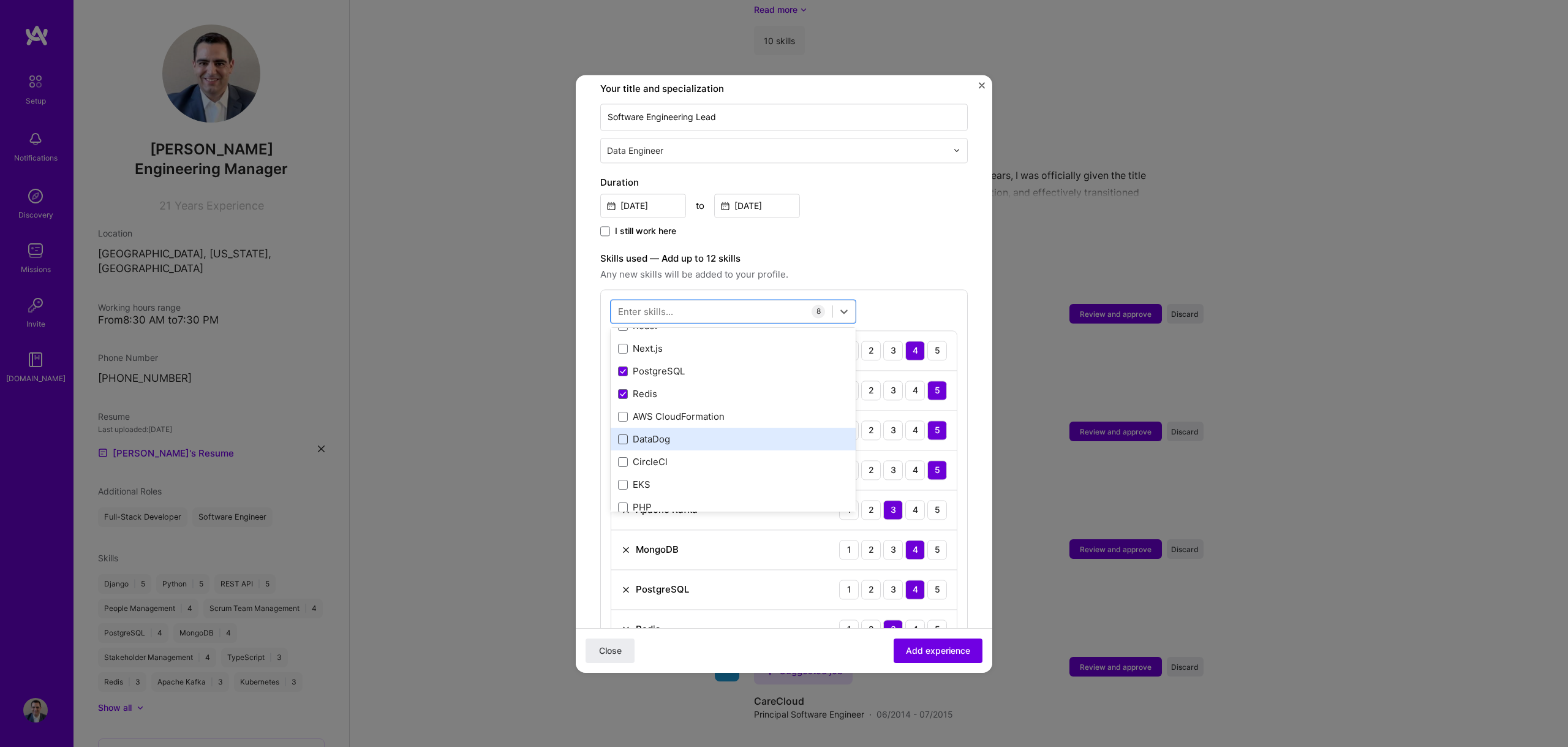
scroll to position [225, 0]
click at [624, 426] on span at bounding box center [623, 431] width 10 height 10
click at [0, 0] on input "checkbox" at bounding box center [0, 0] width 0 height 0
click at [624, 452] on span at bounding box center [623, 457] width 10 height 10
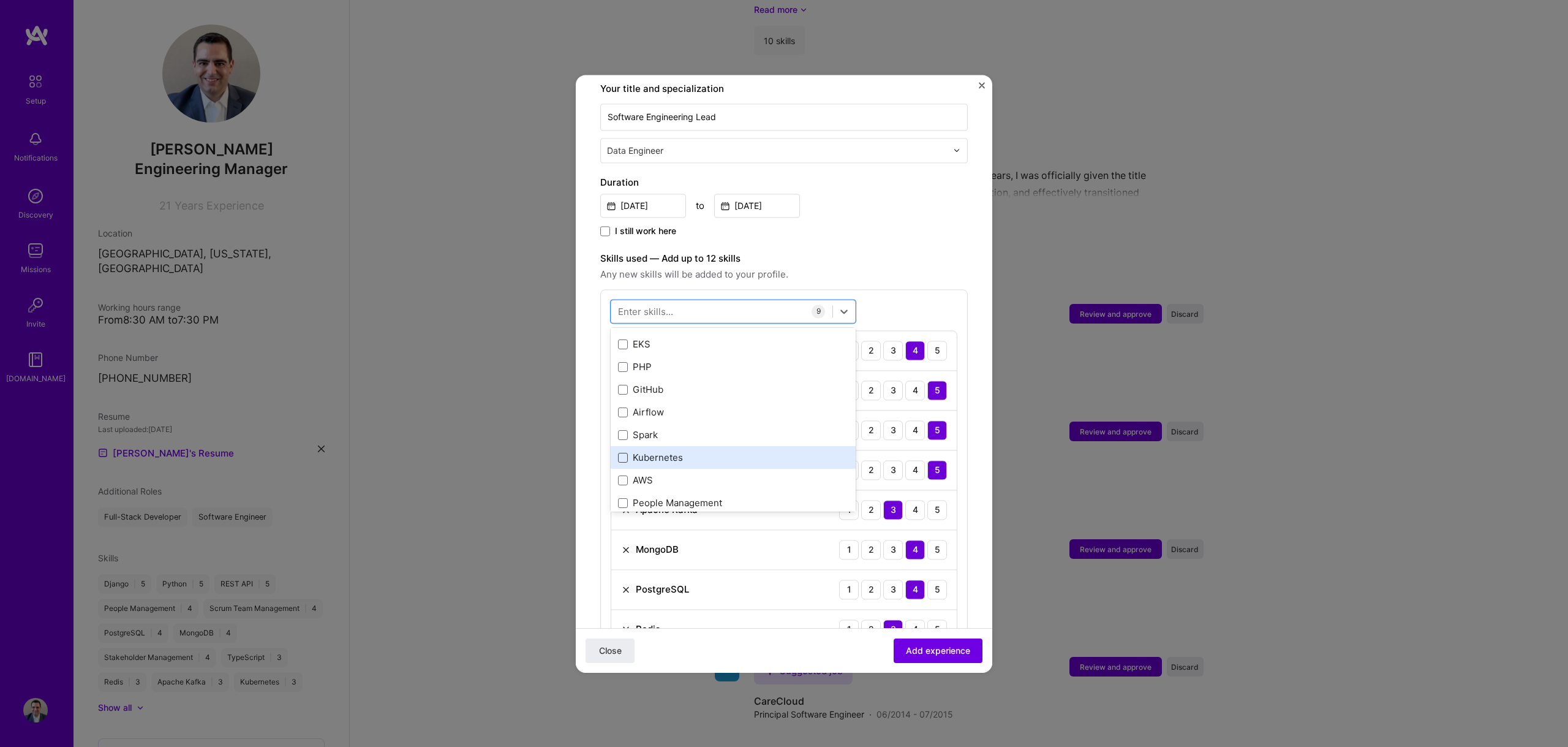
click at [0, 0] on input "checkbox" at bounding box center [0, 0] width 0 height 0
click at [620, 459] on span at bounding box center [623, 463] width 10 height 10
click at [0, 0] on input "checkbox" at bounding box center [0, 0] width 0 height 0
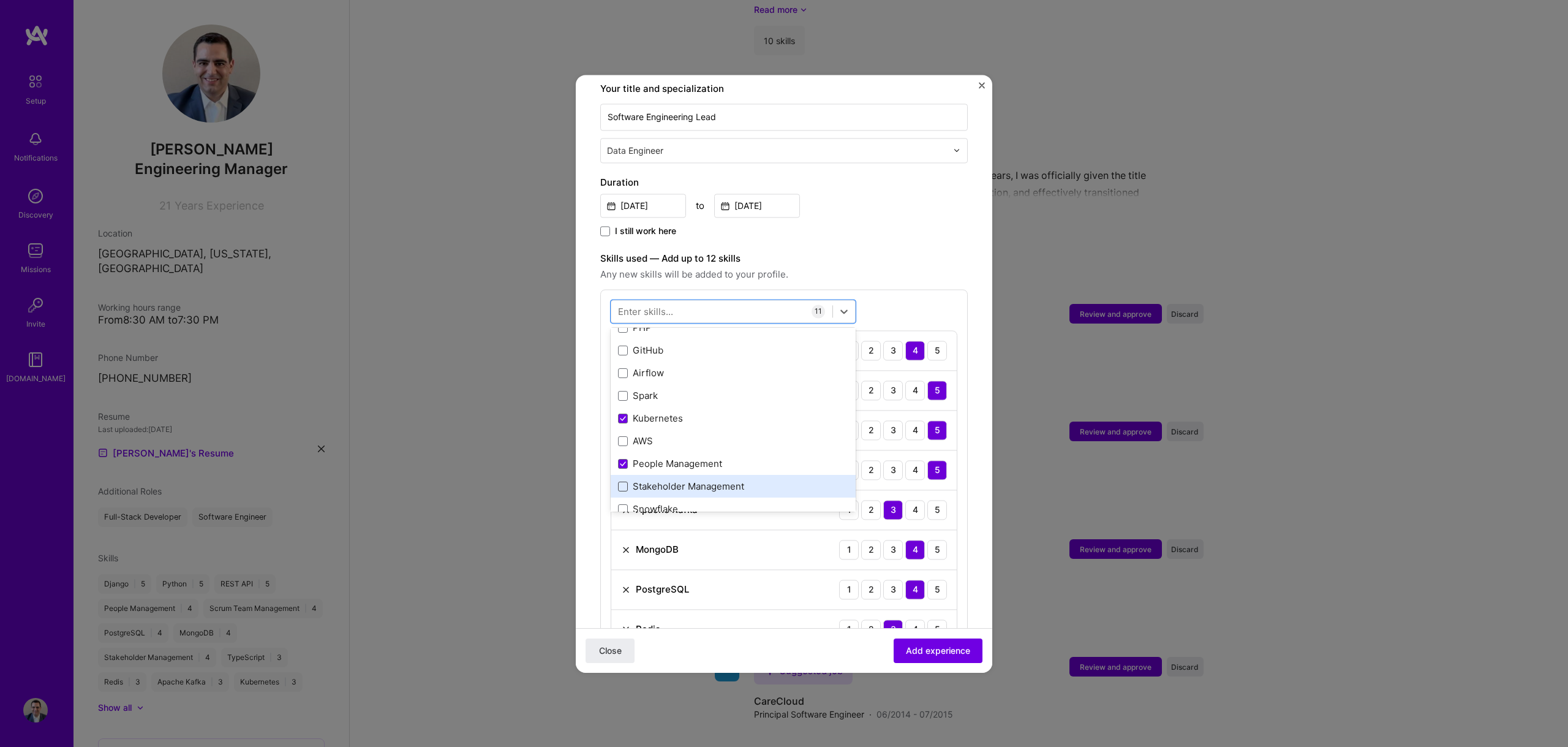
click at [624, 482] on span at bounding box center [623, 486] width 10 height 10
click at [0, 0] on input "checkbox" at bounding box center [0, 0] width 0 height 0
click at [891, 251] on label "Skills used — Add up to 12 skills" at bounding box center [783, 258] width 367 height 15
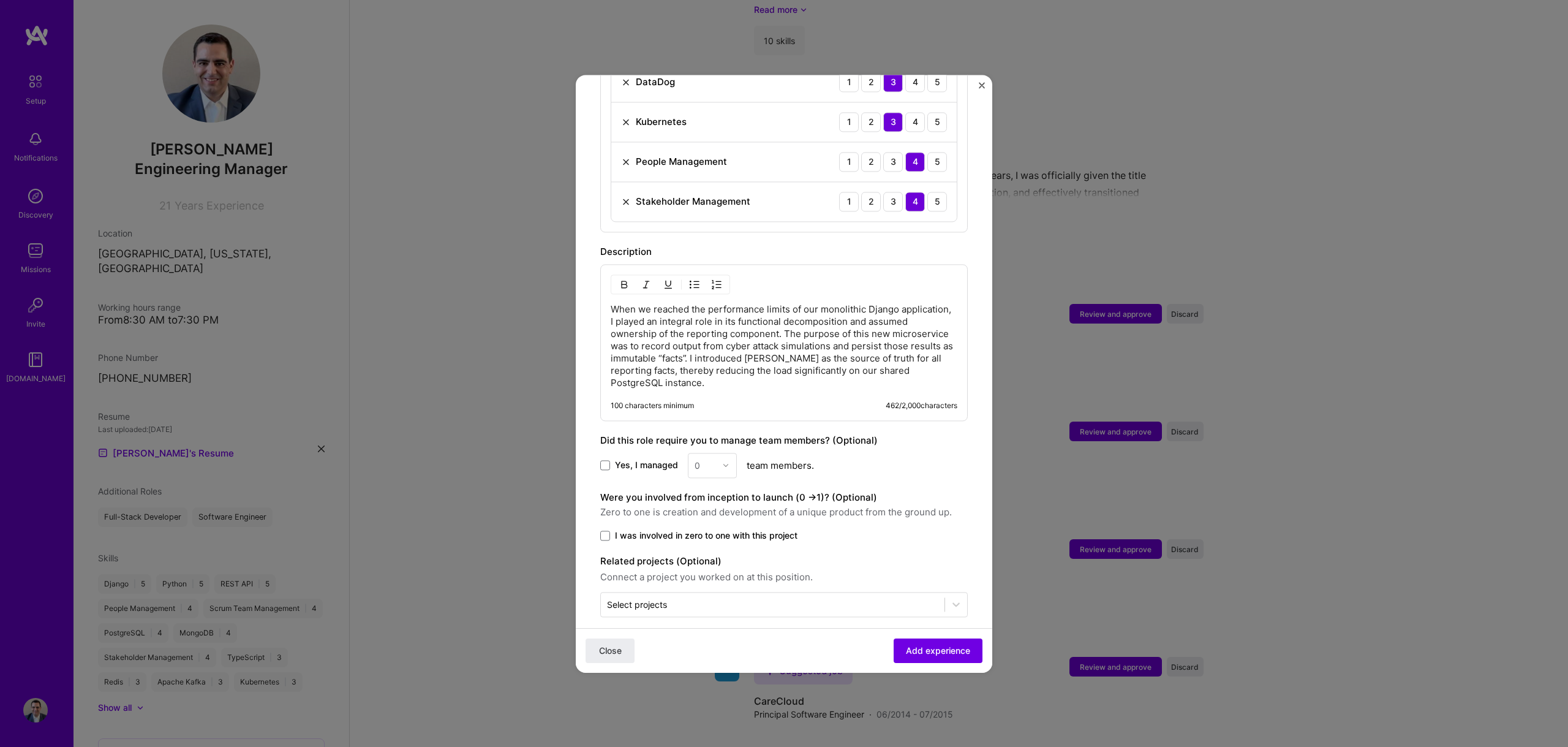
scroll to position [848, 0]
click at [604, 459] on span at bounding box center [604, 463] width 10 height 10
click at [0, 0] on input "Yes, I managed" at bounding box center [0, 0] width 0 height 0
click at [723, 461] on img at bounding box center [726, 464] width 7 height 7
click at [706, 511] on div "2" at bounding box center [712, 519] width 42 height 23
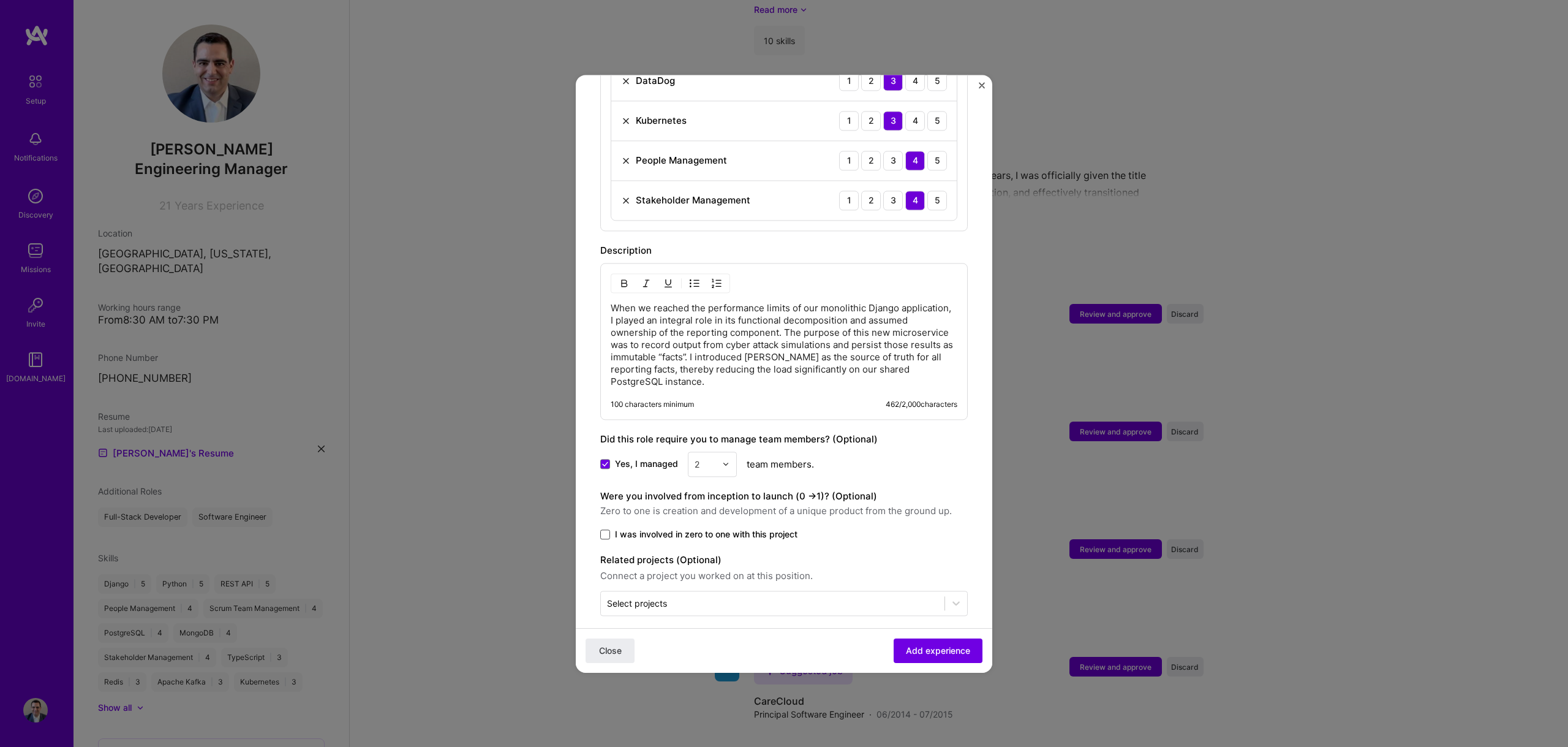
click at [604, 529] on span at bounding box center [604, 534] width 10 height 10
click at [0, 0] on input "I was involved in zero to one with this project" at bounding box center [0, 0] width 0 height 0
click at [910, 647] on span "Add experience" at bounding box center [938, 649] width 65 height 12
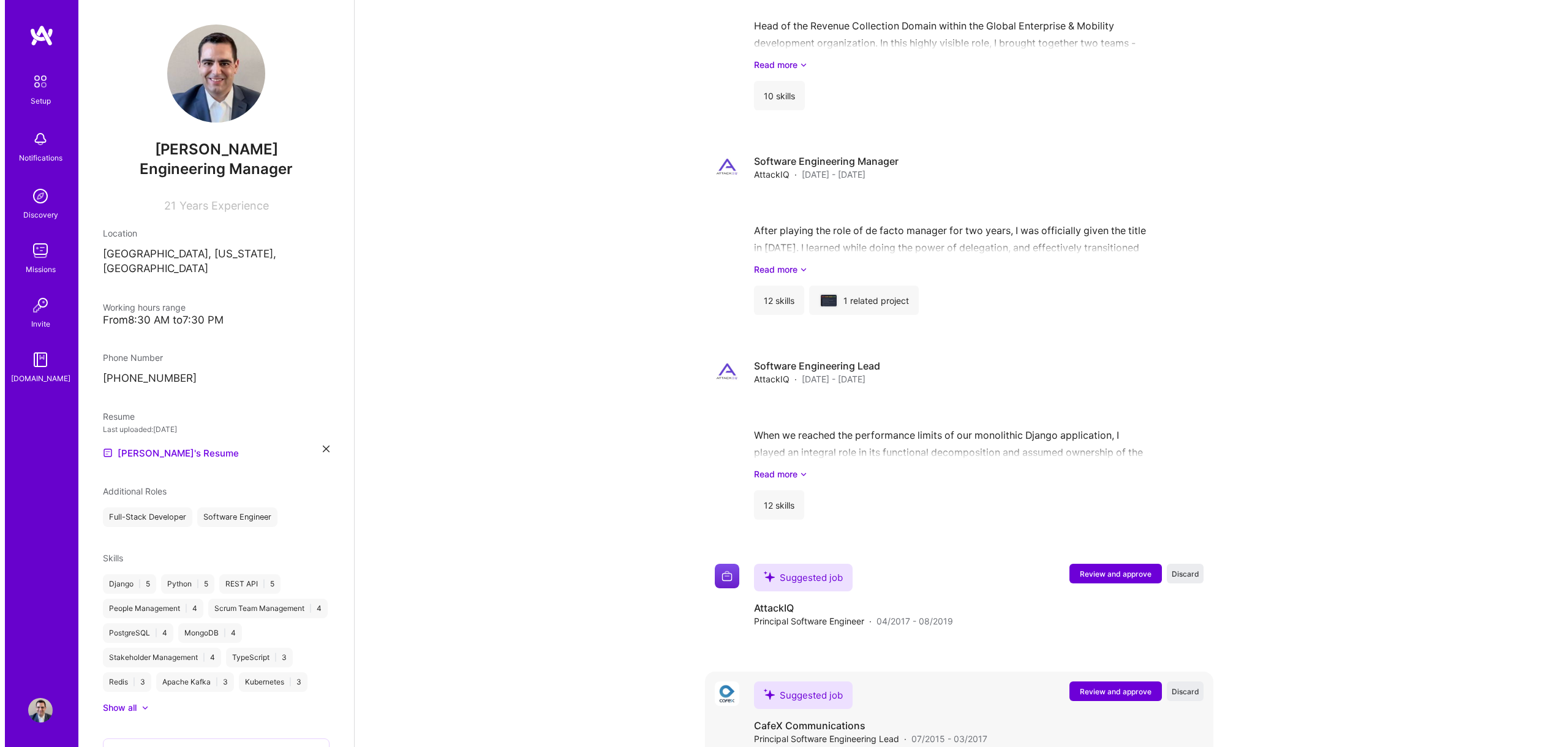
scroll to position [1614, 0]
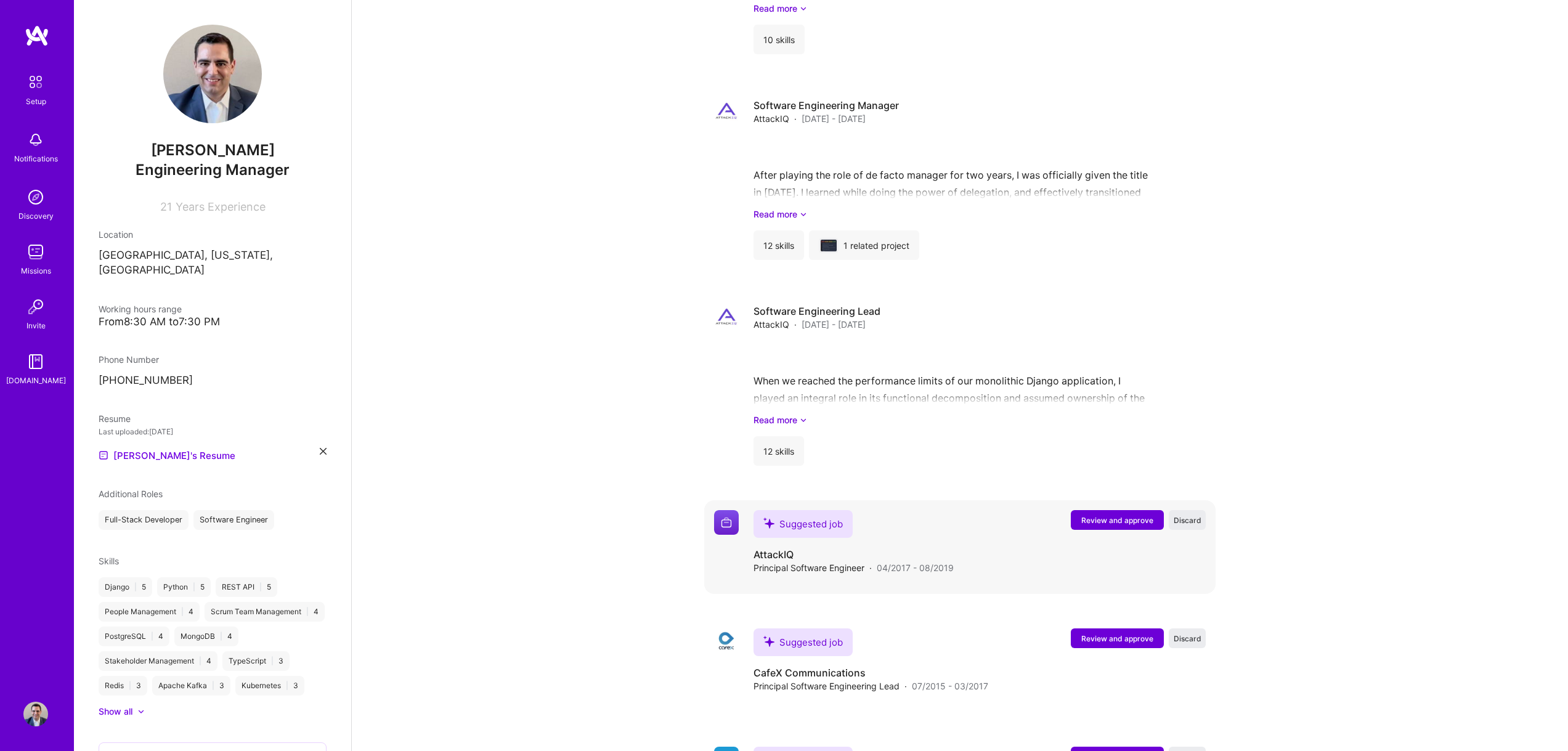
click at [1102, 515] on span "Review and approve" at bounding box center [1117, 520] width 72 height 10
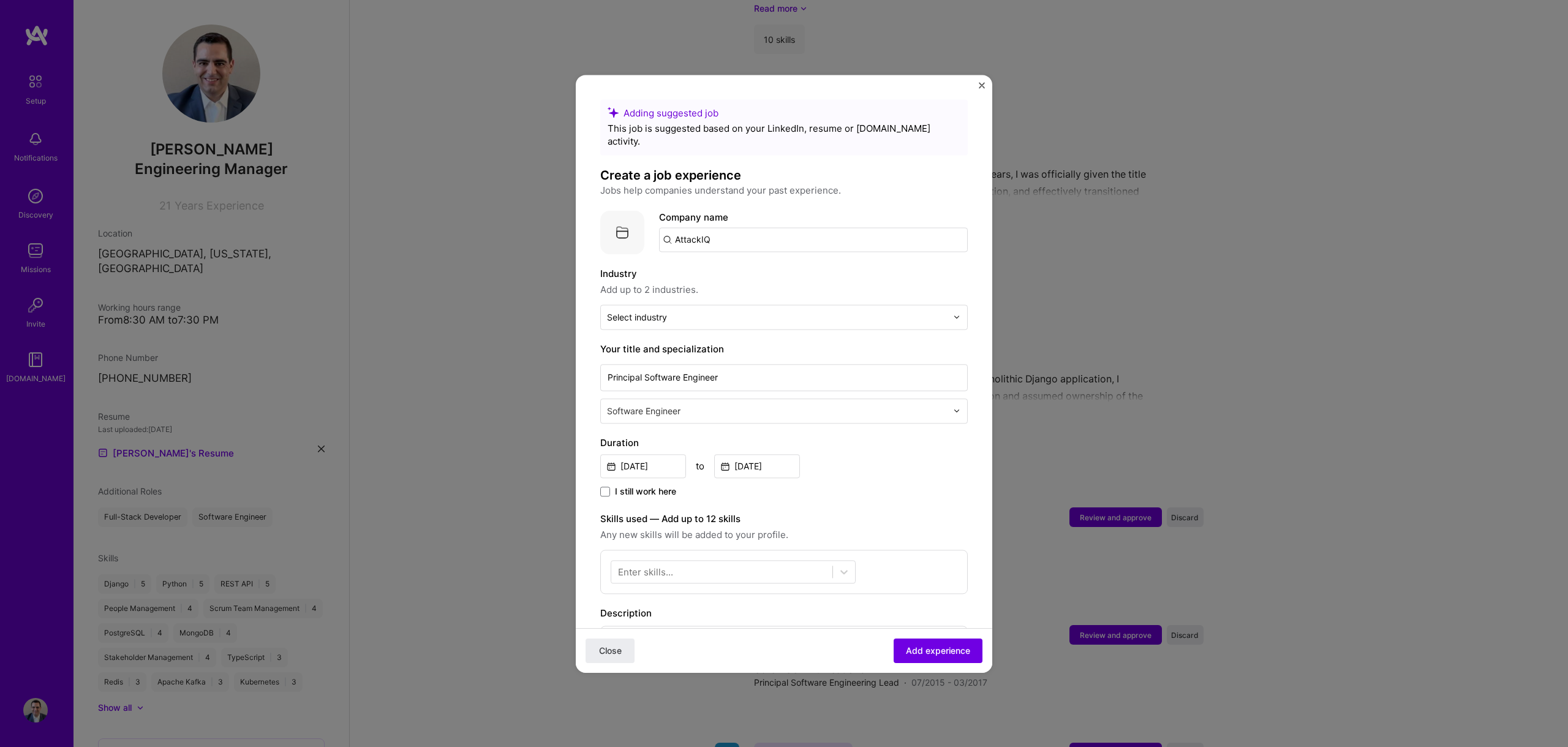
click at [729, 227] on input "AttackIQ" at bounding box center [813, 239] width 309 height 25
click at [727, 227] on input "AttackIQ" at bounding box center [813, 239] width 309 height 25
type input "AttackIQ"
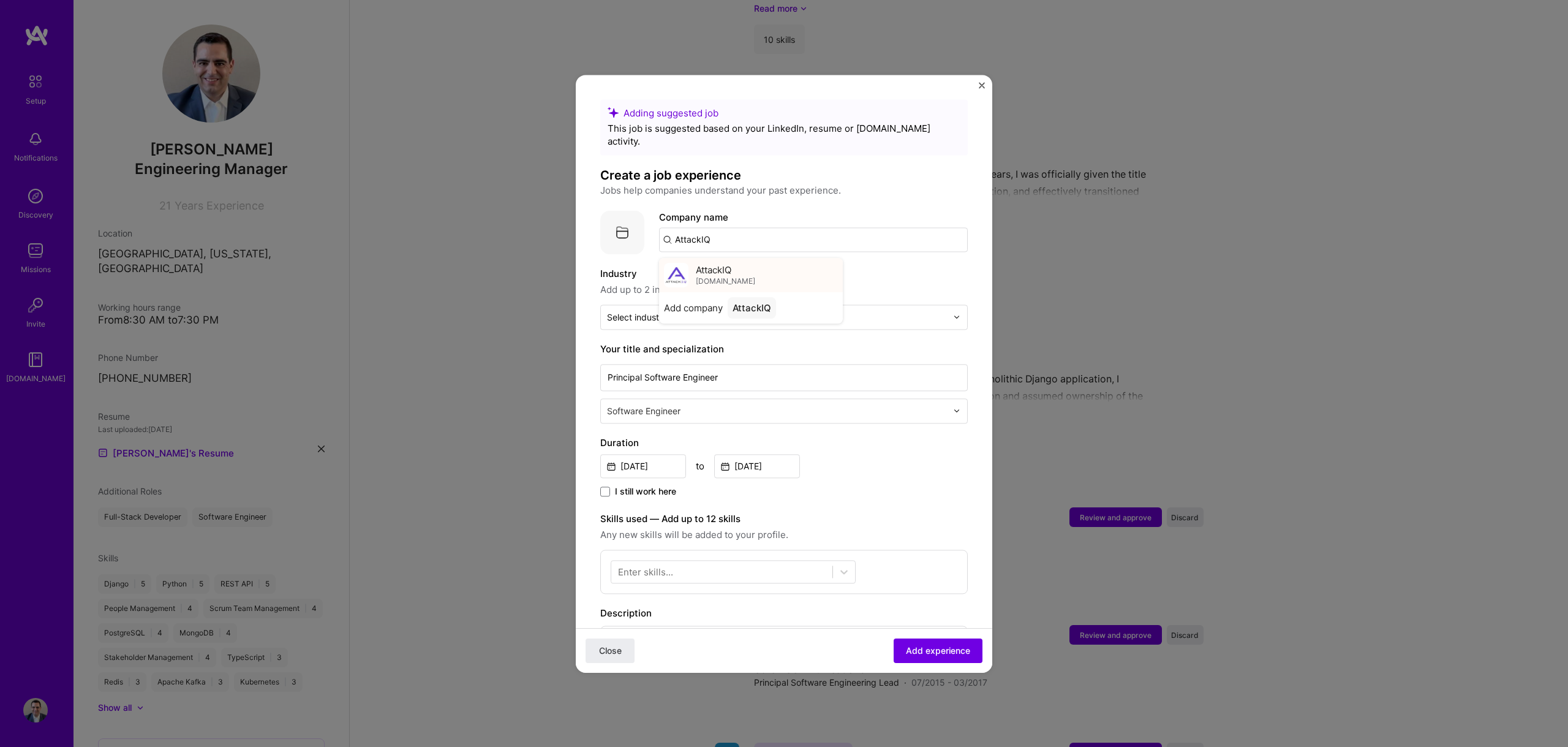
click at [712, 276] on span "[DOMAIN_NAME]" at bounding box center [725, 281] width 59 height 10
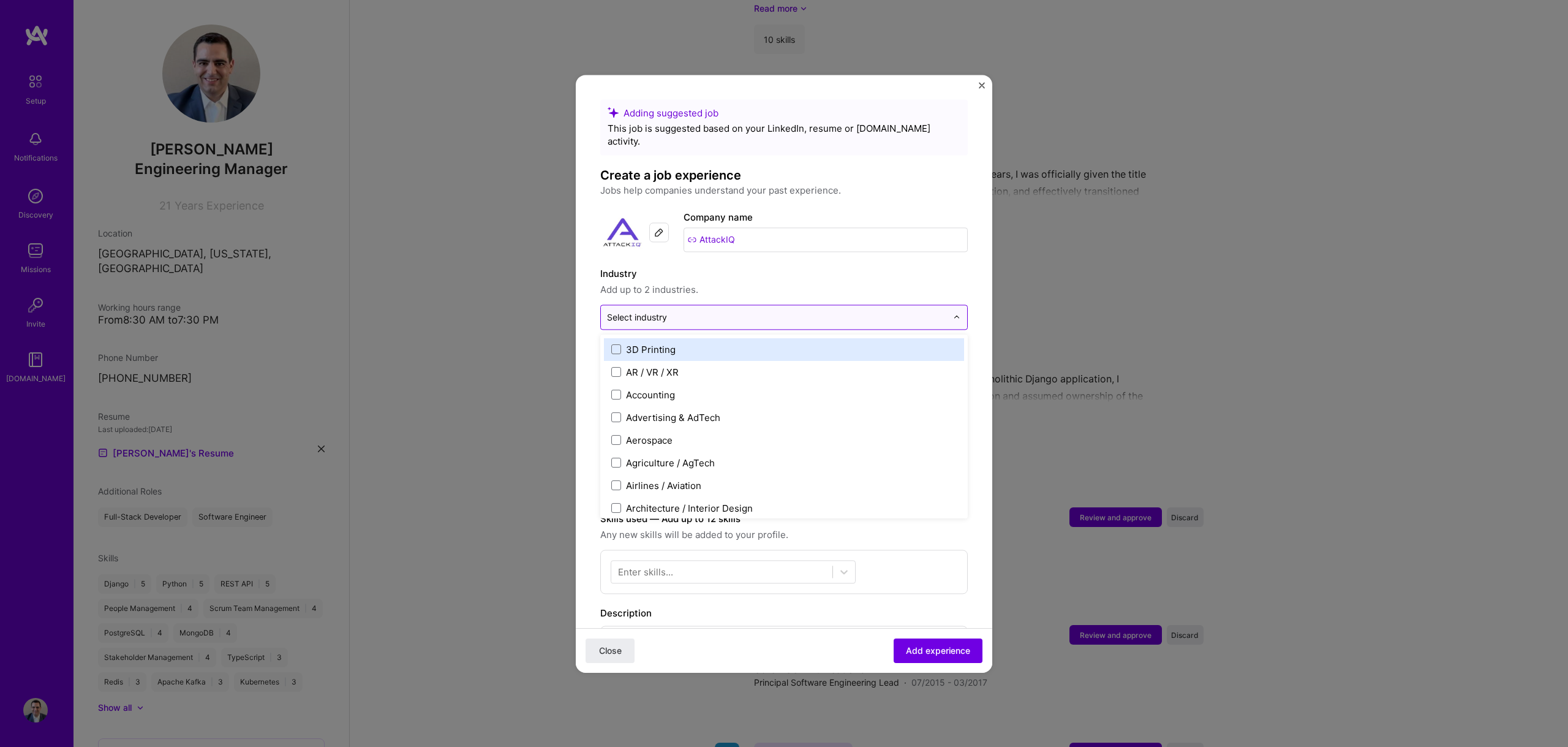
click at [681, 311] on input "text" at bounding box center [777, 317] width 340 height 13
type input "cyber"
click at [809, 266] on label "Industry" at bounding box center [783, 274] width 367 height 15
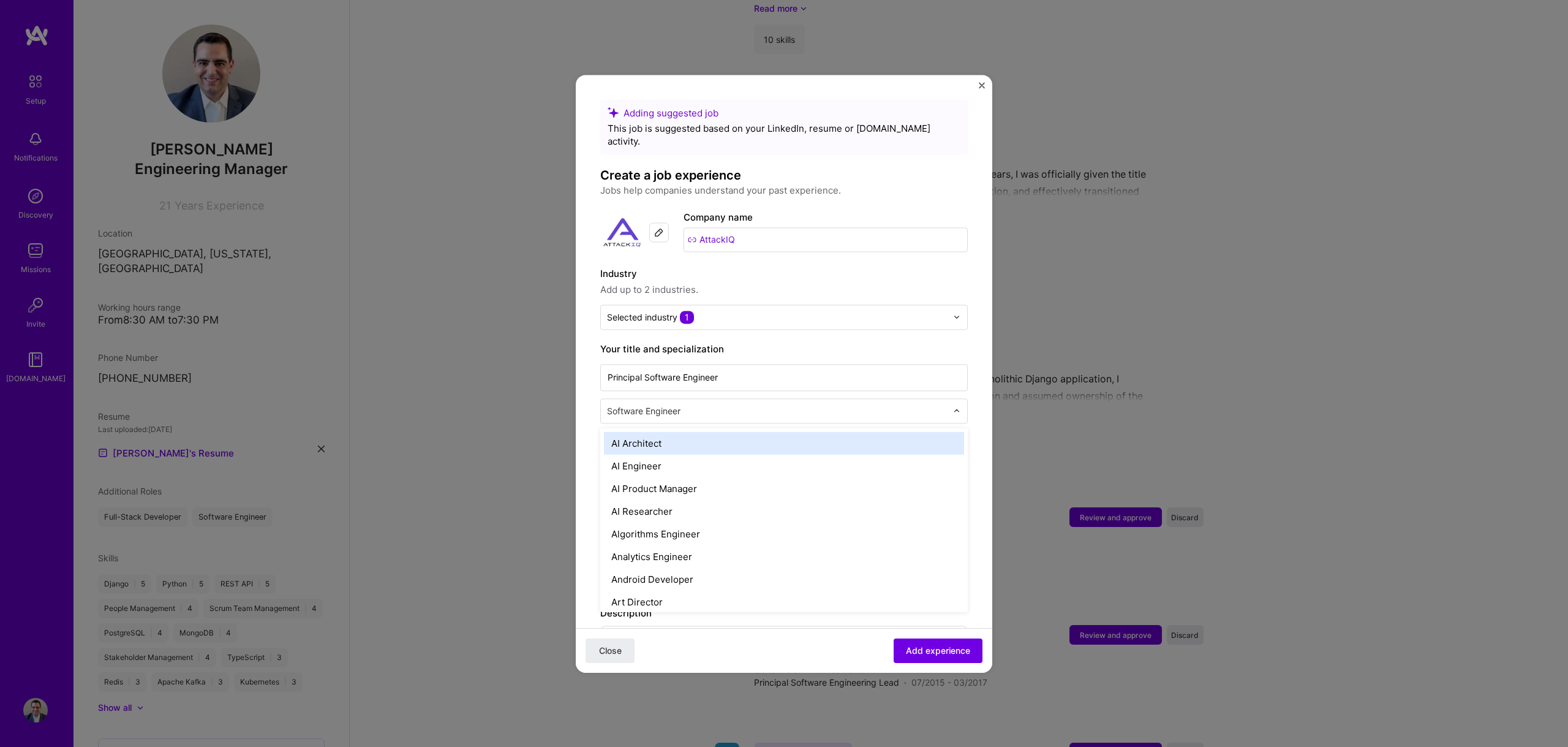
click at [682, 404] on input "text" at bounding box center [779, 410] width 343 height 13
type input "full"
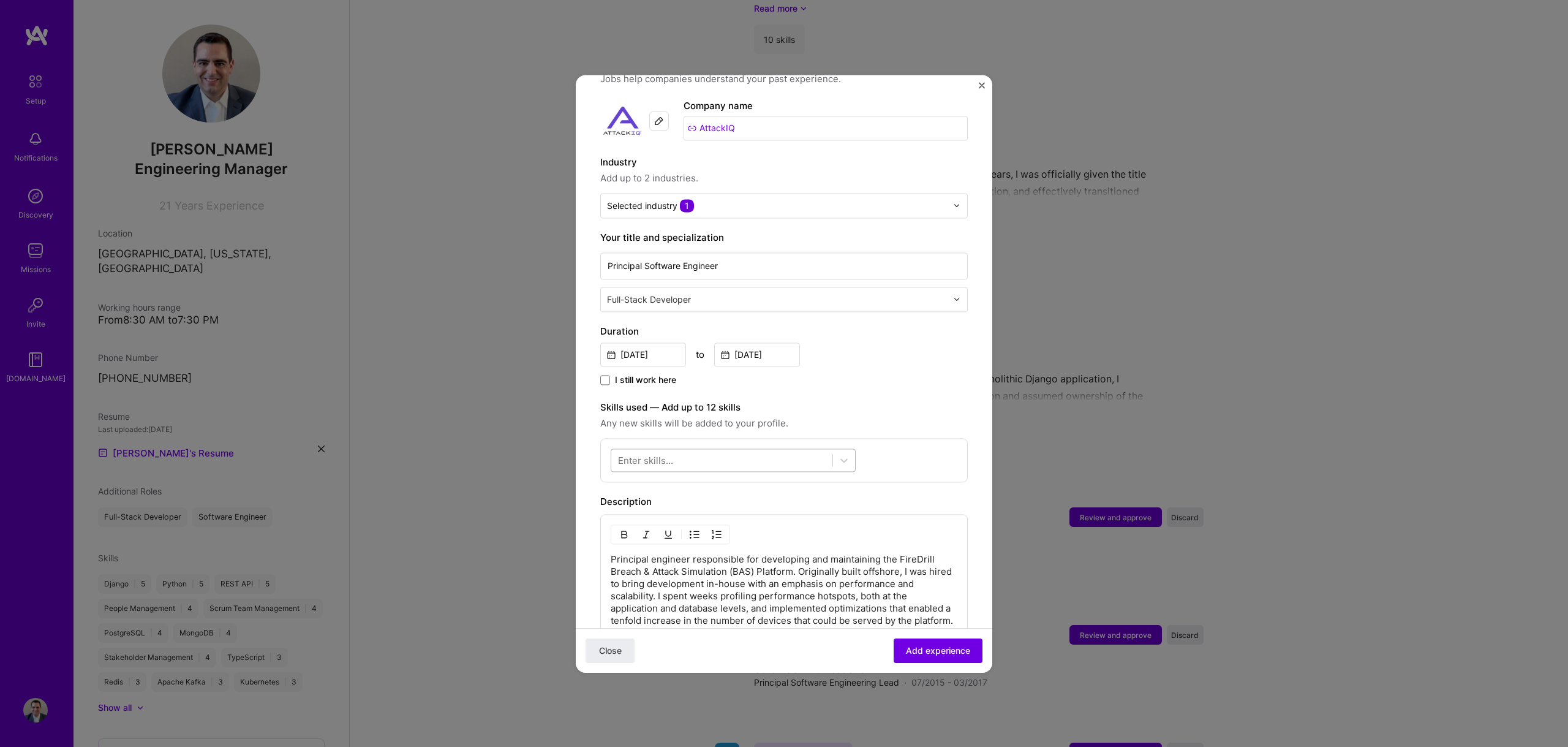
scroll to position [135, 0]
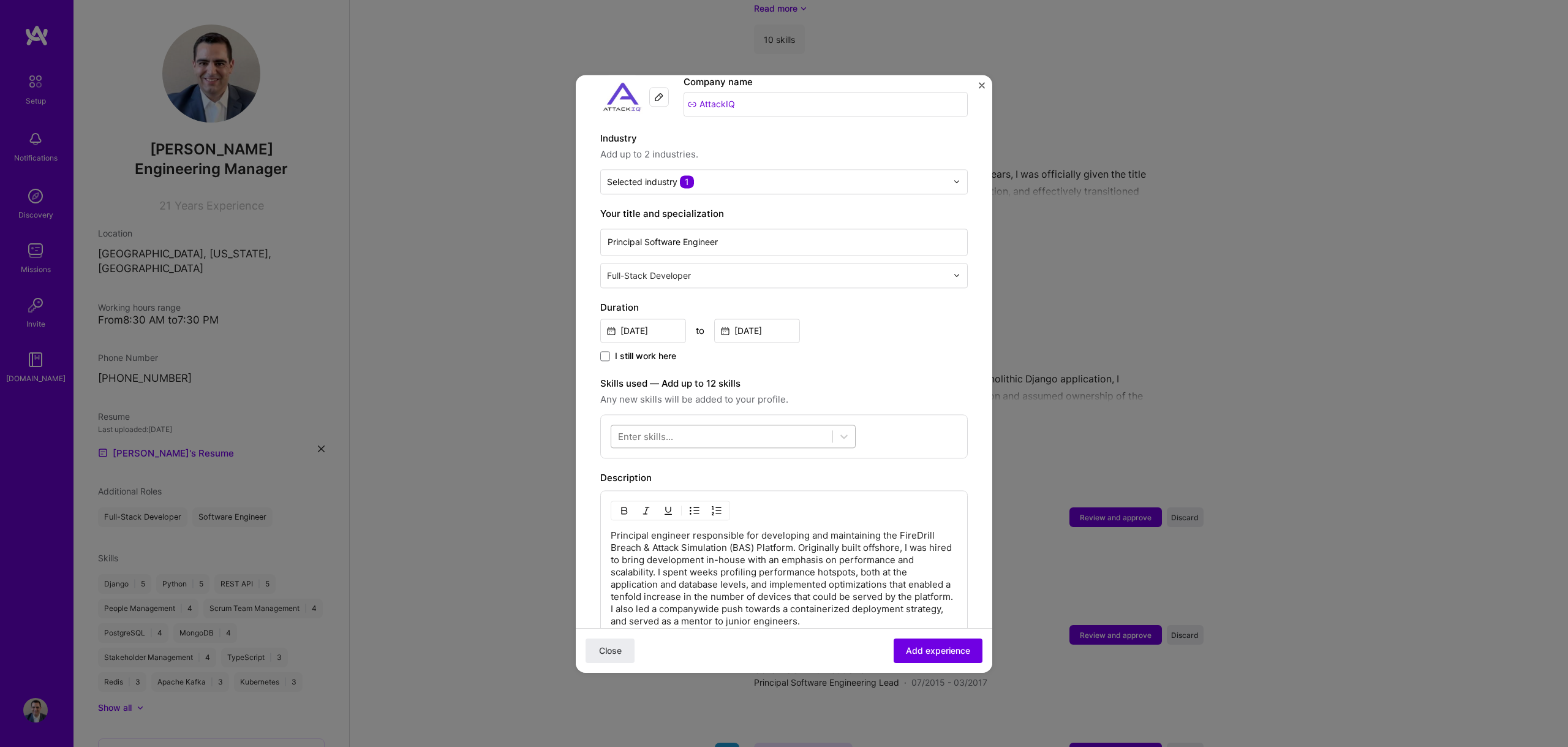
click at [665, 431] on div at bounding box center [721, 436] width 222 height 20
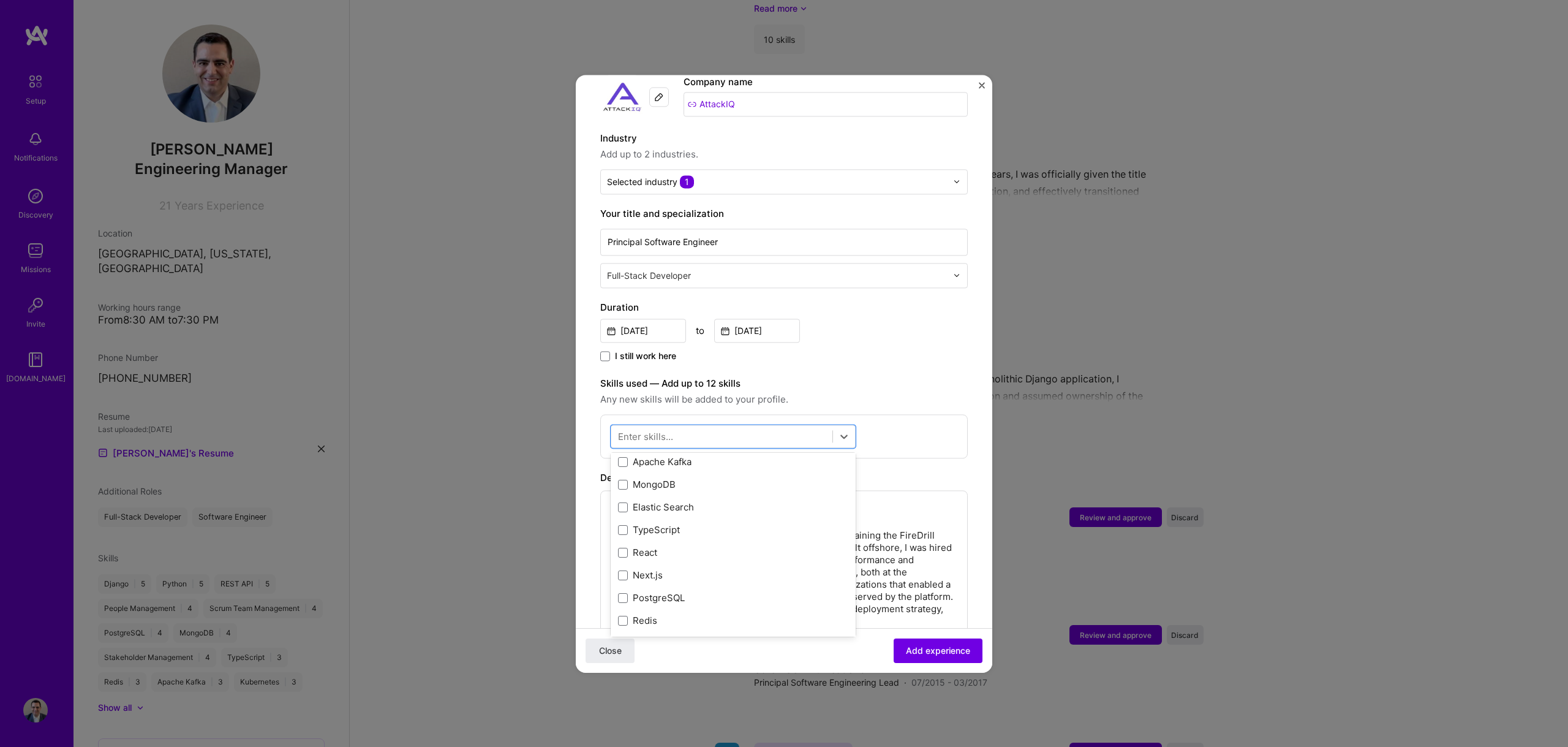
scroll to position [0, 0]
click at [635, 503] on div "Python" at bounding box center [733, 509] width 231 height 13
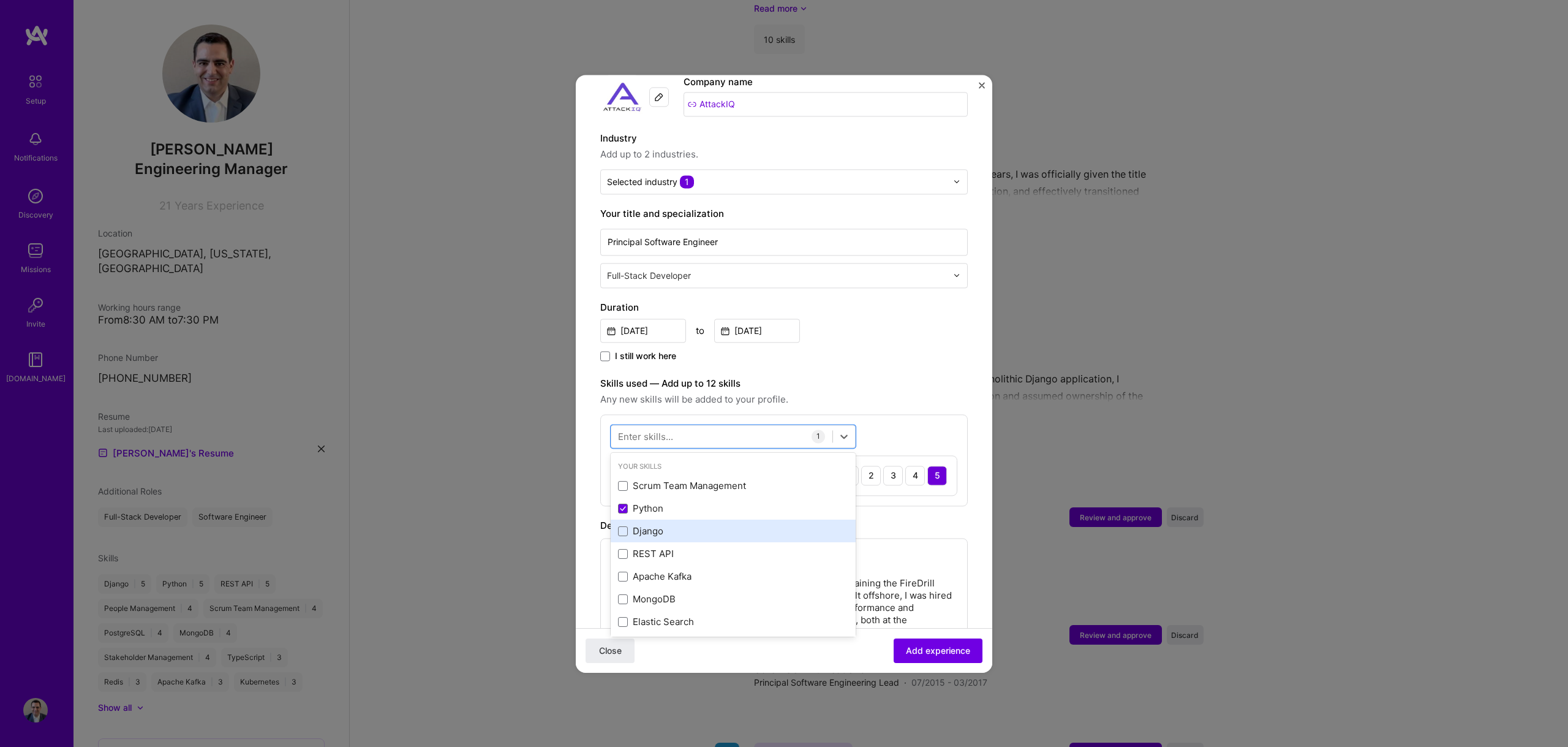
click at [639, 525] on div "Django" at bounding box center [733, 532] width 231 height 13
click at [643, 548] on div "REST API" at bounding box center [733, 555] width 231 height 13
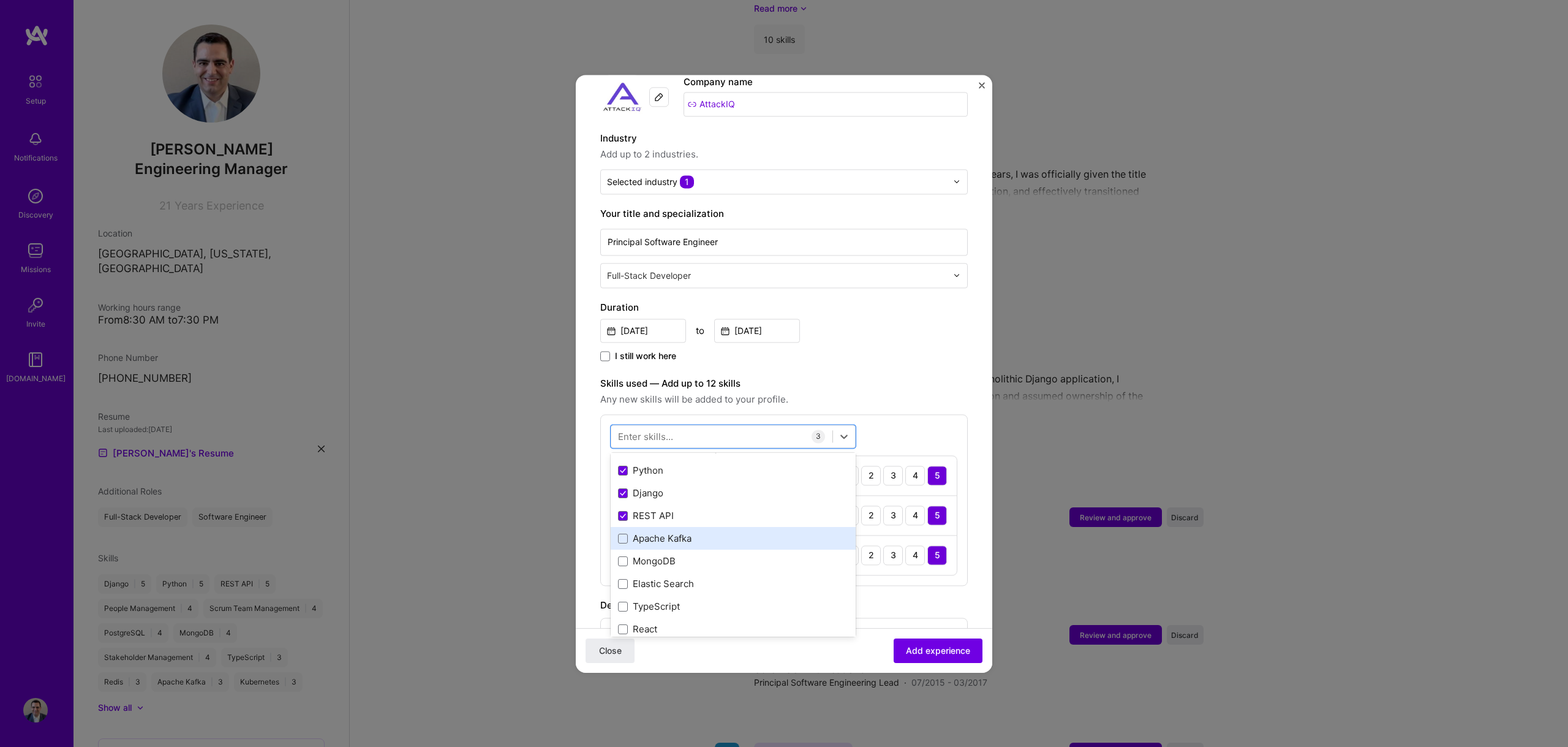
scroll to position [40, 0]
click at [652, 530] on div "Apache Kafka" at bounding box center [733, 536] width 231 height 13
click at [647, 553] on div "MongoDB" at bounding box center [733, 559] width 231 height 13
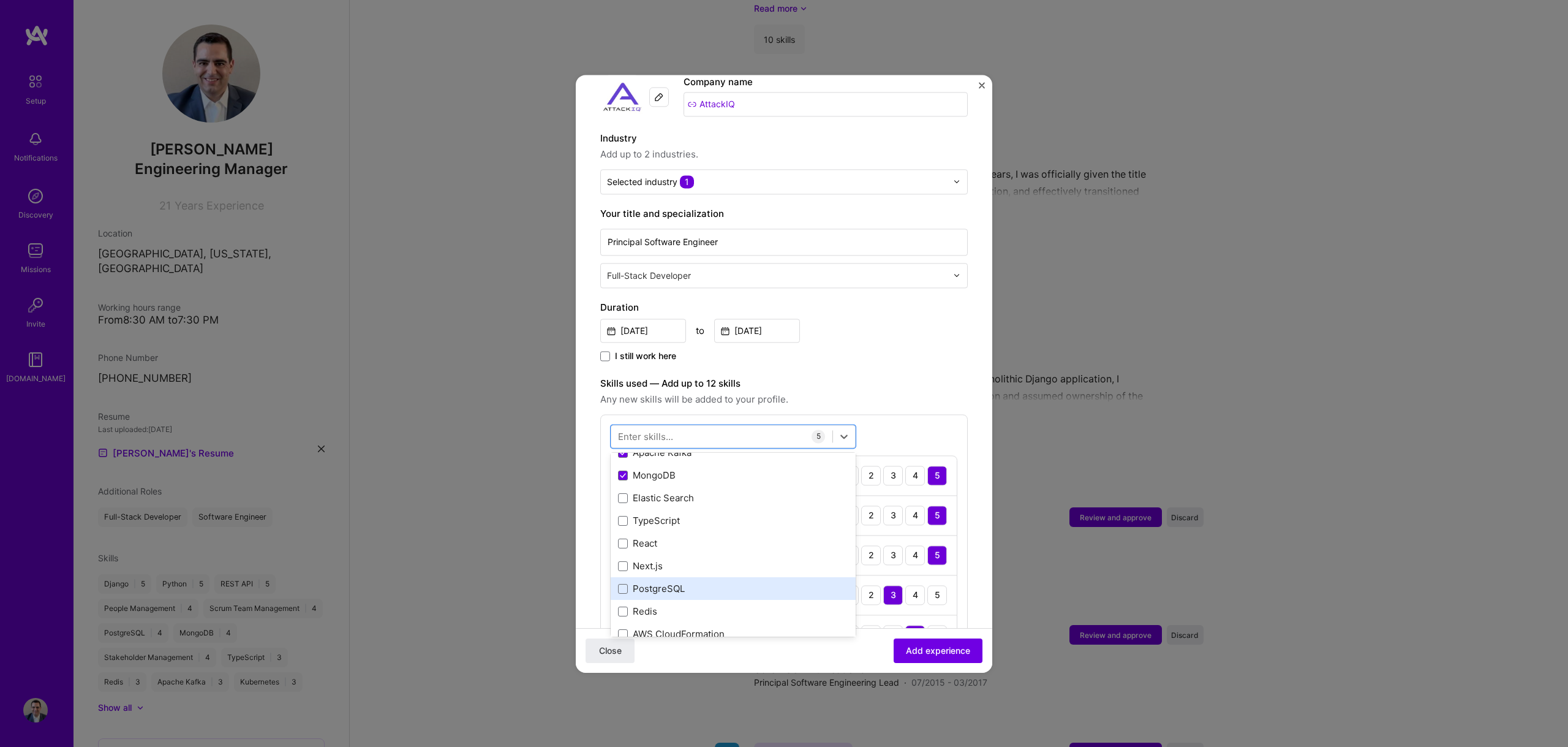
scroll to position [150, 0]
click at [621, 557] on span at bounding box center [623, 562] width 10 height 10
click at [0, 0] on input "checkbox" at bounding box center [0, 0] width 0 height 0
click at [634, 578] on div "Redis" at bounding box center [733, 585] width 231 height 13
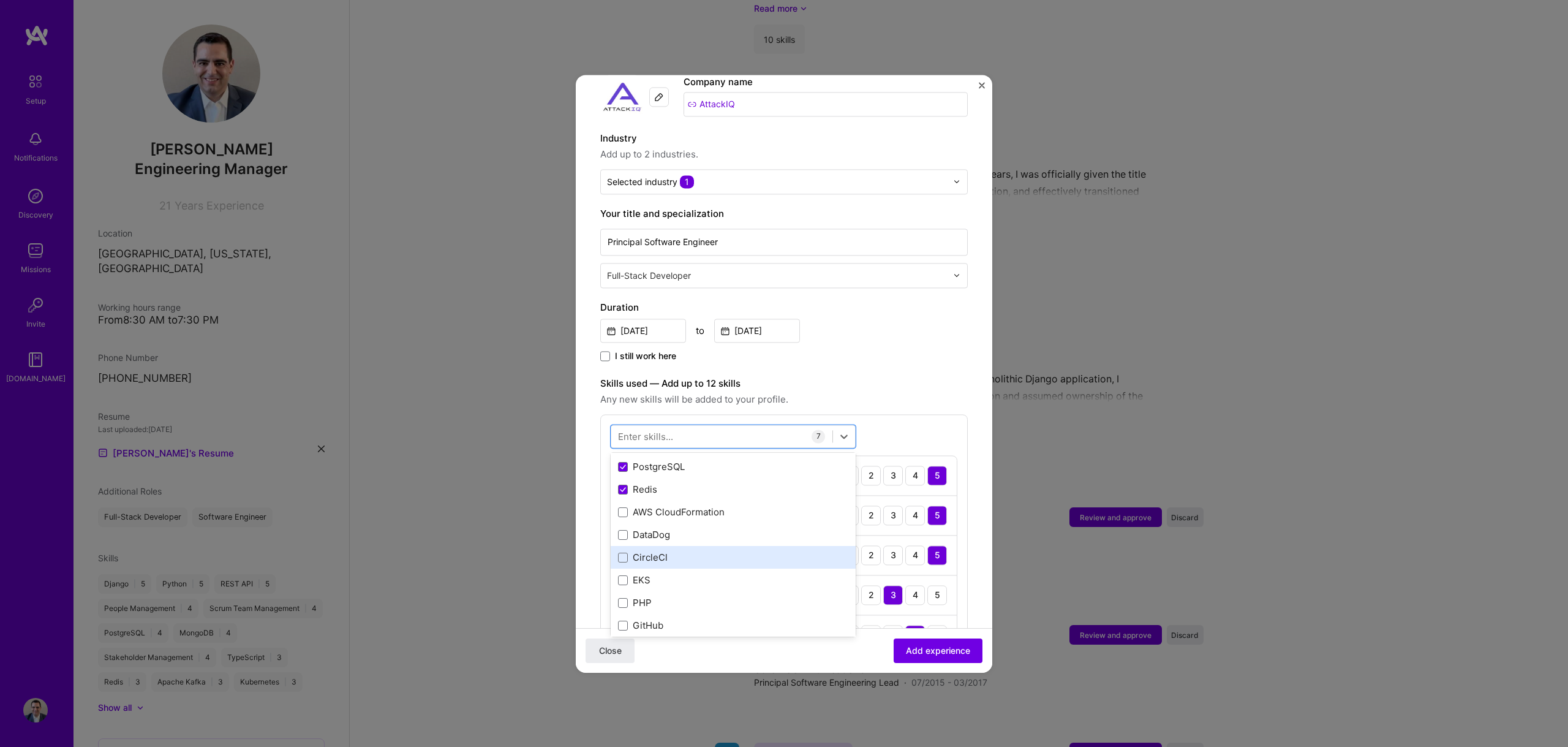
scroll to position [247, 0]
click at [640, 527] on div "DataDog" at bounding box center [733, 534] width 231 height 13
click at [644, 521] on div "GitHub" at bounding box center [733, 527] width 231 height 13
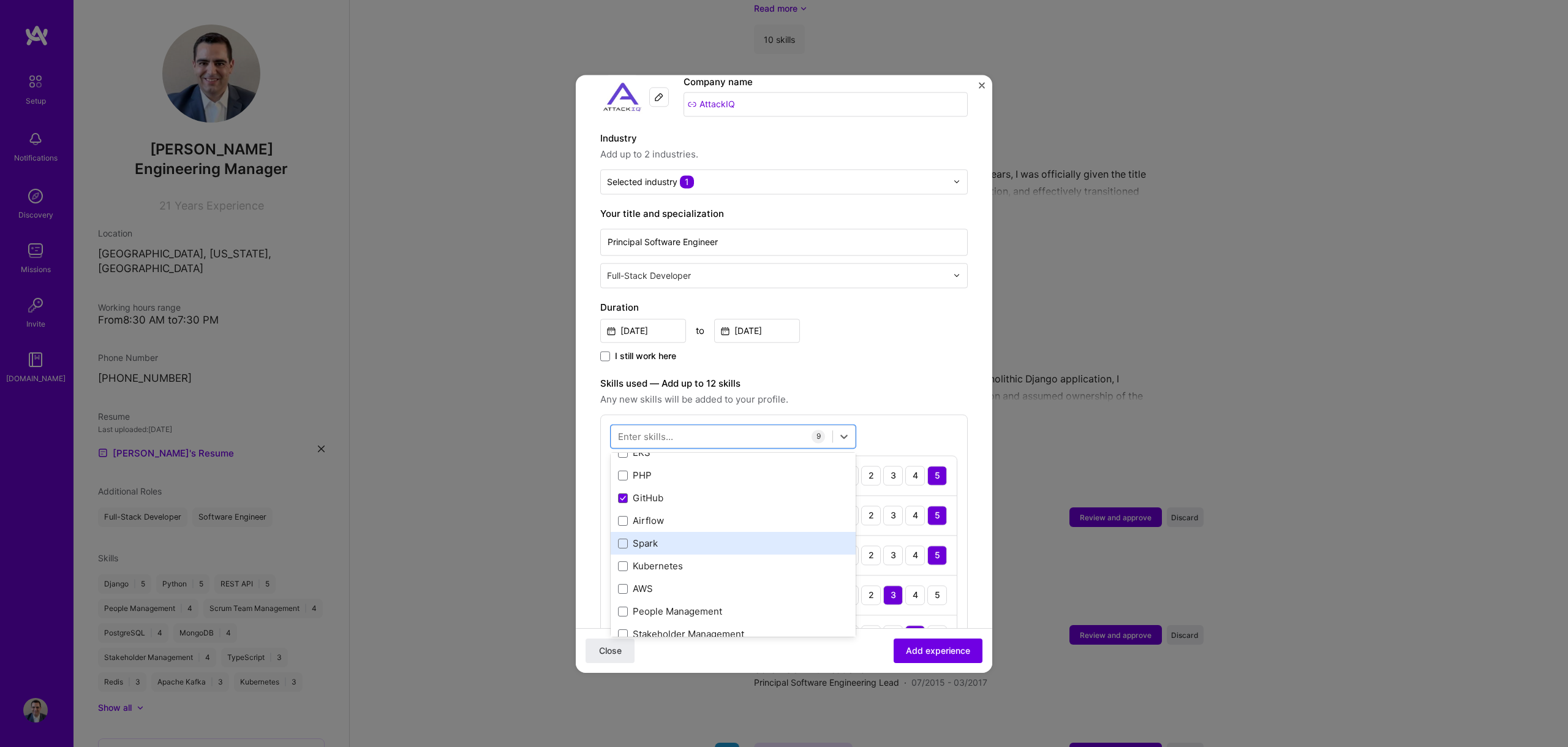
scroll to position [374, 0]
click at [621, 561] on span at bounding box center [623, 565] width 10 height 10
click at [0, 0] on input "checkbox" at bounding box center [0, 0] width 0 height 0
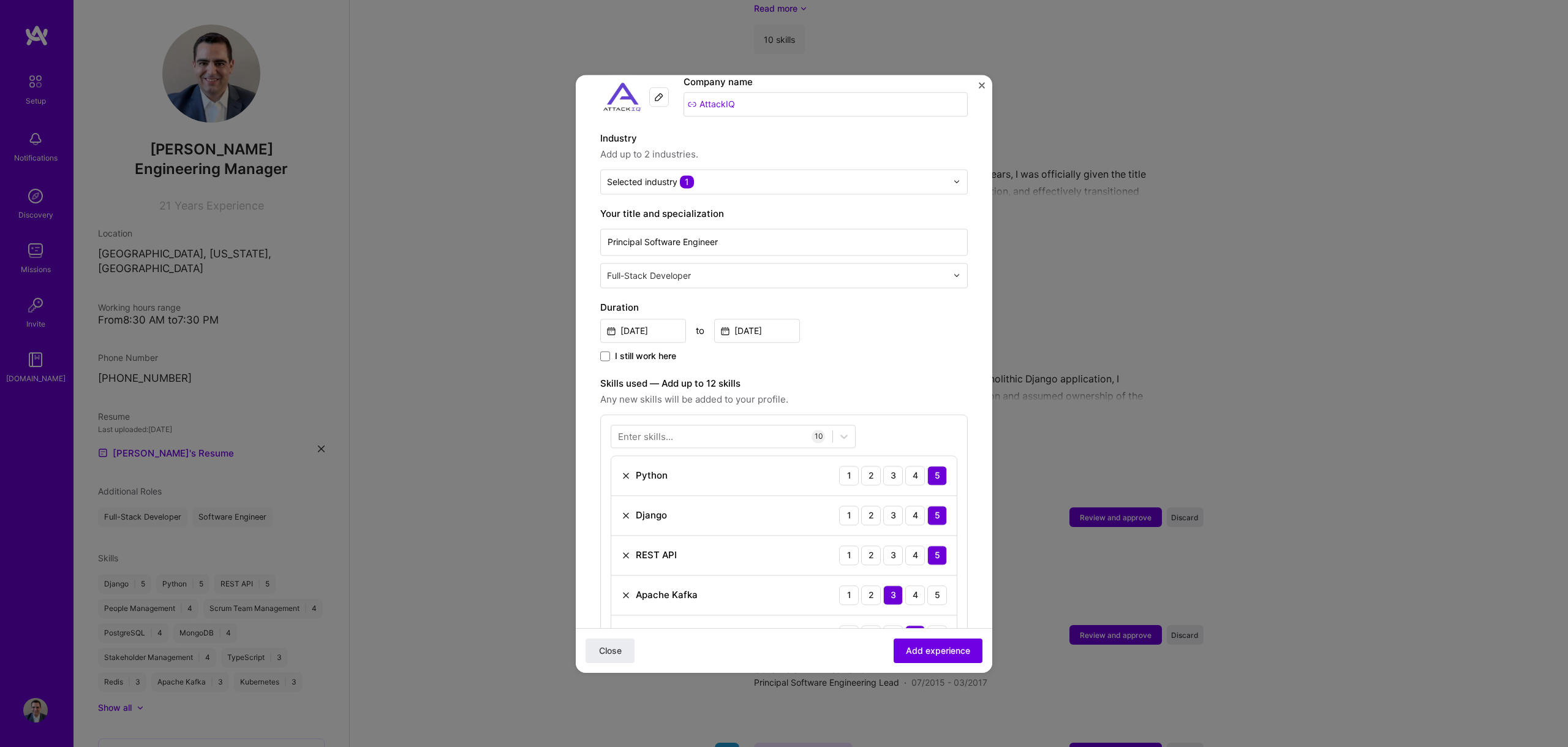
click at [901, 377] on label "Skills used — Add up to 12 skills" at bounding box center [783, 384] width 367 height 15
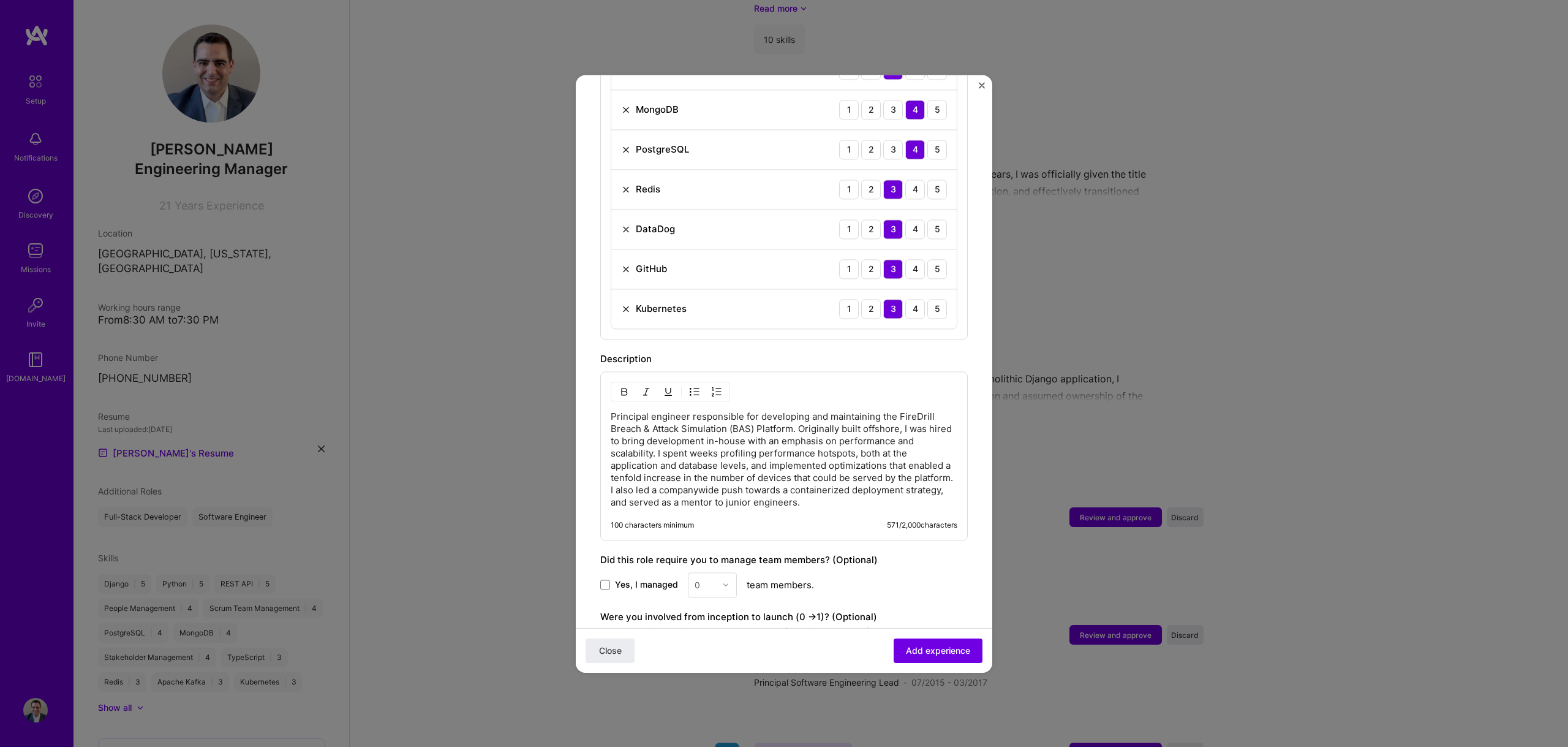
scroll to position [782, 0]
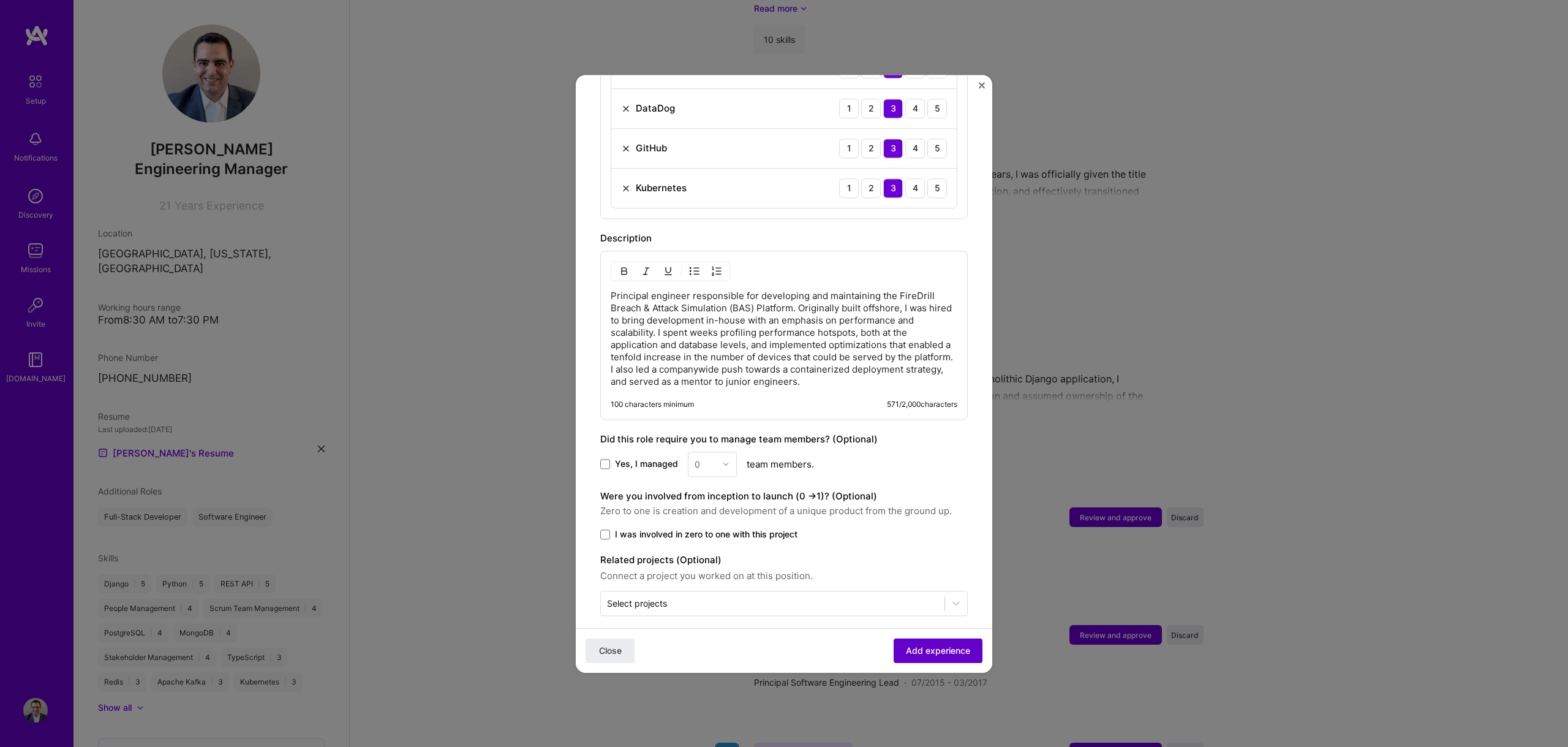
click at [928, 652] on span "Add experience" at bounding box center [938, 649] width 65 height 12
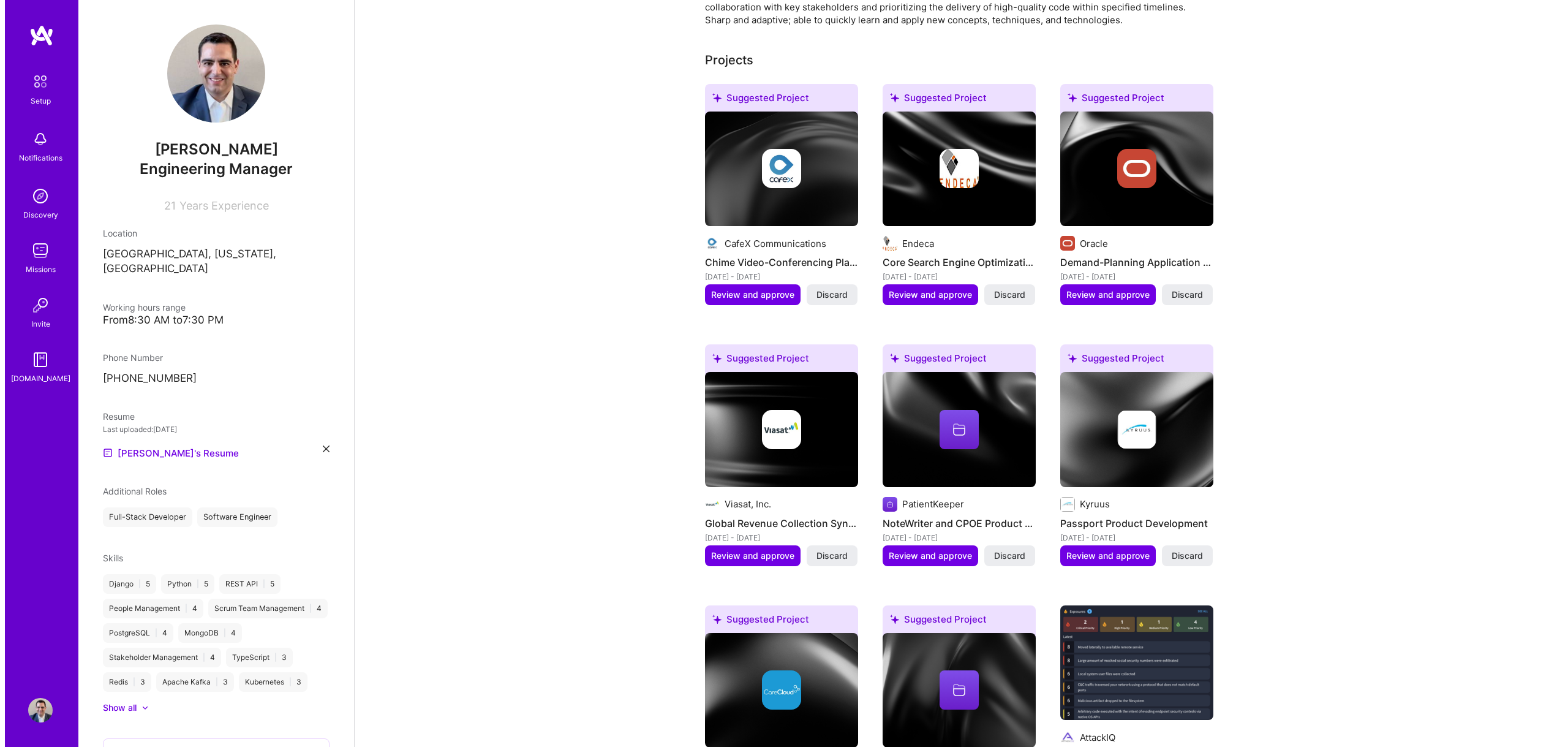
scroll to position [449, 0]
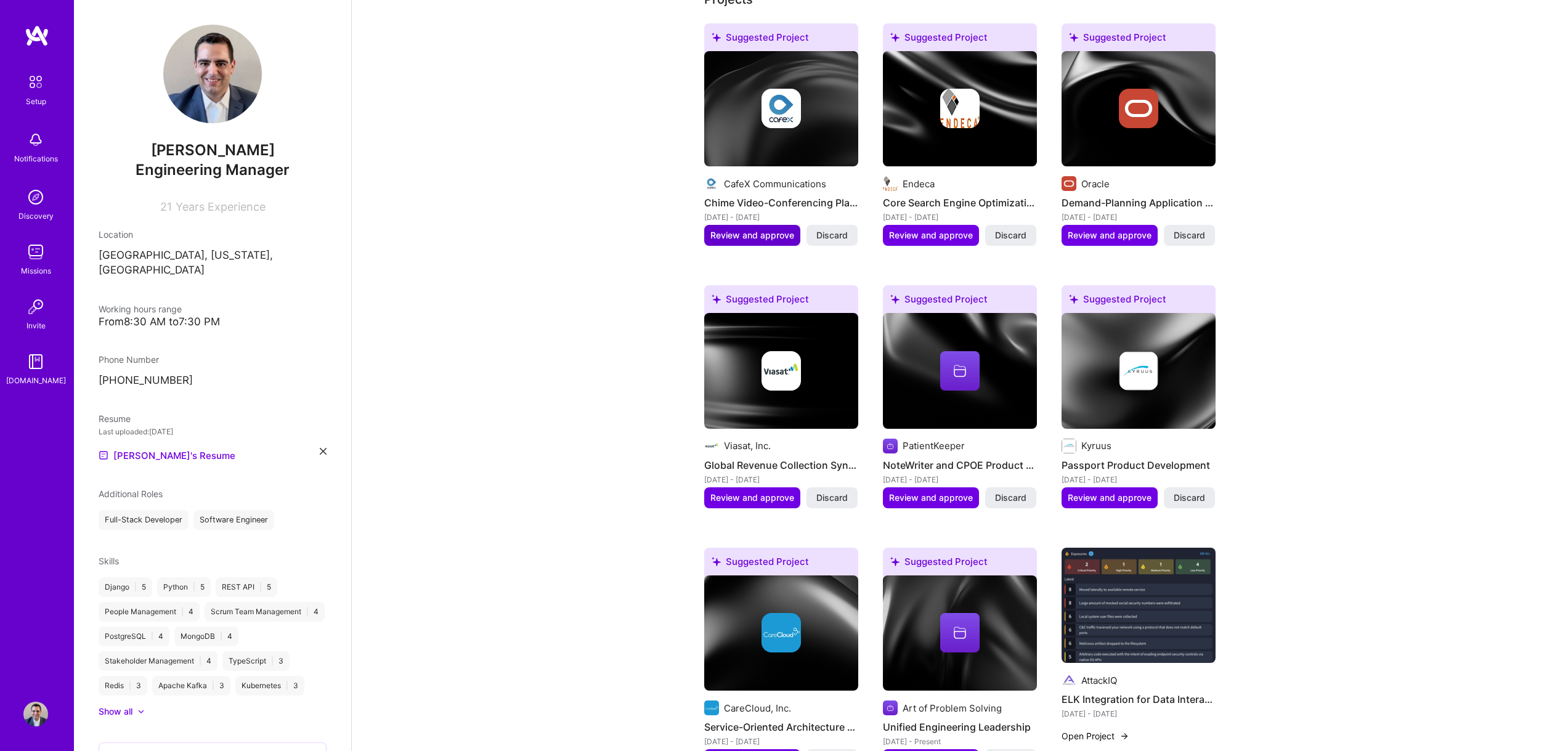
click at [745, 229] on span "Review and approve" at bounding box center [752, 235] width 83 height 12
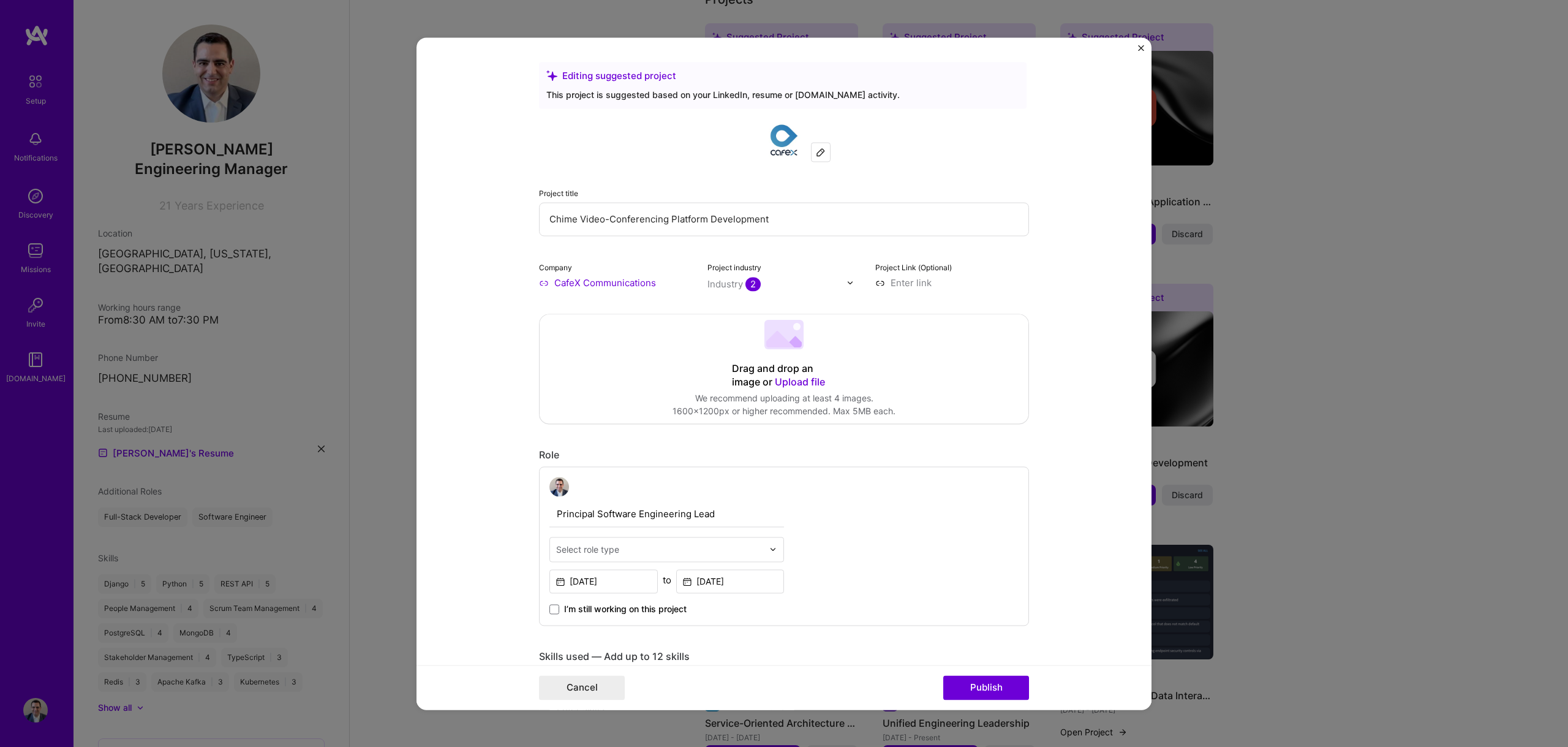
click at [794, 383] on span "Upload file" at bounding box center [799, 381] width 50 height 12
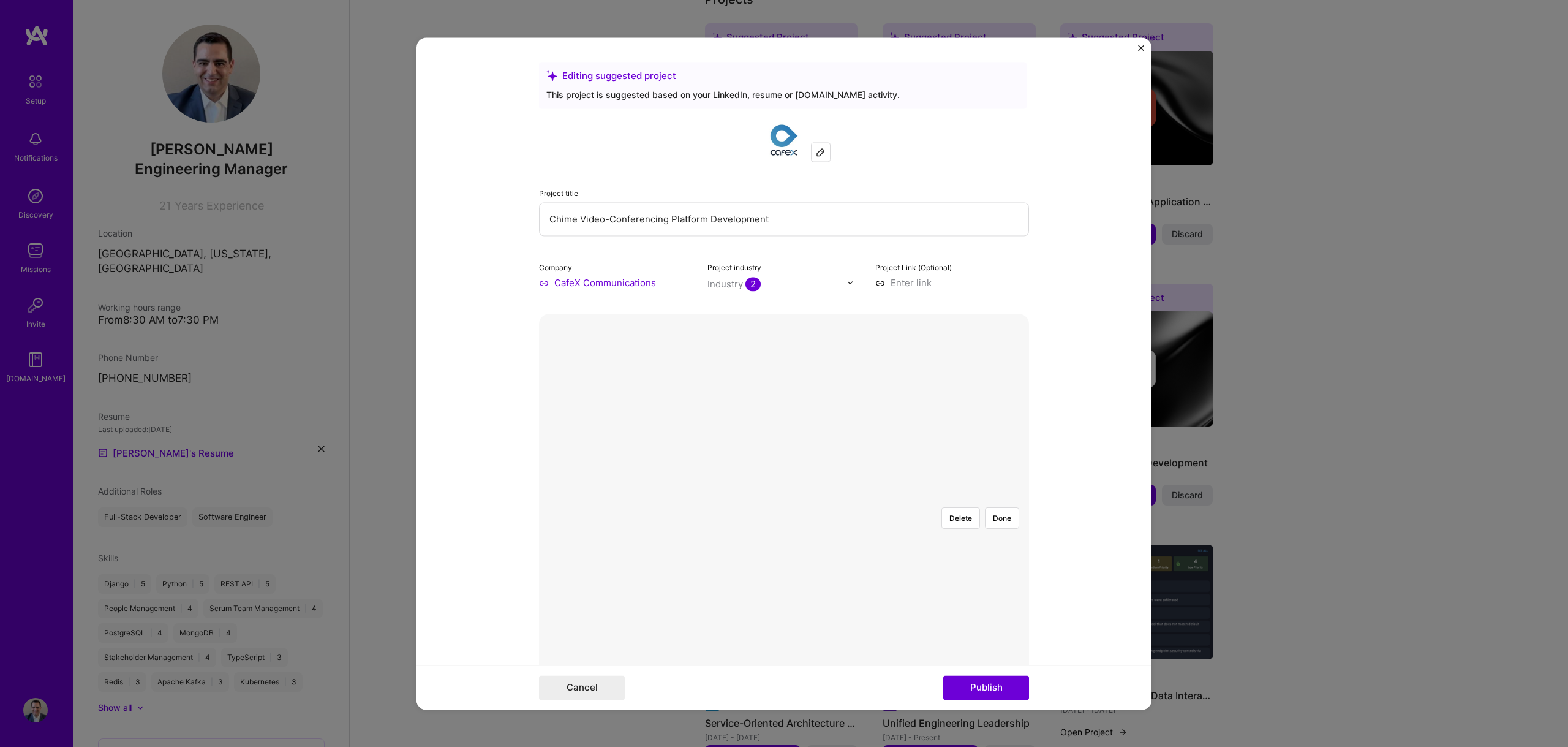
click at [805, 498] on div at bounding box center [913, 579] width 217 height 163
click at [1002, 507] on button "Done" at bounding box center [1002, 518] width 35 height 22
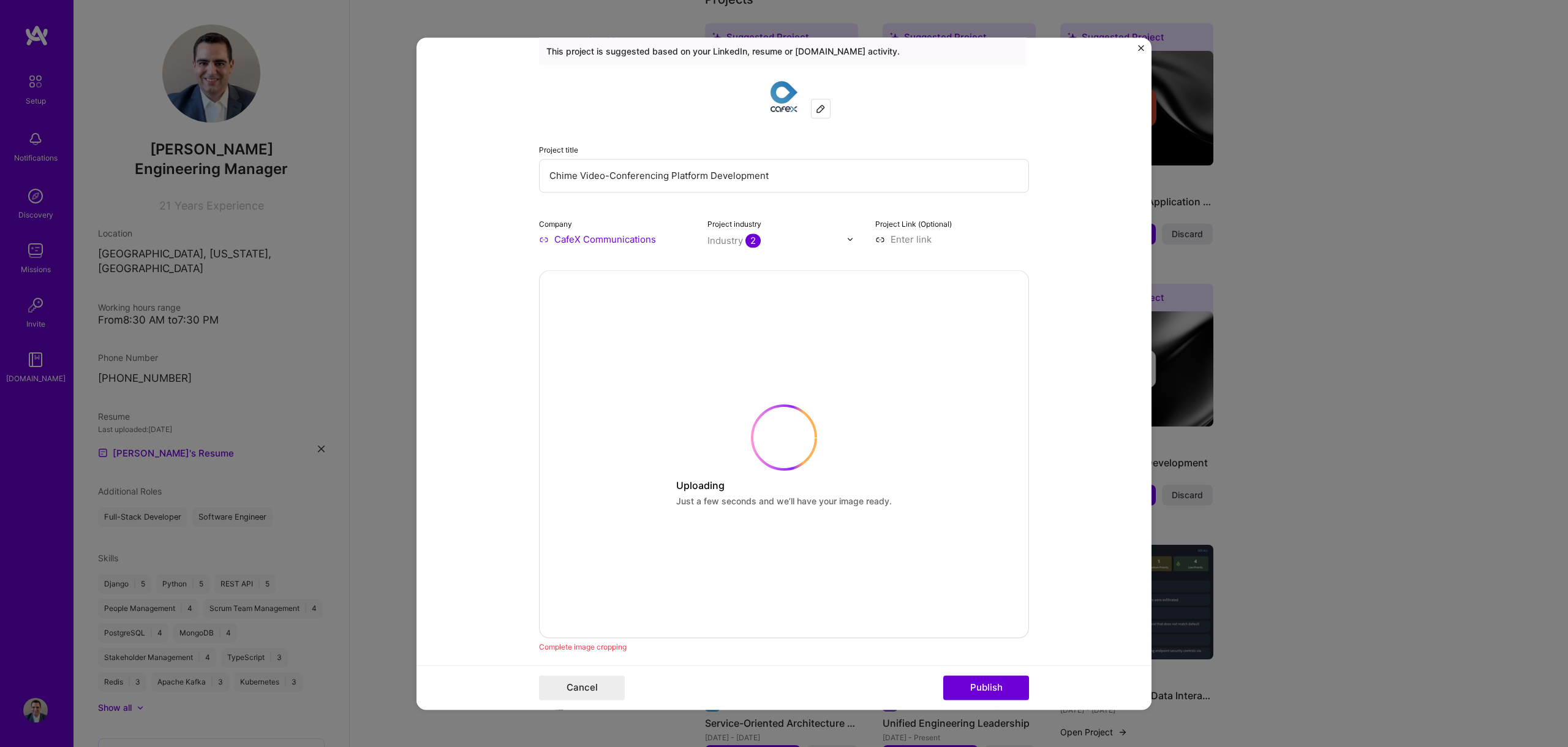
scroll to position [81, 0]
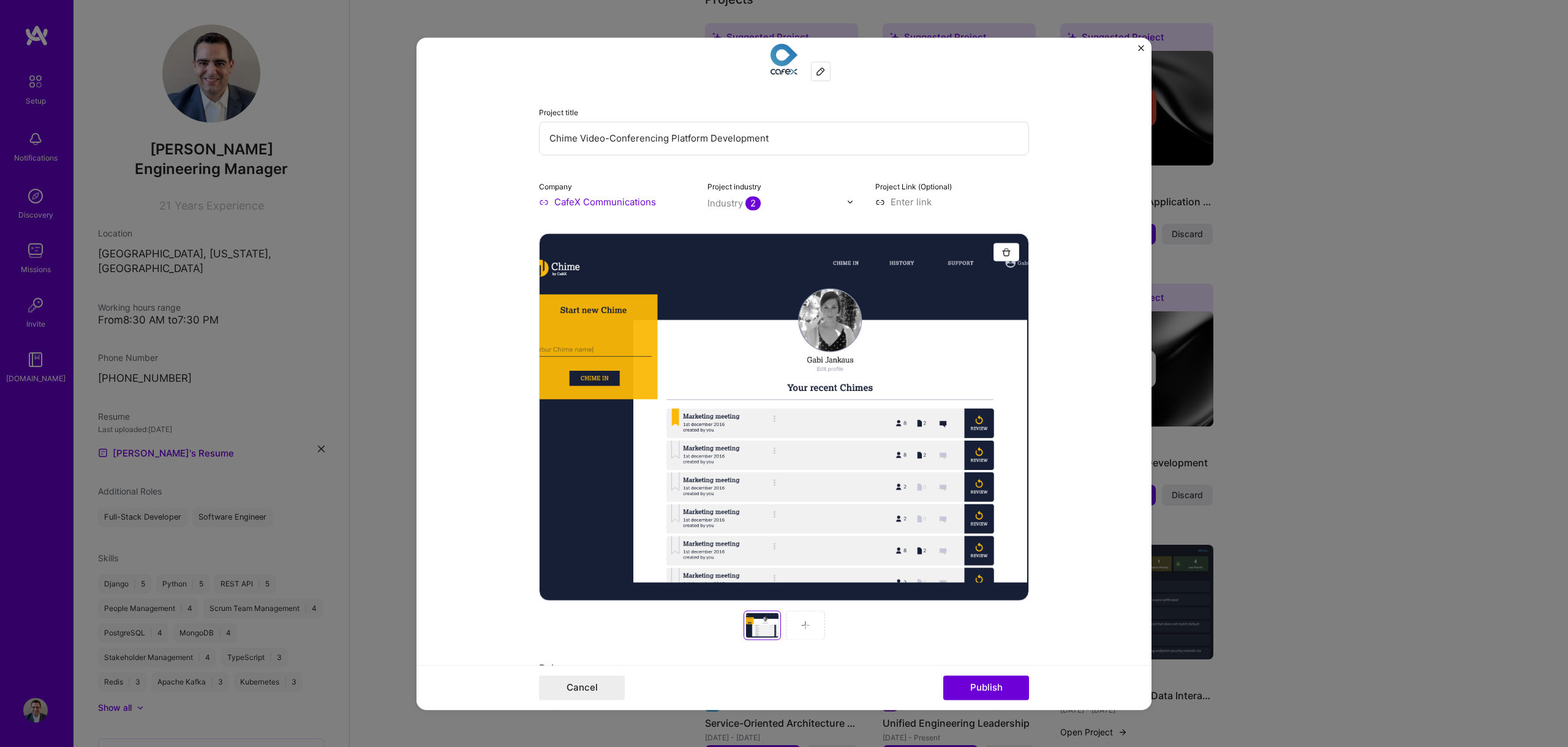
click at [800, 623] on img at bounding box center [805, 625] width 10 height 10
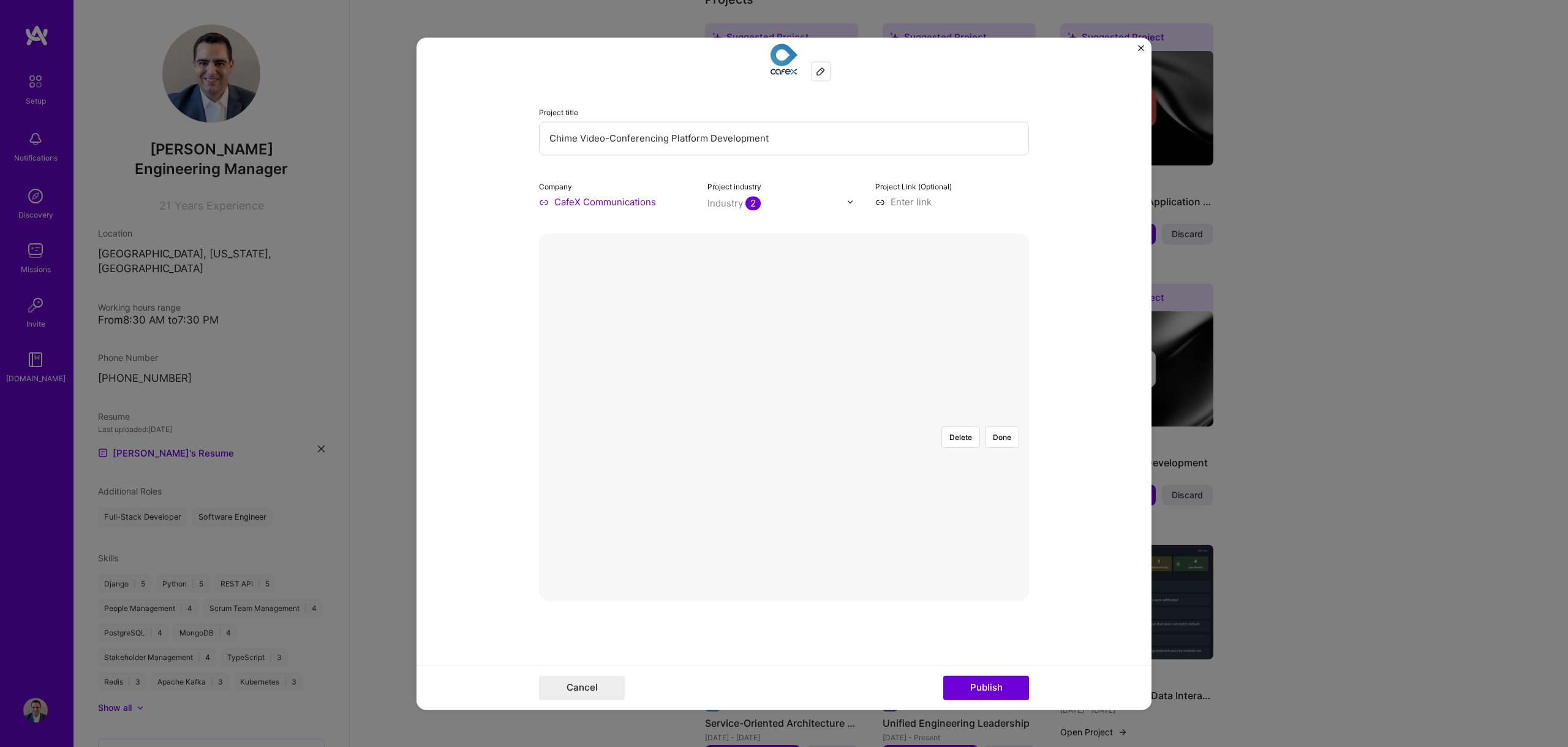
click at [801, 436] on div at bounding box center [910, 498] width 217 height 163
click at [994, 427] on button "Done" at bounding box center [1002, 438] width 35 height 22
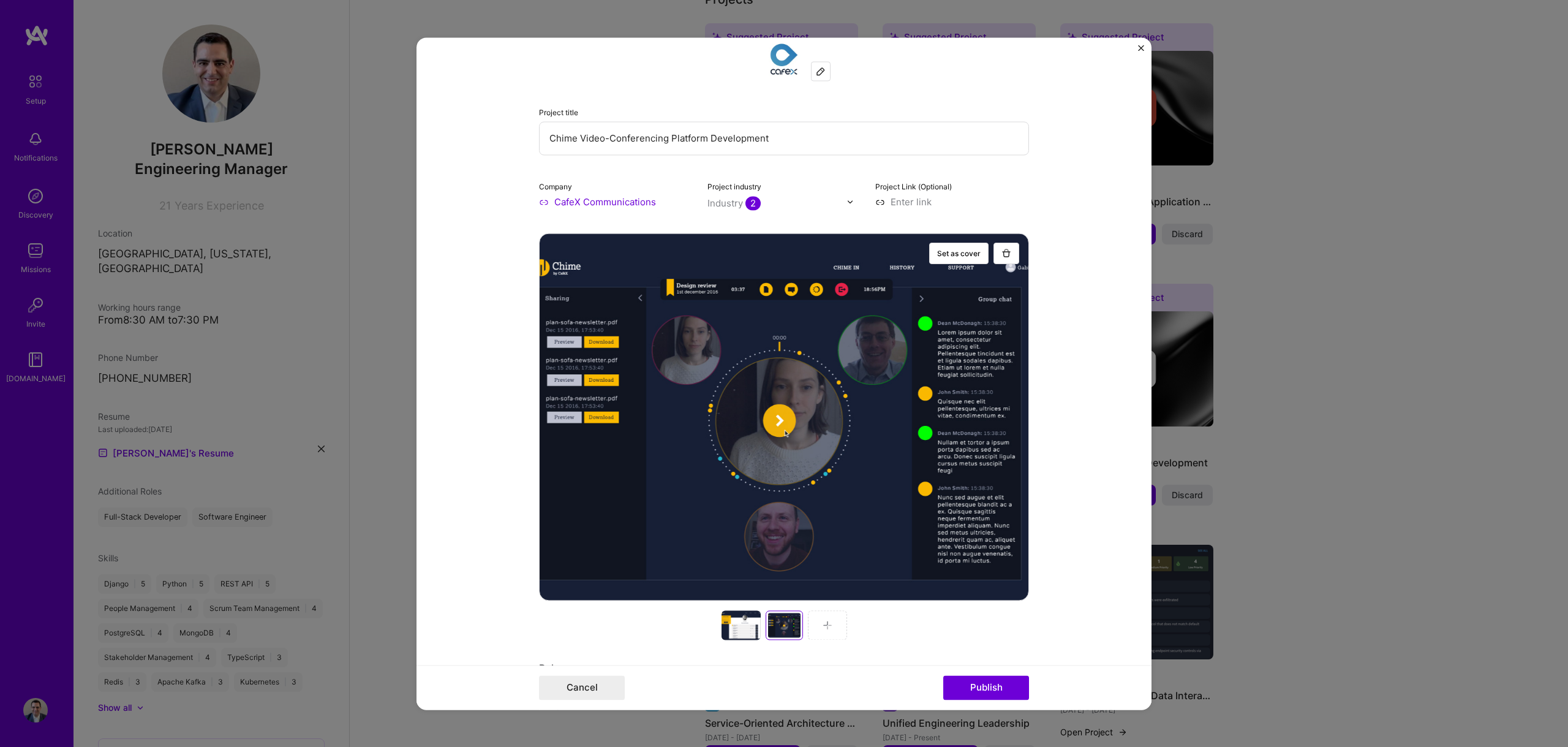
click at [822, 622] on img at bounding box center [827, 625] width 10 height 10
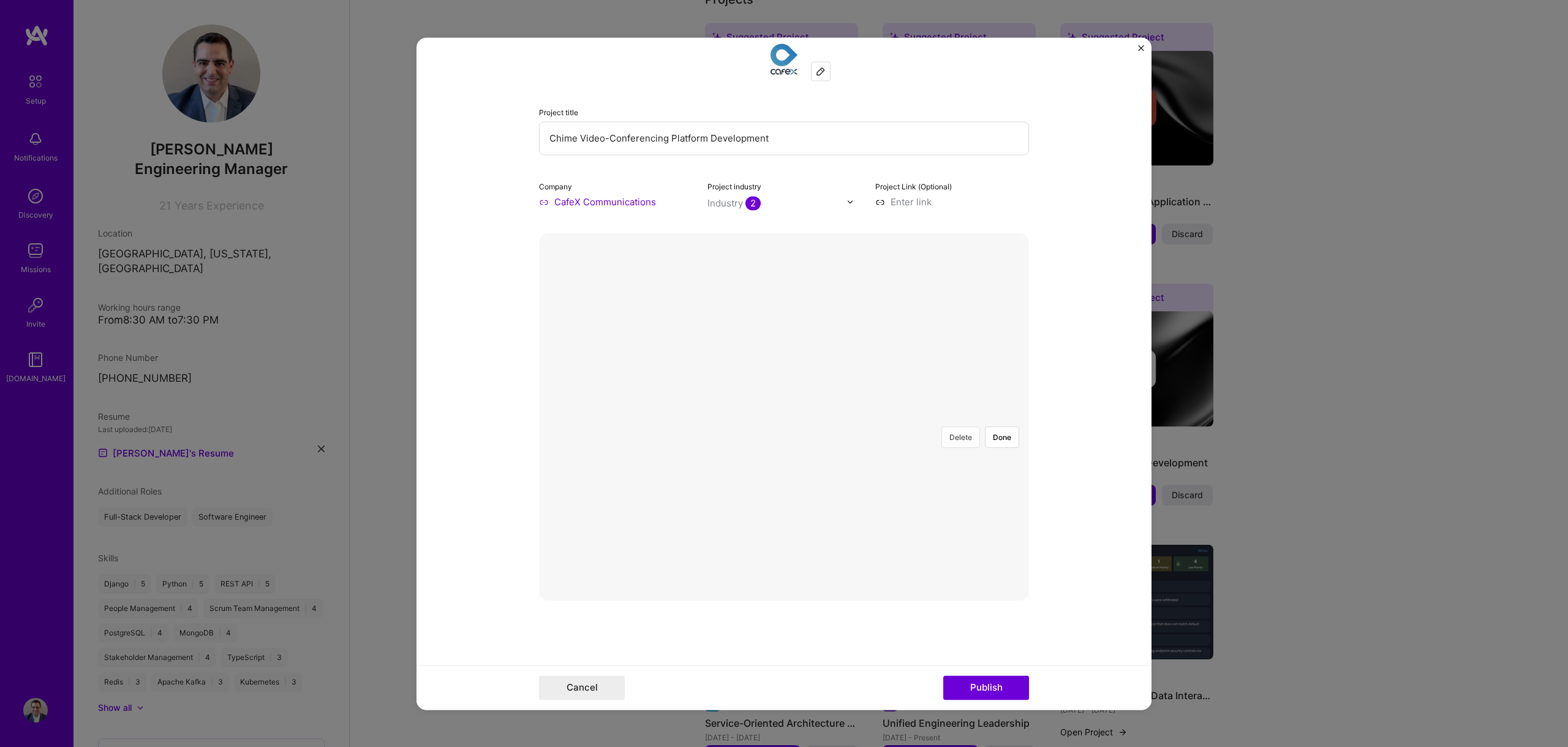
click at [945, 427] on button "Delete" at bounding box center [961, 438] width 38 height 22
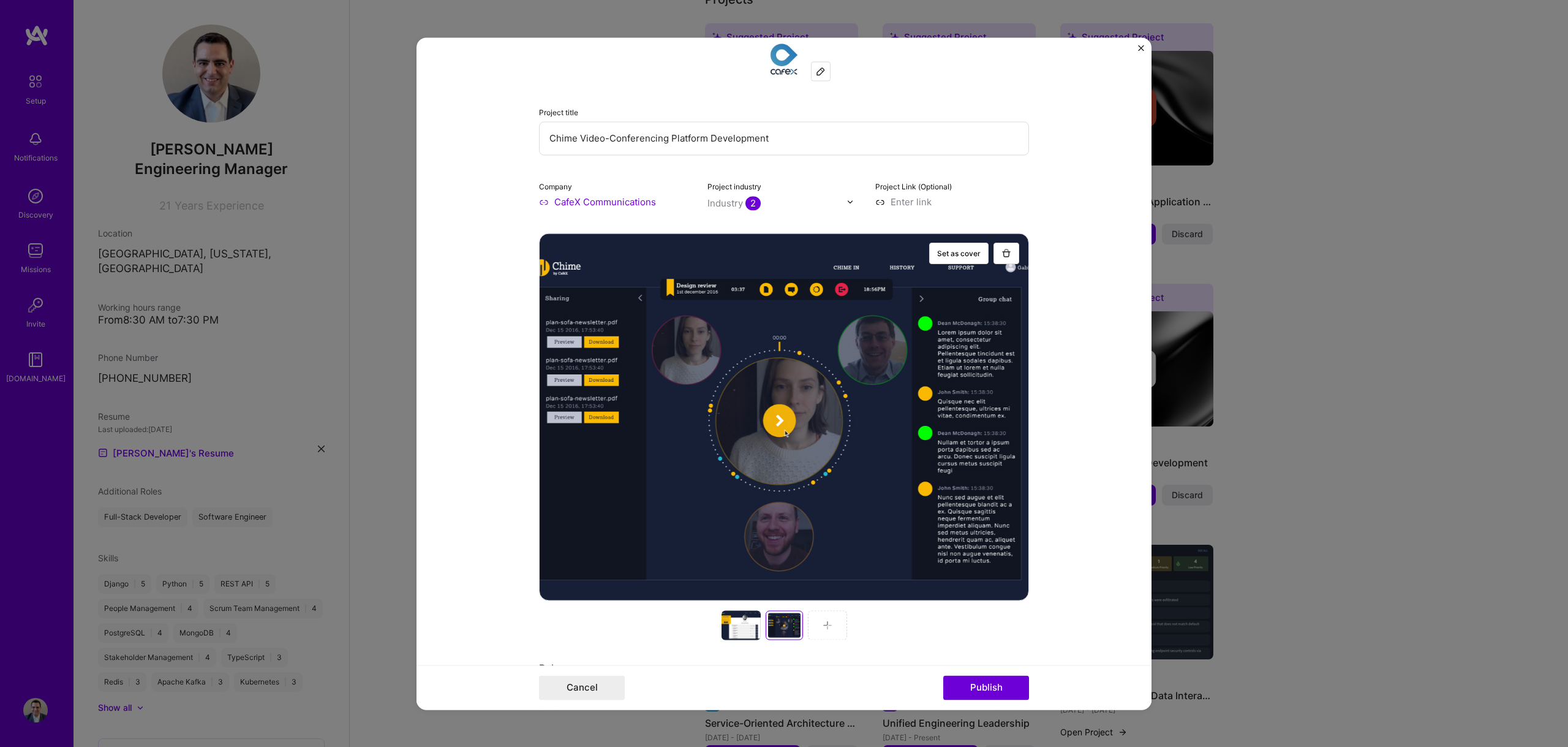
click at [822, 621] on img at bounding box center [827, 625] width 10 height 10
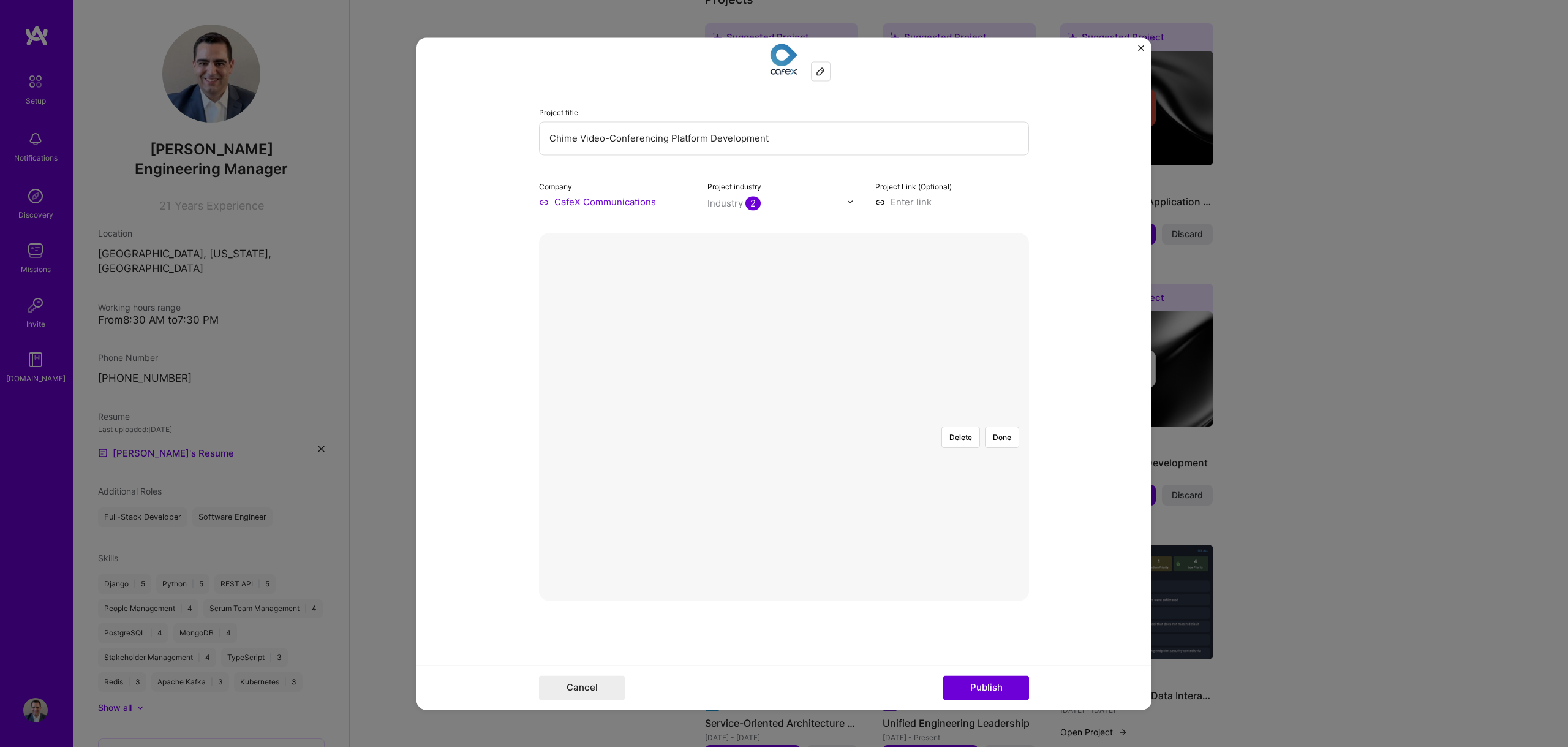
click at [908, 448] on div at bounding box center [1091, 555] width 366 height 275
click at [1002, 427] on button "Done" at bounding box center [1002, 438] width 35 height 22
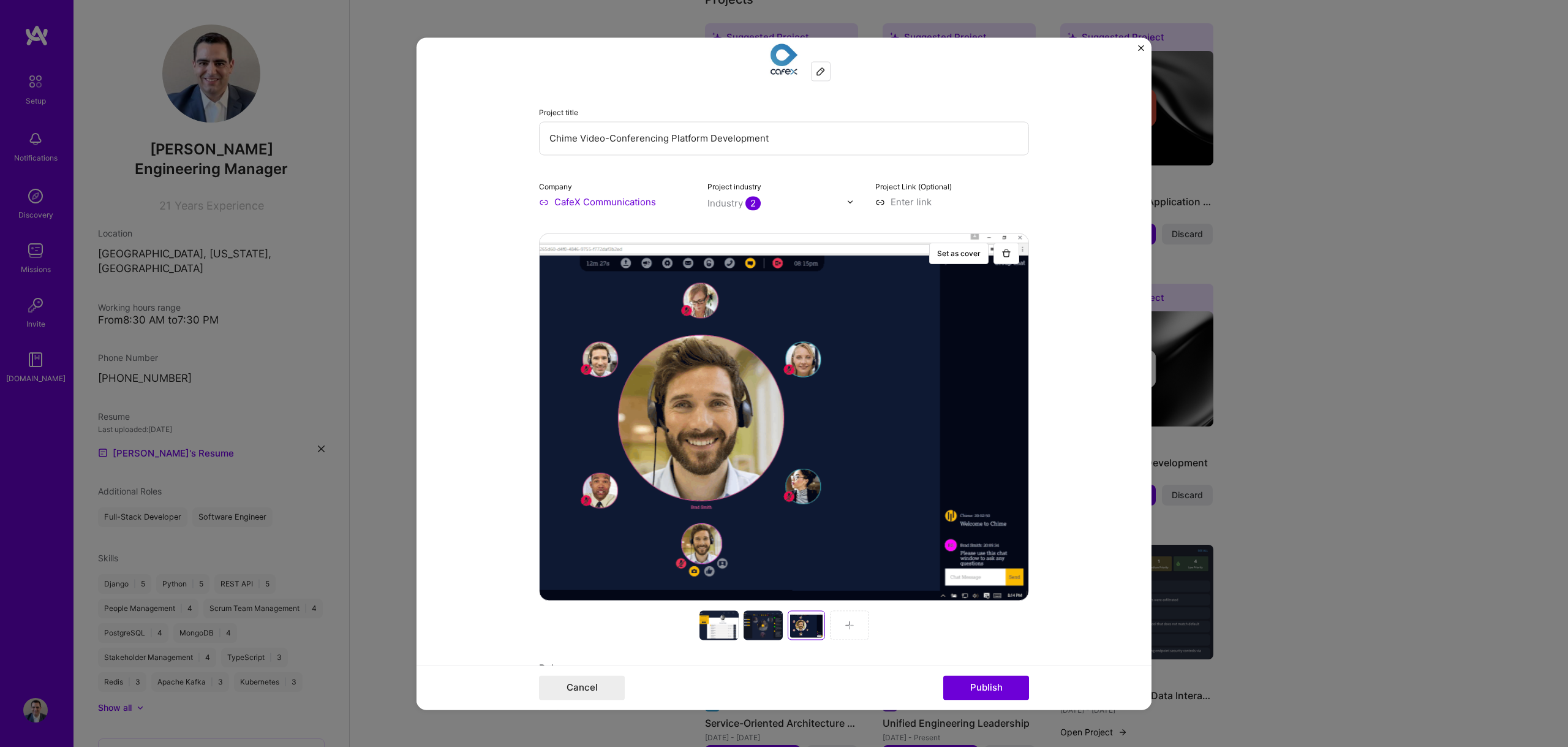
click at [852, 622] on div at bounding box center [849, 625] width 39 height 29
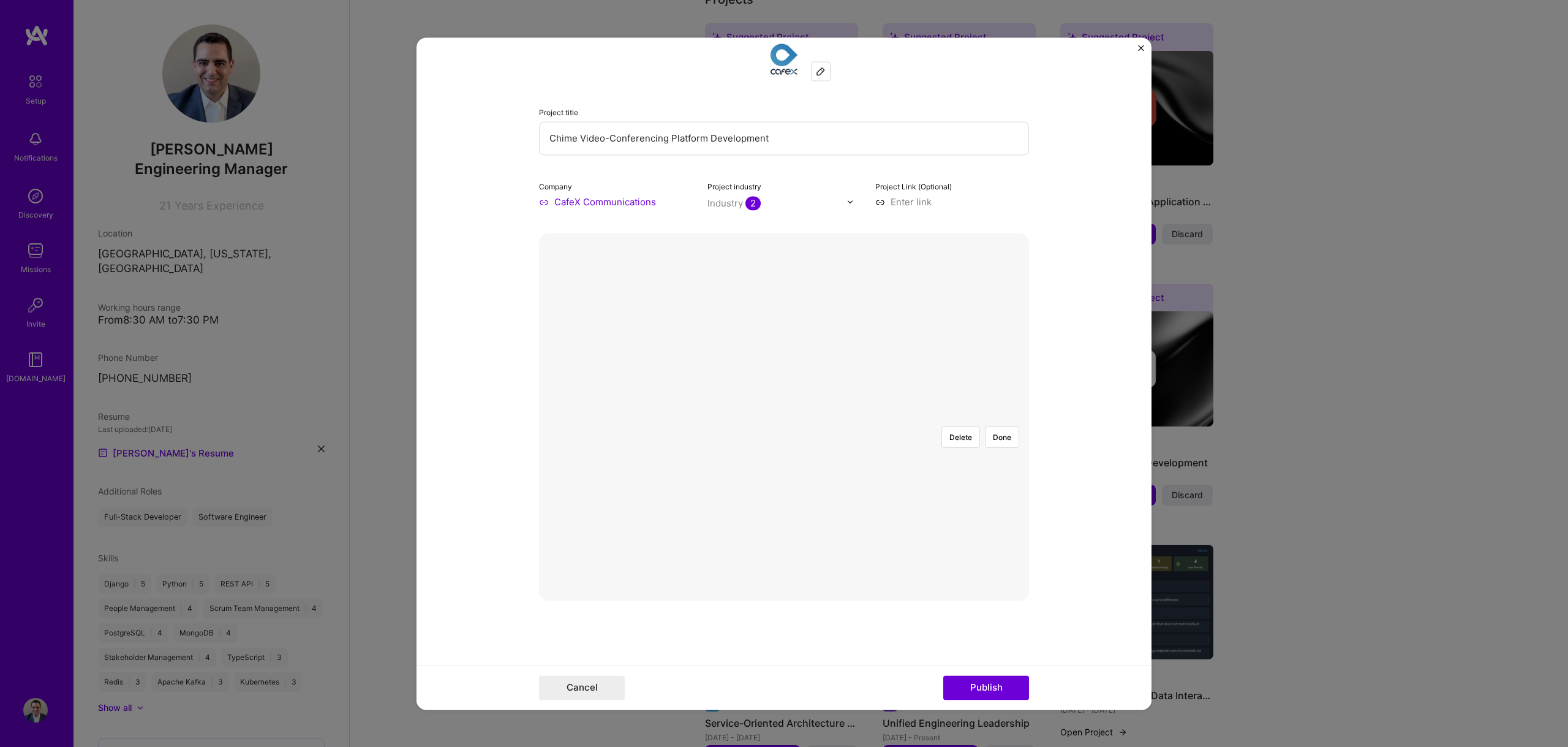
click at [1040, 417] on div at bounding box center [1149, 498] width 217 height 163
click at [994, 427] on button "Done" at bounding box center [1002, 438] width 35 height 22
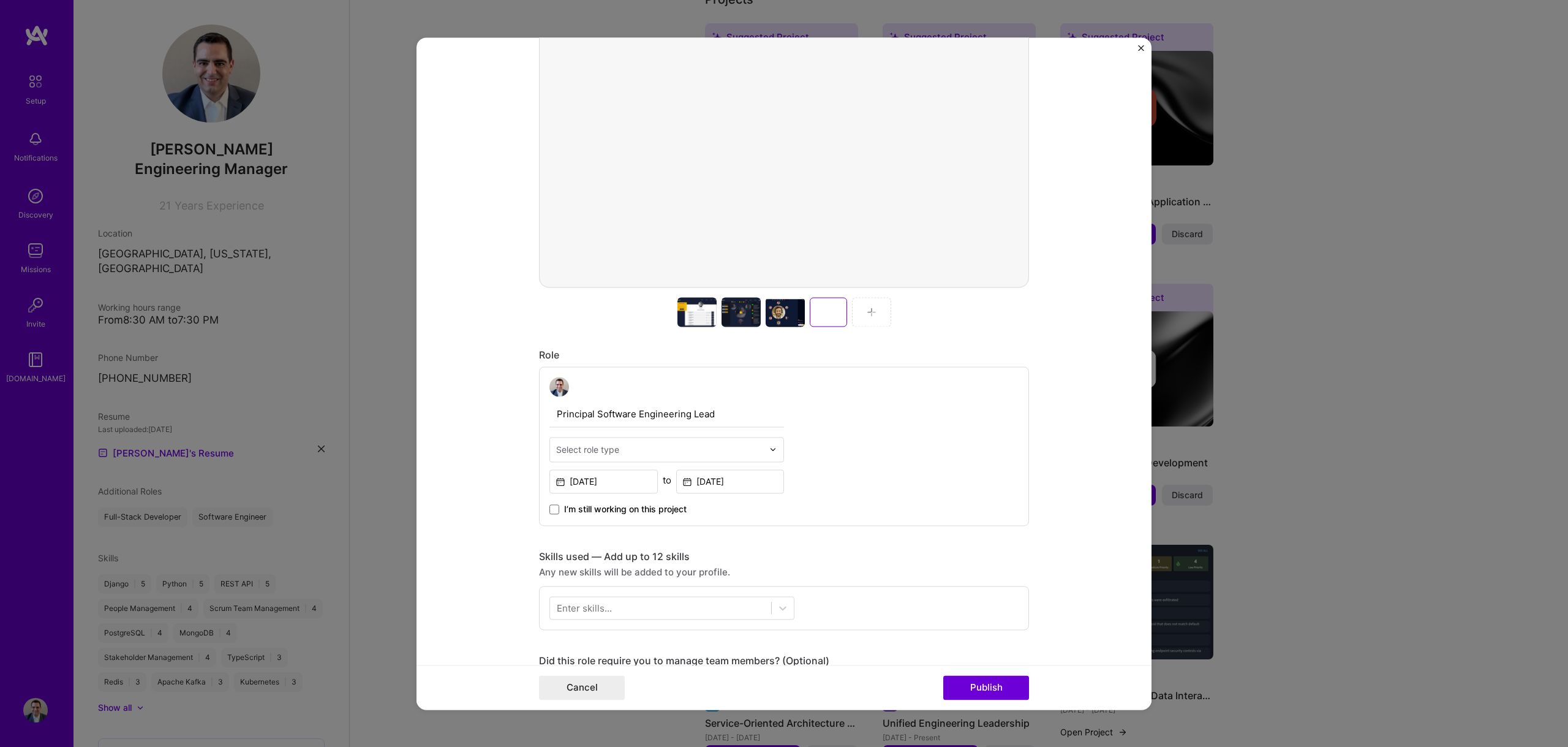
scroll to position [416, 0]
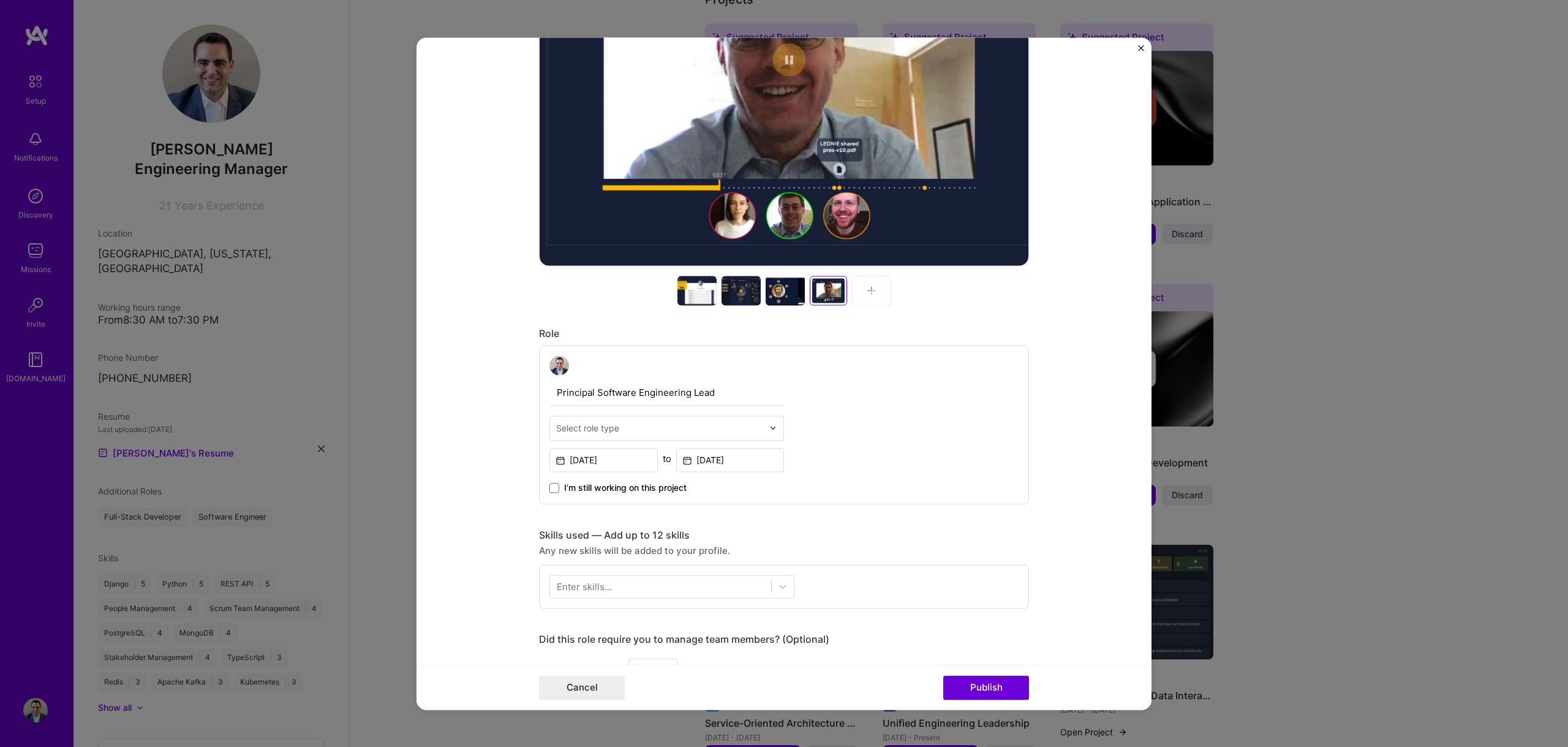
click at [630, 428] on input "text" at bounding box center [659, 428] width 207 height 13
type input "full"
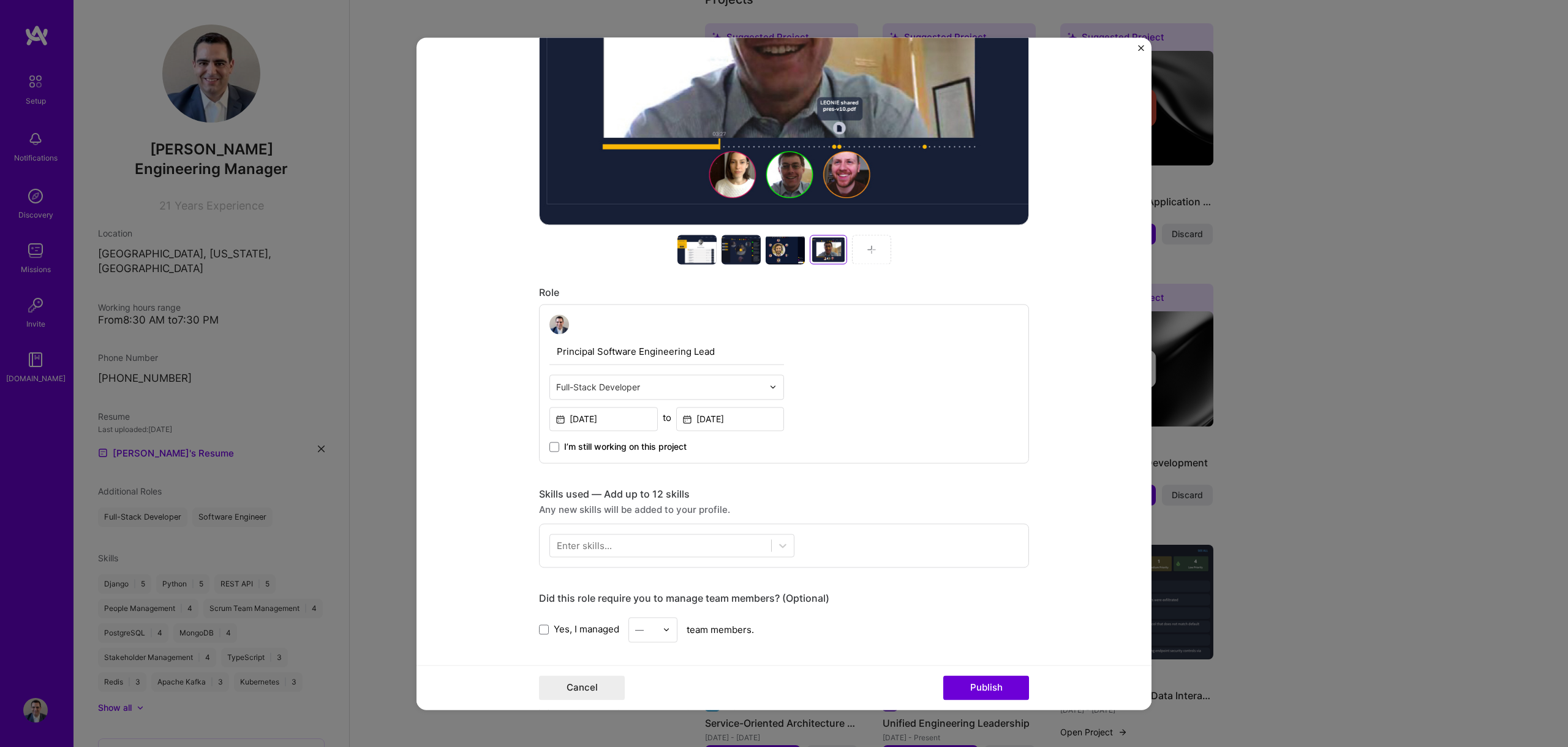
scroll to position [555, 0]
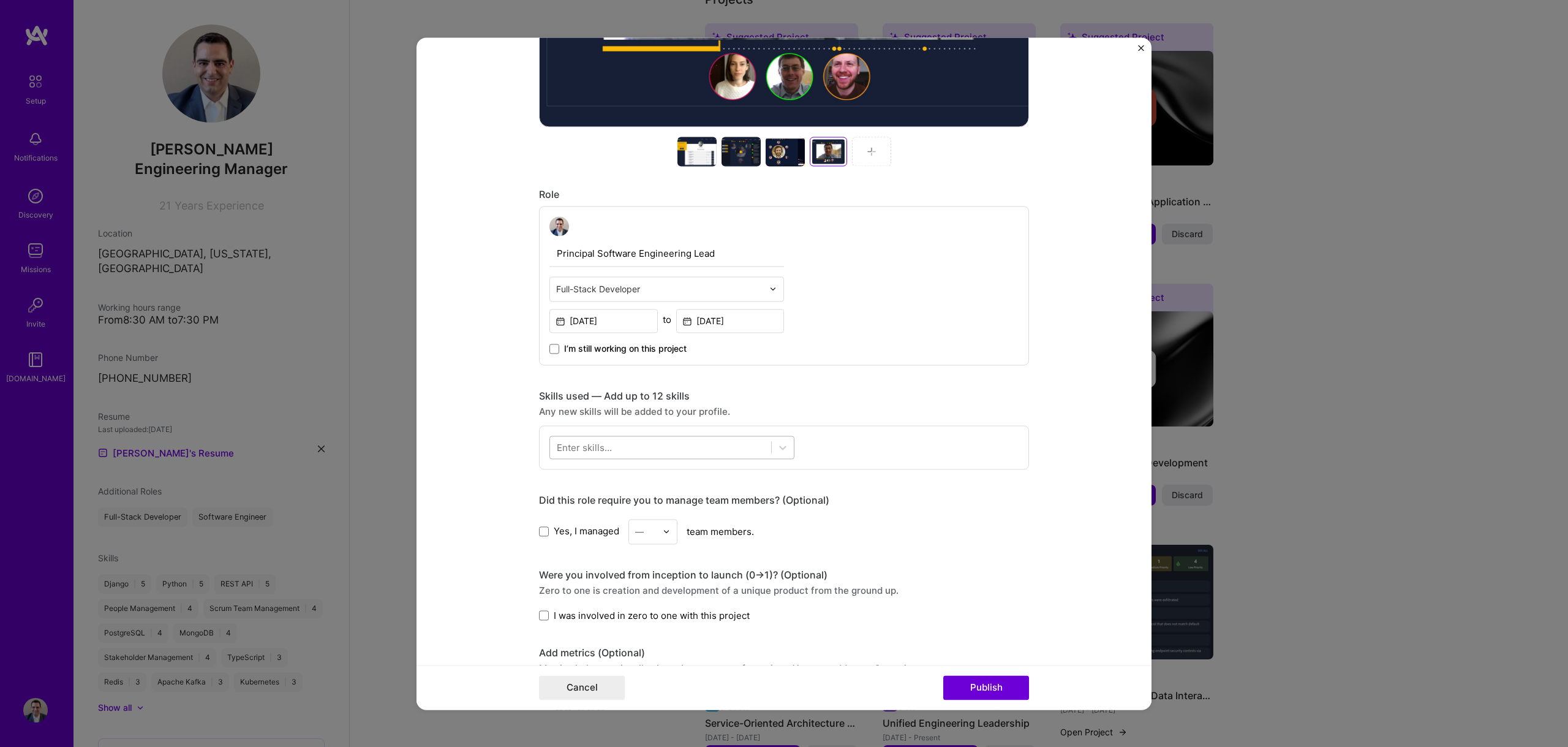
click at [621, 451] on div at bounding box center [660, 447] width 222 height 20
click at [587, 492] on div "Java" at bounding box center [672, 497] width 231 height 13
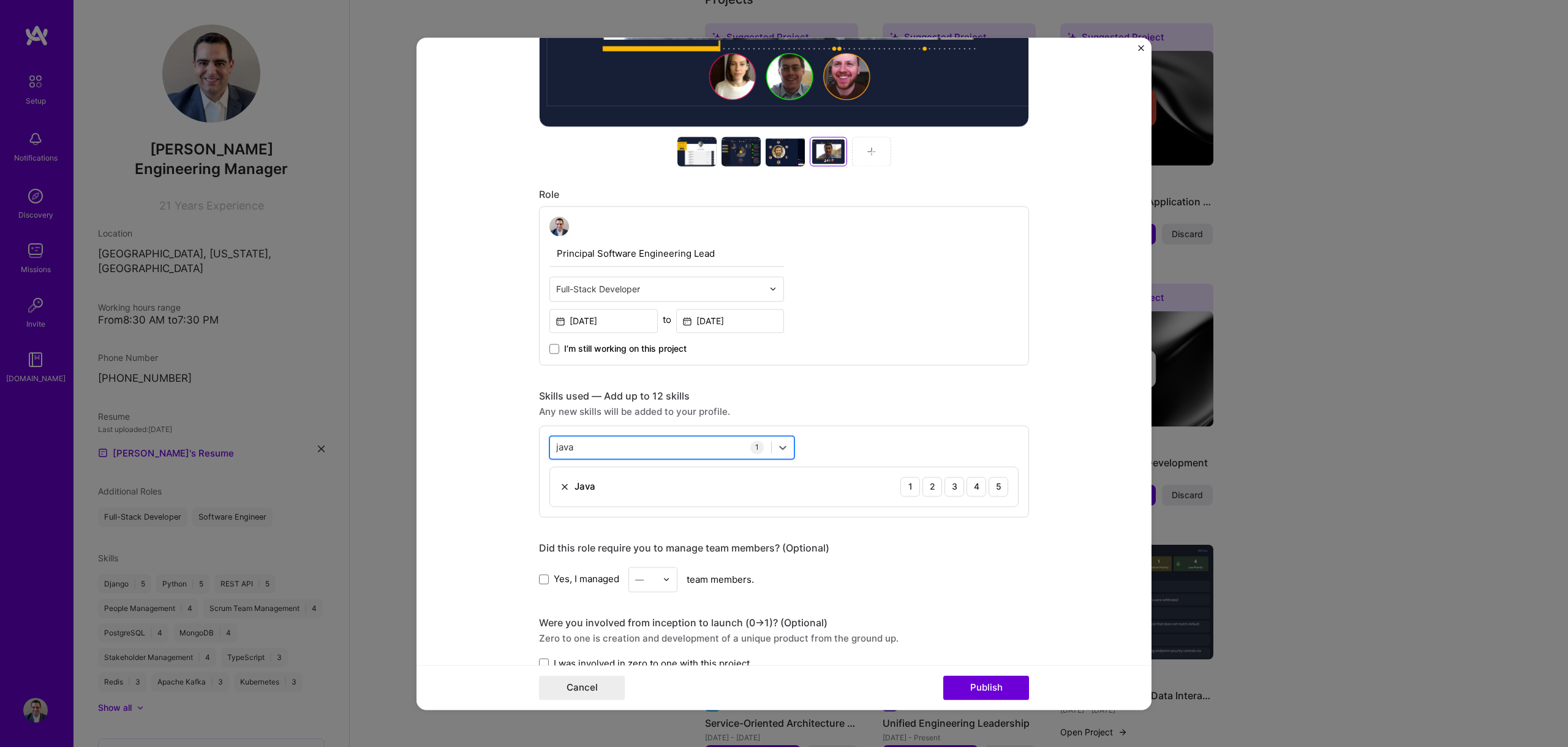
click at [615, 447] on div "java java" at bounding box center [660, 447] width 222 height 20
type input "j"
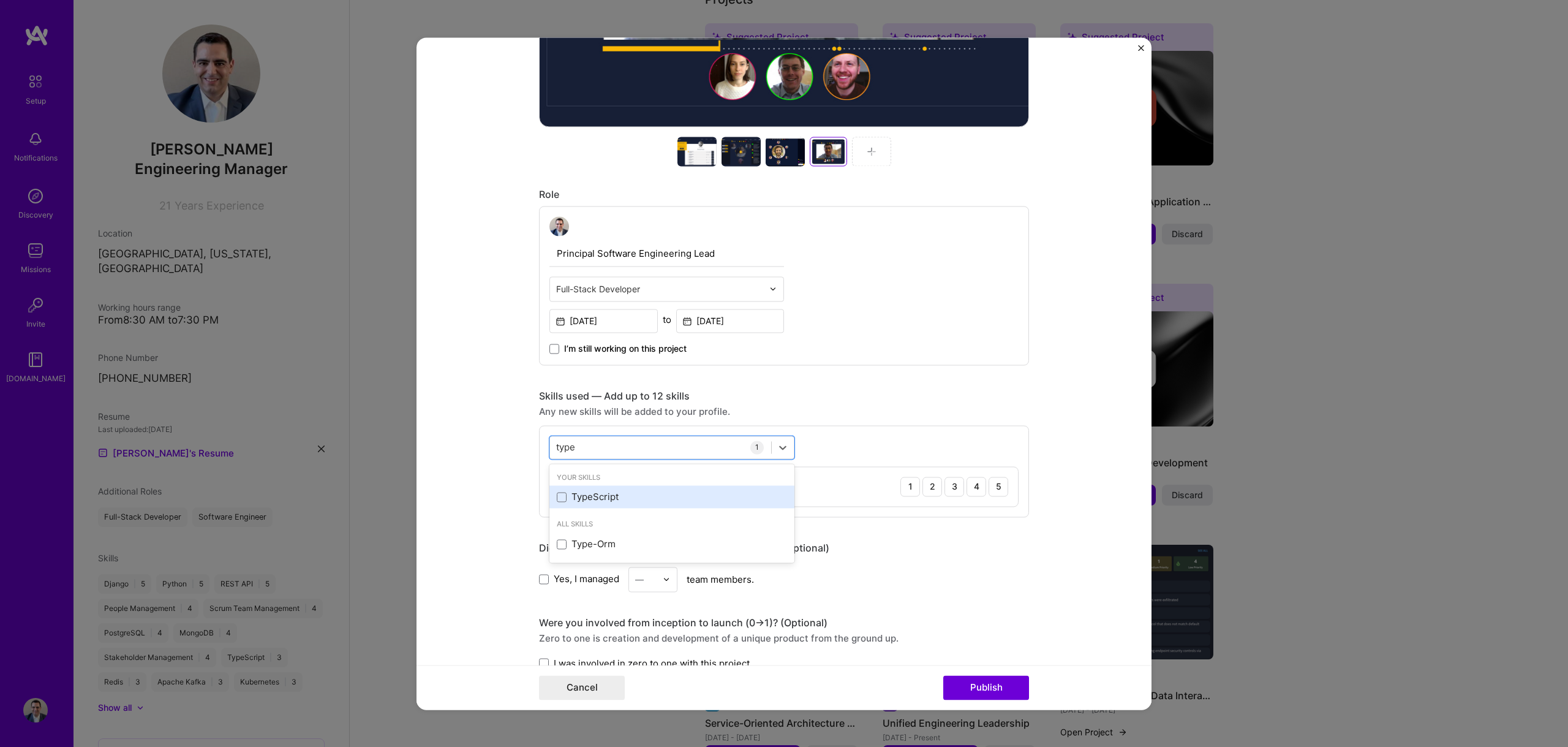
click at [590, 498] on div "TypeScript" at bounding box center [672, 497] width 231 height 13
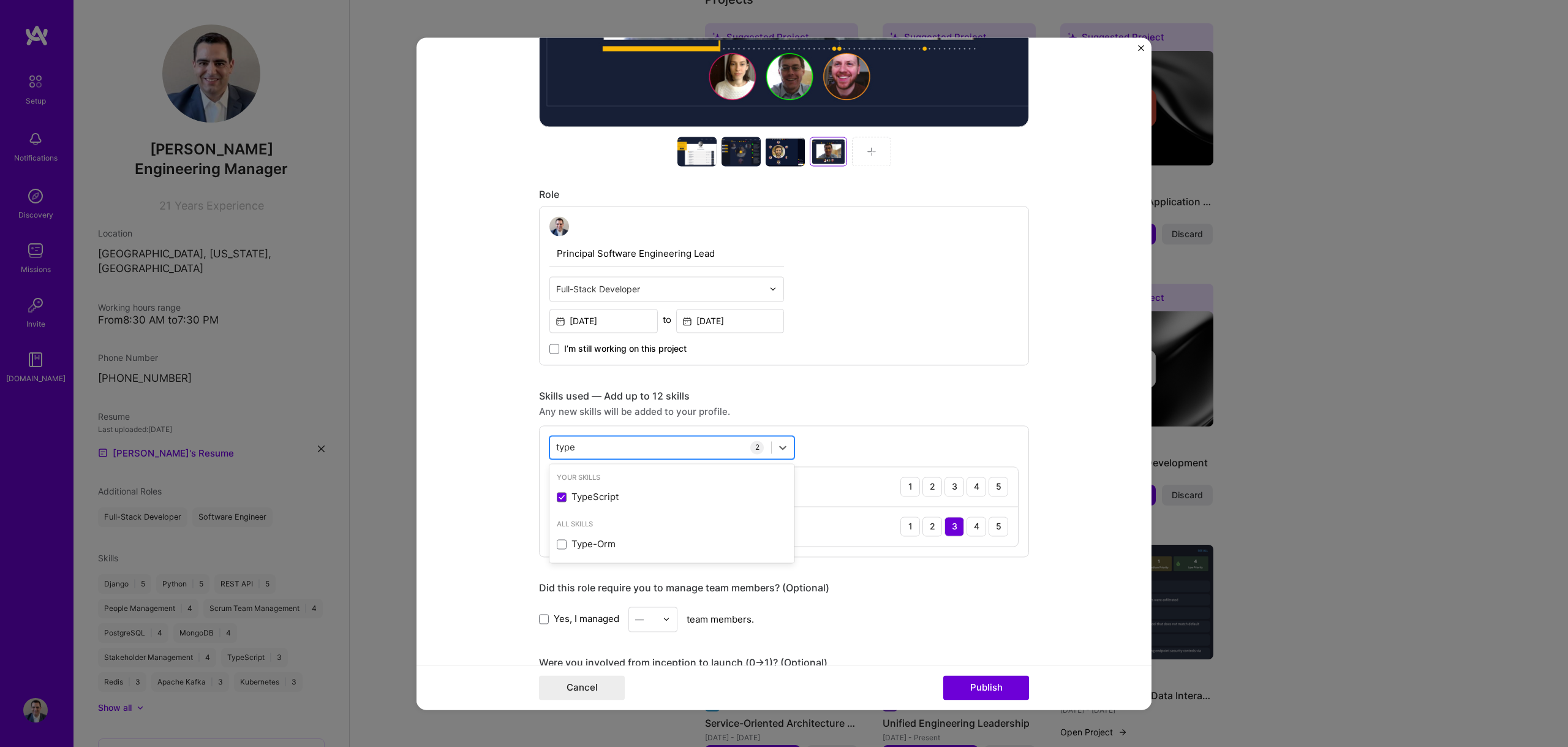
click at [604, 450] on div "type type" at bounding box center [660, 447] width 222 height 20
click at [586, 448] on div "type type" at bounding box center [660, 447] width 222 height 20
click at [585, 448] on div "type type" at bounding box center [660, 447] width 222 height 20
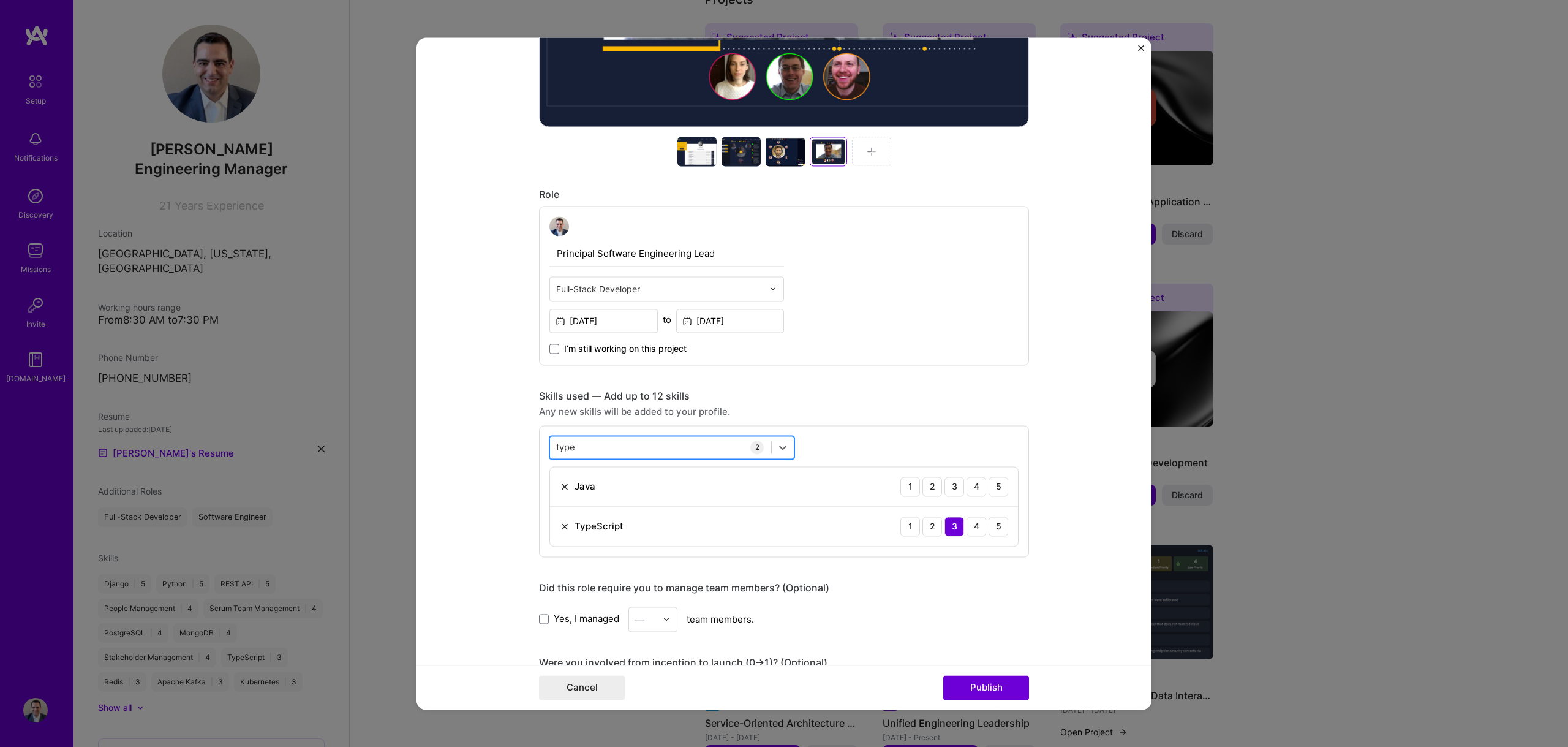
click at [566, 447] on input "type" at bounding box center [566, 447] width 21 height 13
type input "p"
type input "j"
click at [574, 491] on div "PostgreSQL" at bounding box center [672, 497] width 231 height 13
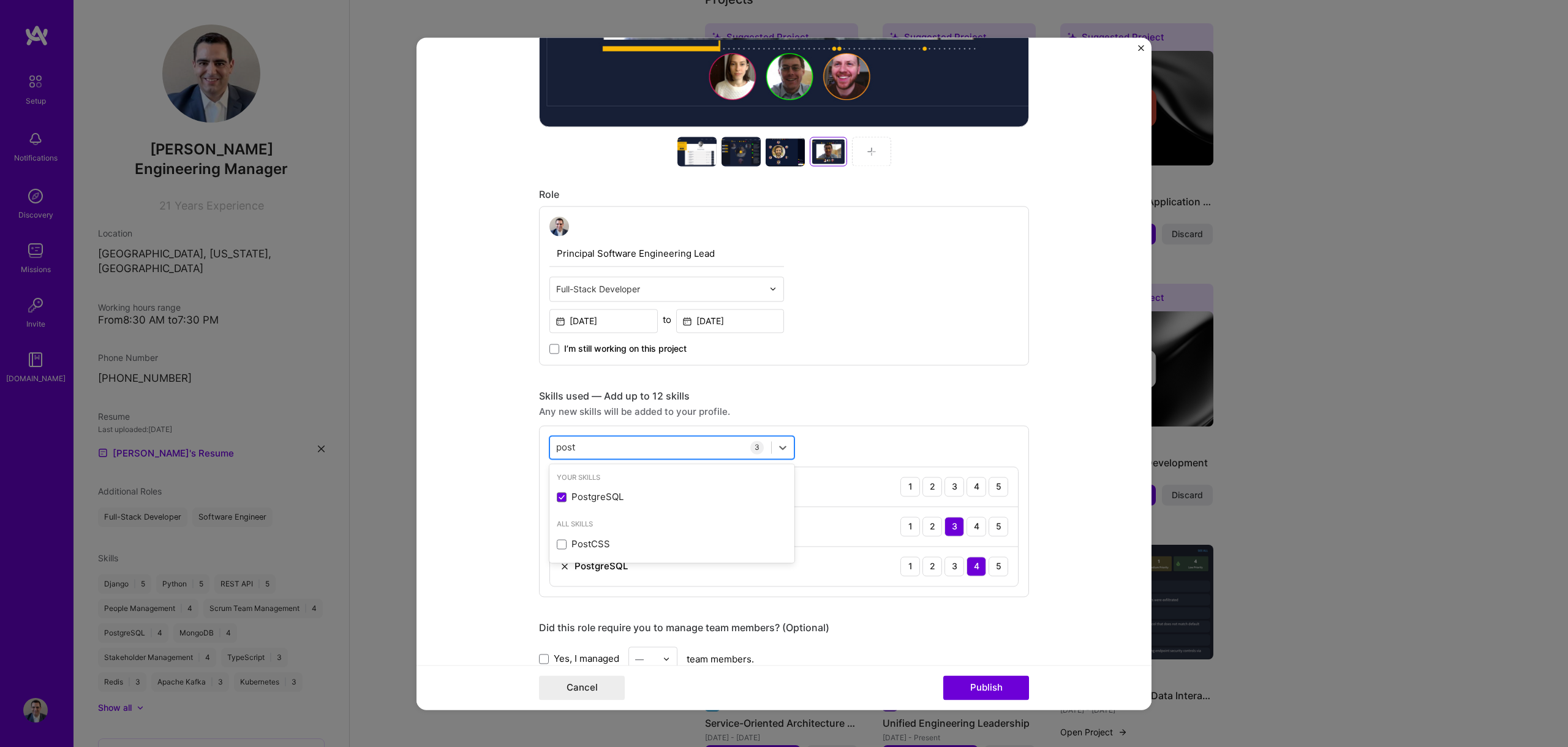
click at [647, 448] on div "post post" at bounding box center [660, 447] width 222 height 20
drag, startPoint x: 573, startPoint y: 444, endPoint x: 499, endPoint y: 432, distance: 75.0
click at [499, 432] on form "Editing suggested project This project is suggested based on your LinkedIn, res…" at bounding box center [784, 373] width 735 height 672
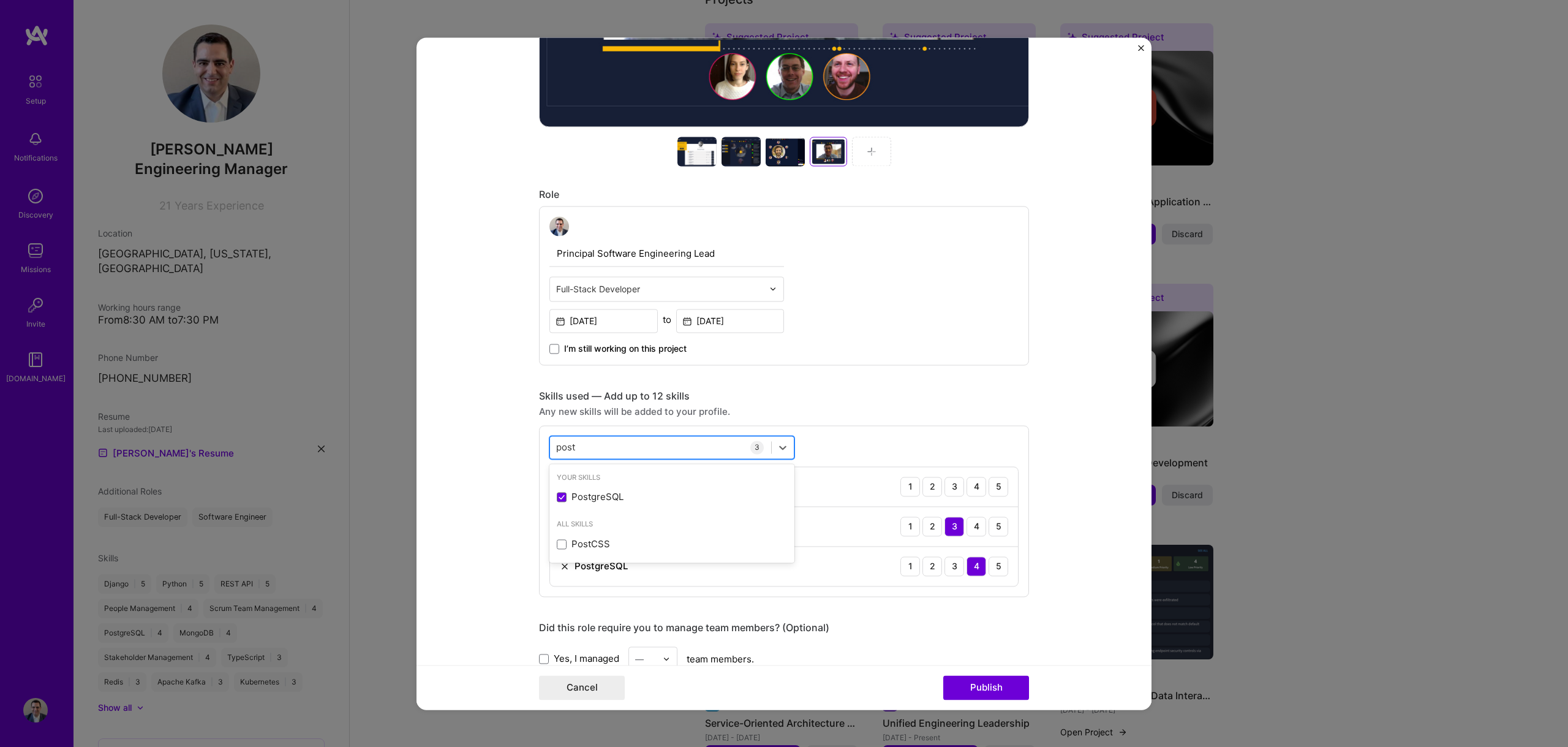
click at [556, 447] on input "post" at bounding box center [566, 447] width 20 height 13
type input "j"
click at [585, 503] on div "WebRTC" at bounding box center [672, 497] width 231 height 13
click at [637, 447] on div "webr webr" at bounding box center [660, 447] width 222 height 20
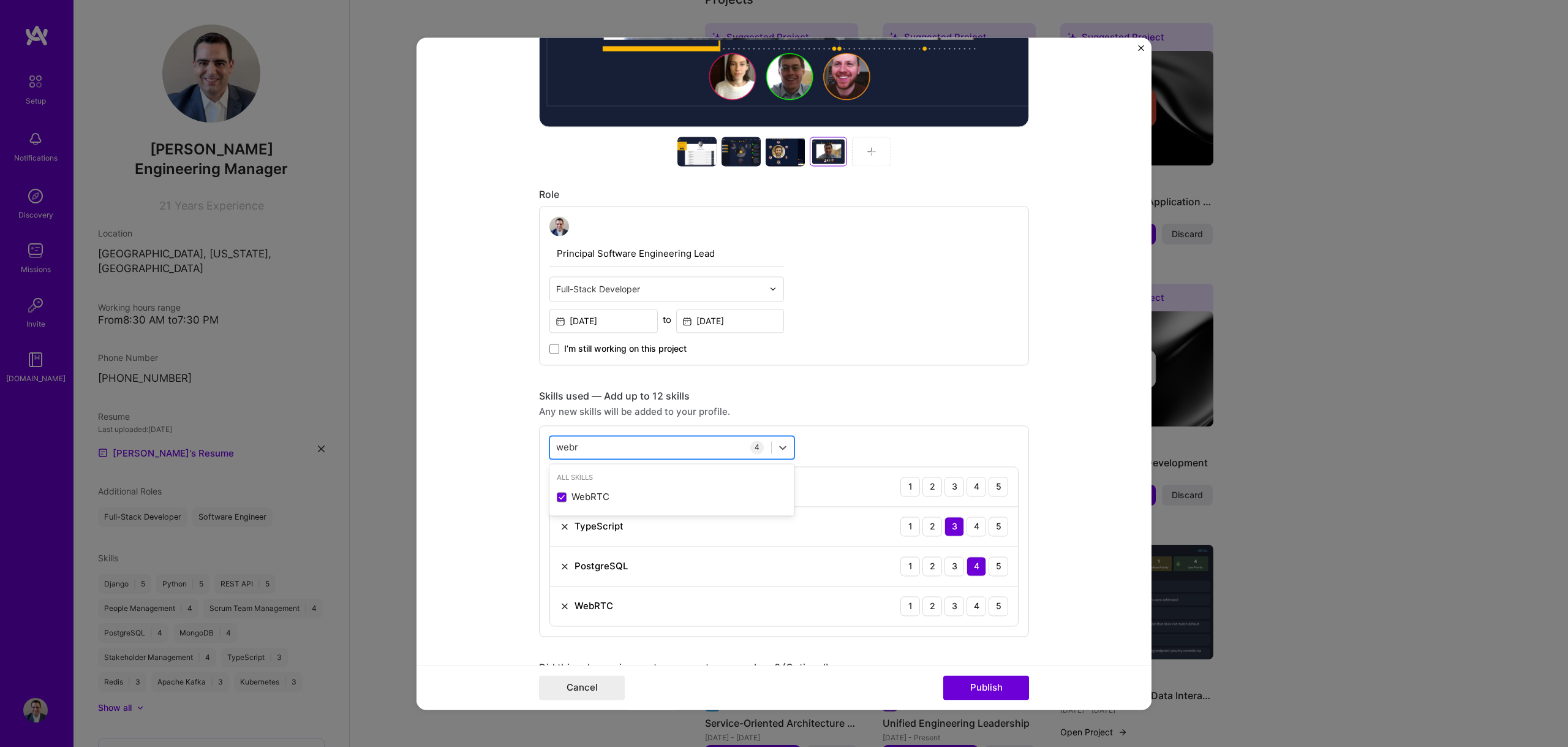
click at [637, 447] on div "webr webr" at bounding box center [660, 447] width 222 height 20
type input "w"
click at [572, 491] on div "Sockets" at bounding box center [672, 497] width 231 height 13
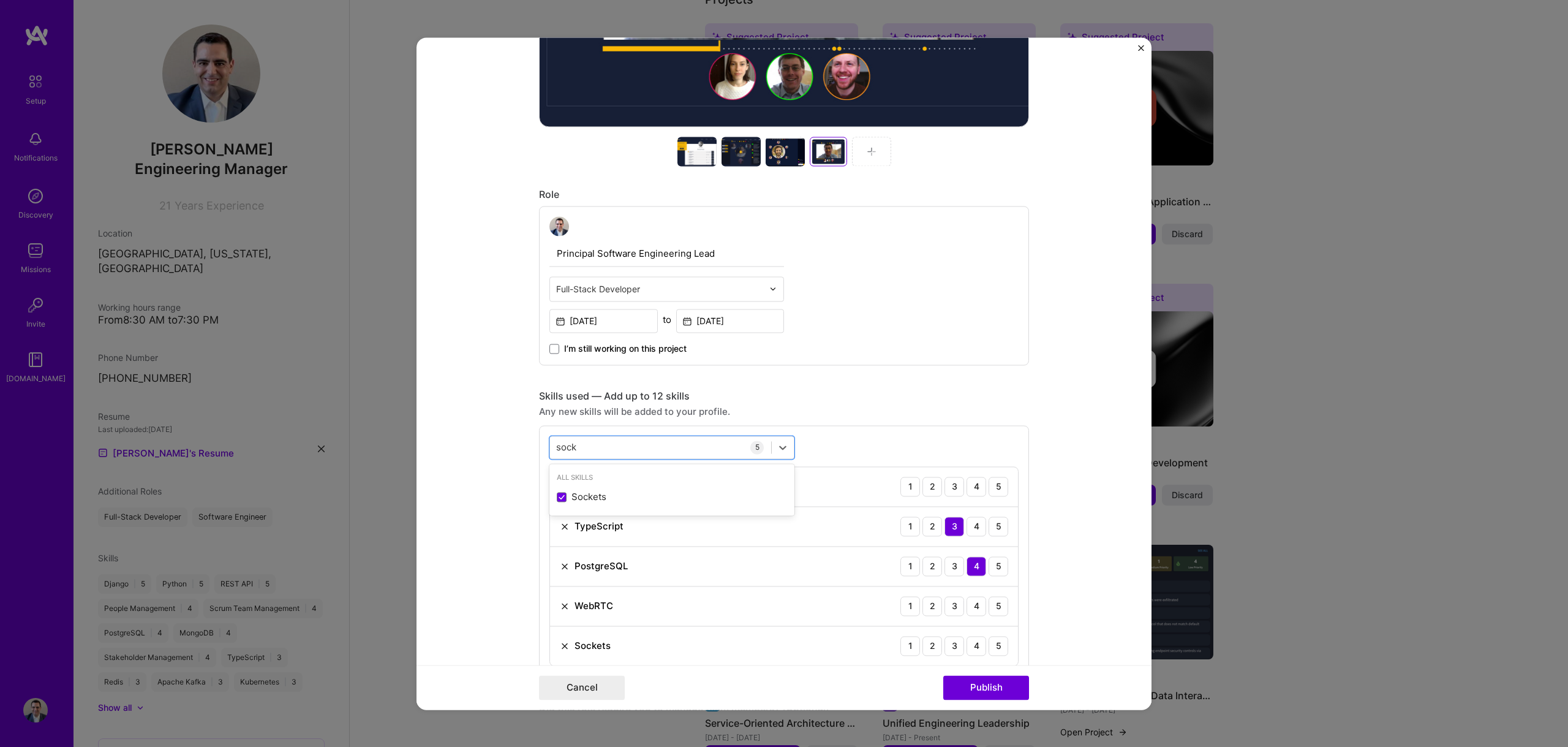
type input "sock"
click at [861, 370] on div "Editing suggested project This project is suggested based on your LinkedIn, res…" at bounding box center [783, 393] width 490 height 1772
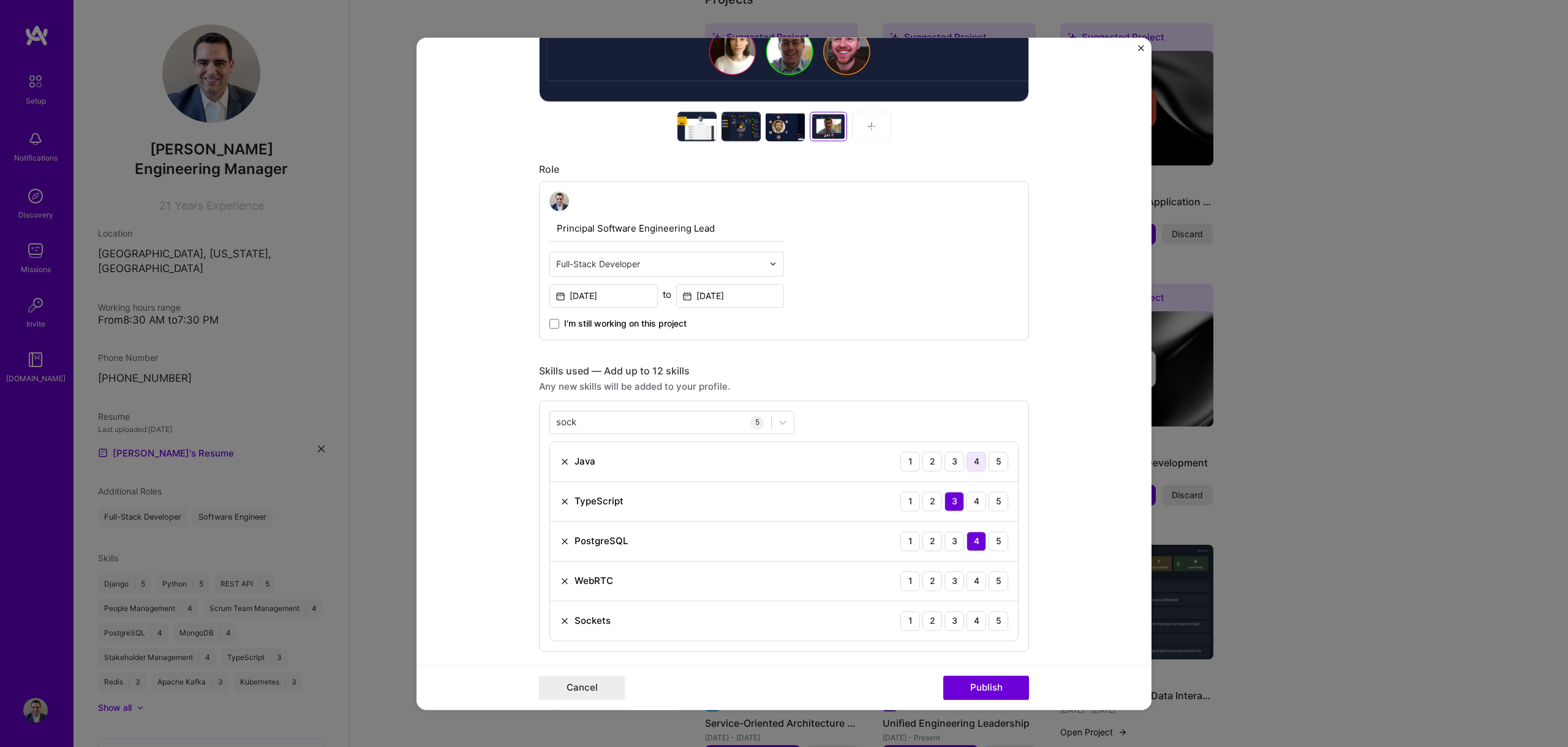
click at [977, 462] on div "4" at bounding box center [975, 461] width 19 height 19
click at [951, 578] on div "3" at bounding box center [954, 580] width 19 height 19
click at [954, 620] on div "3" at bounding box center [954, 620] width 19 height 19
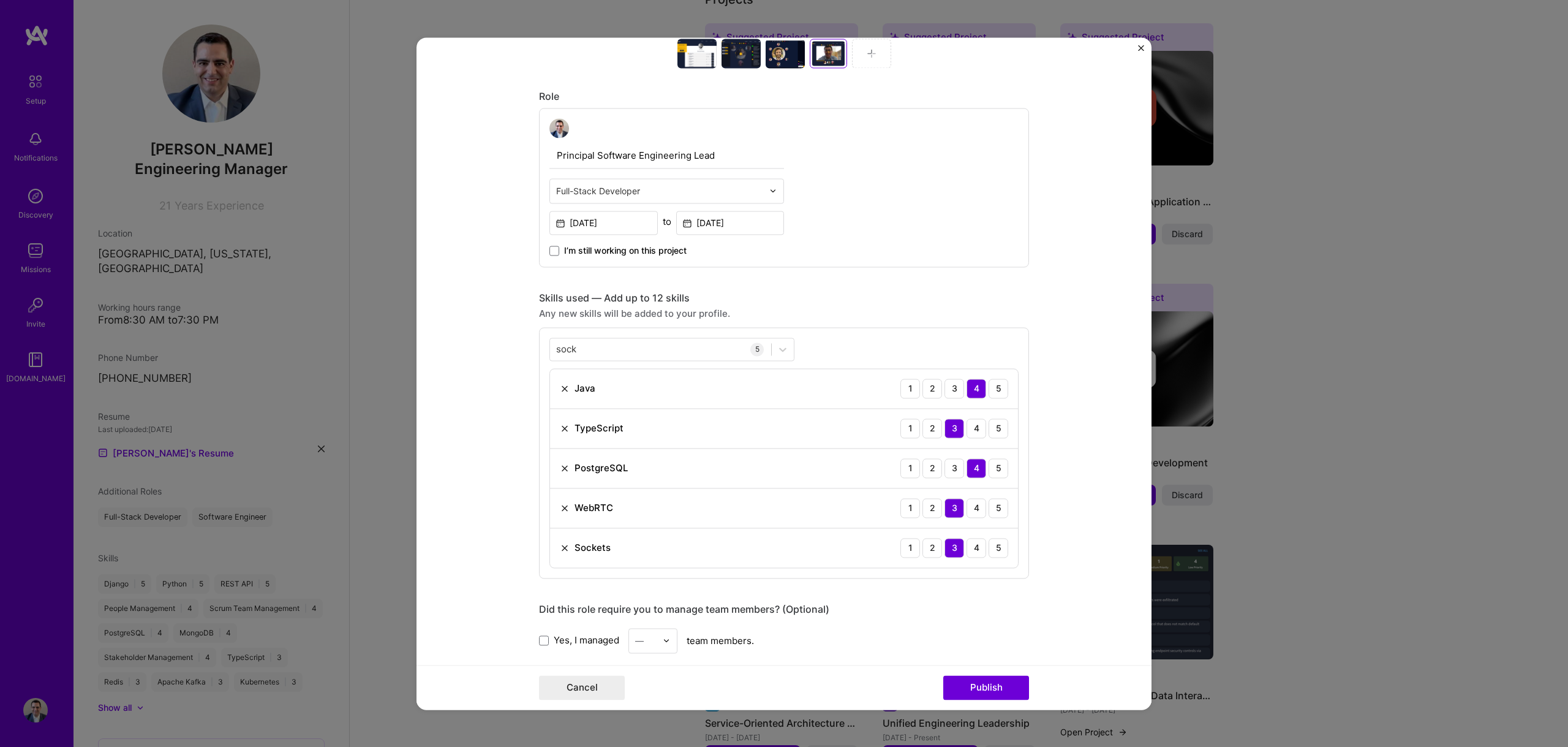
scroll to position [704, 0]
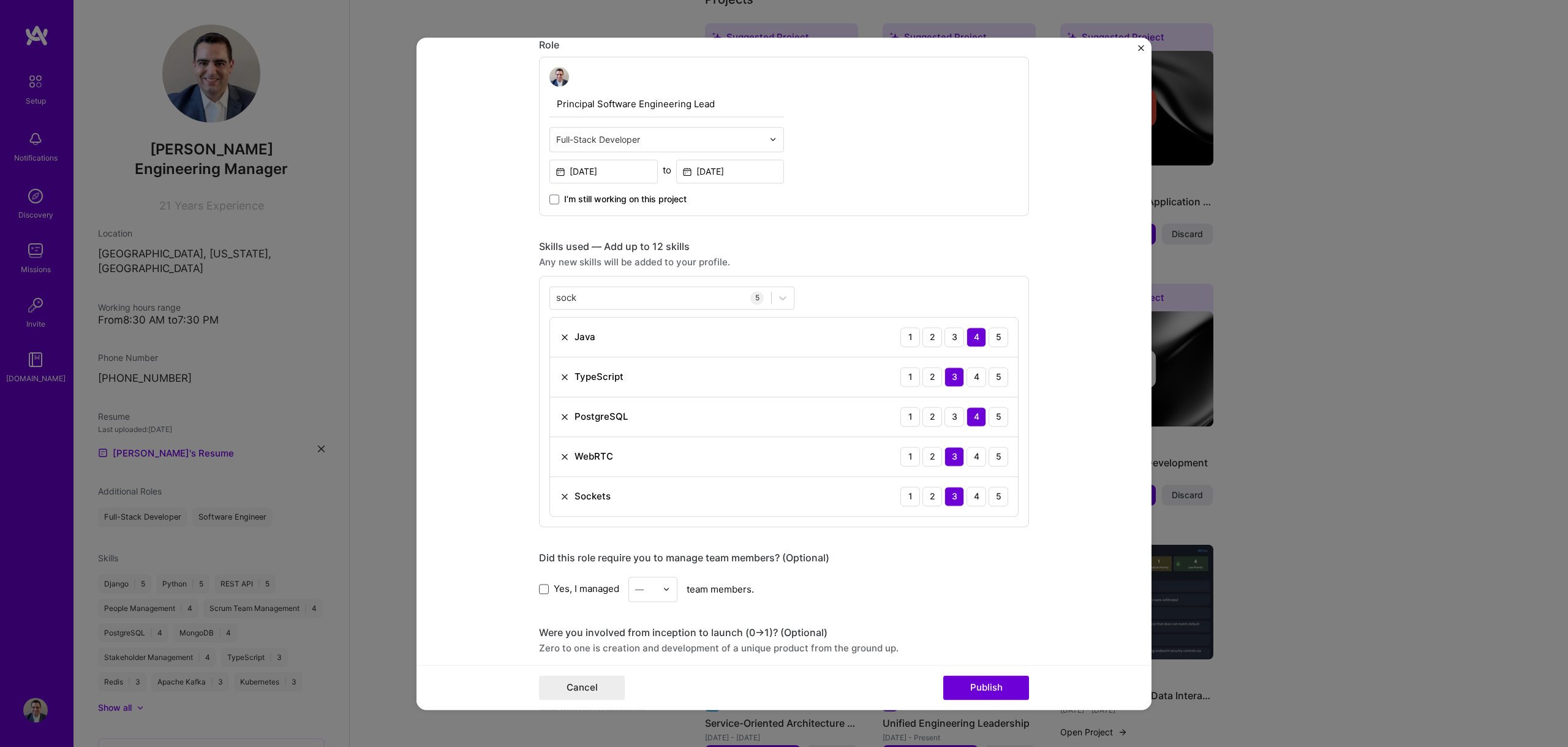
click at [541, 589] on span at bounding box center [543, 588] width 10 height 10
click at [0, 0] on input "Yes, I managed" at bounding box center [0, 0] width 0 height 0
click at [663, 589] on img at bounding box center [666, 589] width 7 height 7
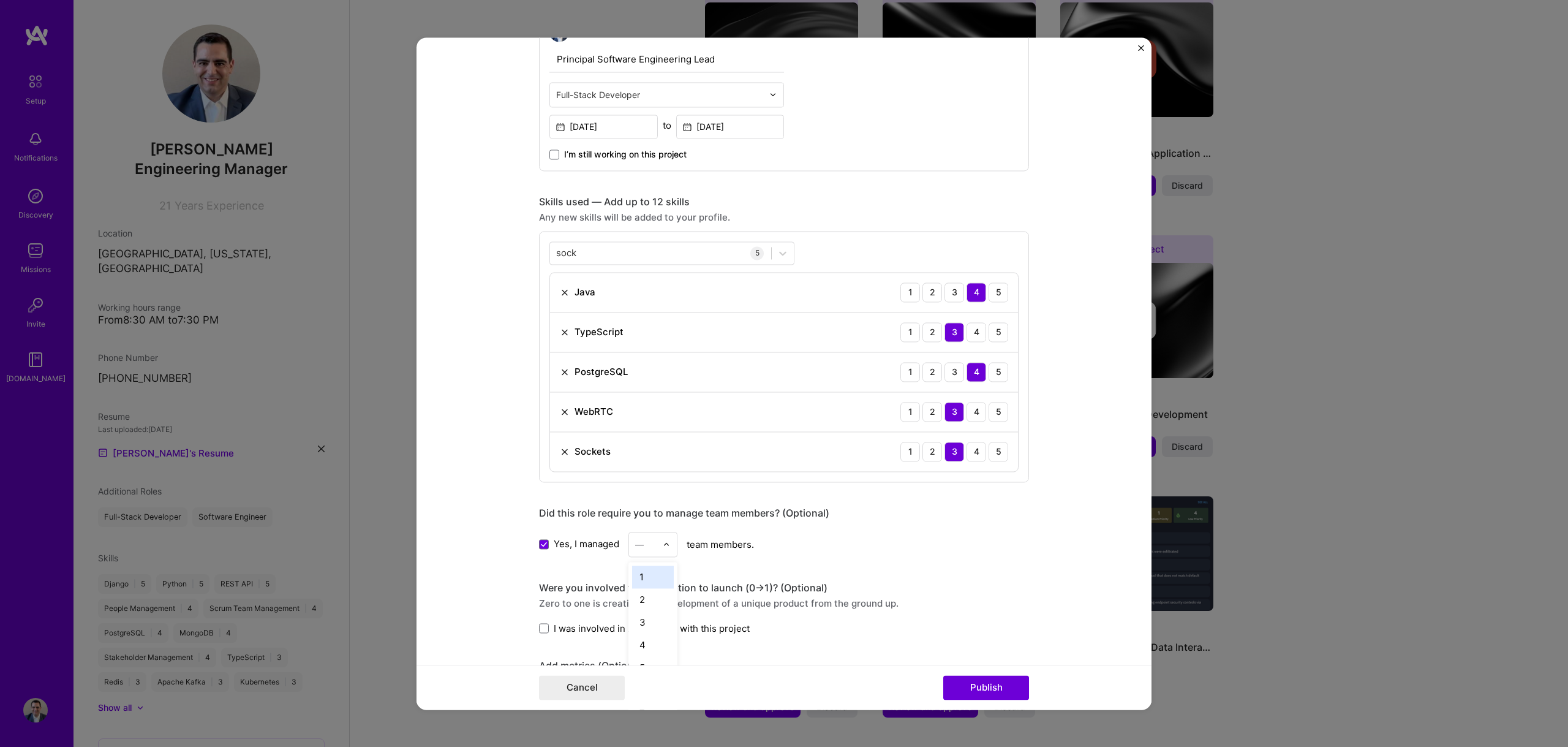
scroll to position [792, 0]
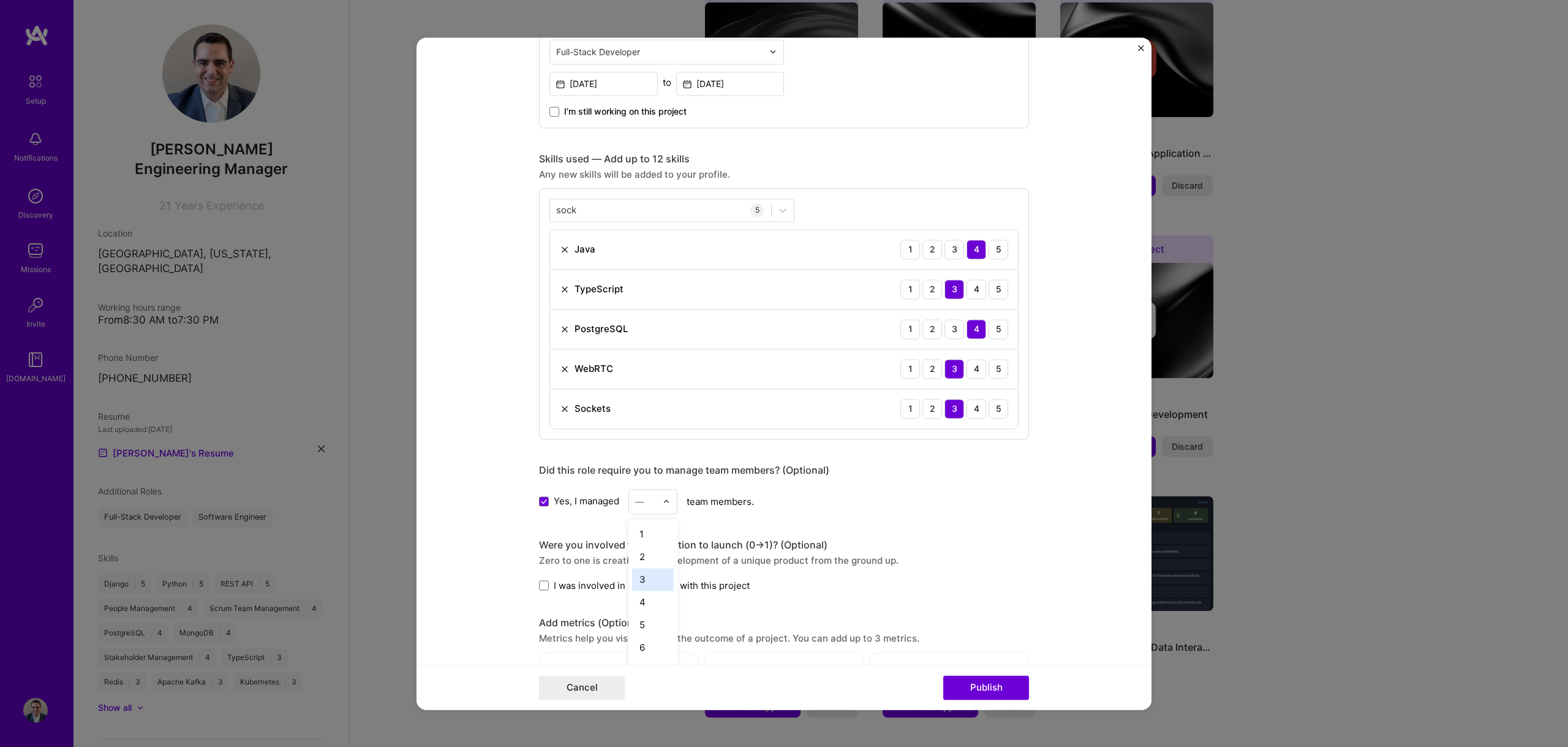
click at [647, 582] on div "3" at bounding box center [653, 579] width 42 height 23
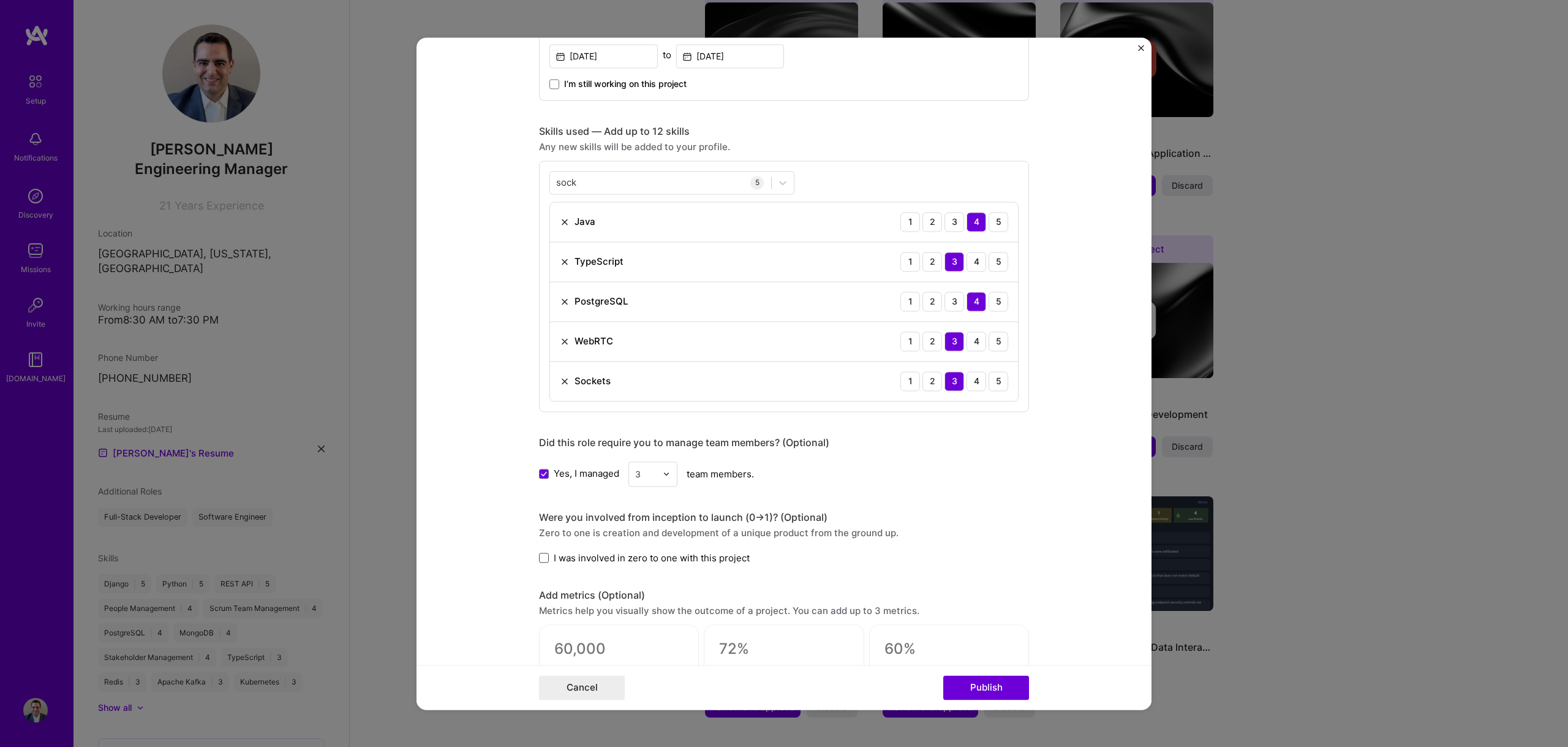
click at [539, 561] on span at bounding box center [543, 558] width 10 height 10
click at [0, 0] on input "I was involved in zero to one with this project" at bounding box center [0, 0] width 0 height 0
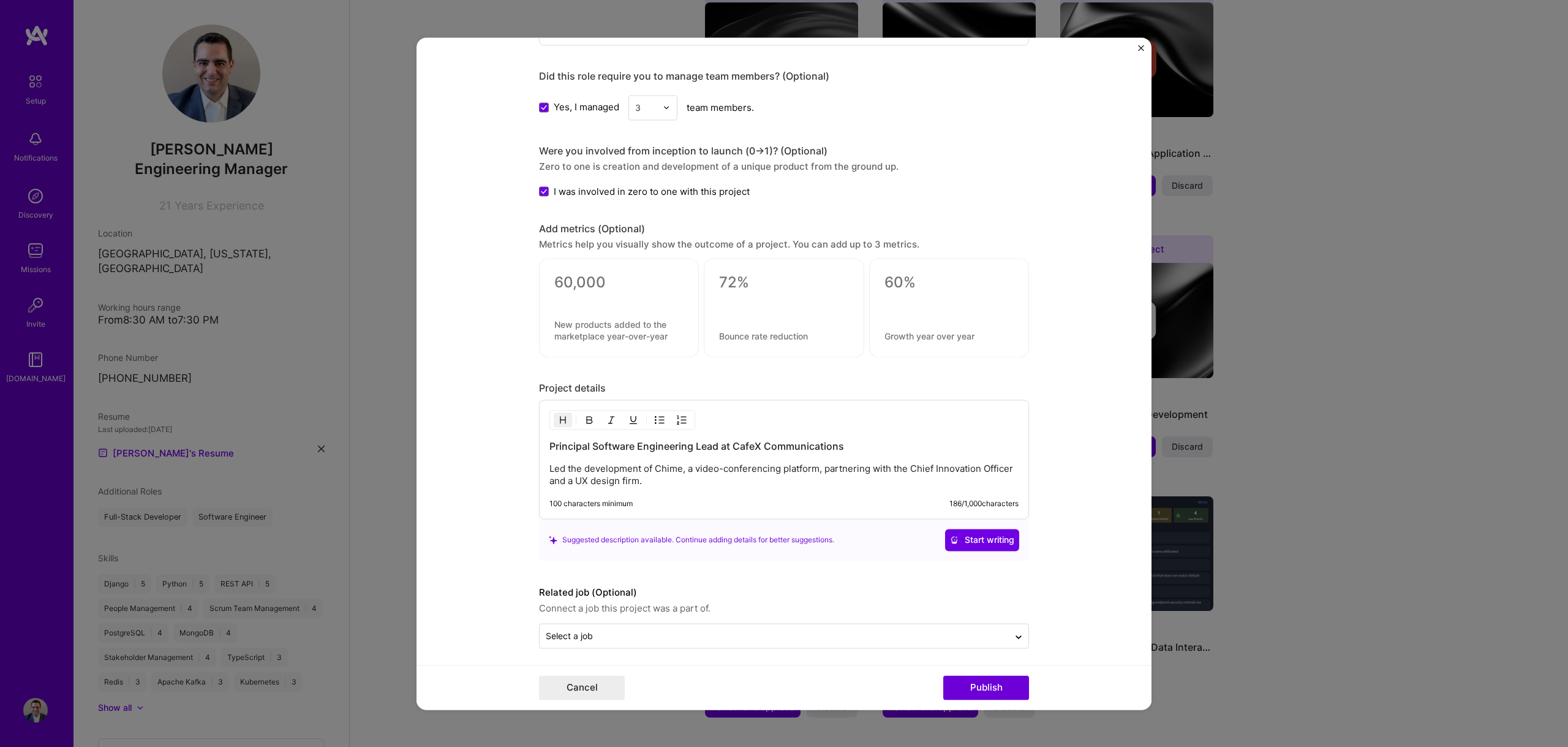
scroll to position [1192, 0]
click at [593, 460] on p "Led the development of Chime, a video-conferencing platform, partnering with th…" at bounding box center [784, 469] width 469 height 25
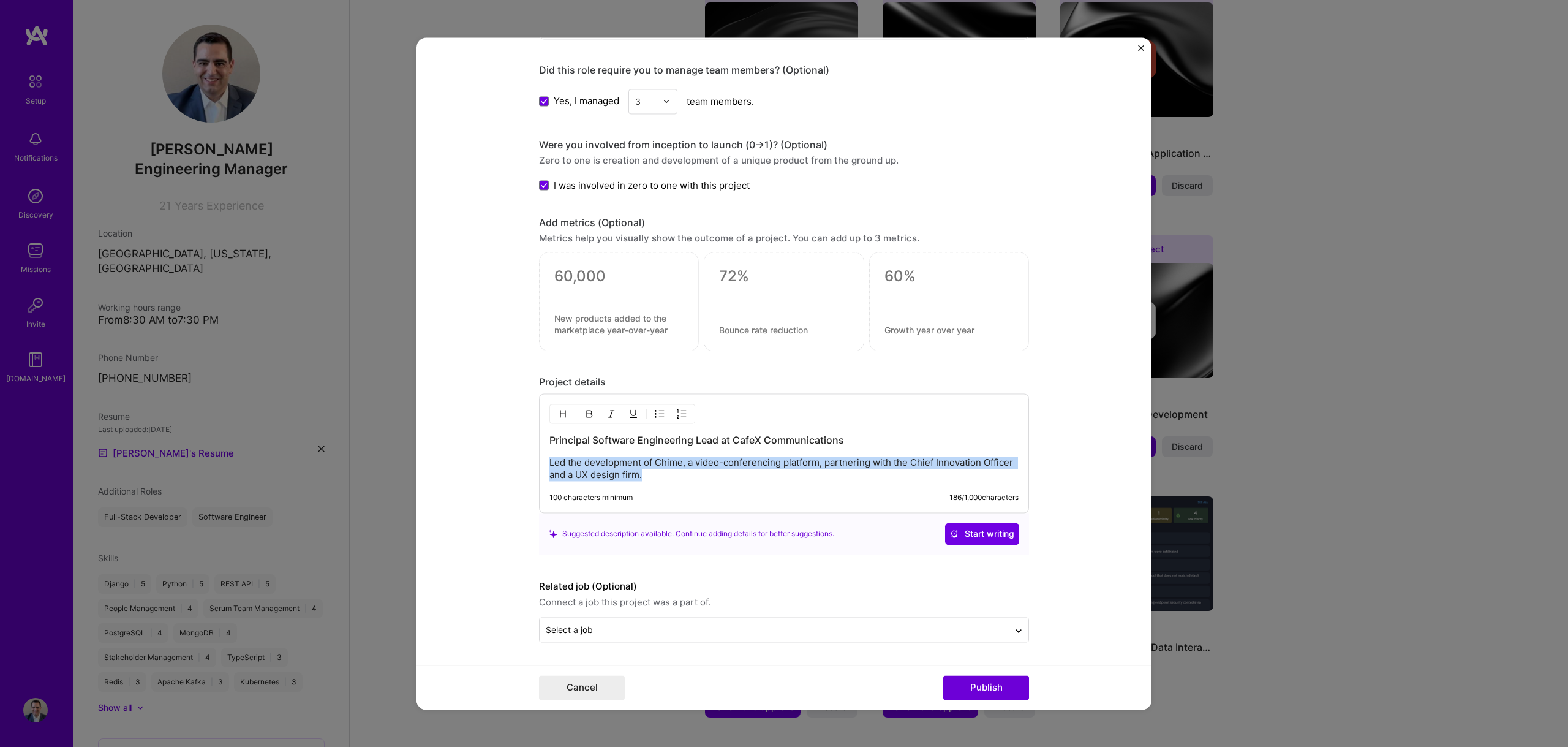
click at [593, 460] on p "Led the development of Chime, a video-conferencing platform, partnering with th…" at bounding box center [784, 469] width 469 height 25
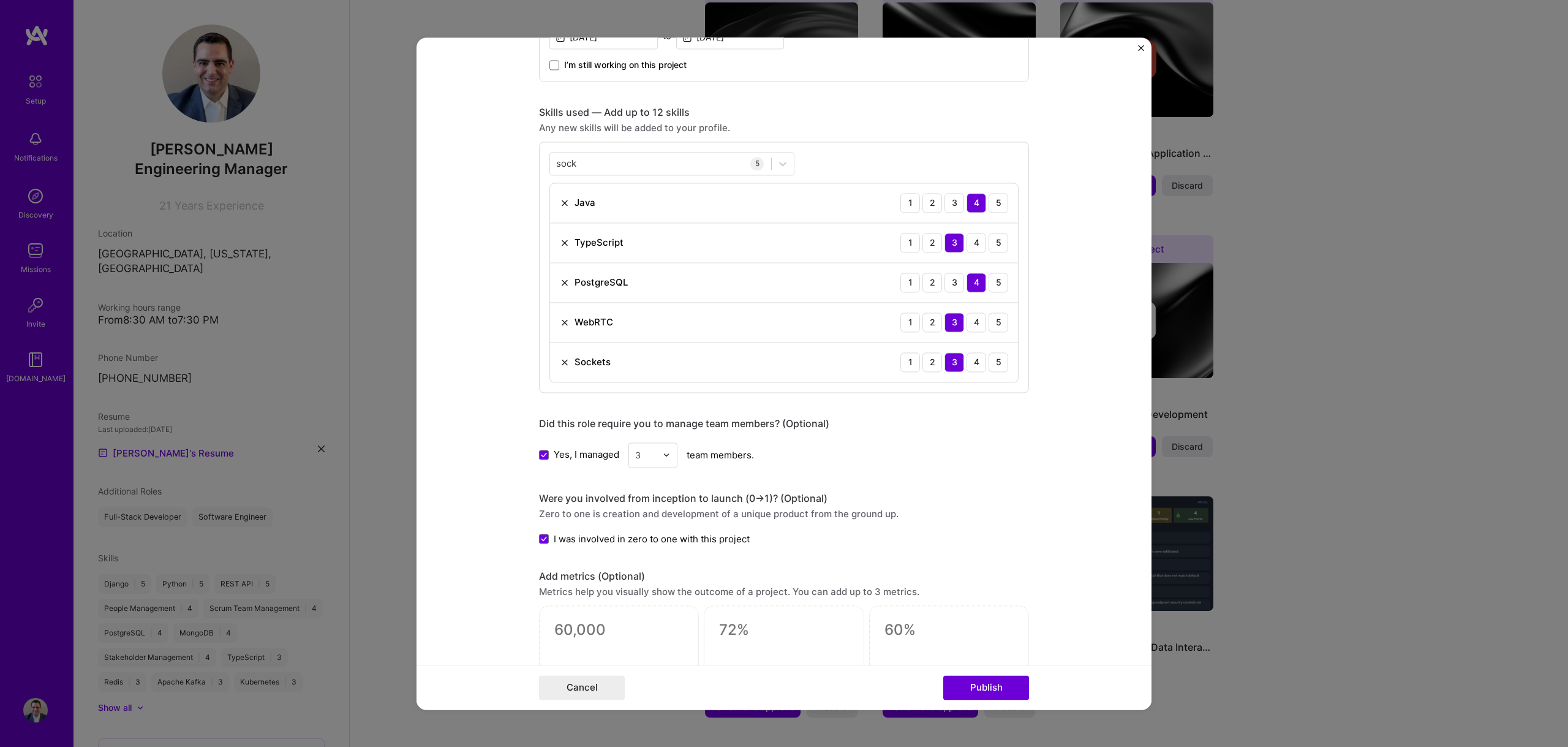
scroll to position [834, 0]
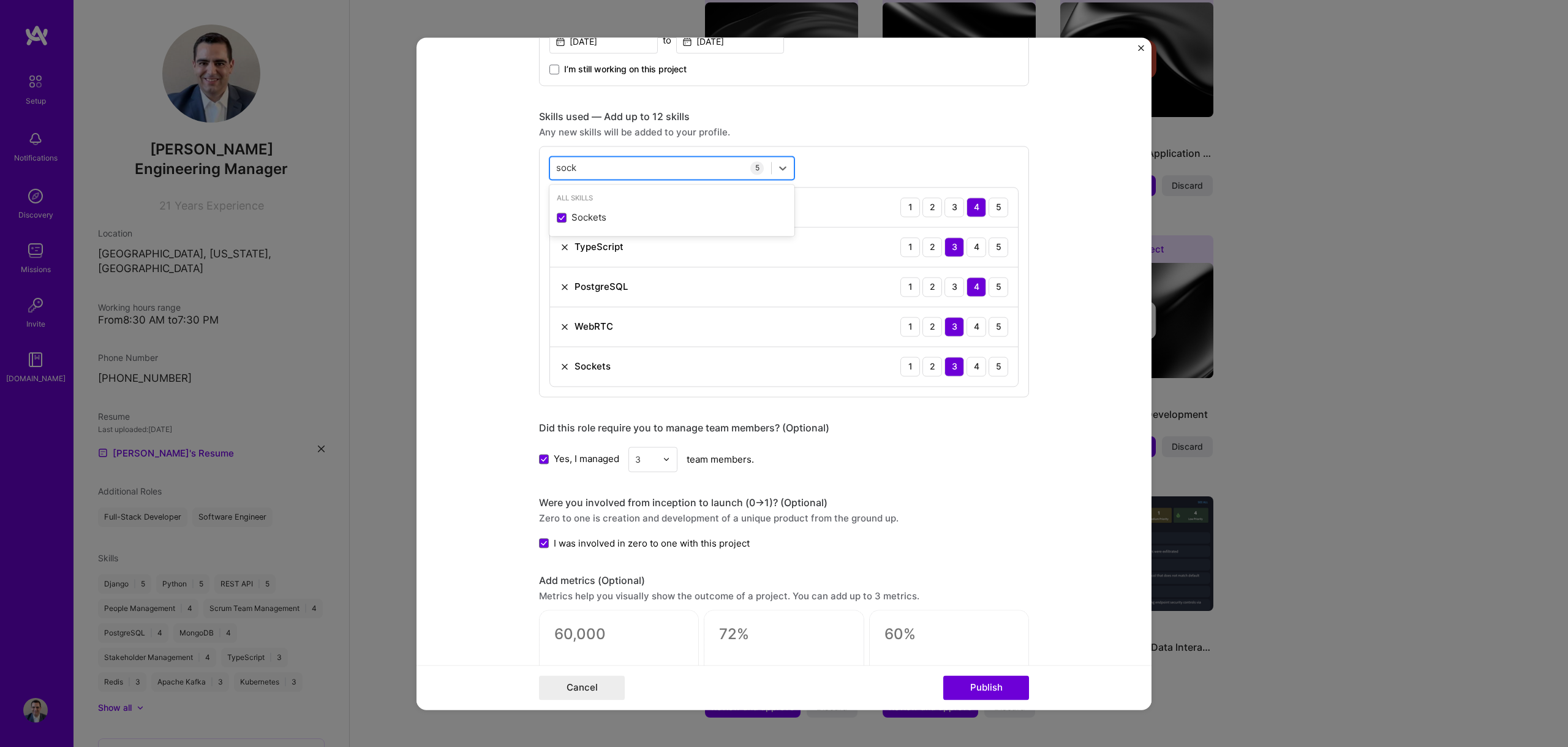
click at [643, 165] on div "sock sock" at bounding box center [660, 168] width 222 height 20
type input "s"
type input "j"
type input "h"
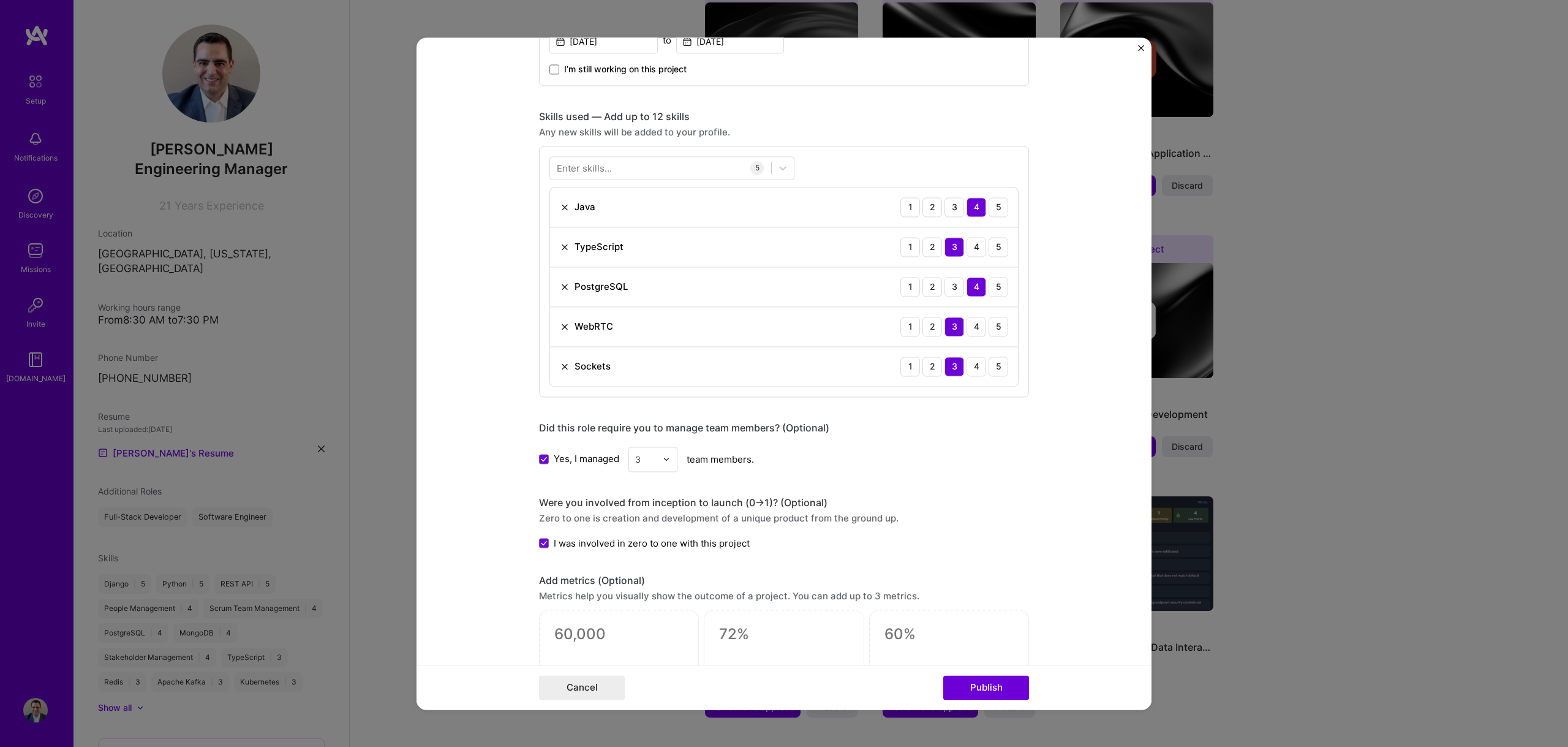
click at [1037, 502] on form "Editing suggested project This project is suggested based on your LinkedIn, res…" at bounding box center [784, 373] width 735 height 672
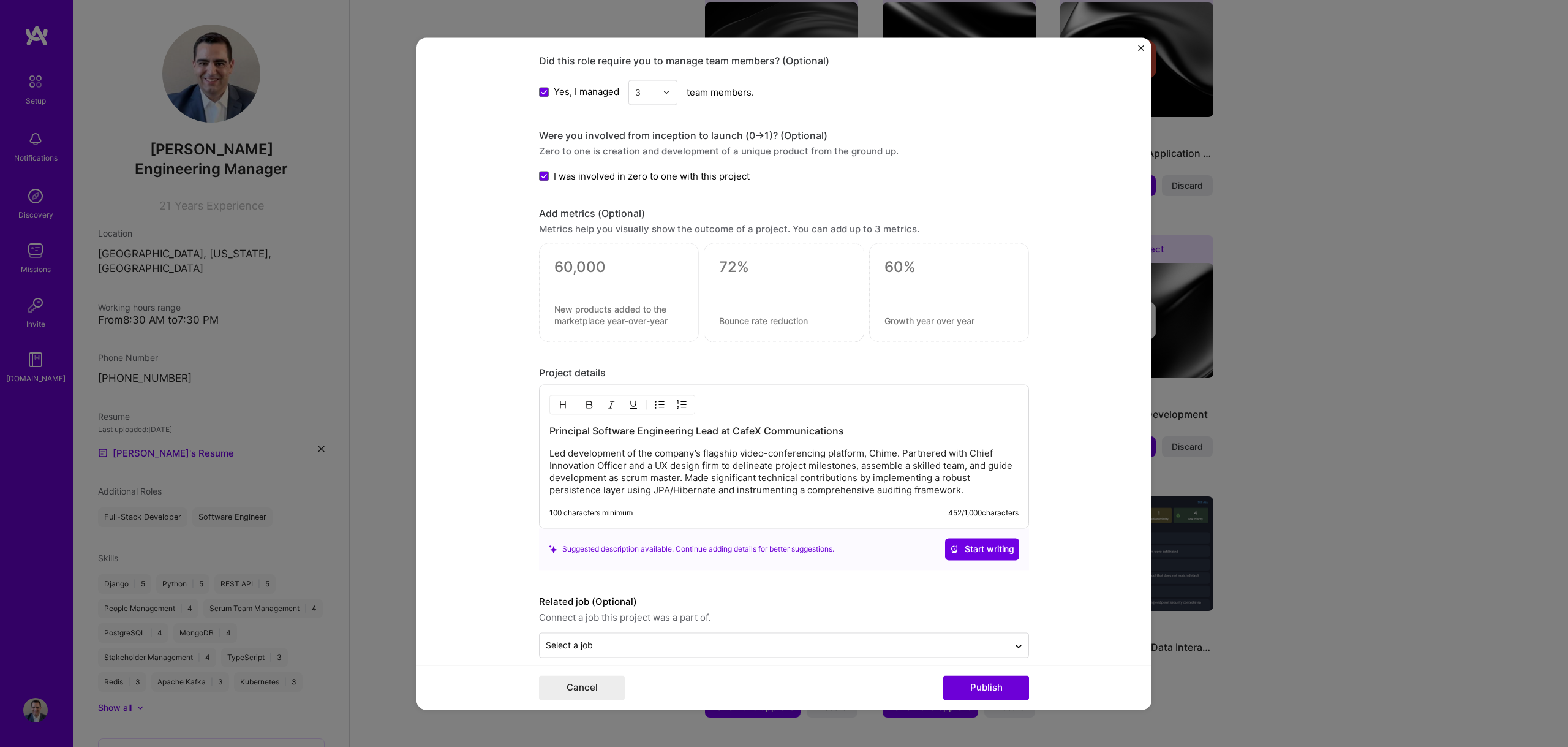
scroll to position [1217, 0]
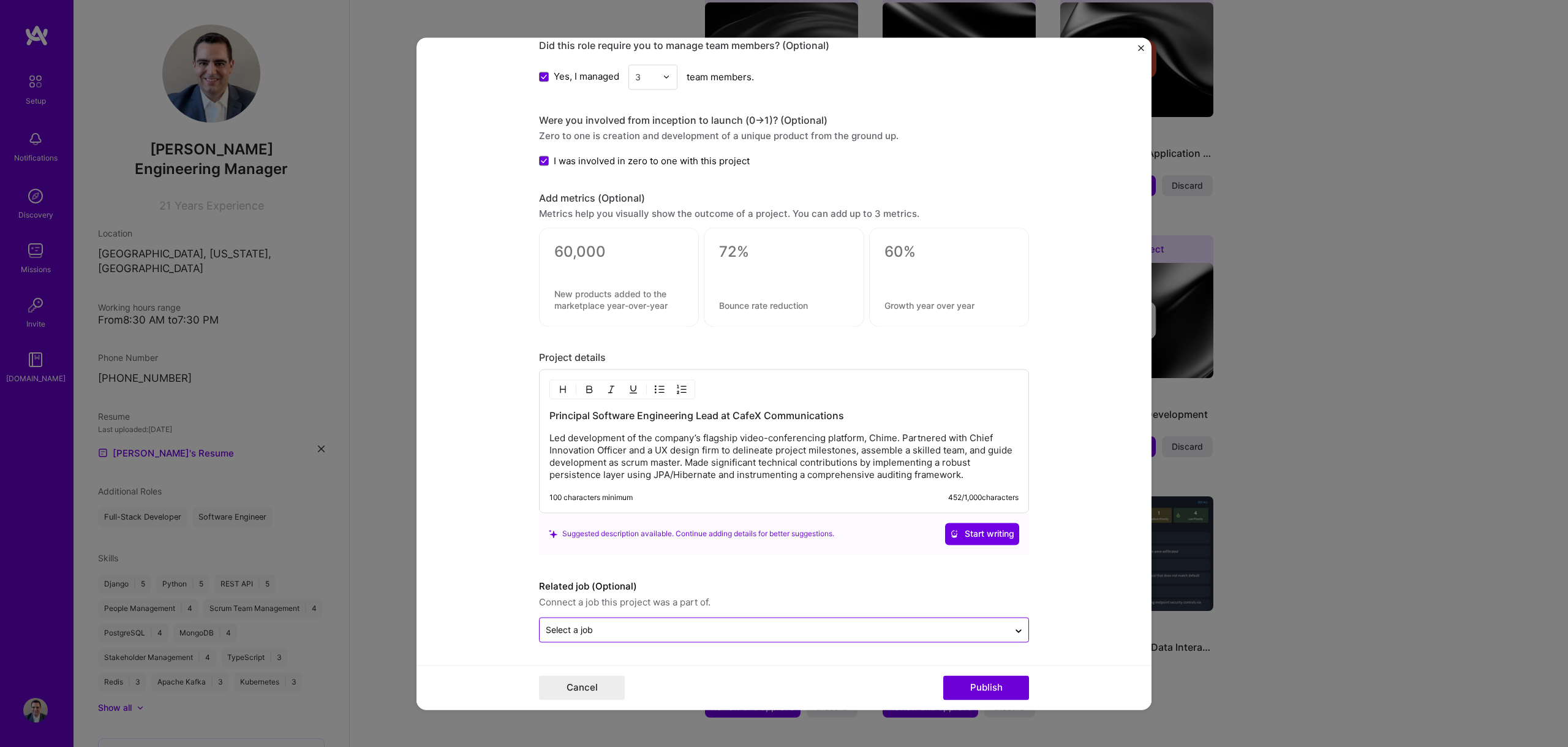
click at [697, 630] on input "text" at bounding box center [774, 629] width 457 height 13
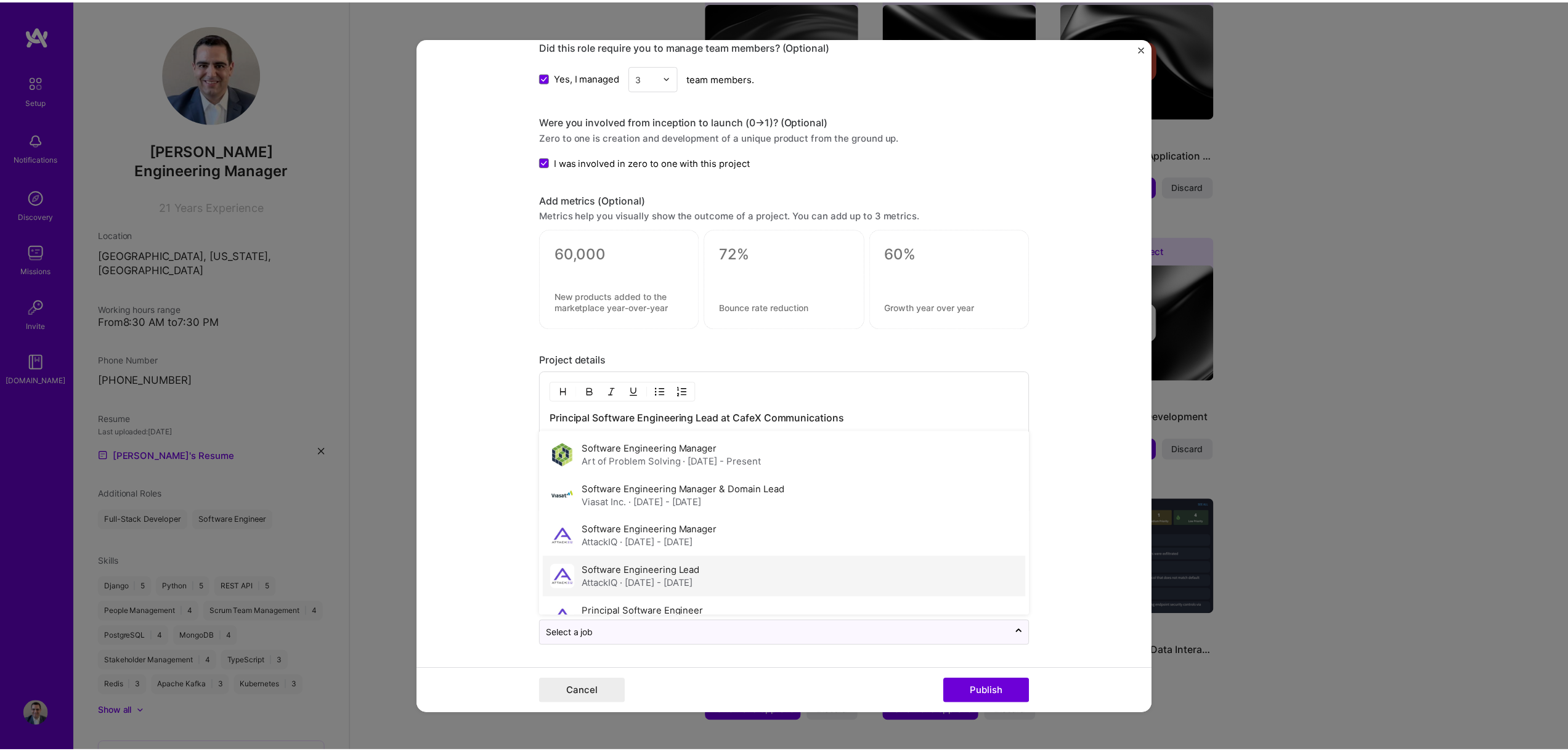
scroll to position [26, 0]
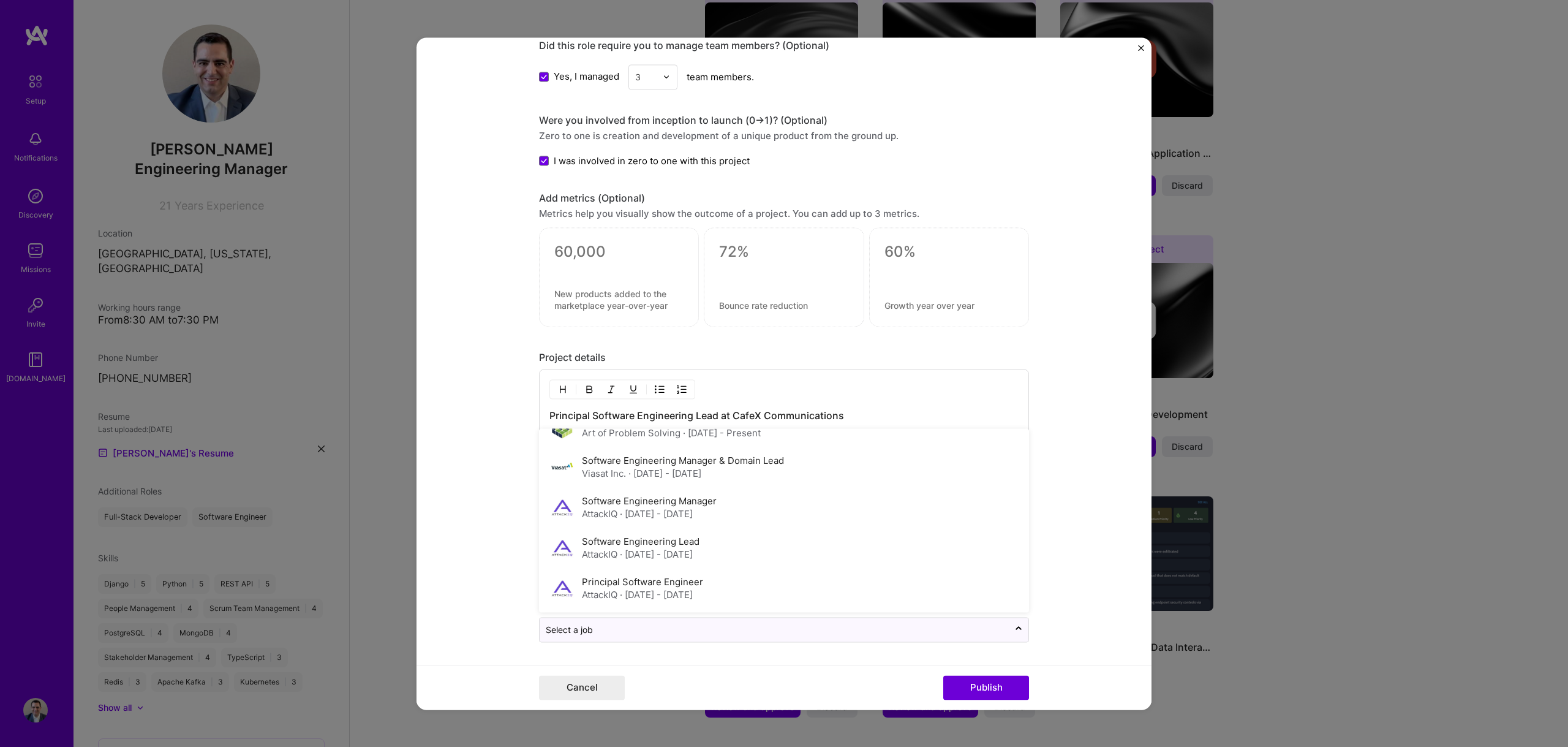
click at [1100, 578] on form "Editing suggested project This project is suggested based on your LinkedIn, res…" at bounding box center [784, 373] width 735 height 672
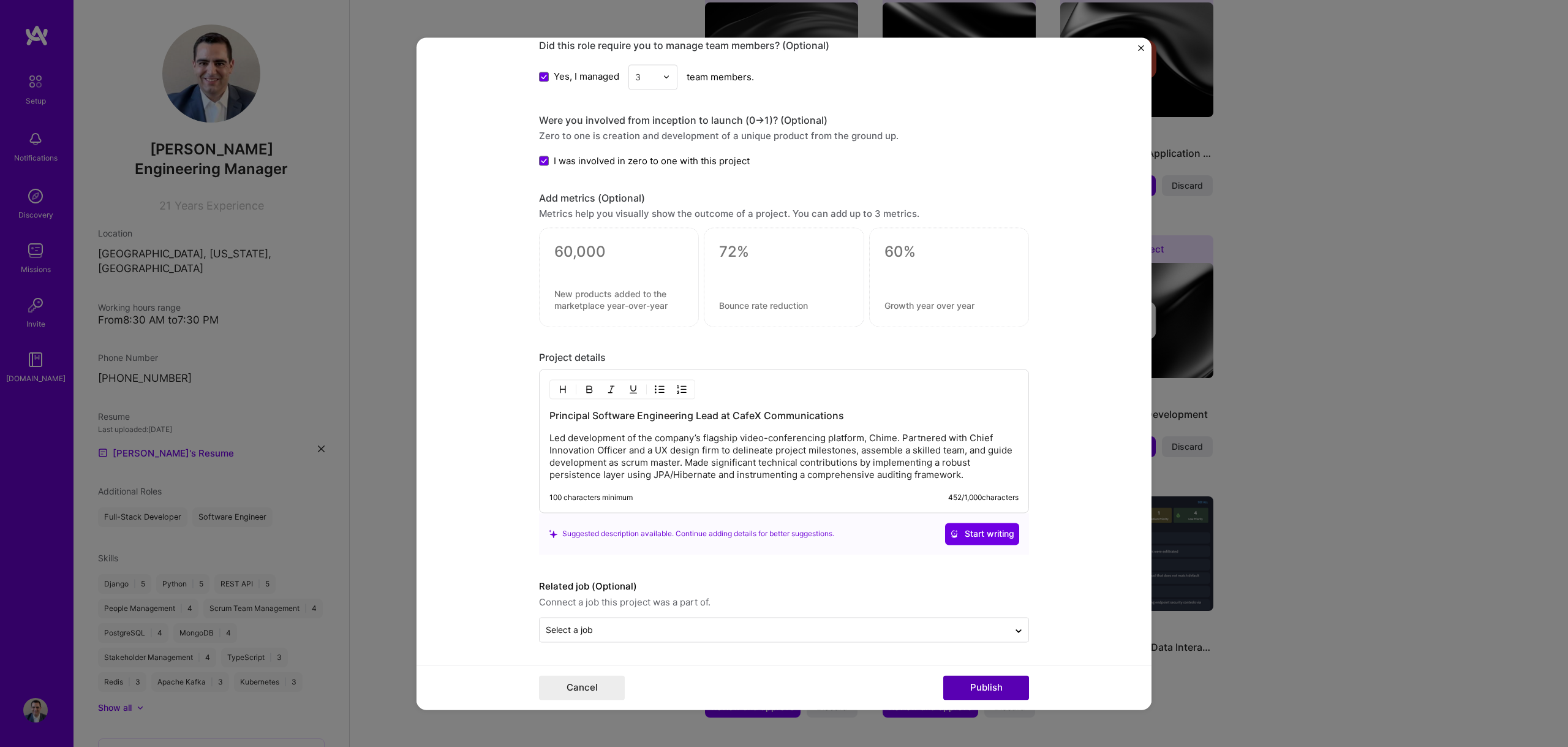
click at [999, 686] on button "Publish" at bounding box center [986, 687] width 86 height 25
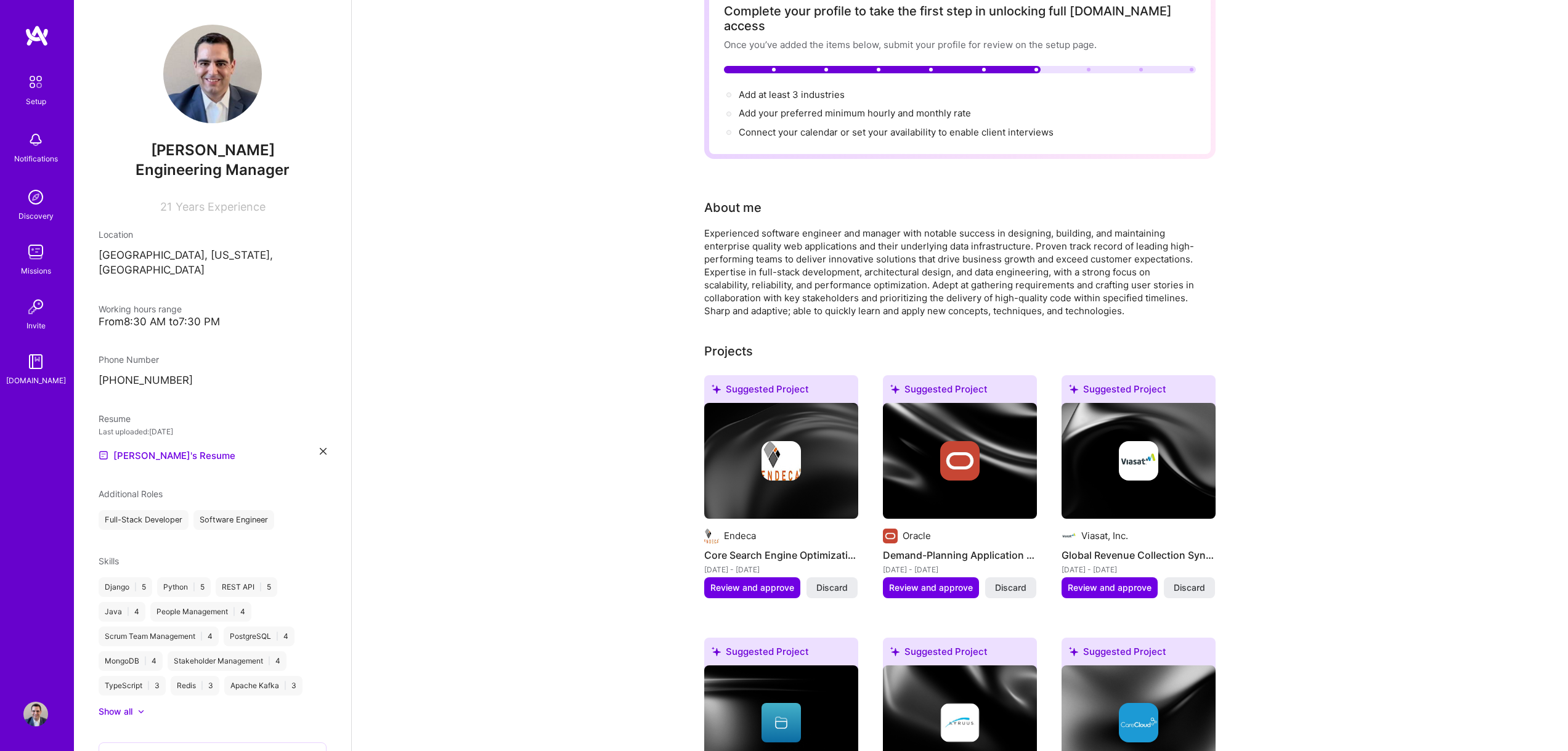
scroll to position [0, 0]
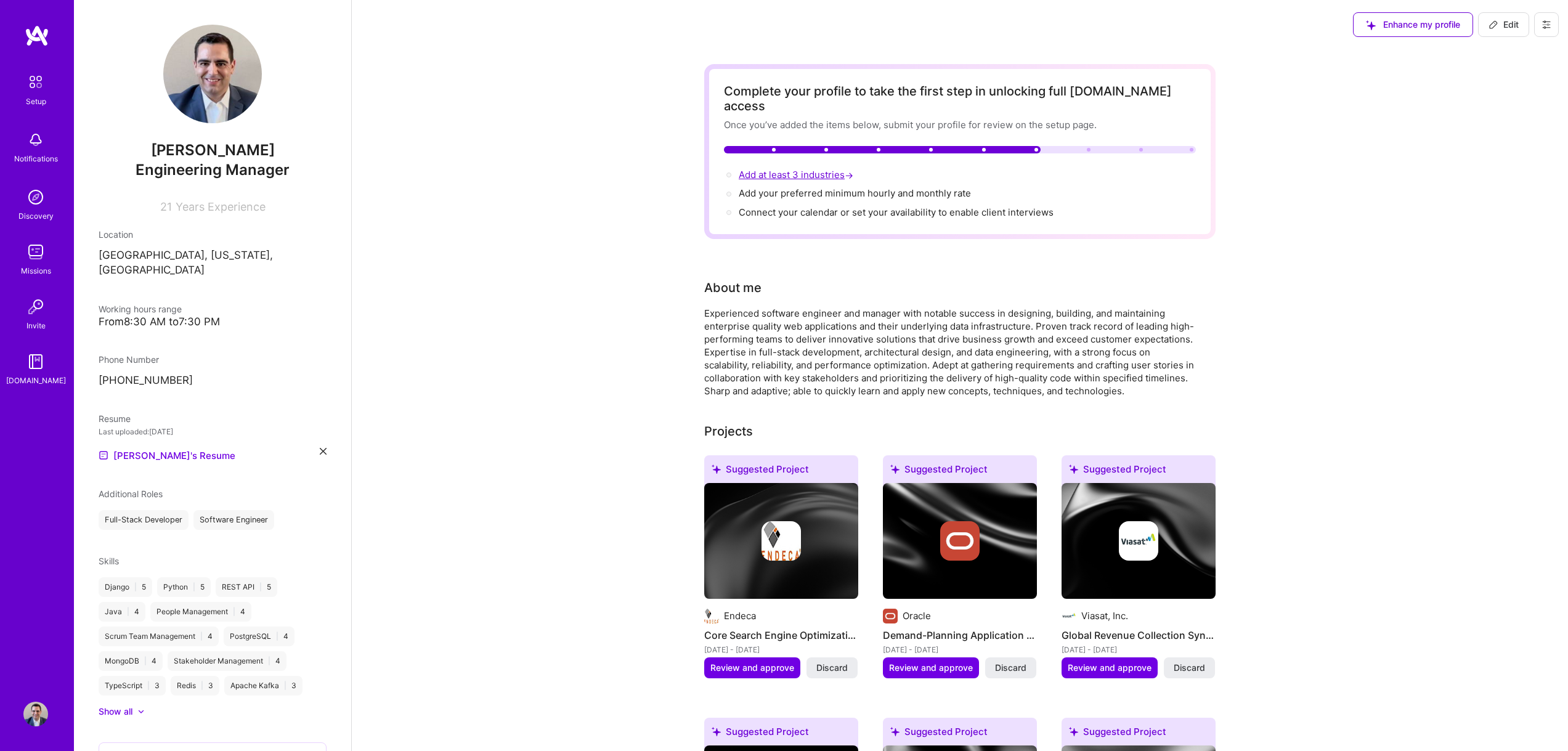
click at [789, 169] on span "Add at least 3 industries →" at bounding box center [798, 174] width 117 height 12
select select "US"
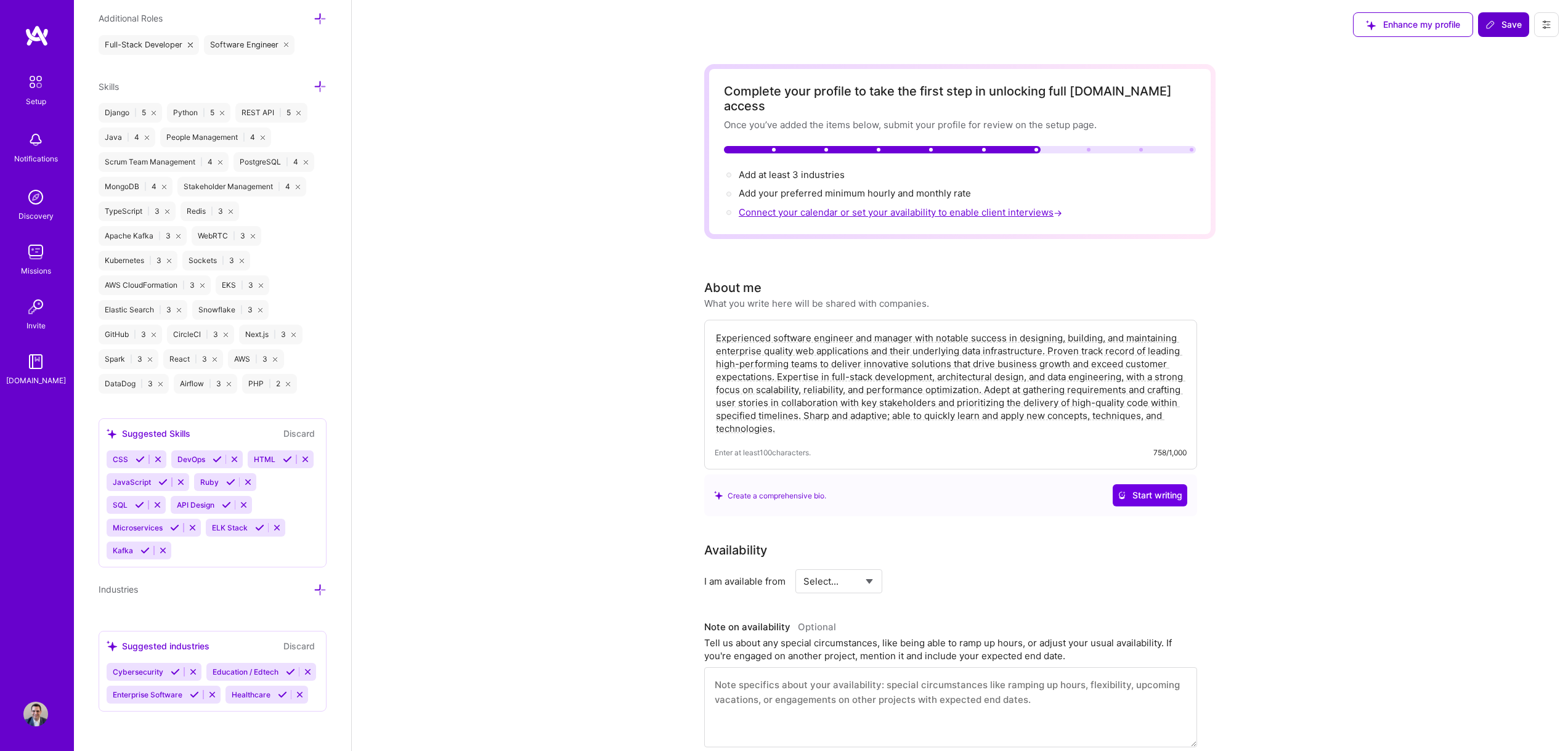
scroll to position [856, 0]
click at [176, 668] on icon at bounding box center [175, 672] width 9 height 9
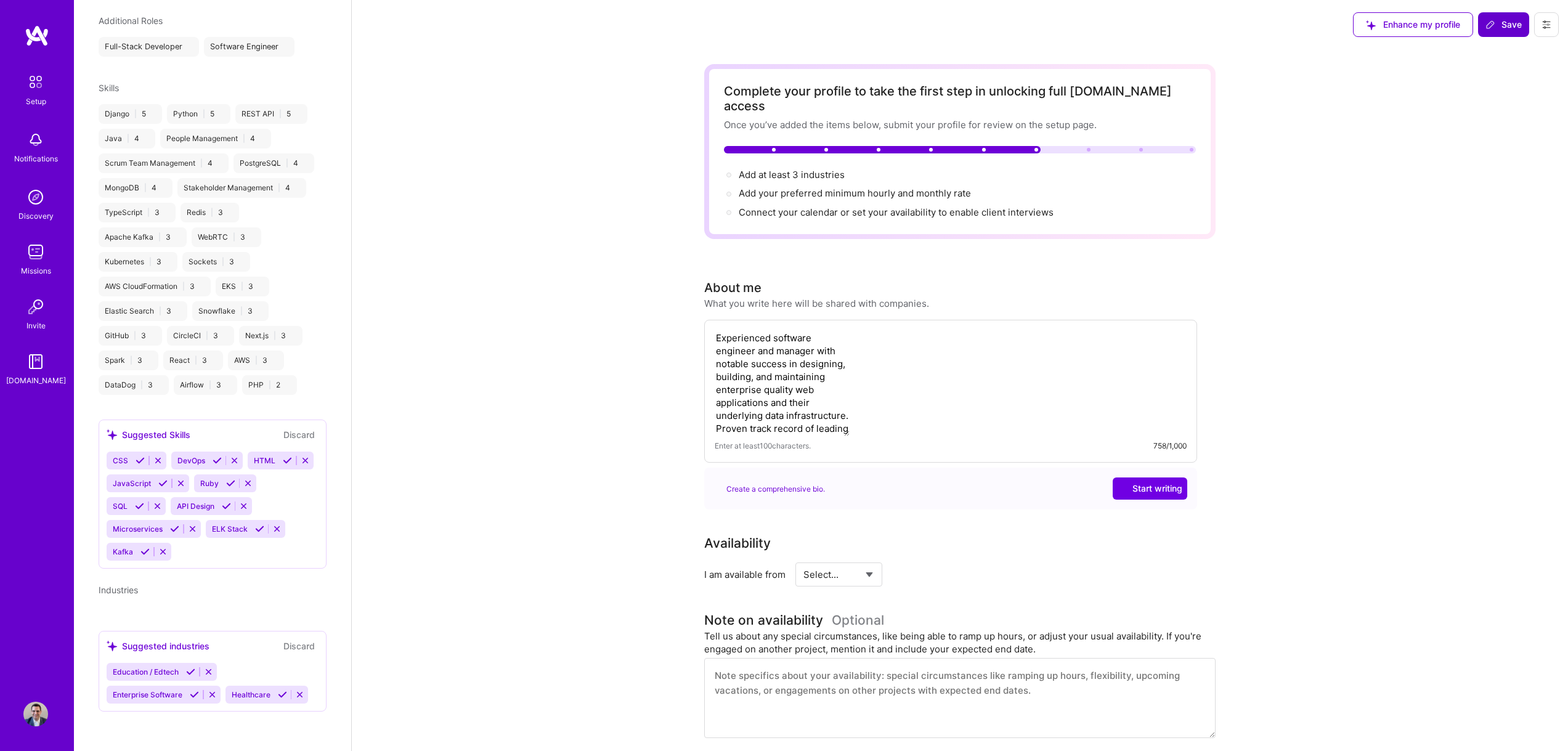
click at [190, 670] on icon at bounding box center [191, 672] width 9 height 9
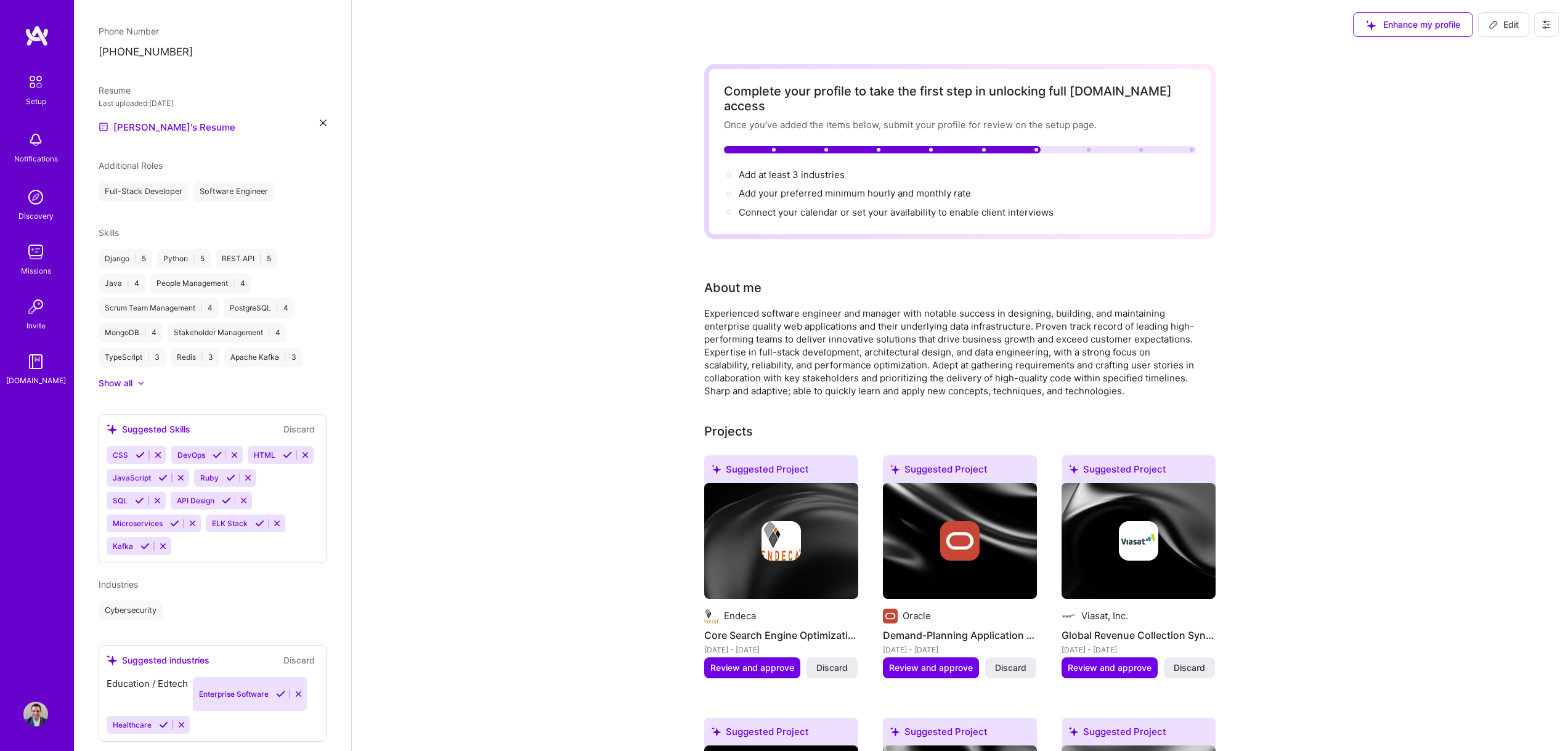
scroll to position [305, 0]
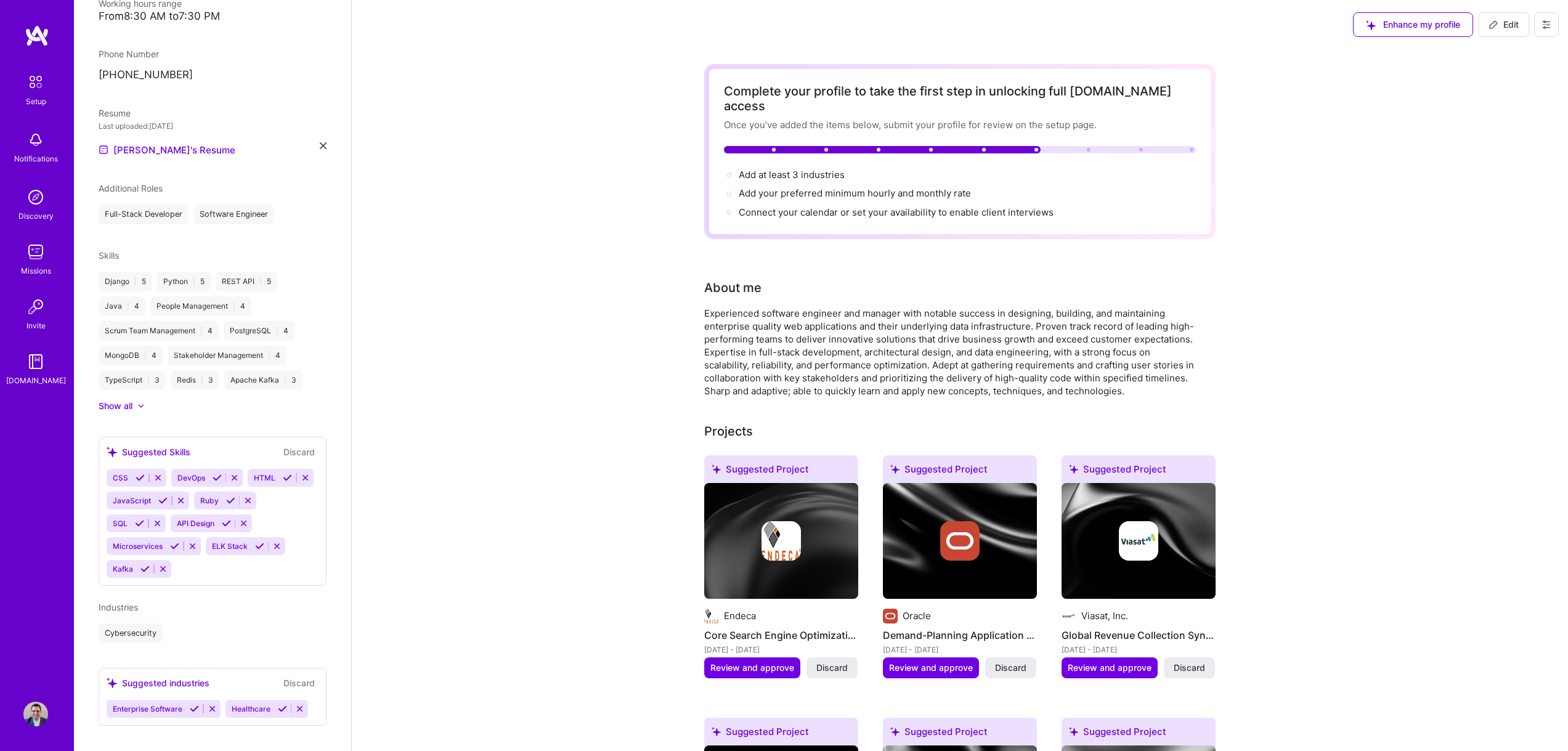
click at [282, 704] on icon at bounding box center [282, 709] width 9 height 9
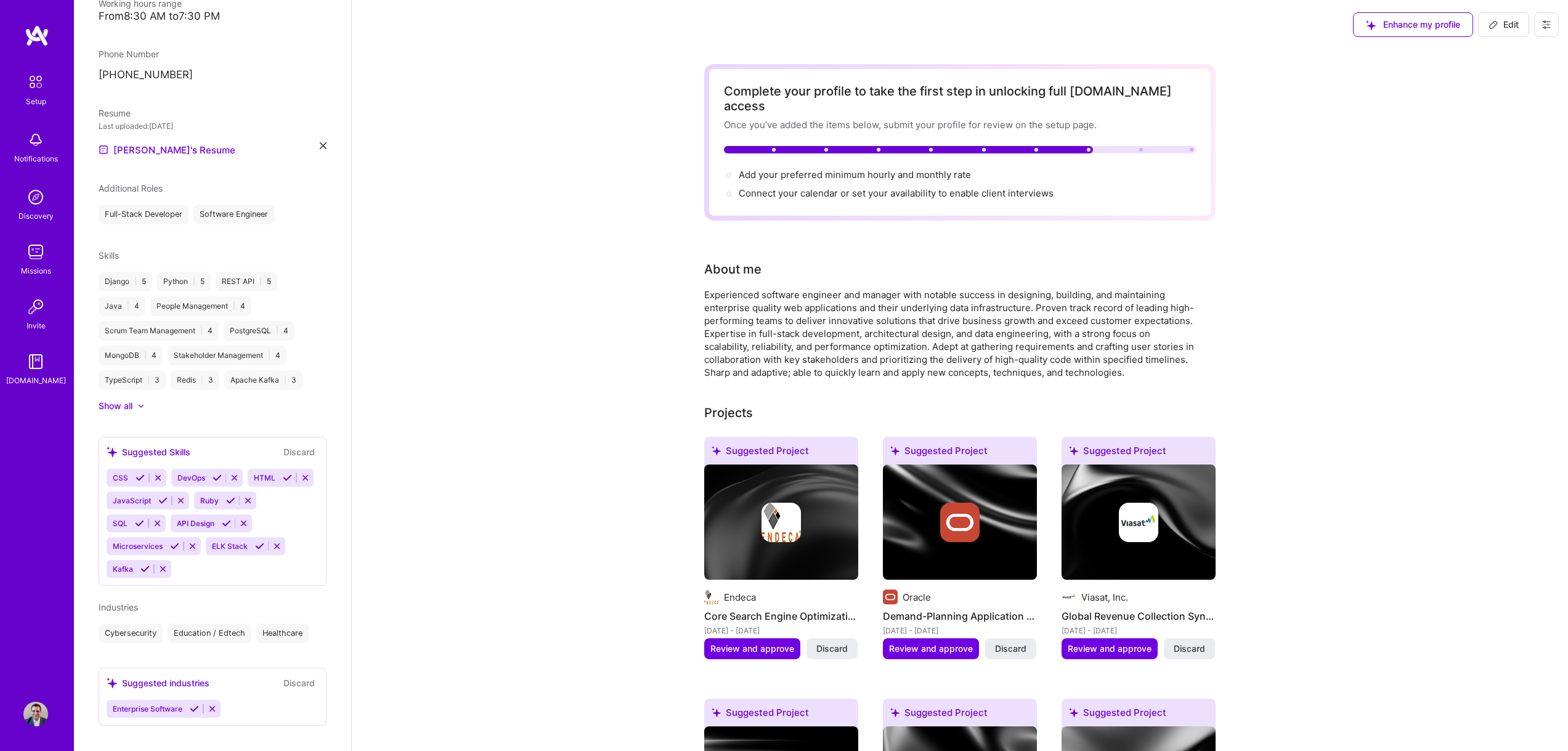
click at [193, 704] on icon at bounding box center [194, 709] width 9 height 9
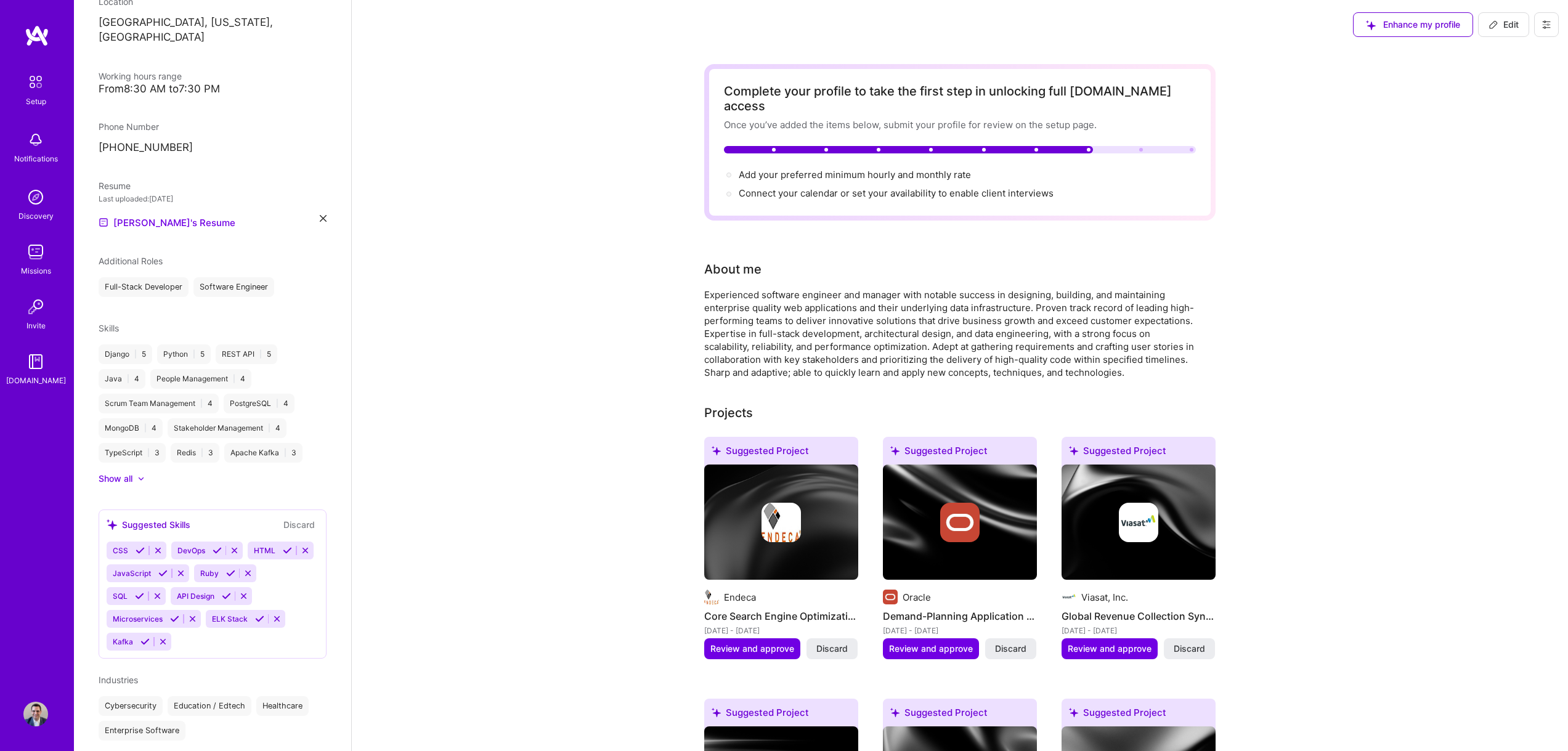
scroll to position [258, 0]
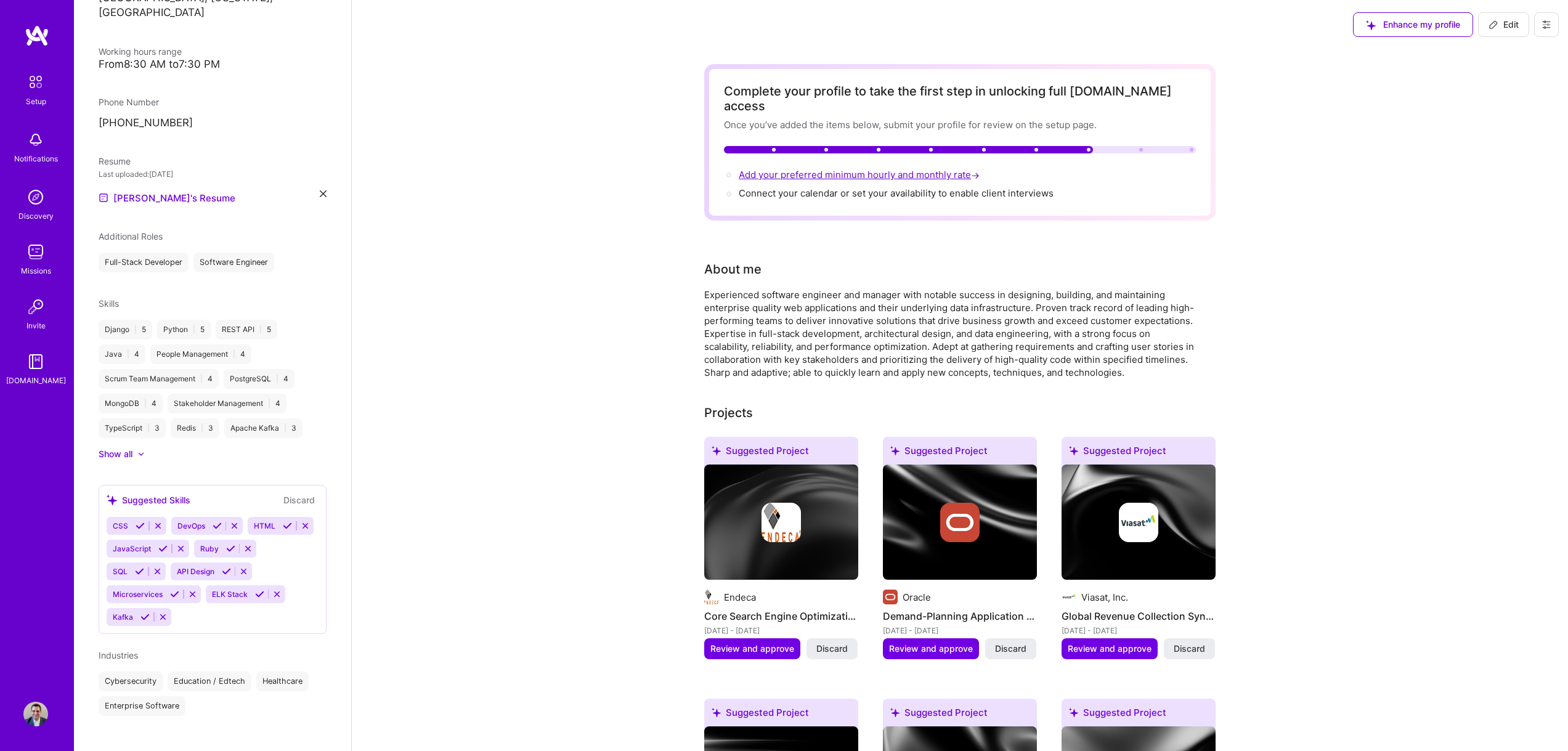
click at [904, 169] on span "Add your preferred minimum hourly and monthly rate →" at bounding box center [860, 174] width 243 height 12
select select "US"
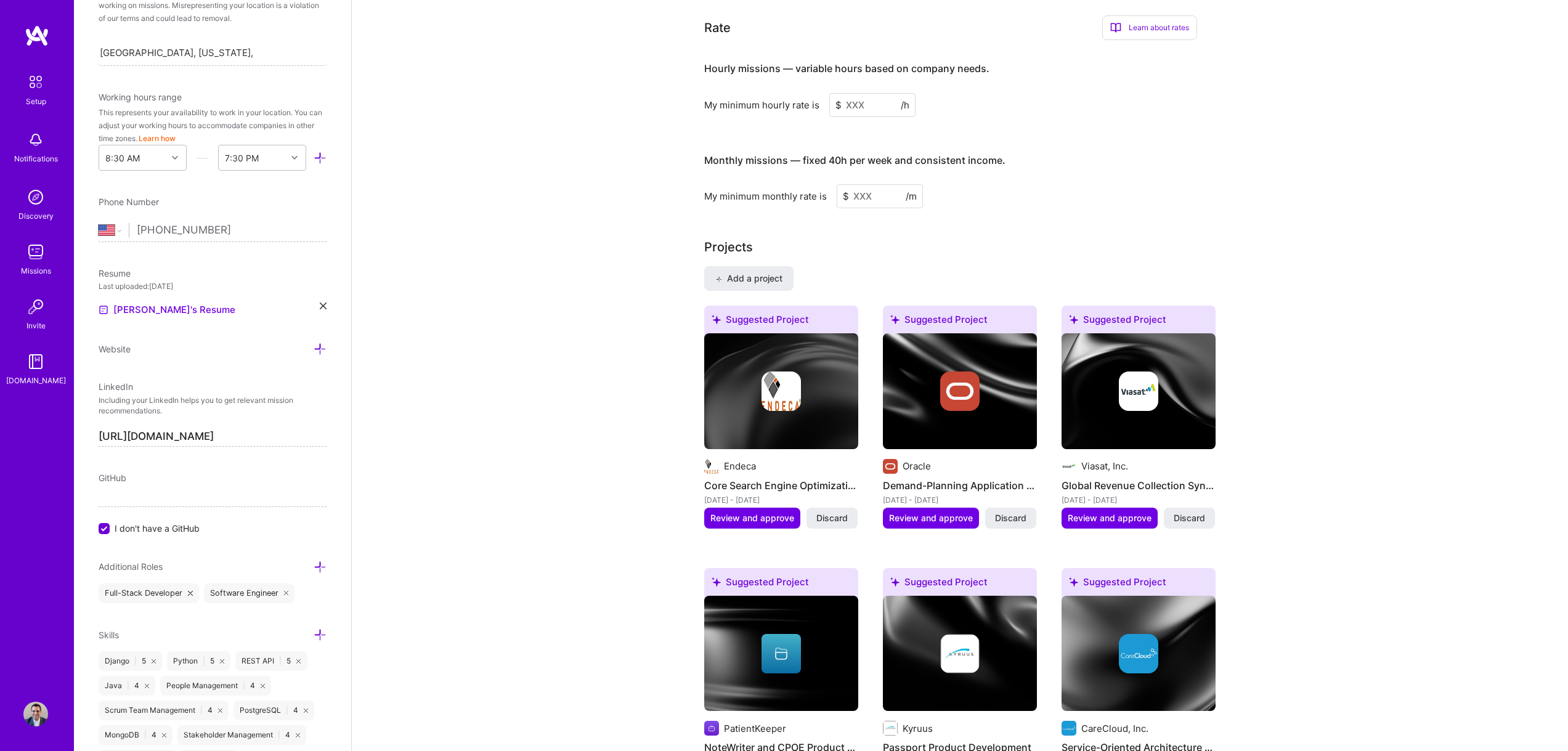
scroll to position [739, 0]
click at [867, 94] on input at bounding box center [872, 105] width 86 height 24
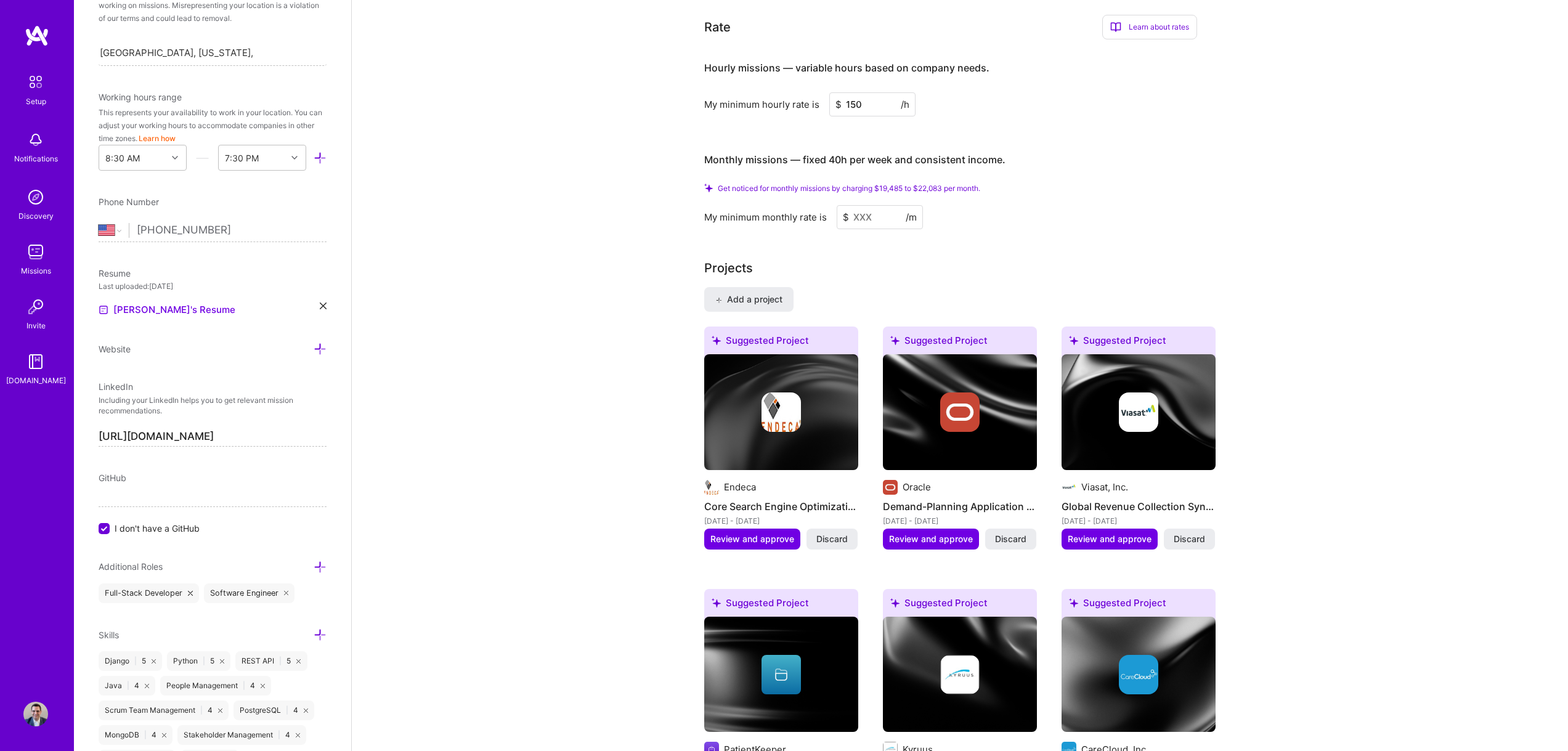
type input "150"
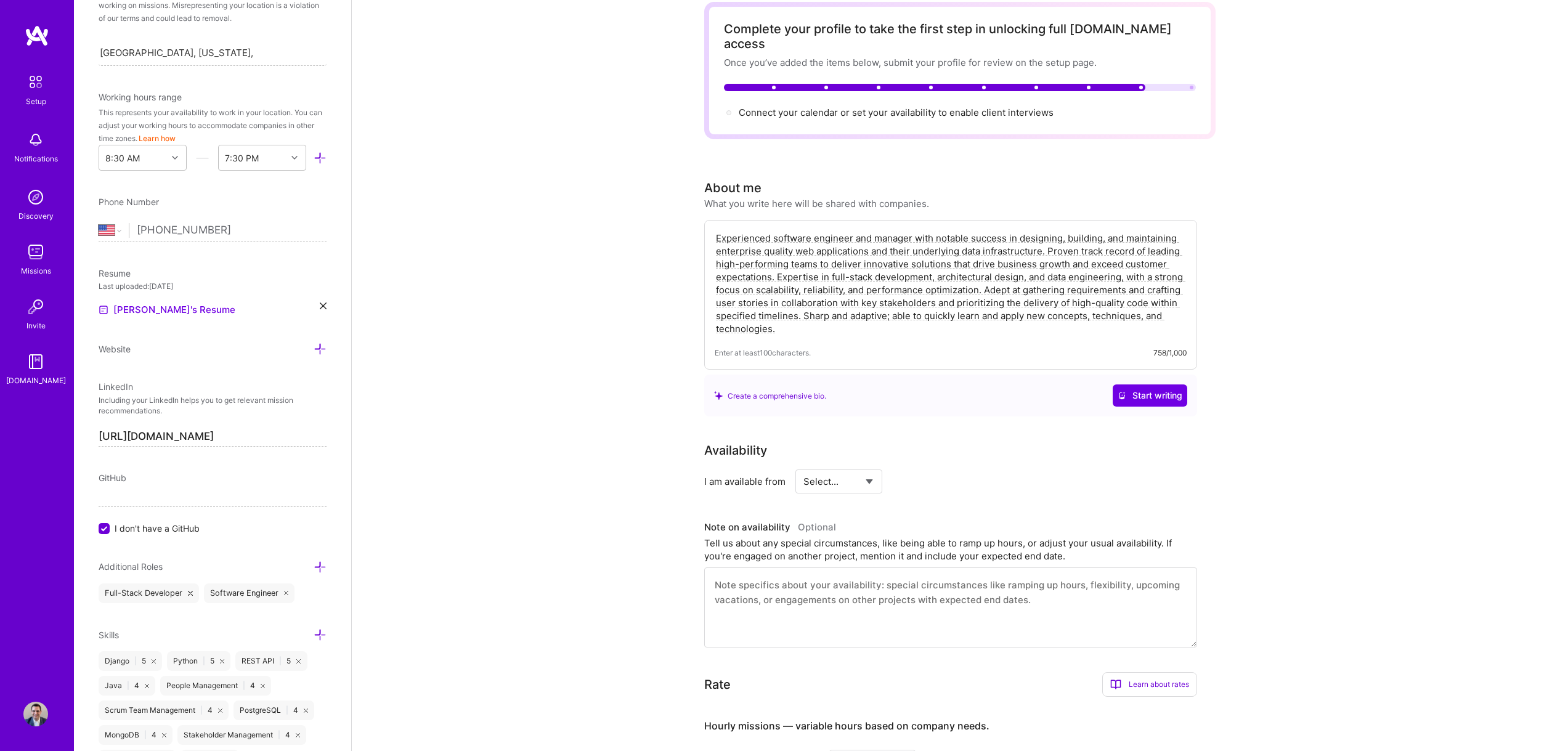
scroll to position [0, 0]
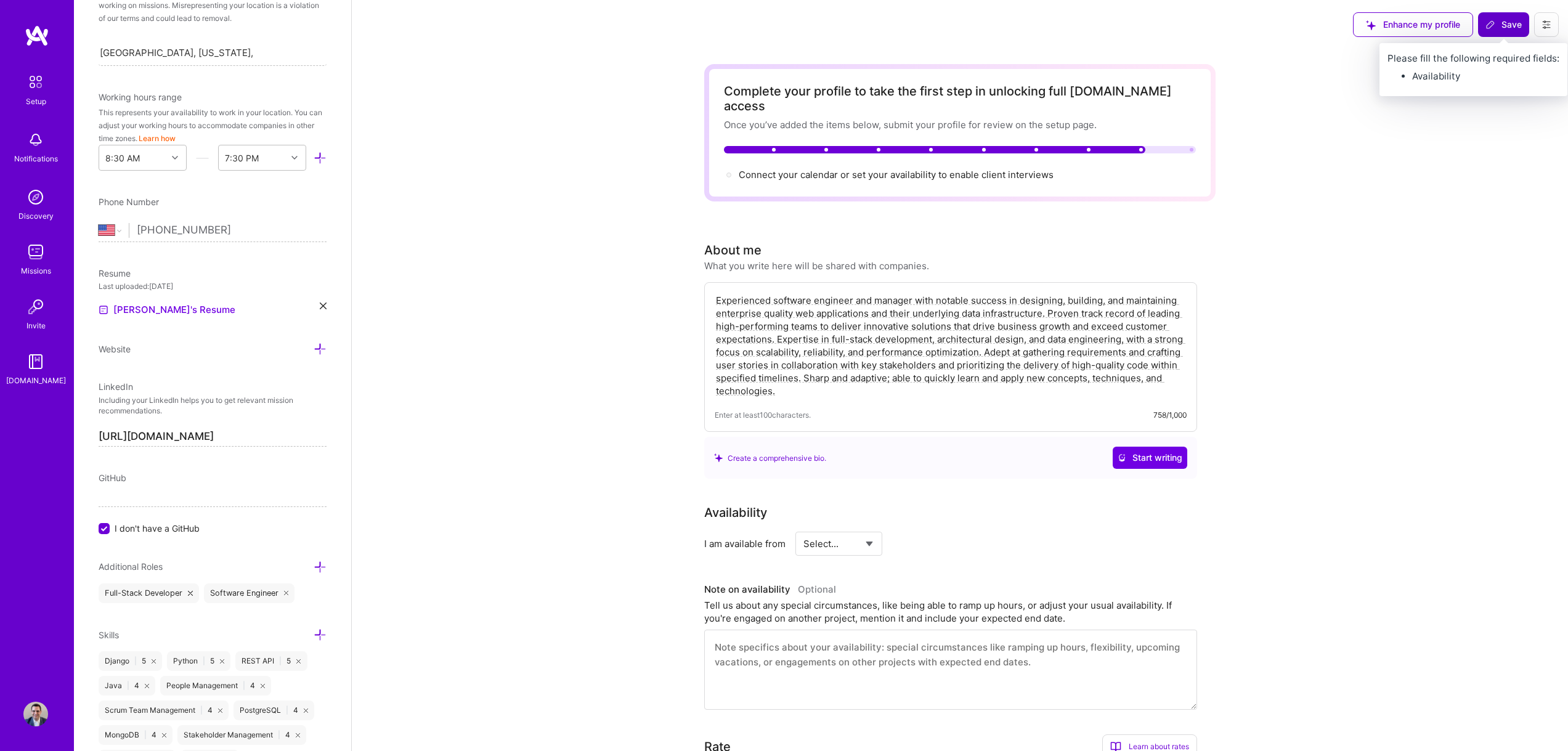
type input "120"
click at [1506, 25] on span "Save" at bounding box center [1504, 24] width 37 height 12
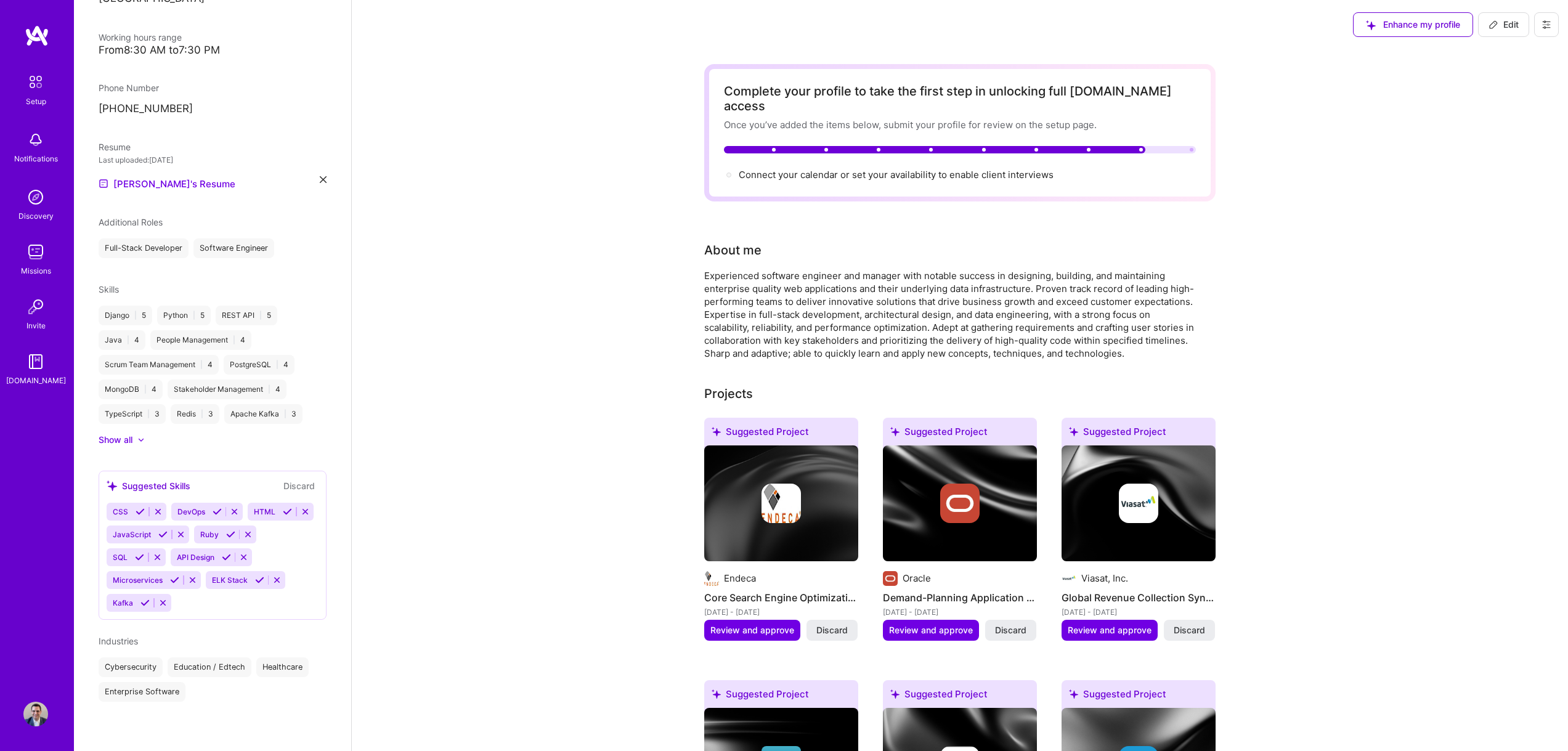
scroll to position [258, 0]
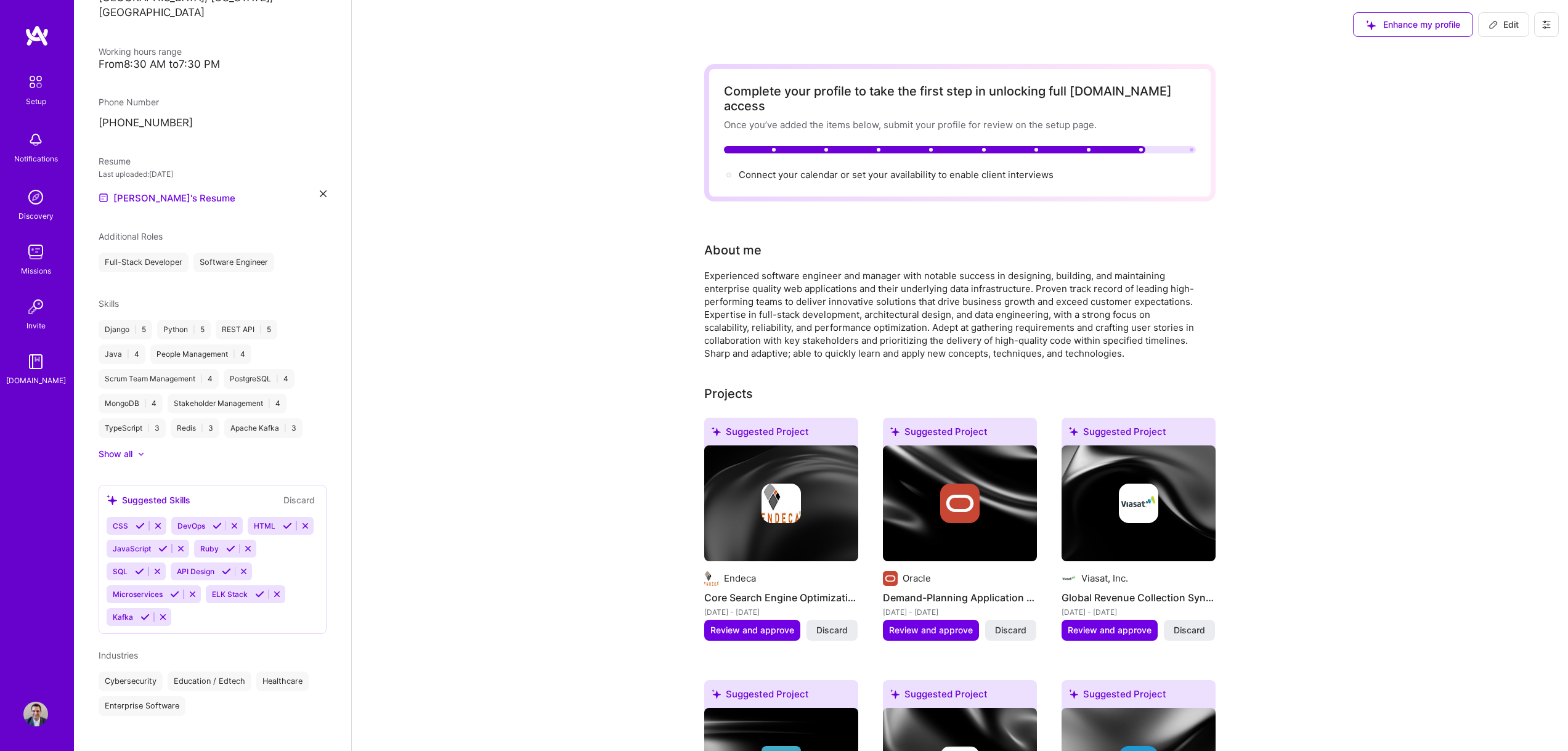
click at [138, 521] on icon at bounding box center [140, 525] width 9 height 9
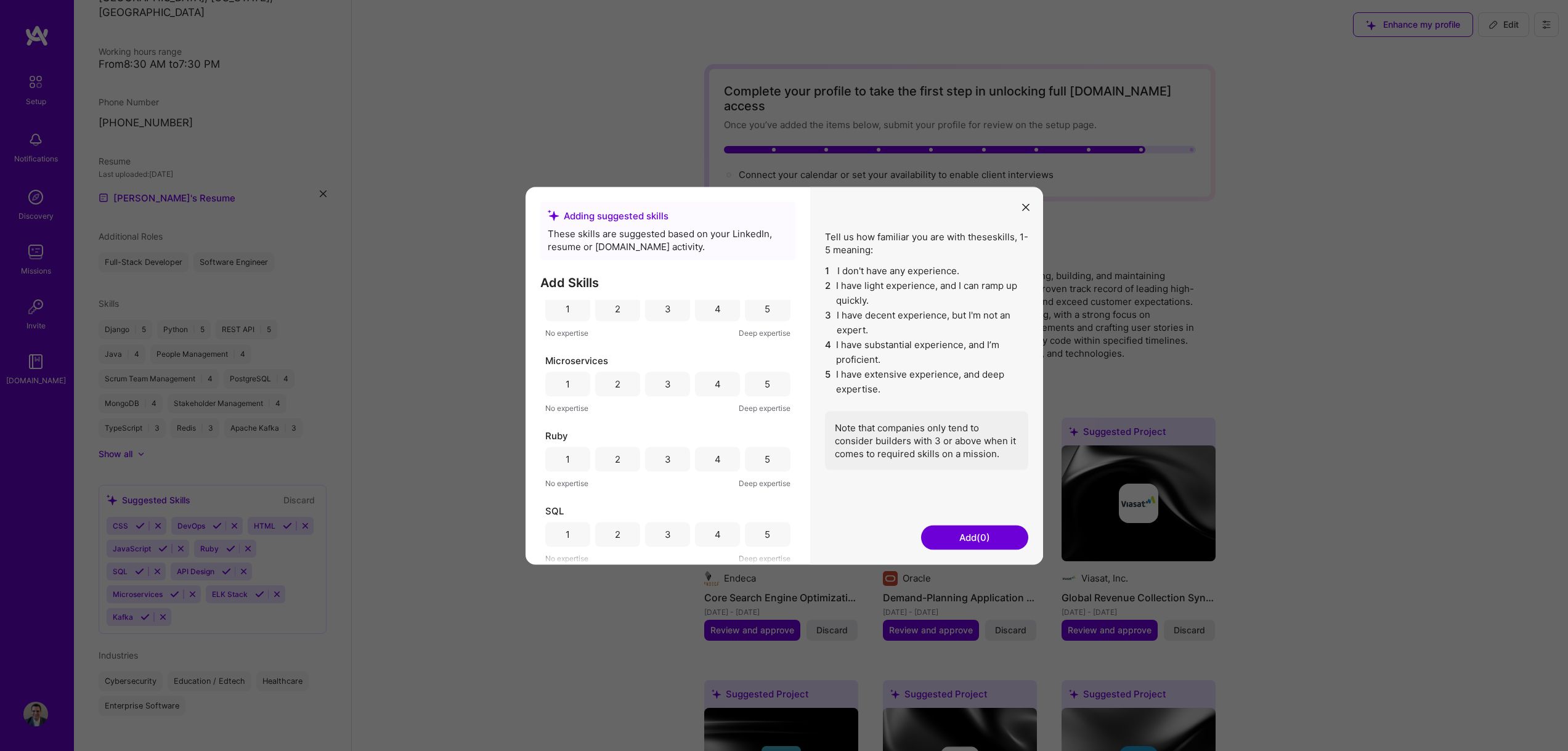
scroll to position [0, 0]
click at [765, 326] on div "5" at bounding box center [767, 330] width 6 height 13
click at [714, 403] on div "4" at bounding box center [717, 405] width 6 height 13
click at [681, 441] on div "3" at bounding box center [667, 438] width 45 height 25
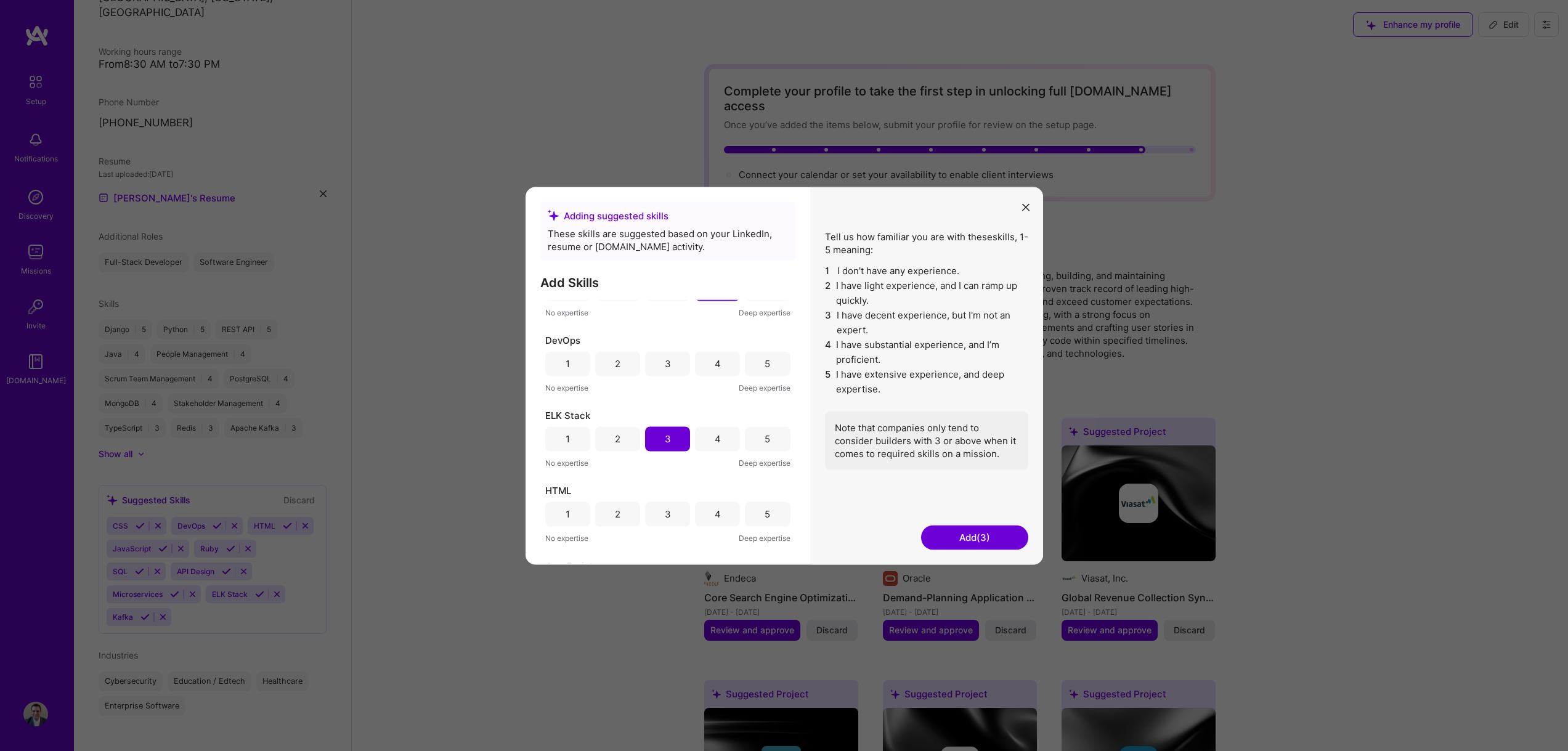
scroll to position [232, 0]
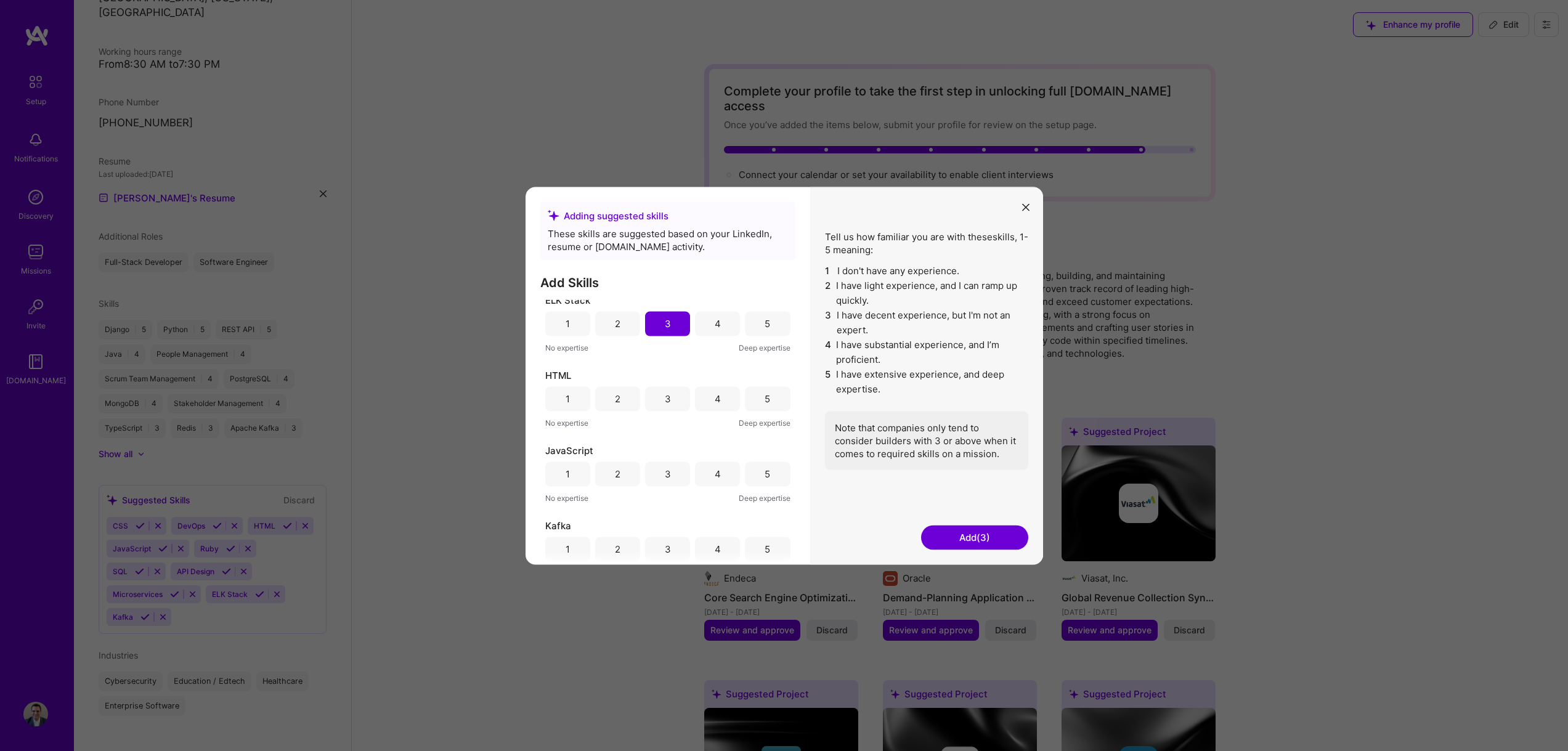
click at [714, 401] on div "4" at bounding box center [717, 399] width 6 height 13
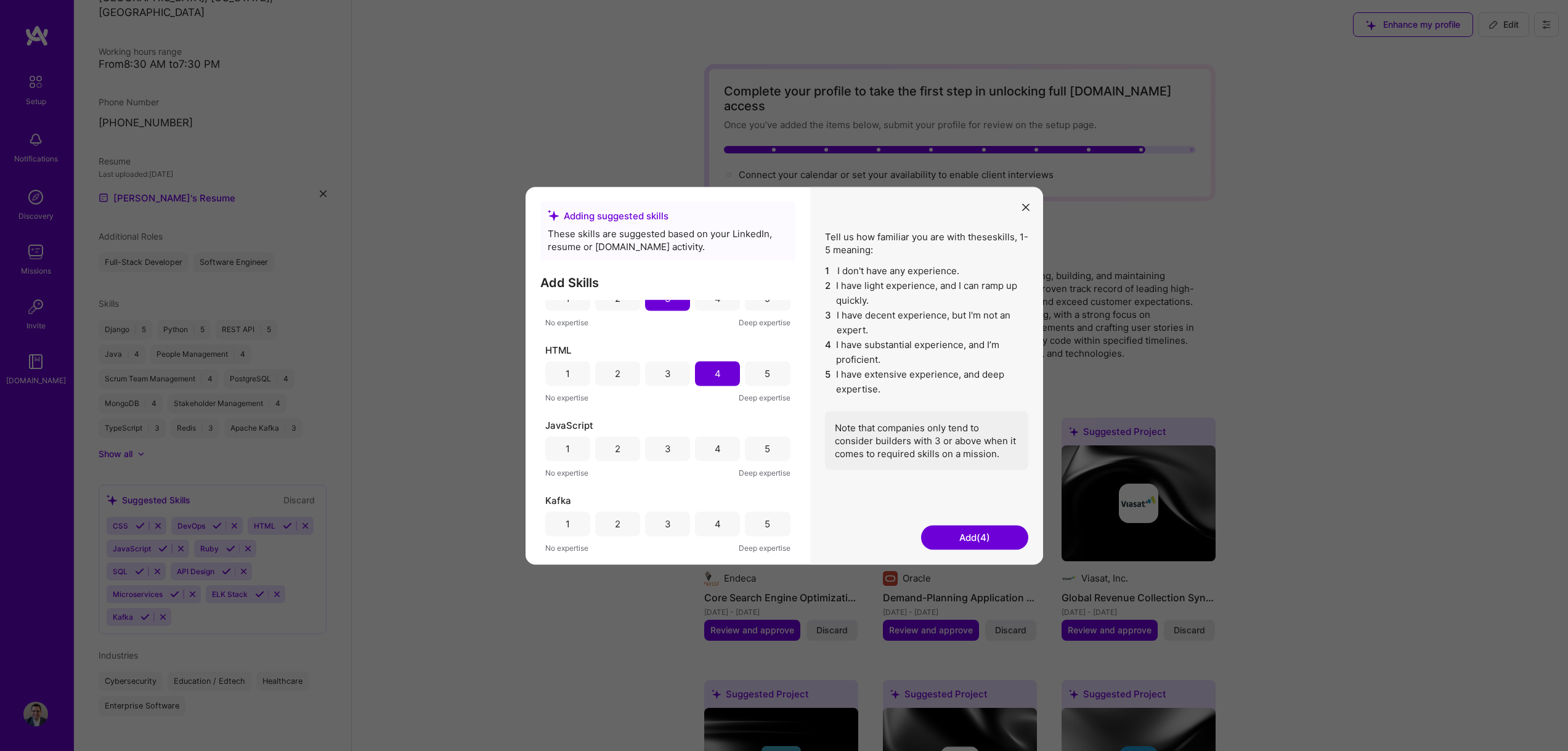
click at [714, 447] on div "4" at bounding box center [717, 448] width 6 height 13
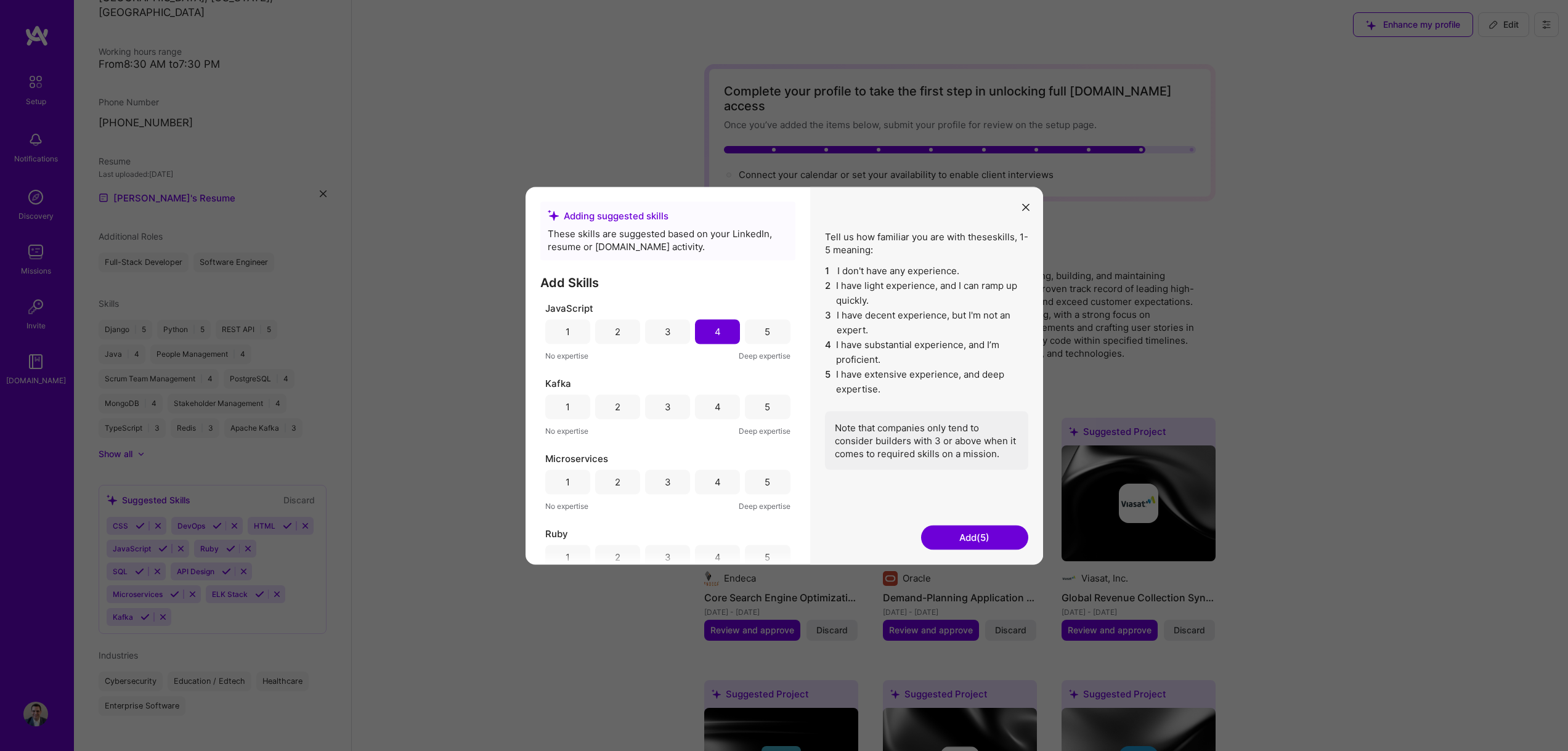
click at [668, 410] on div "3" at bounding box center [668, 407] width 6 height 13
click at [719, 387] on div "4" at bounding box center [717, 383] width 45 height 25
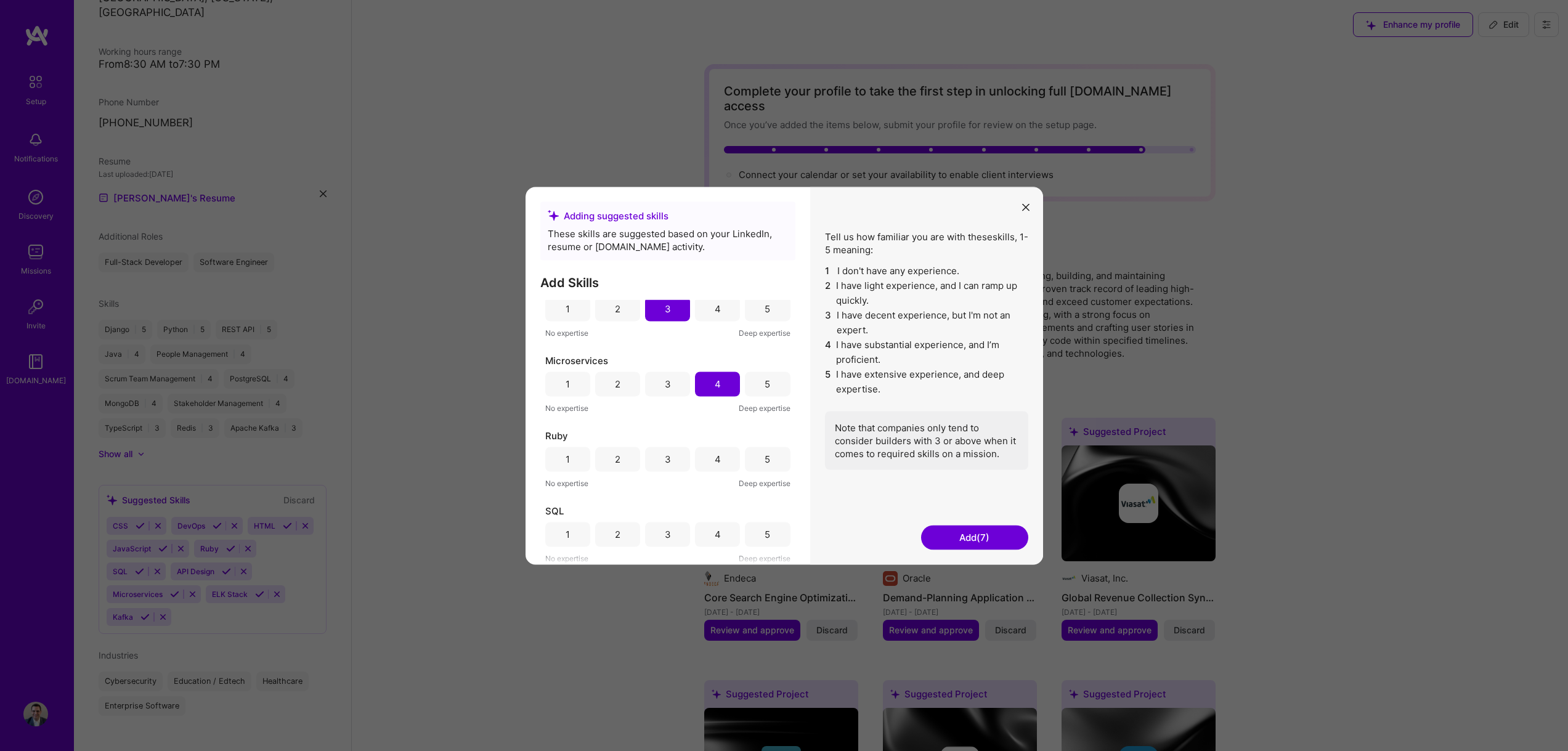
scroll to position [24, 0]
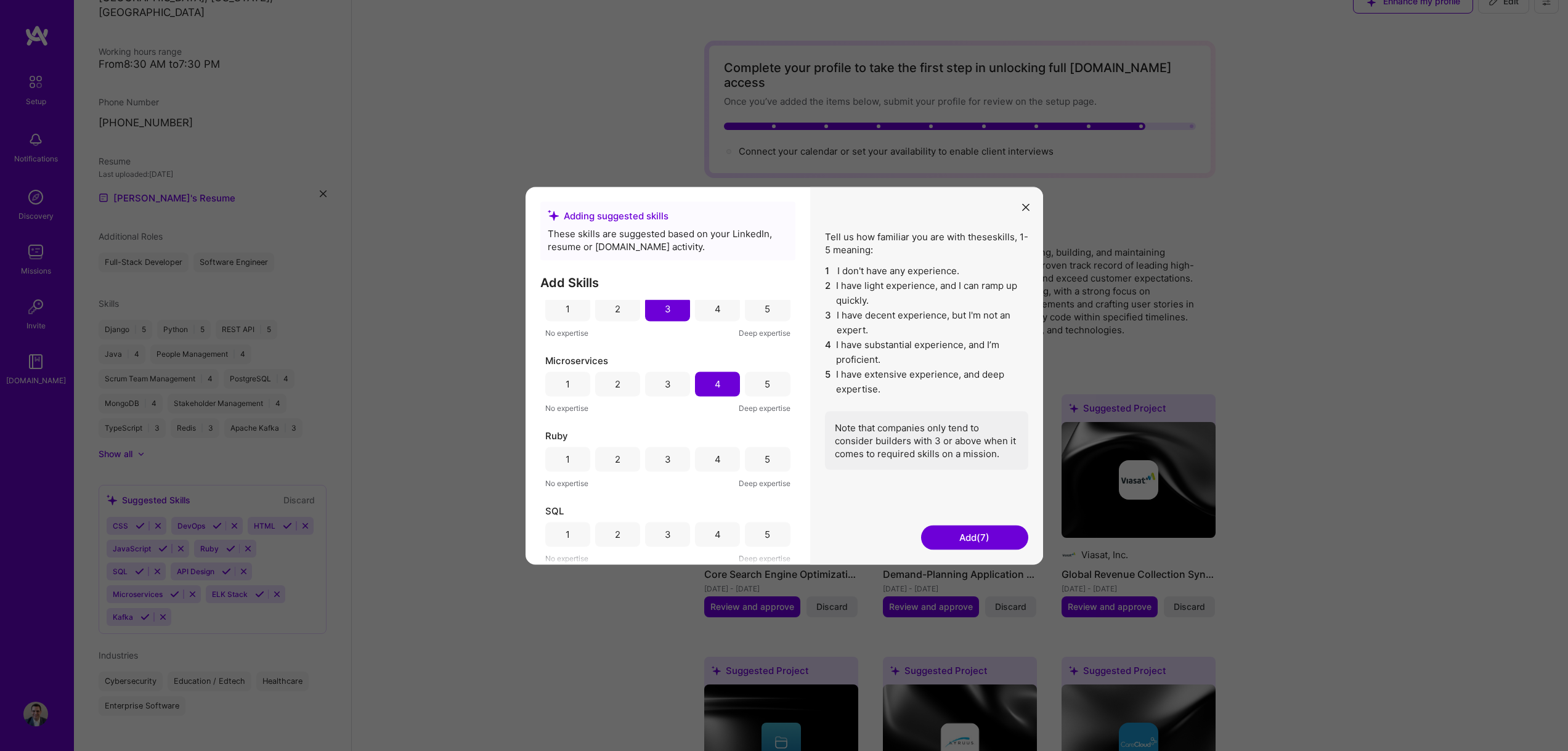
click at [659, 458] on div "3" at bounding box center [667, 458] width 45 height 25
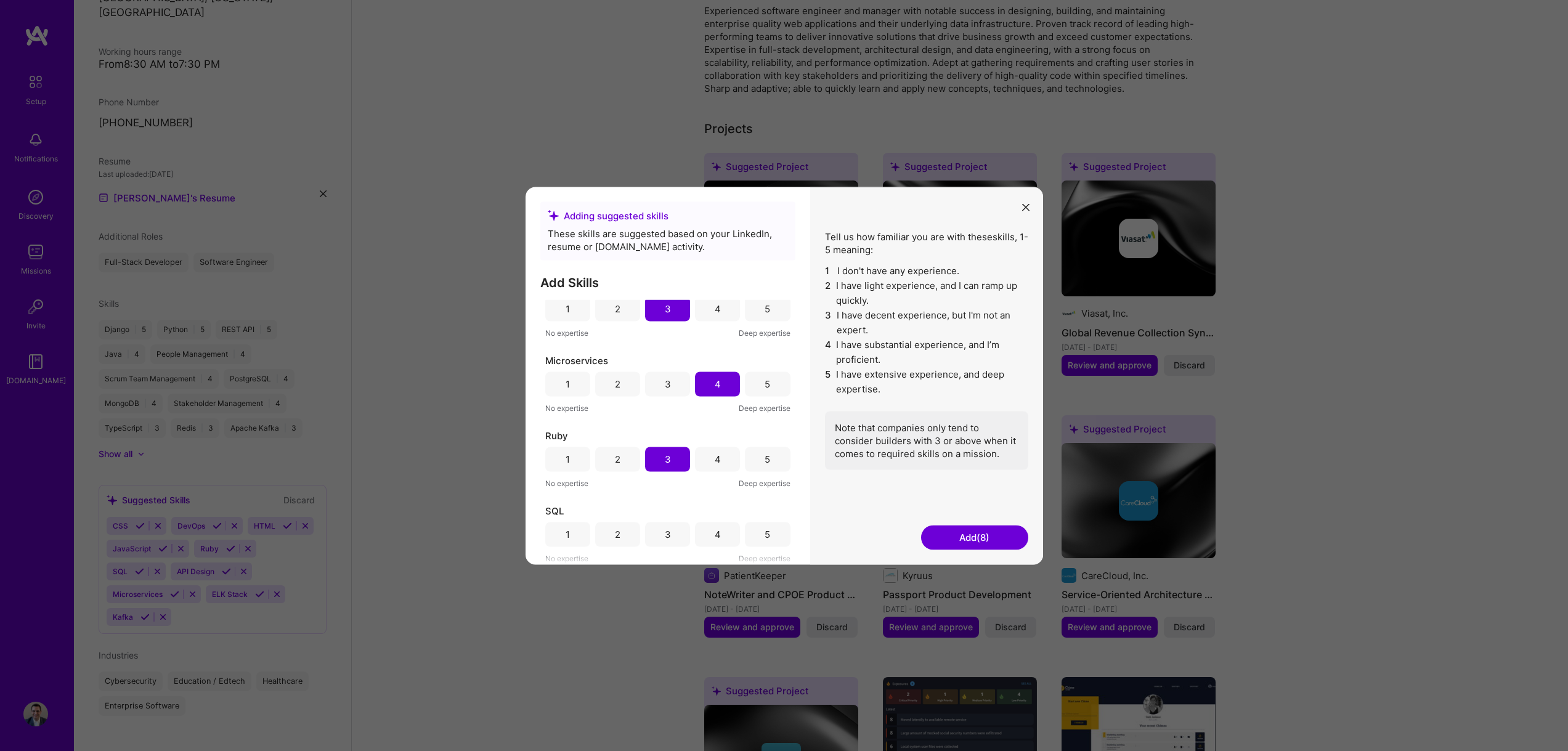
scroll to position [271, 0]
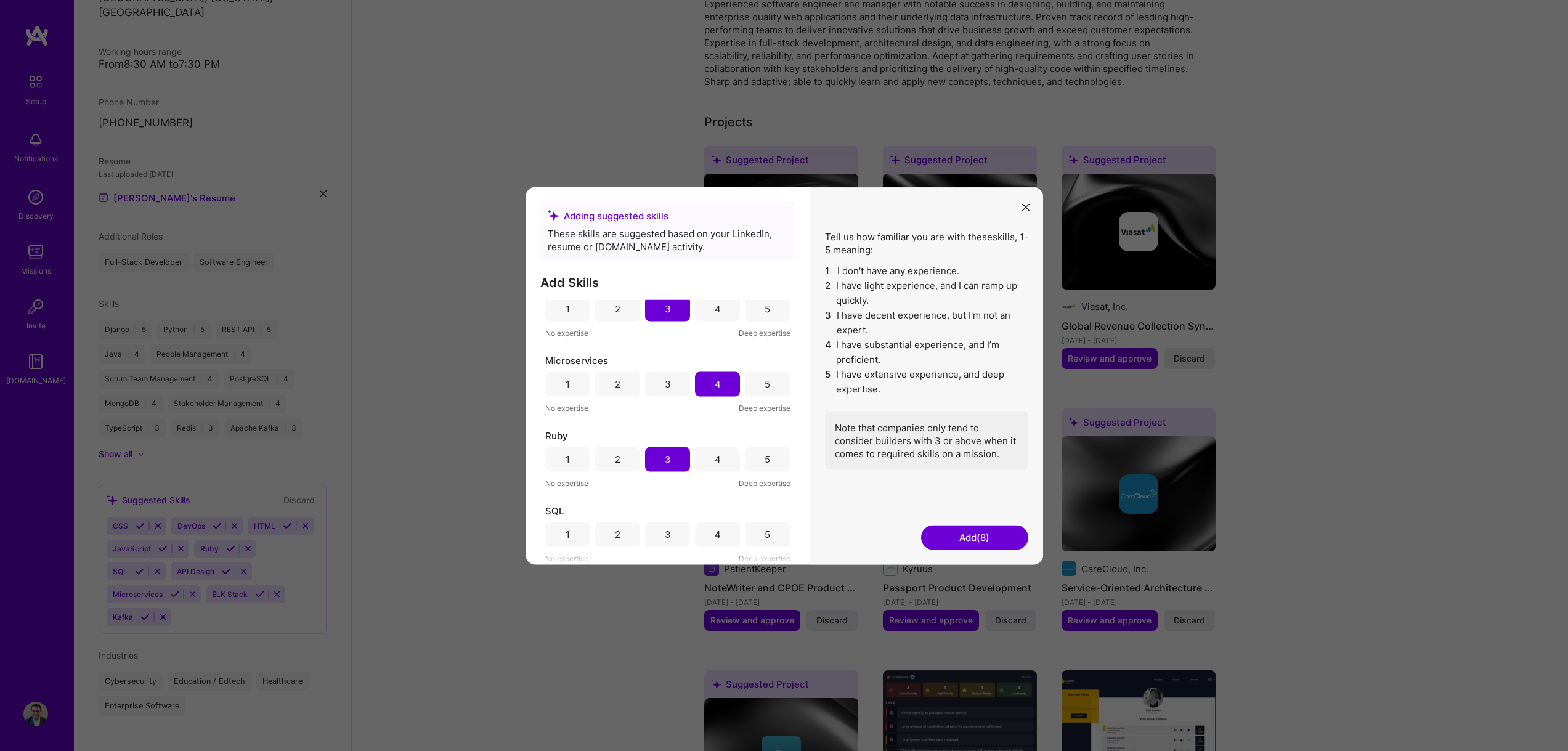
click at [714, 531] on div "4" at bounding box center [717, 535] width 6 height 13
click at [955, 538] on button "Add (9)" at bounding box center [974, 536] width 107 height 25
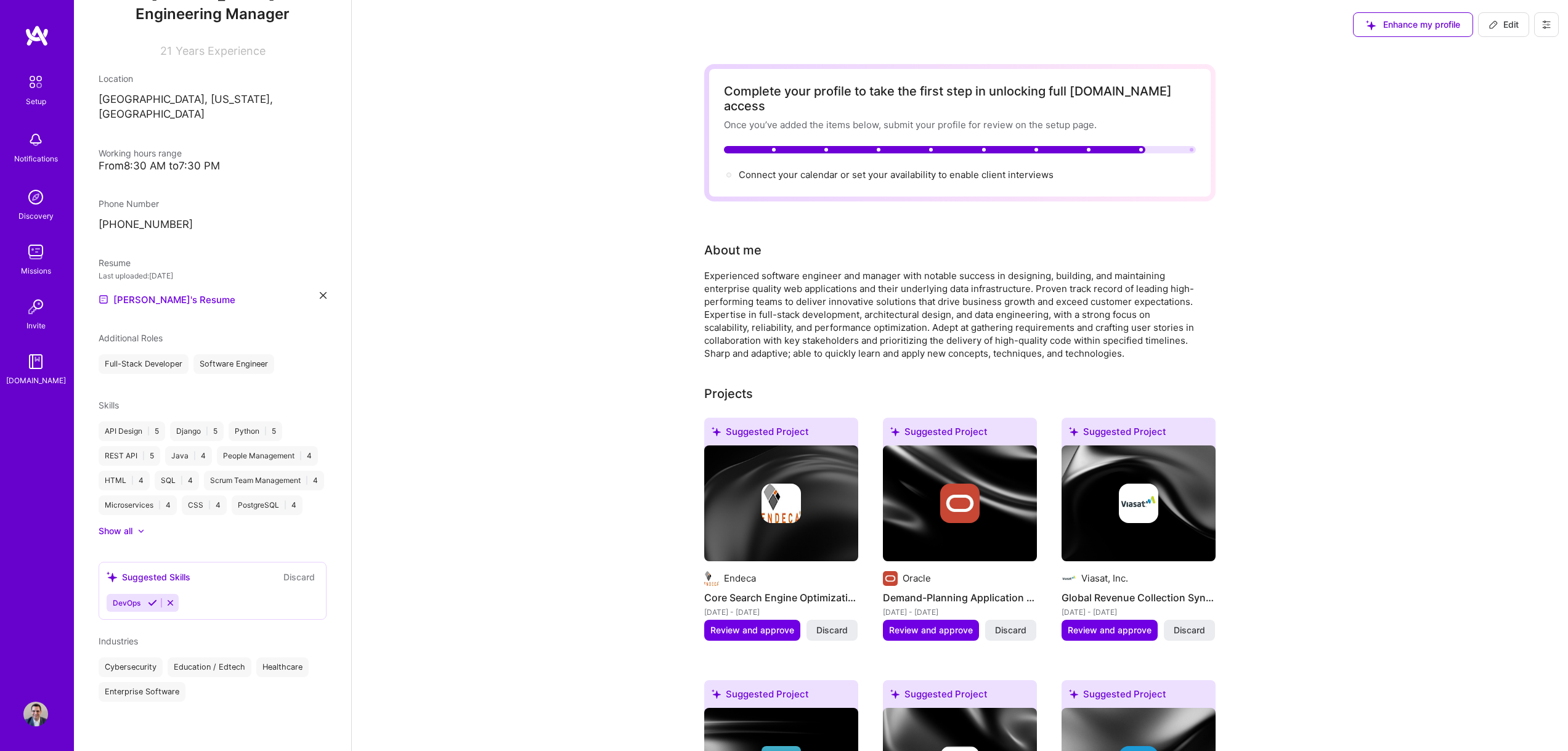
scroll to position [166, 0]
click at [170, 600] on icon at bounding box center [171, 602] width 9 height 9
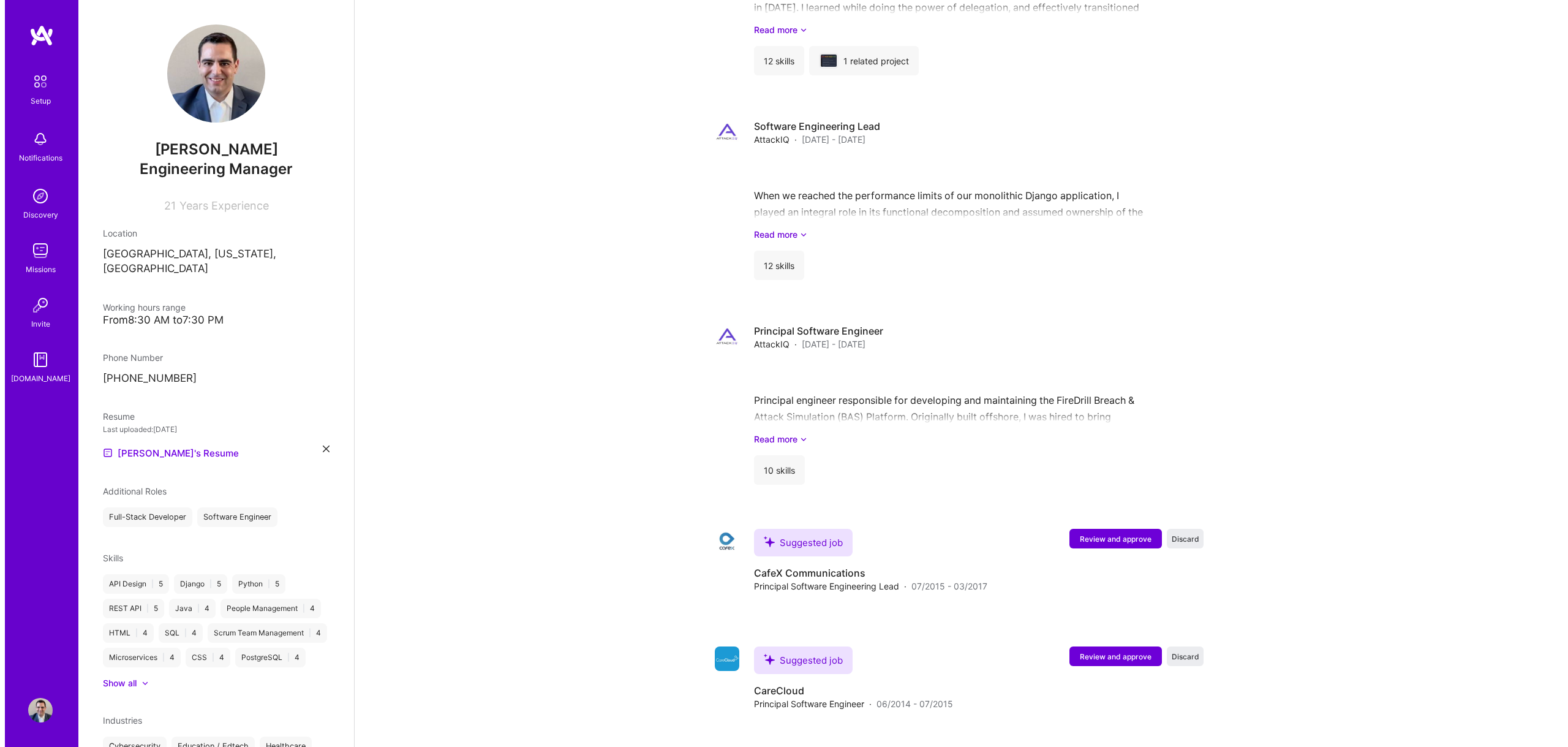
scroll to position [1857, 0]
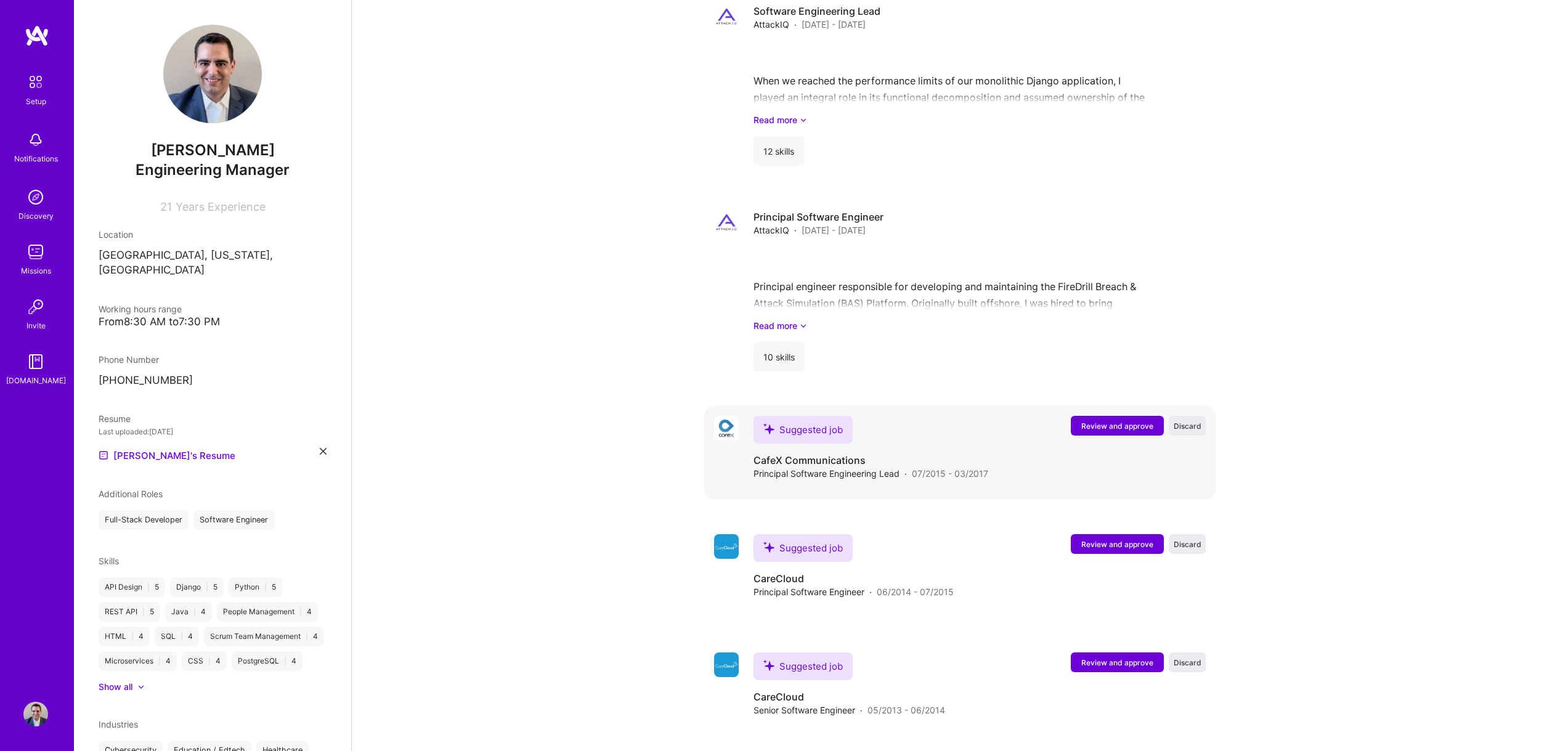
click at [1121, 416] on button "Review and approve" at bounding box center [1117, 425] width 93 height 19
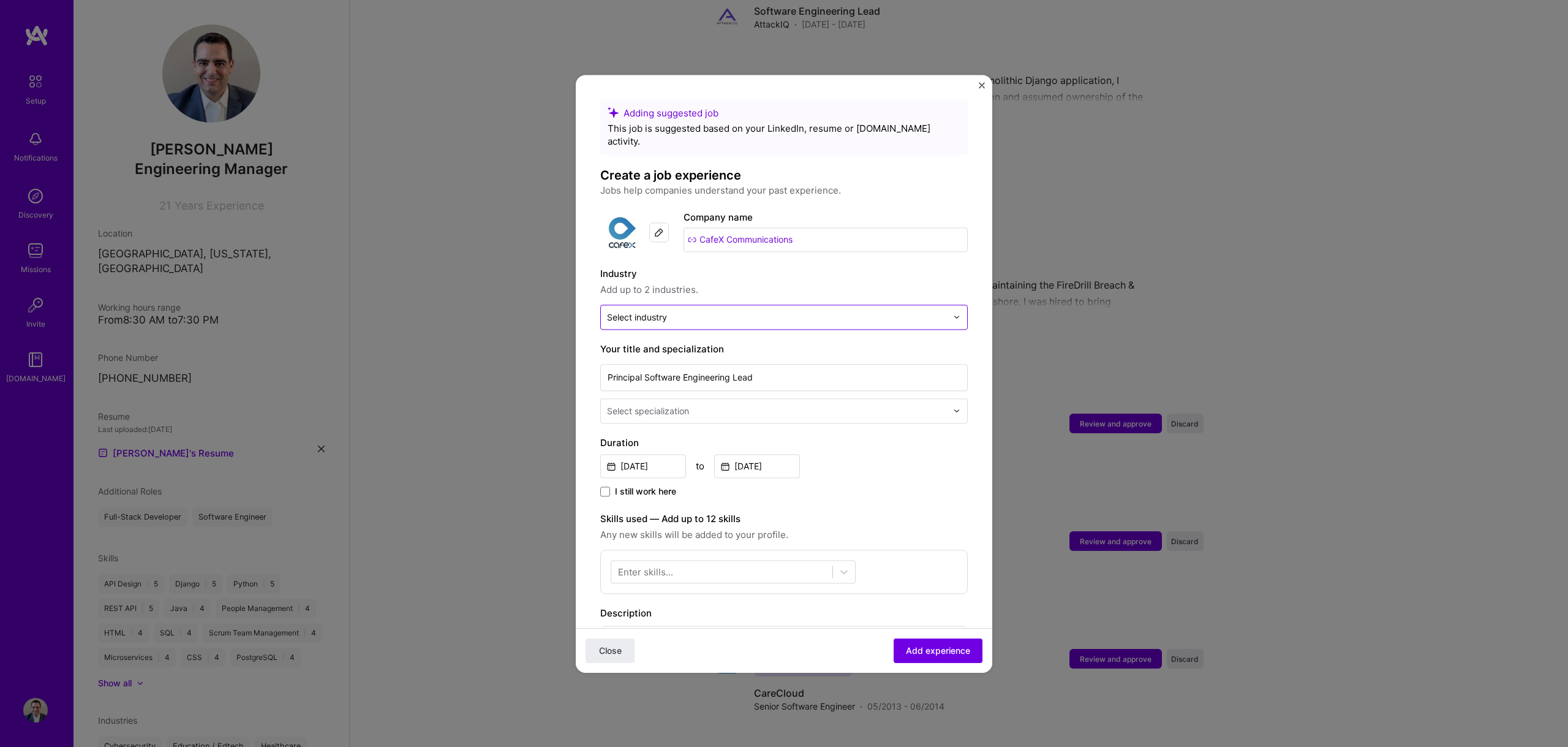
click at [687, 311] on input "text" at bounding box center [777, 317] width 340 height 13
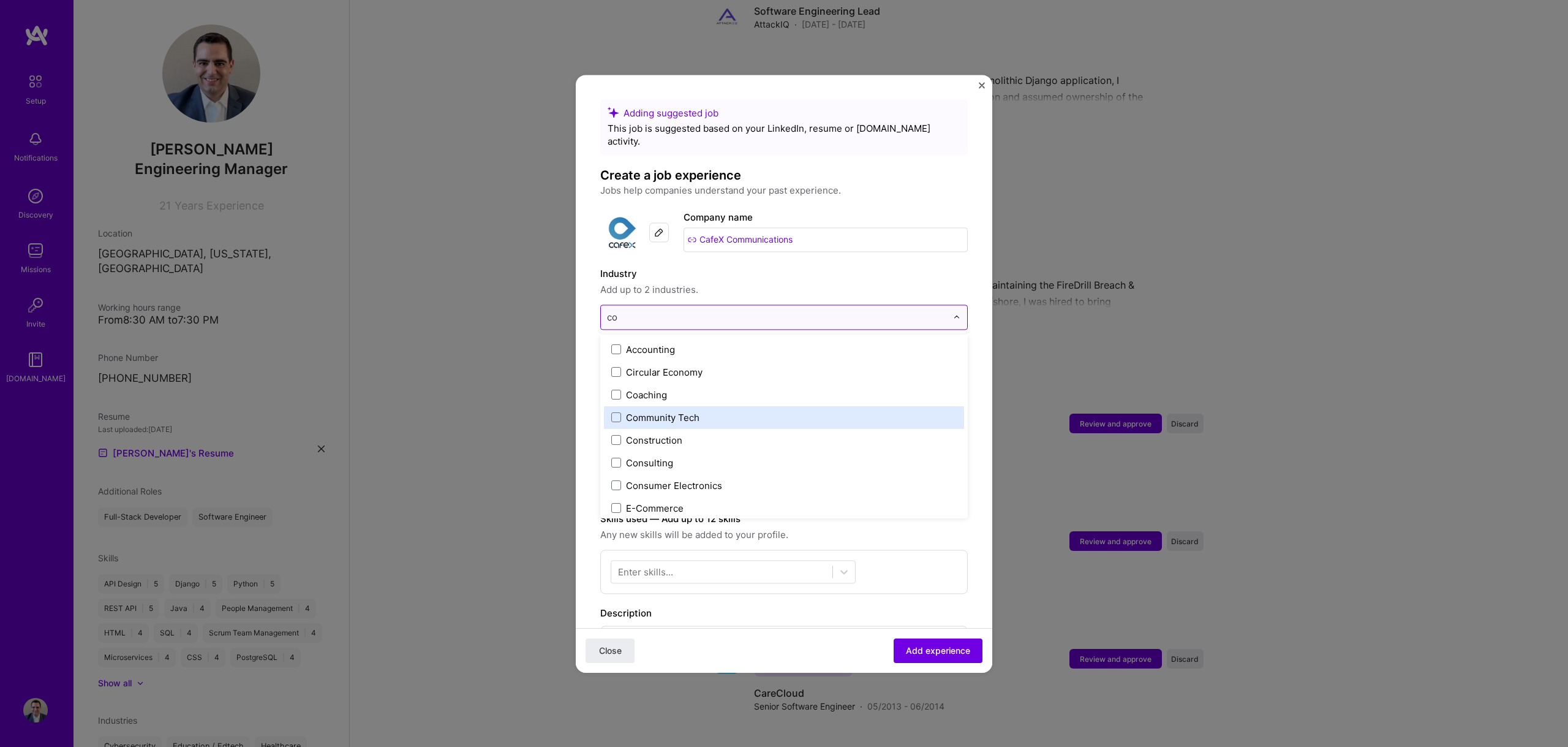
type input "c"
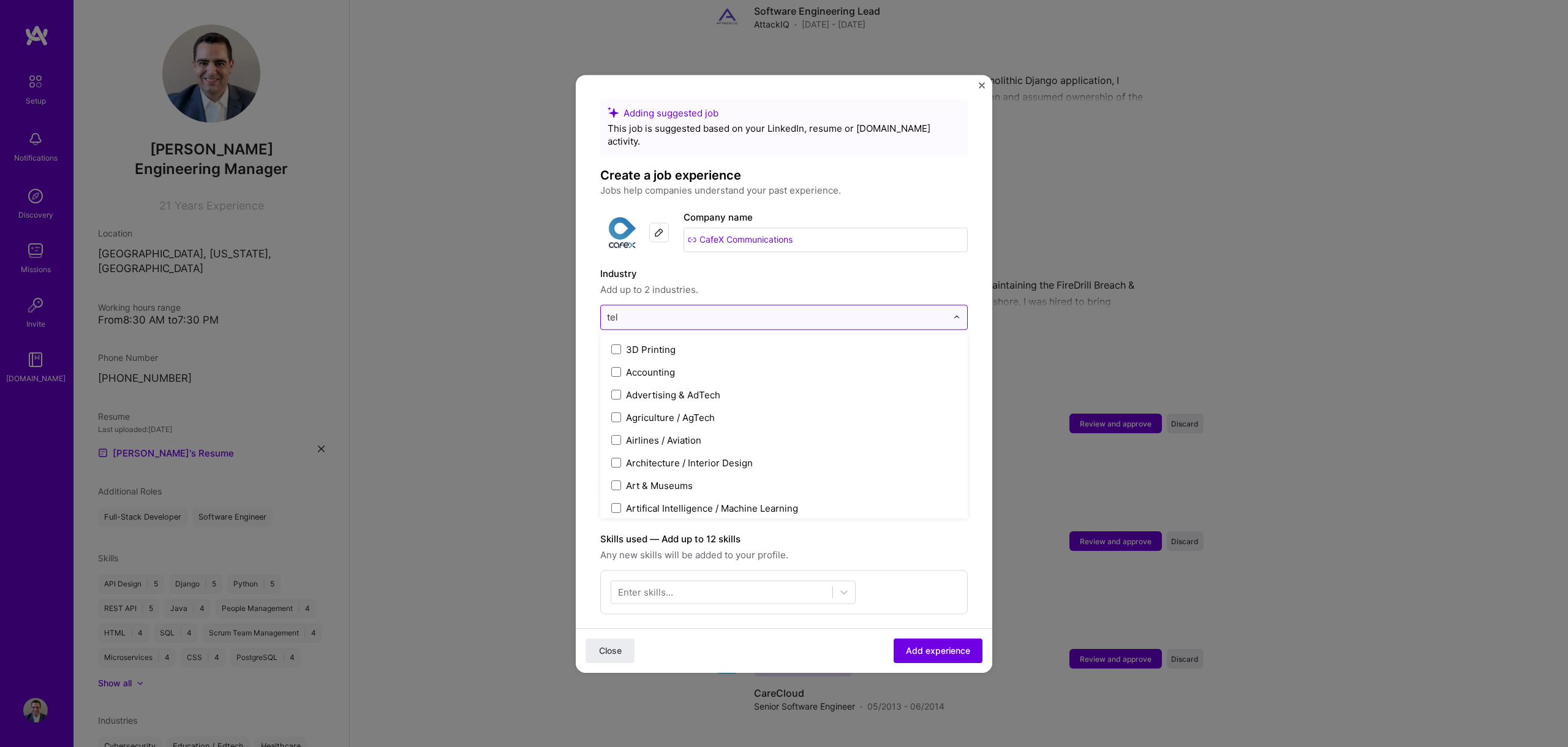
type input "tele"
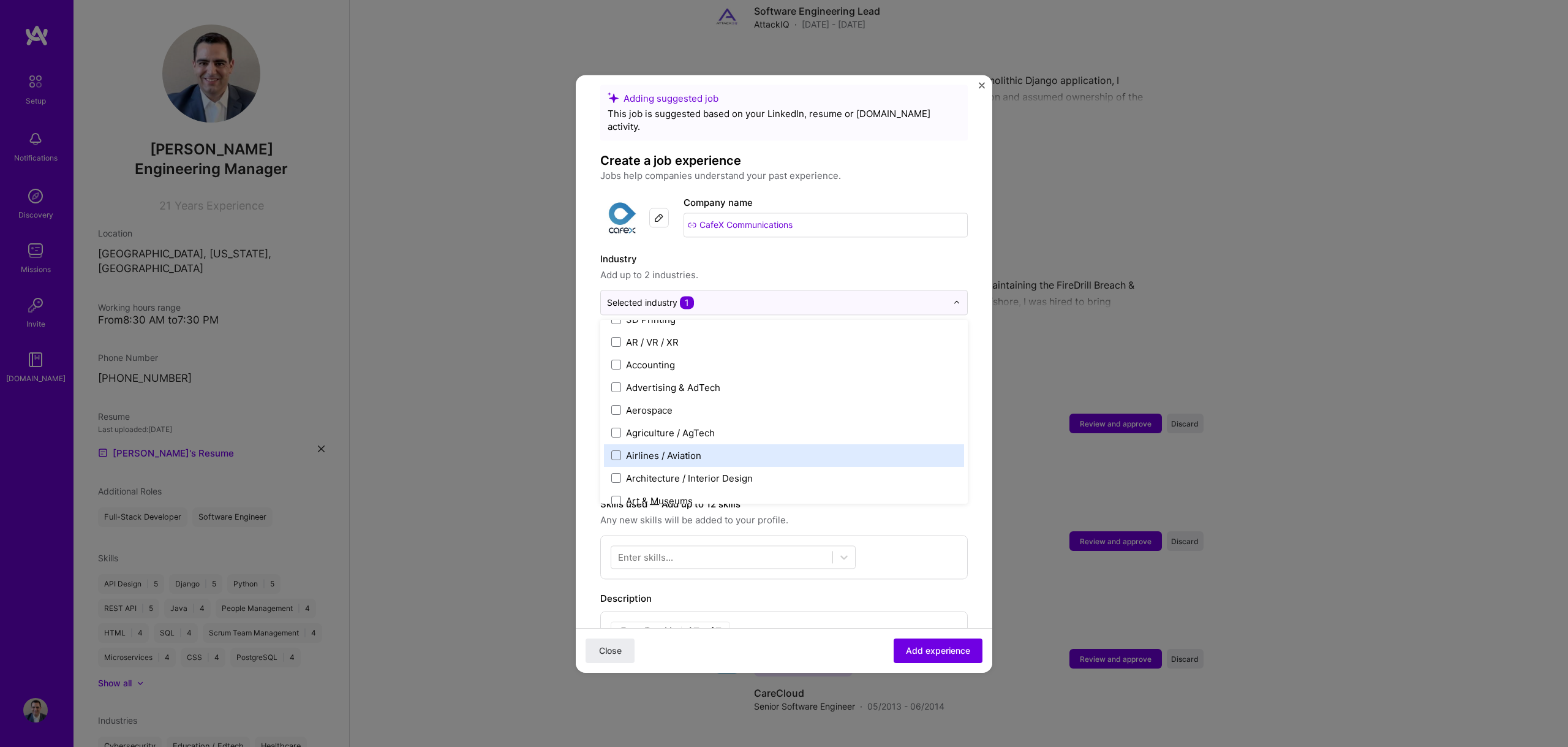
scroll to position [24, 0]
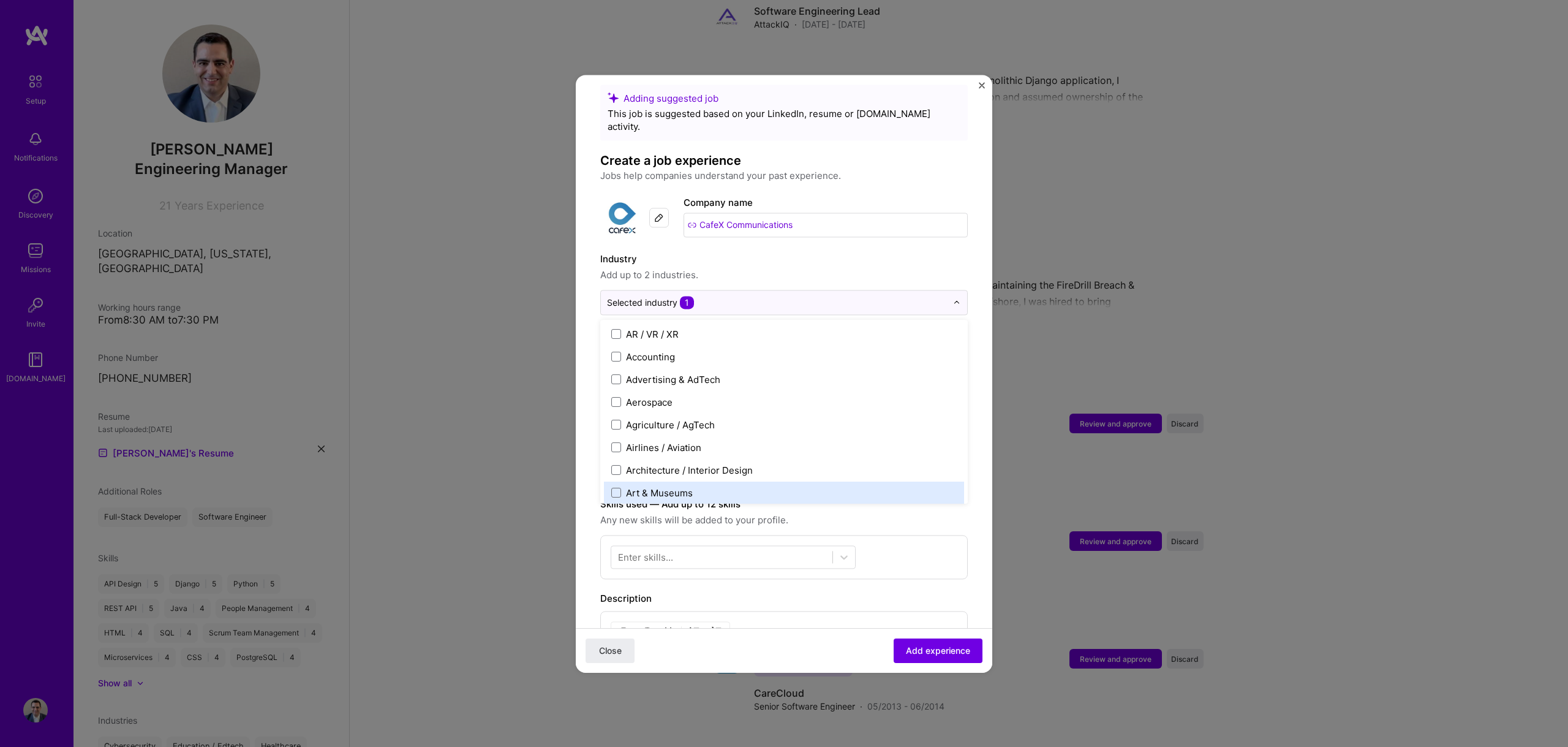
click at [878, 518] on div "Skills used — Add up to 12 skills Any new skills will be added to your profile.…" at bounding box center [783, 538] width 367 height 82
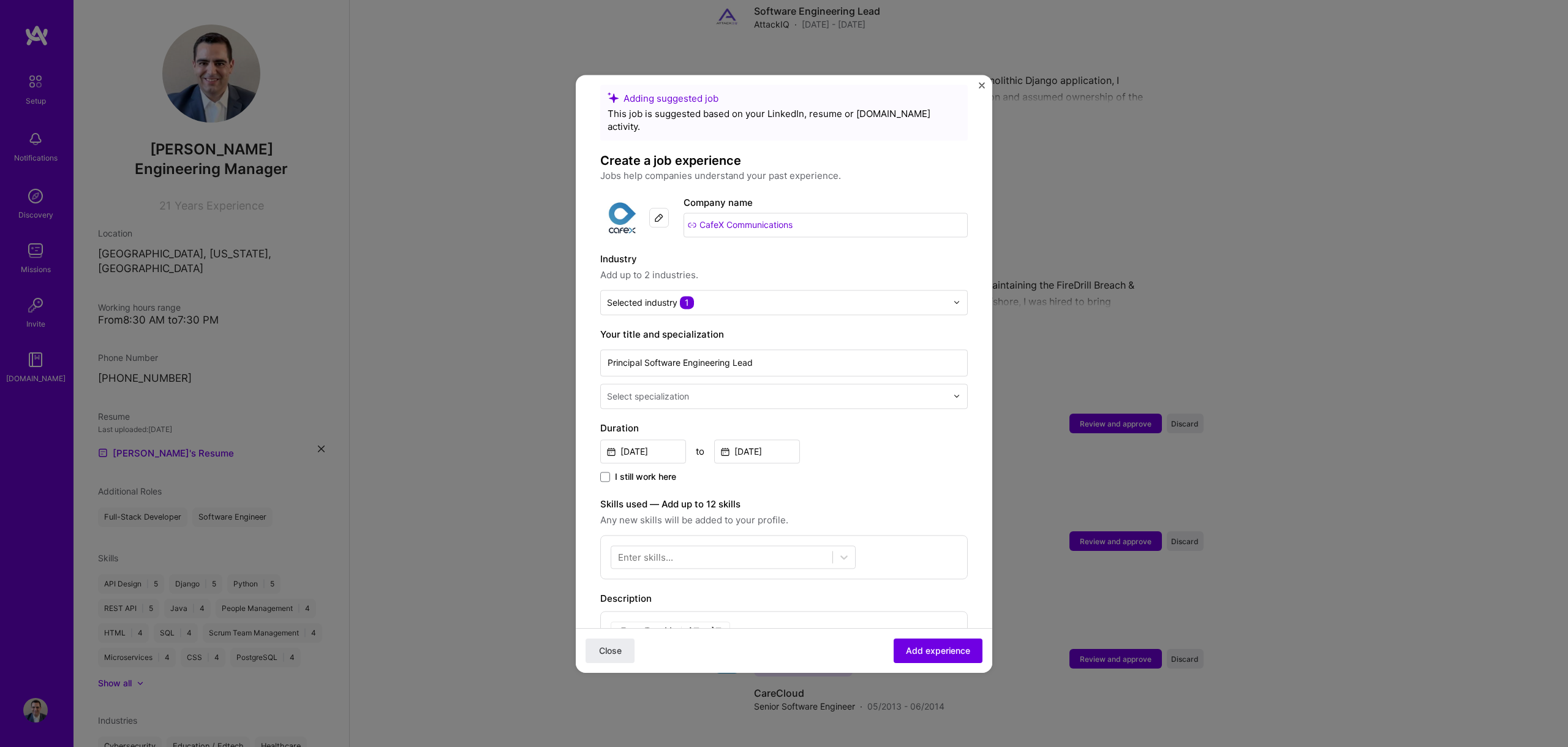
click at [686, 389] on div "Select specialization" at bounding box center [648, 396] width 82 height 13
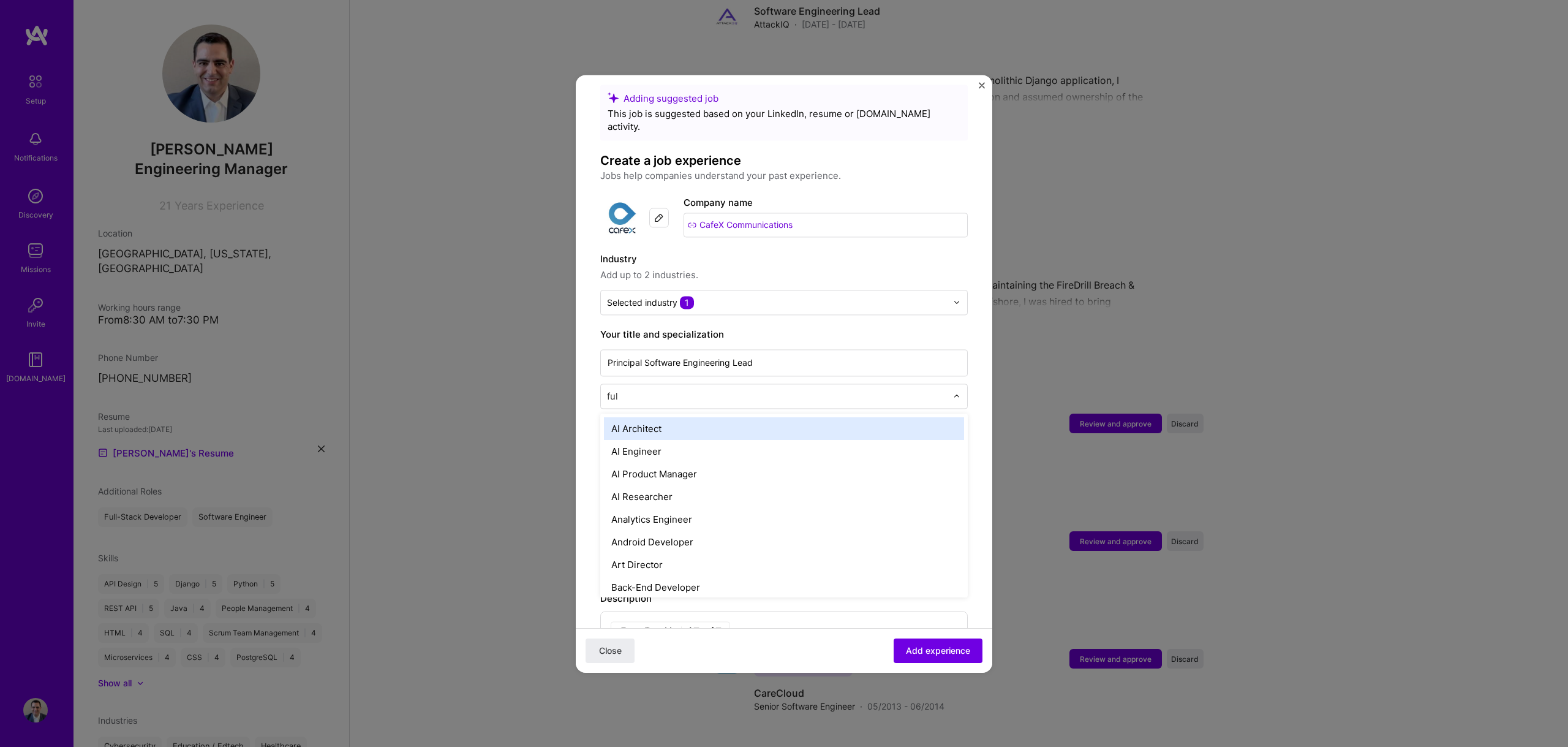
type input "full"
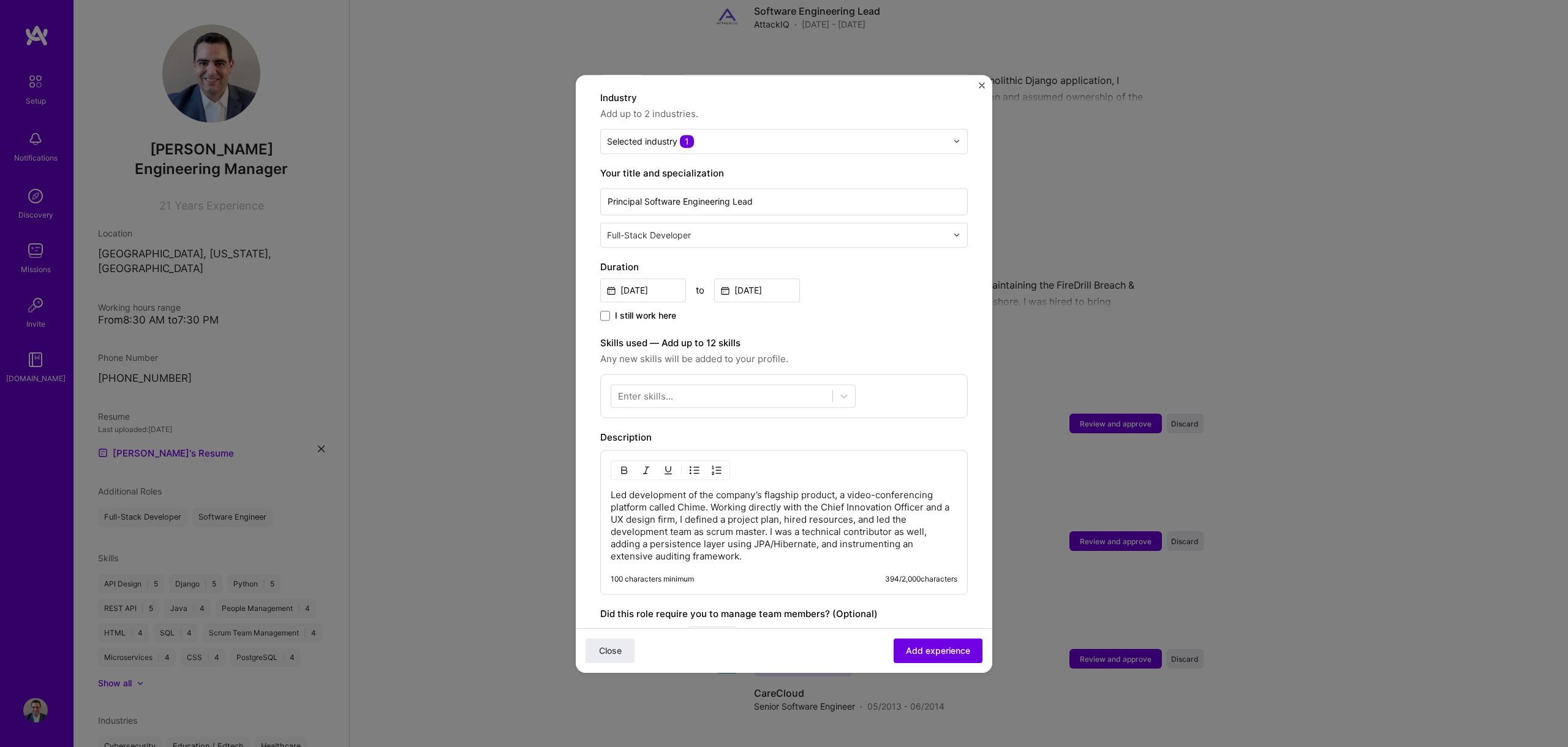
scroll to position [178, 0]
click at [680, 388] on div at bounding box center [721, 394] width 222 height 20
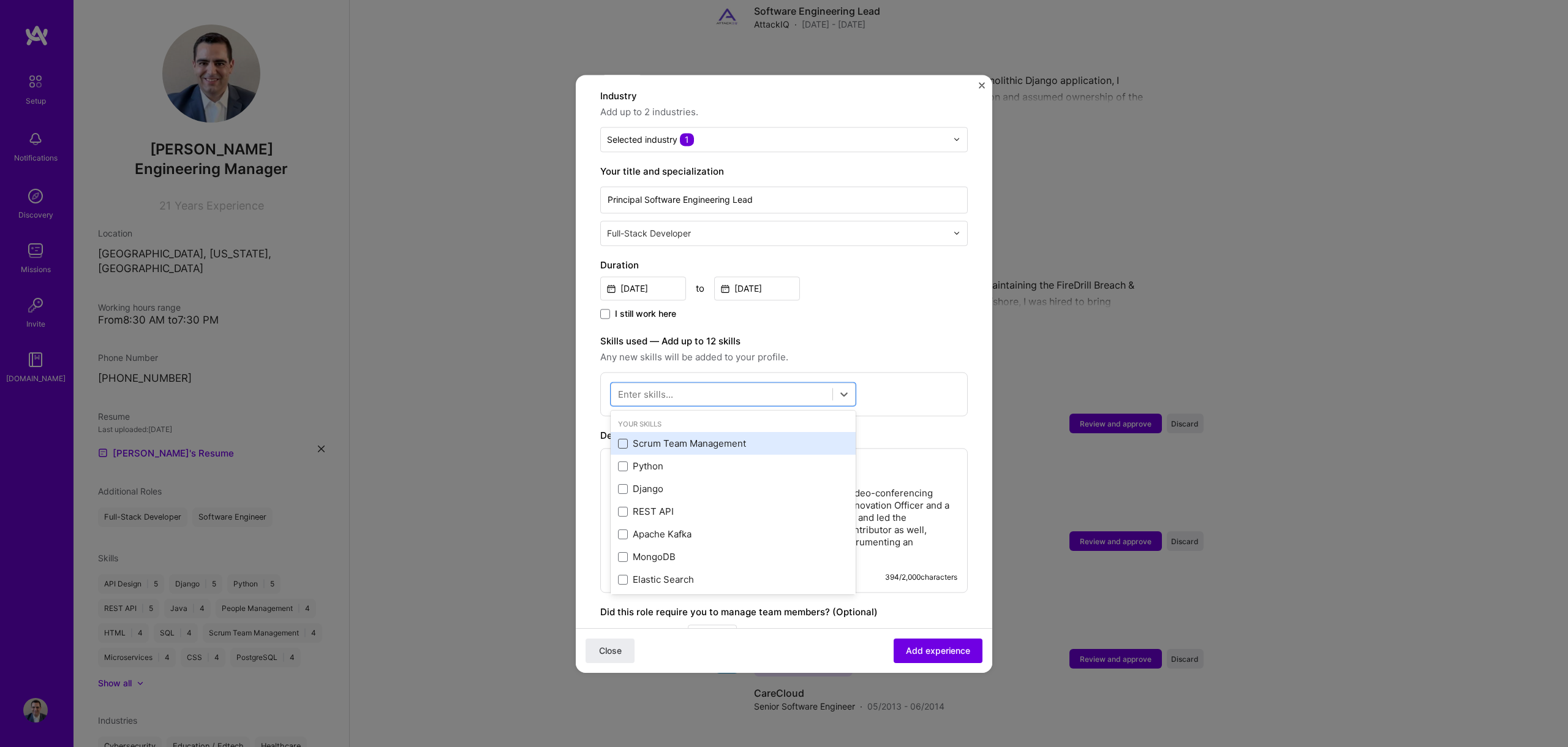
click at [619, 439] on span at bounding box center [623, 443] width 10 height 10
click at [0, 0] on input "checkbox" at bounding box center [0, 0] width 0 height 0
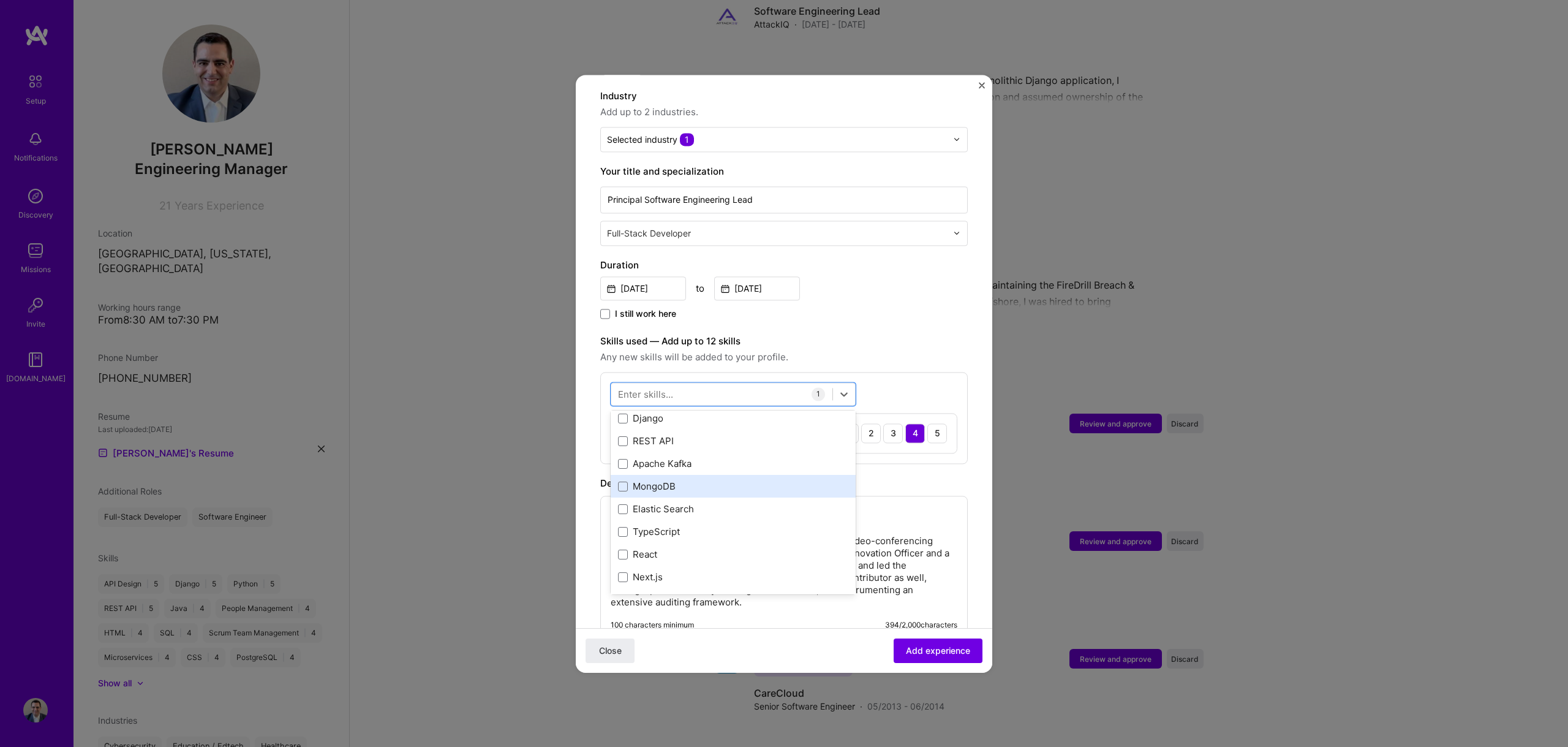
scroll to position [73, 0]
click at [619, 524] on div "TypeScript" at bounding box center [733, 530] width 231 height 13
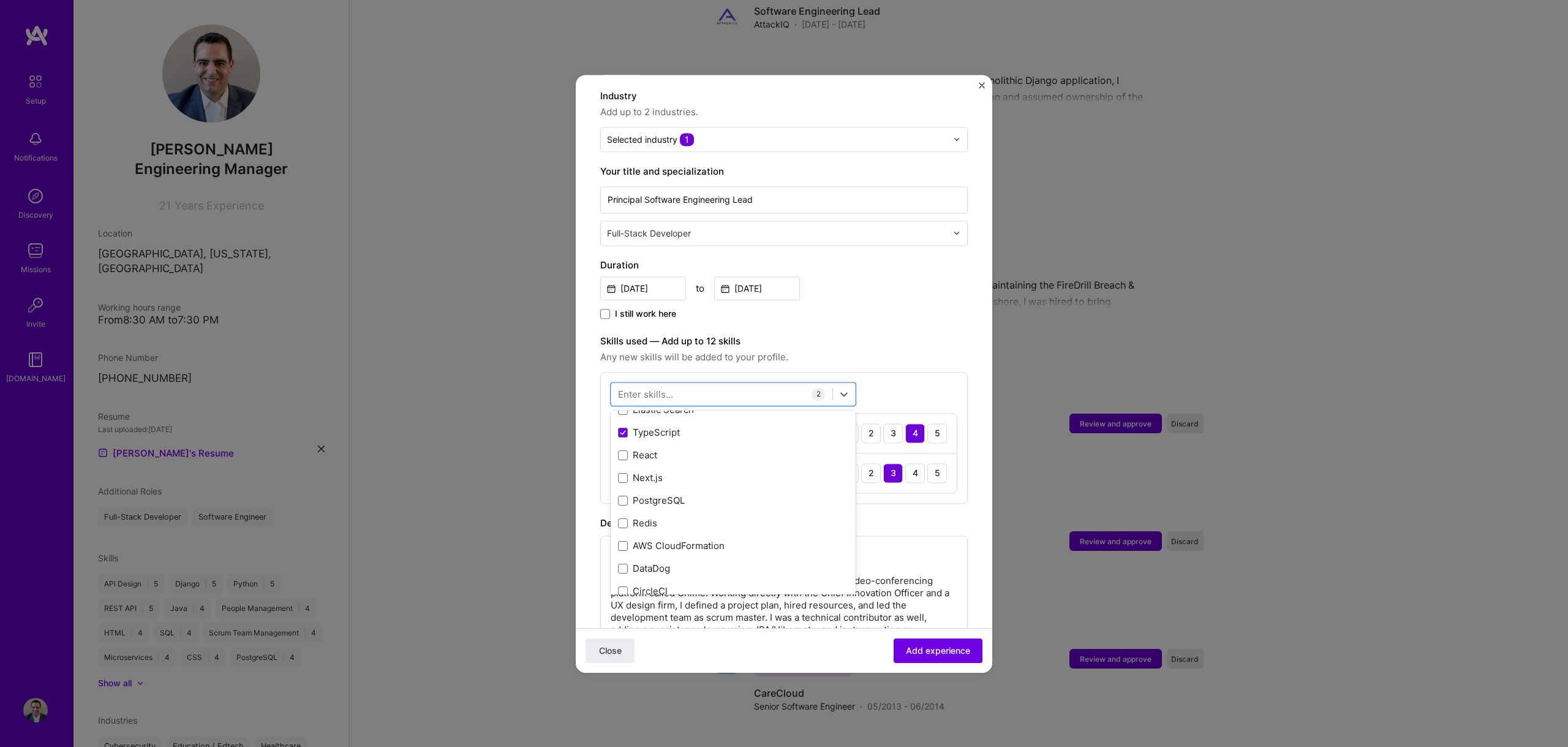
scroll to position [171, 0]
click at [628, 493] on div "PostgreSQL" at bounding box center [733, 500] width 231 height 13
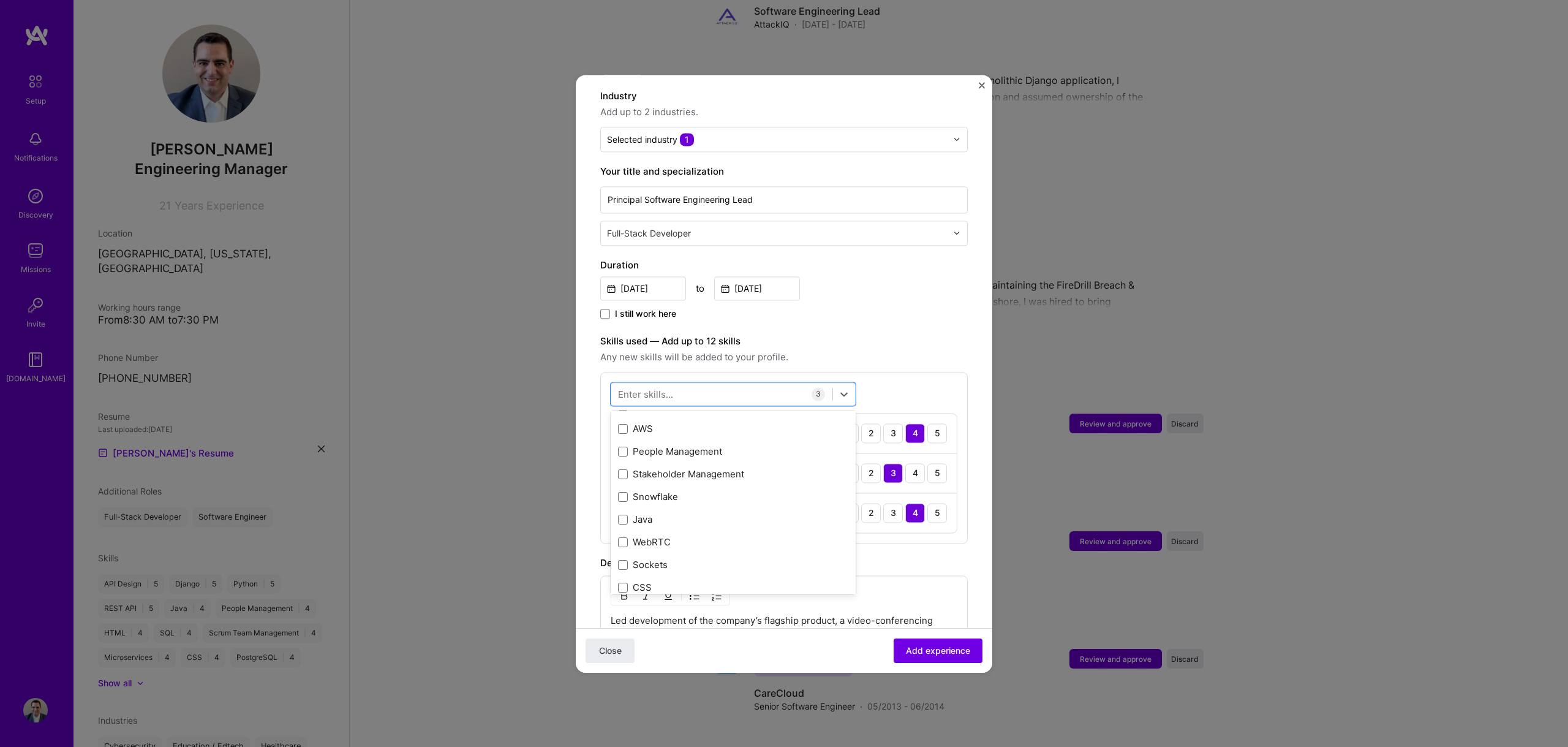
scroll to position [492, 0]
click at [624, 514] on span at bounding box center [623, 518] width 10 height 10
click at [0, 0] on input "checkbox" at bounding box center [0, 0] width 0 height 0
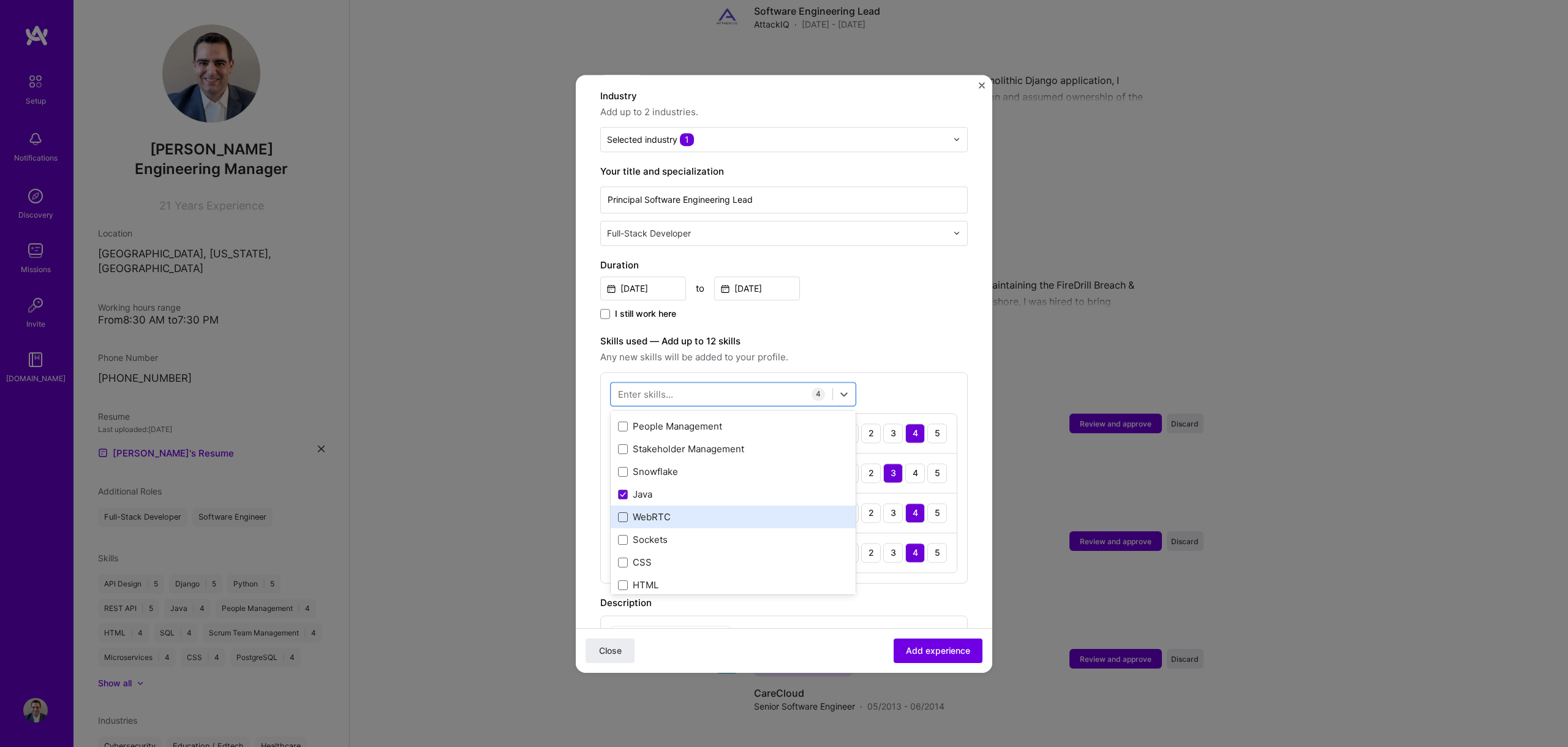
click at [624, 513] on span at bounding box center [623, 517] width 10 height 10
click at [0, 0] on input "checkbox" at bounding box center [0, 0] width 0 height 0
click at [628, 534] on div "Sockets" at bounding box center [733, 540] width 231 height 13
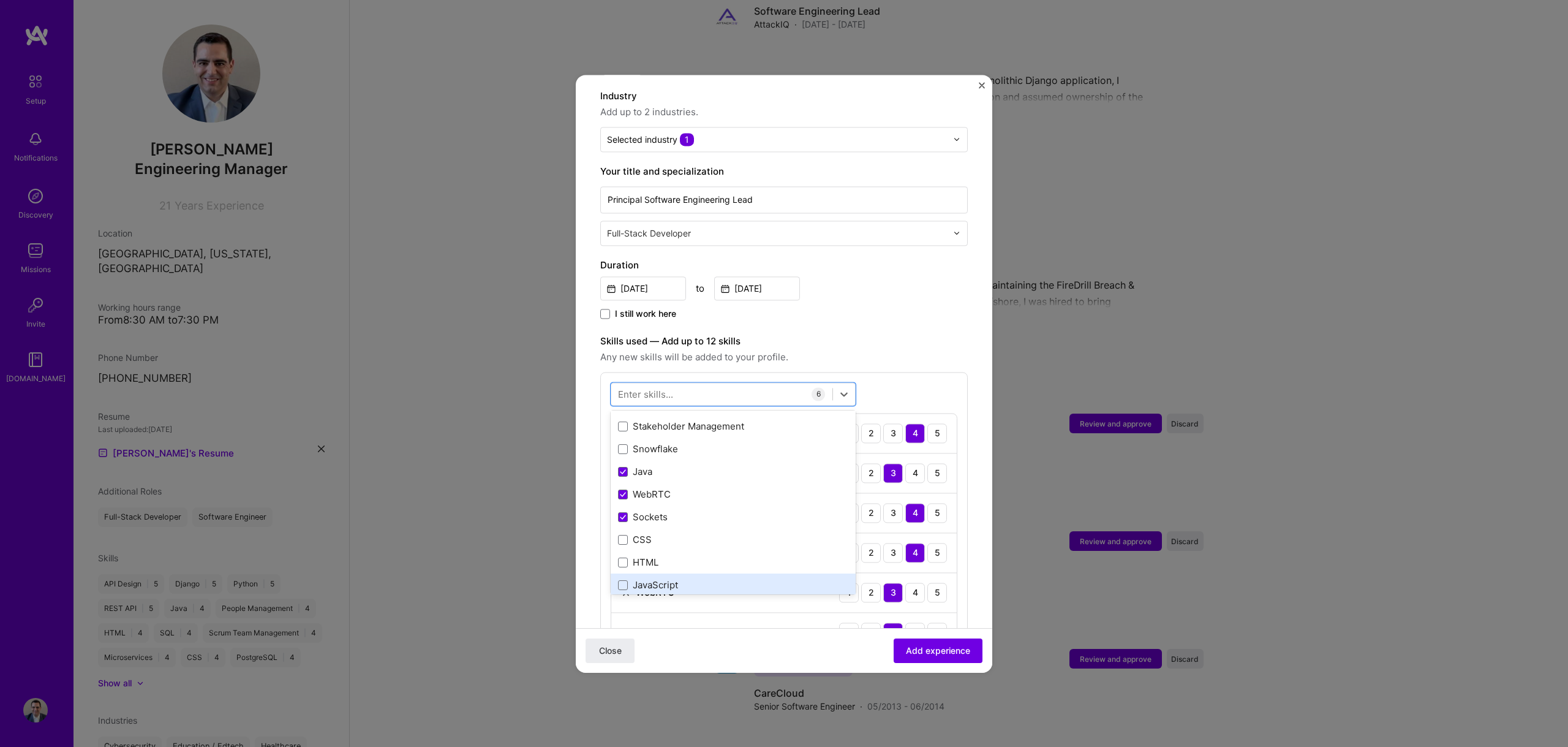
scroll to position [594, 0]
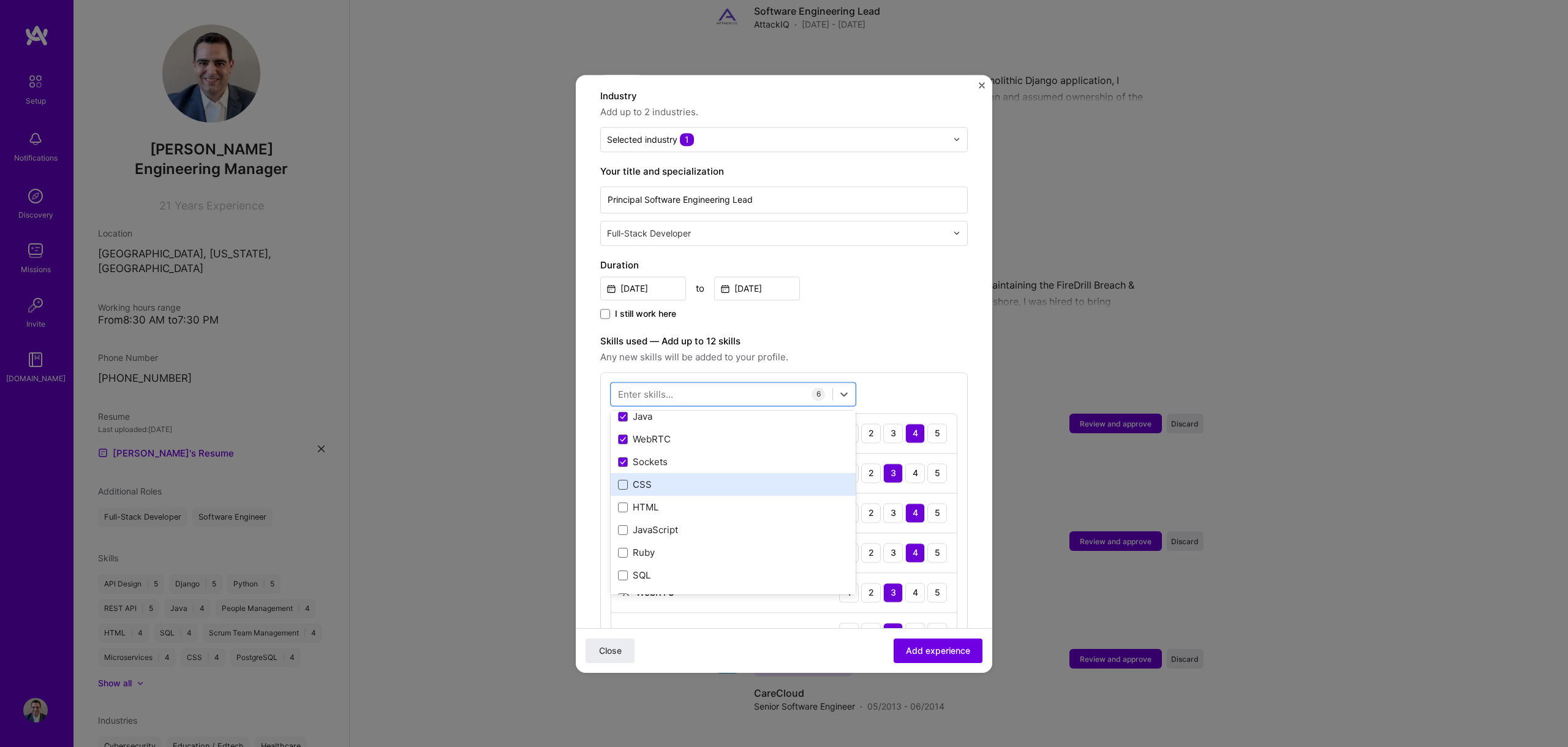
click at [621, 480] on span at bounding box center [623, 484] width 10 height 10
click at [0, 0] on input "checkbox" at bounding box center [0, 0] width 0 height 0
click at [624, 503] on span at bounding box center [623, 507] width 10 height 10
click at [0, 0] on input "checkbox" at bounding box center [0, 0] width 0 height 0
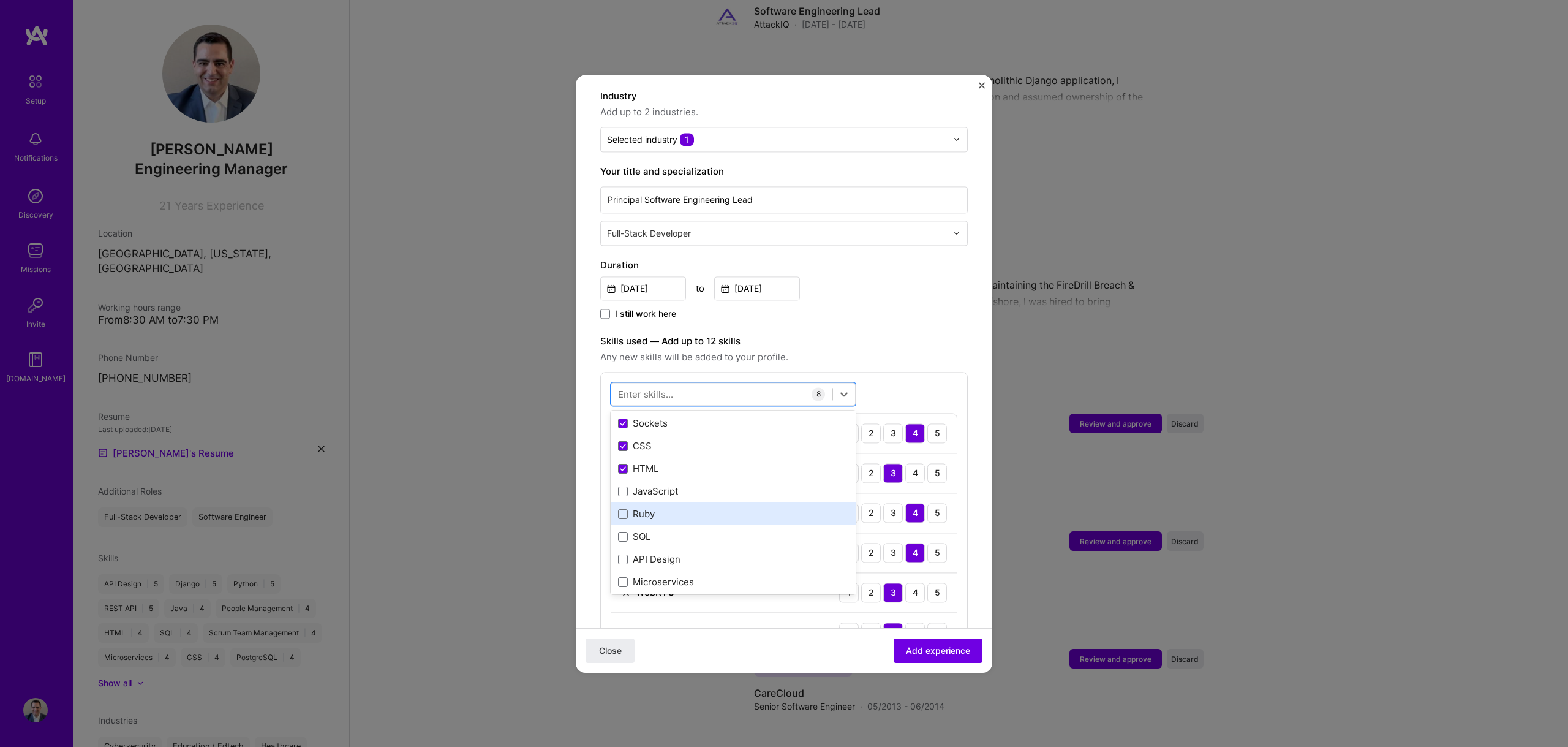
scroll to position [647, 0]
click at [624, 472] on span at bounding box center [623, 477] width 10 height 10
click at [0, 0] on input "checkbox" at bounding box center [0, 0] width 0 height 0
click at [876, 306] on div "I still work here" at bounding box center [783, 312] width 367 height 14
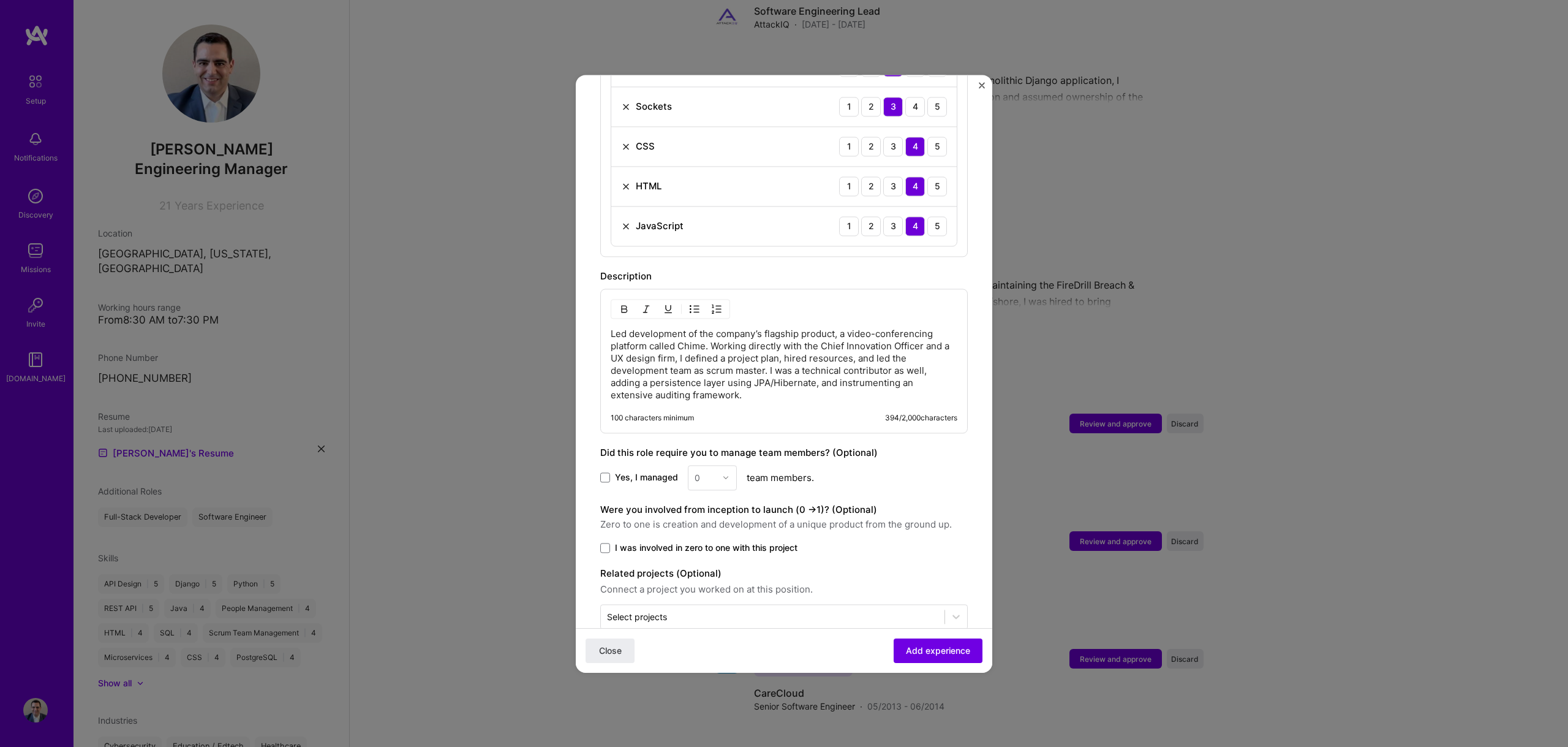
scroll to position [706, 0]
click at [607, 541] on span at bounding box center [604, 545] width 10 height 10
click at [0, 0] on input "I was involved in zero to one with this project" at bounding box center [0, 0] width 0 height 0
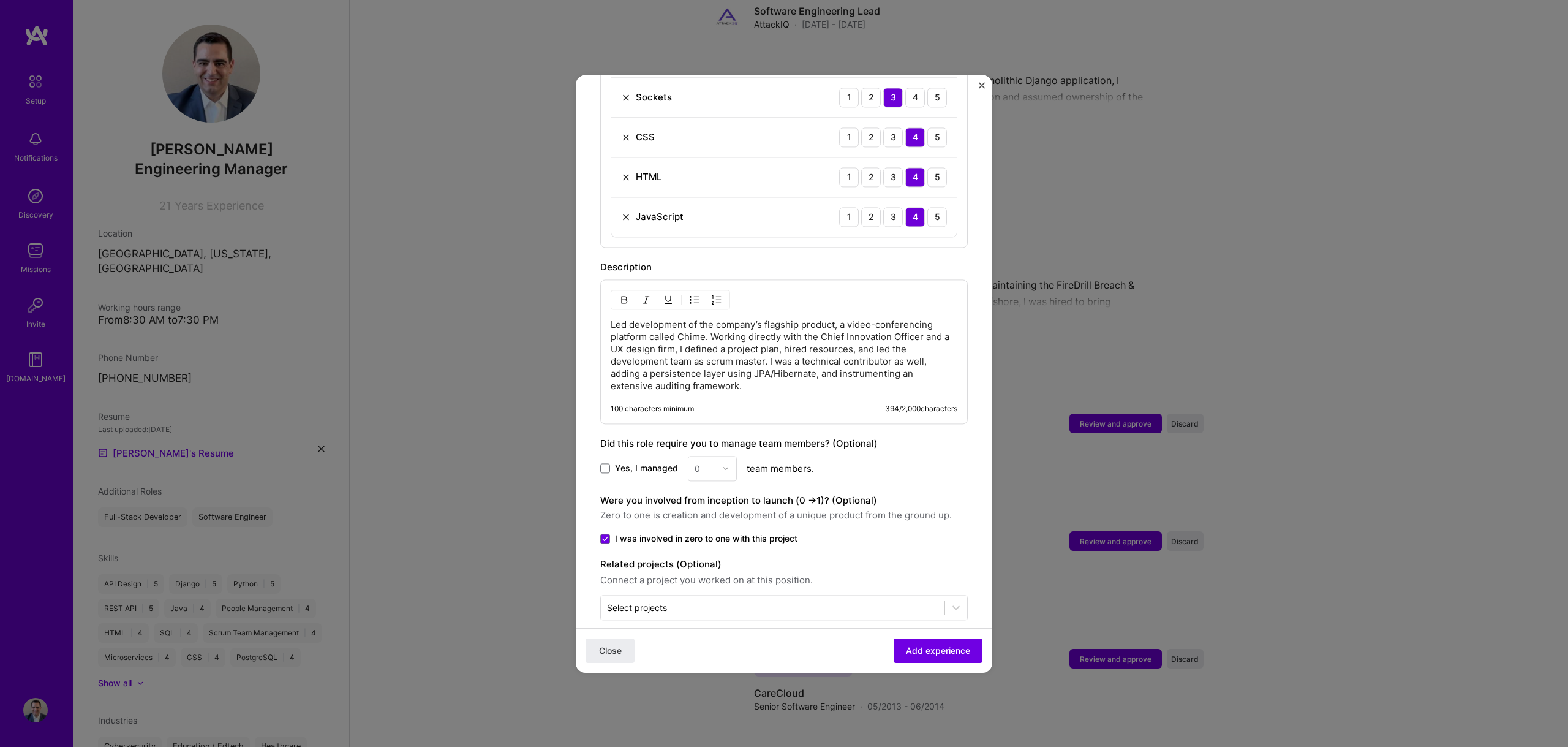
scroll to position [717, 0]
click at [730, 597] on input "text" at bounding box center [772, 603] width 331 height 13
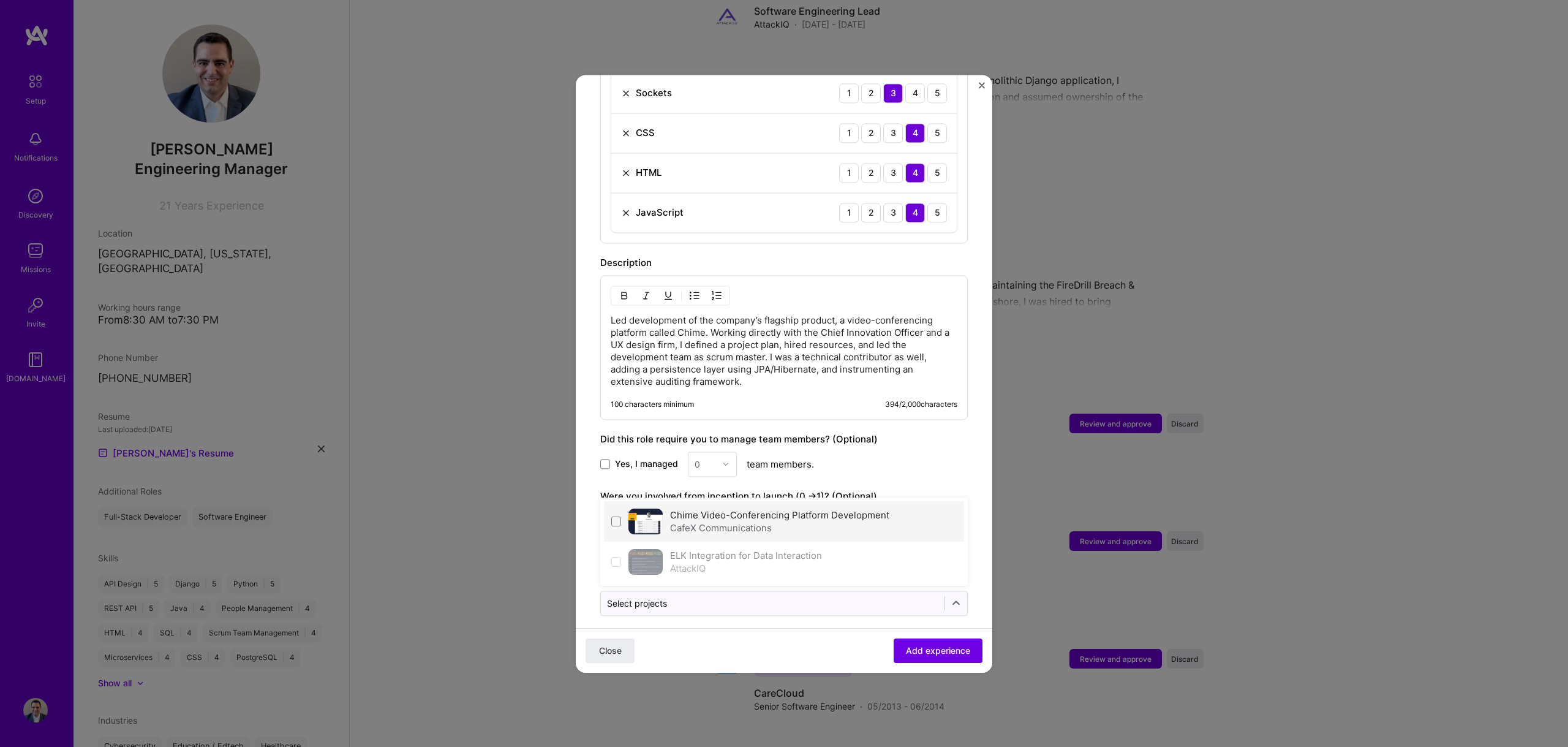
click at [732, 522] on div "CafeX Communications" at bounding box center [779, 528] width 220 height 13
click at [910, 643] on button "Add experience" at bounding box center [937, 649] width 88 height 25
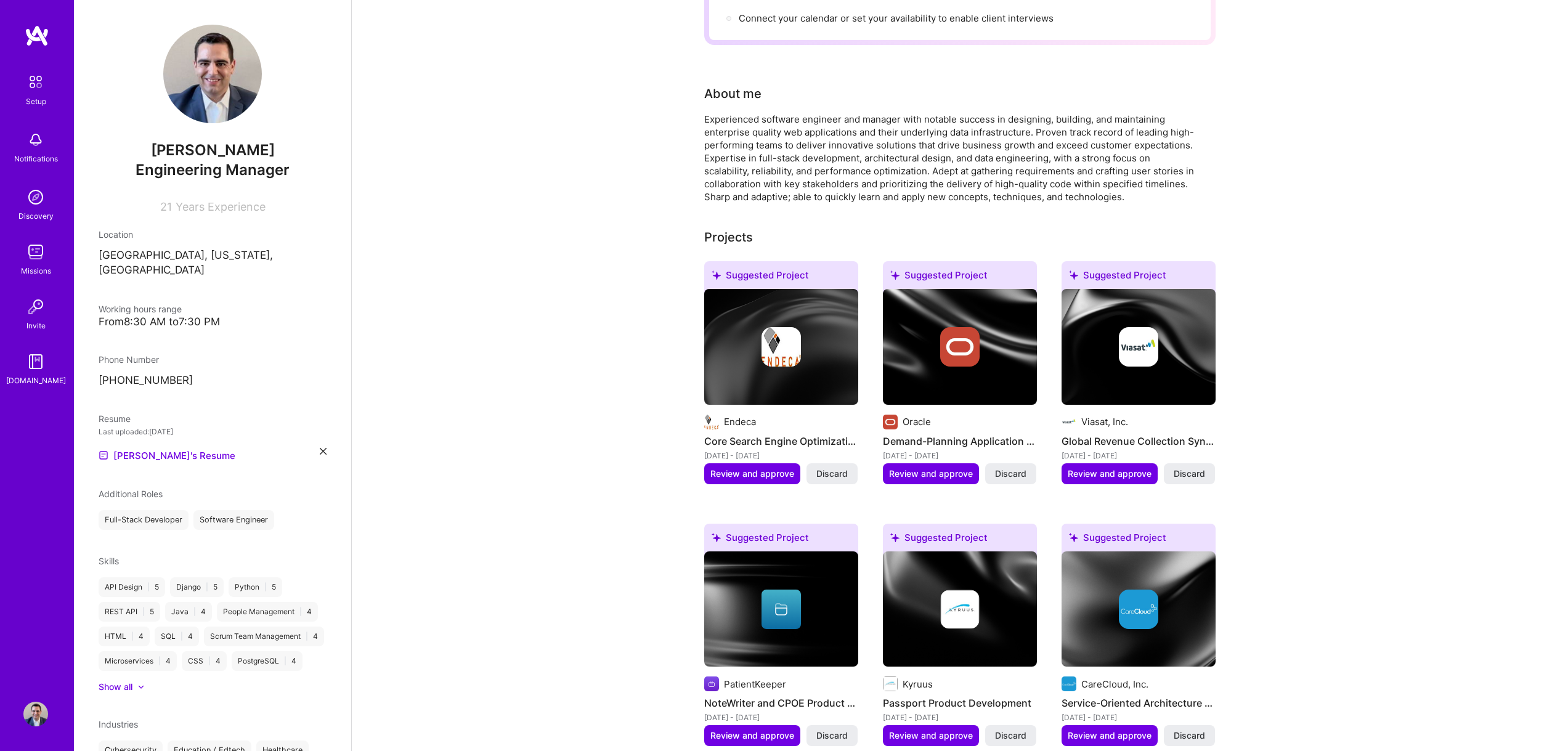
scroll to position [0, 0]
